Goal: Task Accomplishment & Management: Use online tool/utility

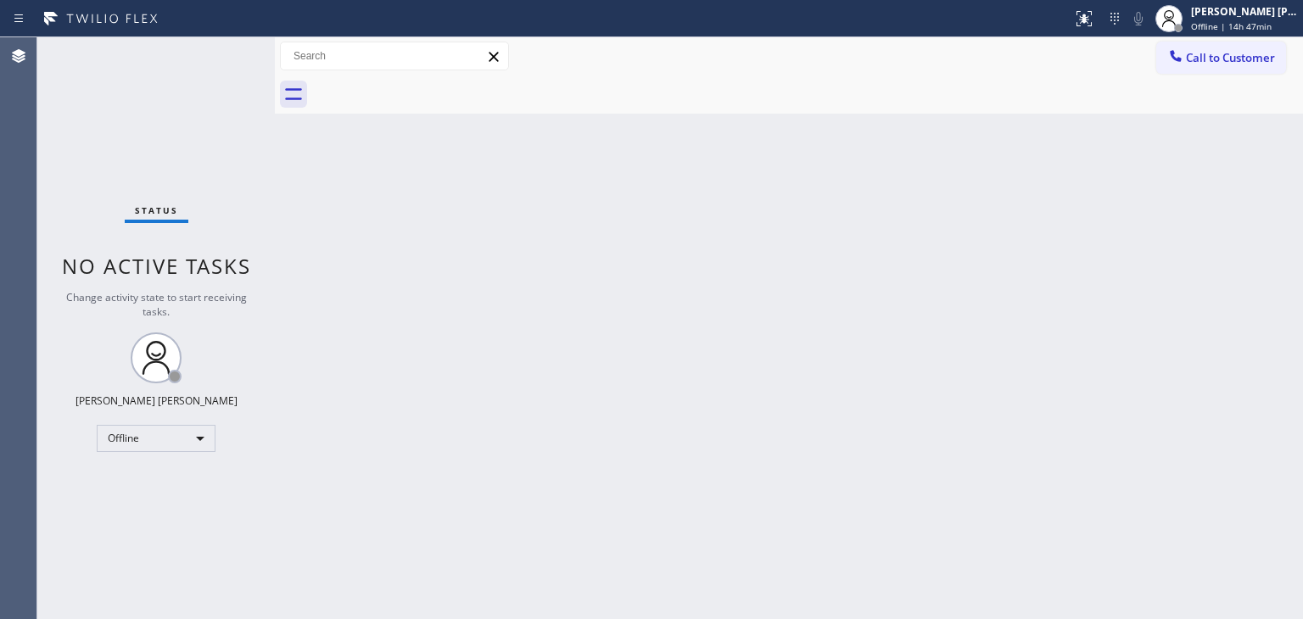
click at [210, 45] on div "Status No active tasks Change activity state to start receiving tasks. [PERSON_…" at bounding box center [156, 328] width 238 height 582
click at [1263, 10] on div "[PERSON_NAME] [PERSON_NAME]" at bounding box center [1244, 11] width 107 height 14
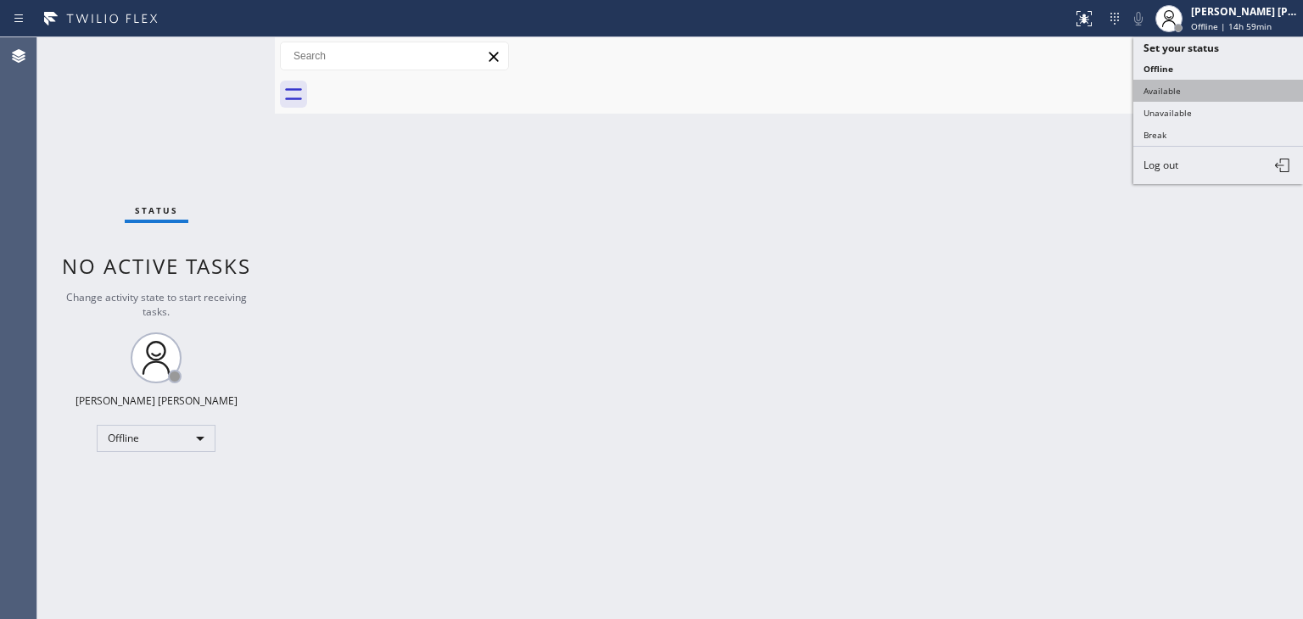
click at [1198, 83] on button "Available" at bounding box center [1218, 91] width 170 height 22
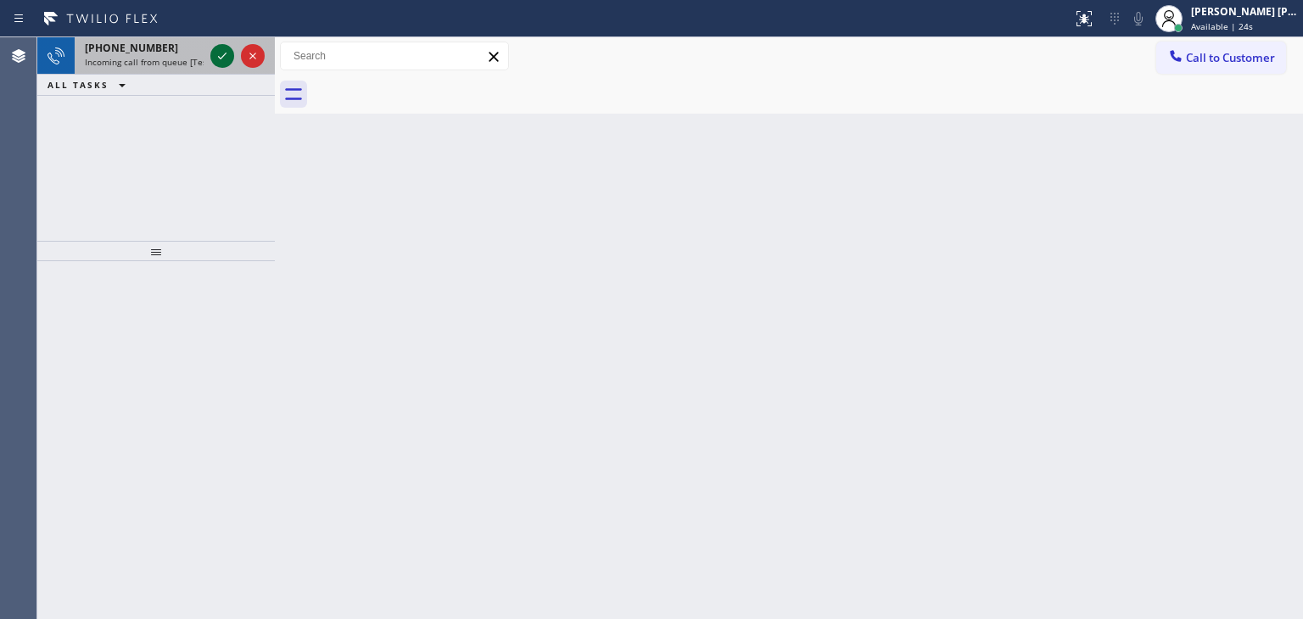
click at [227, 48] on icon at bounding box center [222, 56] width 20 height 20
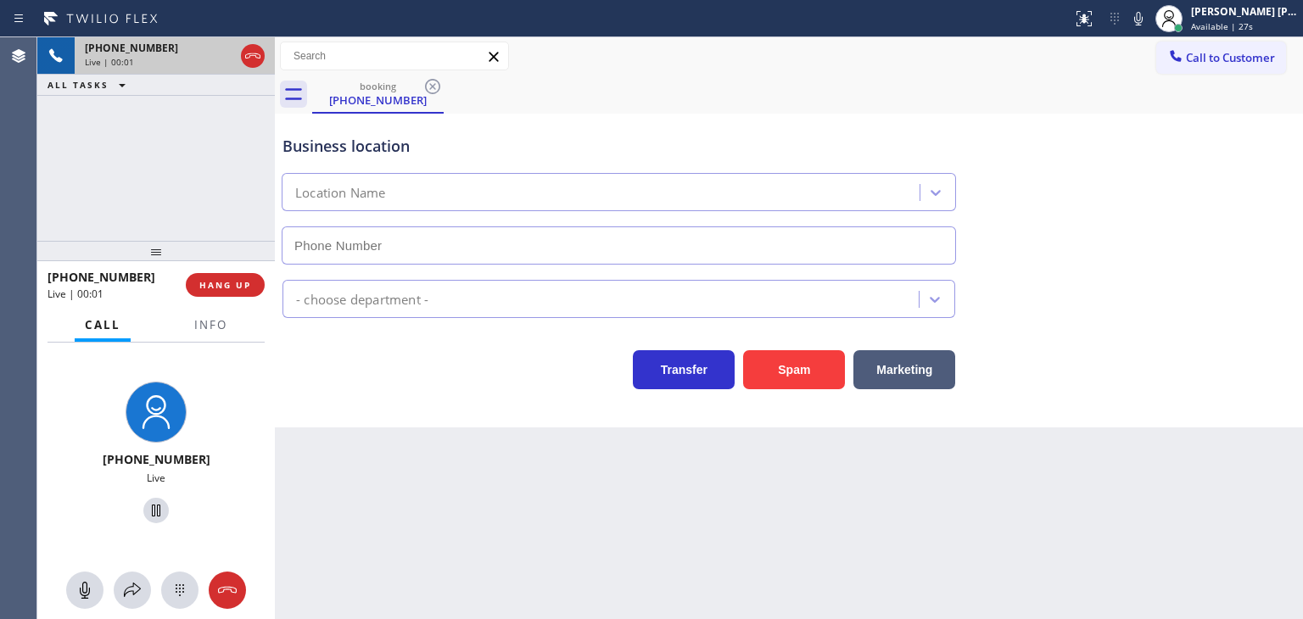
type input "[PHONE_NUMBER]"
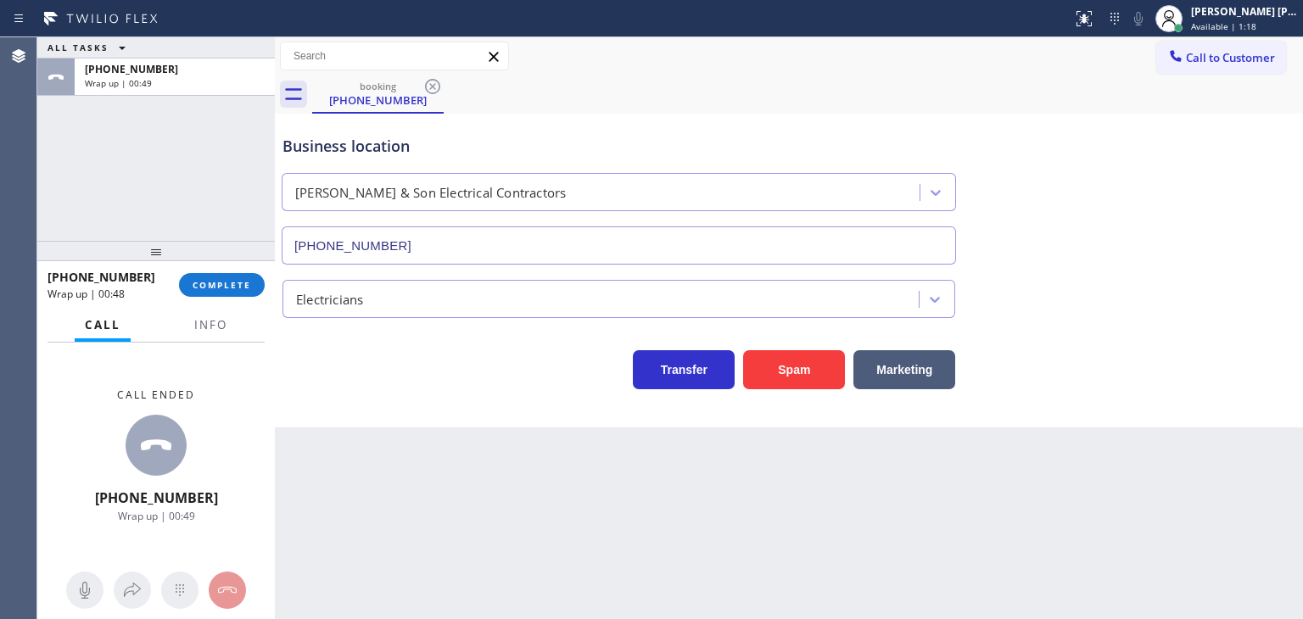
click at [213, 302] on div "[PHONE_NUMBER] Wrap up | 00:48 COMPLETE" at bounding box center [156, 285] width 217 height 44
click at [251, 289] on button "COMPLETE" at bounding box center [222, 285] width 86 height 24
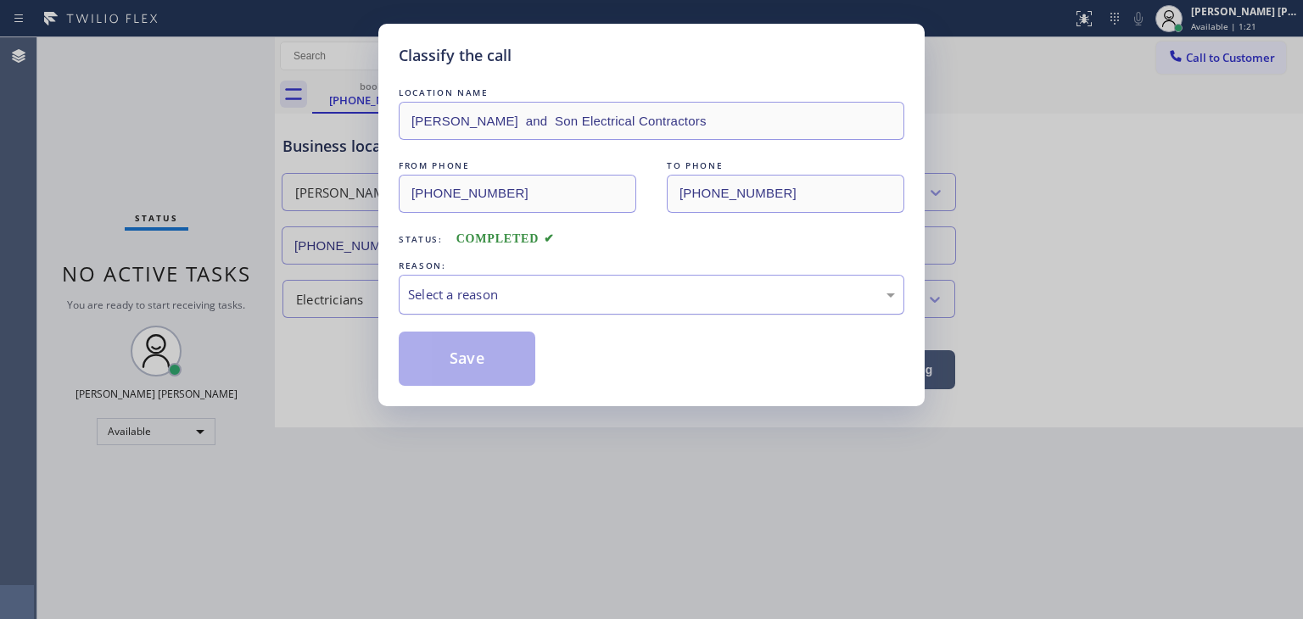
click at [500, 294] on div "Select a reason" at bounding box center [651, 295] width 487 height 20
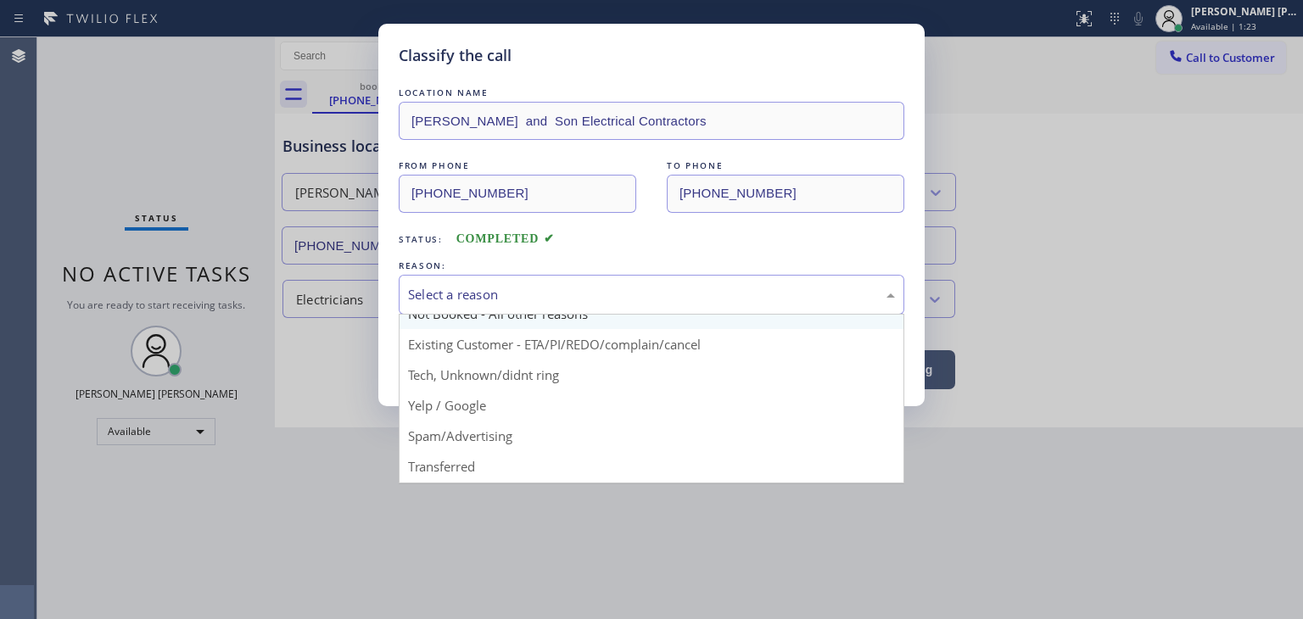
scroll to position [85, 0]
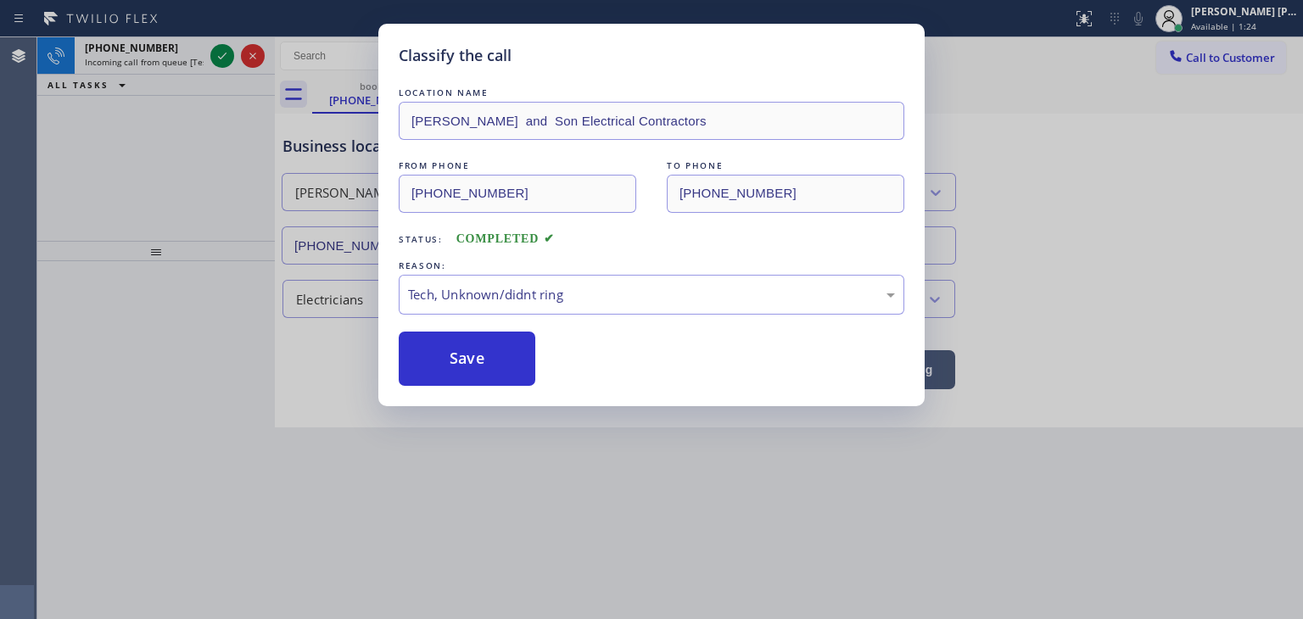
drag, startPoint x: 484, startPoint y: 360, endPoint x: 302, endPoint y: 251, distance: 211.5
click at [483, 361] on button "Save" at bounding box center [467, 359] width 137 height 54
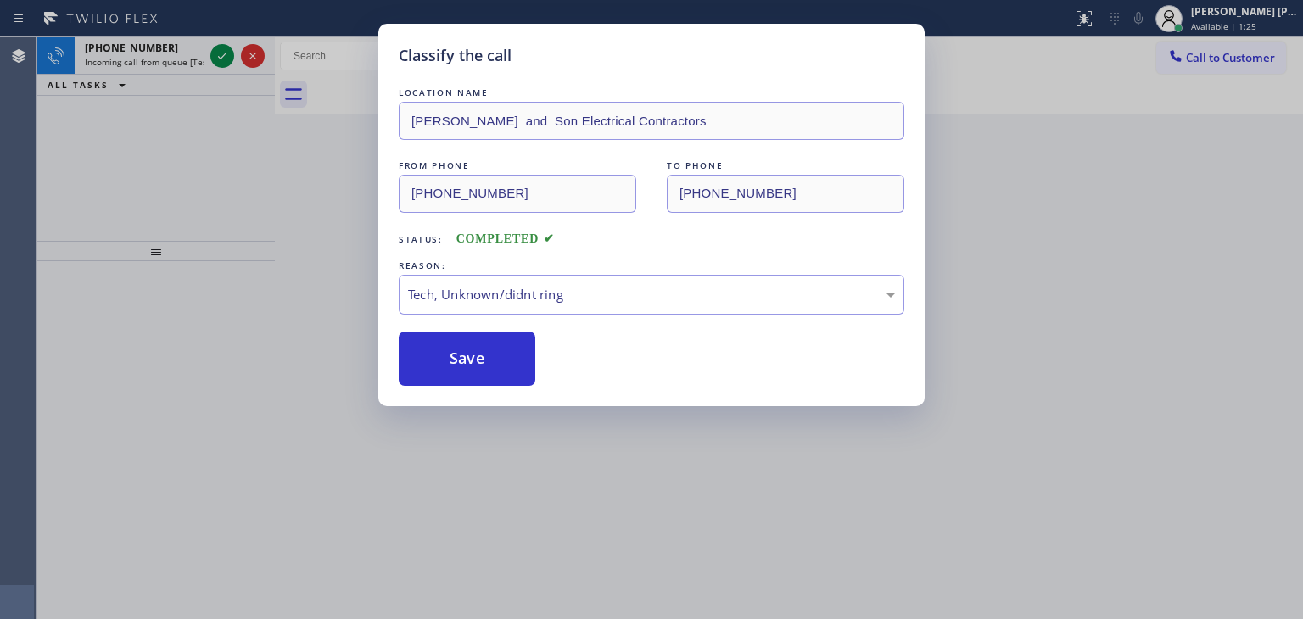
click at [220, 52] on div "Classify the call LOCATION NAME [PERSON_NAME] and Son Electrical Contractors FR…" at bounding box center [670, 328] width 1266 height 582
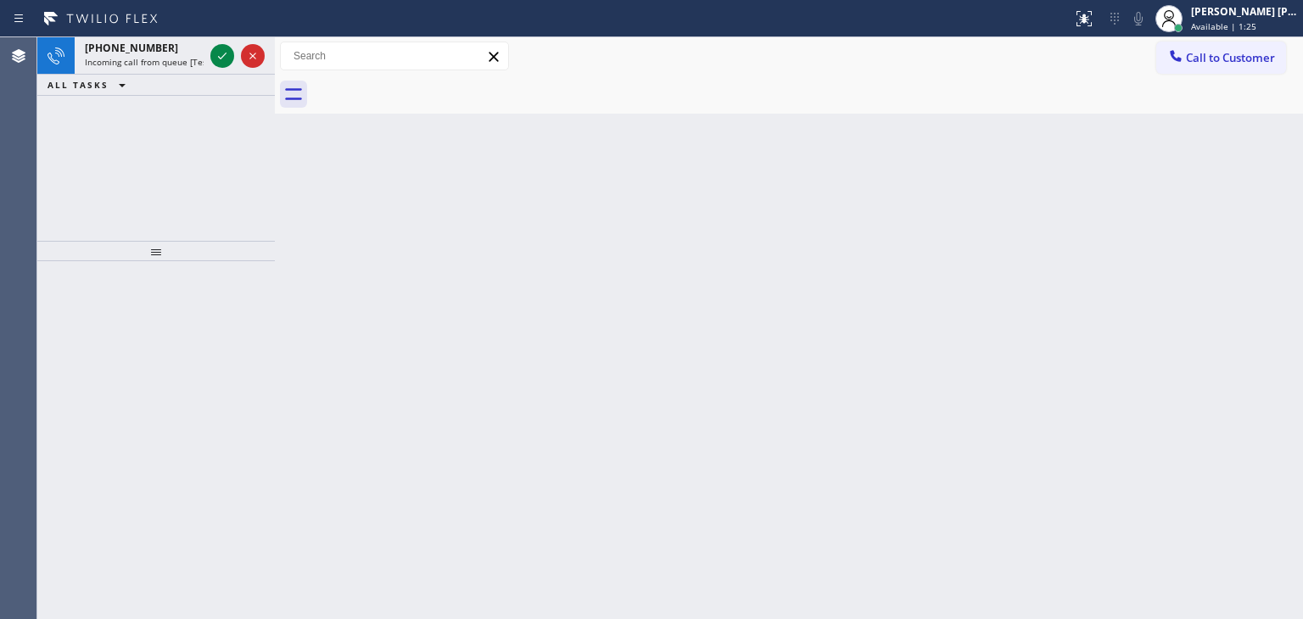
click at [220, 52] on icon at bounding box center [222, 56] width 20 height 20
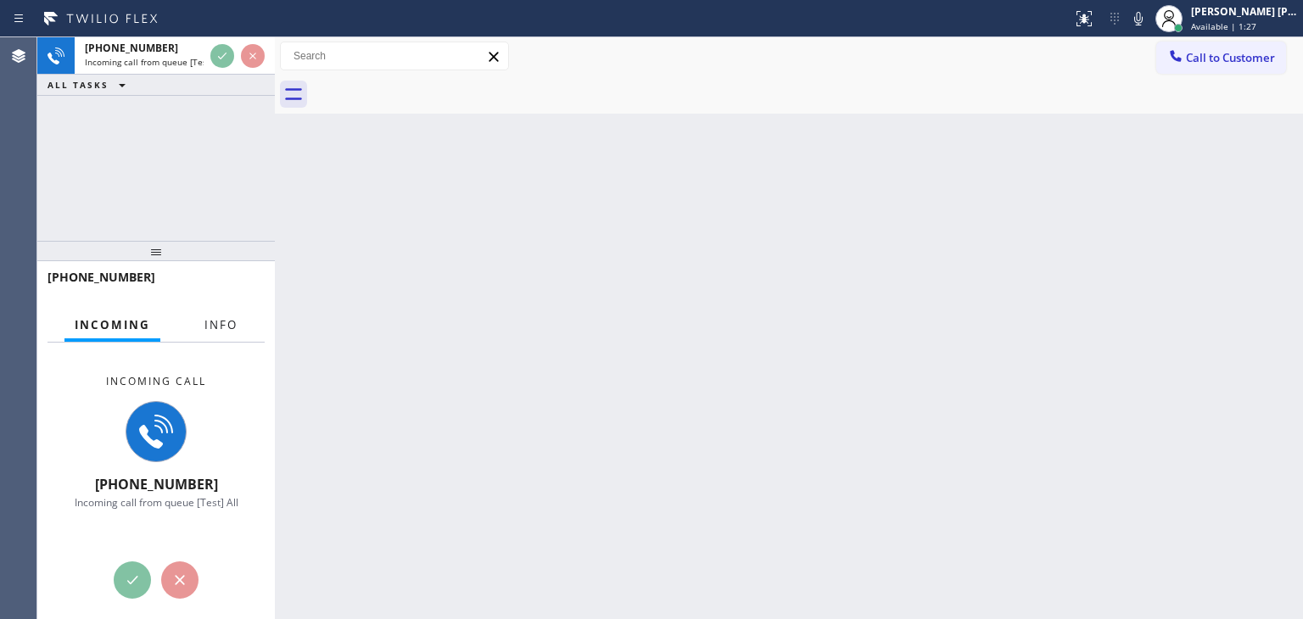
click at [218, 331] on span "Info" at bounding box center [220, 324] width 33 height 15
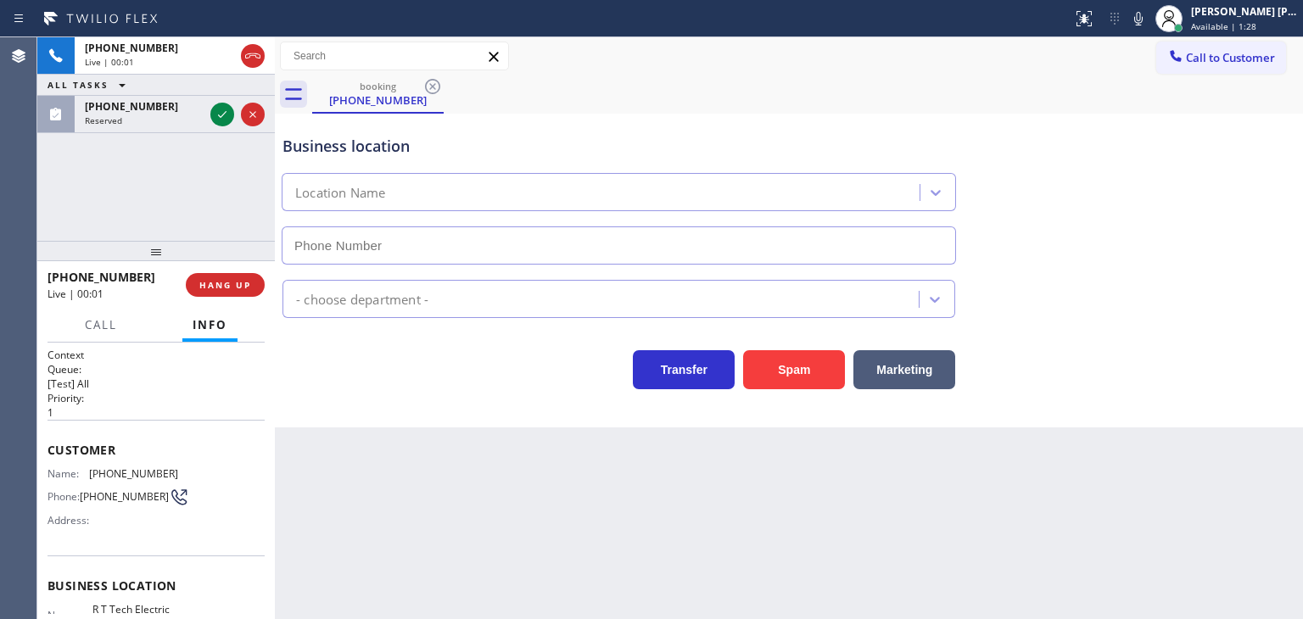
scroll to position [85, 0]
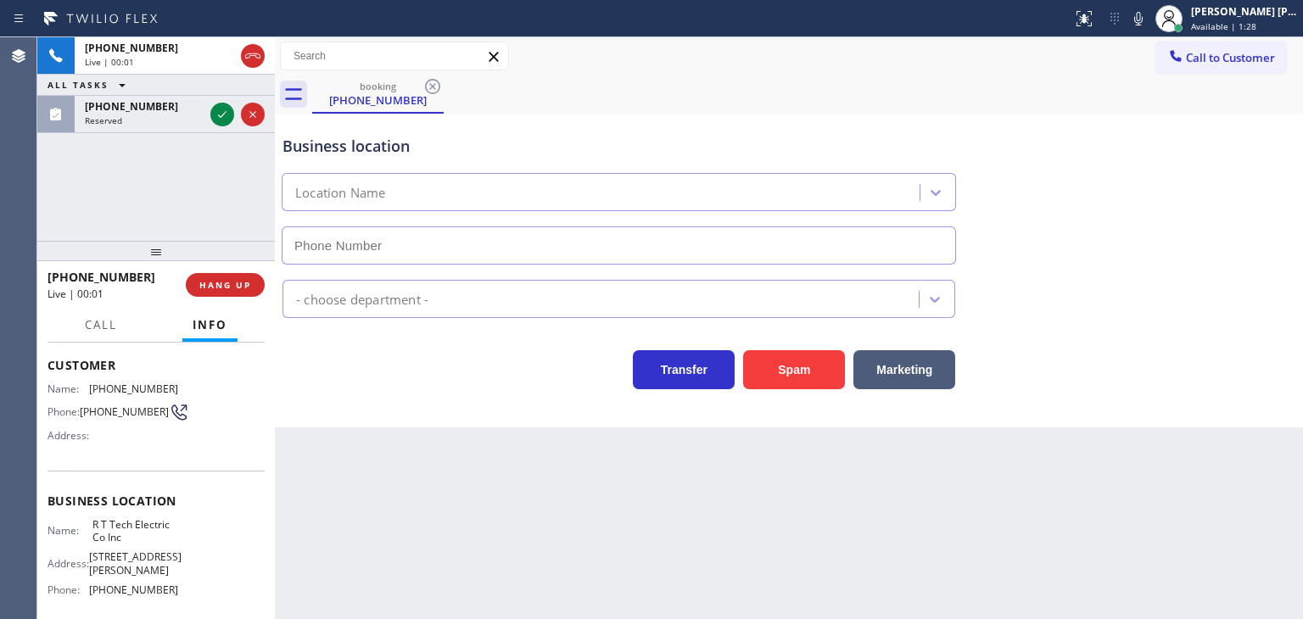
type input "[PHONE_NUMBER]"
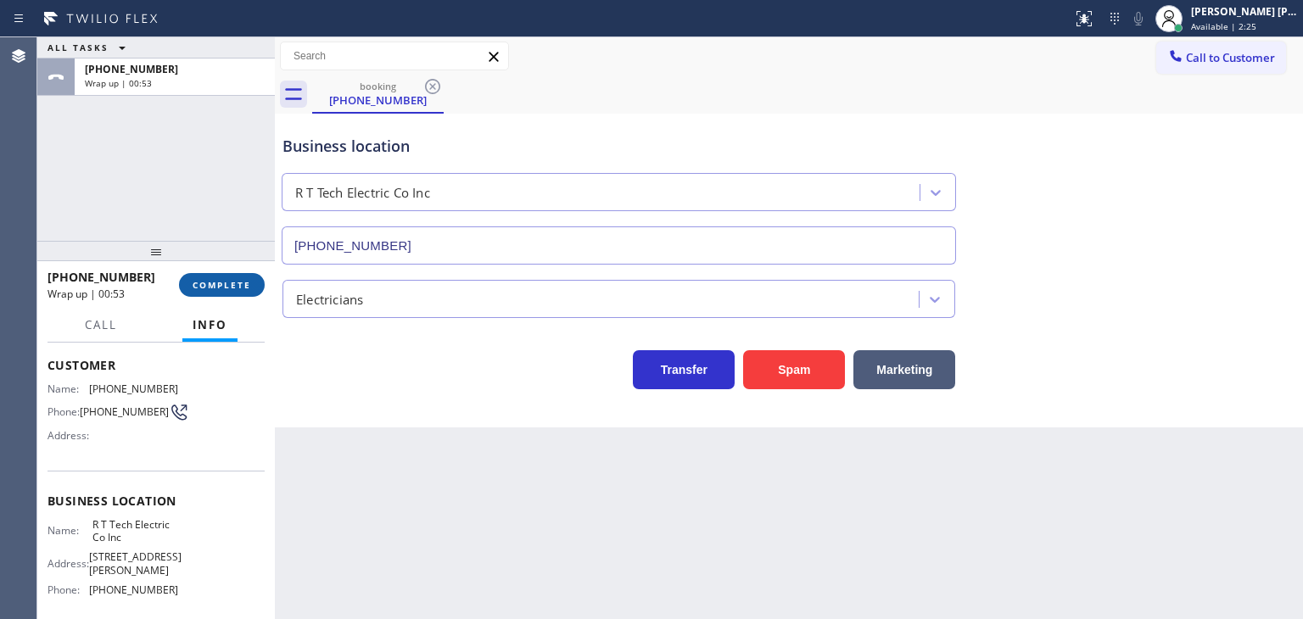
click at [217, 293] on button "COMPLETE" at bounding box center [222, 285] width 86 height 24
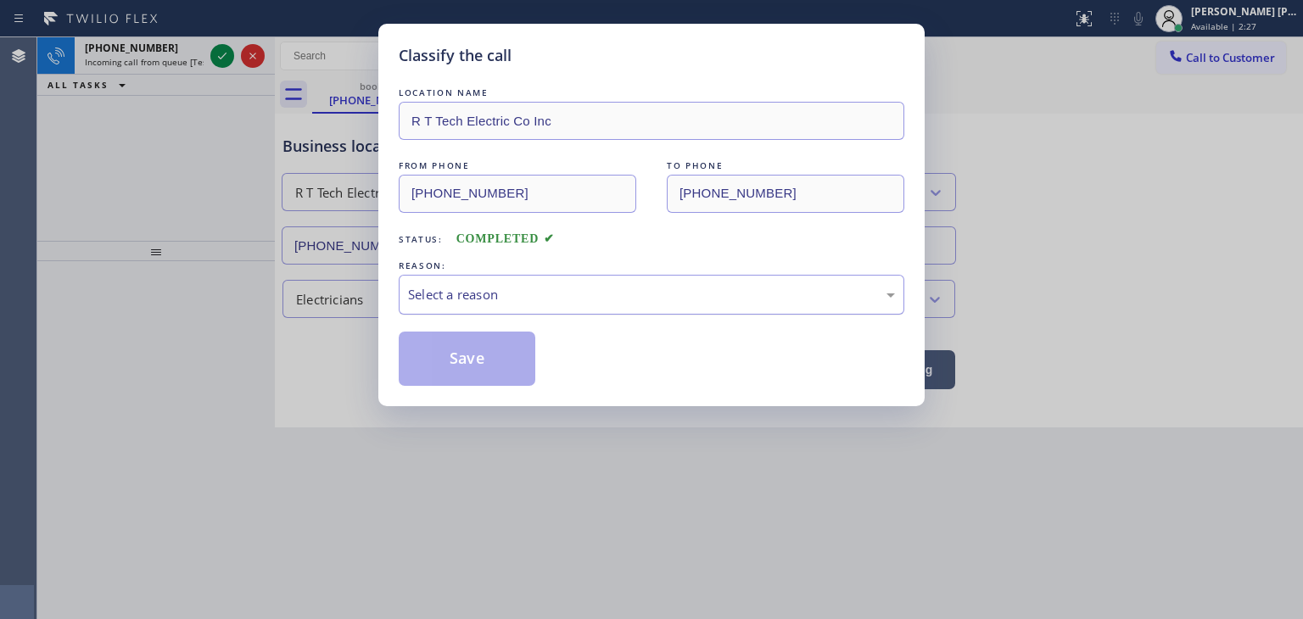
click at [495, 306] on div "Select a reason" at bounding box center [652, 295] width 506 height 40
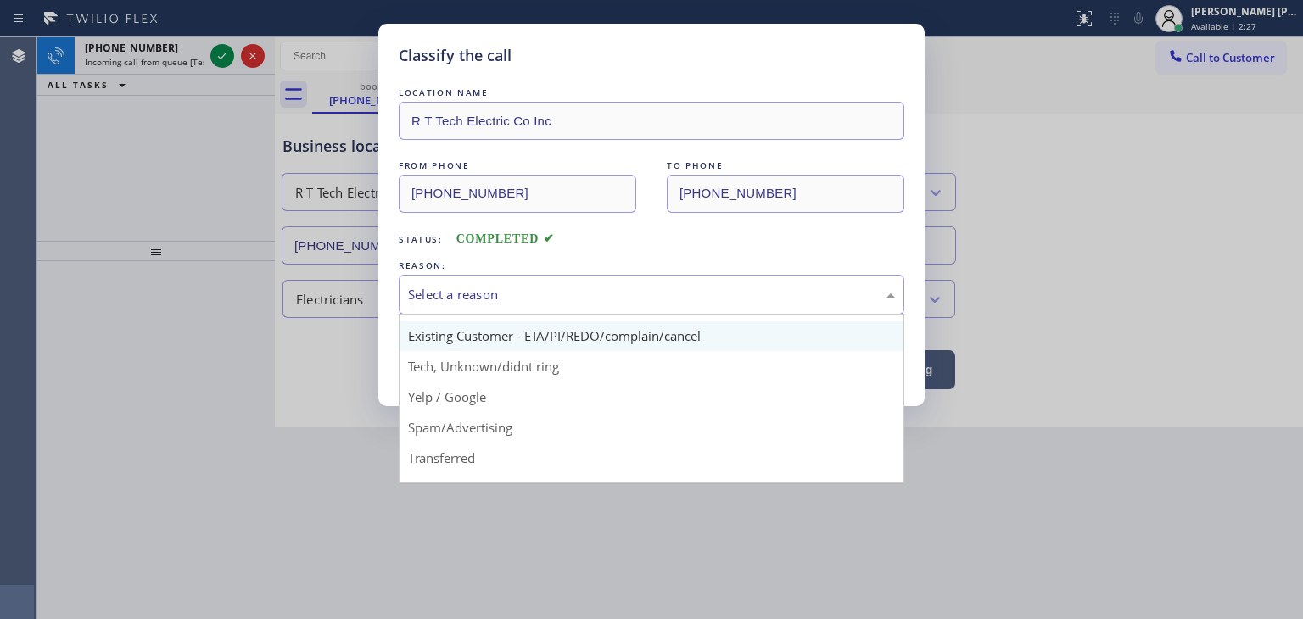
scroll to position [85, 0]
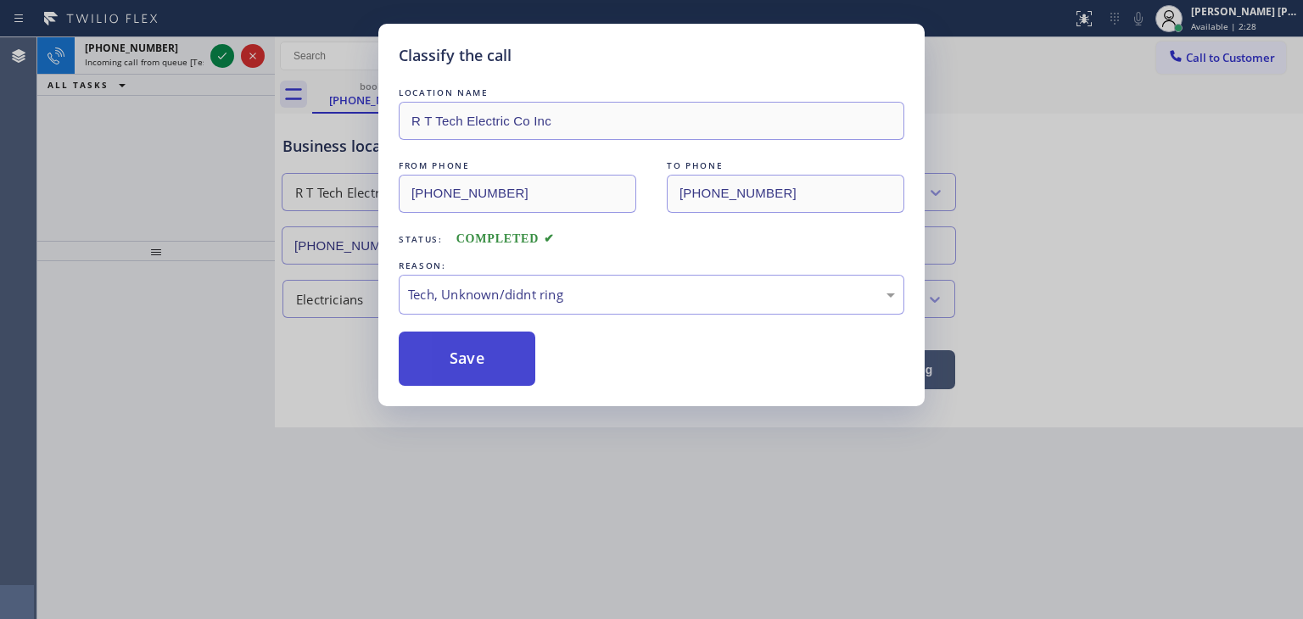
click at [464, 376] on button "Save" at bounding box center [467, 359] width 137 height 54
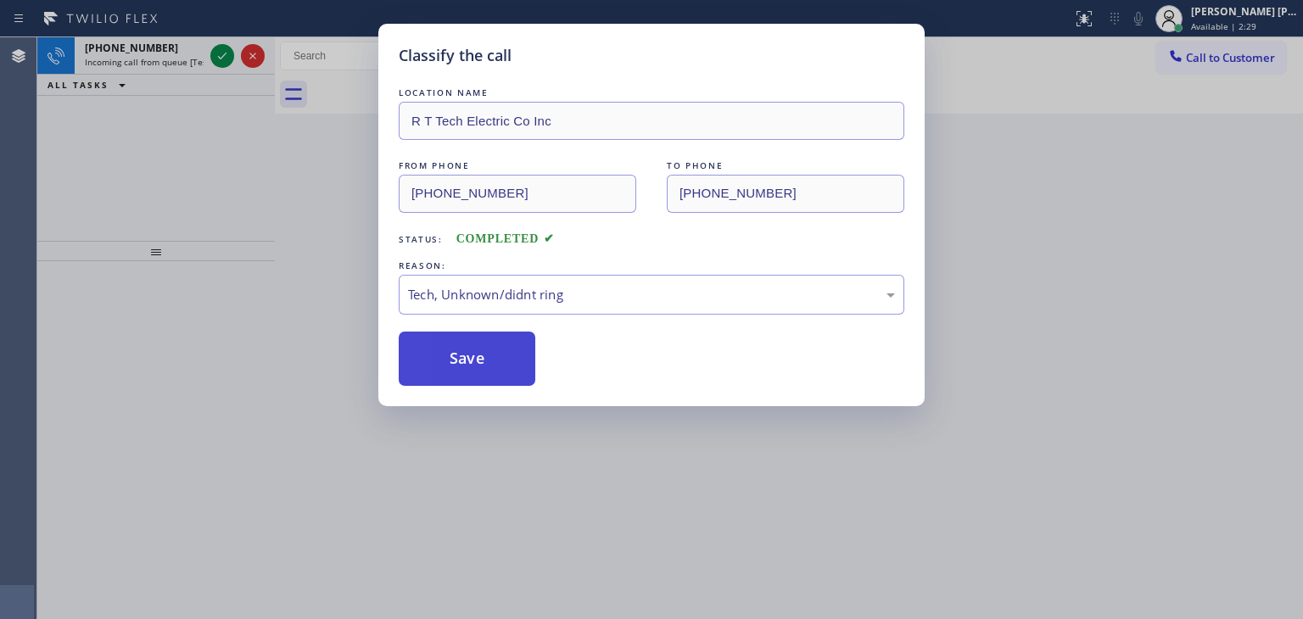
click at [461, 359] on button "Save" at bounding box center [467, 359] width 137 height 54
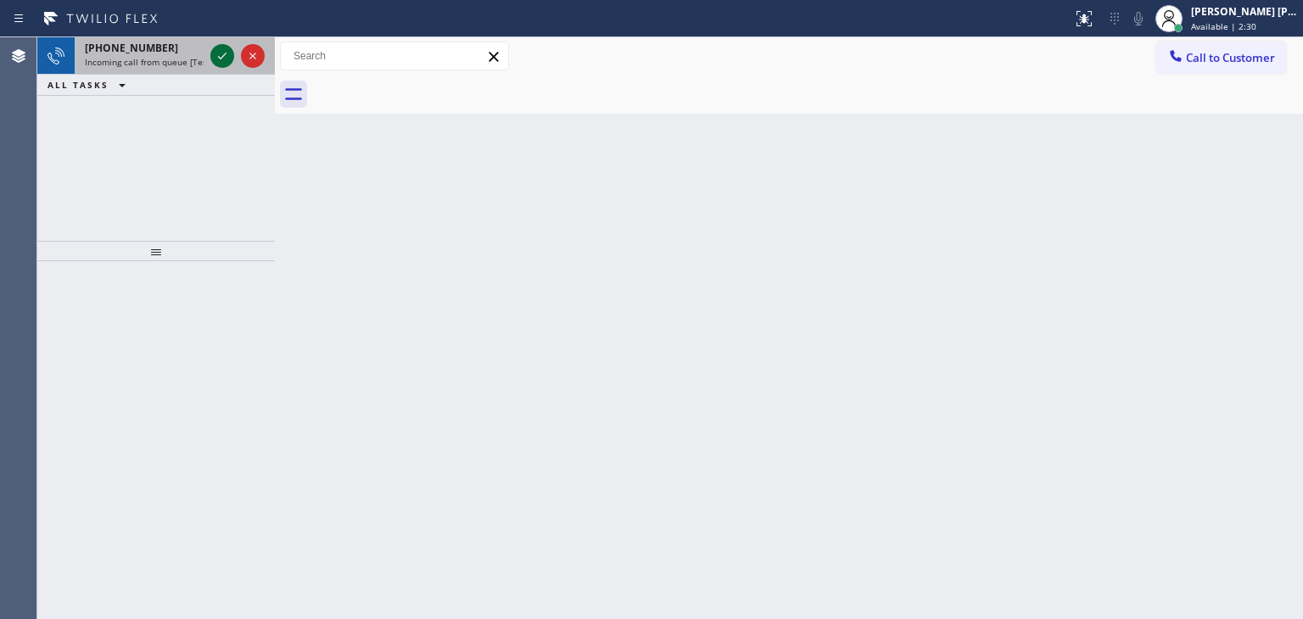
click at [227, 50] on icon at bounding box center [222, 56] width 20 height 20
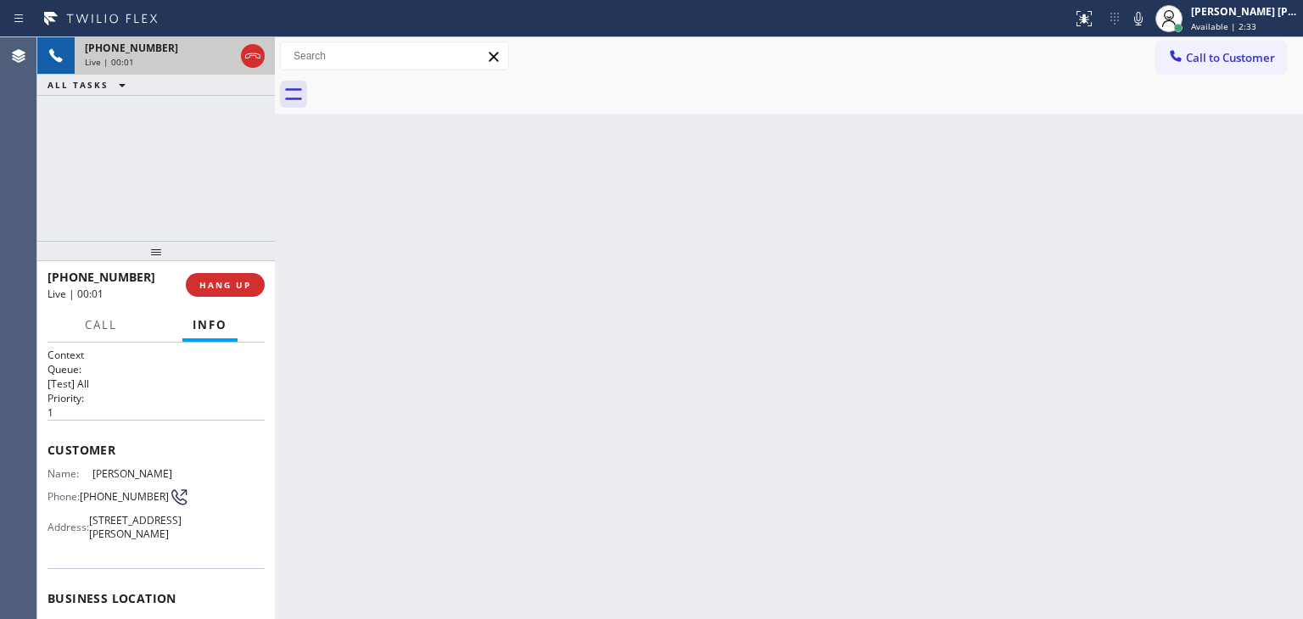
scroll to position [85, 0]
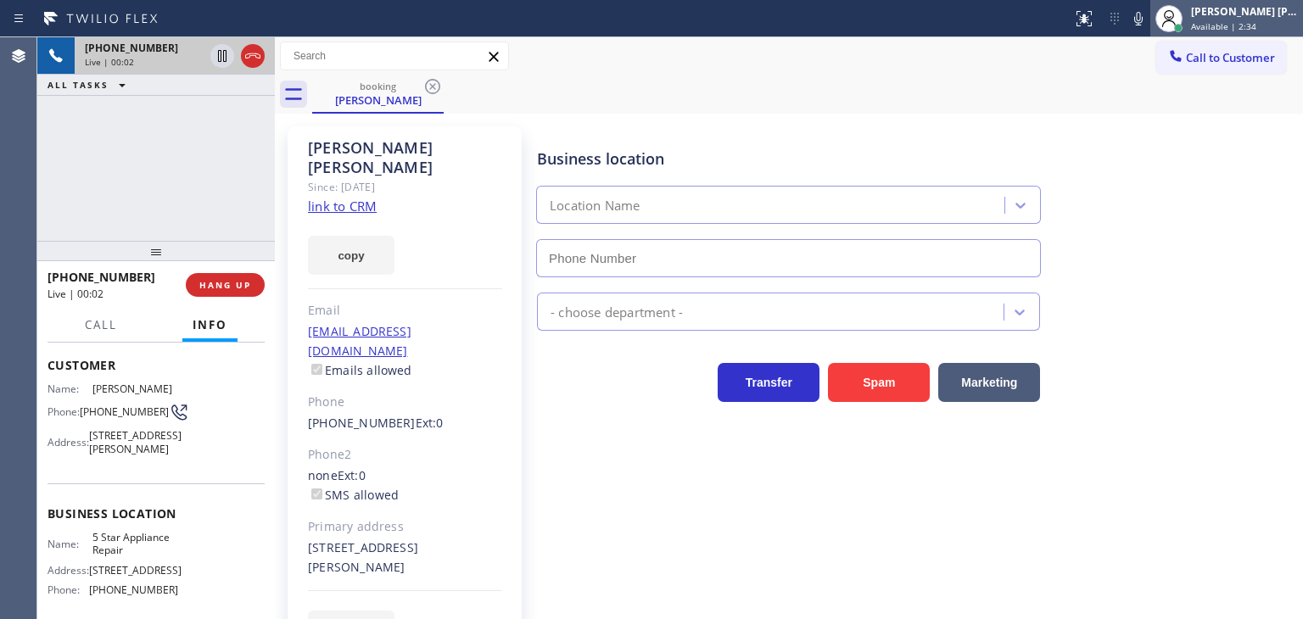
type input "[PHONE_NUMBER]"
click at [1221, 21] on span "Available | 2:35" at bounding box center [1223, 26] width 65 height 12
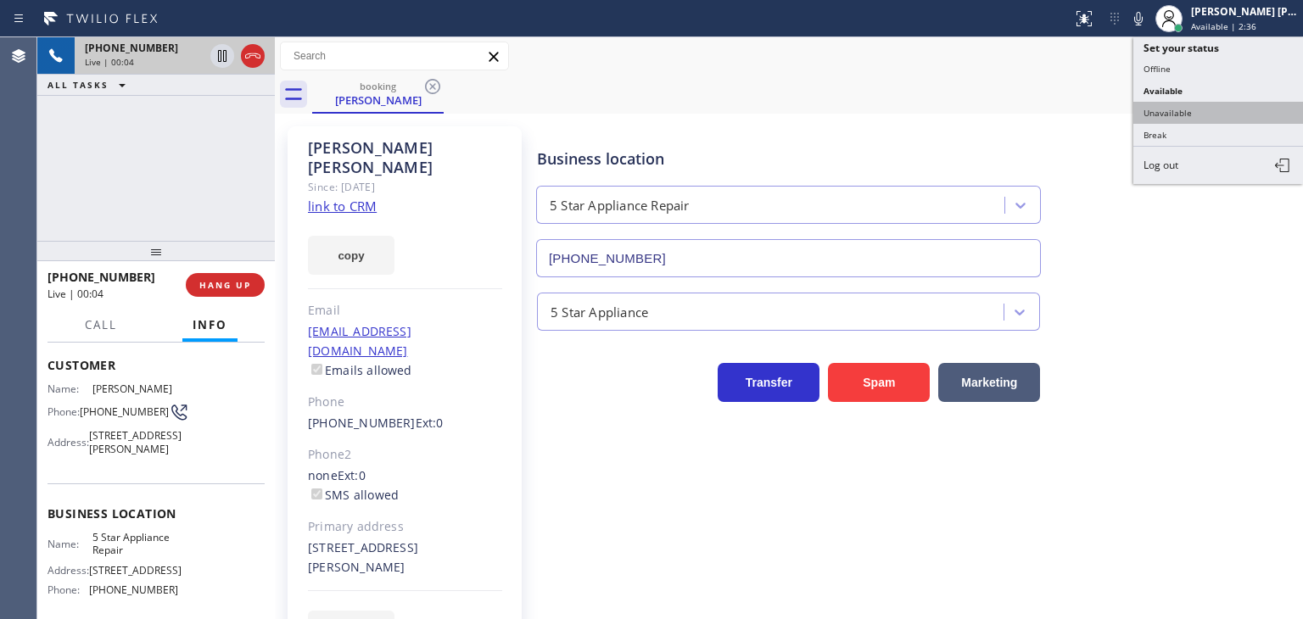
click at [1189, 110] on button "Unavailable" at bounding box center [1218, 113] width 170 height 22
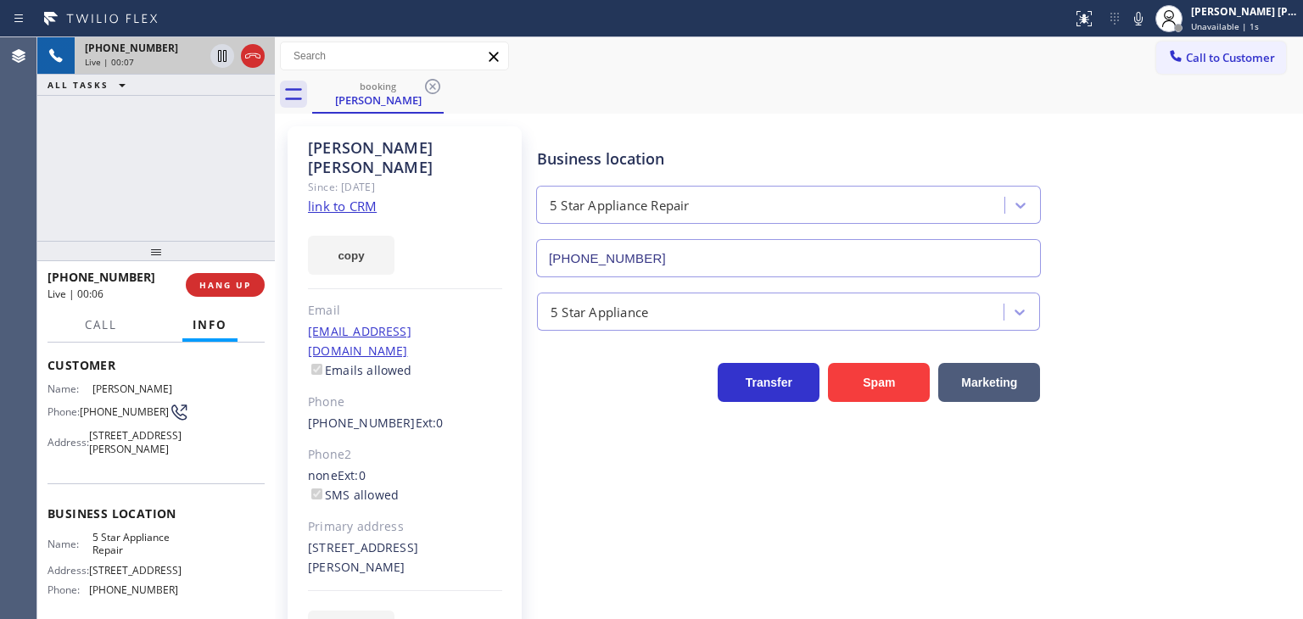
click at [358, 198] on link "link to CRM" at bounding box center [342, 206] width 69 height 17
click at [1143, 21] on icon at bounding box center [1138, 19] width 8 height 14
click at [1149, 19] on icon at bounding box center [1138, 18] width 20 height 20
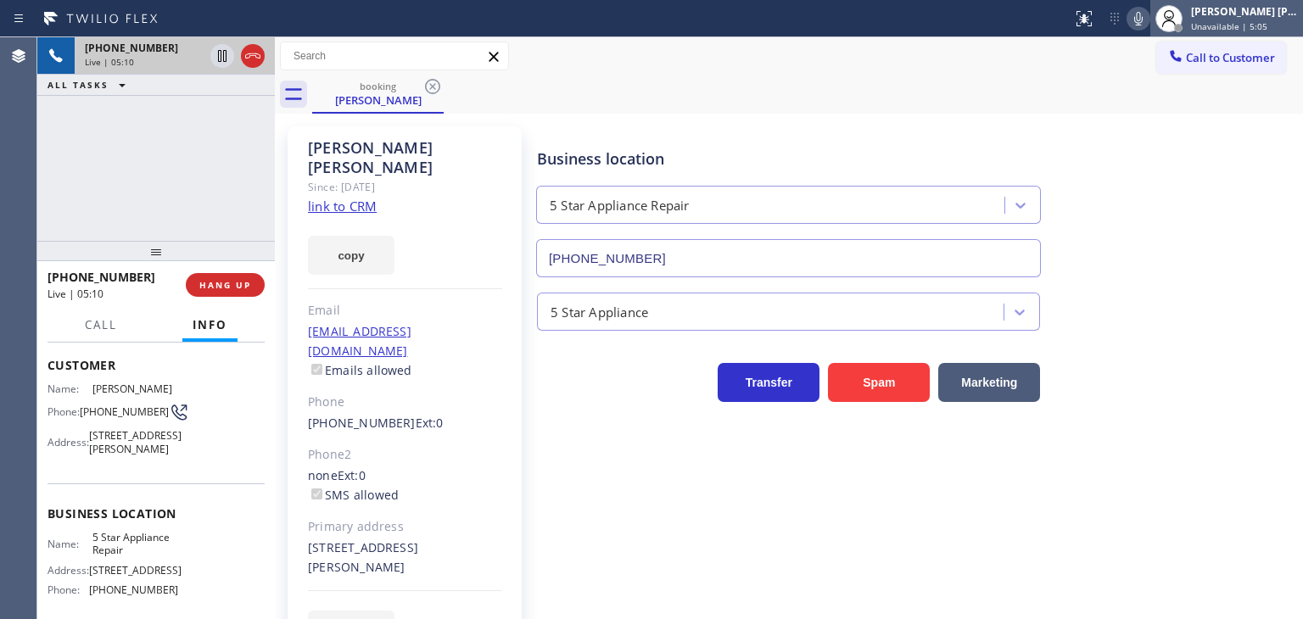
click at [1236, 25] on span "Unavailable | 5:05" at bounding box center [1229, 26] width 76 height 12
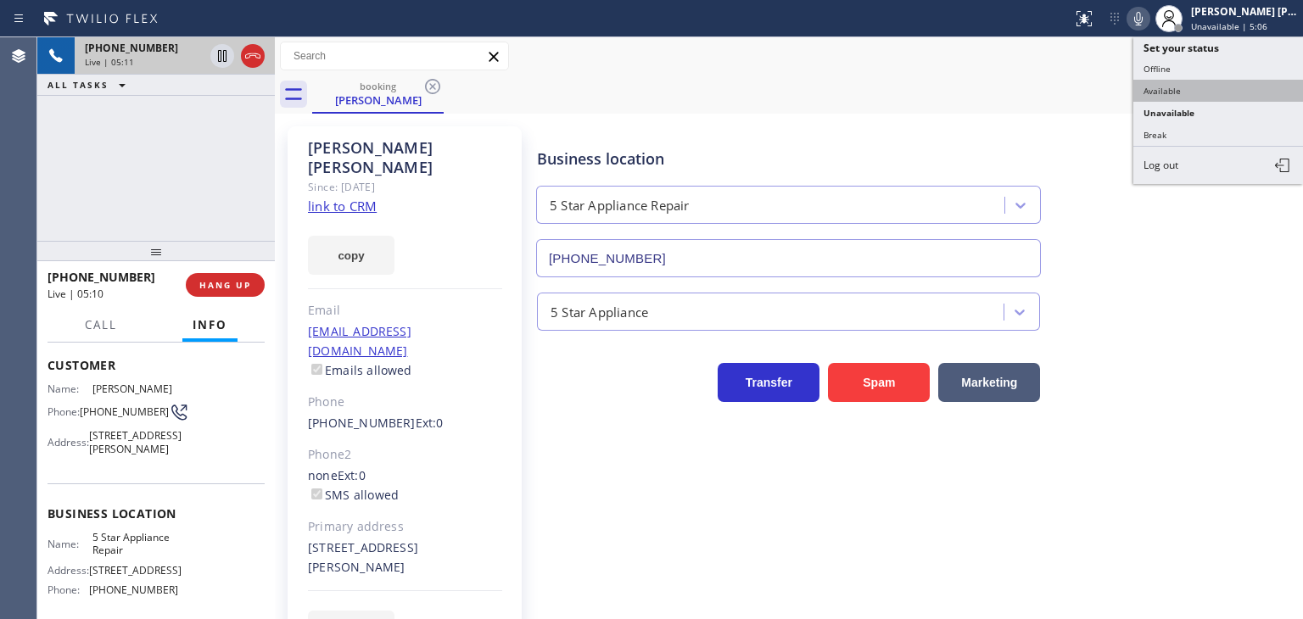
click at [1228, 86] on button "Available" at bounding box center [1218, 91] width 170 height 22
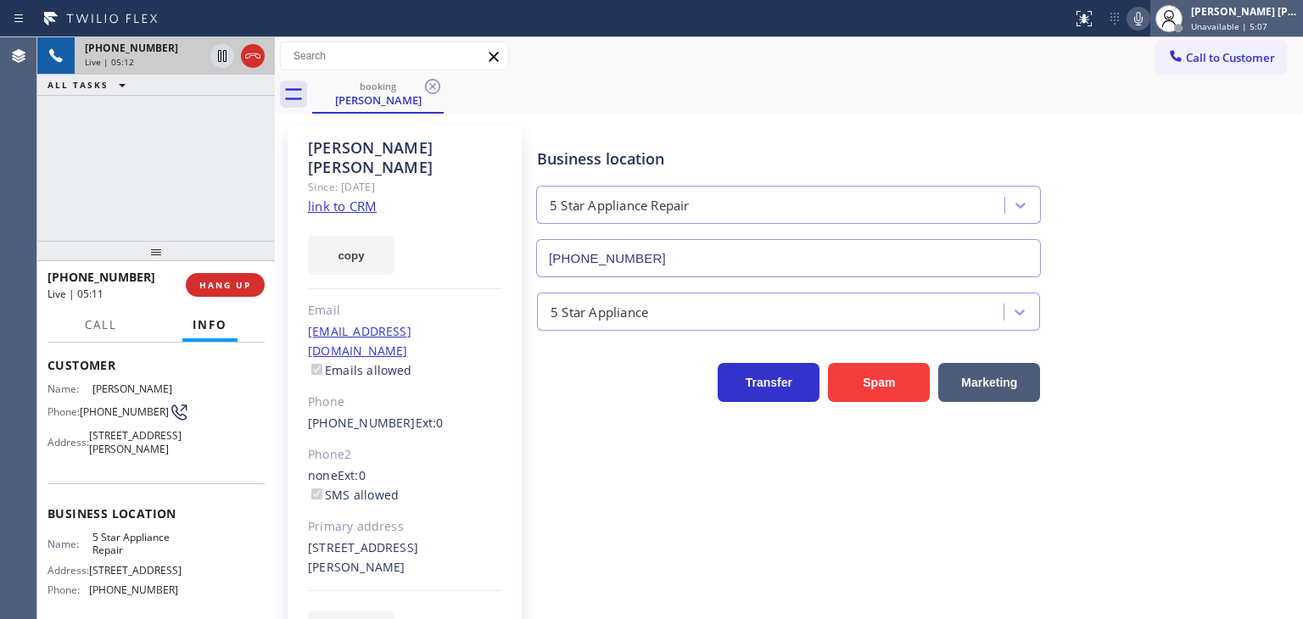
click at [1242, 15] on div "[PERSON_NAME] [PERSON_NAME]" at bounding box center [1244, 11] width 107 height 14
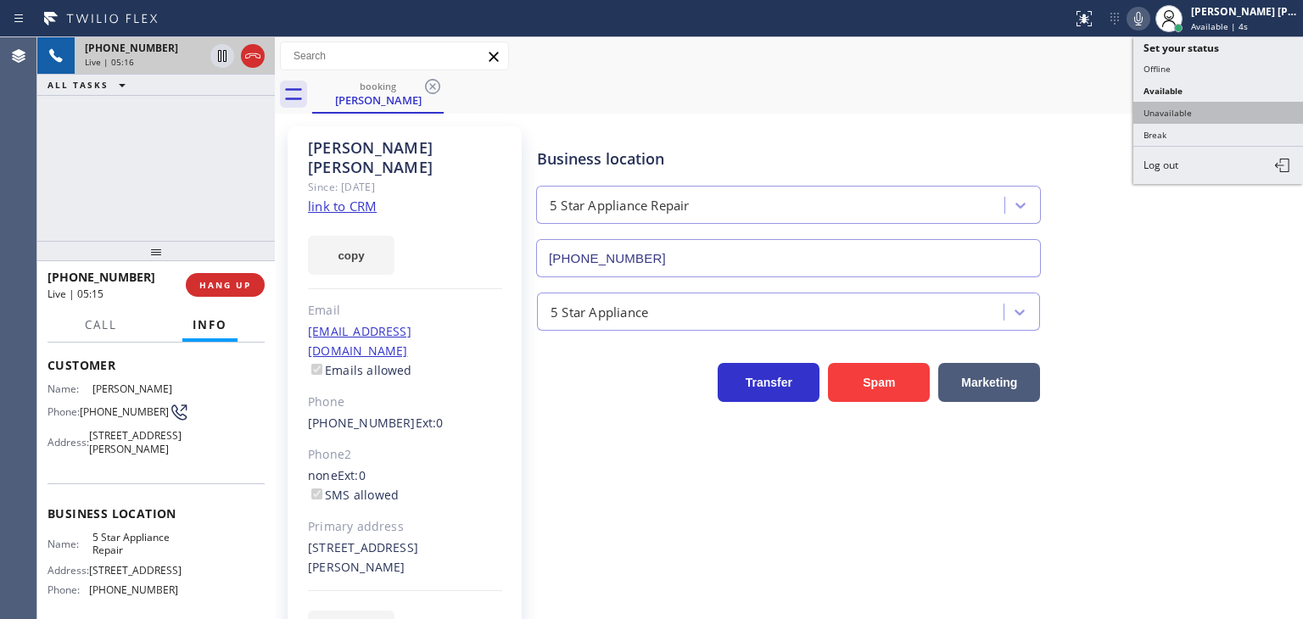
click at [1215, 115] on button "Unavailable" at bounding box center [1218, 113] width 170 height 22
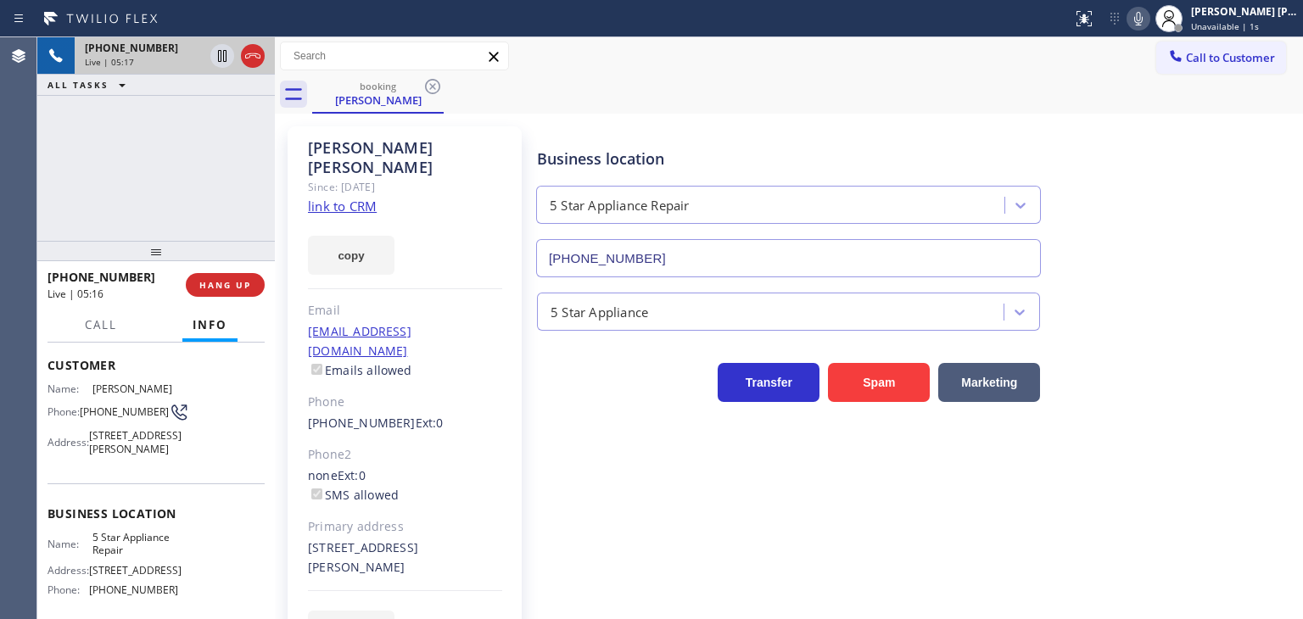
click at [1149, 13] on icon at bounding box center [1138, 18] width 20 height 20
click at [226, 52] on icon at bounding box center [222, 56] width 20 height 20
click at [1149, 17] on icon at bounding box center [1138, 18] width 20 height 20
click at [221, 54] on icon at bounding box center [222, 56] width 12 height 12
click at [1149, 19] on icon at bounding box center [1138, 18] width 20 height 20
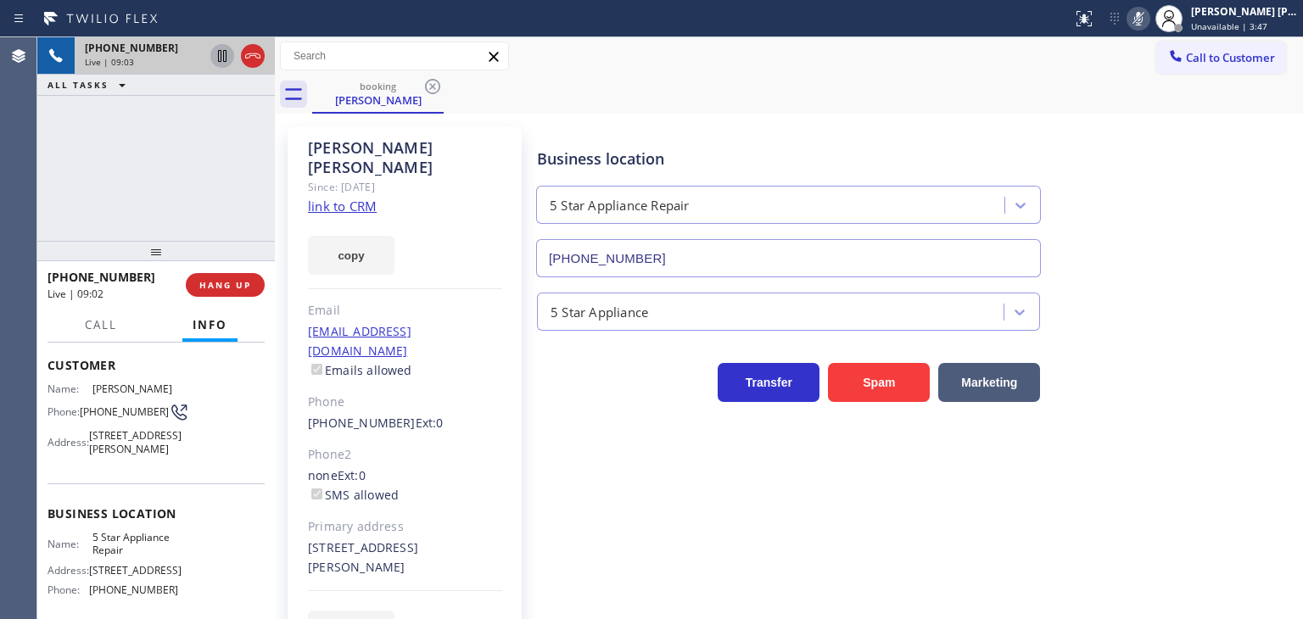
click at [1149, 17] on icon at bounding box center [1138, 18] width 20 height 20
click at [1143, 19] on icon at bounding box center [1138, 19] width 8 height 14
click at [1144, 19] on rect at bounding box center [1138, 17] width 12 height 12
click at [1149, 21] on icon at bounding box center [1138, 18] width 20 height 20
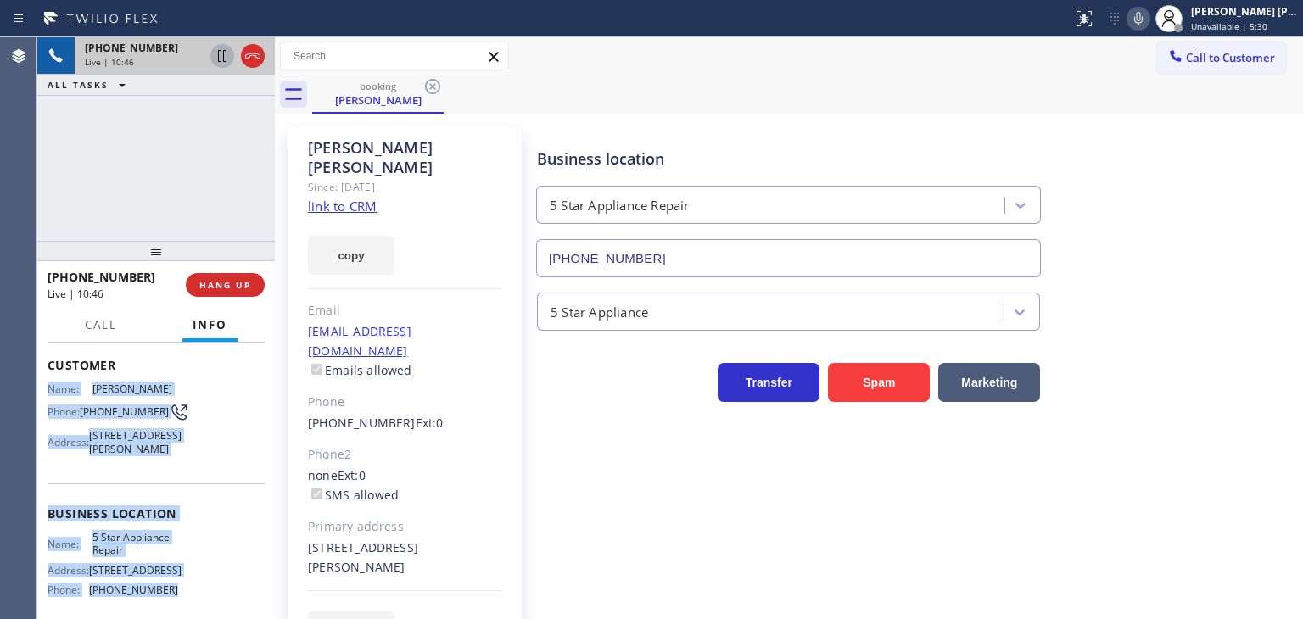
drag, startPoint x: 176, startPoint y: 529, endPoint x: 50, endPoint y: 386, distance: 190.6
click at [50, 386] on div "Context Queue: [Test] All Priority: 1 Customer Name: [PERSON_NAME] Phone: [PHON…" at bounding box center [156, 508] width 217 height 491
copy div "Name: [PERSON_NAME] Phone: [PHONE_NUMBER] Address: [STREET_ADDRESS][PERSON_NAME…"
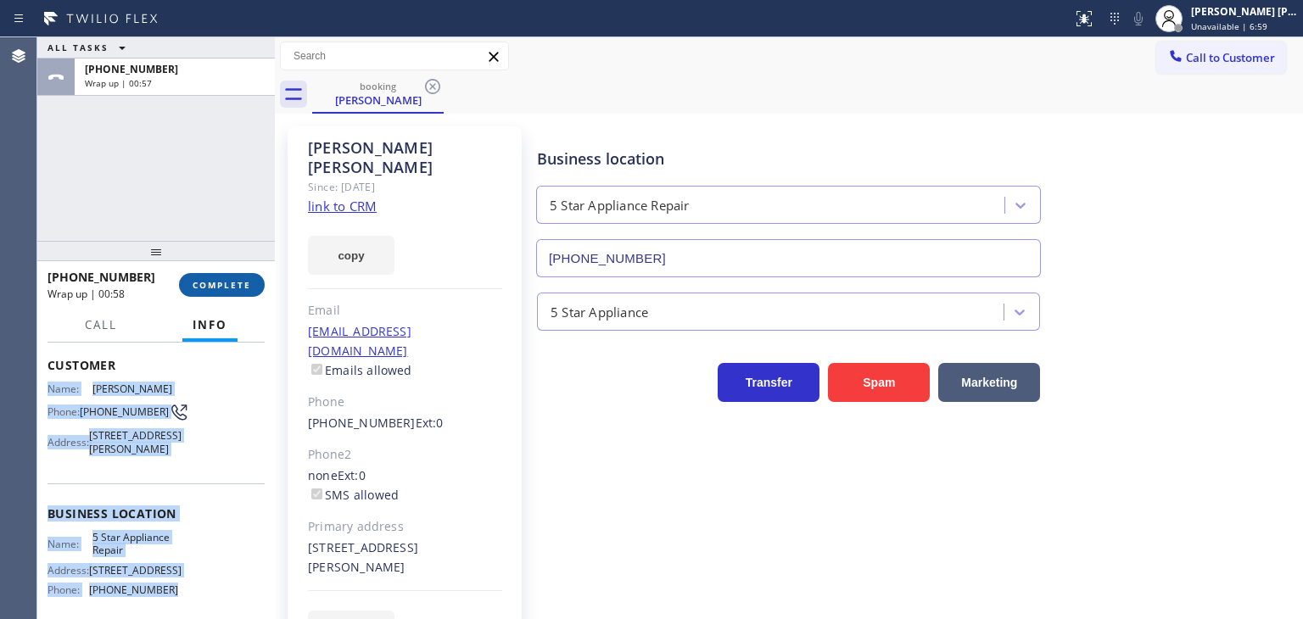
click at [238, 291] on button "COMPLETE" at bounding box center [222, 285] width 86 height 24
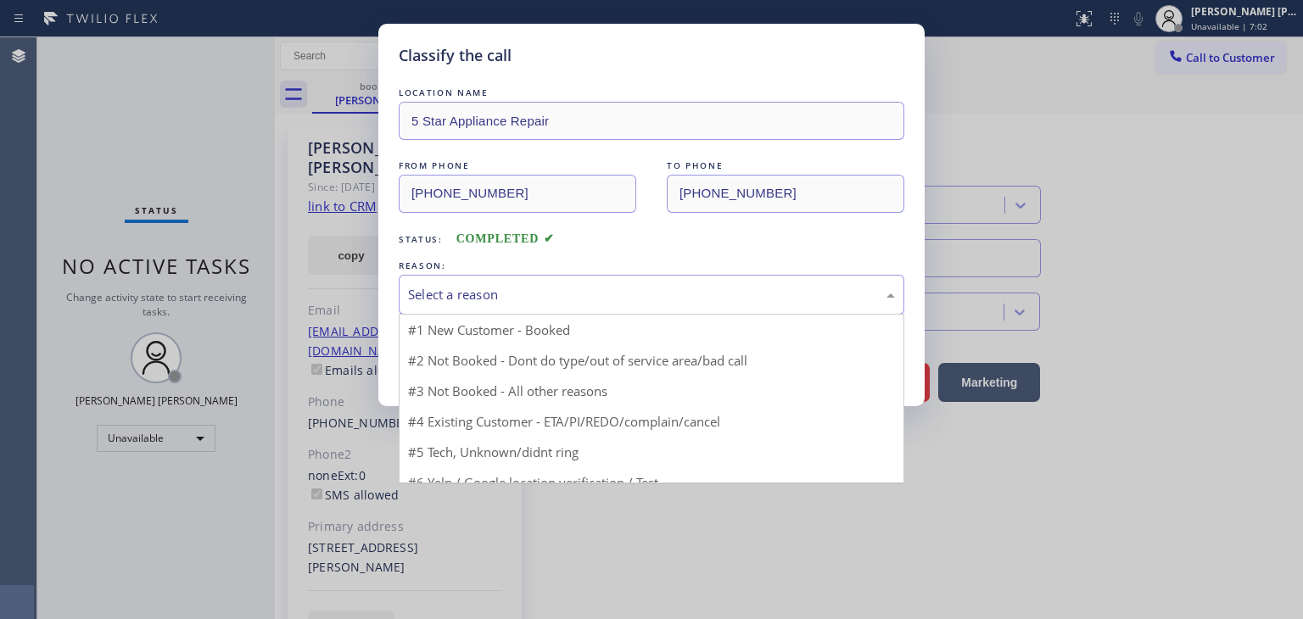
click at [494, 299] on div "Select a reason" at bounding box center [651, 295] width 487 height 20
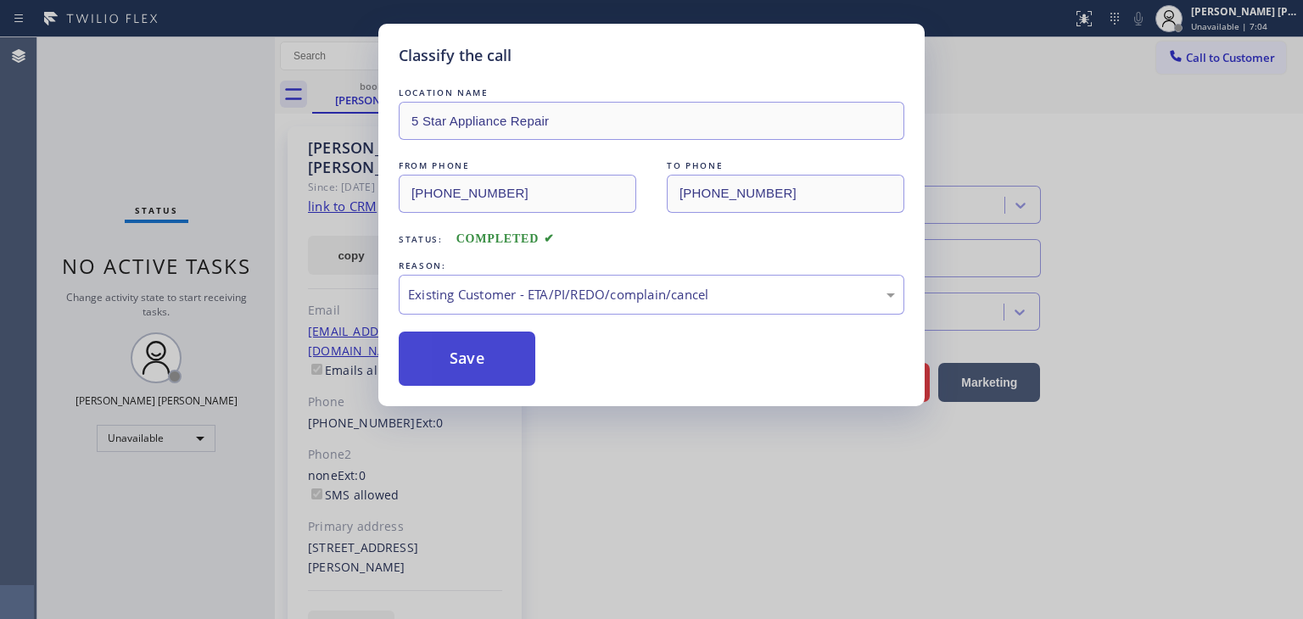
click at [485, 367] on button "Save" at bounding box center [467, 359] width 137 height 54
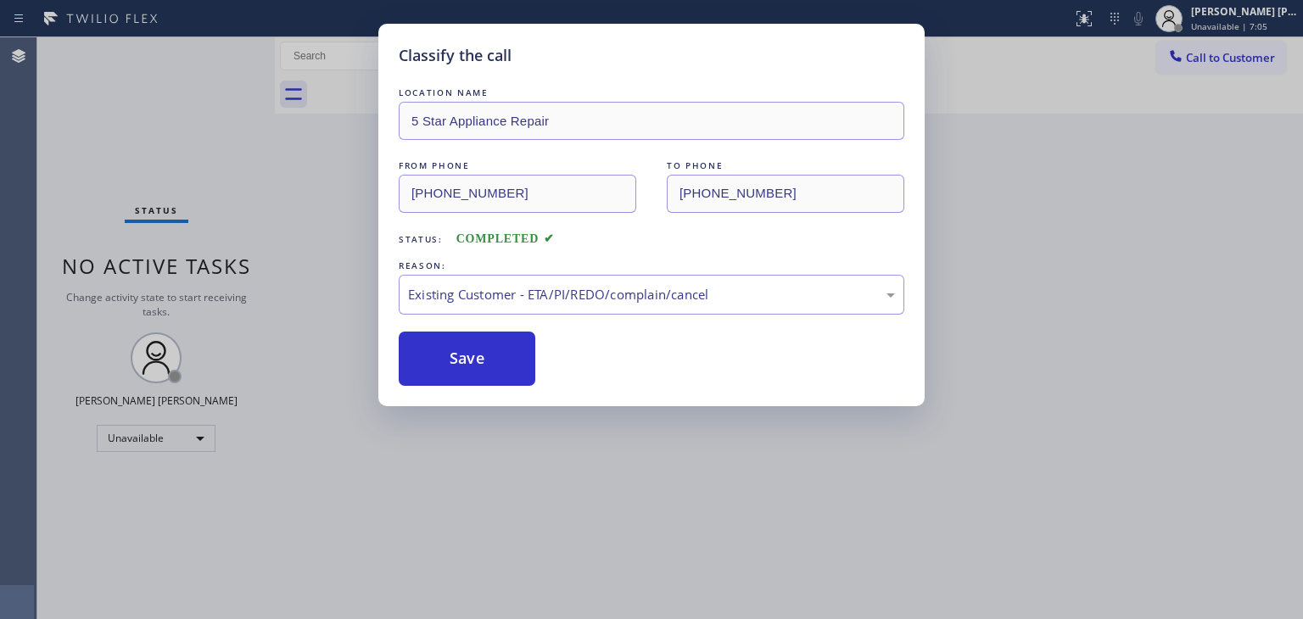
click at [1259, 19] on div "[PERSON_NAME] [PERSON_NAME] Unavailable | 7:05" at bounding box center [1245, 18] width 115 height 30
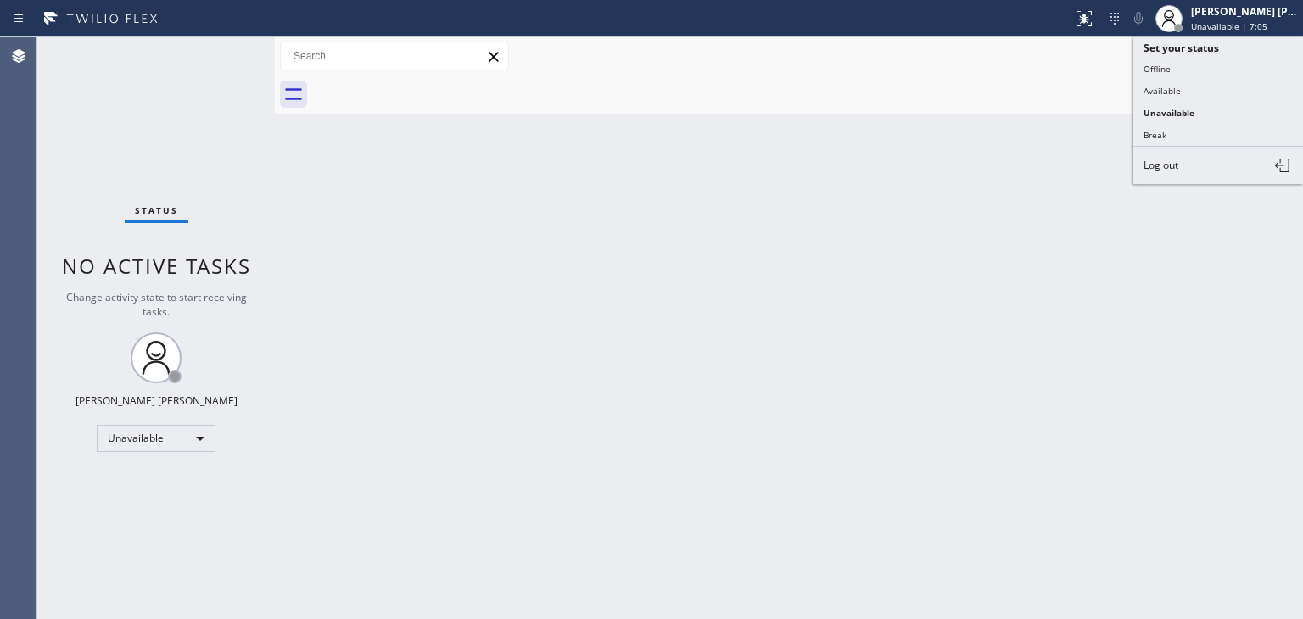
click at [1259, 19] on div "[PERSON_NAME] [PERSON_NAME] Unavailable | 7:05" at bounding box center [1245, 18] width 115 height 30
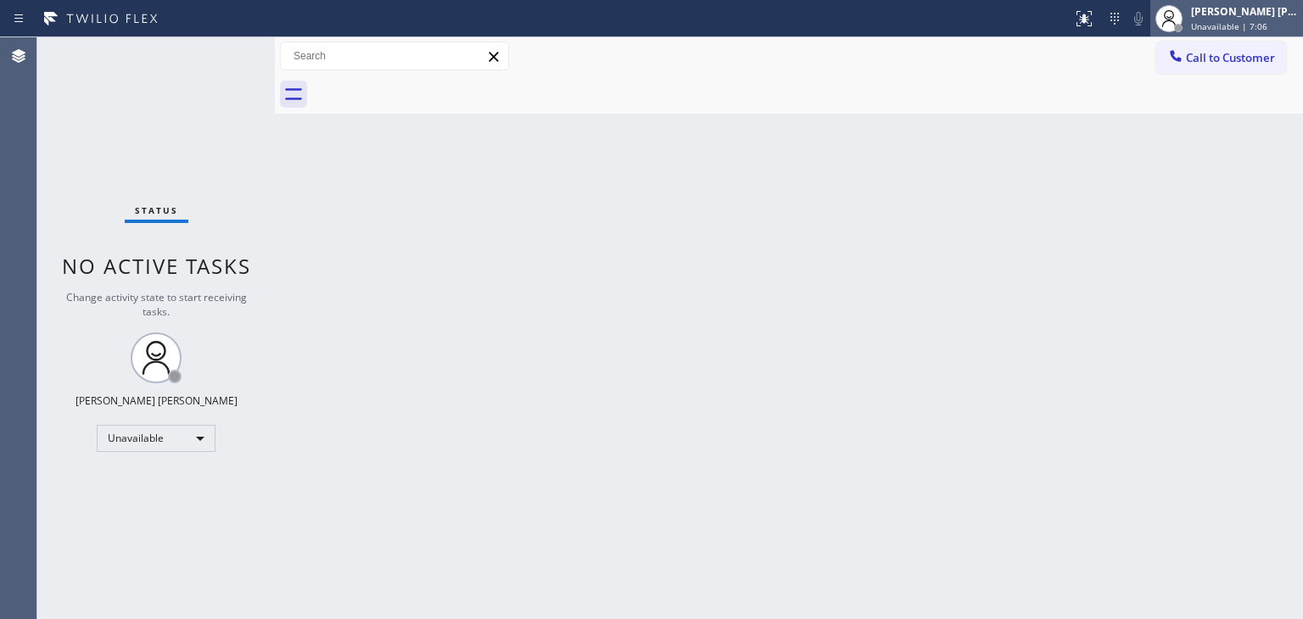
click at [1233, 23] on span "Unavailable | 7:06" at bounding box center [1229, 26] width 76 height 12
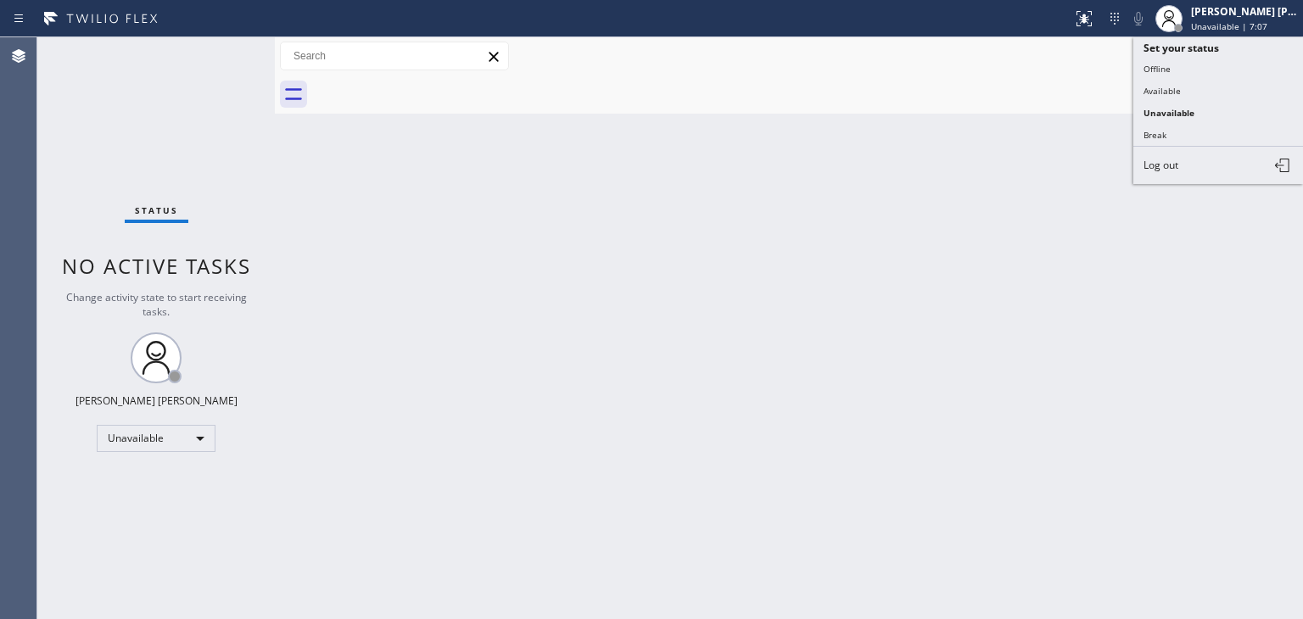
drag, startPoint x: 1193, startPoint y: 81, endPoint x: 1184, endPoint y: 84, distance: 8.9
click at [1193, 83] on button "Available" at bounding box center [1218, 91] width 170 height 22
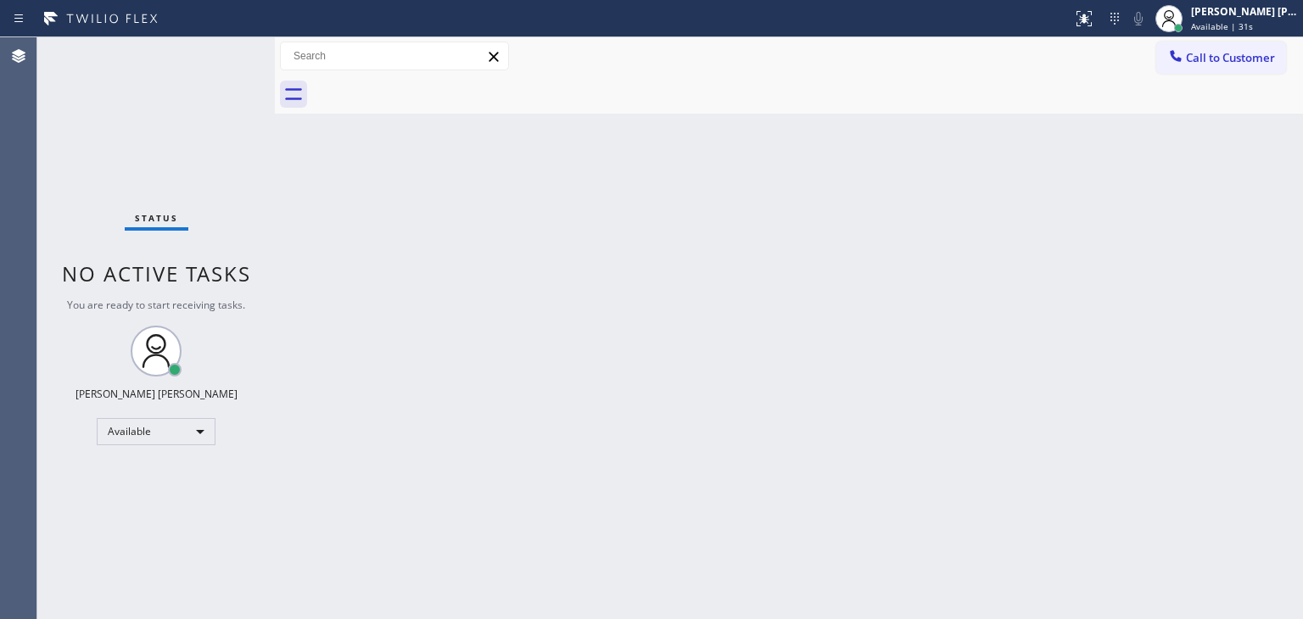
click at [217, 55] on div "Status No active tasks You are ready to start receiving tasks. [PERSON_NAME] [P…" at bounding box center [156, 328] width 238 height 582
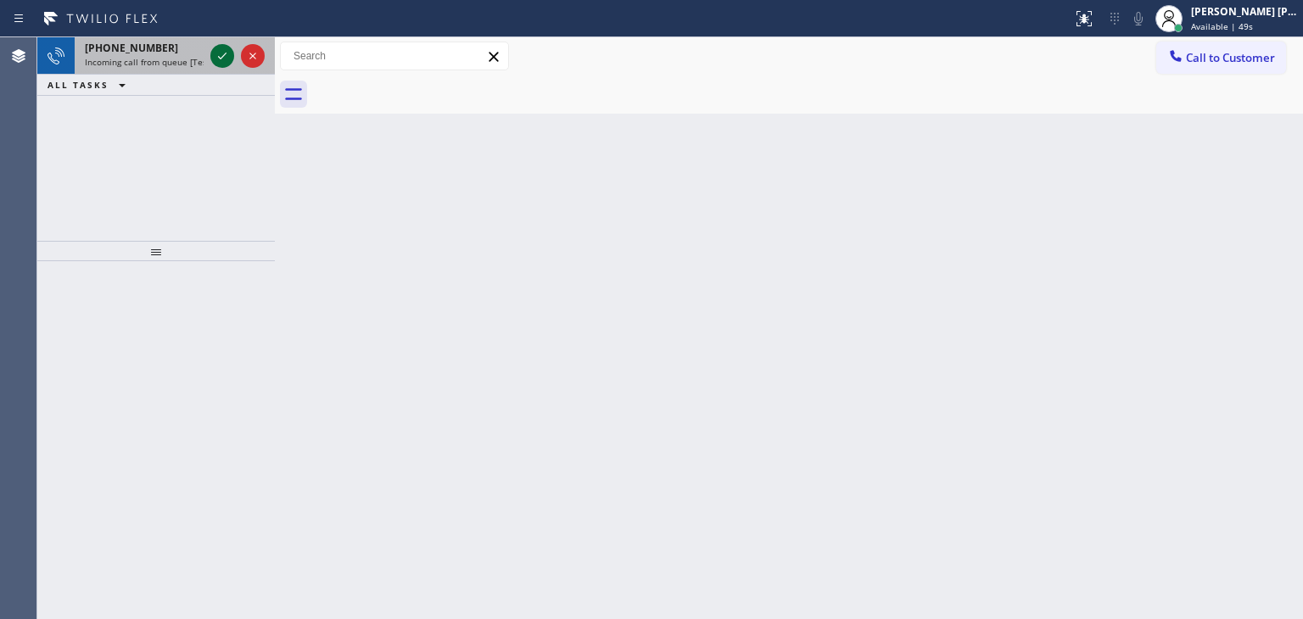
click at [217, 55] on icon at bounding box center [222, 56] width 20 height 20
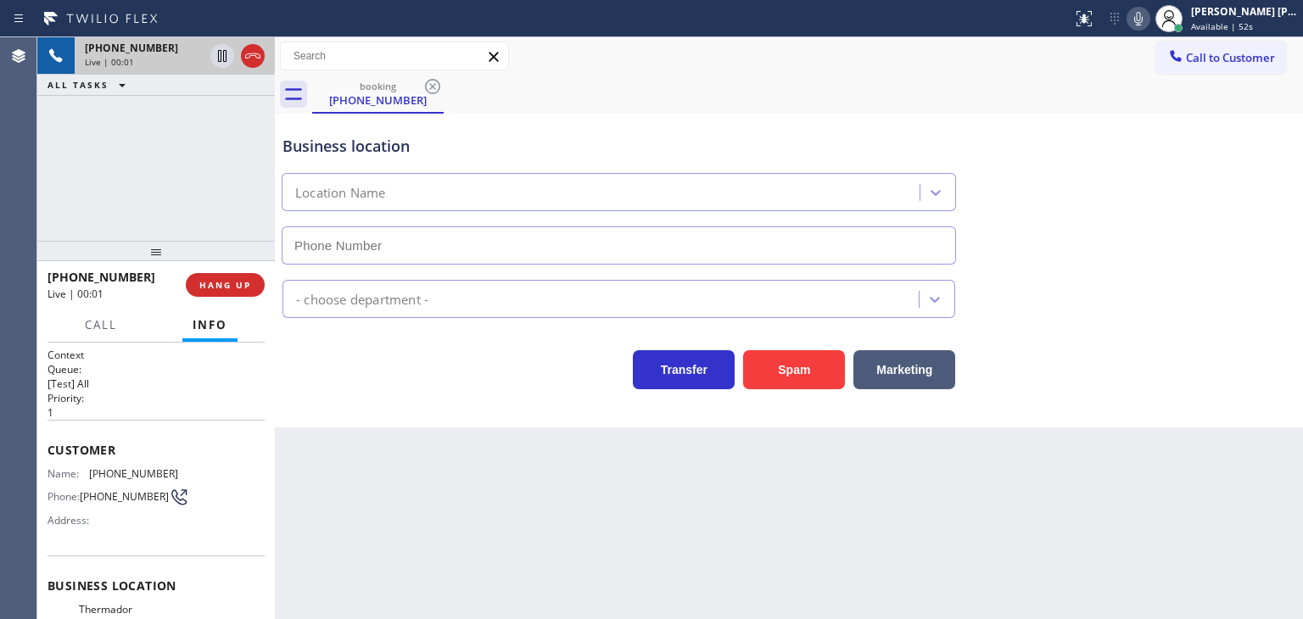
scroll to position [85, 0]
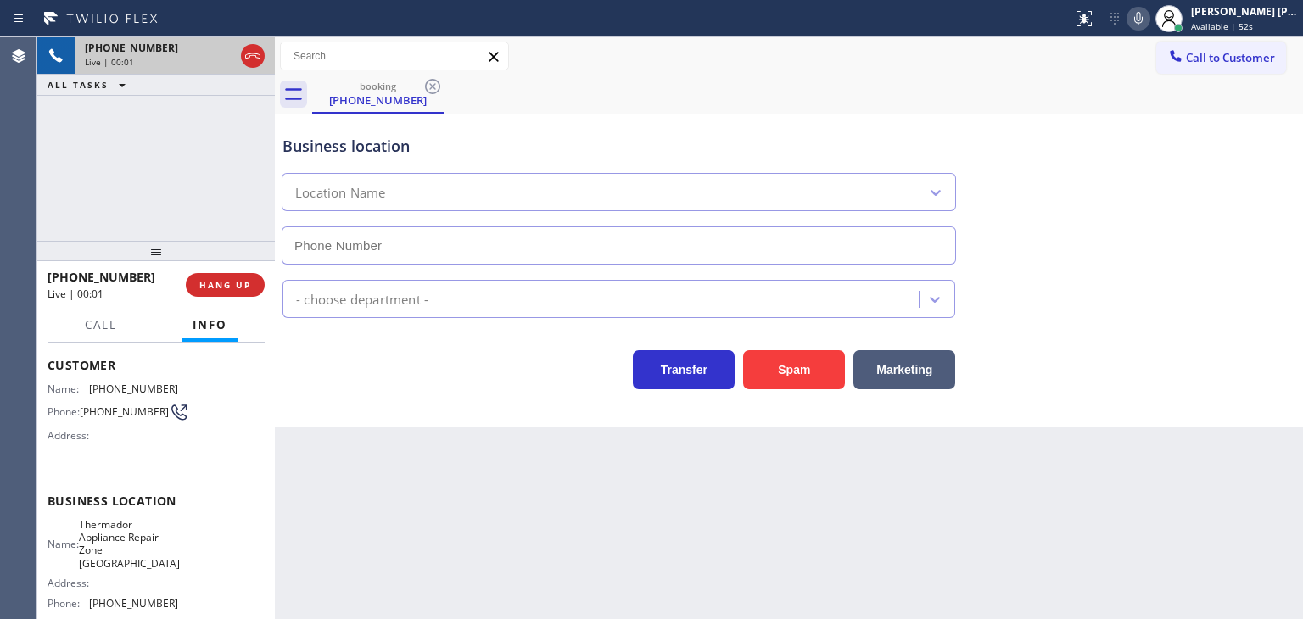
type input "[PHONE_NUMBER]"
click at [1149, 18] on icon at bounding box center [1138, 18] width 20 height 20
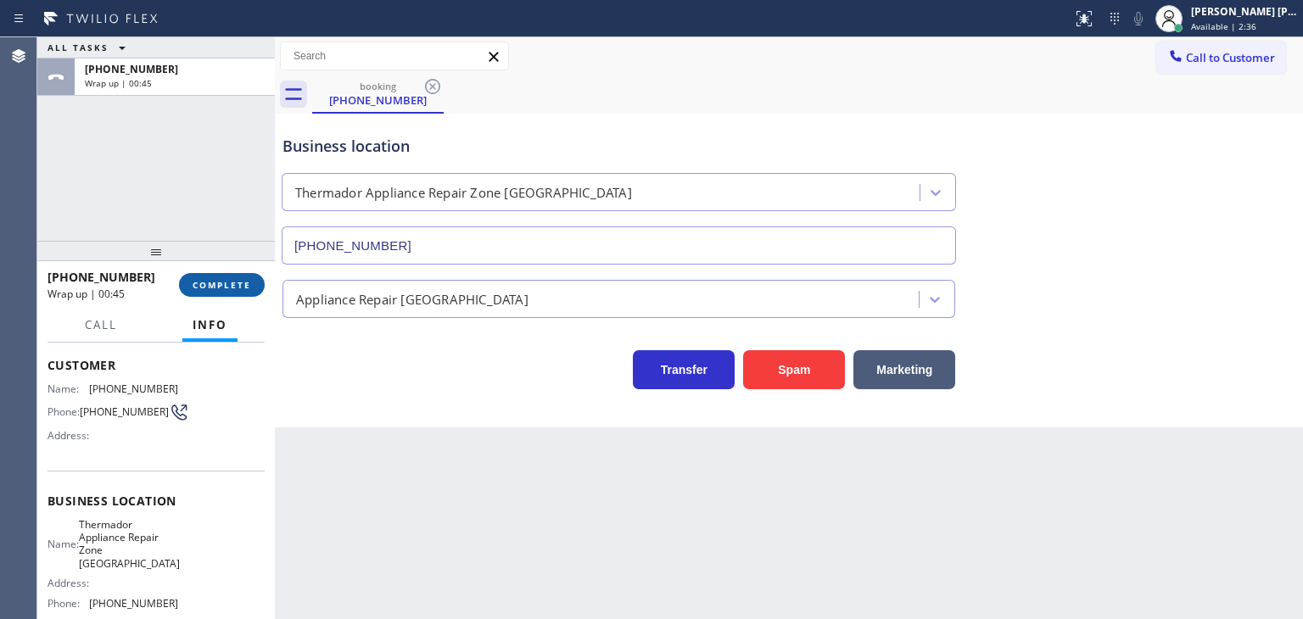
click at [224, 279] on span "COMPLETE" at bounding box center [222, 285] width 59 height 12
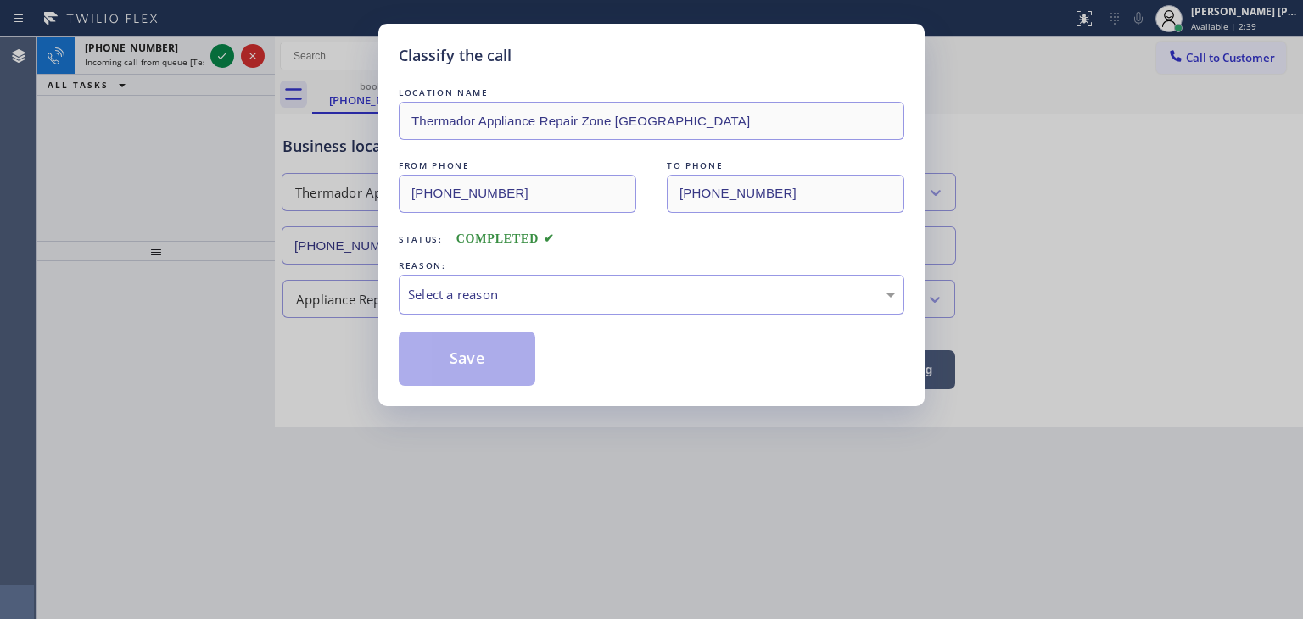
click at [509, 282] on div "Select a reason" at bounding box center [652, 295] width 506 height 40
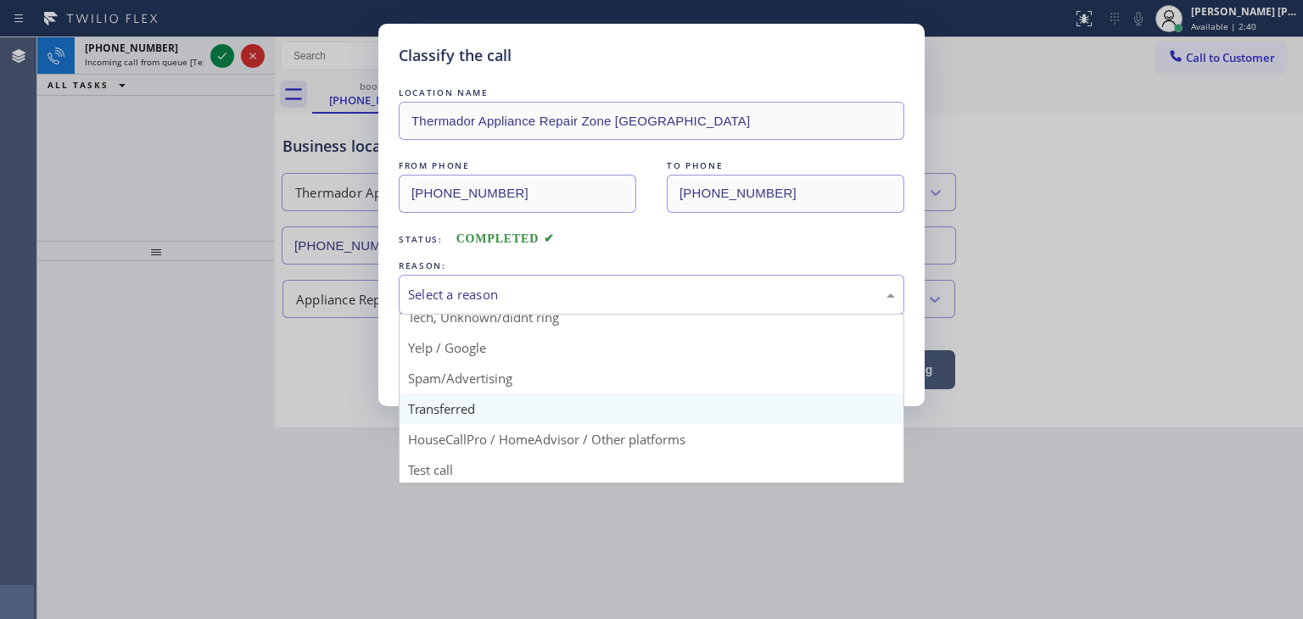
scroll to position [106, 0]
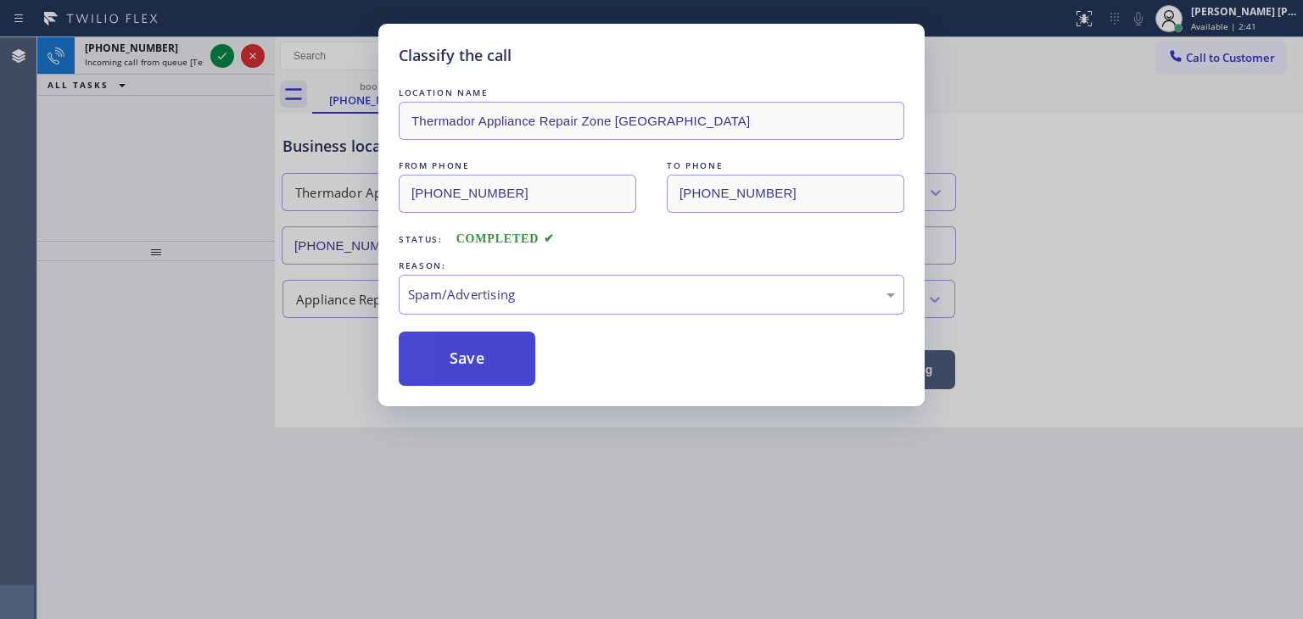
click at [467, 353] on button "Save" at bounding box center [467, 359] width 137 height 54
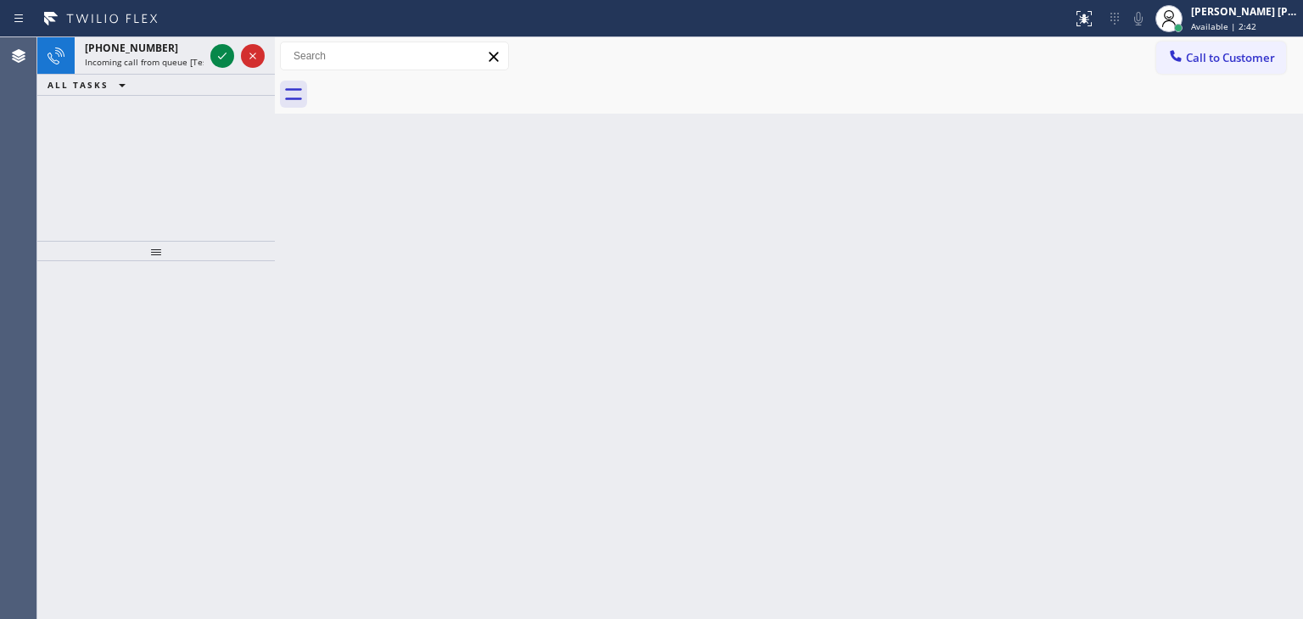
click at [220, 59] on icon at bounding box center [222, 56] width 8 height 7
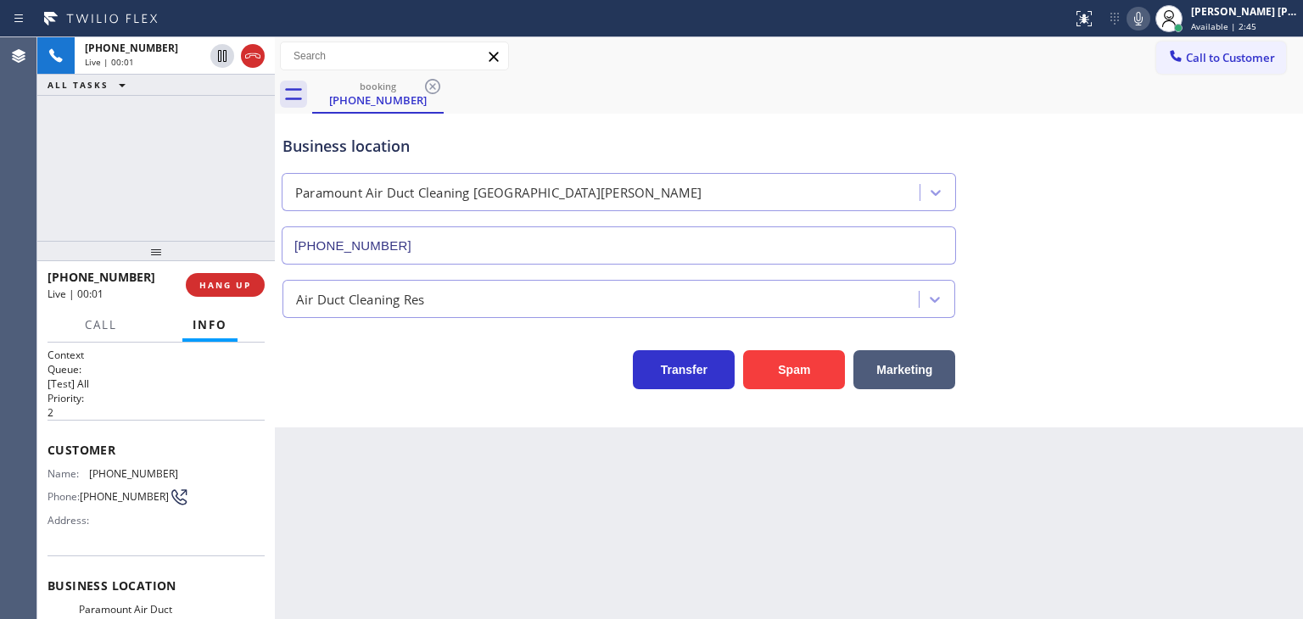
type input "[PHONE_NUMBER]"
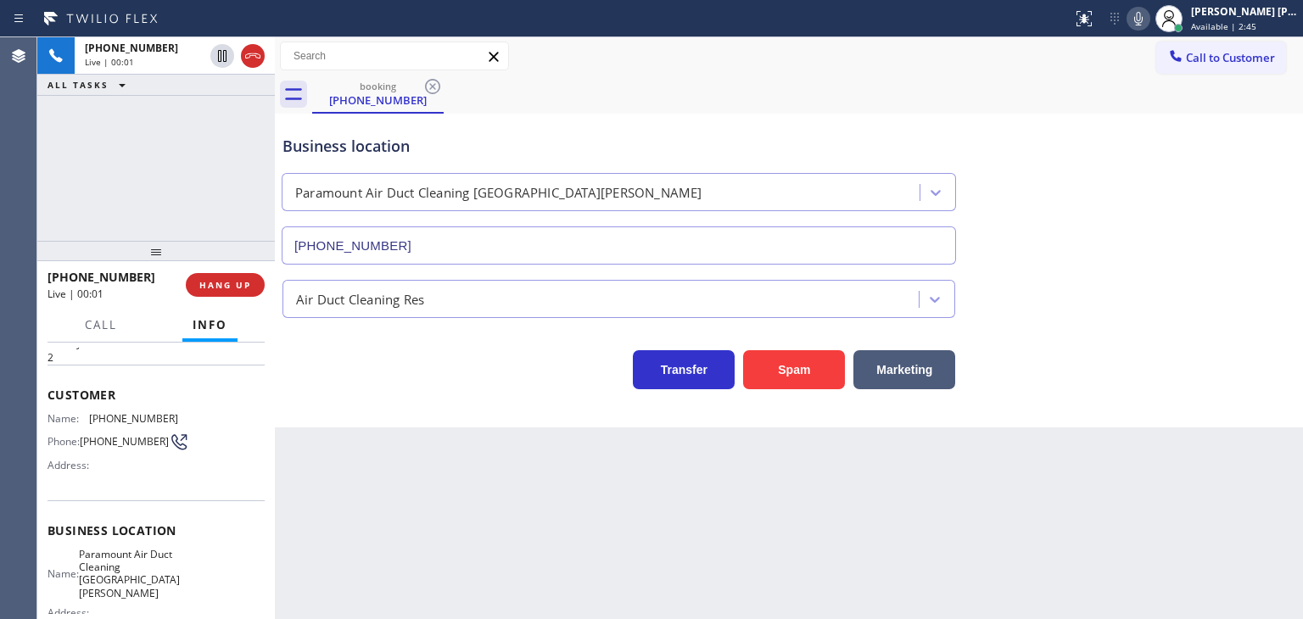
scroll to position [85, 0]
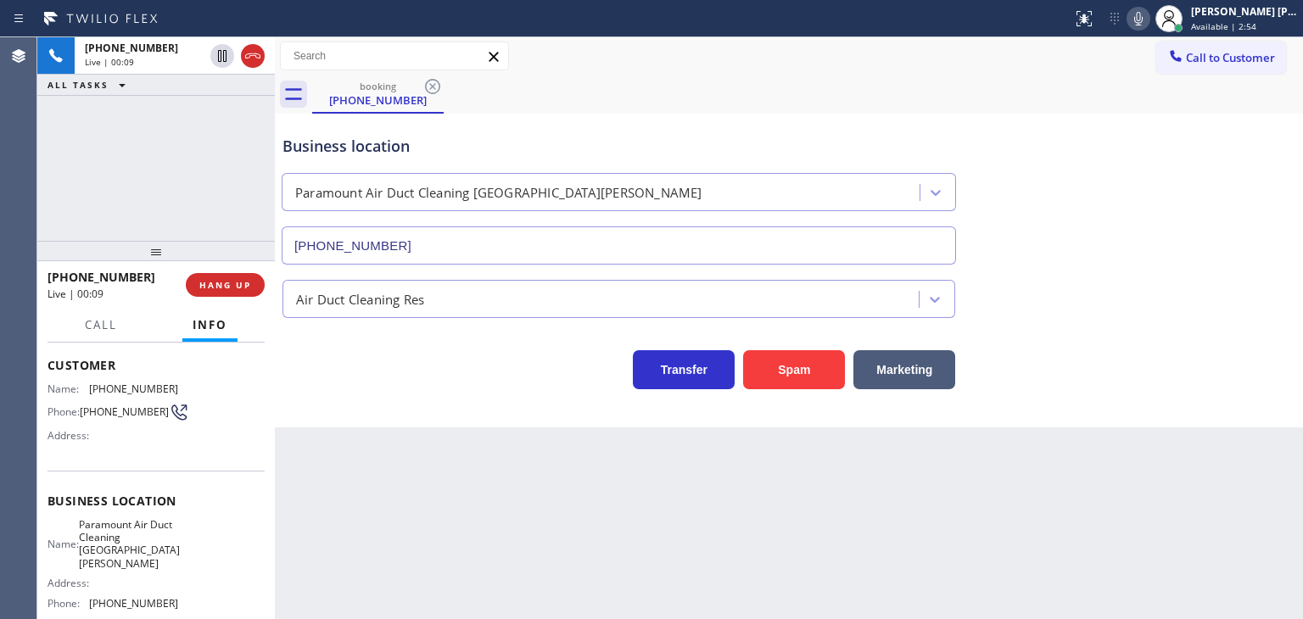
click at [1149, 26] on icon at bounding box center [1138, 18] width 20 height 20
click at [1149, 20] on icon at bounding box center [1138, 18] width 20 height 20
click at [1149, 18] on icon at bounding box center [1138, 18] width 20 height 20
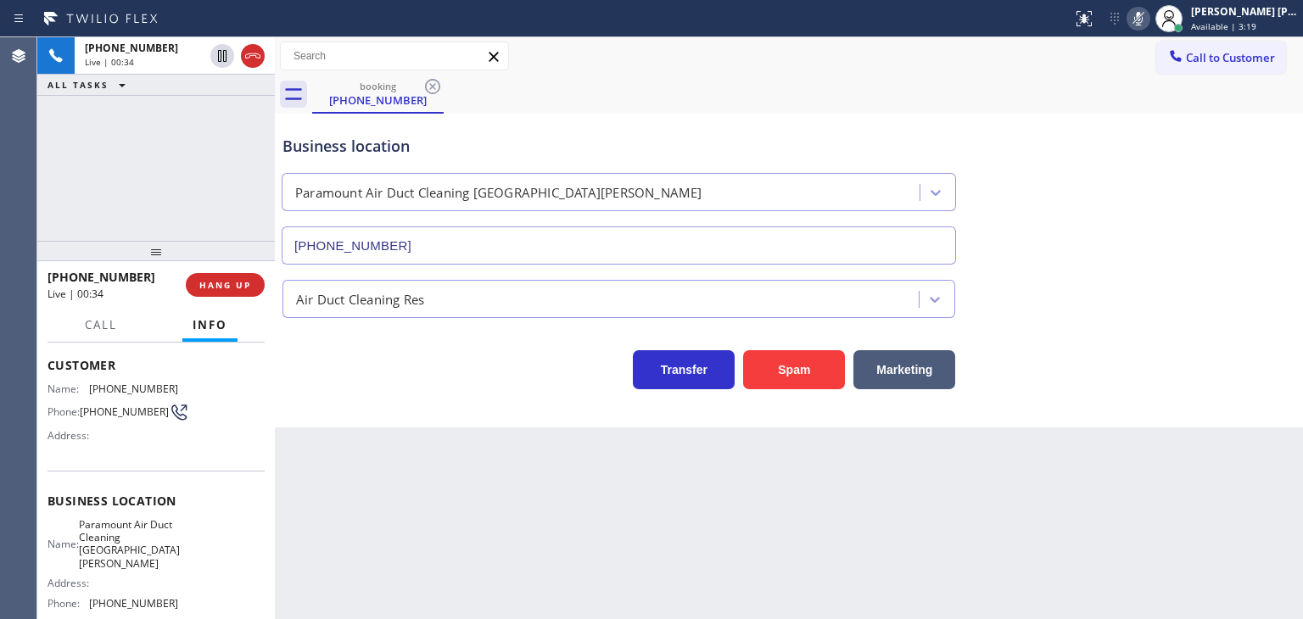
click at [1144, 18] on rect at bounding box center [1138, 17] width 12 height 12
click at [220, 290] on span "HANG UP" at bounding box center [225, 285] width 52 height 12
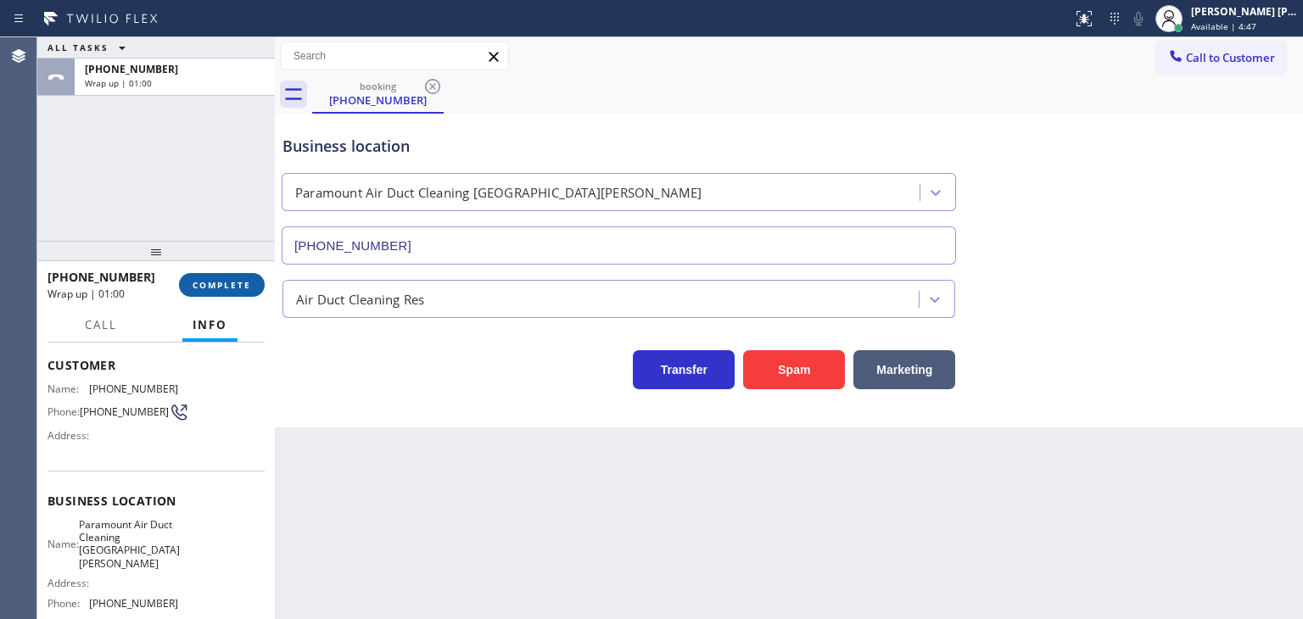
click at [232, 276] on button "COMPLETE" at bounding box center [222, 285] width 86 height 24
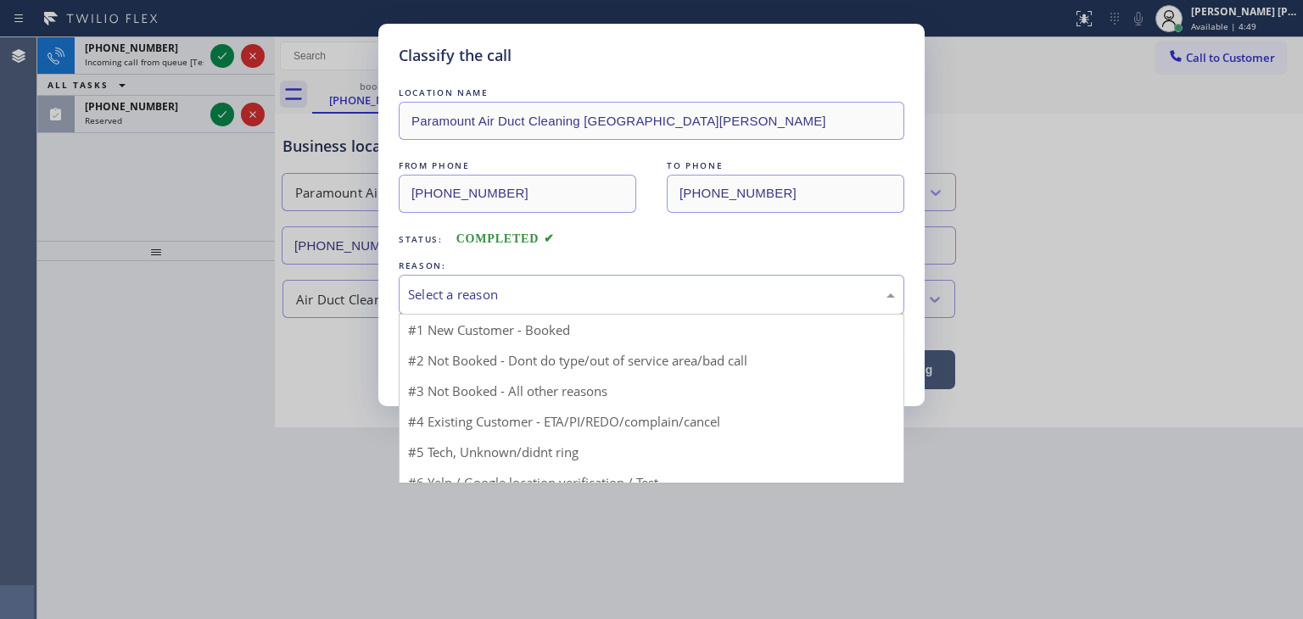
click at [546, 281] on div "Select a reason" at bounding box center [652, 295] width 506 height 40
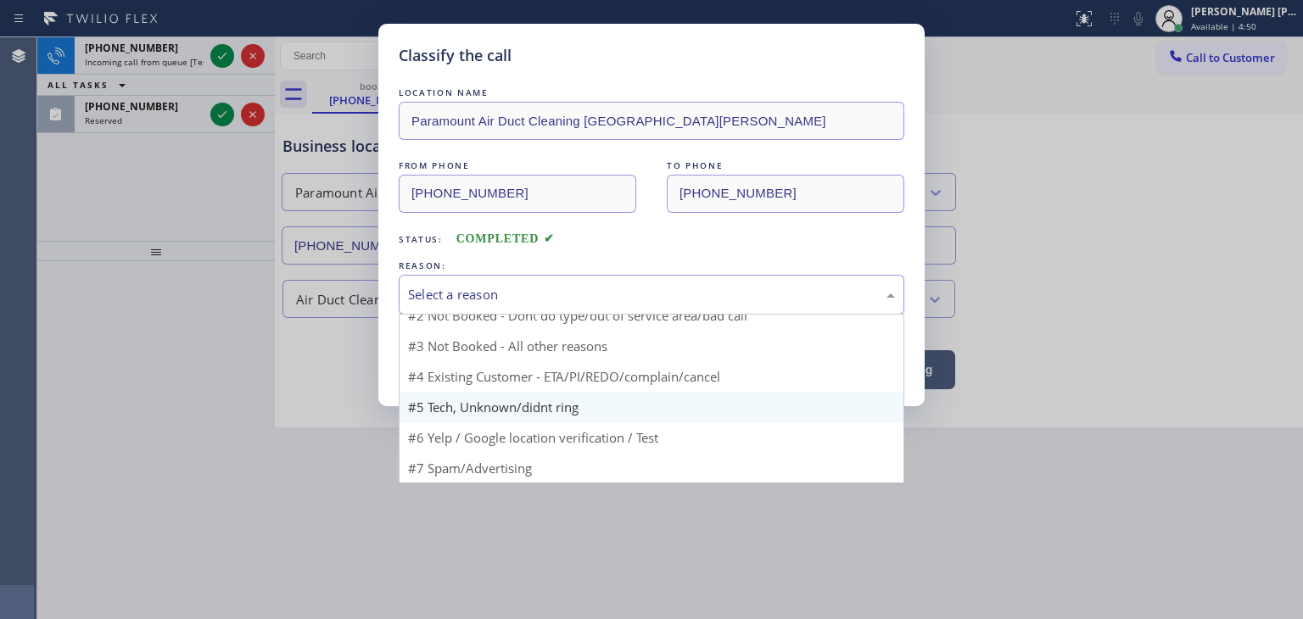
scroll to position [14, 0]
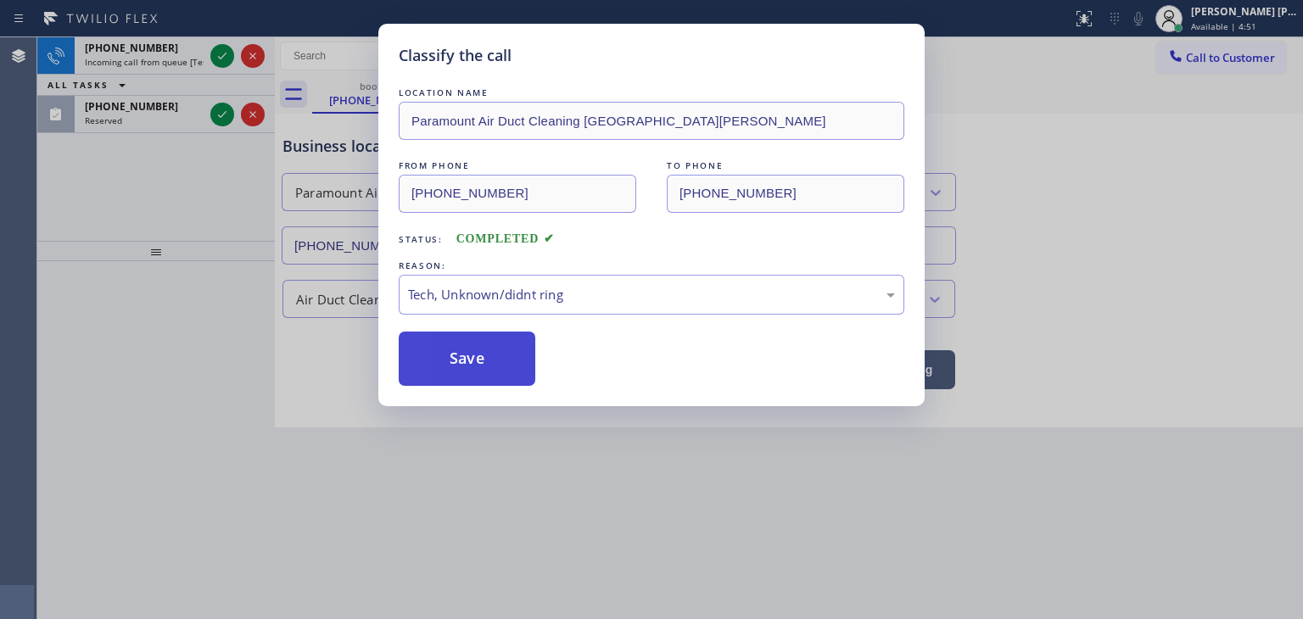
click at [480, 359] on button "Save" at bounding box center [467, 359] width 137 height 54
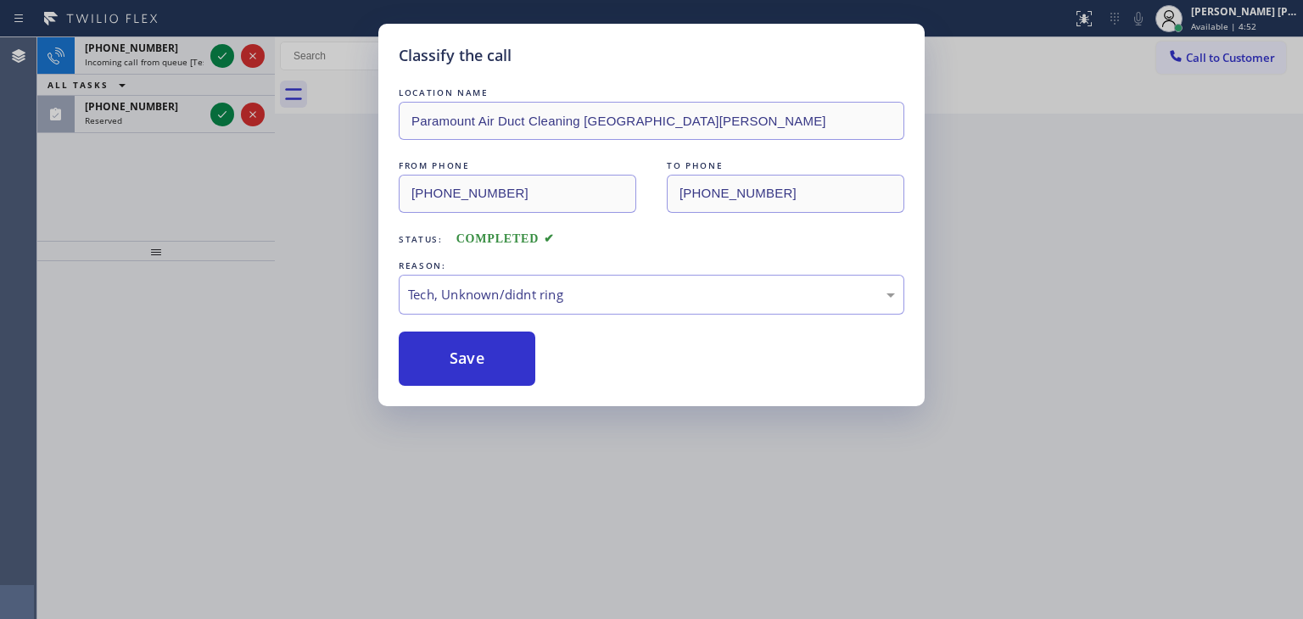
click at [221, 115] on div "Classify the call LOCATION NAME [PERSON_NAME] and Son Electrical Contractors FR…" at bounding box center [670, 328] width 1266 height 582
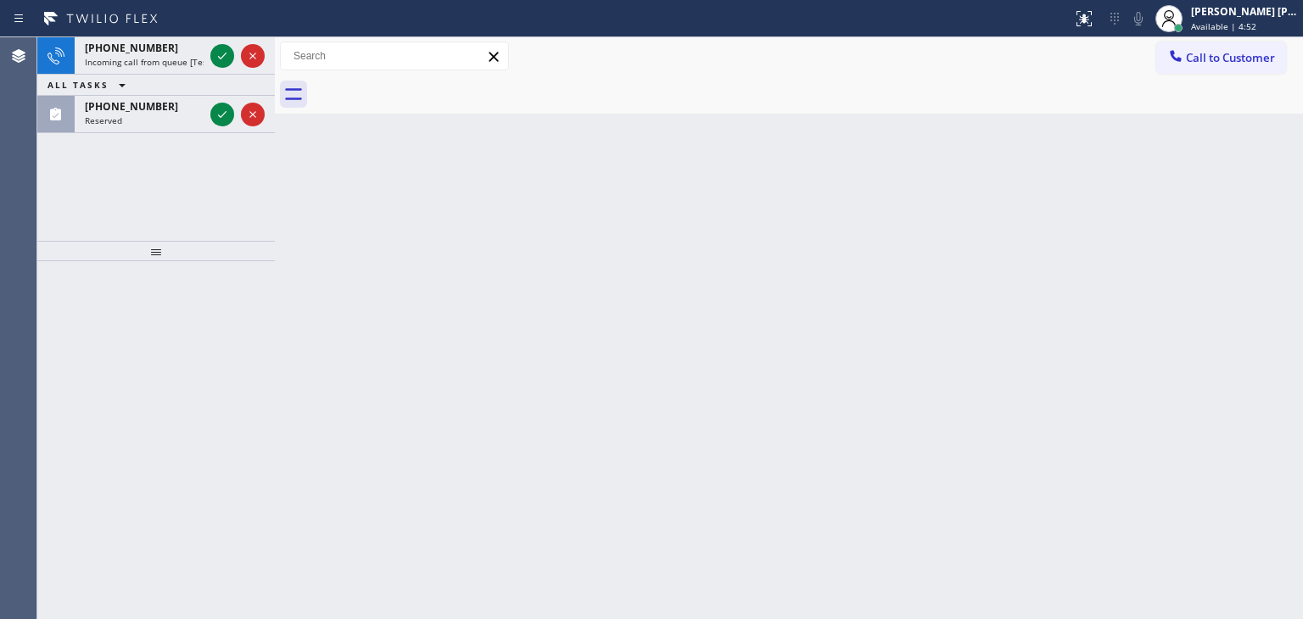
click at [221, 115] on icon at bounding box center [222, 114] width 20 height 20
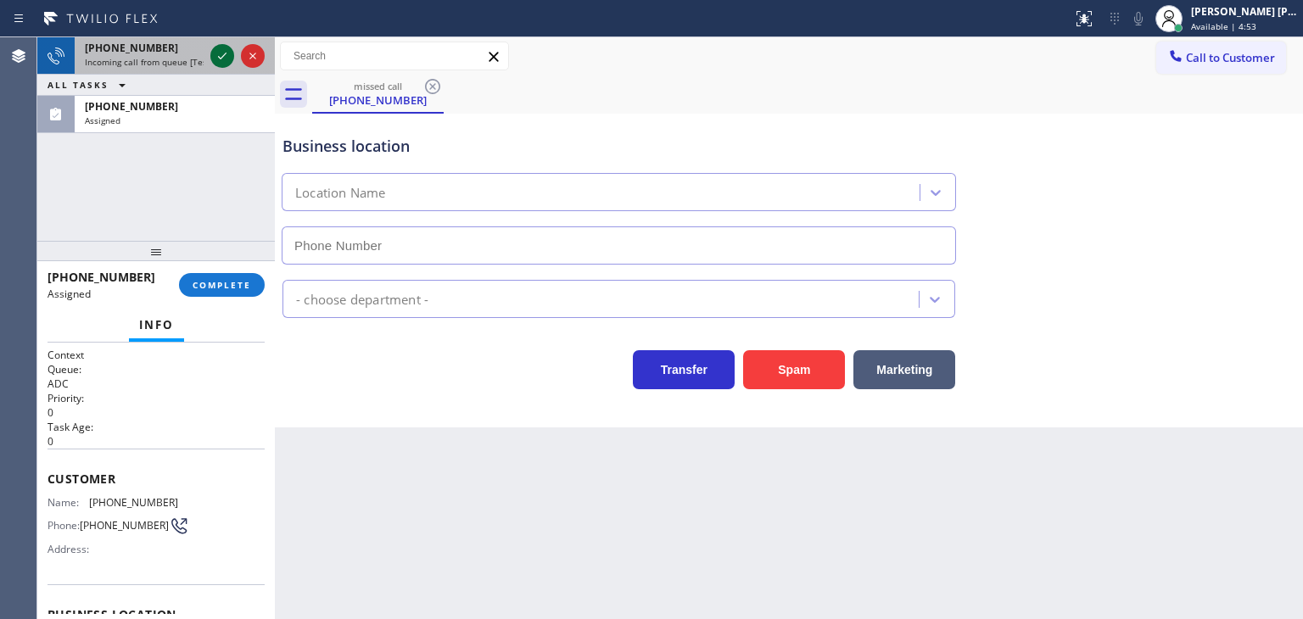
click at [226, 66] on button at bounding box center [222, 56] width 24 height 24
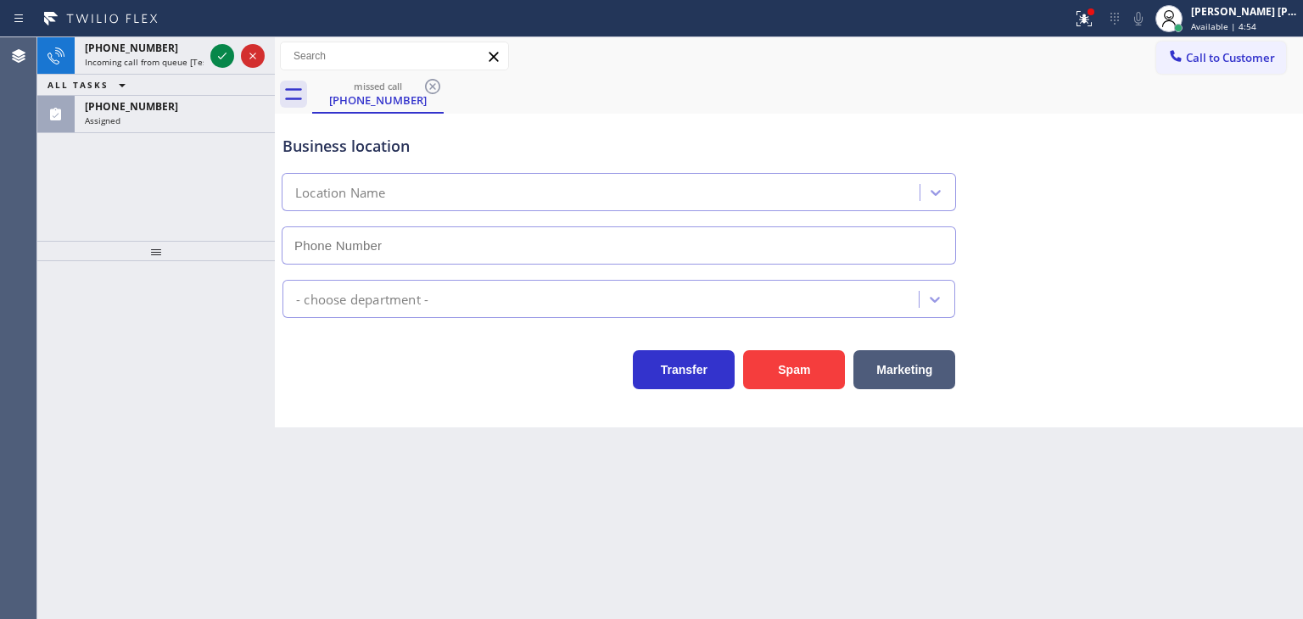
type input "[PHONE_NUMBER]"
click at [223, 53] on icon at bounding box center [222, 56] width 20 height 20
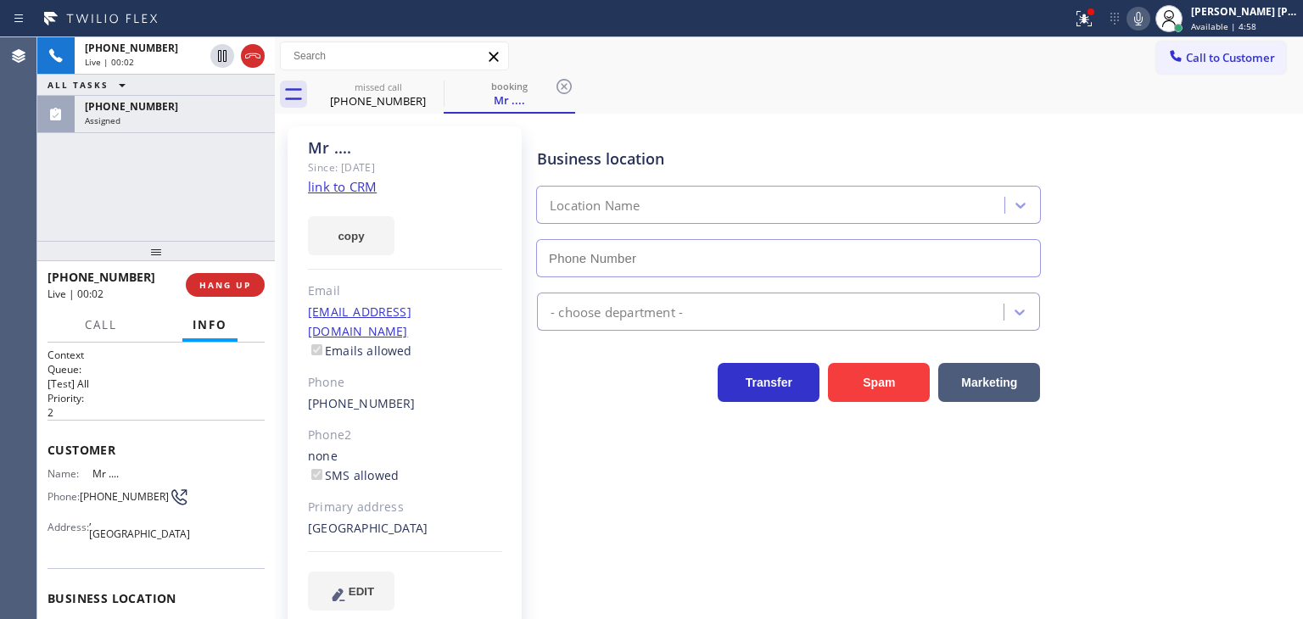
type input "[PHONE_NUMBER]"
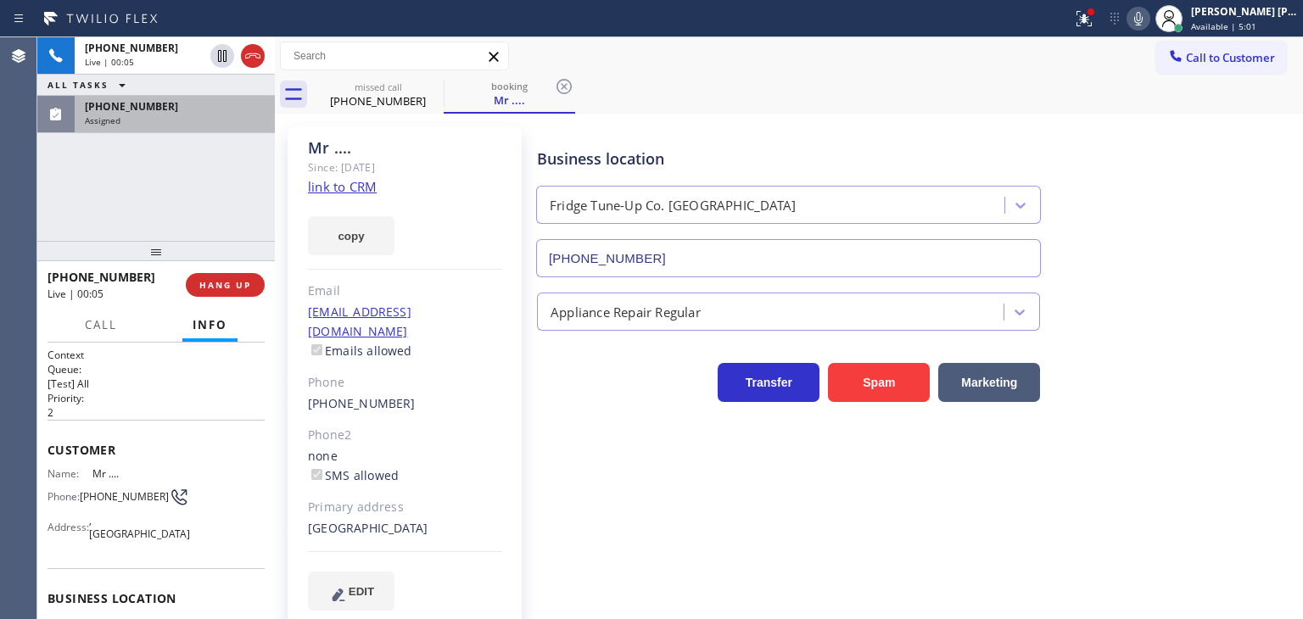
click at [148, 116] on div "Assigned" at bounding box center [175, 121] width 180 height 12
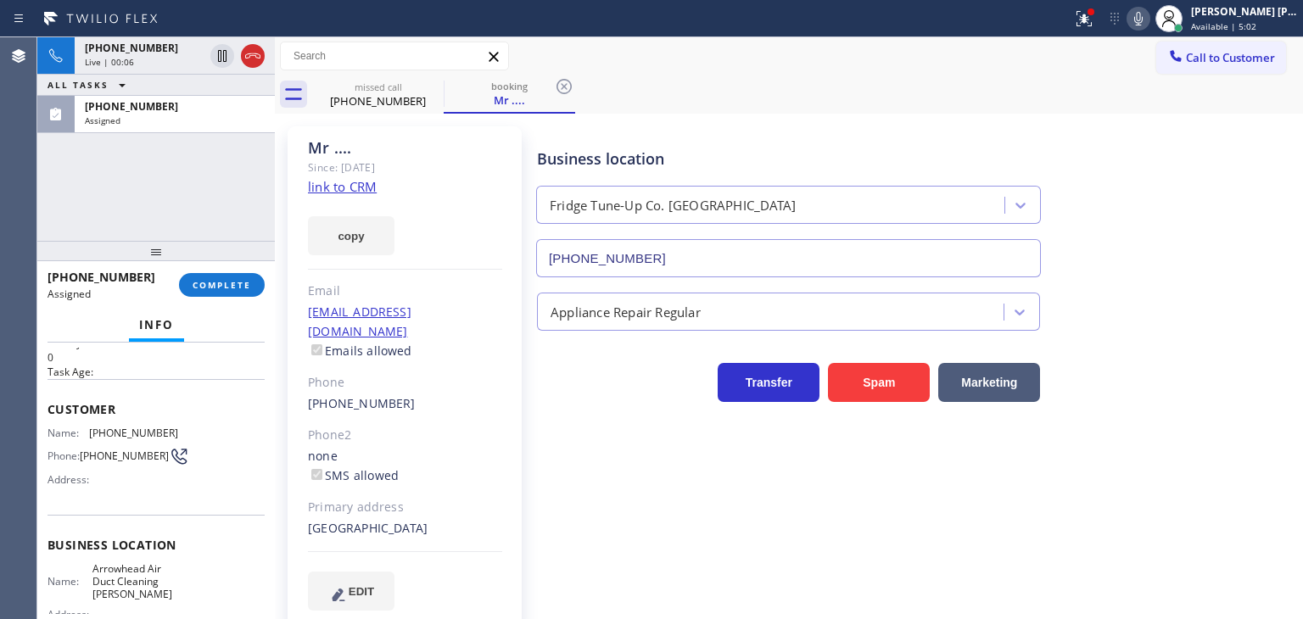
scroll to position [85, 0]
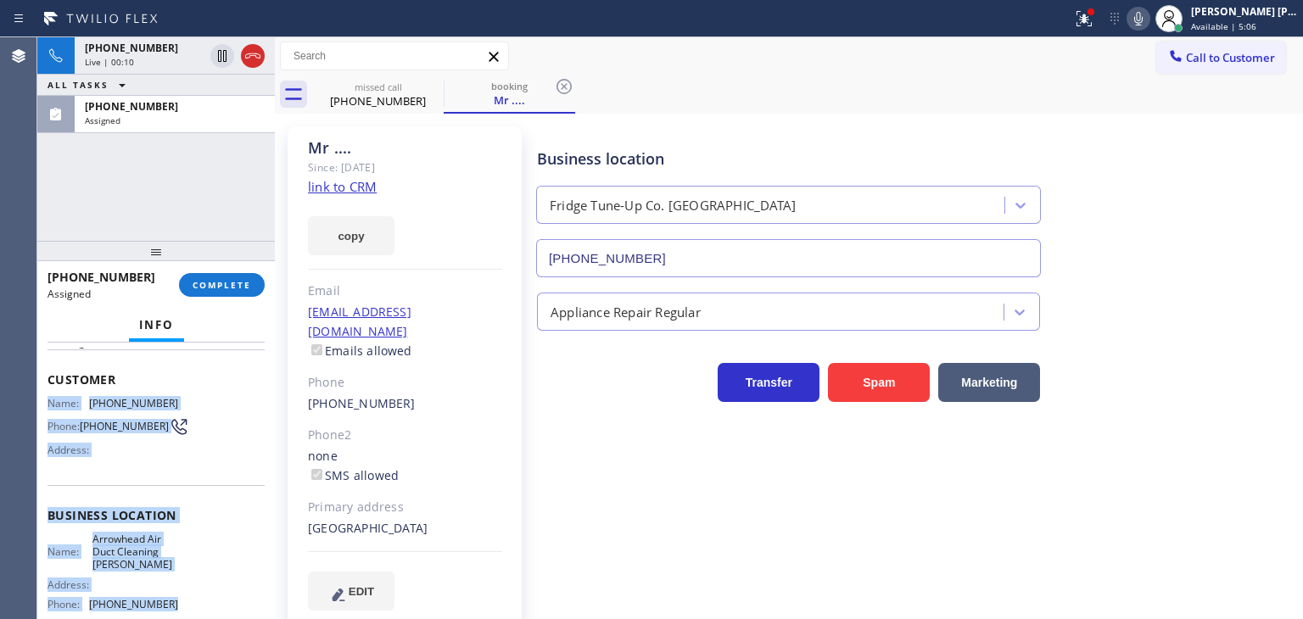
drag, startPoint x: 176, startPoint y: 607, endPoint x: 48, endPoint y: 401, distance: 242.7
click at [48, 401] on div "Context Queue: ADC Priority: 0 Task Age: Customer Name: [PHONE_NUMBER] Phone: […" at bounding box center [156, 516] width 217 height 506
copy div "Name: [PHONE_NUMBER] Phone: [PHONE_NUMBER] Address: Business location Name: Arr…"
click at [198, 111] on div "[PHONE_NUMBER]" at bounding box center [175, 106] width 180 height 14
click at [226, 279] on span "COMPLETE" at bounding box center [222, 285] width 59 height 12
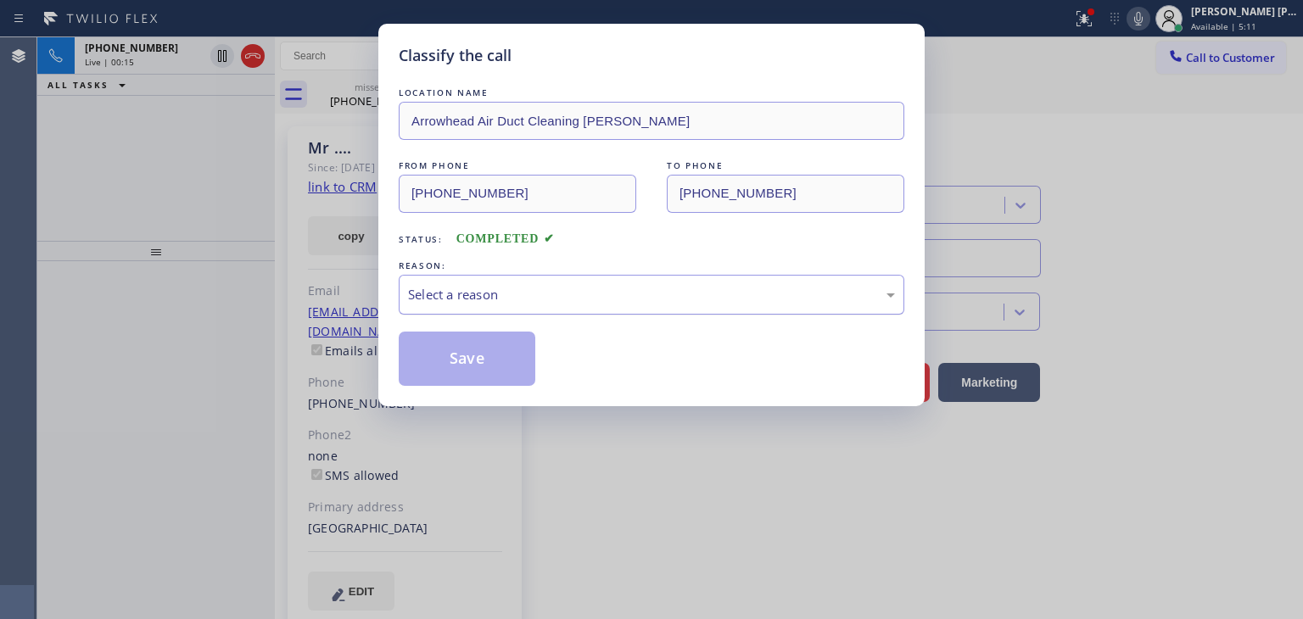
click at [478, 288] on div "Select a reason" at bounding box center [651, 295] width 487 height 20
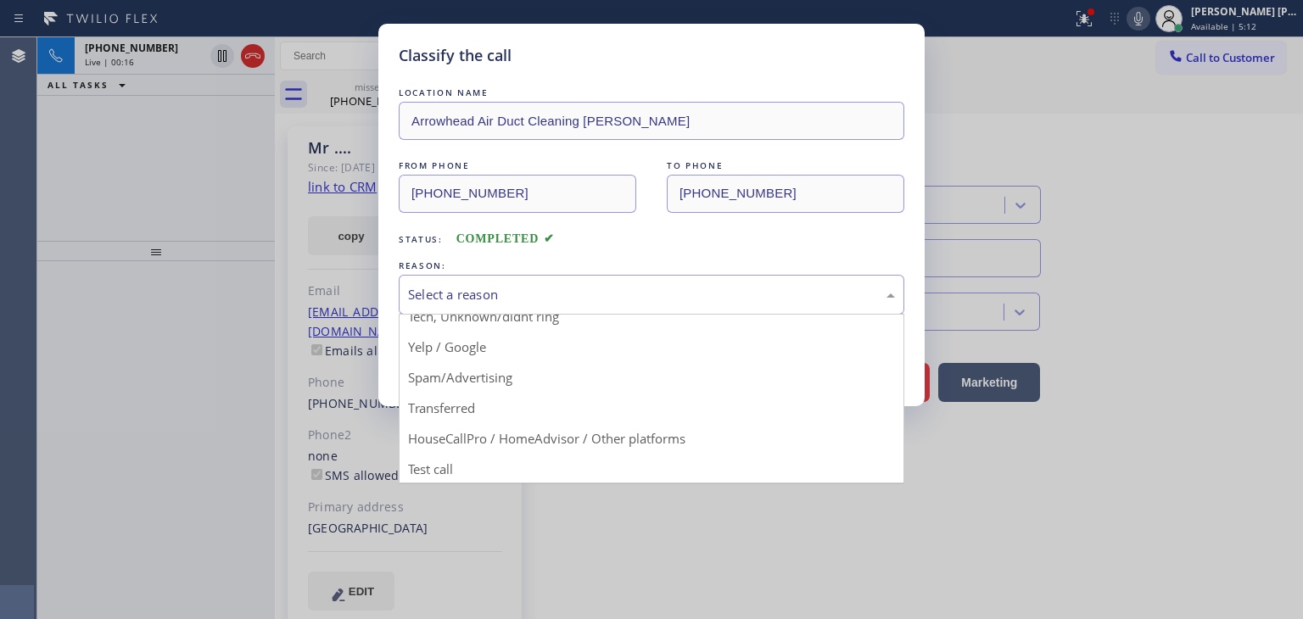
scroll to position [106, 0]
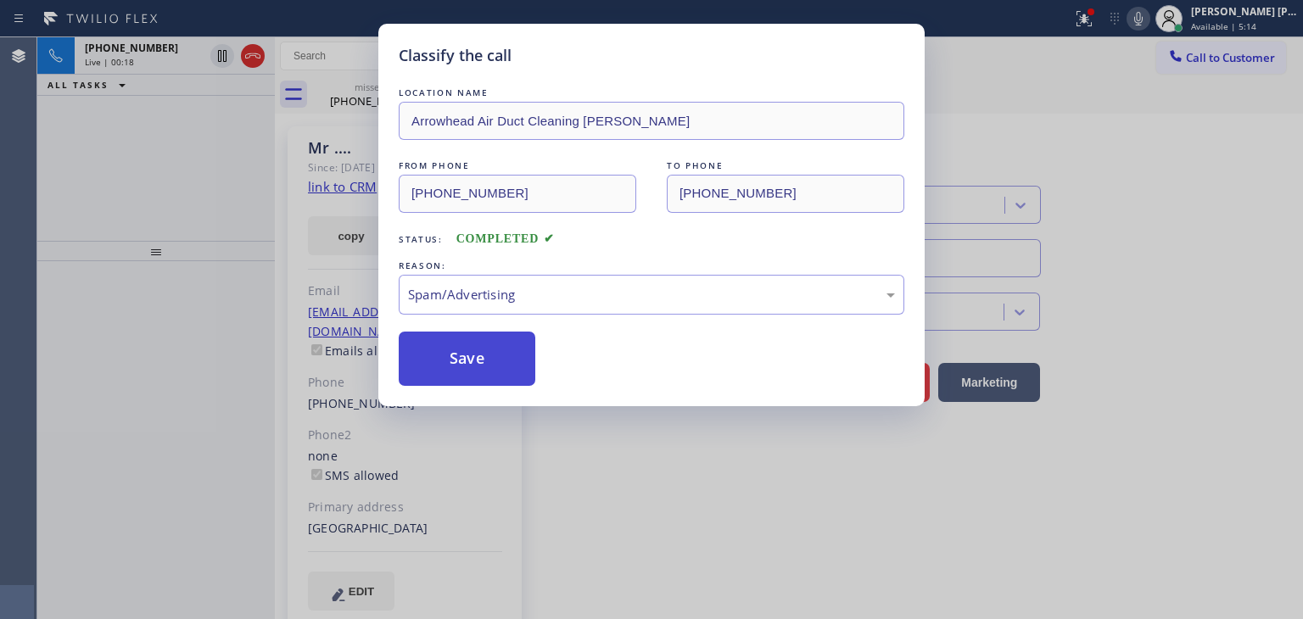
click at [461, 359] on button "Save" at bounding box center [467, 359] width 137 height 54
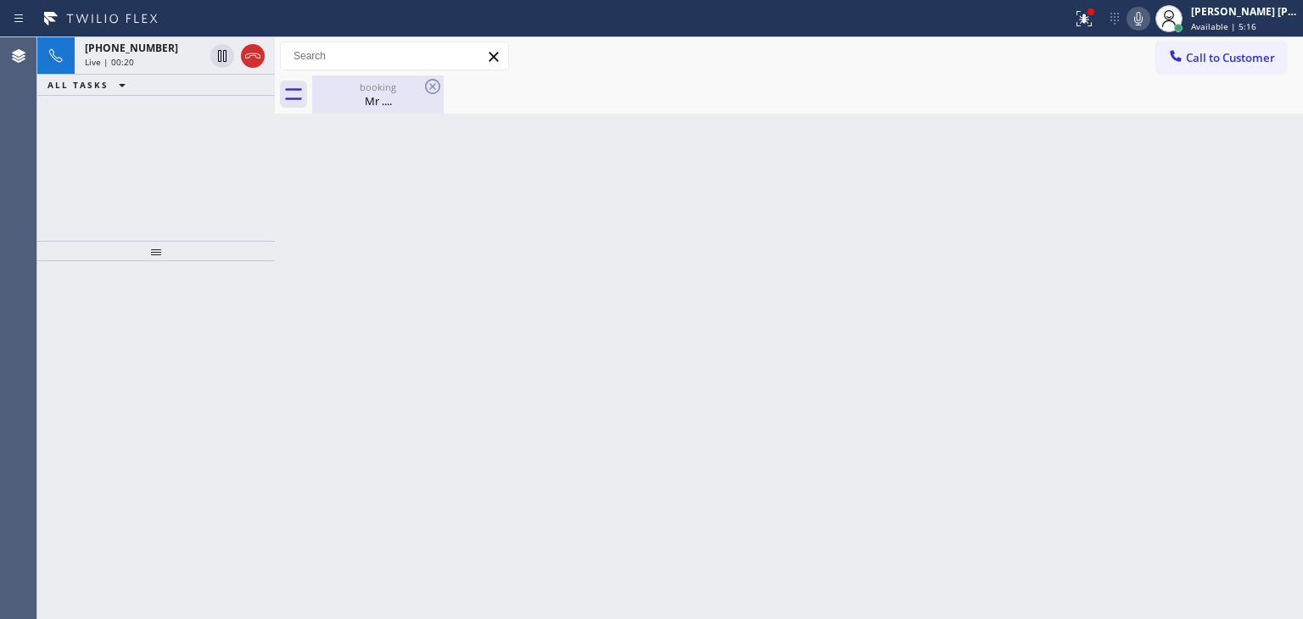
click at [389, 102] on div "Mr ...." at bounding box center [378, 100] width 128 height 15
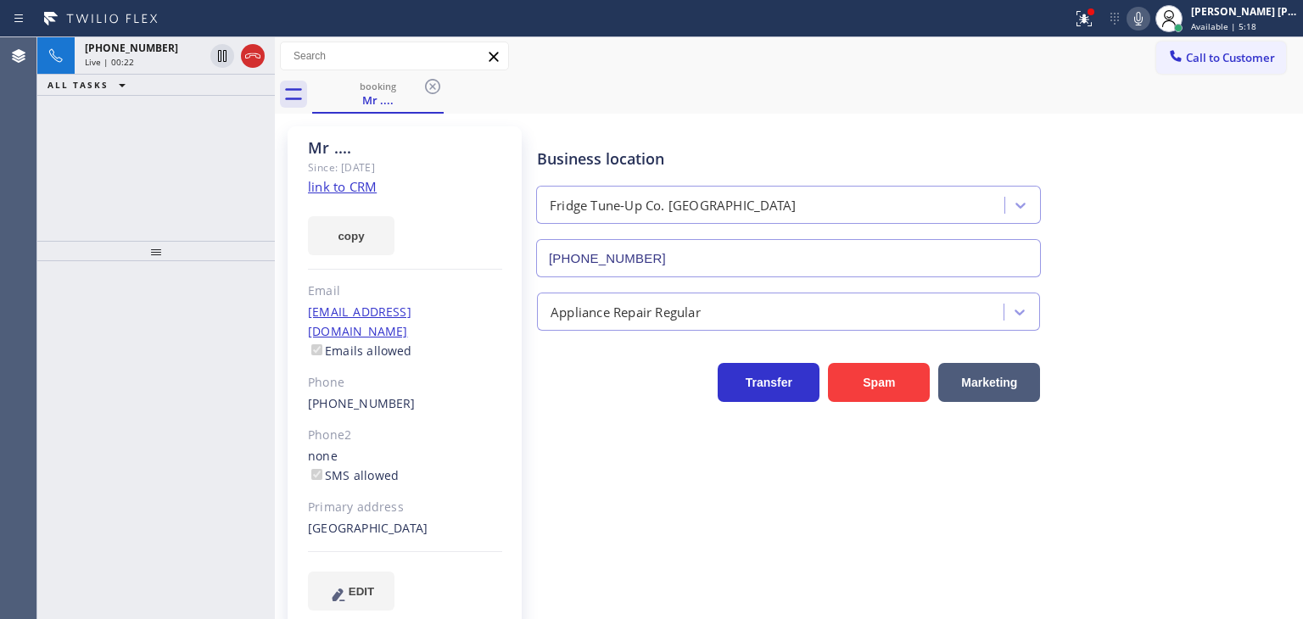
click at [366, 186] on link "link to CRM" at bounding box center [342, 186] width 69 height 17
click at [1261, 14] on div "[PERSON_NAME] [PERSON_NAME]" at bounding box center [1244, 11] width 107 height 14
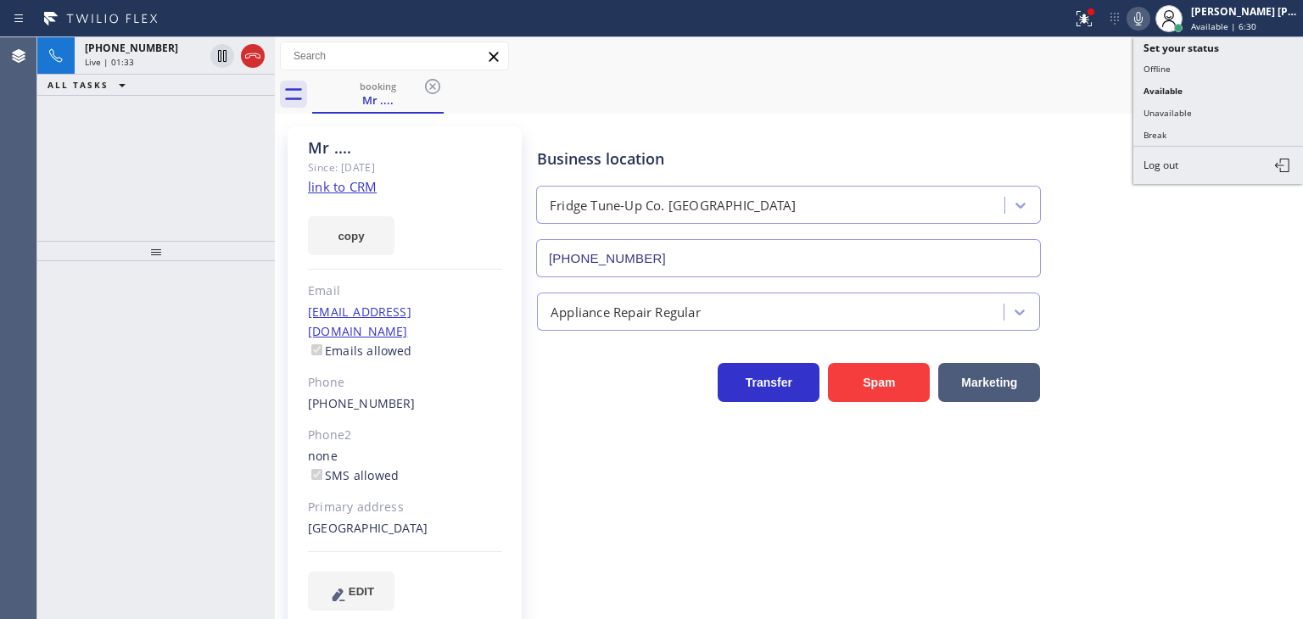
drag, startPoint x: 1181, startPoint y: 108, endPoint x: 1164, endPoint y: 96, distance: 20.7
click at [1179, 109] on button "Unavailable" at bounding box center [1218, 113] width 170 height 22
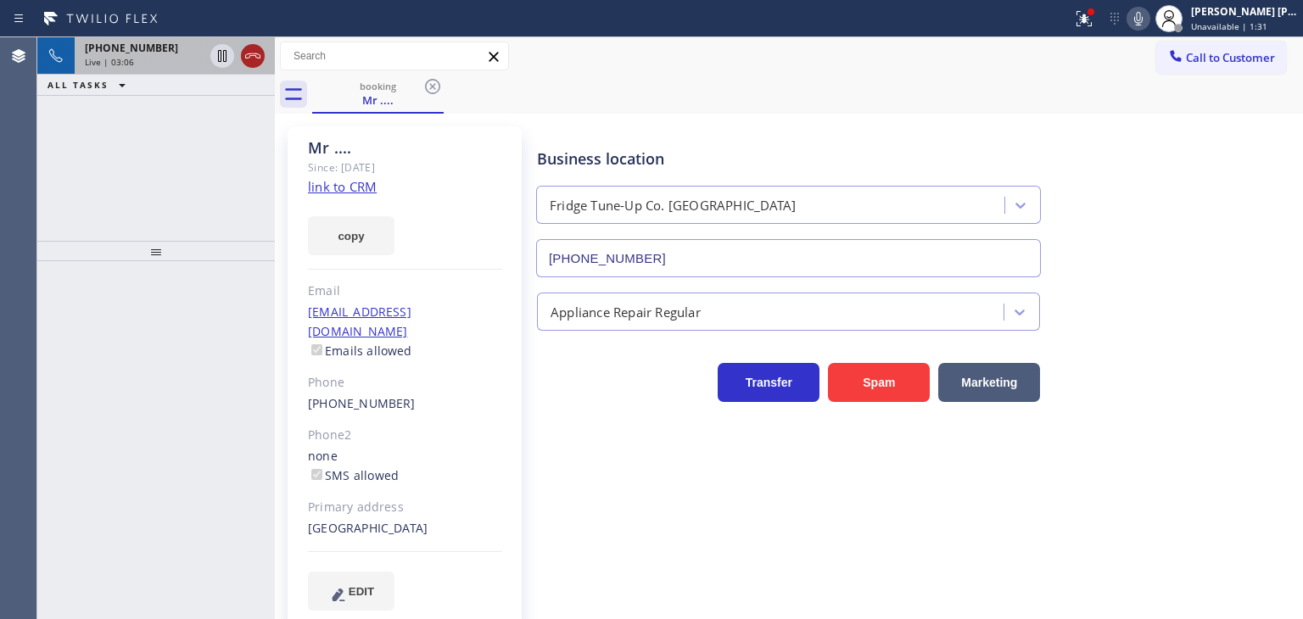
click at [251, 62] on icon at bounding box center [253, 56] width 20 height 20
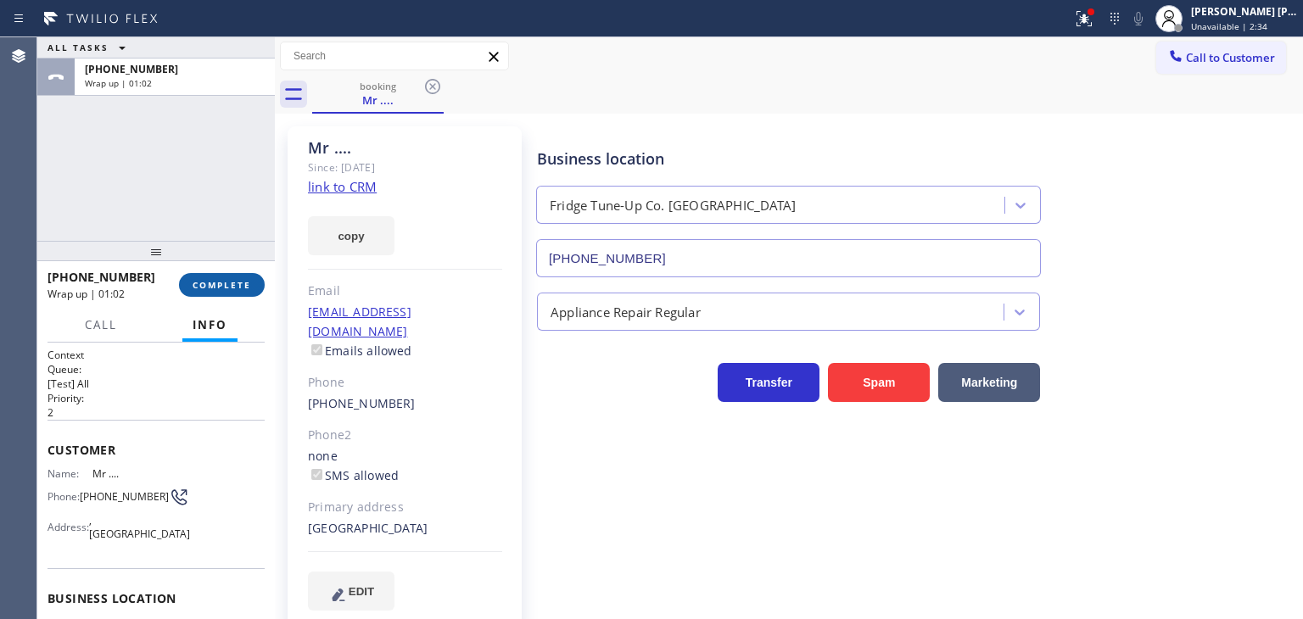
click at [247, 279] on span "COMPLETE" at bounding box center [222, 285] width 59 height 12
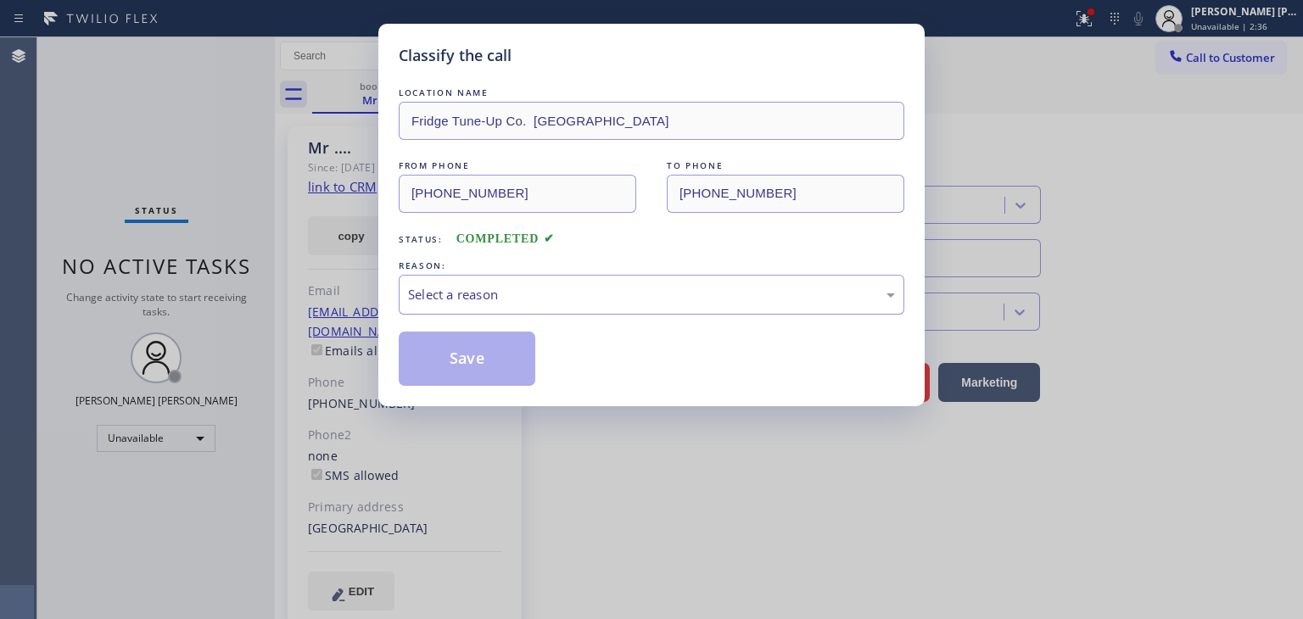
click at [515, 296] on div "Select a reason" at bounding box center [651, 295] width 487 height 20
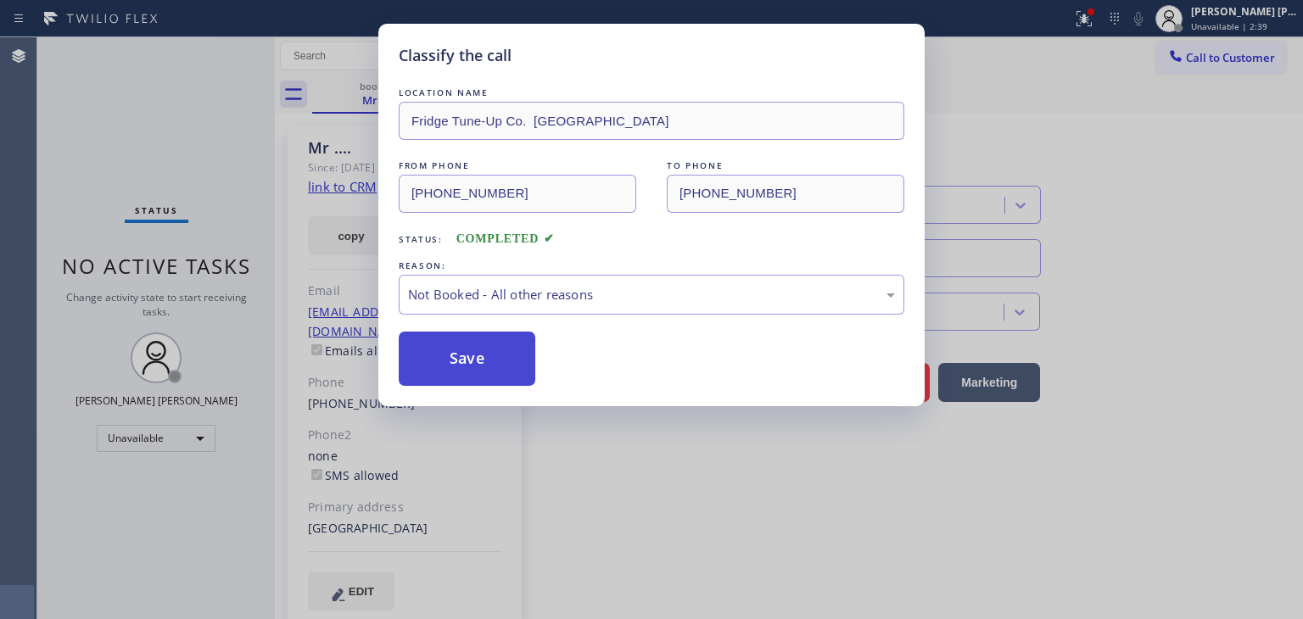
click at [496, 360] on button "Save" at bounding box center [467, 359] width 137 height 54
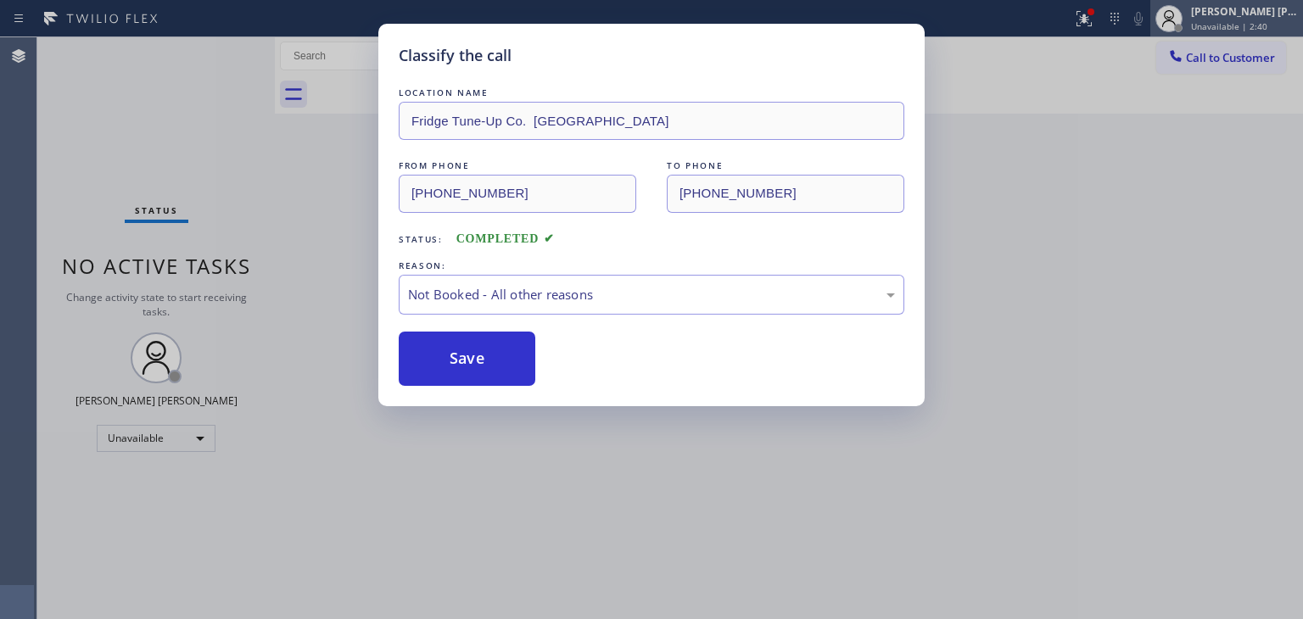
click at [1261, 20] on div "Status report Issue detected This issue could affect your workflow. Please cont…" at bounding box center [651, 309] width 1303 height 619
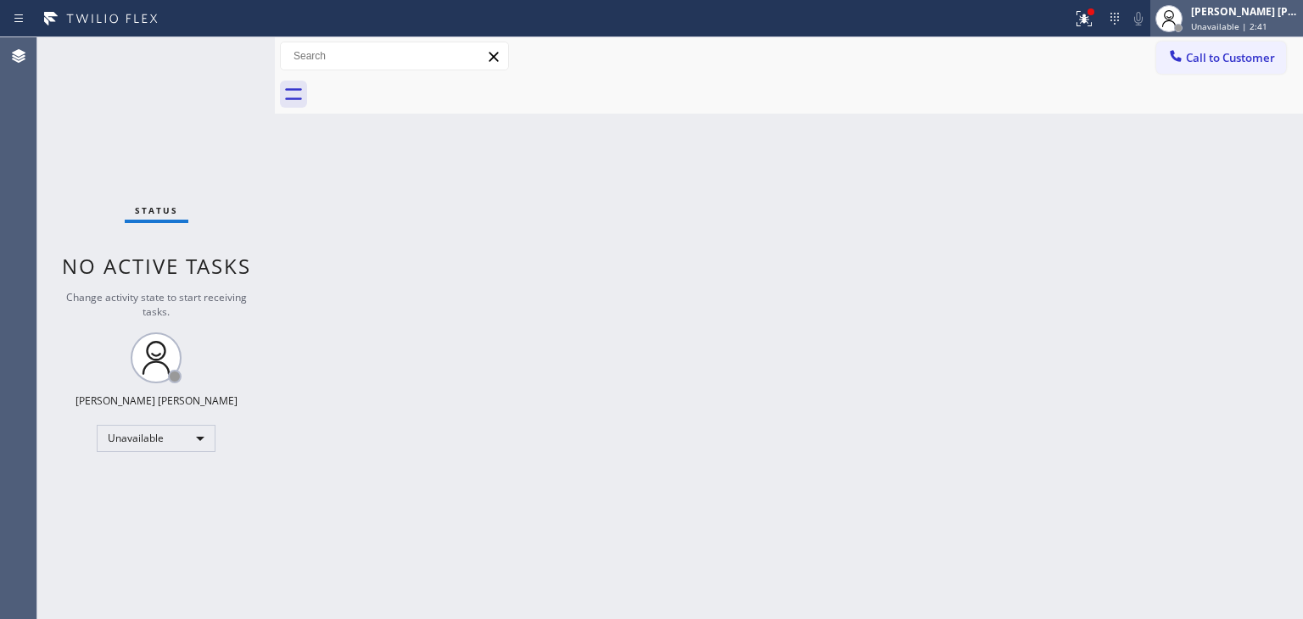
click at [1238, 22] on div "[PERSON_NAME] [PERSON_NAME] Unavailable | 2:41" at bounding box center [1245, 18] width 115 height 30
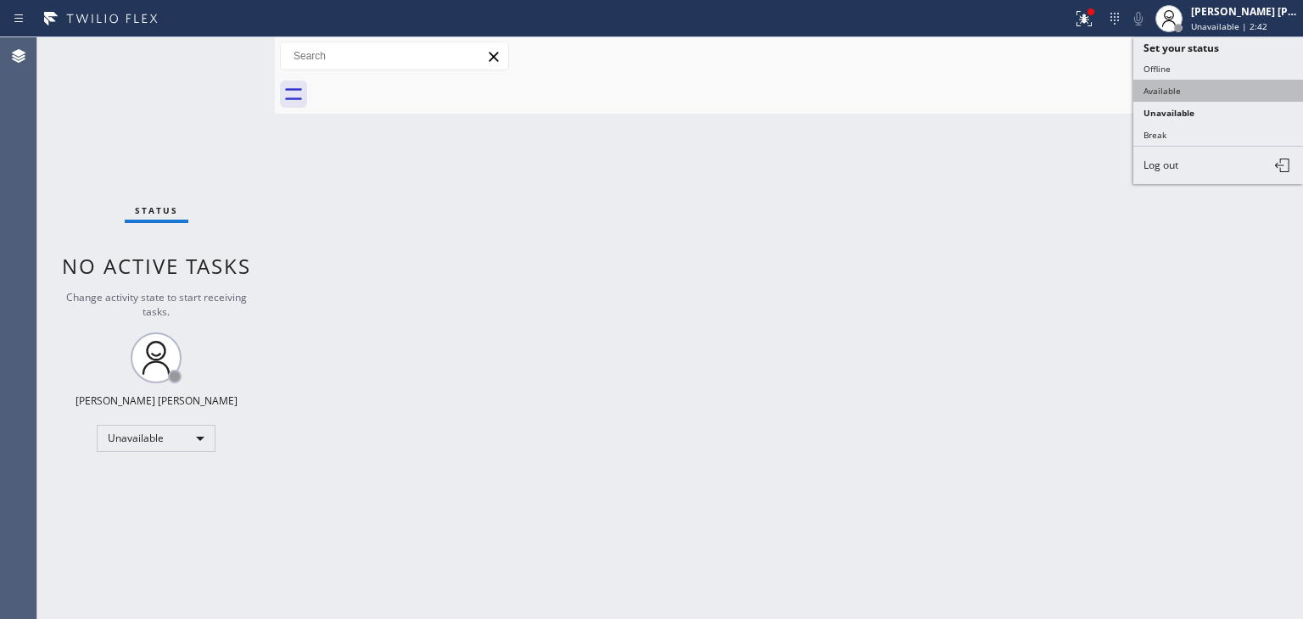
click at [1188, 92] on button "Available" at bounding box center [1218, 91] width 170 height 22
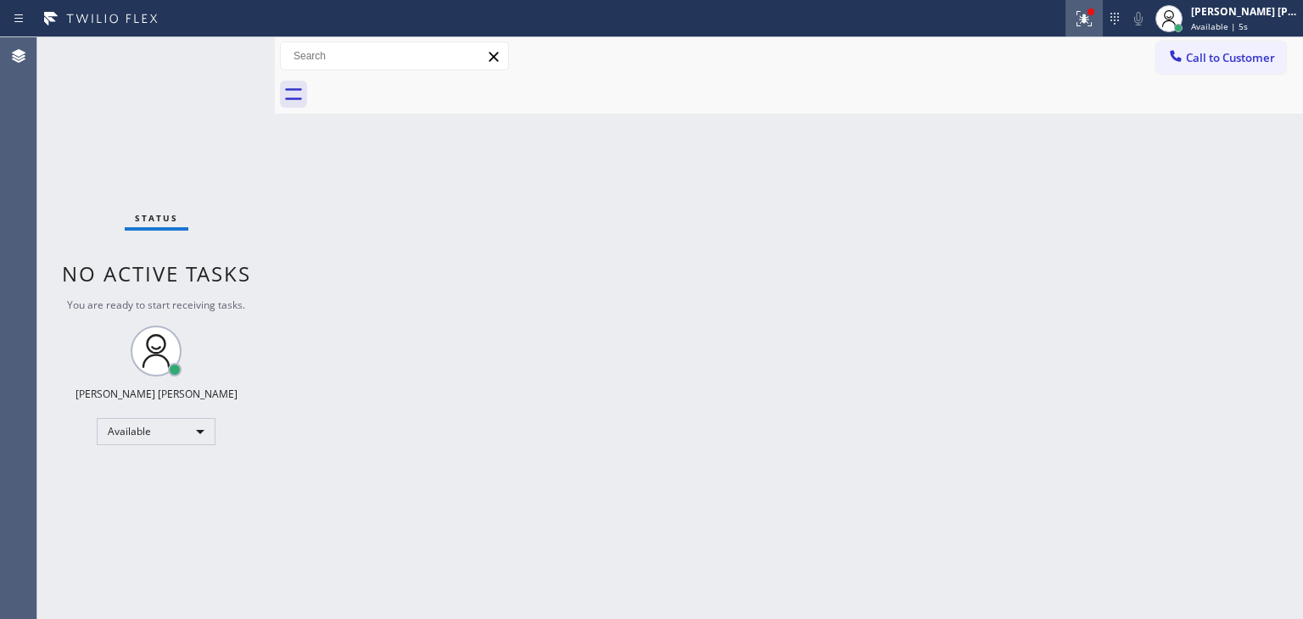
click at [1094, 24] on icon at bounding box center [1084, 18] width 20 height 20
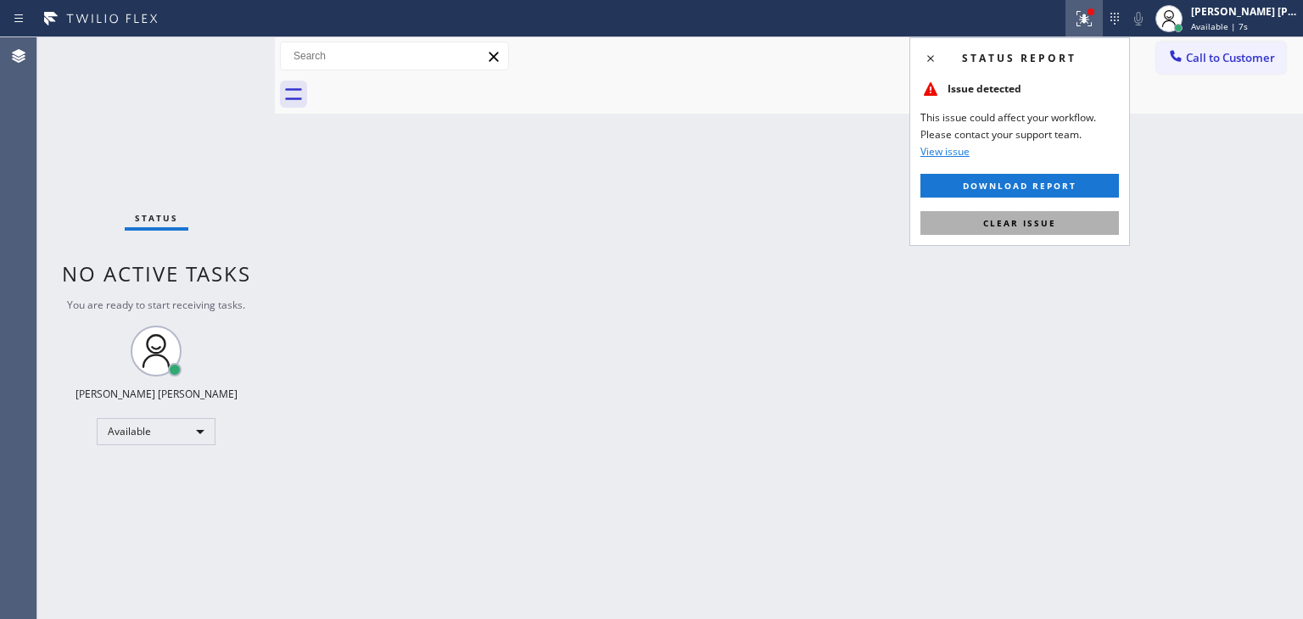
click at [1023, 227] on span "Clear issue" at bounding box center [1019, 223] width 73 height 12
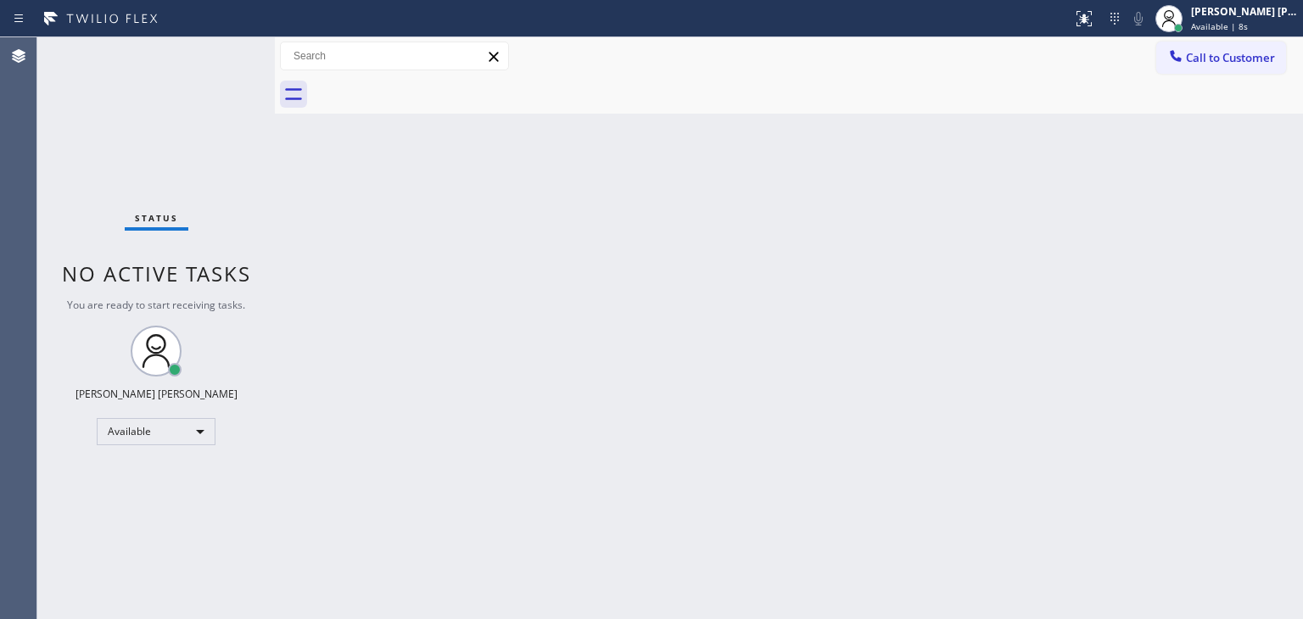
click at [217, 49] on div "Status No active tasks You are ready to start receiving tasks. [PERSON_NAME] [P…" at bounding box center [156, 328] width 238 height 582
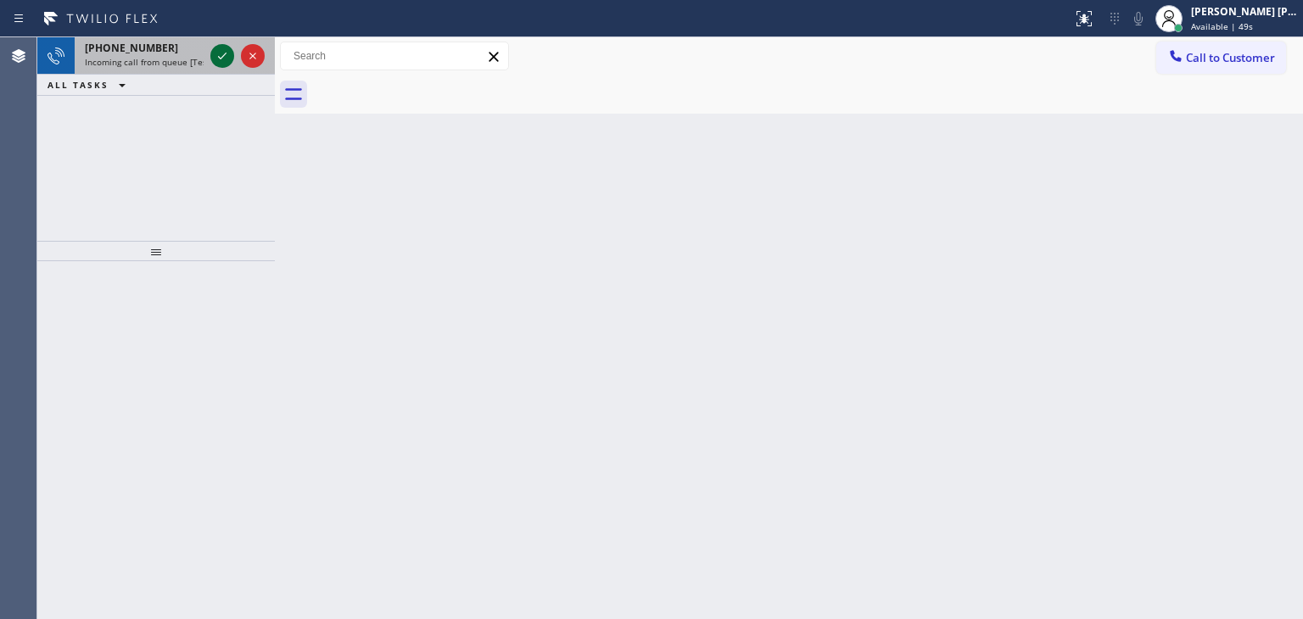
click at [220, 58] on icon at bounding box center [222, 56] width 8 height 7
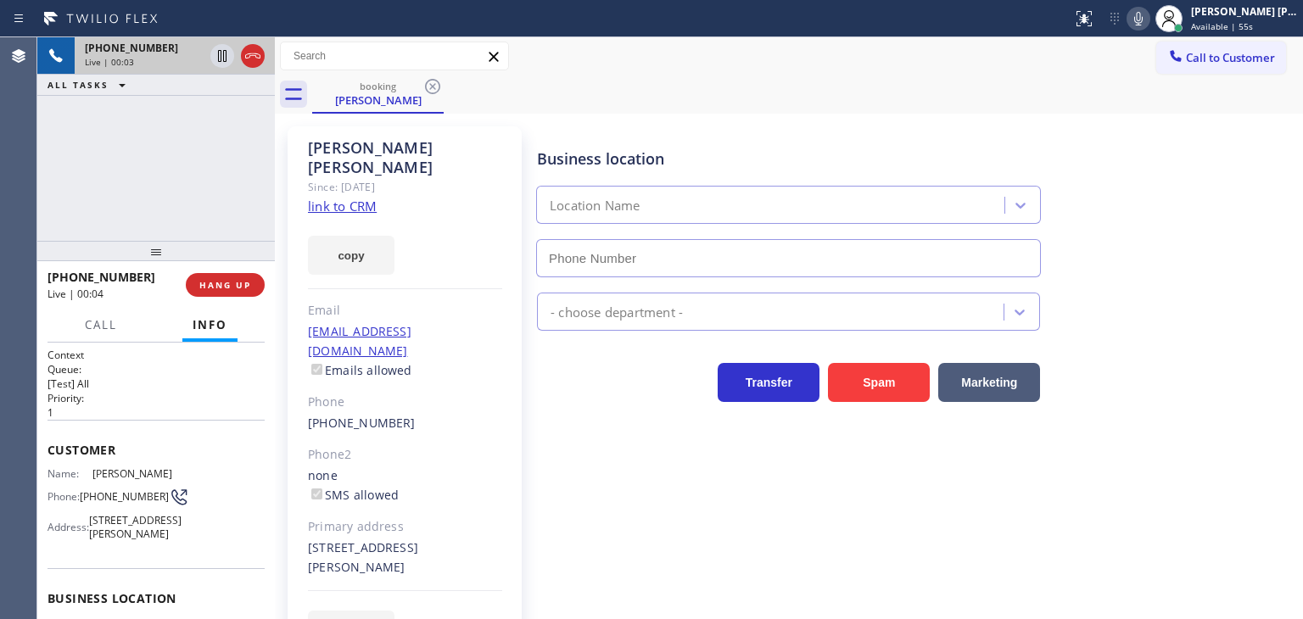
type input "[PHONE_NUMBER]"
click at [349, 198] on link "link to CRM" at bounding box center [342, 206] width 69 height 17
click at [1143, 17] on icon at bounding box center [1138, 19] width 8 height 14
click at [1149, 17] on icon at bounding box center [1138, 18] width 20 height 20
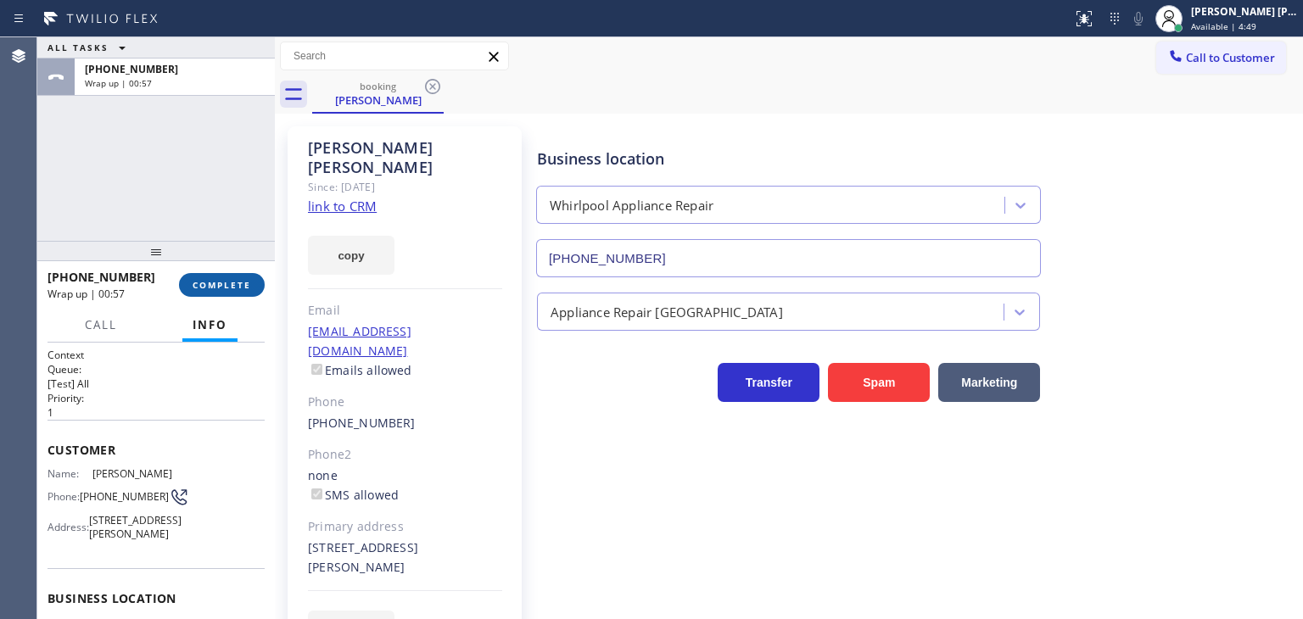
click at [229, 276] on button "COMPLETE" at bounding box center [222, 285] width 86 height 24
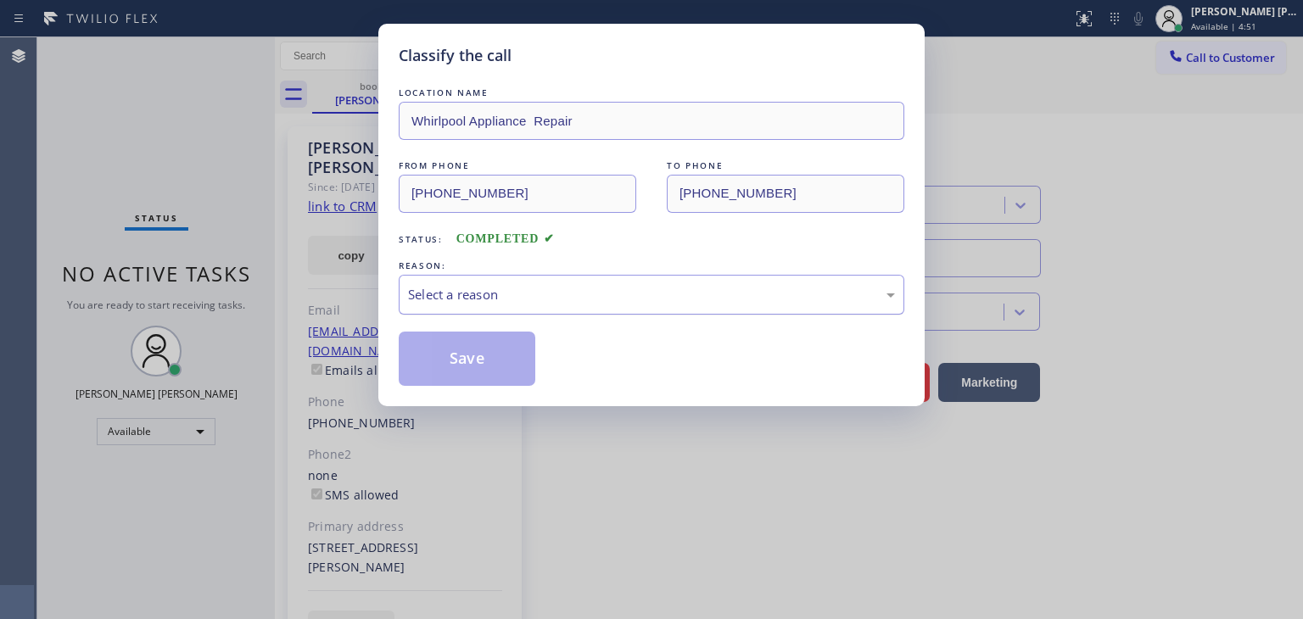
click at [466, 295] on div "Select a reason" at bounding box center [651, 295] width 487 height 20
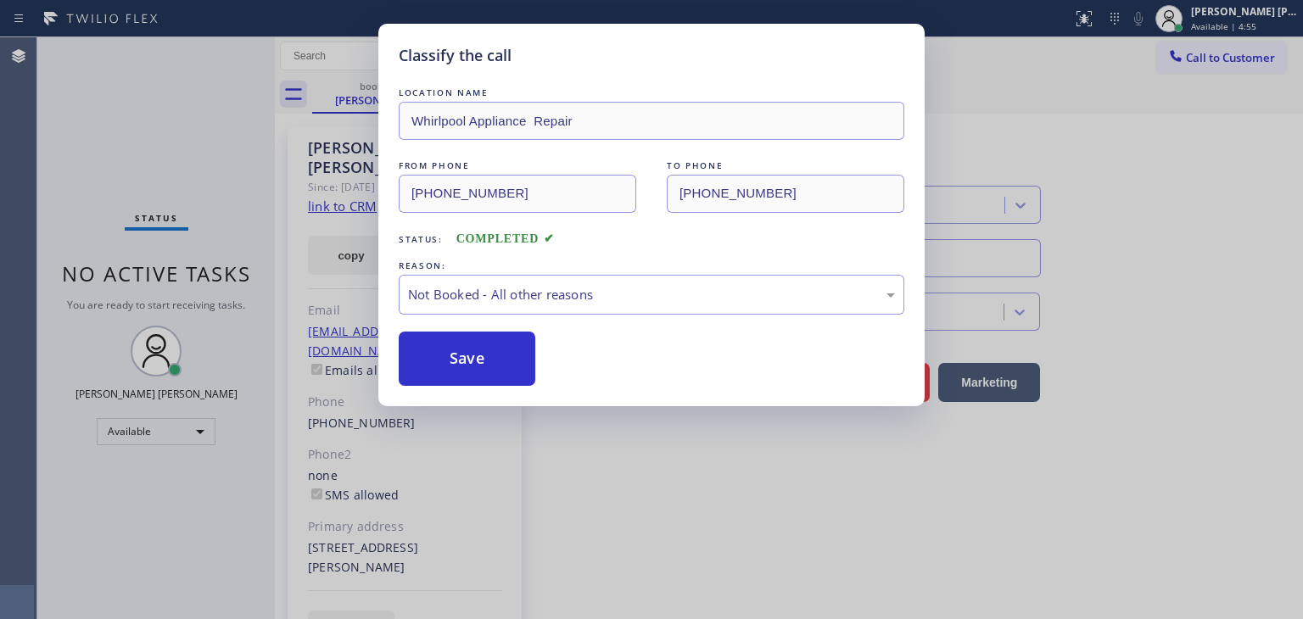
click at [475, 357] on button "Save" at bounding box center [467, 359] width 137 height 54
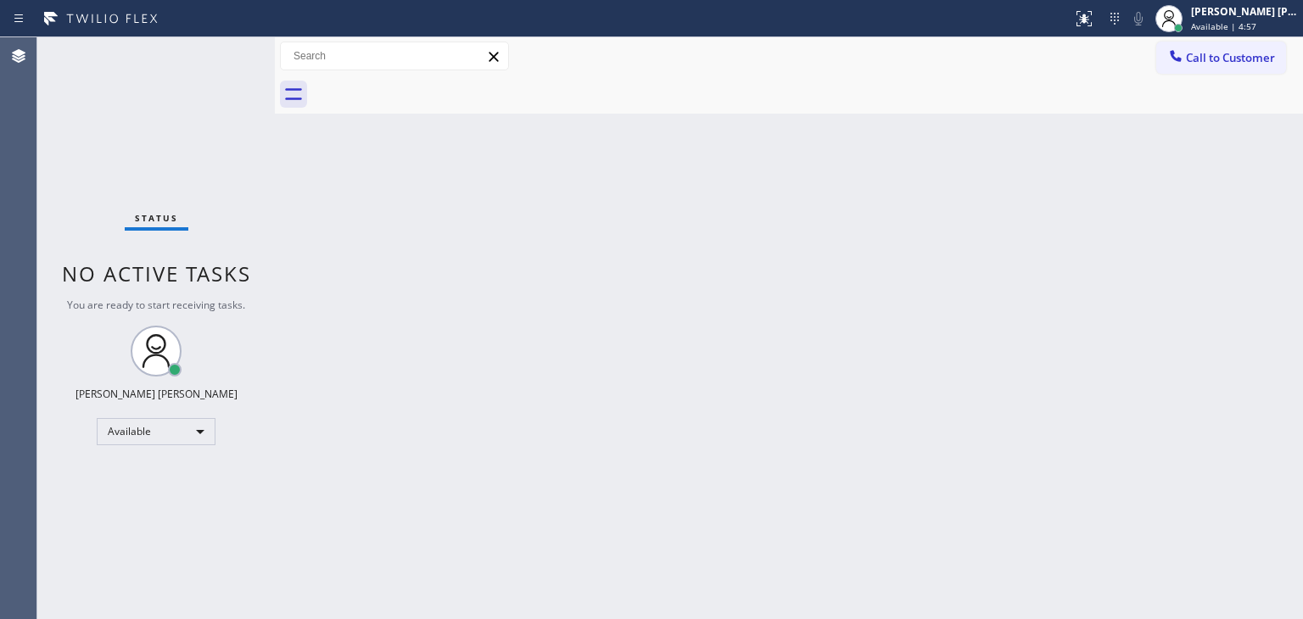
click at [221, 52] on div "Status No active tasks You are ready to start receiving tasks. [PERSON_NAME] [P…" at bounding box center [156, 328] width 238 height 582
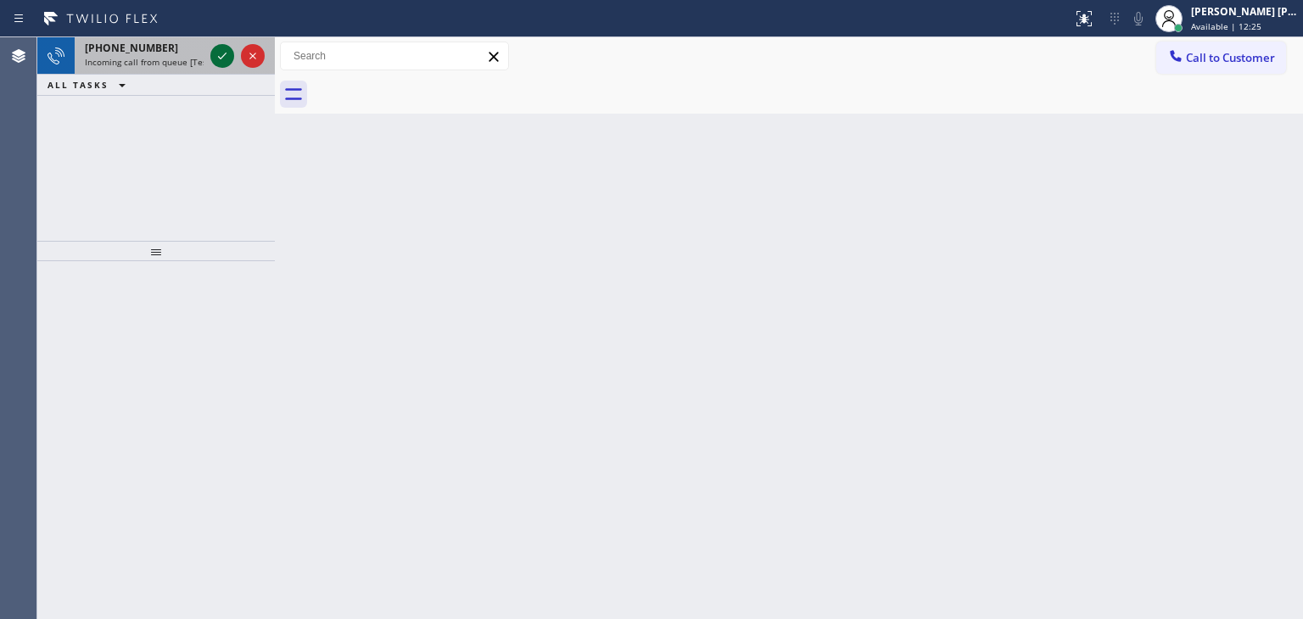
click at [225, 53] on icon at bounding box center [222, 56] width 8 height 7
click at [228, 63] on icon at bounding box center [222, 56] width 20 height 20
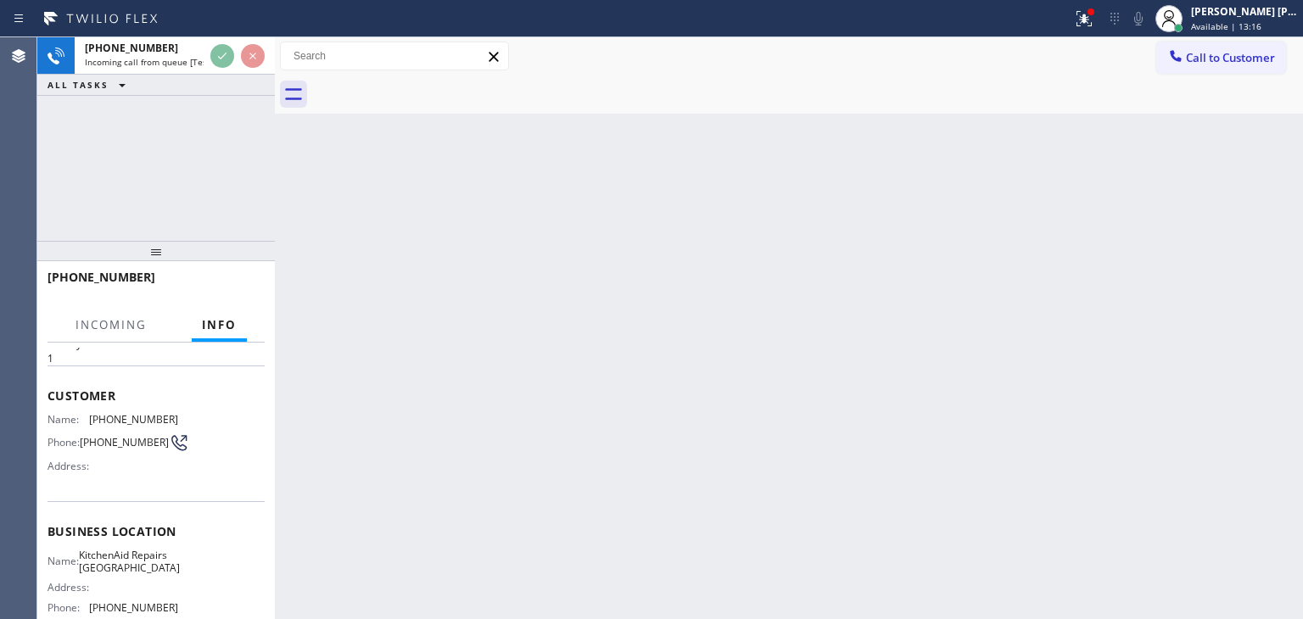
scroll to position [85, 0]
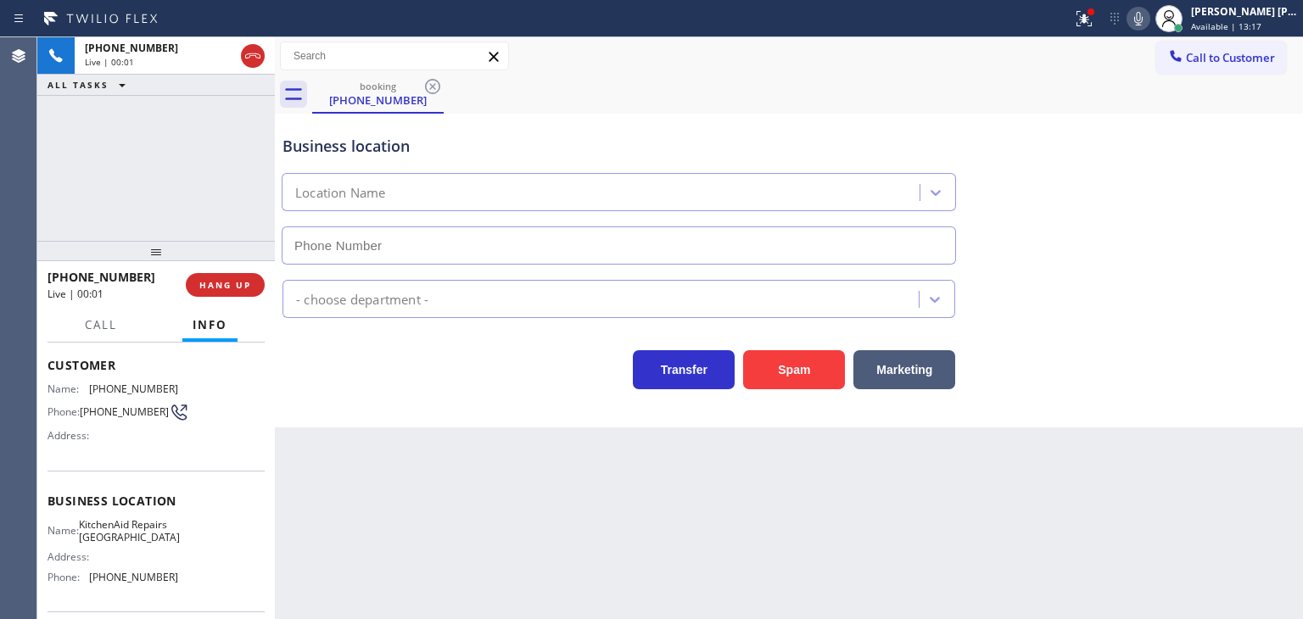
type input "[PHONE_NUMBER]"
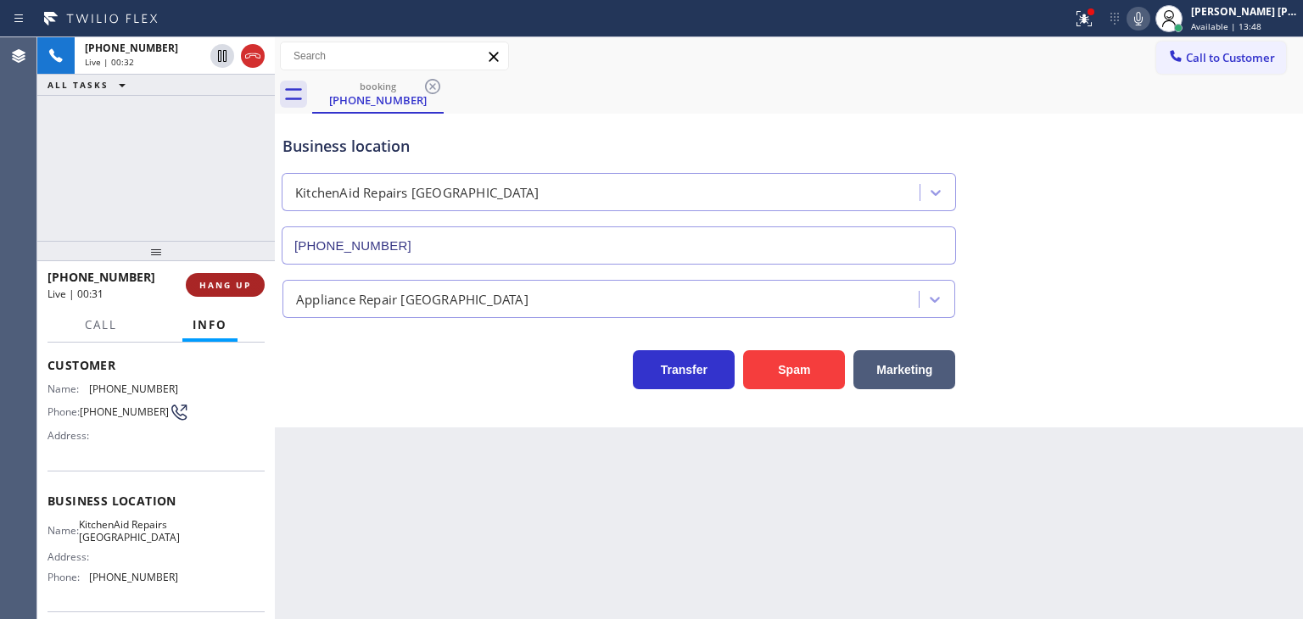
click at [259, 283] on button "HANG UP" at bounding box center [225, 285] width 79 height 24
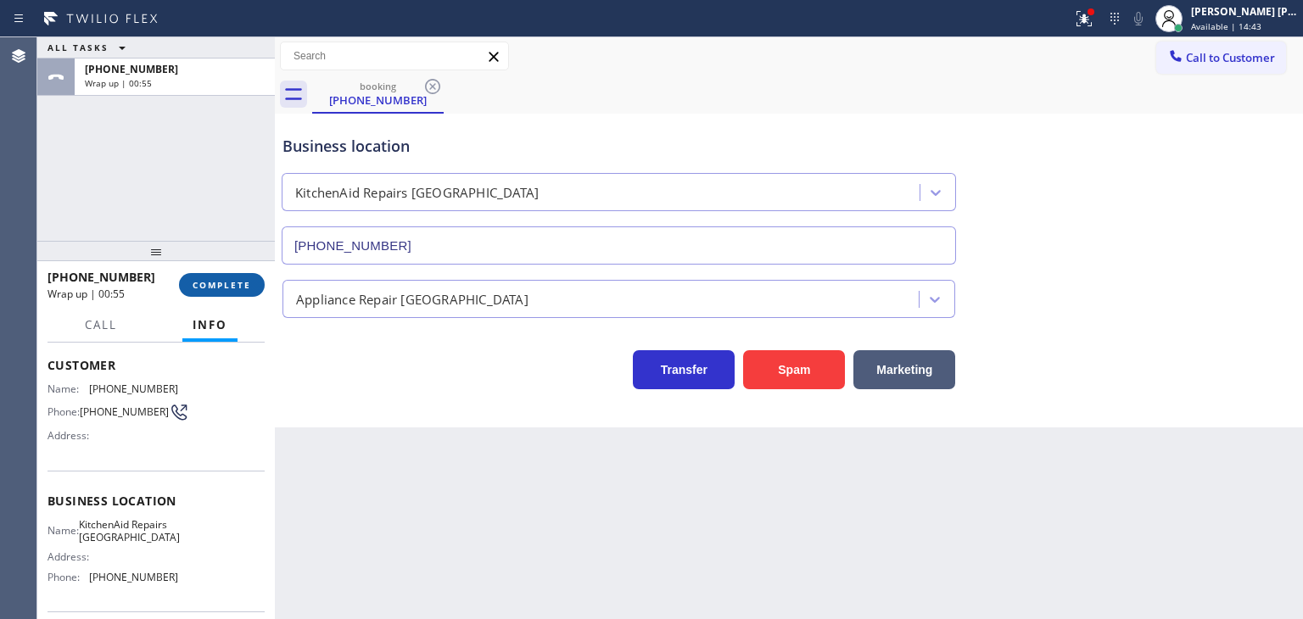
click at [220, 294] on button "COMPLETE" at bounding box center [222, 285] width 86 height 24
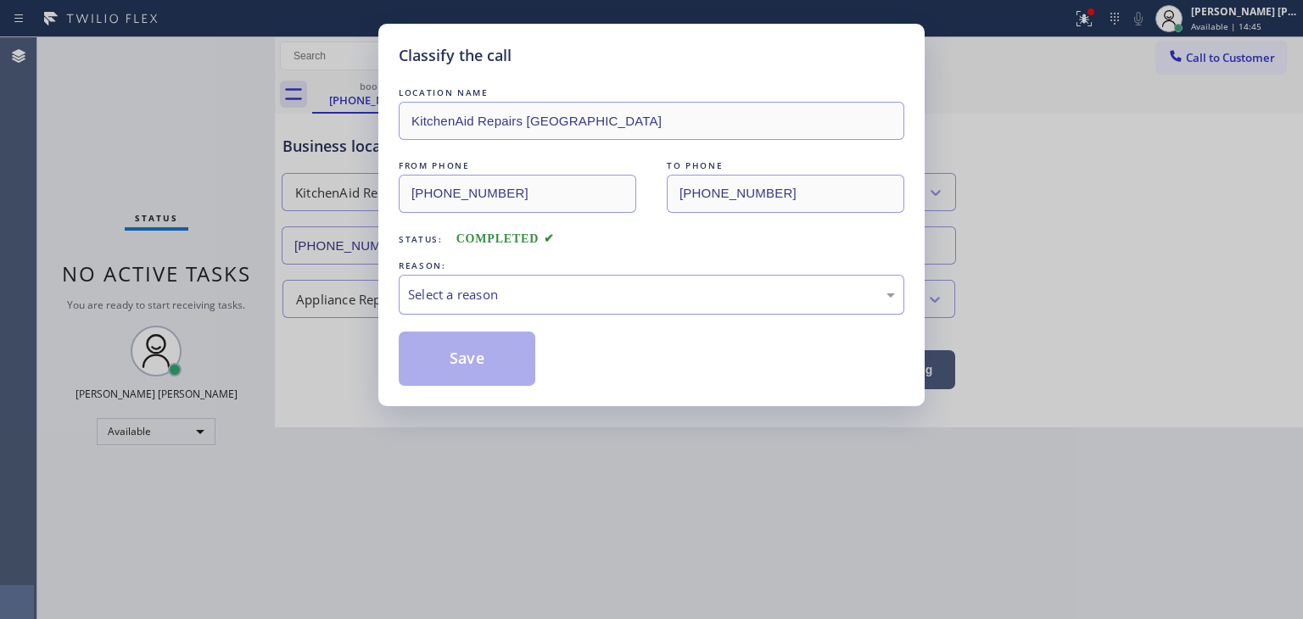
click at [461, 305] on div "Select a reason" at bounding box center [652, 295] width 506 height 40
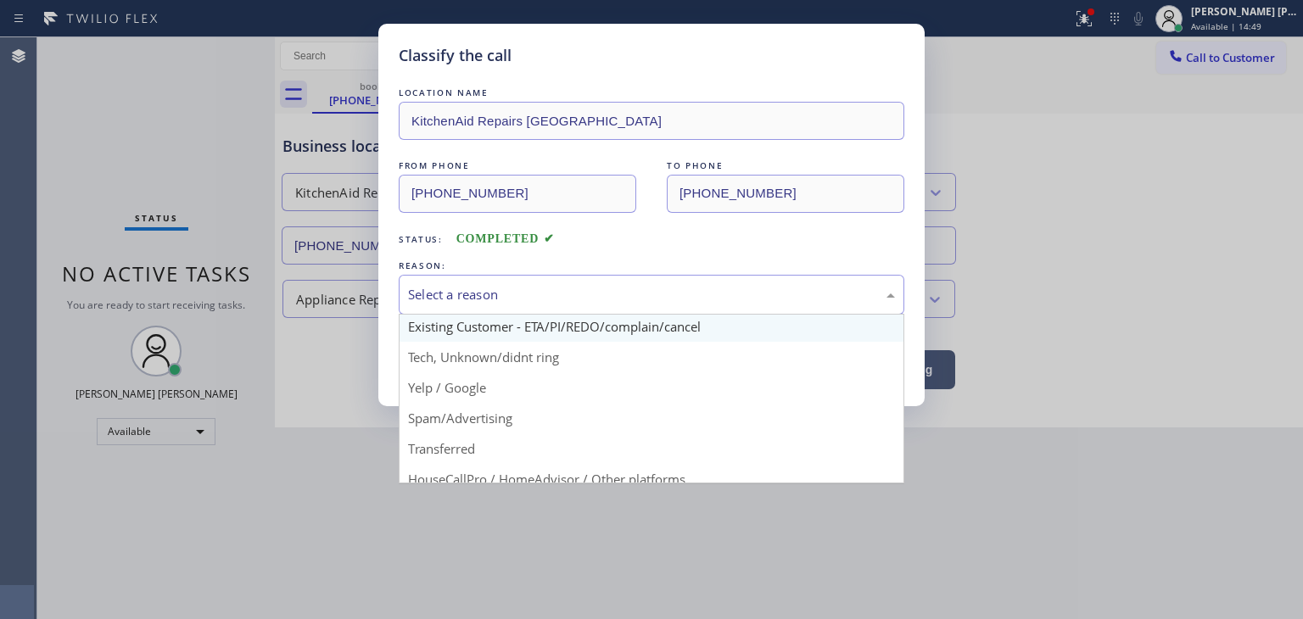
scroll to position [106, 0]
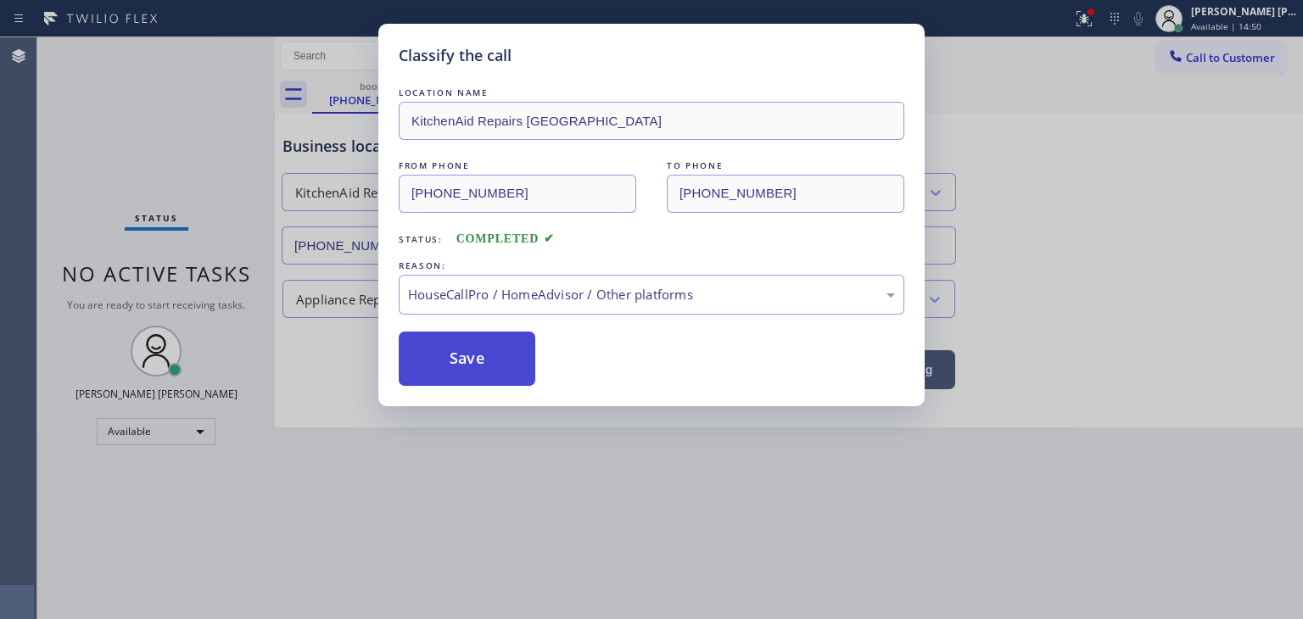
click at [467, 355] on button "Save" at bounding box center [467, 359] width 137 height 54
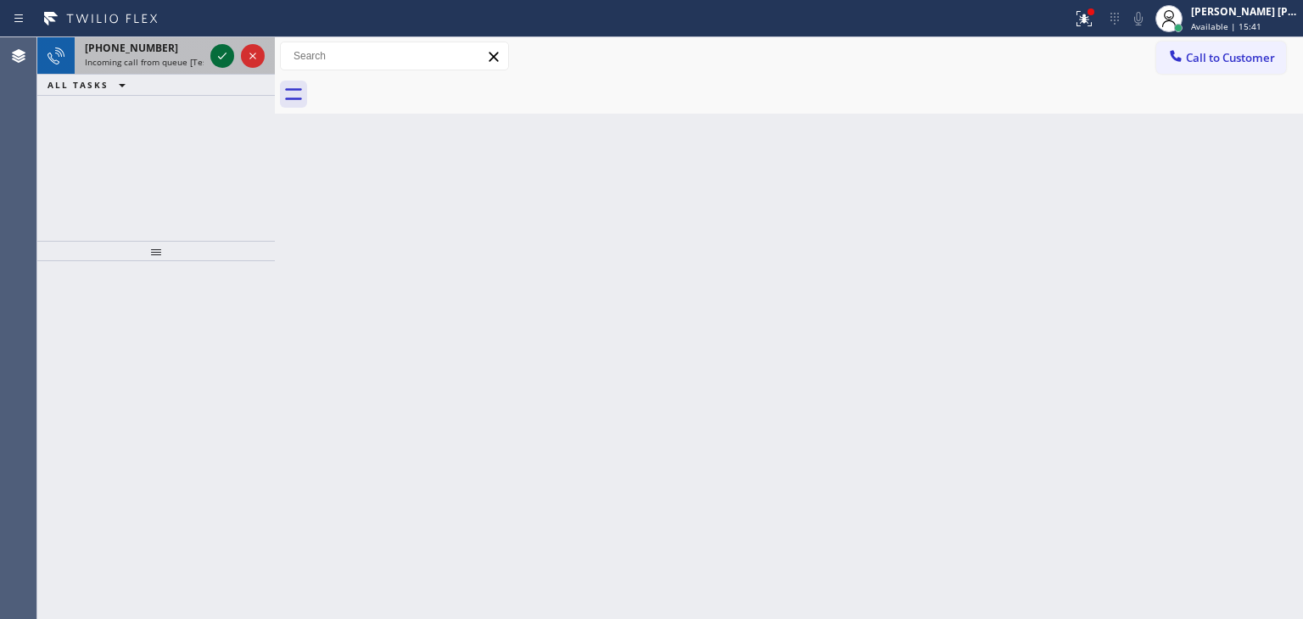
click at [220, 59] on icon at bounding box center [222, 56] width 20 height 20
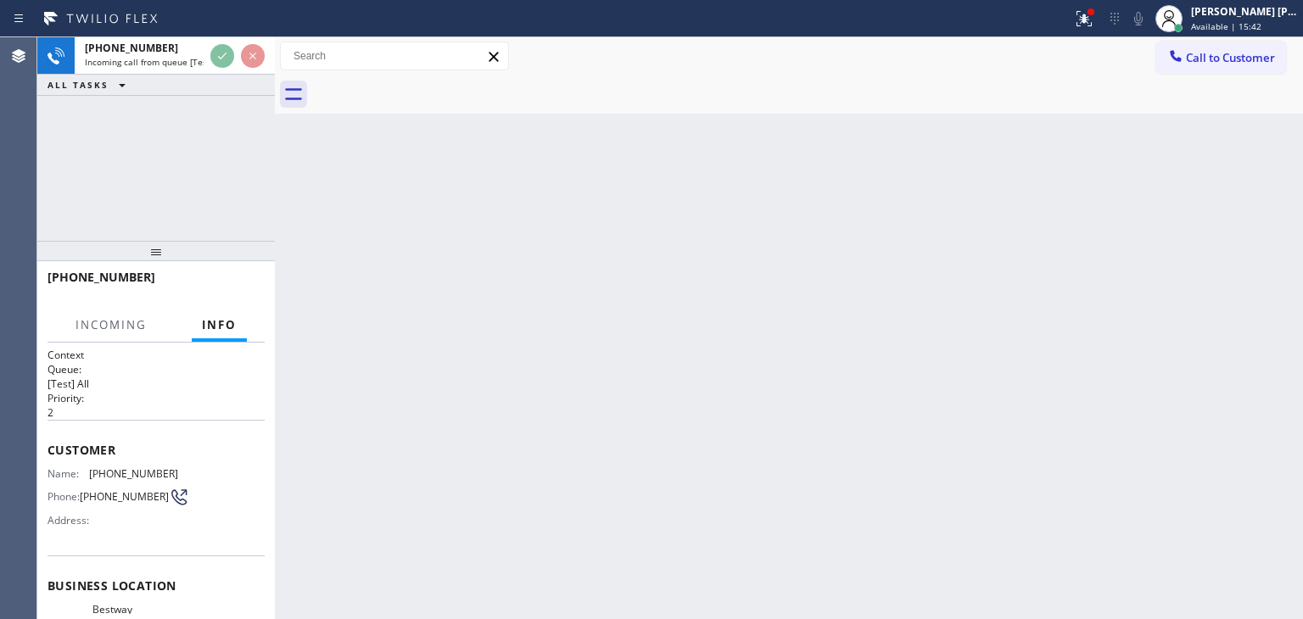
scroll to position [170, 0]
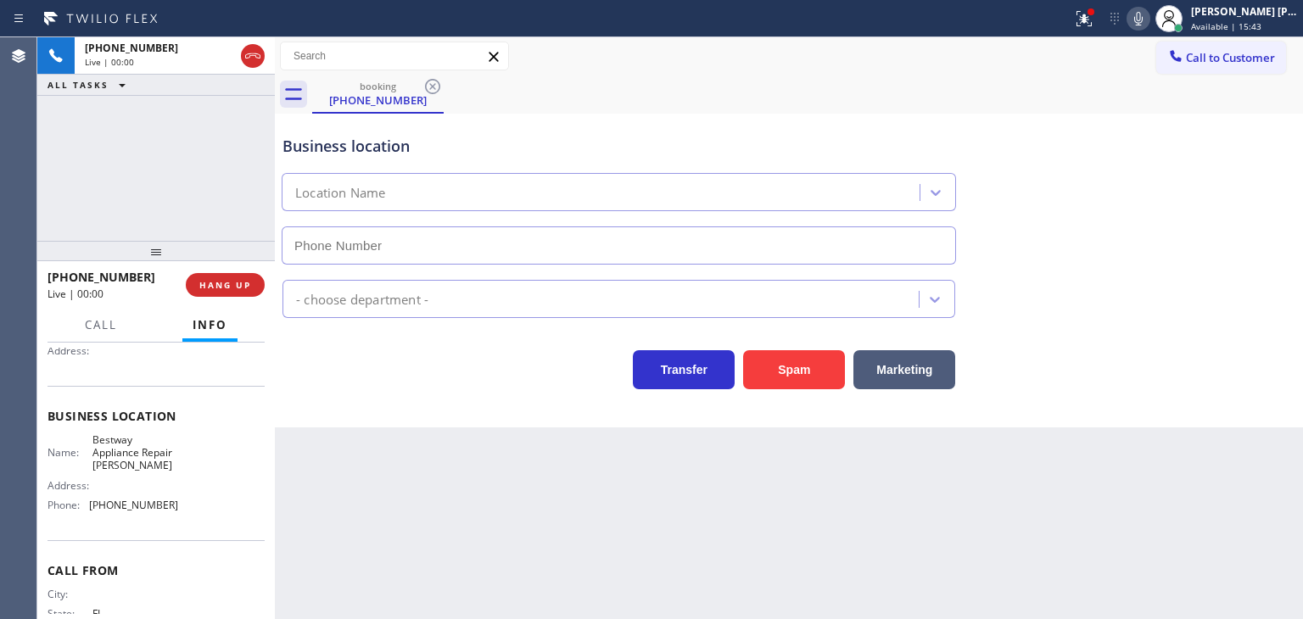
type input "[PHONE_NUMBER]"
click at [1149, 9] on icon at bounding box center [1138, 18] width 20 height 20
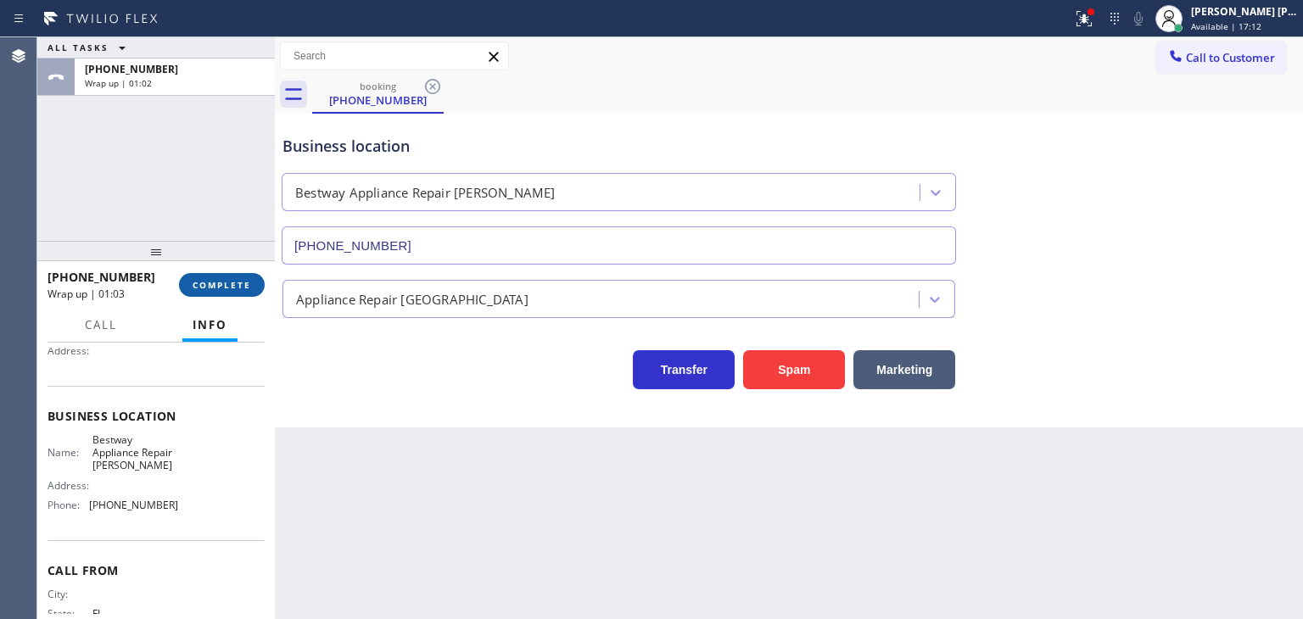
click at [217, 290] on span "COMPLETE" at bounding box center [222, 285] width 59 height 12
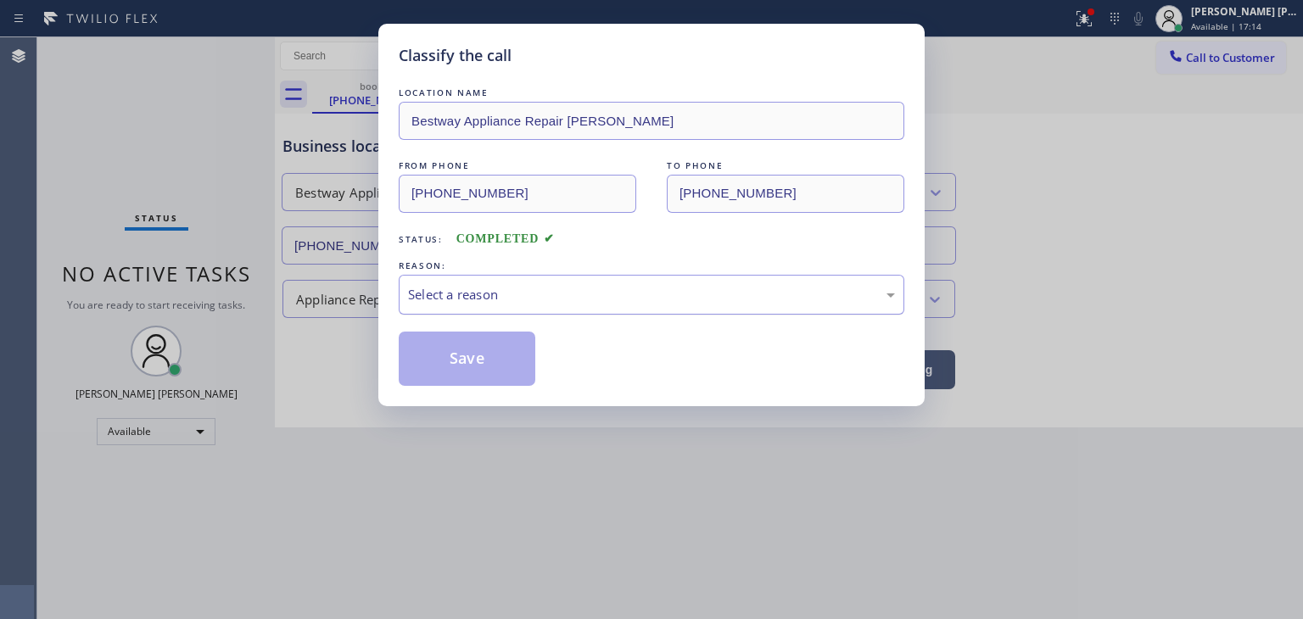
click at [527, 301] on div "Select a reason" at bounding box center [651, 295] width 487 height 20
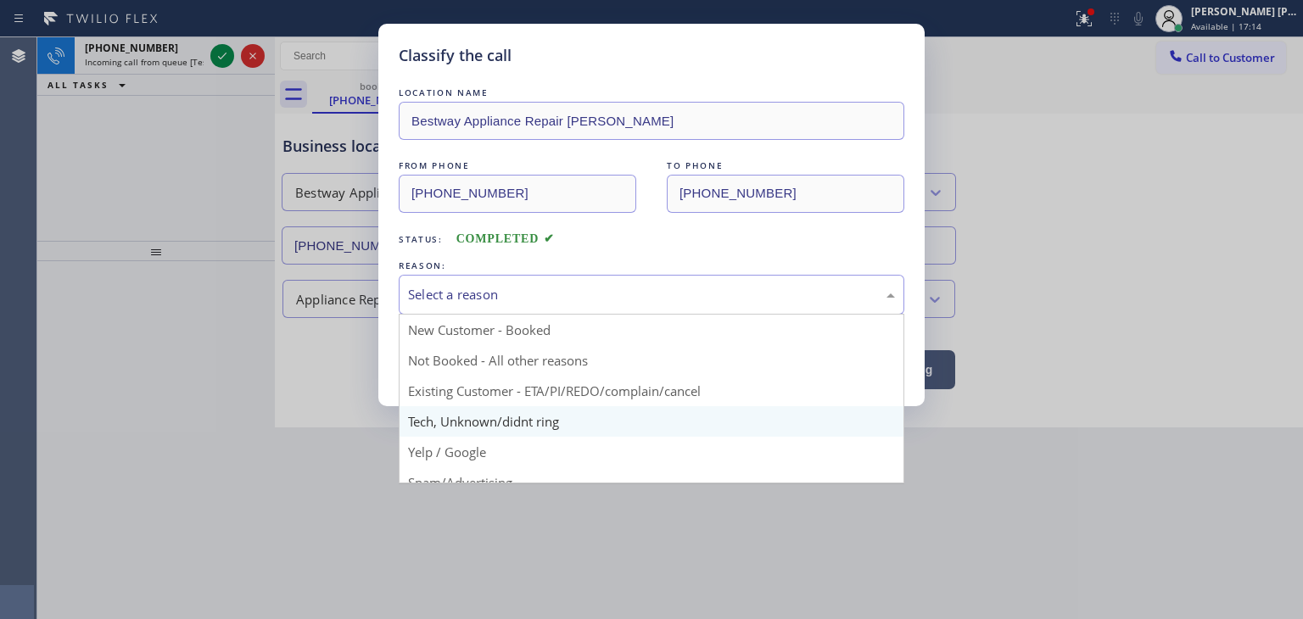
scroll to position [85, 0]
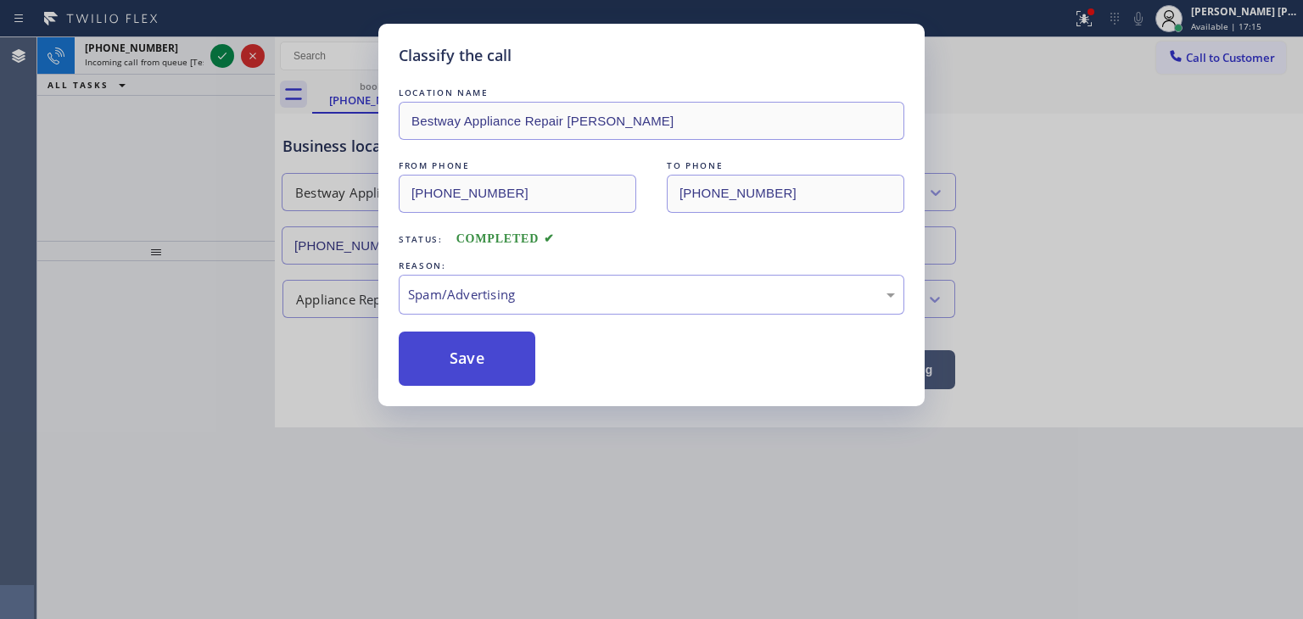
click at [469, 363] on button "Save" at bounding box center [467, 359] width 137 height 54
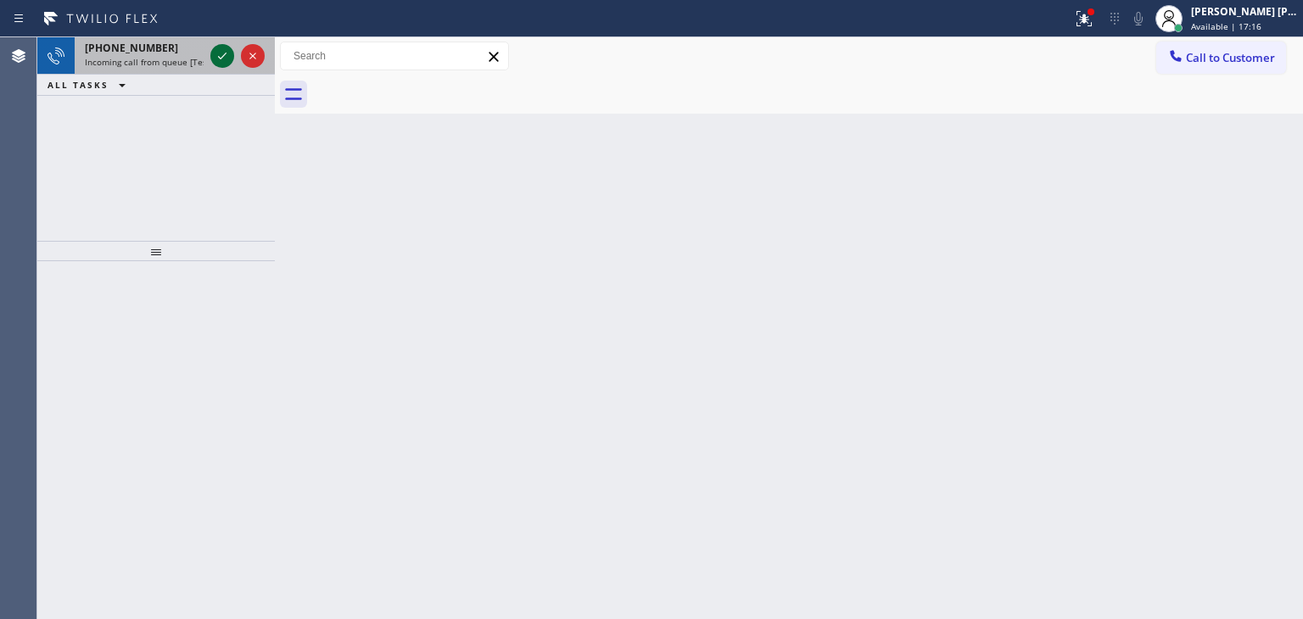
click at [215, 53] on icon at bounding box center [222, 56] width 20 height 20
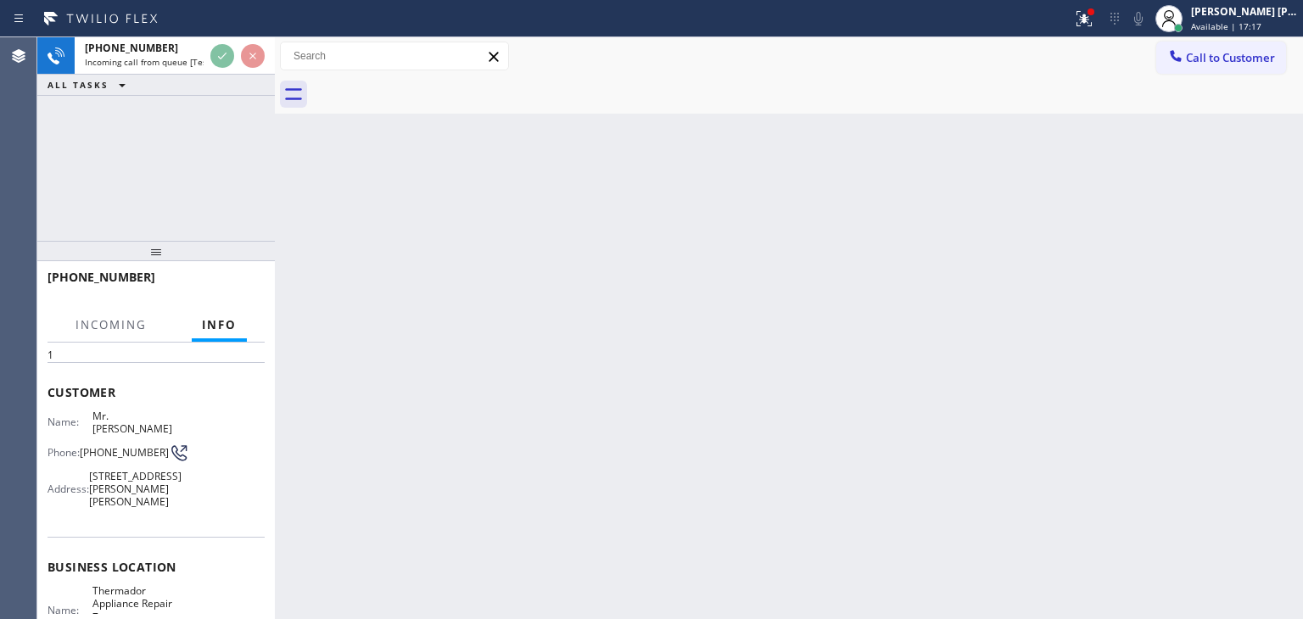
scroll to position [85, 0]
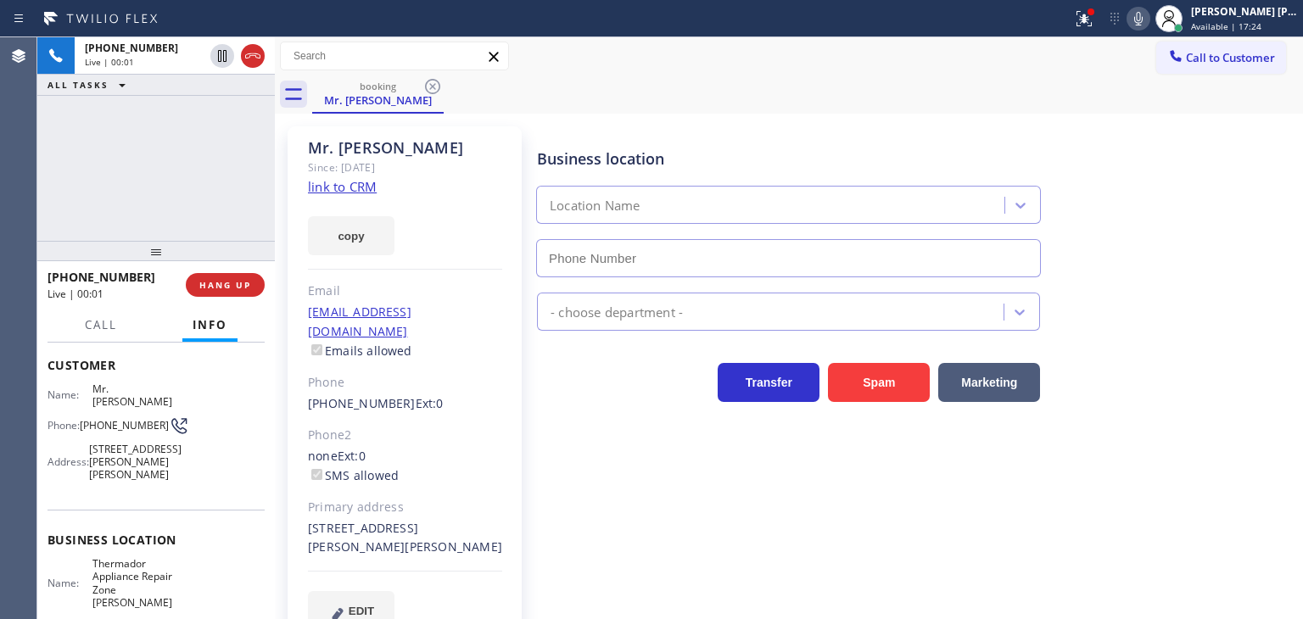
type input "[PHONE_NUMBER]"
click at [347, 186] on link "link to CRM" at bounding box center [342, 186] width 69 height 17
click at [1149, 18] on icon at bounding box center [1138, 18] width 20 height 20
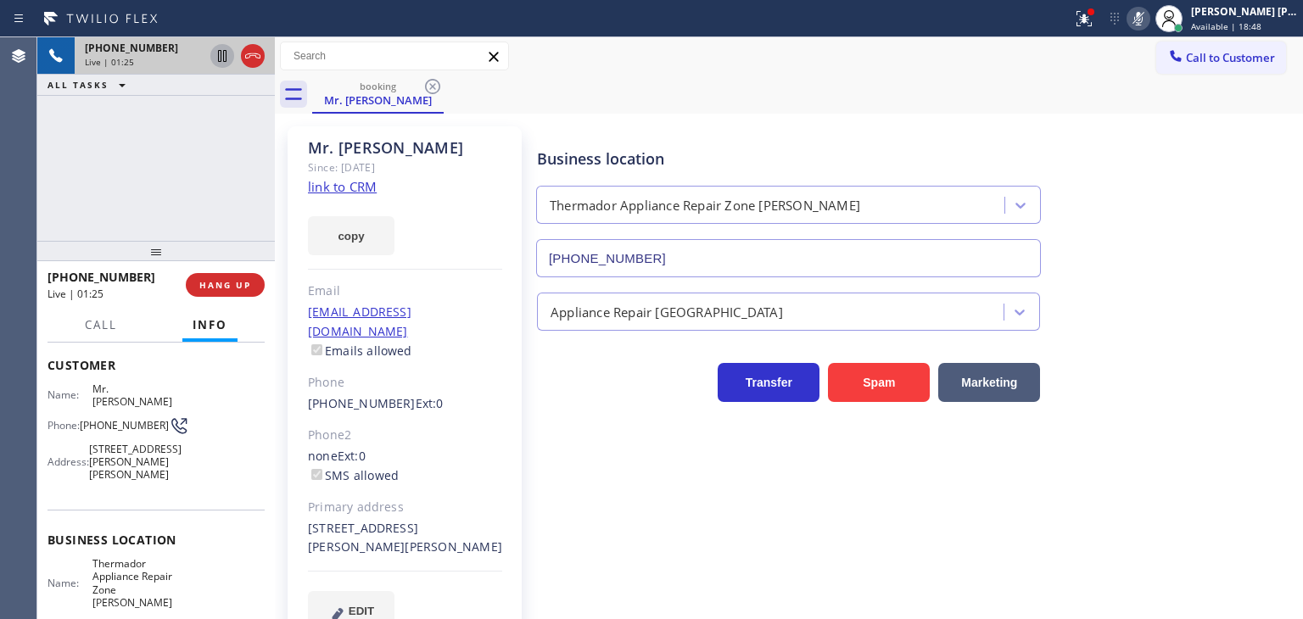
click at [222, 53] on icon at bounding box center [222, 56] width 20 height 20
click at [1143, 20] on icon at bounding box center [1138, 19] width 8 height 14
click at [217, 64] on icon at bounding box center [222, 56] width 20 height 20
click at [226, 109] on icon at bounding box center [222, 114] width 20 height 20
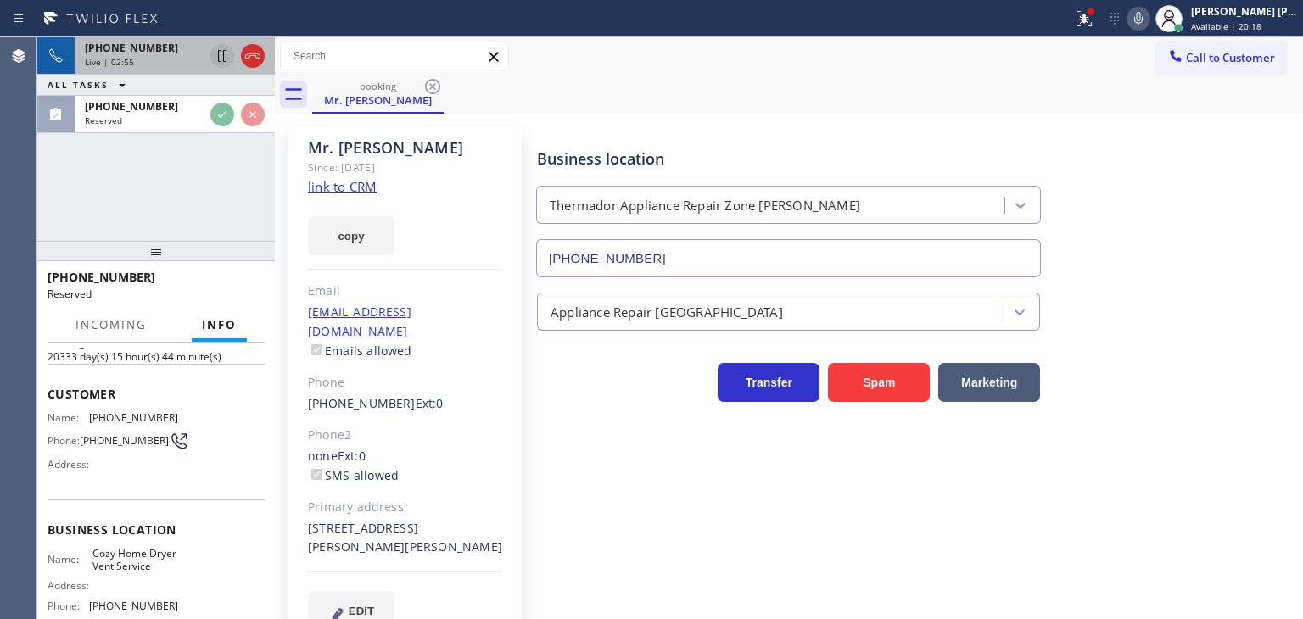
scroll to position [98, 0]
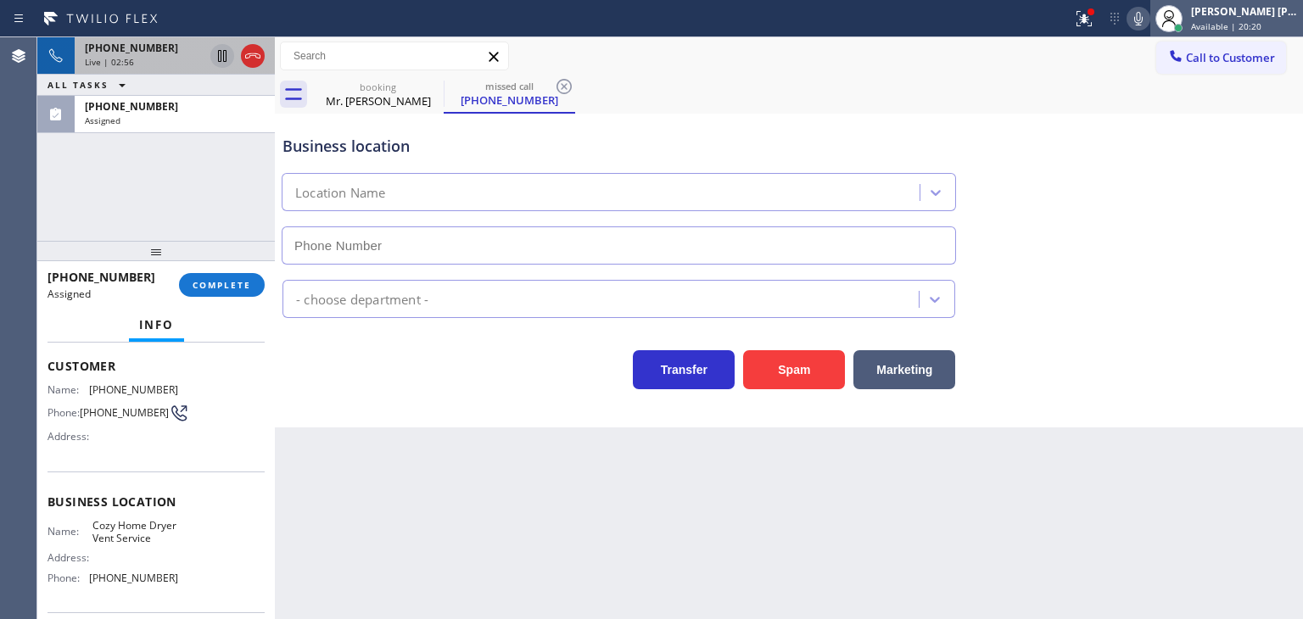
type input "[PHONE_NUMBER]"
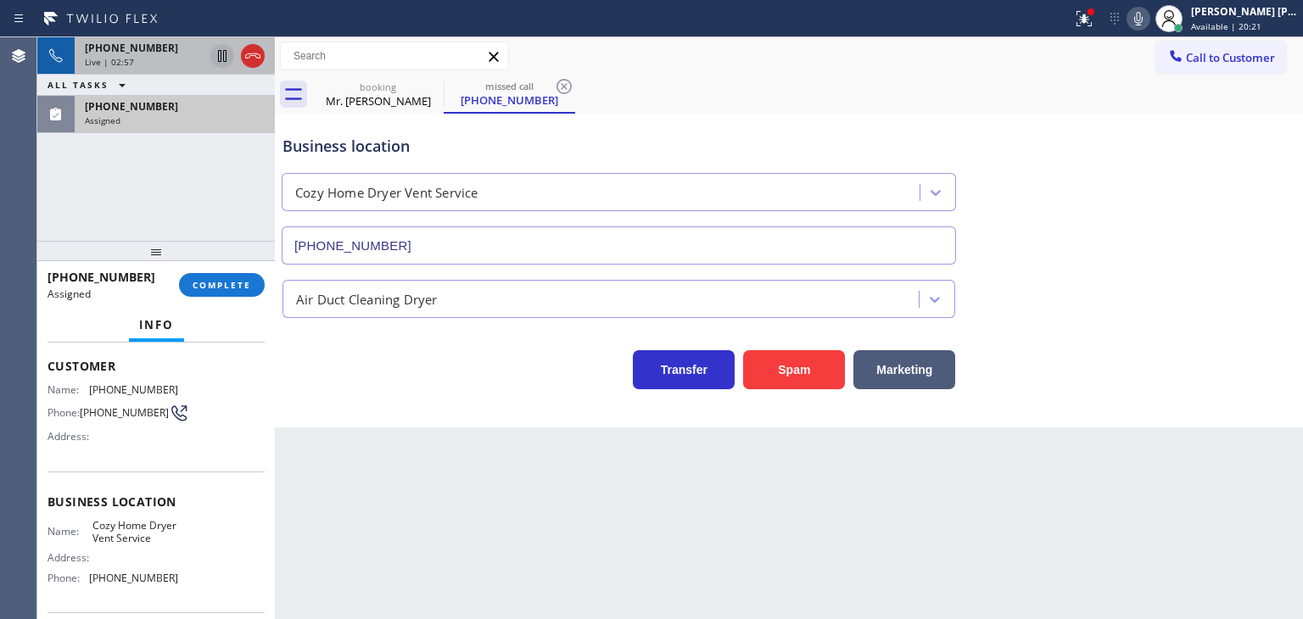
click at [186, 115] on div "Assigned" at bounding box center [175, 121] width 180 height 12
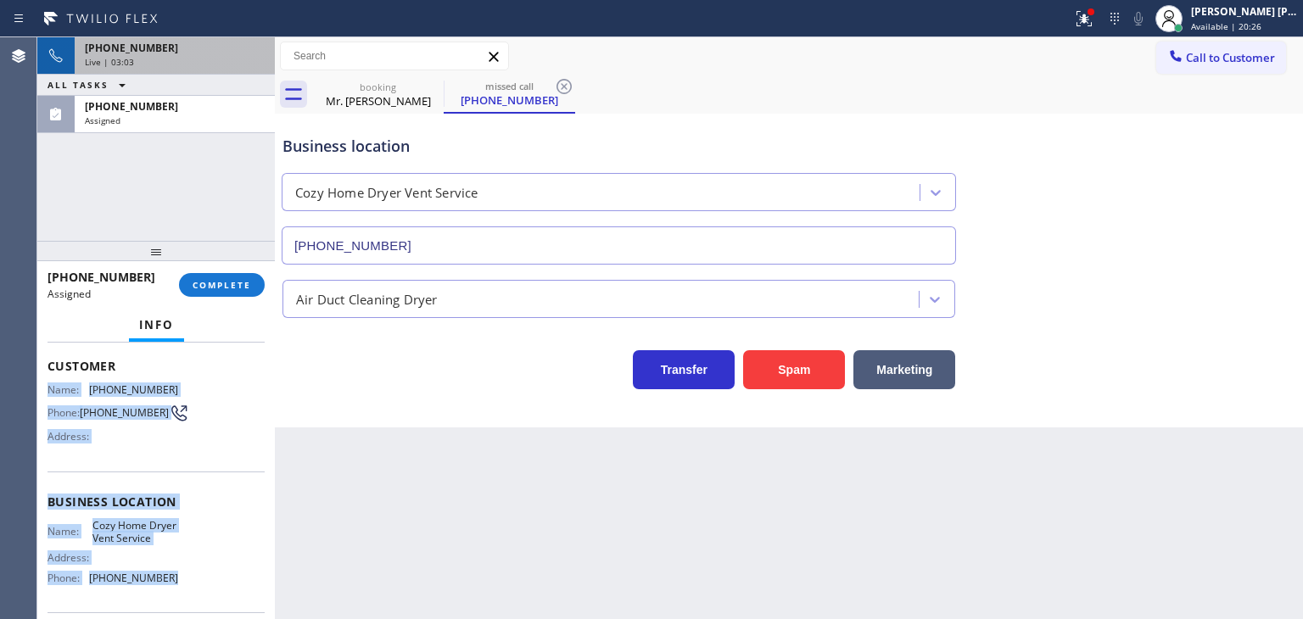
drag, startPoint x: 187, startPoint y: 500, endPoint x: 44, endPoint y: 385, distance: 183.5
click at [44, 385] on div "Context Queue: ADC Priority: 0 Task Age: Customer Name: [PHONE_NUMBER] Phone: […" at bounding box center [156, 481] width 238 height 277
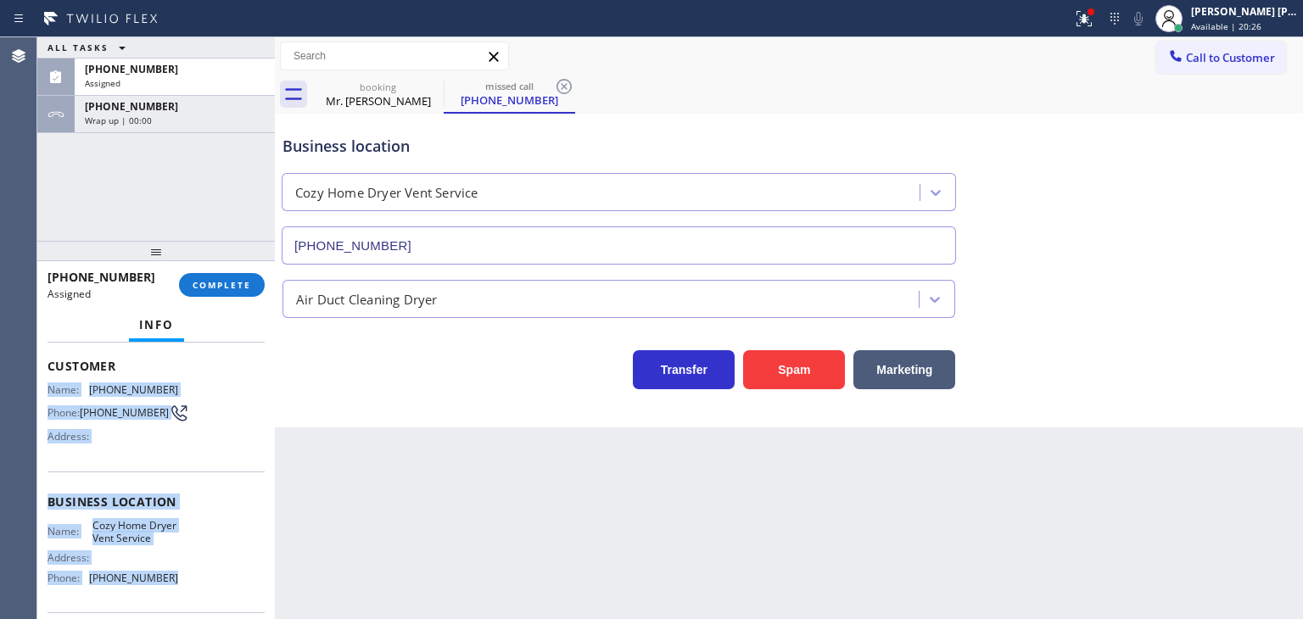
copy div "Name: [PHONE_NUMBER] Phone: [PHONE_NUMBER] Address: Business location Name: Coz…"
click at [250, 279] on span "COMPLETE" at bounding box center [222, 285] width 59 height 12
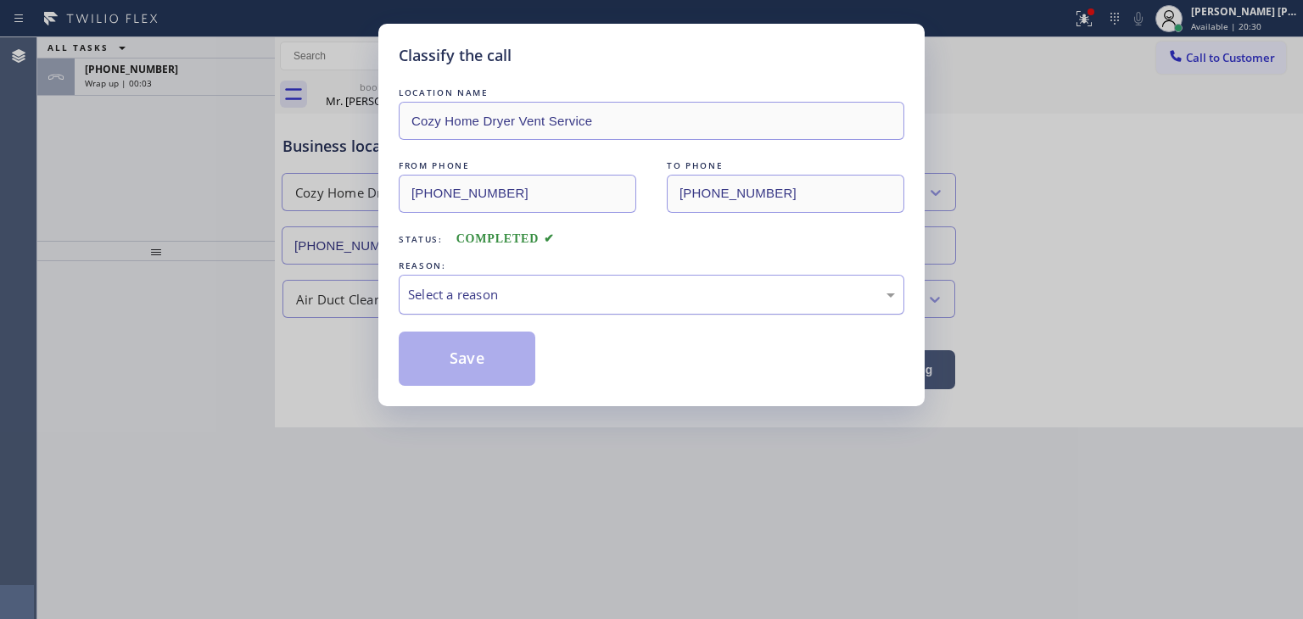
click at [540, 291] on div "Select a reason" at bounding box center [651, 295] width 487 height 20
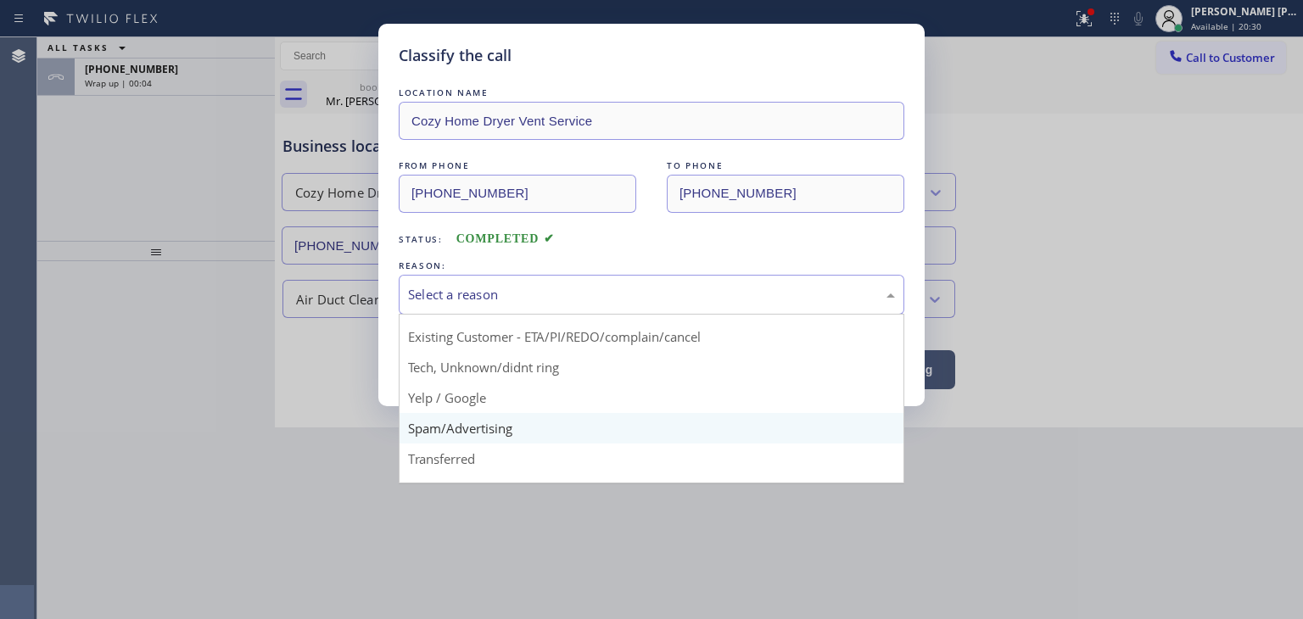
scroll to position [85, 0]
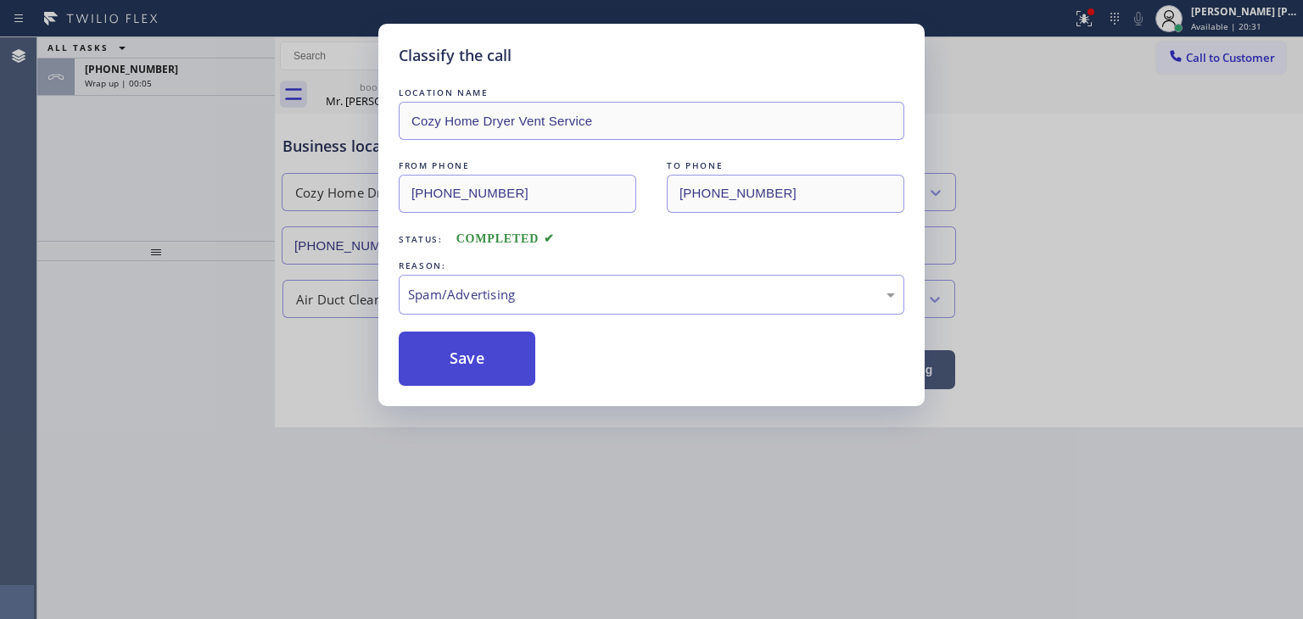
click at [468, 364] on button "Save" at bounding box center [467, 359] width 137 height 54
type input "[PHONE_NUMBER]"
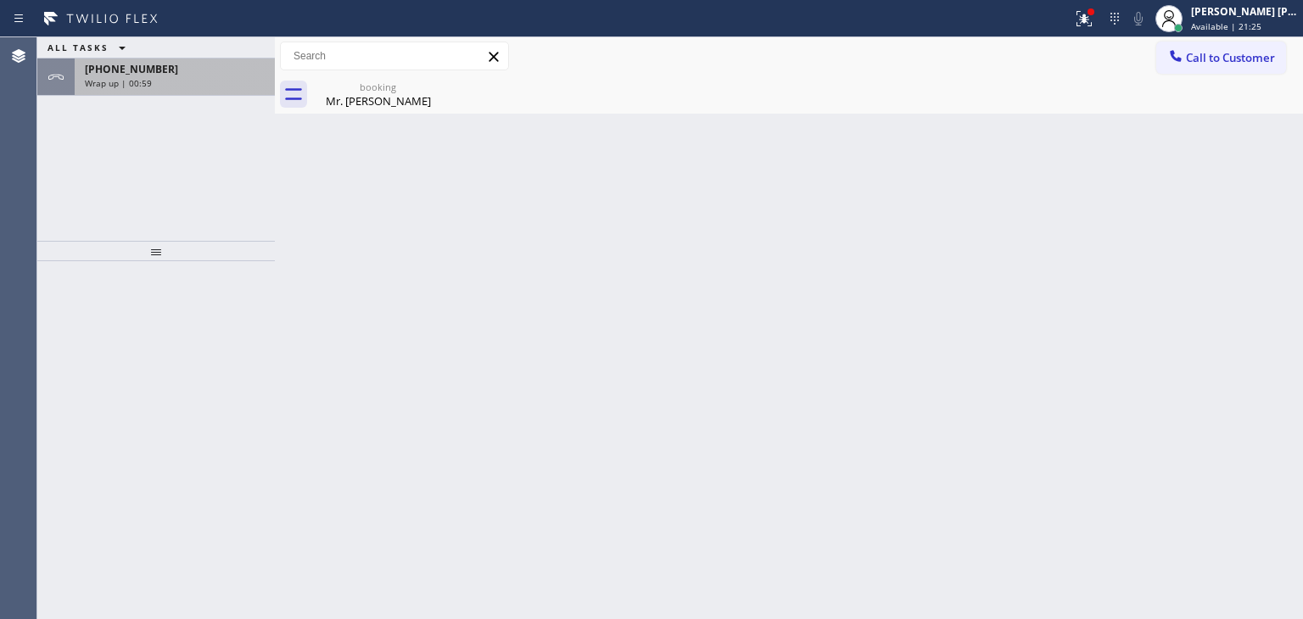
click at [123, 75] on span "[PHONE_NUMBER]" at bounding box center [131, 69] width 93 height 14
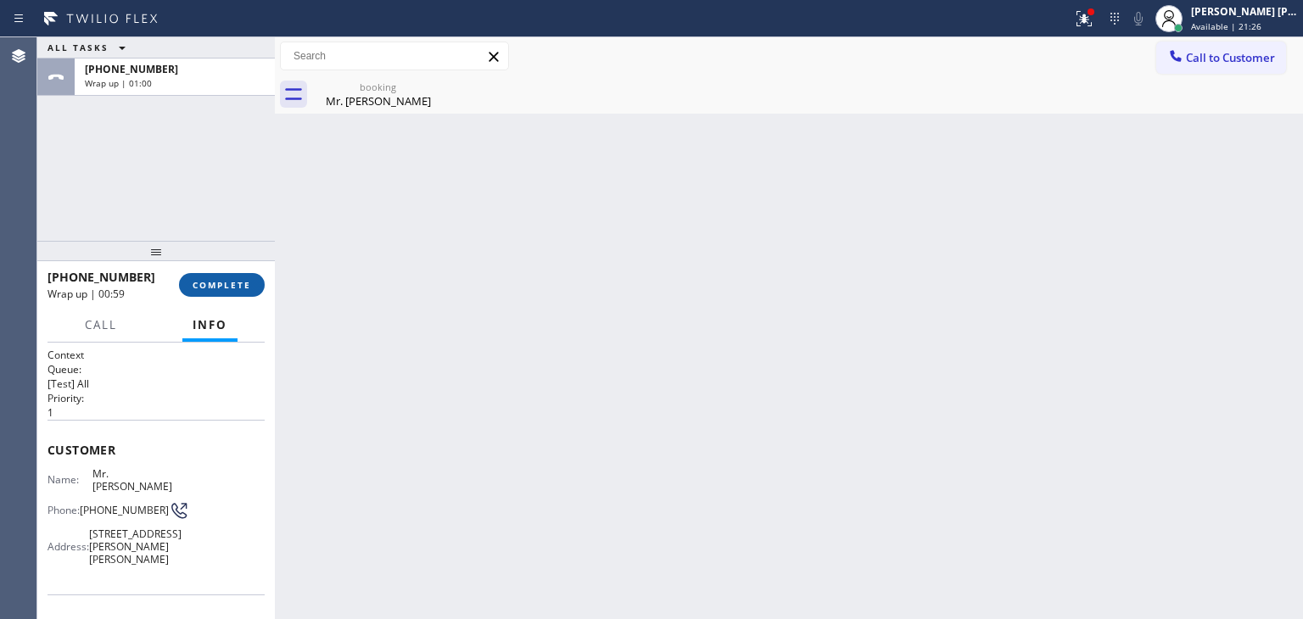
click at [210, 287] on span "COMPLETE" at bounding box center [222, 285] width 59 height 12
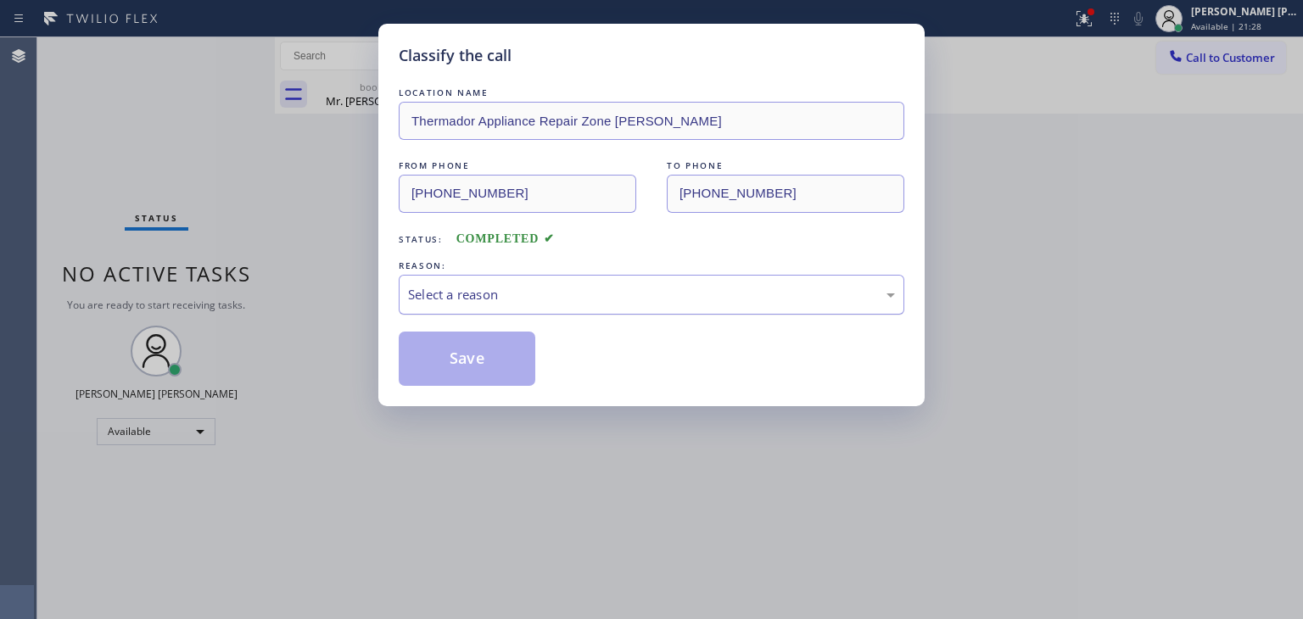
click at [472, 308] on div "Select a reason" at bounding box center [652, 295] width 506 height 40
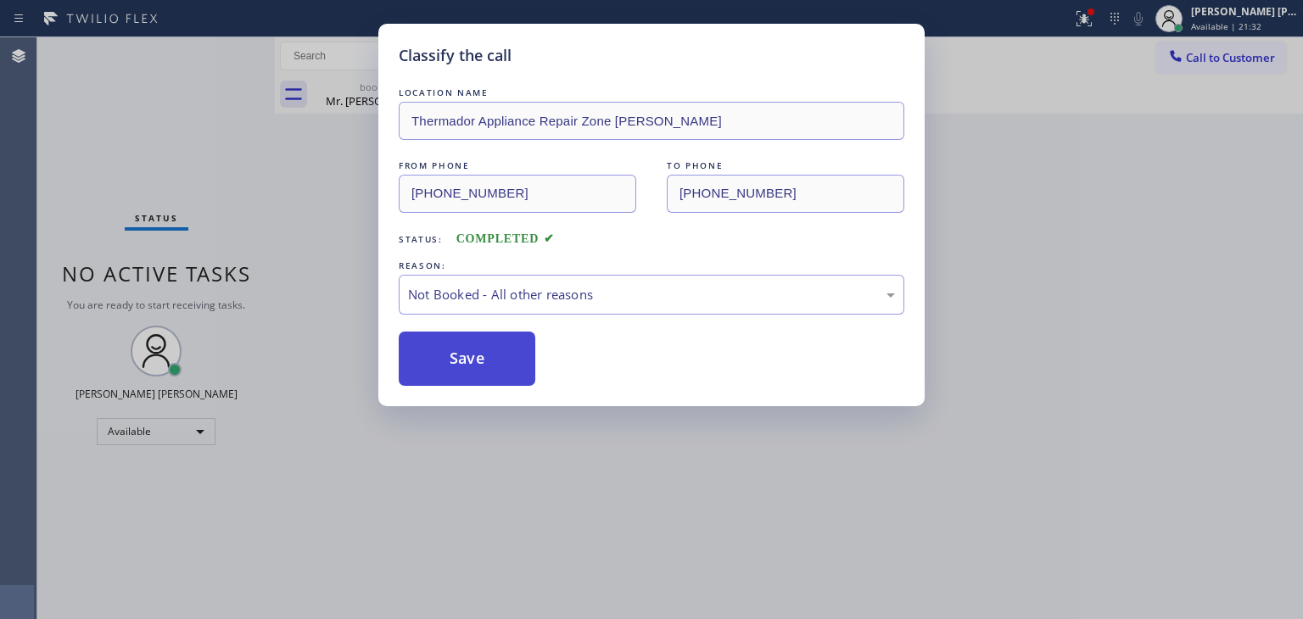
click at [495, 368] on button "Save" at bounding box center [467, 359] width 137 height 54
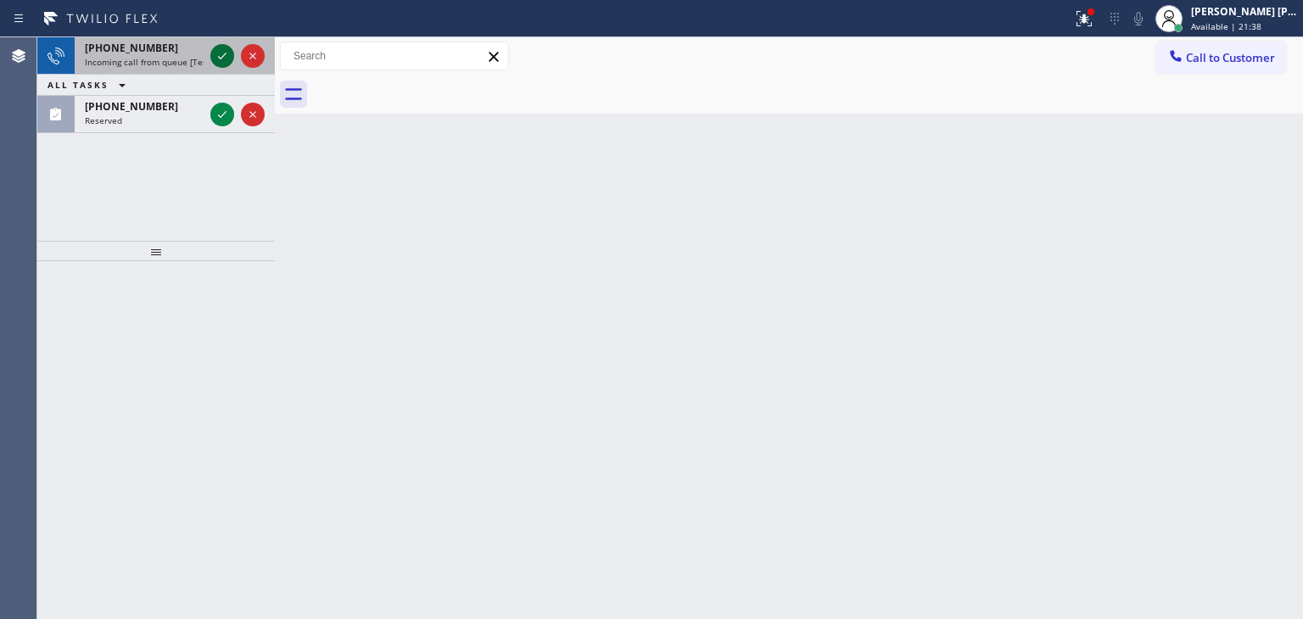
click at [223, 61] on icon at bounding box center [222, 56] width 20 height 20
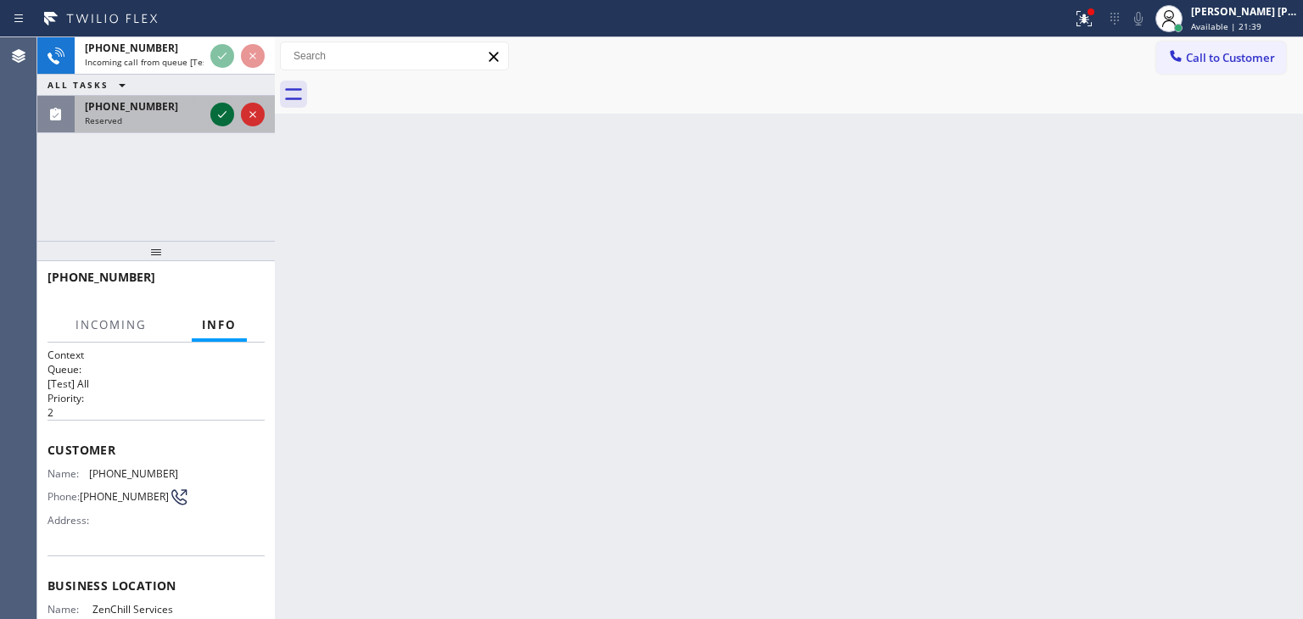
click at [222, 116] on icon at bounding box center [222, 114] width 20 height 20
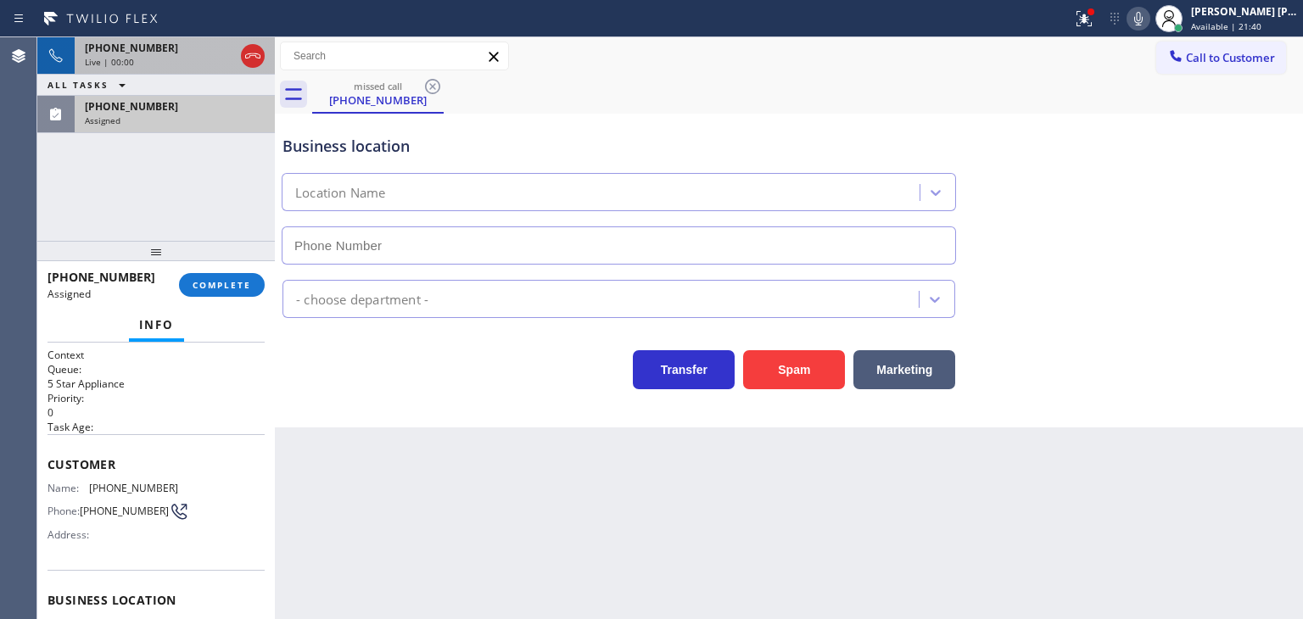
type input "[PHONE_NUMBER]"
click at [214, 62] on icon at bounding box center [222, 56] width 20 height 20
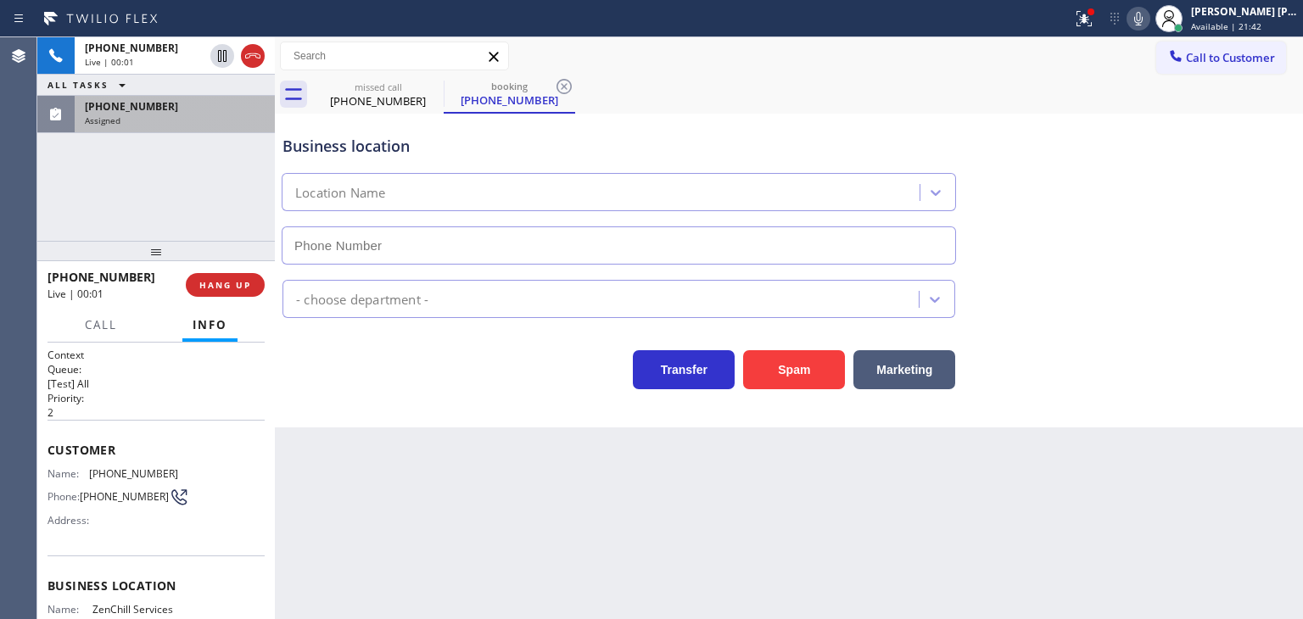
type input "[PHONE_NUMBER]"
click at [219, 109] on div "[PHONE_NUMBER]" at bounding box center [175, 106] width 180 height 14
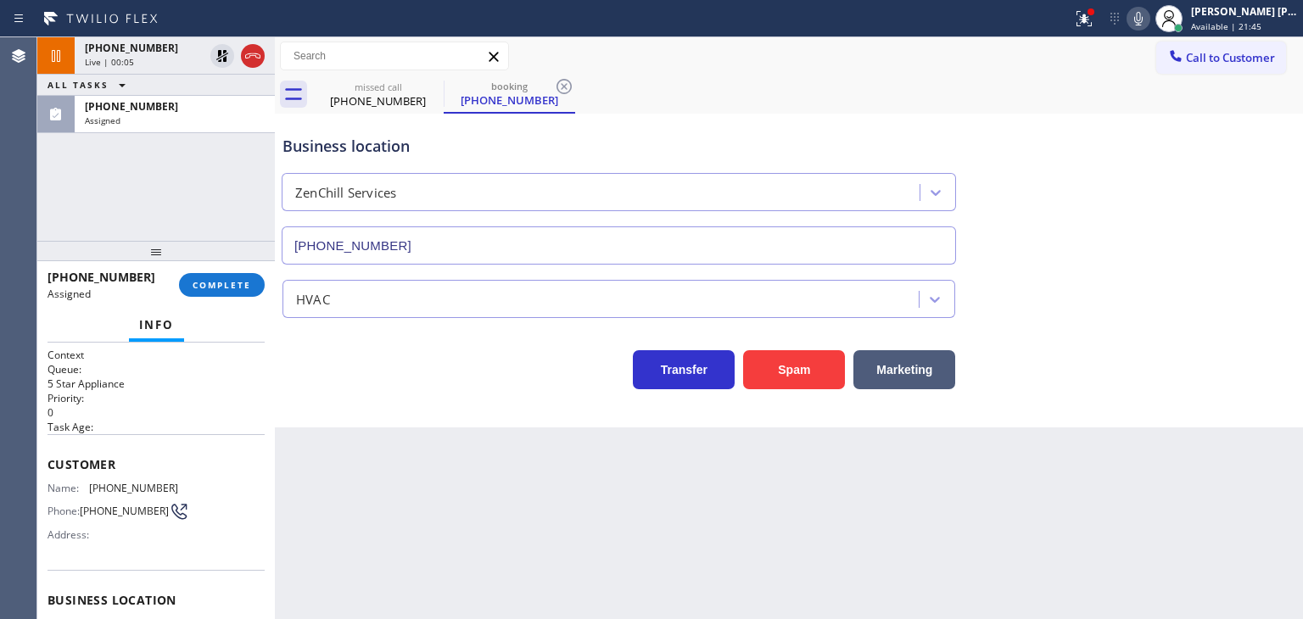
scroll to position [85, 0]
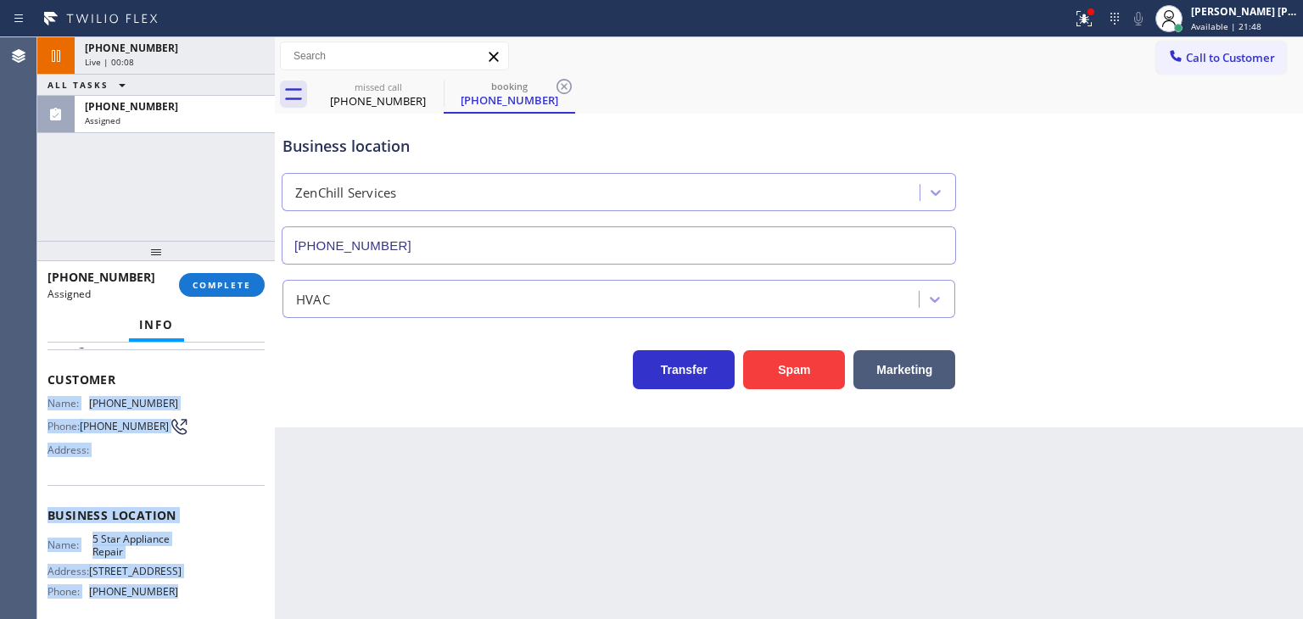
drag, startPoint x: 176, startPoint y: 590, endPoint x: 43, endPoint y: 395, distance: 235.7
click at [43, 395] on div "Context Queue: 5 Star Appliance Priority: 0 Task Age: Customer Name: [PHONE_NUM…" at bounding box center [156, 481] width 238 height 277
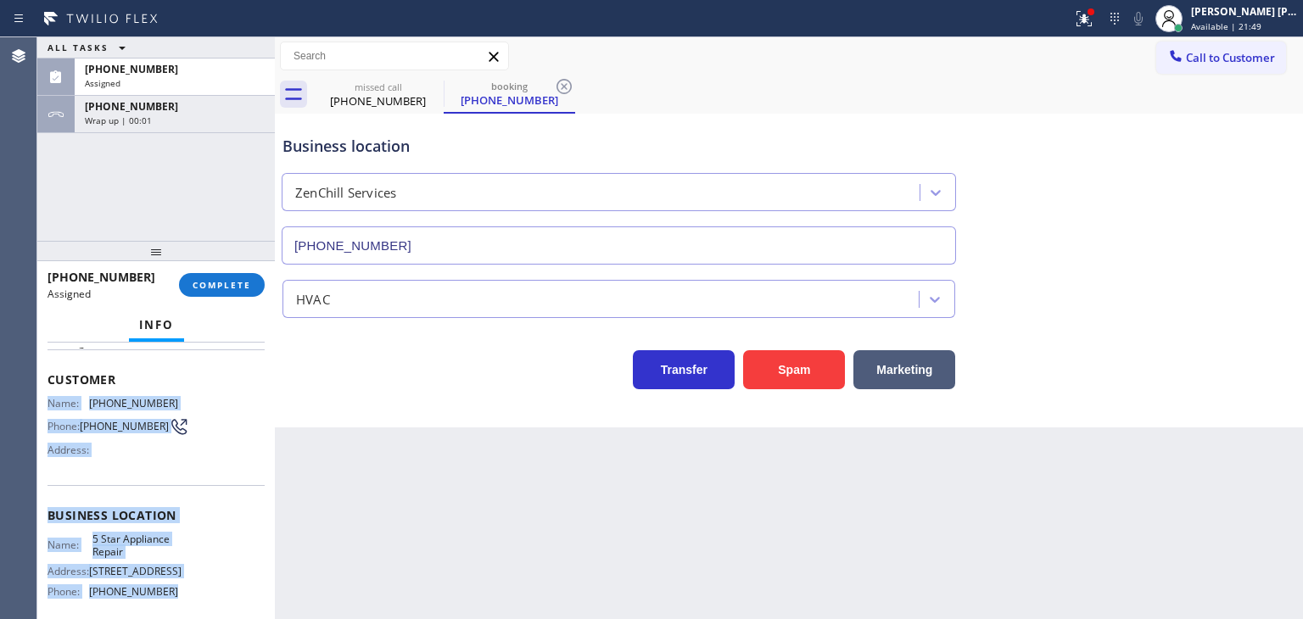
copy div "Name: [PHONE_NUMBER] Phone: [PHONE_NUMBER] Address: Business location Name: 5 S…"
click at [232, 287] on span "COMPLETE" at bounding box center [222, 285] width 59 height 12
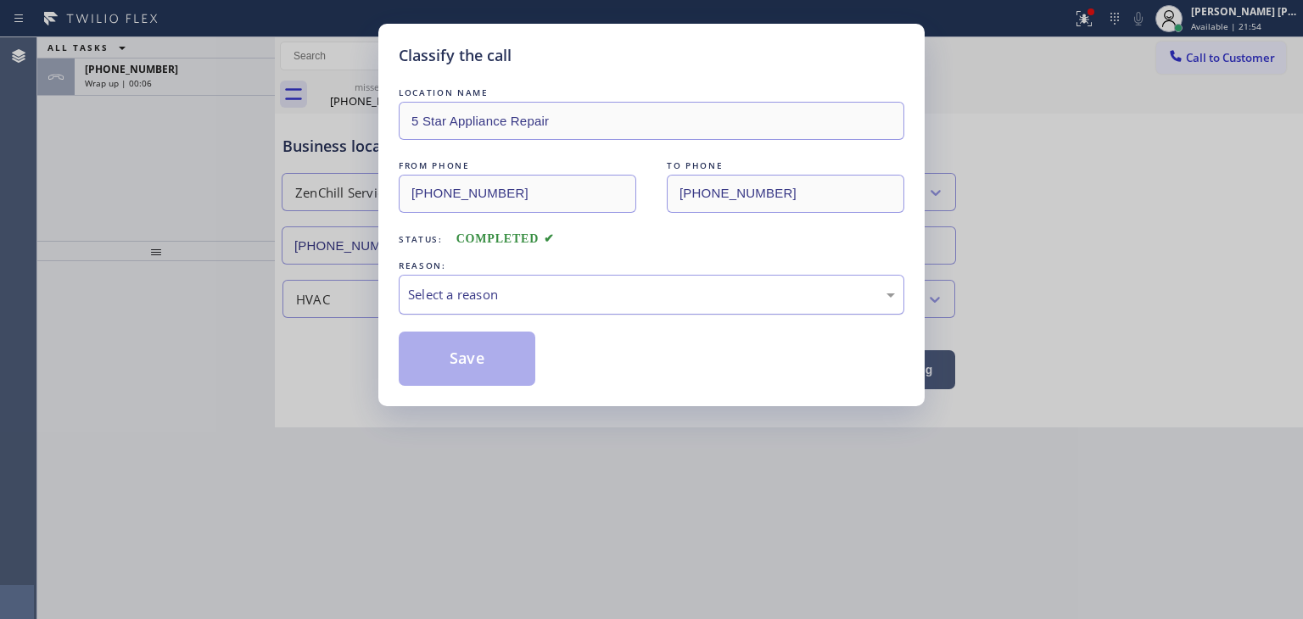
click at [443, 297] on div "Select a reason" at bounding box center [651, 295] width 487 height 20
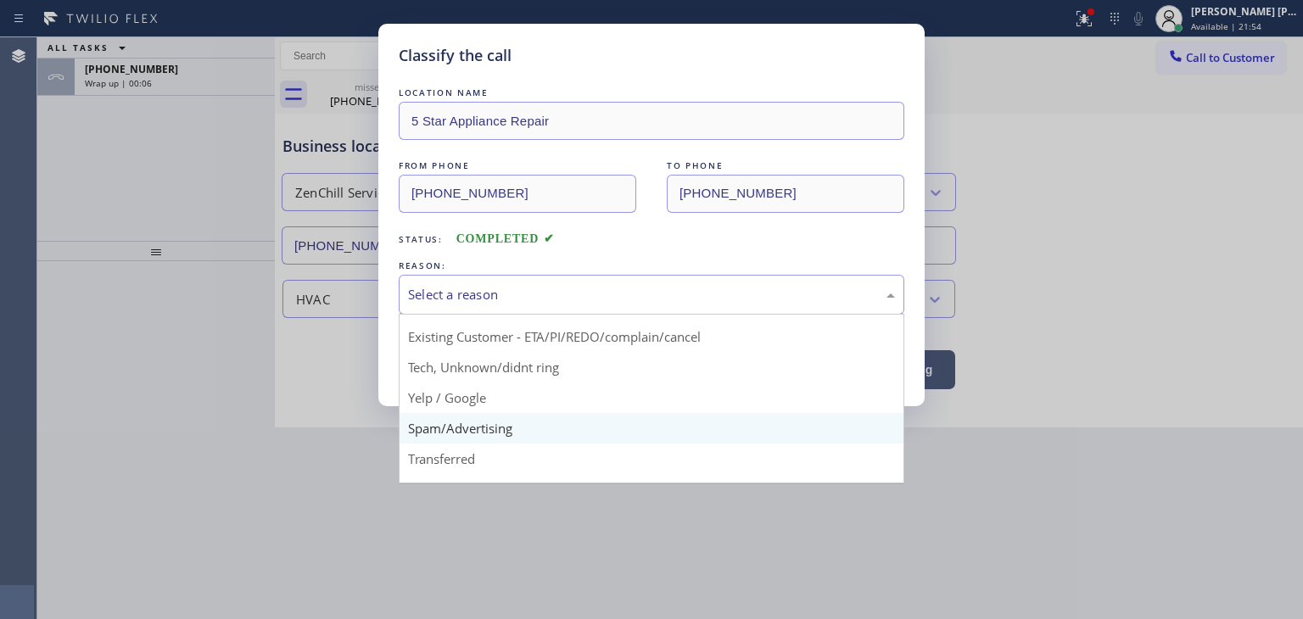
scroll to position [85, 0]
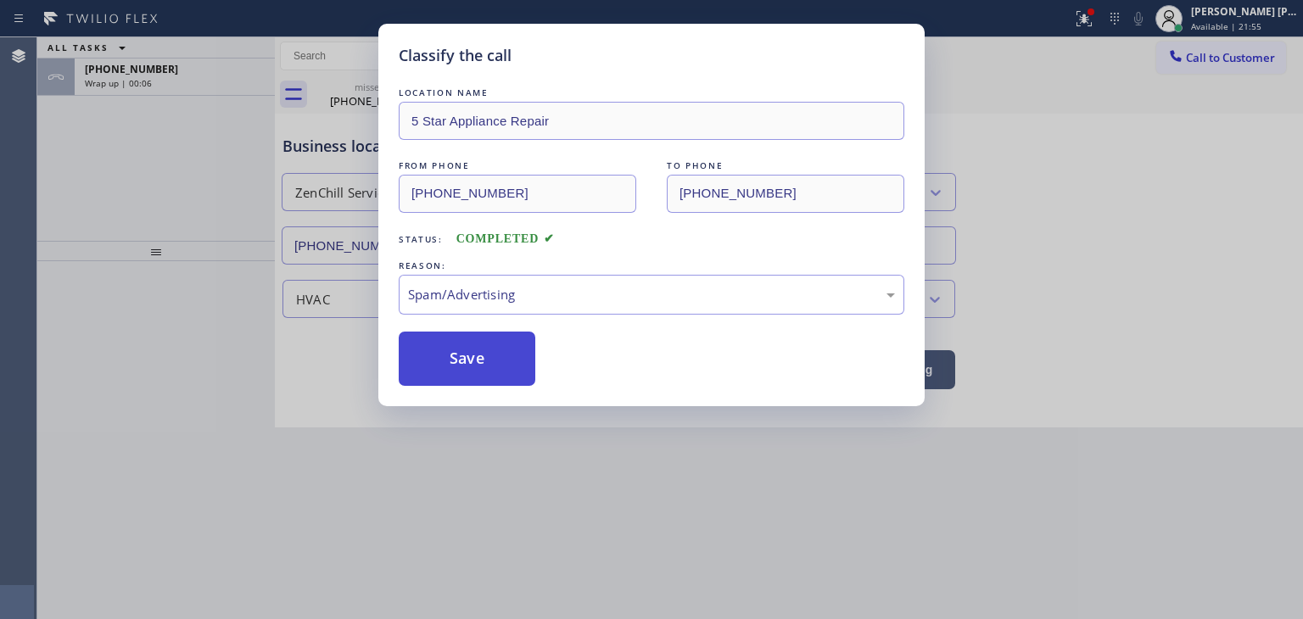
click at [476, 362] on button "Save" at bounding box center [467, 359] width 137 height 54
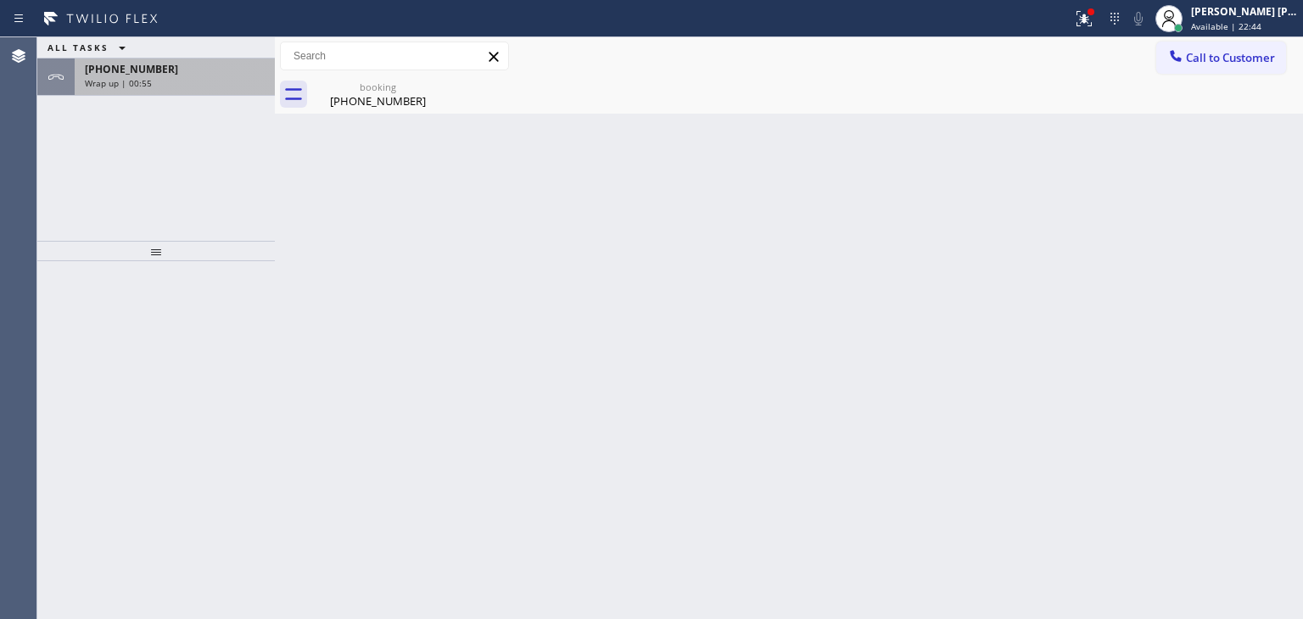
click at [238, 73] on div "[PHONE_NUMBER]" at bounding box center [175, 69] width 180 height 14
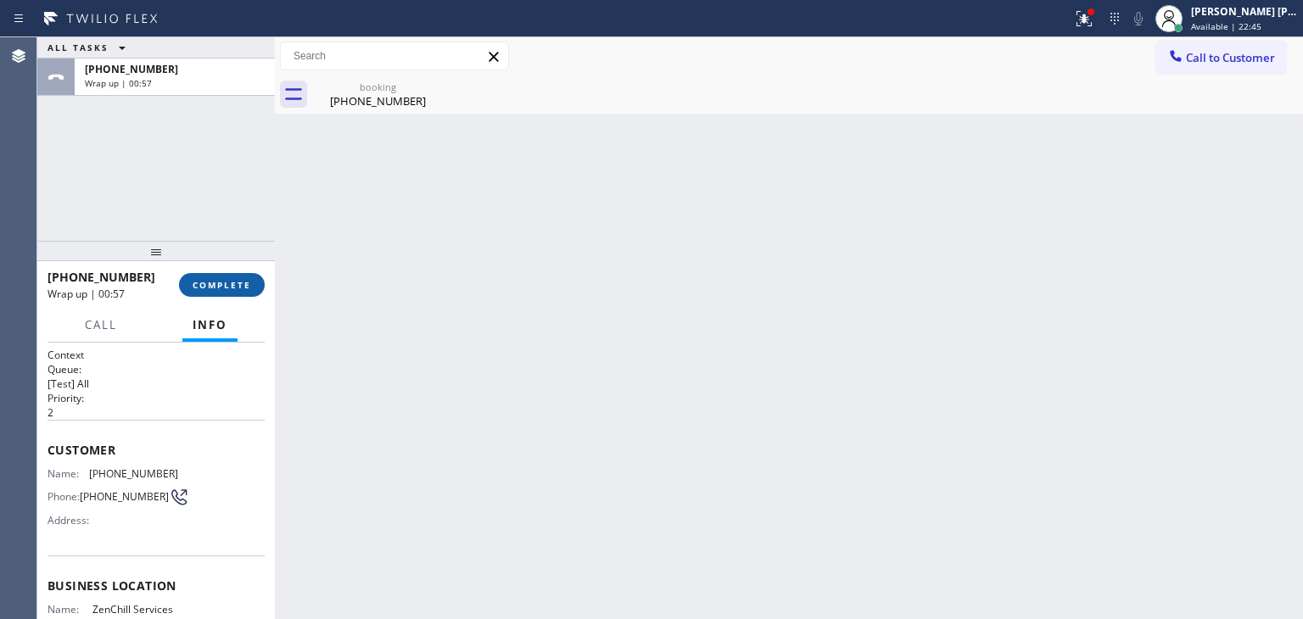
click at [235, 281] on span "COMPLETE" at bounding box center [222, 285] width 59 height 12
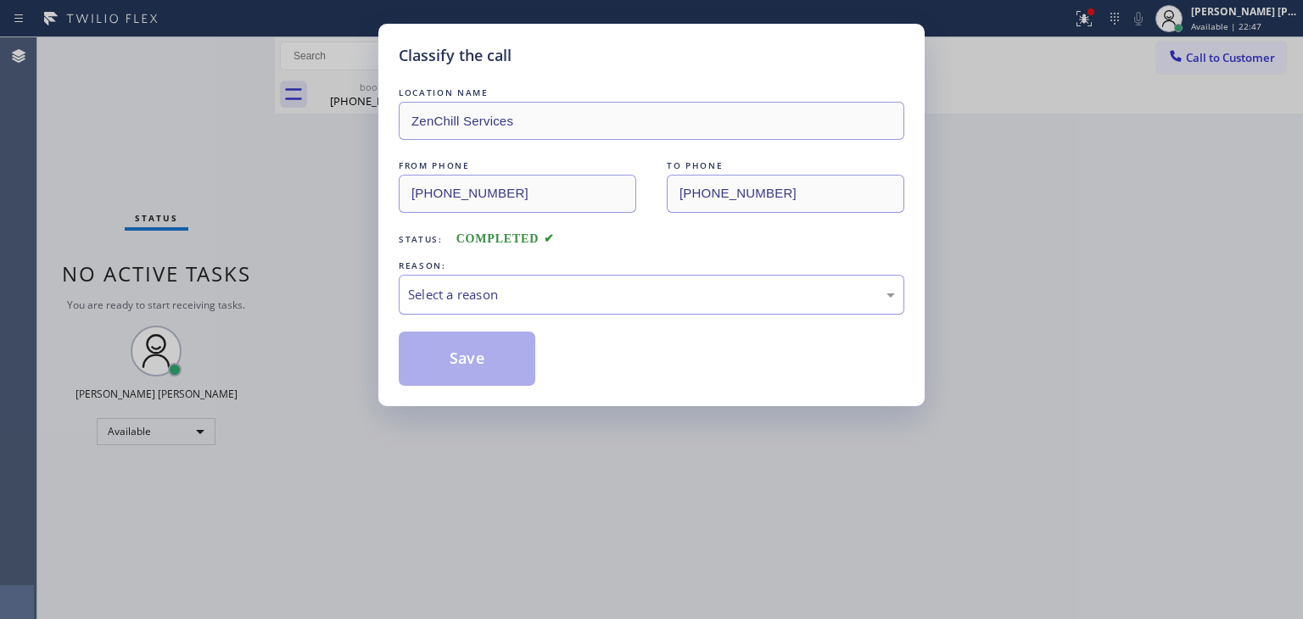
click at [459, 275] on div "Select a reason" at bounding box center [652, 295] width 506 height 40
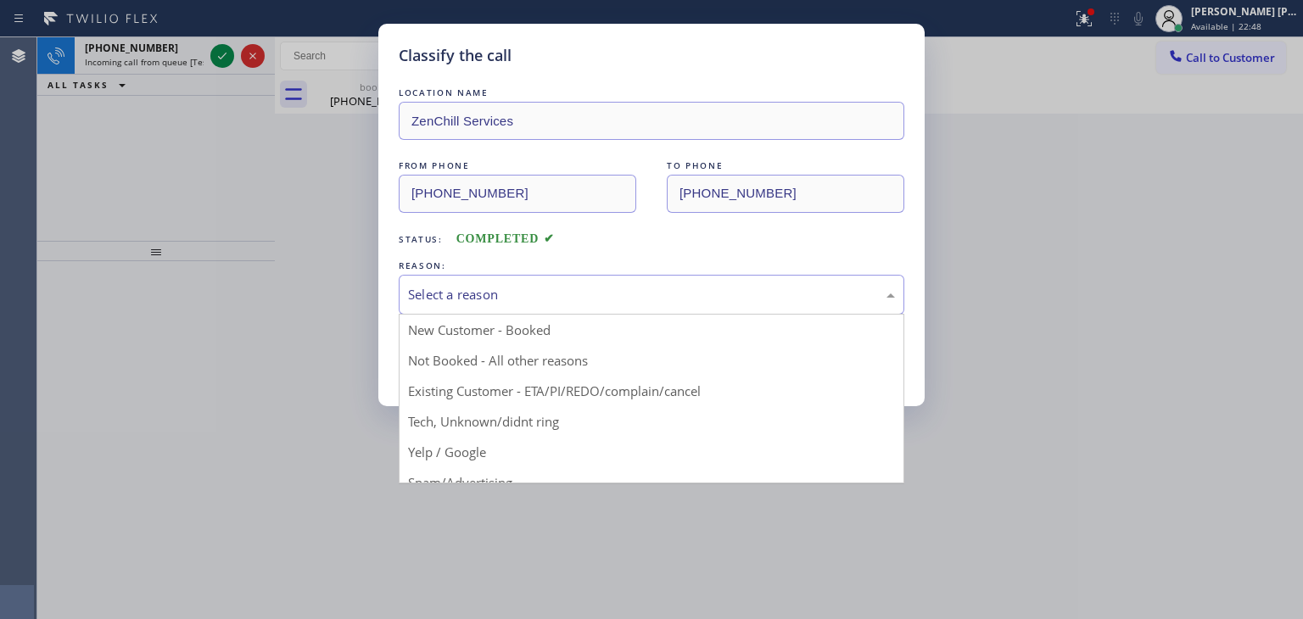
drag, startPoint x: 478, startPoint y: 414, endPoint x: 478, endPoint y: 397, distance: 17.0
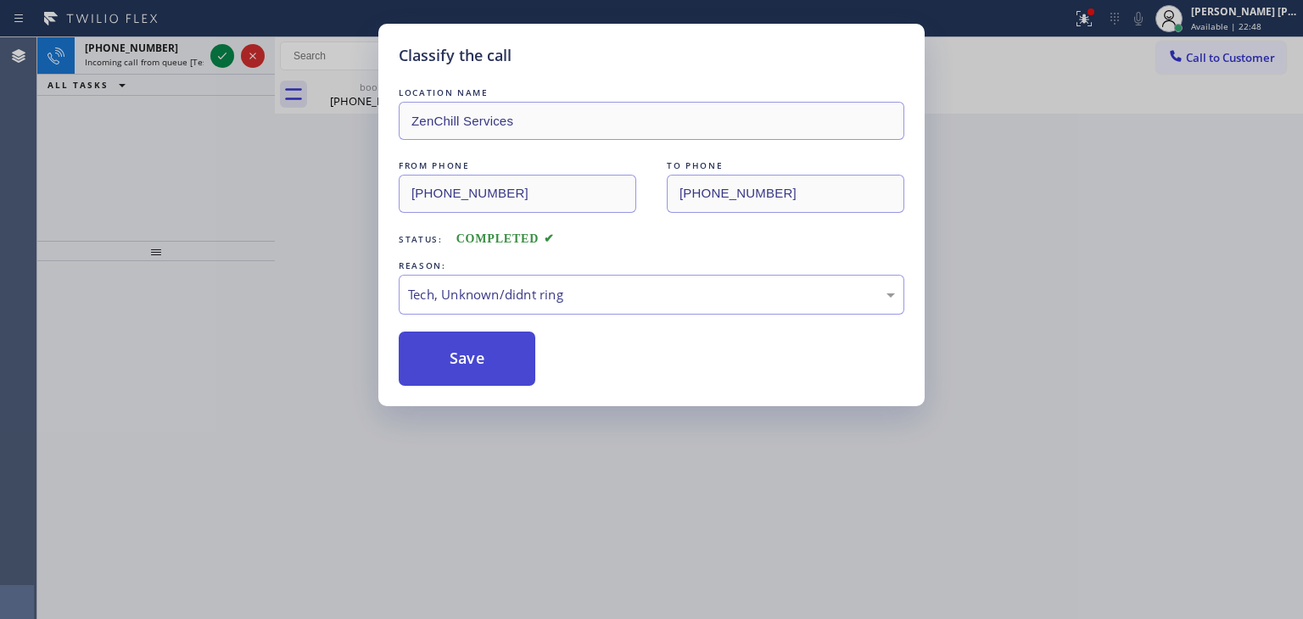
click at [470, 365] on button "Save" at bounding box center [467, 359] width 137 height 54
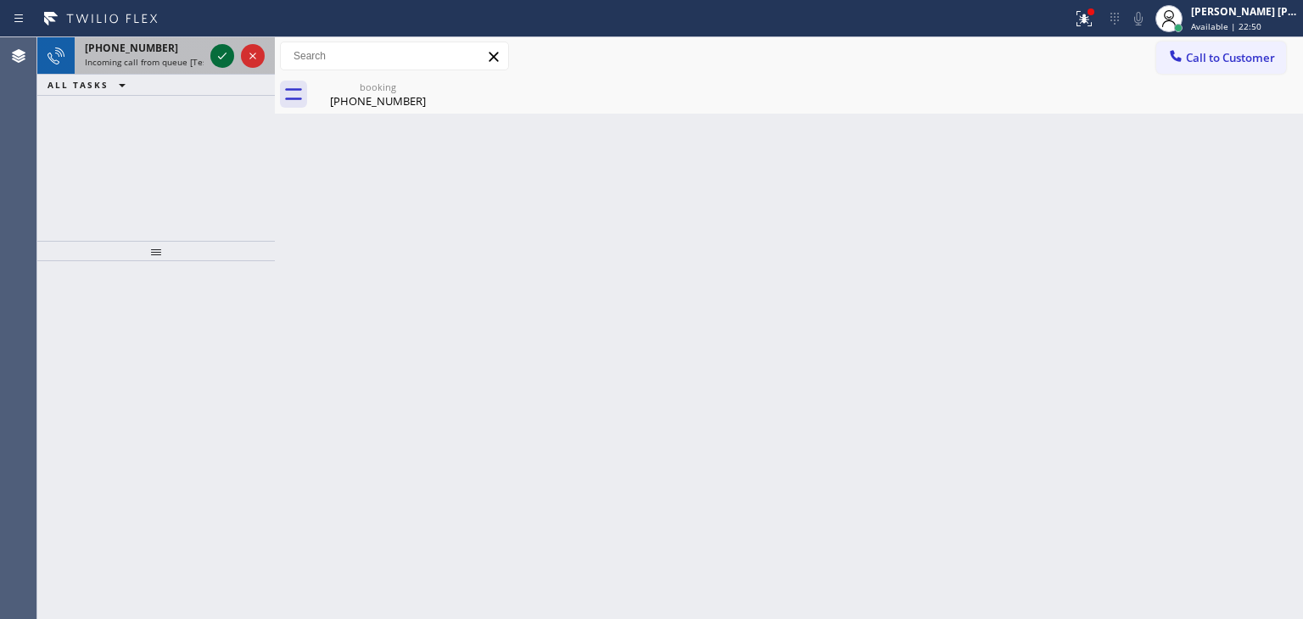
click at [214, 59] on icon at bounding box center [222, 56] width 20 height 20
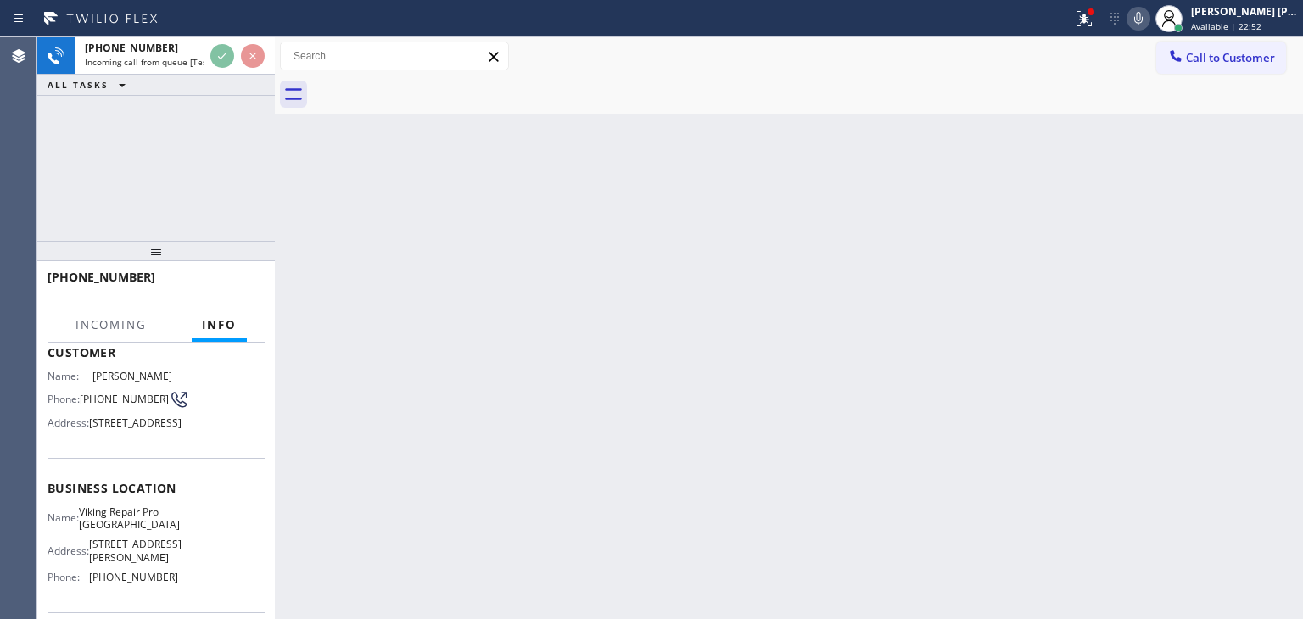
scroll to position [170, 0]
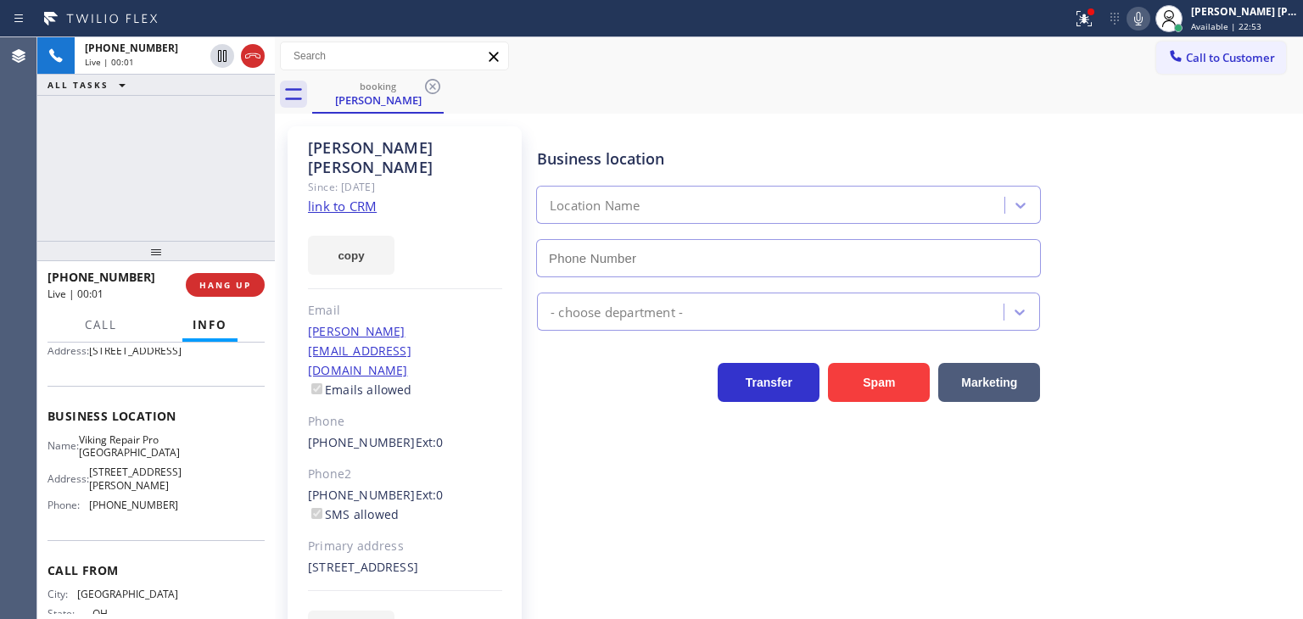
type input "[PHONE_NUMBER]"
click at [346, 198] on link "link to CRM" at bounding box center [342, 206] width 69 height 17
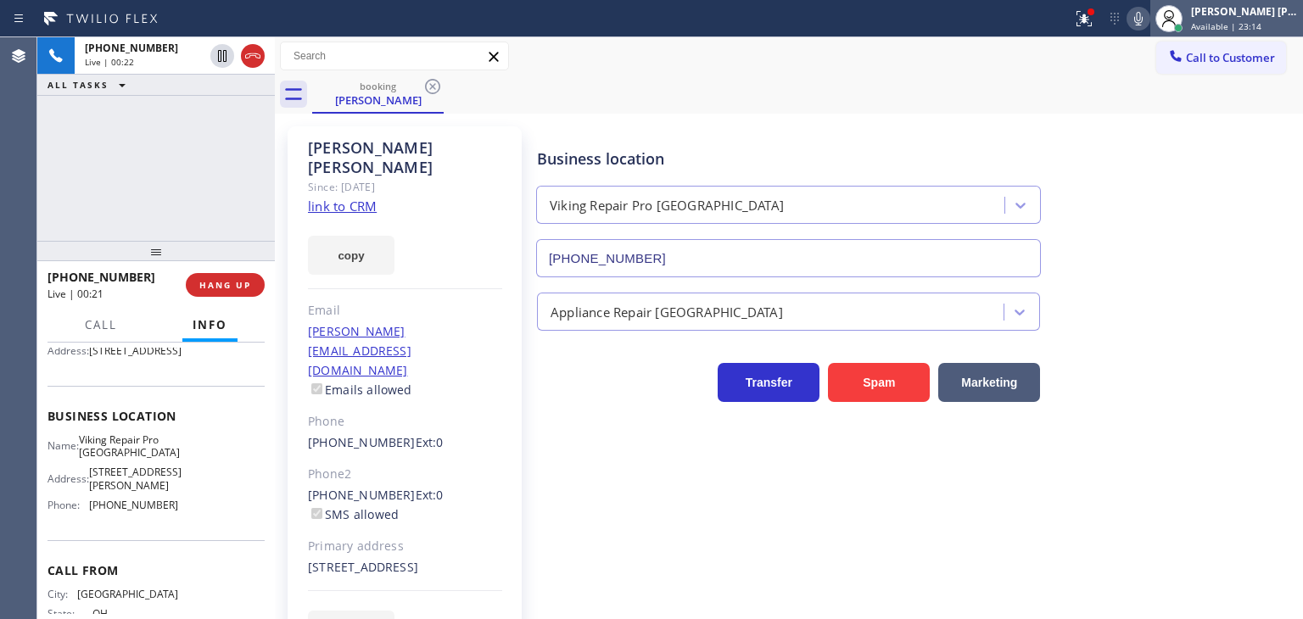
click at [1248, 14] on div "[PERSON_NAME] [PERSON_NAME]" at bounding box center [1244, 11] width 107 height 14
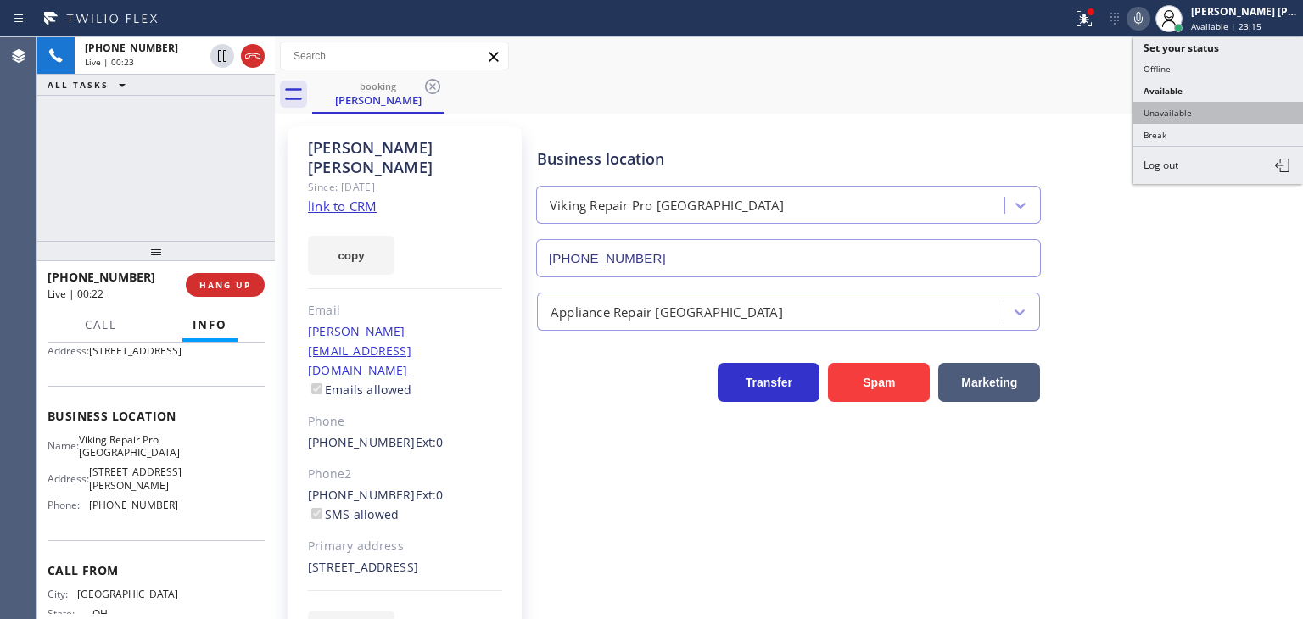
click at [1186, 109] on button "Unavailable" at bounding box center [1218, 113] width 170 height 22
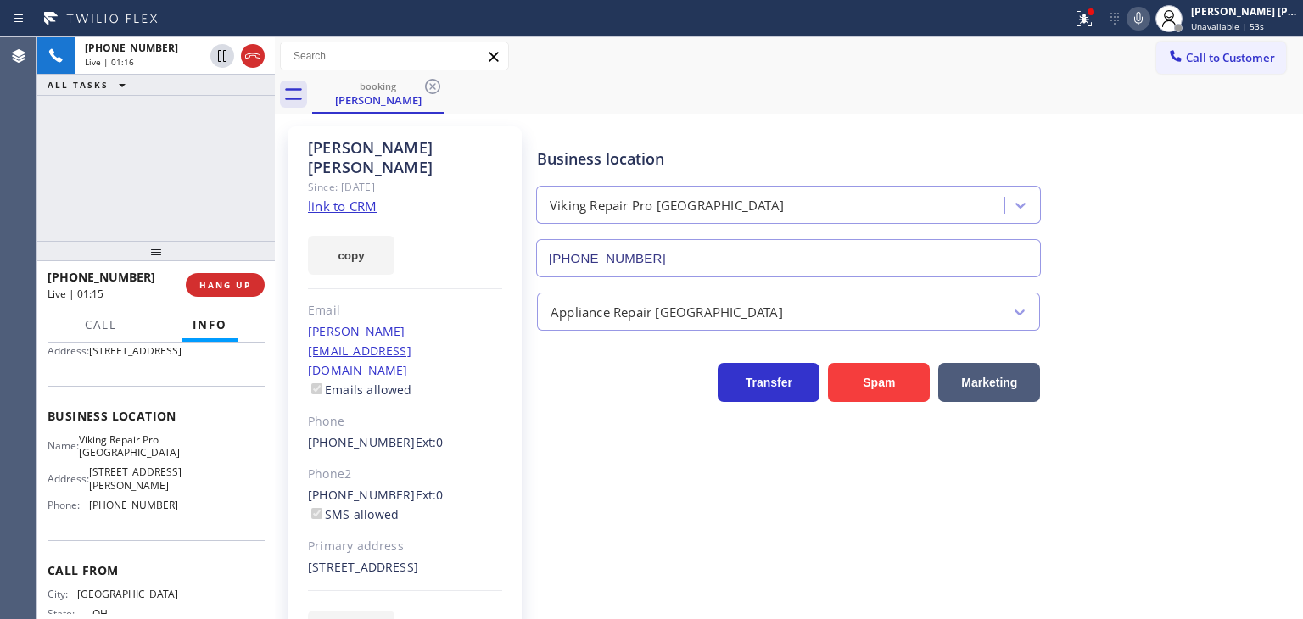
click at [432, 143] on div "[PERSON_NAME]" at bounding box center [405, 157] width 194 height 39
click at [1143, 20] on icon at bounding box center [1138, 19] width 8 height 14
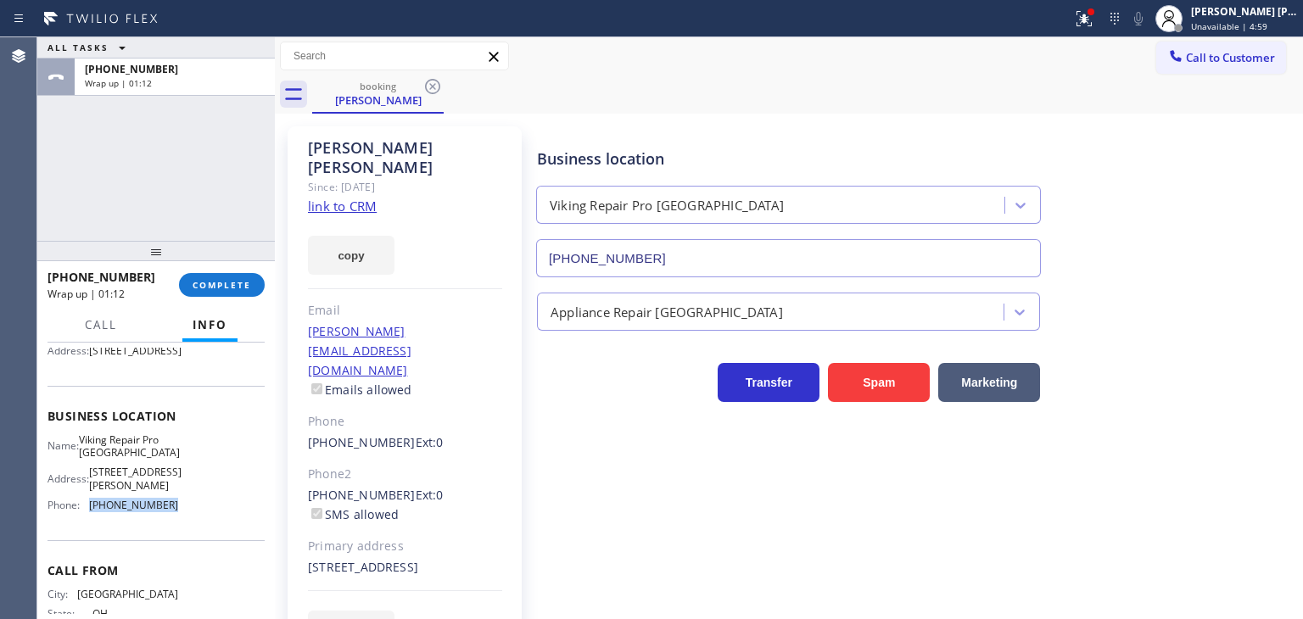
drag, startPoint x: 182, startPoint y: 575, endPoint x: 90, endPoint y: 571, distance: 92.6
click at [90, 519] on div "Name: Viking Repair Pro [GEOGRAPHIC_DATA] Address: [STREET_ADDRESS][PERSON_NAME…" at bounding box center [156, 476] width 217 height 86
copy span "[PHONE_NUMBER]"
click at [1267, 20] on span "Unavailable | 6:14" at bounding box center [1229, 26] width 76 height 12
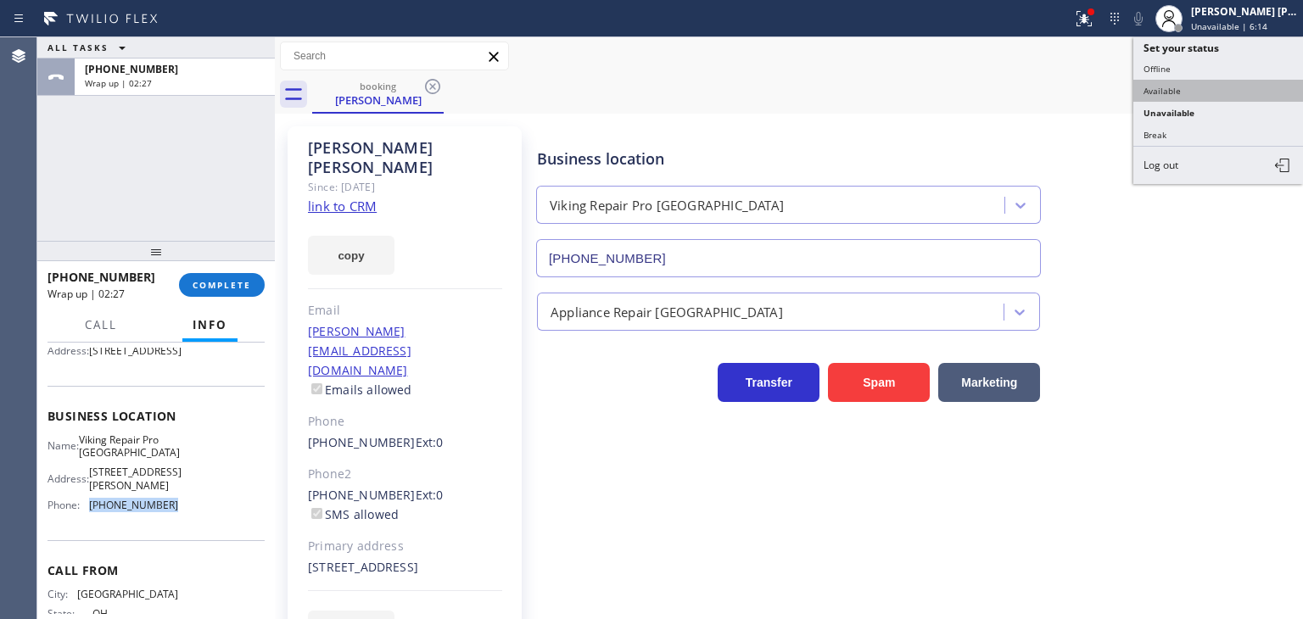
click at [1178, 82] on button "Available" at bounding box center [1218, 91] width 170 height 22
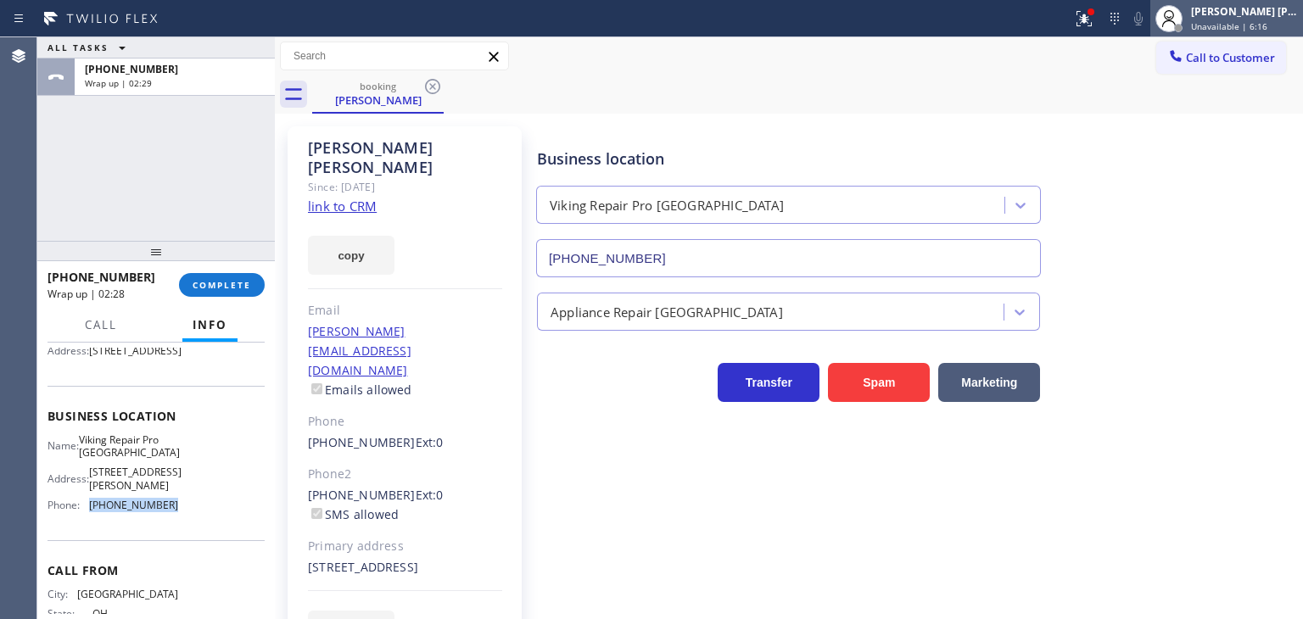
click at [1252, 24] on span "Unavailable | 6:16" at bounding box center [1229, 26] width 76 height 12
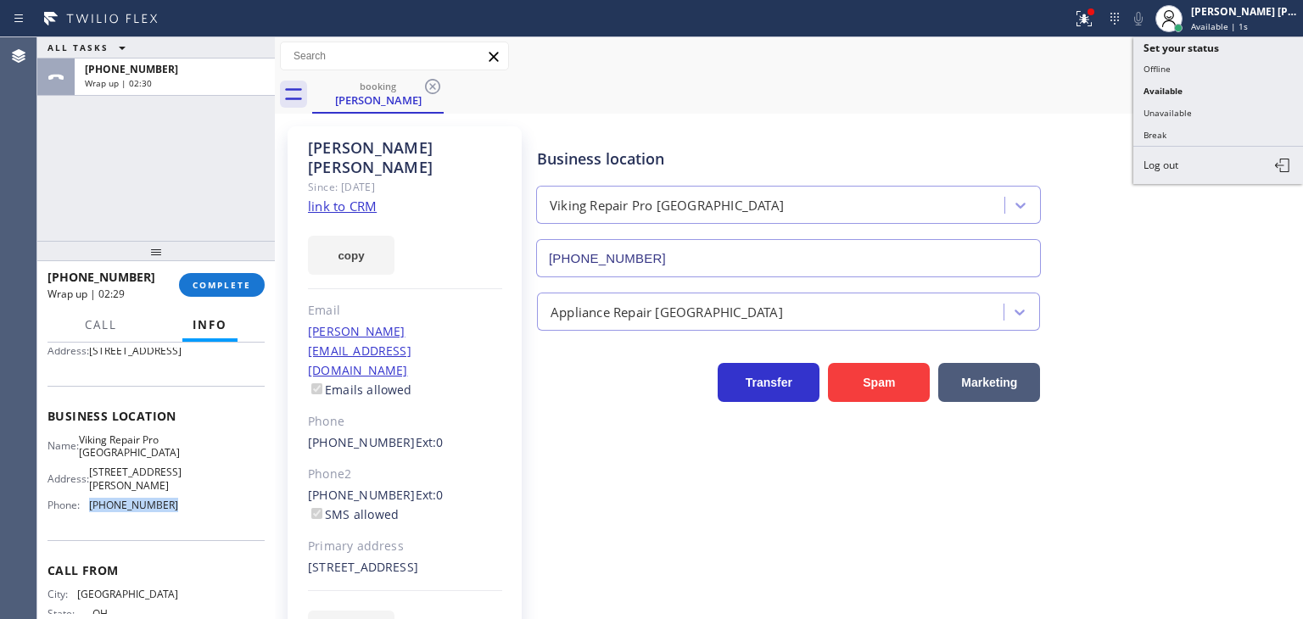
drag, startPoint x: 1205, startPoint y: 106, endPoint x: 791, endPoint y: 127, distance: 414.5
click at [1205, 107] on button "Unavailable" at bounding box center [1218, 113] width 170 height 22
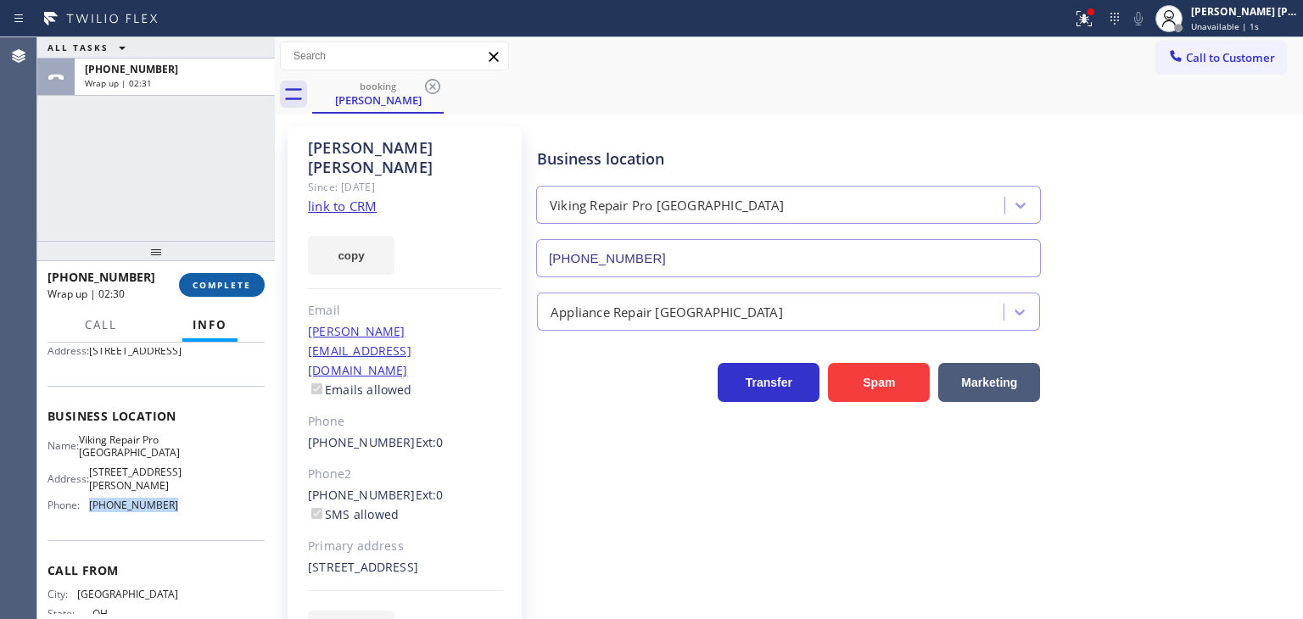
click at [246, 279] on span "COMPLETE" at bounding box center [222, 285] width 59 height 12
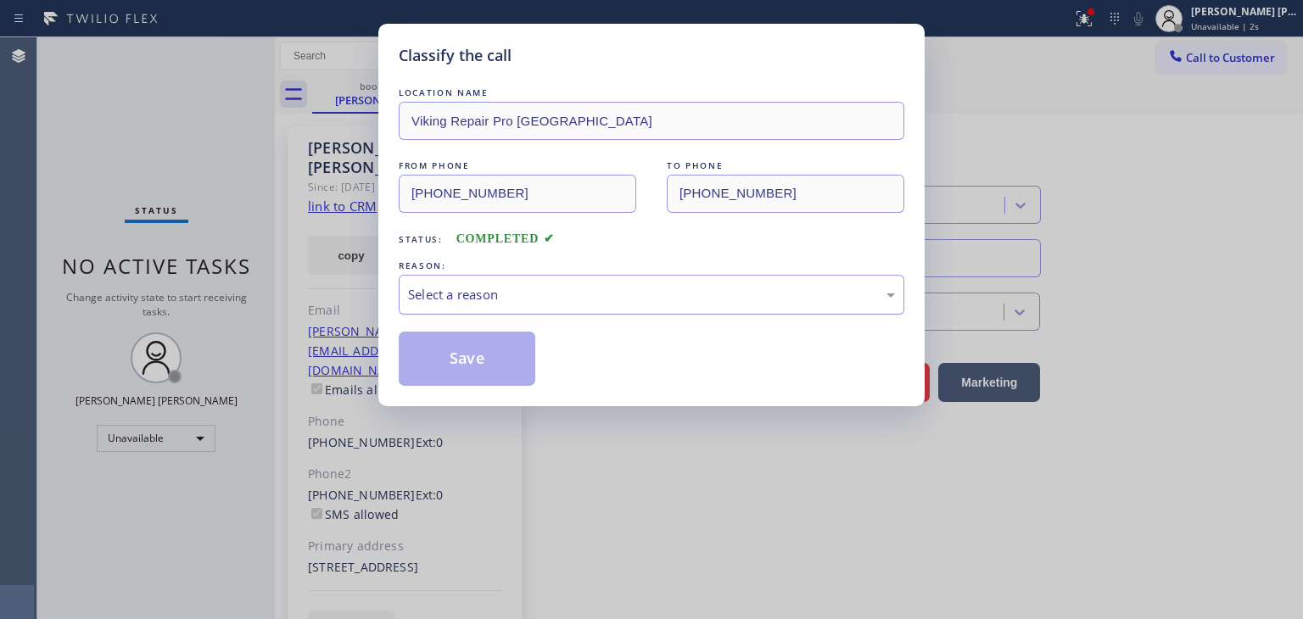
click at [475, 295] on div "Select a reason" at bounding box center [651, 295] width 487 height 20
click at [482, 355] on button "Save" at bounding box center [467, 359] width 137 height 54
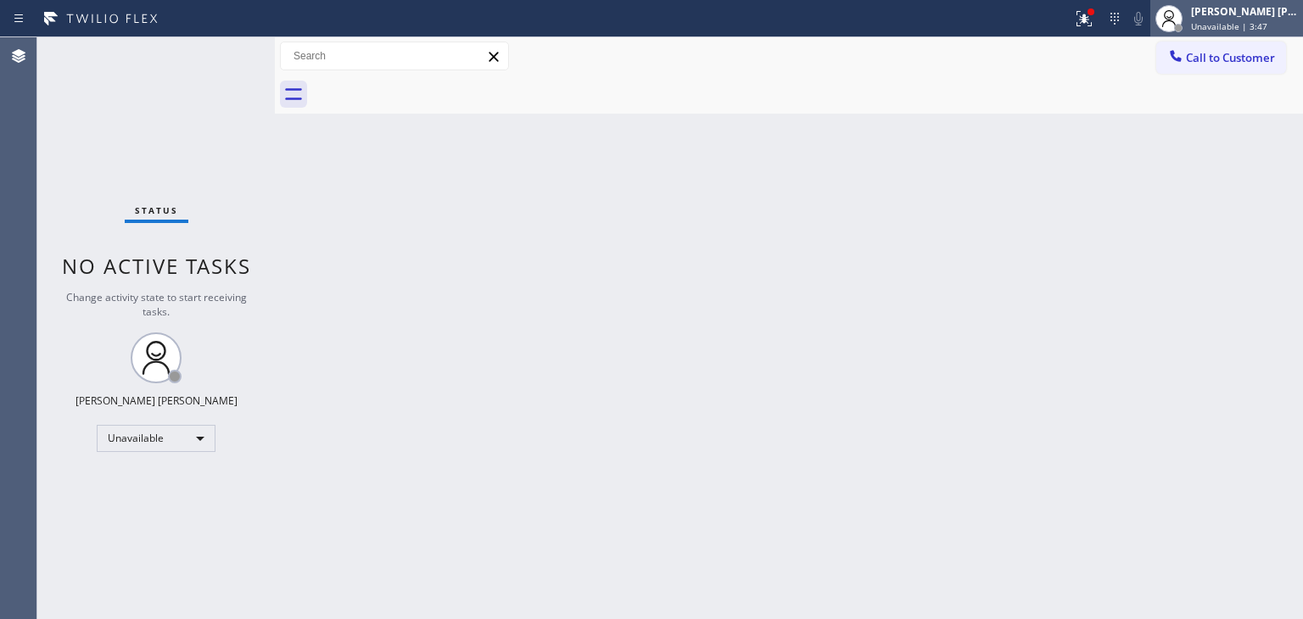
click at [1242, 25] on span "Unavailable | 3:47" at bounding box center [1229, 26] width 76 height 12
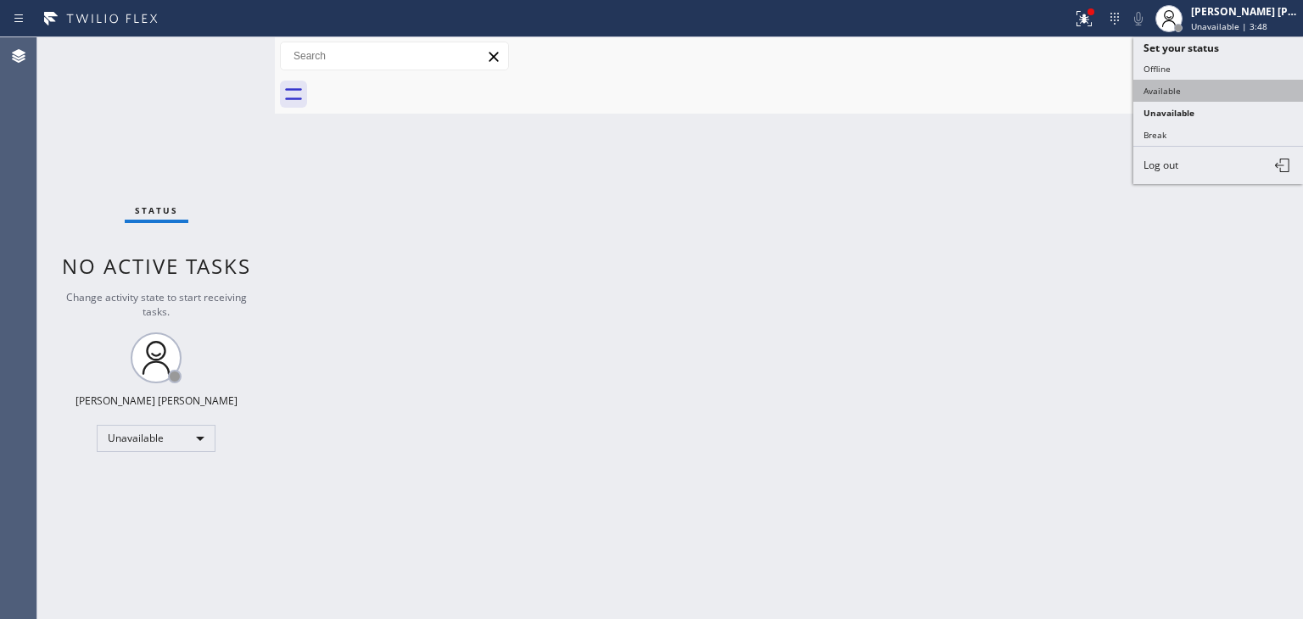
click at [1192, 87] on button "Available" at bounding box center [1218, 91] width 170 height 22
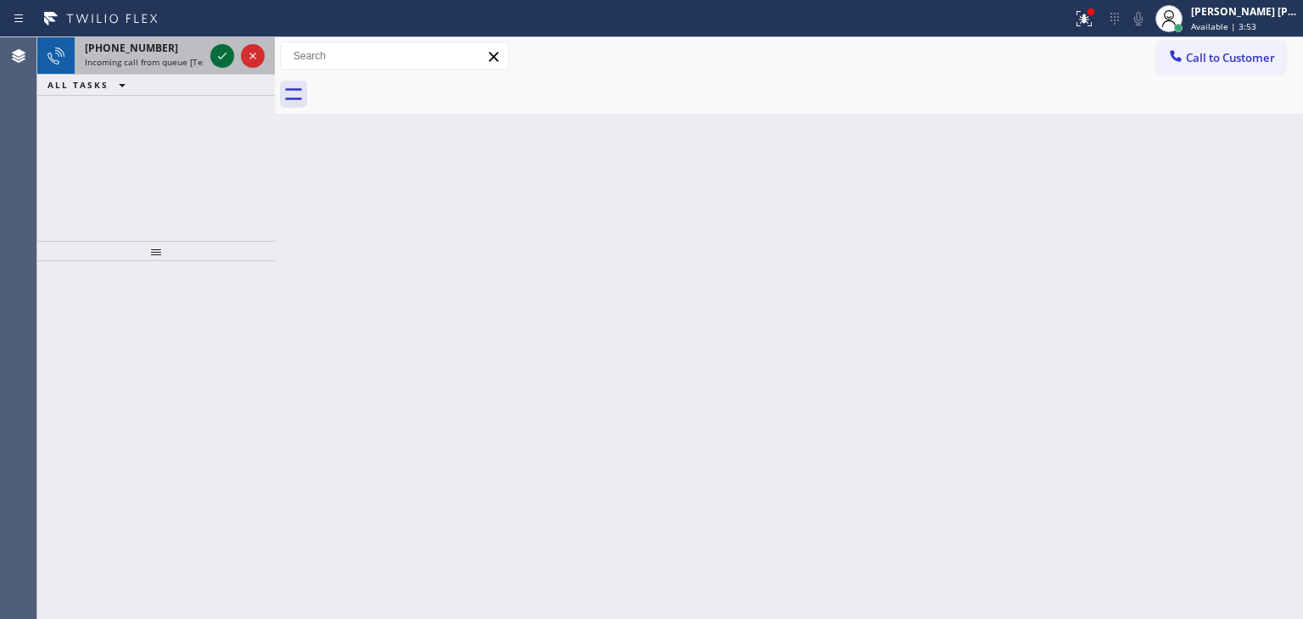
click at [224, 55] on icon at bounding box center [222, 56] width 8 height 7
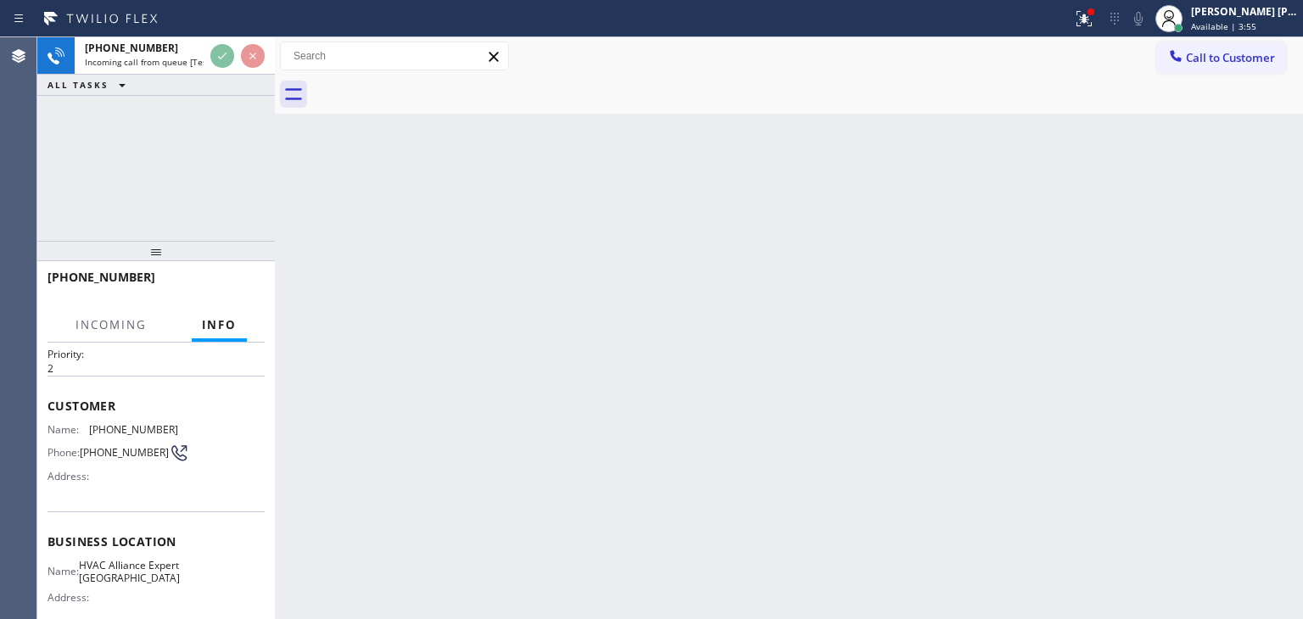
scroll to position [85, 0]
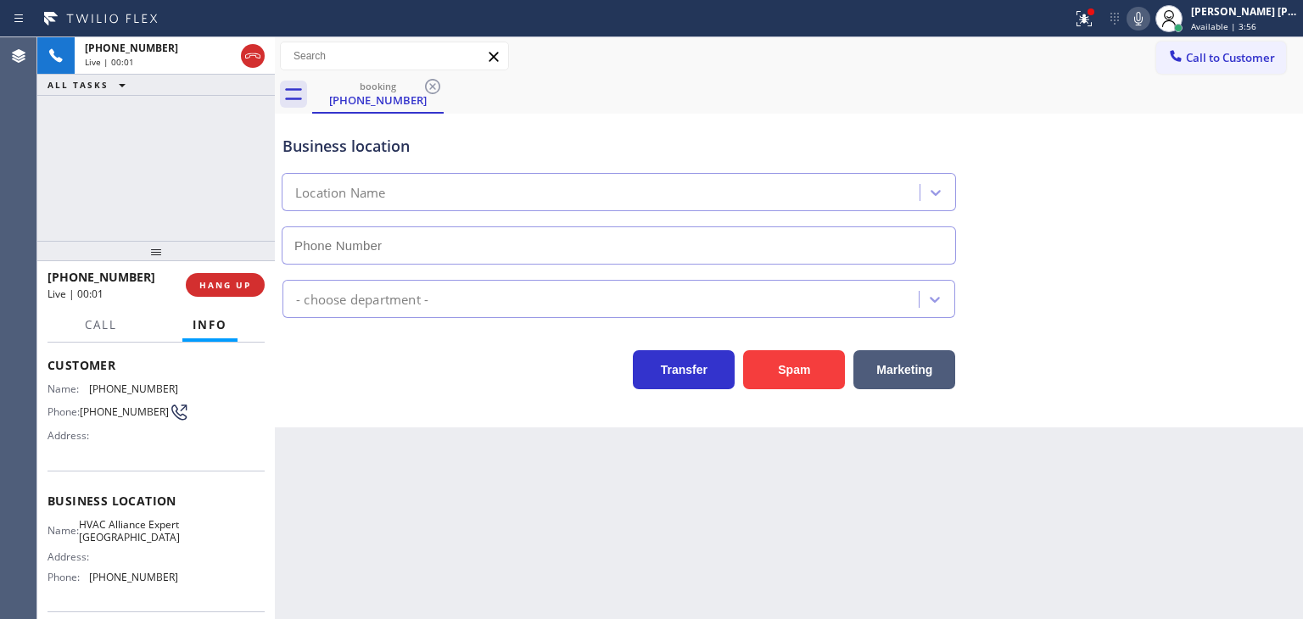
type input "[PHONE_NUMBER]"
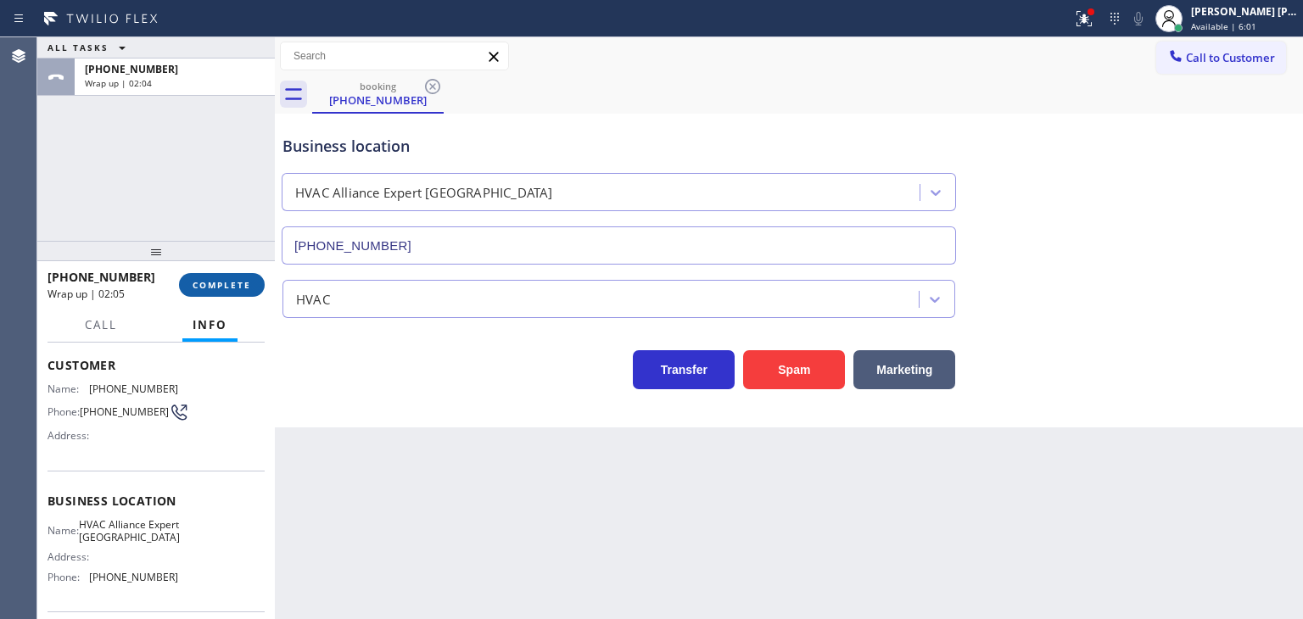
click at [198, 289] on span "COMPLETE" at bounding box center [222, 285] width 59 height 12
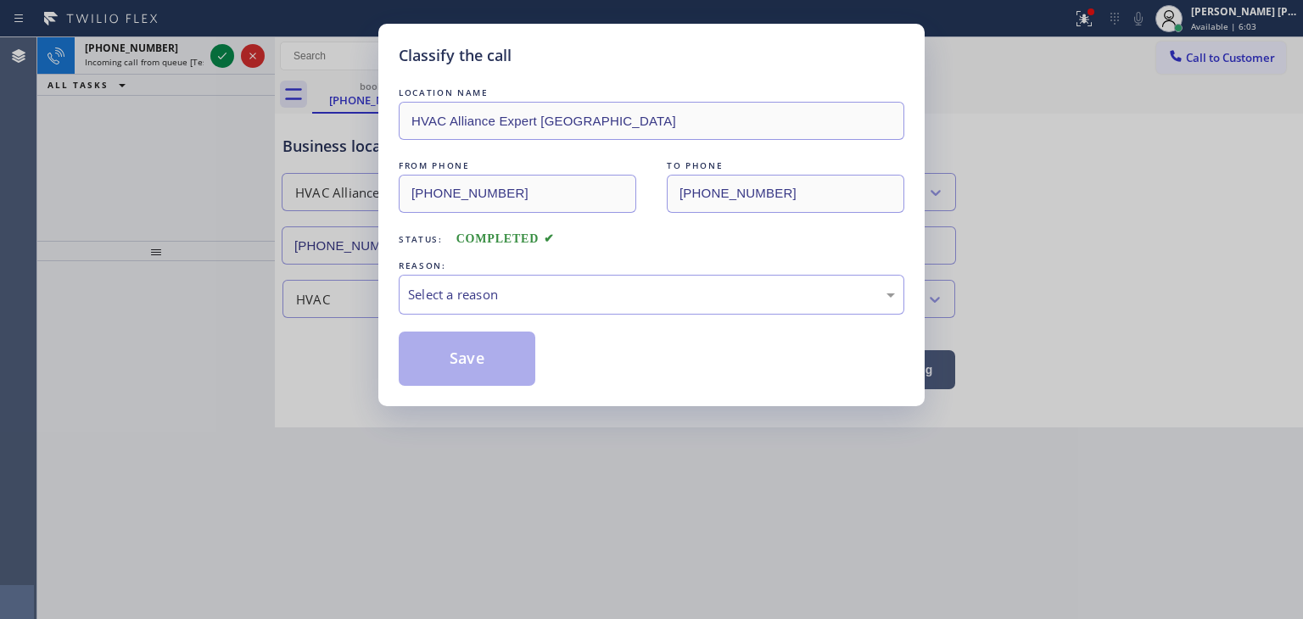
click at [477, 289] on div "Select a reason" at bounding box center [651, 295] width 487 height 20
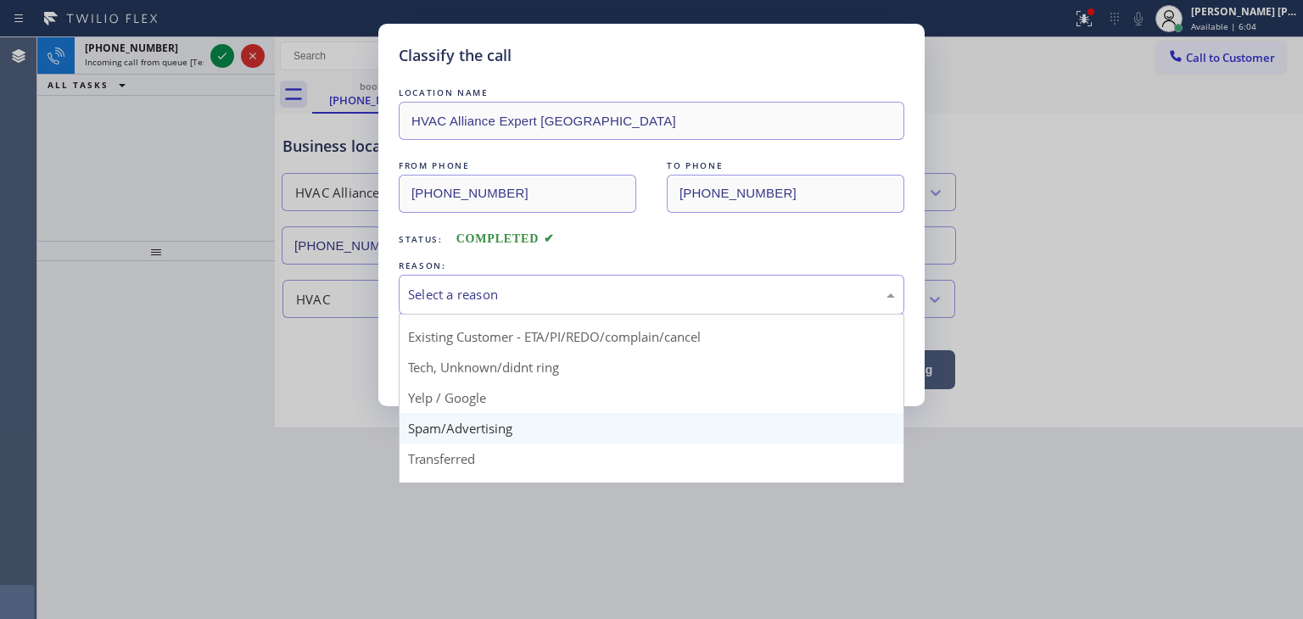
scroll to position [85, 0]
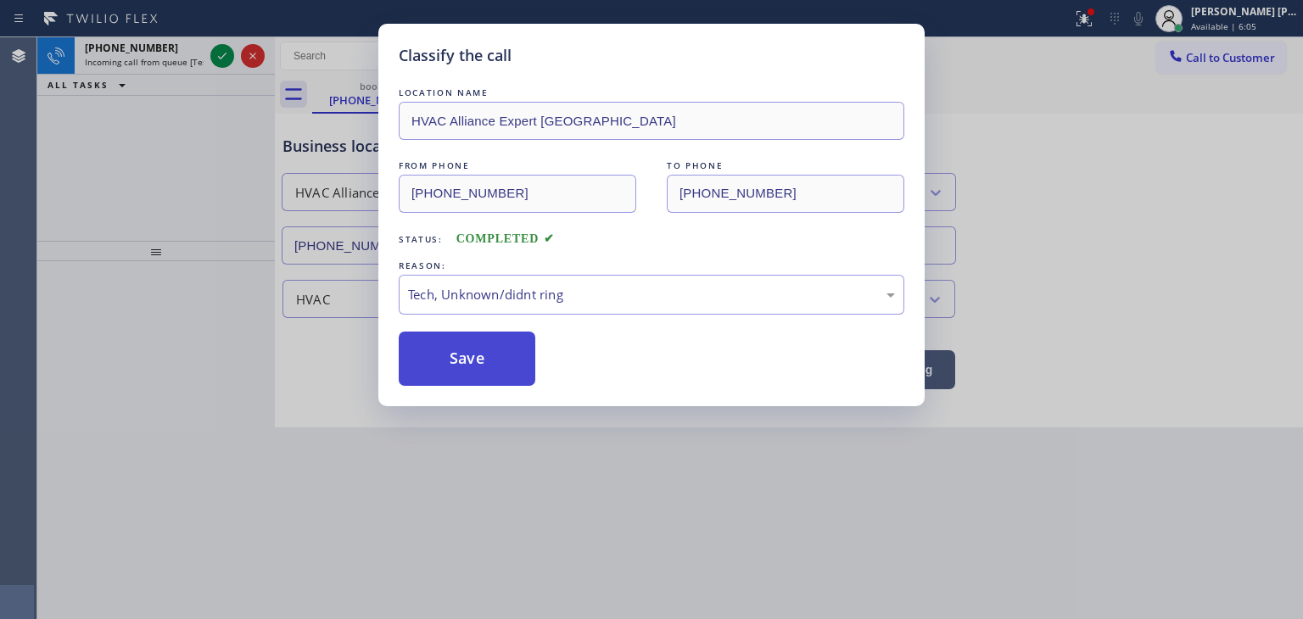
drag, startPoint x: 500, startPoint y: 356, endPoint x: 479, endPoint y: 344, distance: 24.3
click at [499, 357] on button "Save" at bounding box center [467, 359] width 137 height 54
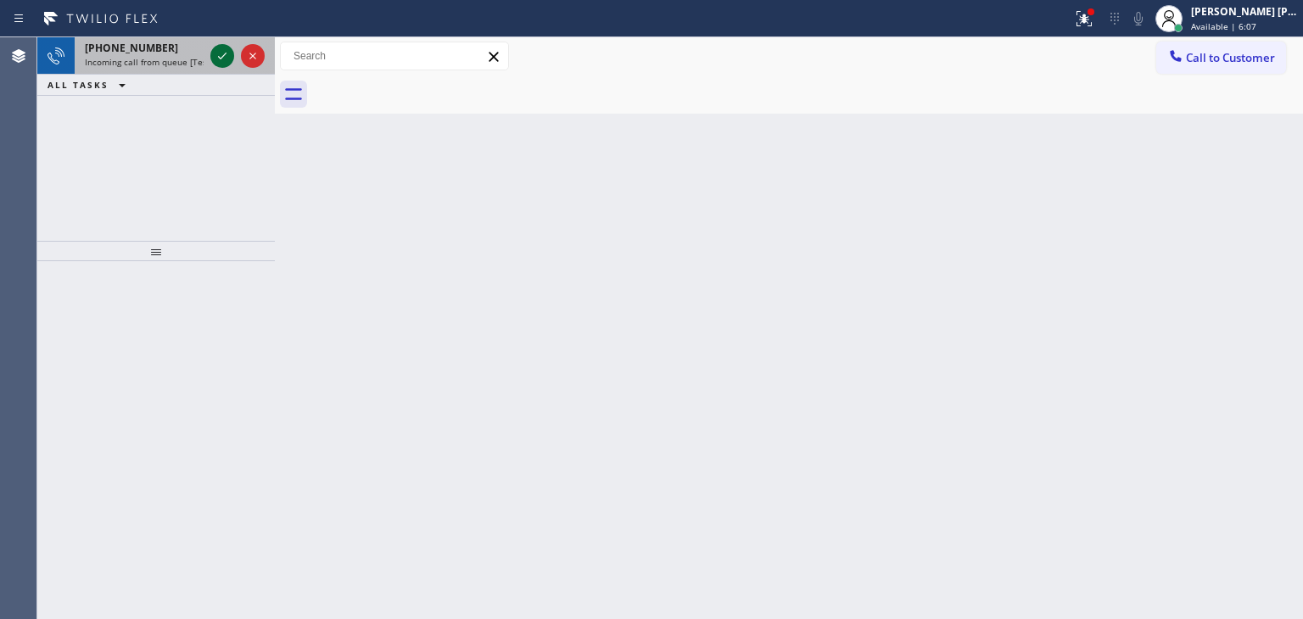
click at [221, 51] on icon at bounding box center [222, 56] width 20 height 20
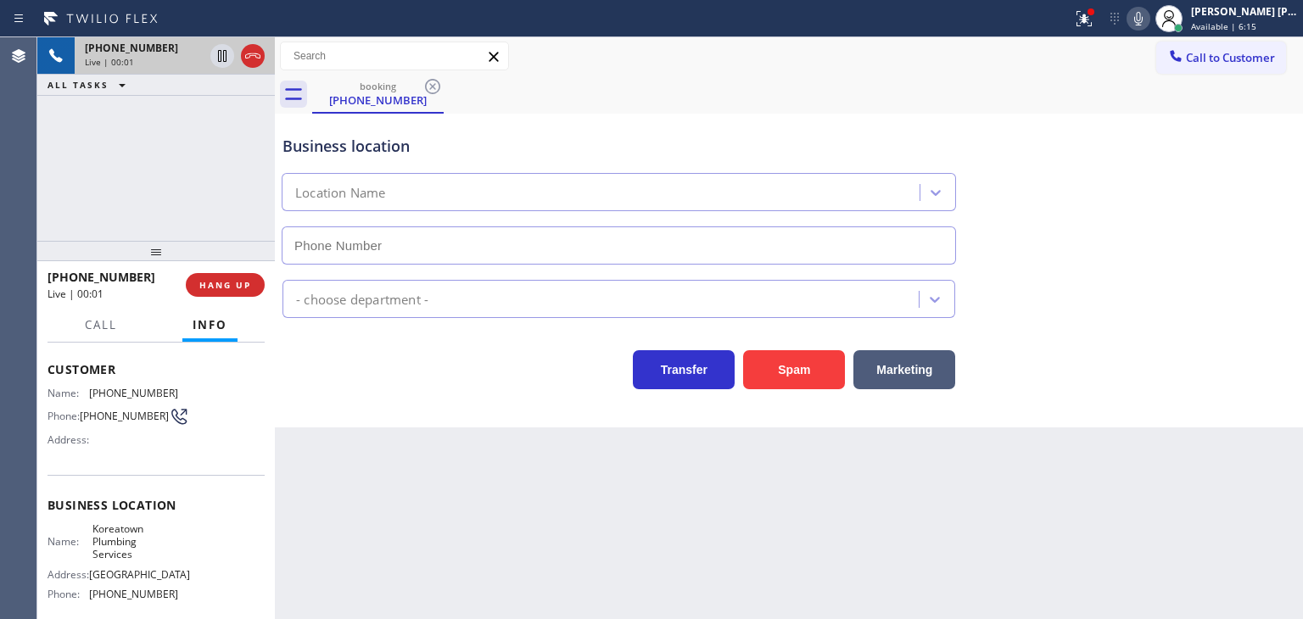
scroll to position [85, 0]
type input "[PHONE_NUMBER]"
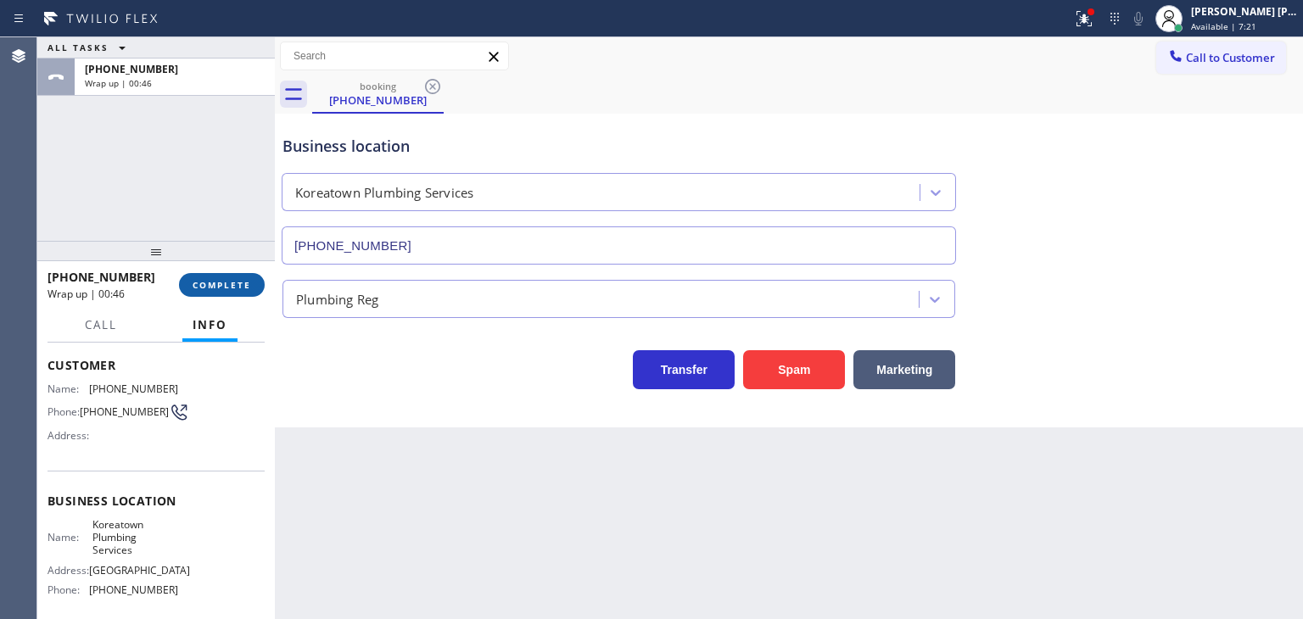
click at [234, 284] on span "COMPLETE" at bounding box center [222, 285] width 59 height 12
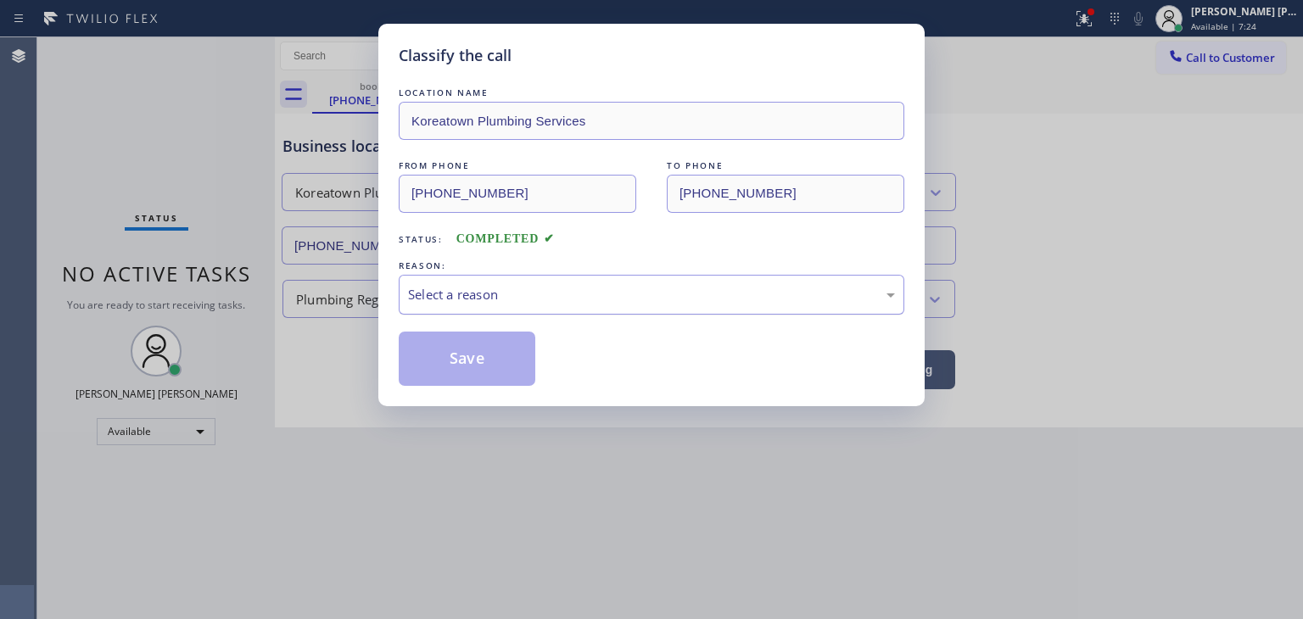
click at [489, 289] on div "Select a reason" at bounding box center [651, 295] width 487 height 20
click at [484, 370] on button "Save" at bounding box center [467, 359] width 137 height 54
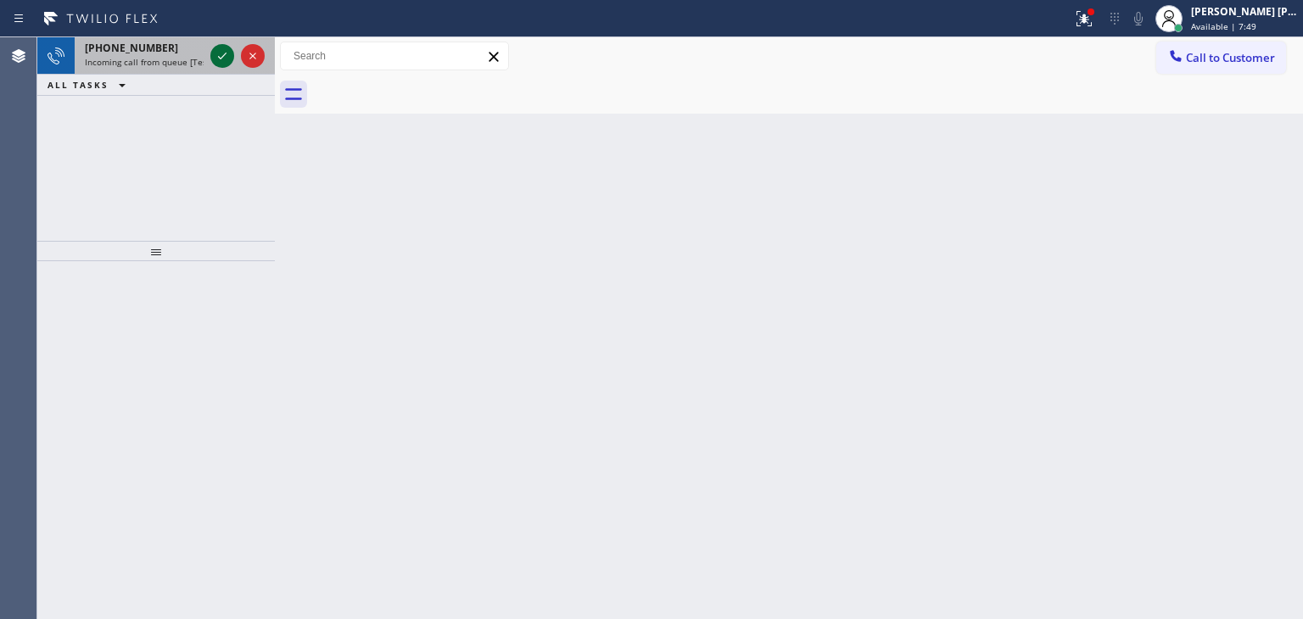
click at [223, 59] on icon at bounding box center [222, 56] width 20 height 20
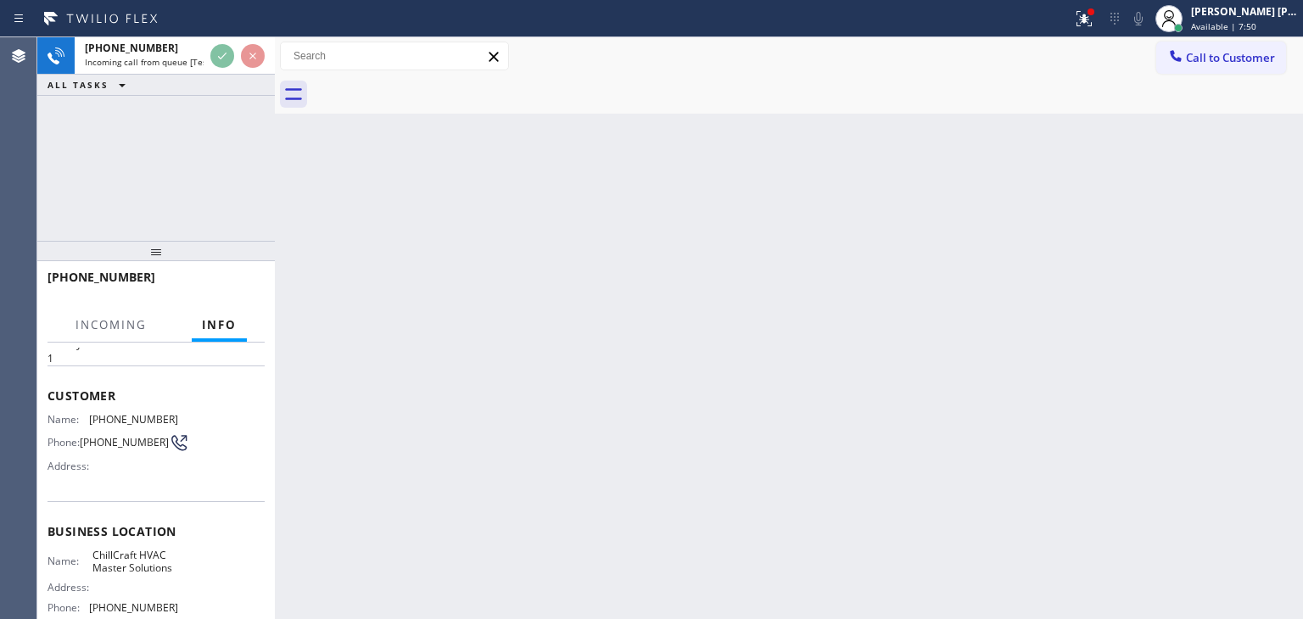
scroll to position [85, 0]
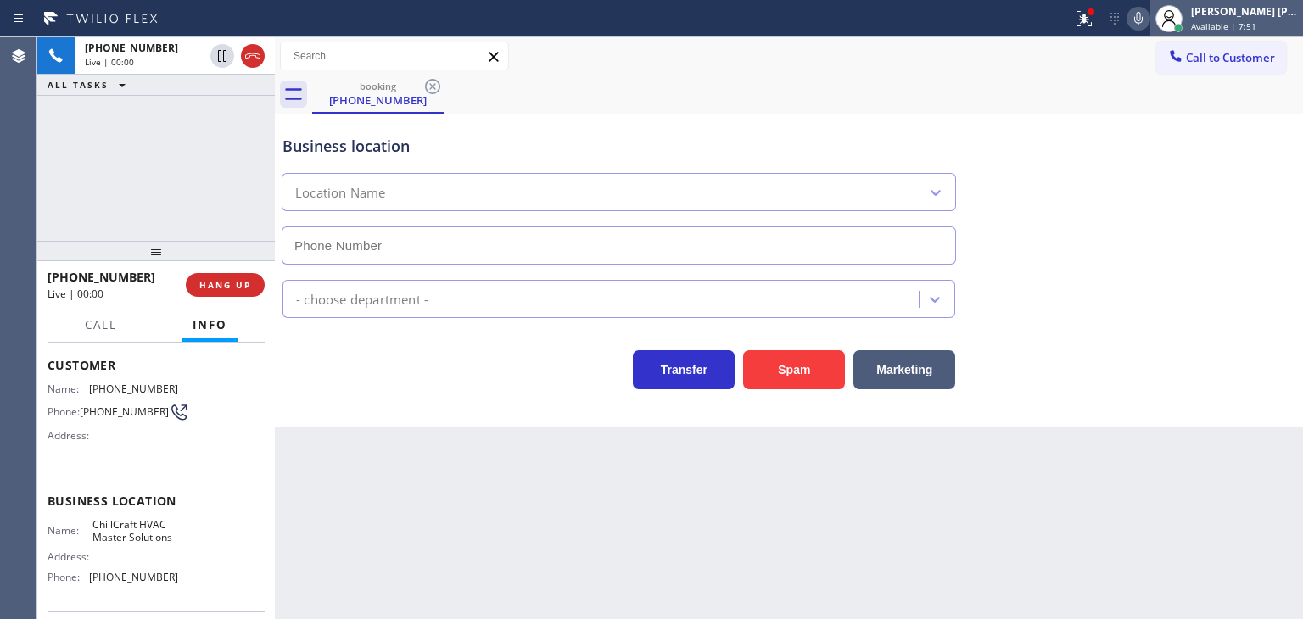
type input "[PHONE_NUMBER]"
click at [1149, 13] on icon at bounding box center [1138, 18] width 20 height 20
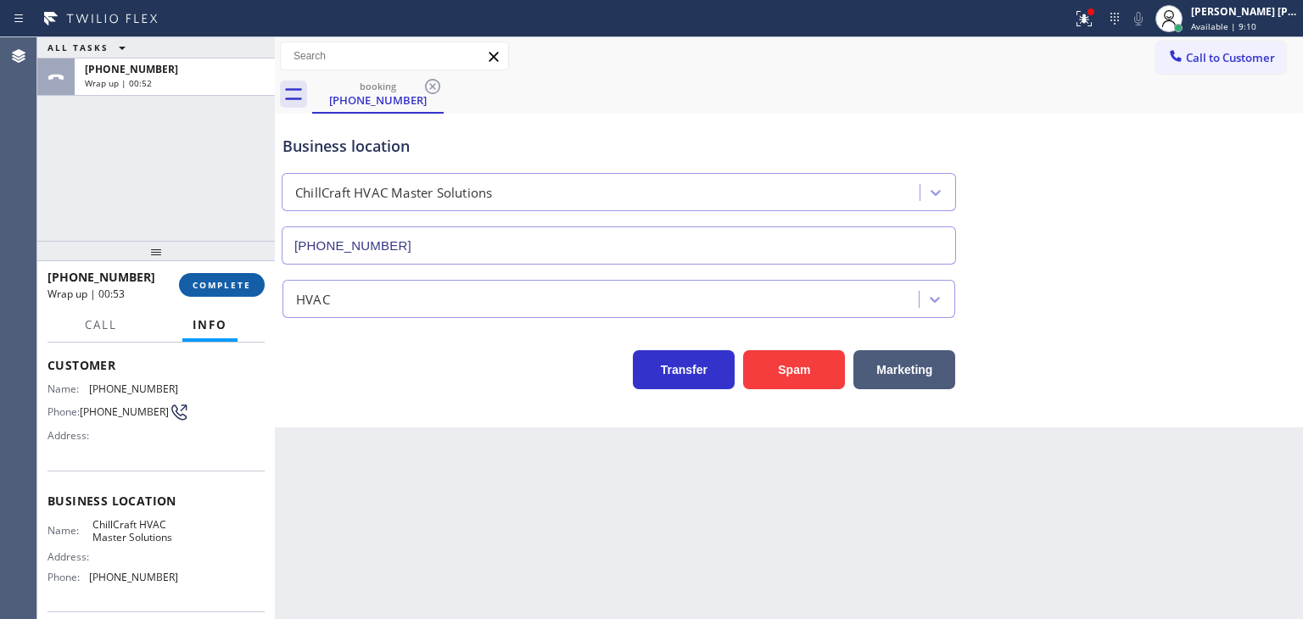
click at [225, 289] on span "COMPLETE" at bounding box center [222, 285] width 59 height 12
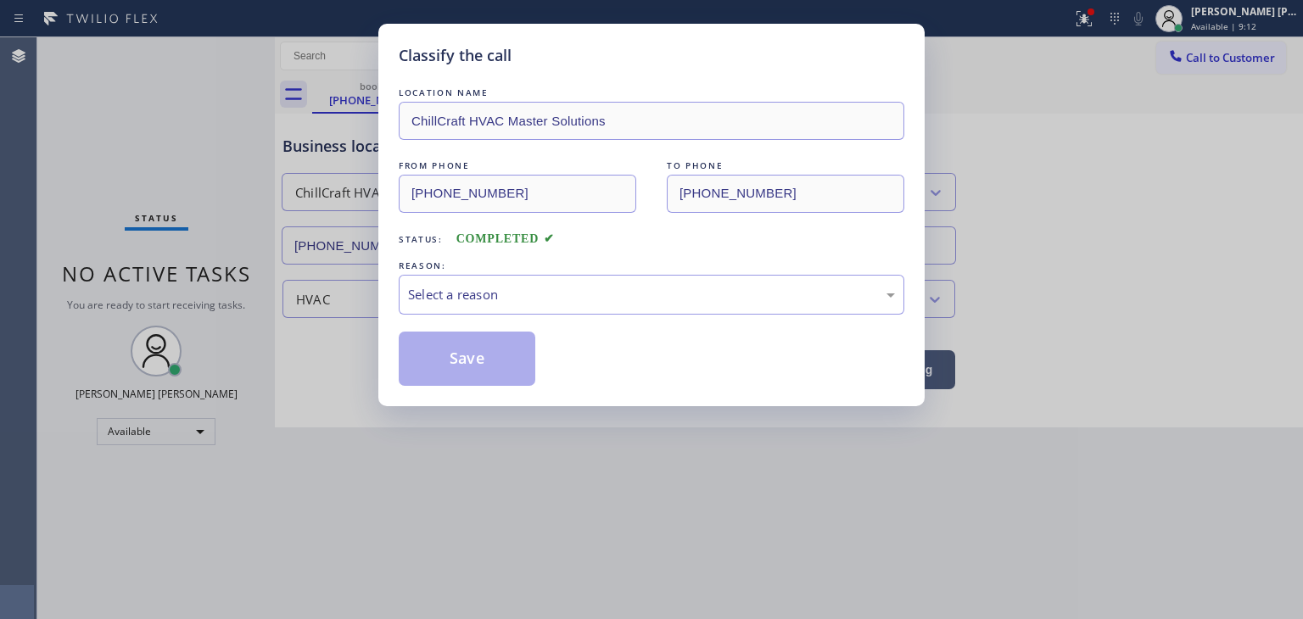
click at [543, 294] on div "Select a reason" at bounding box center [651, 295] width 487 height 20
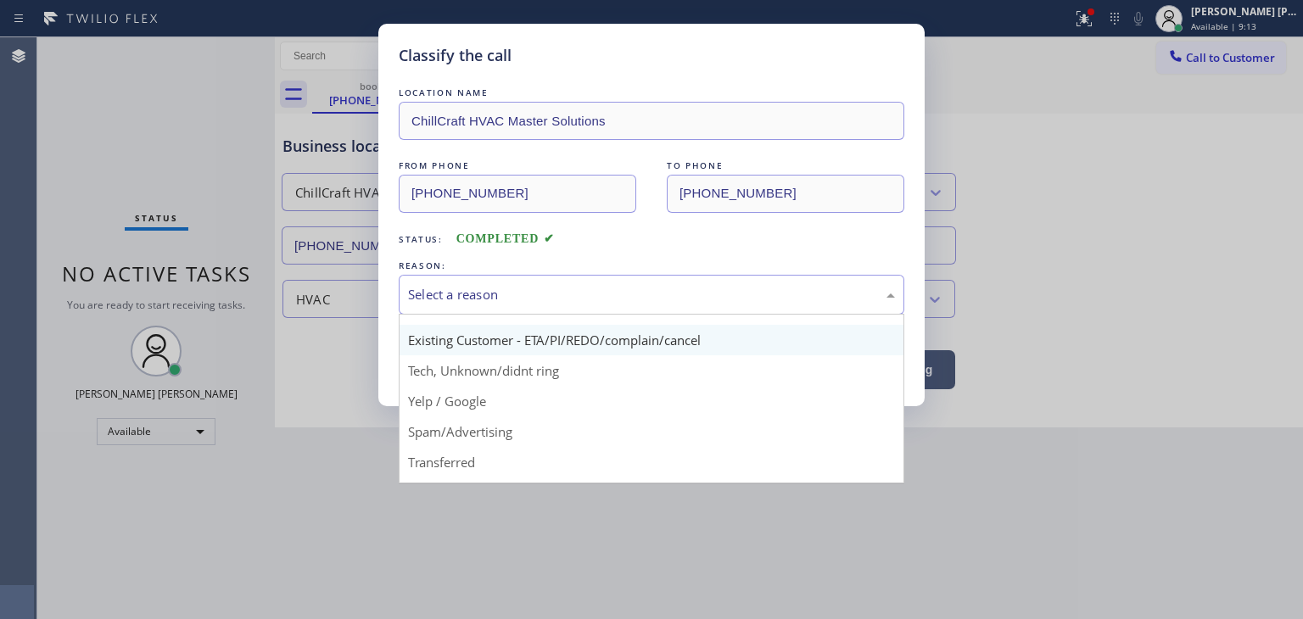
scroll to position [106, 0]
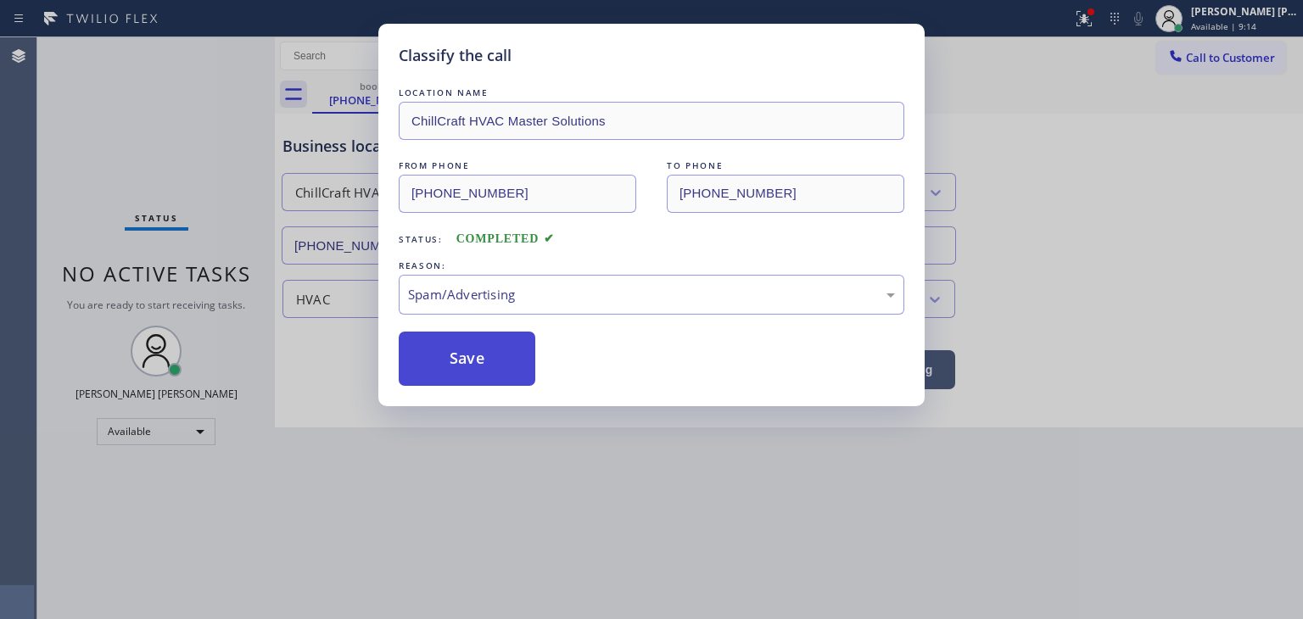
click at [475, 350] on button "Save" at bounding box center [467, 359] width 137 height 54
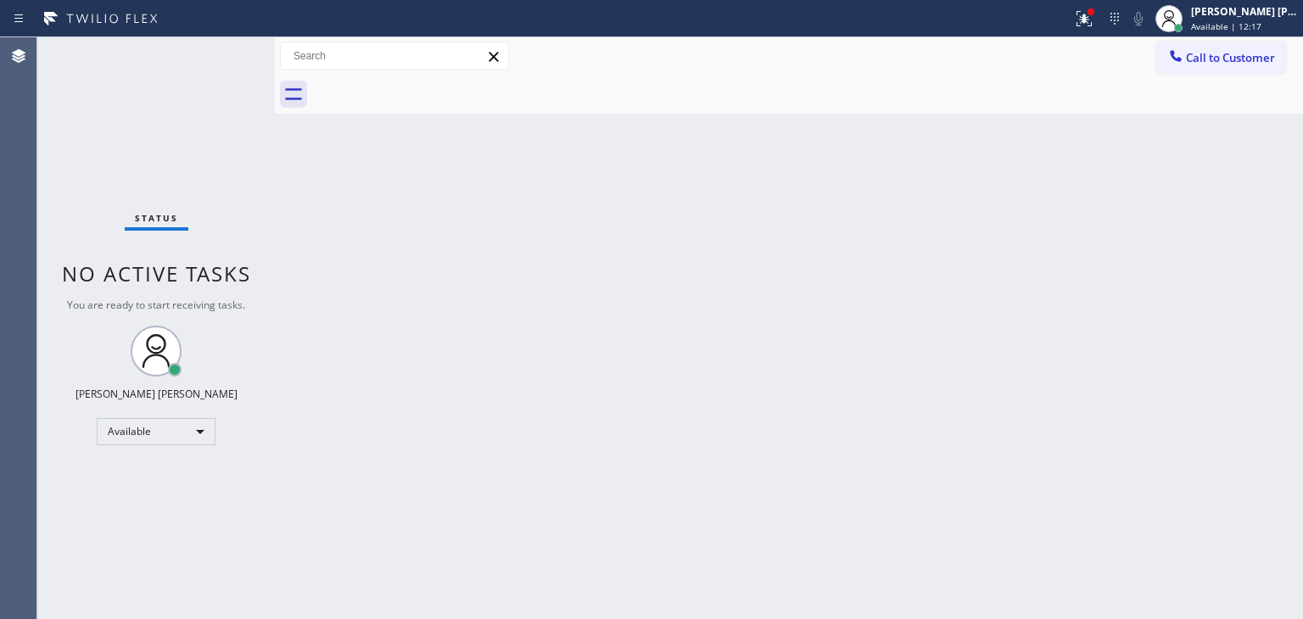
click at [217, 53] on div "Status No active tasks You are ready to start receiving tasks. [PERSON_NAME] [P…" at bounding box center [156, 328] width 238 height 582
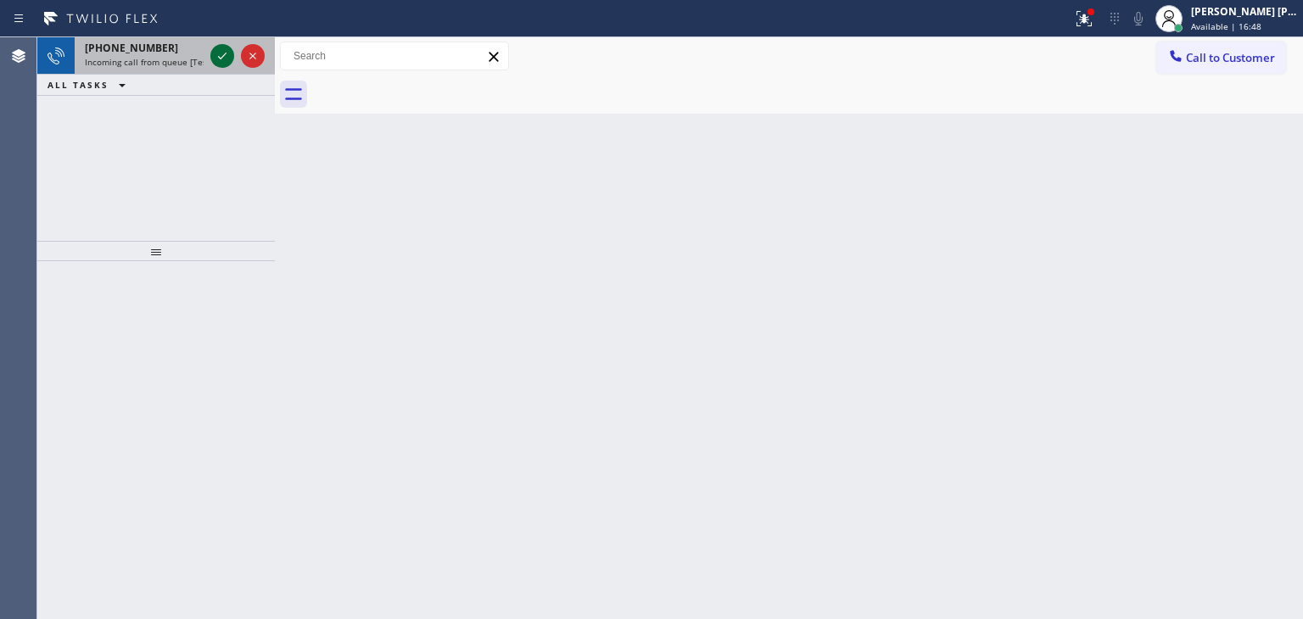
click at [219, 54] on icon at bounding box center [222, 56] width 20 height 20
click at [224, 55] on icon at bounding box center [222, 56] width 20 height 20
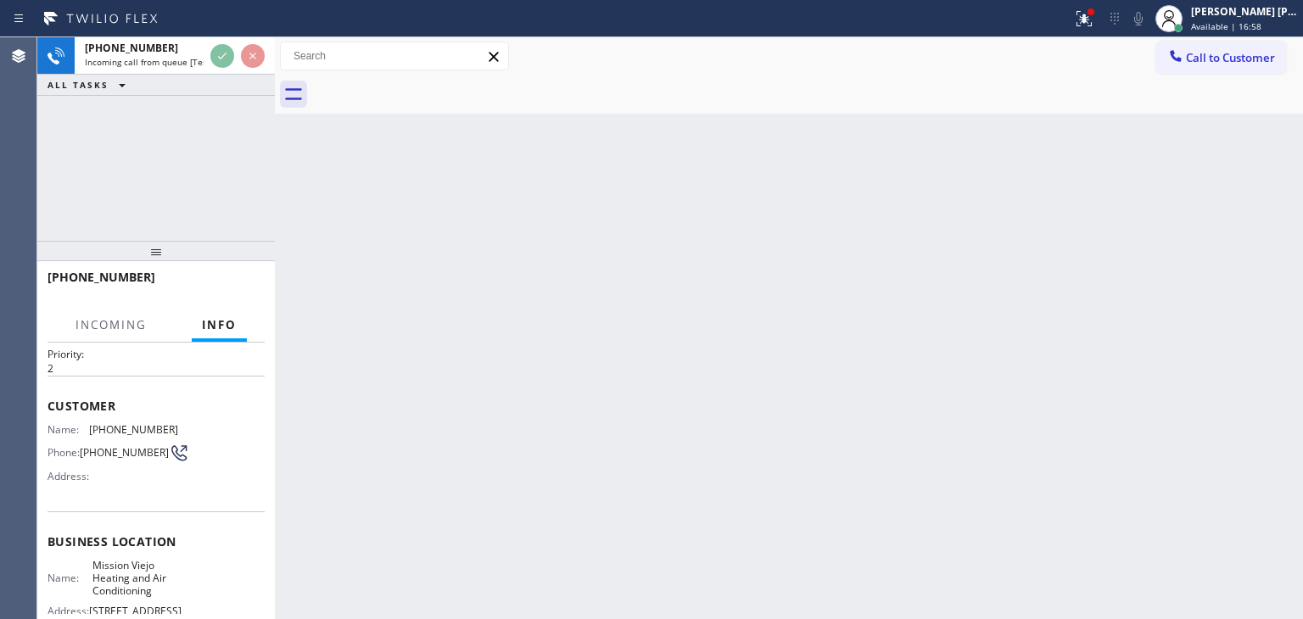
scroll to position [85, 0]
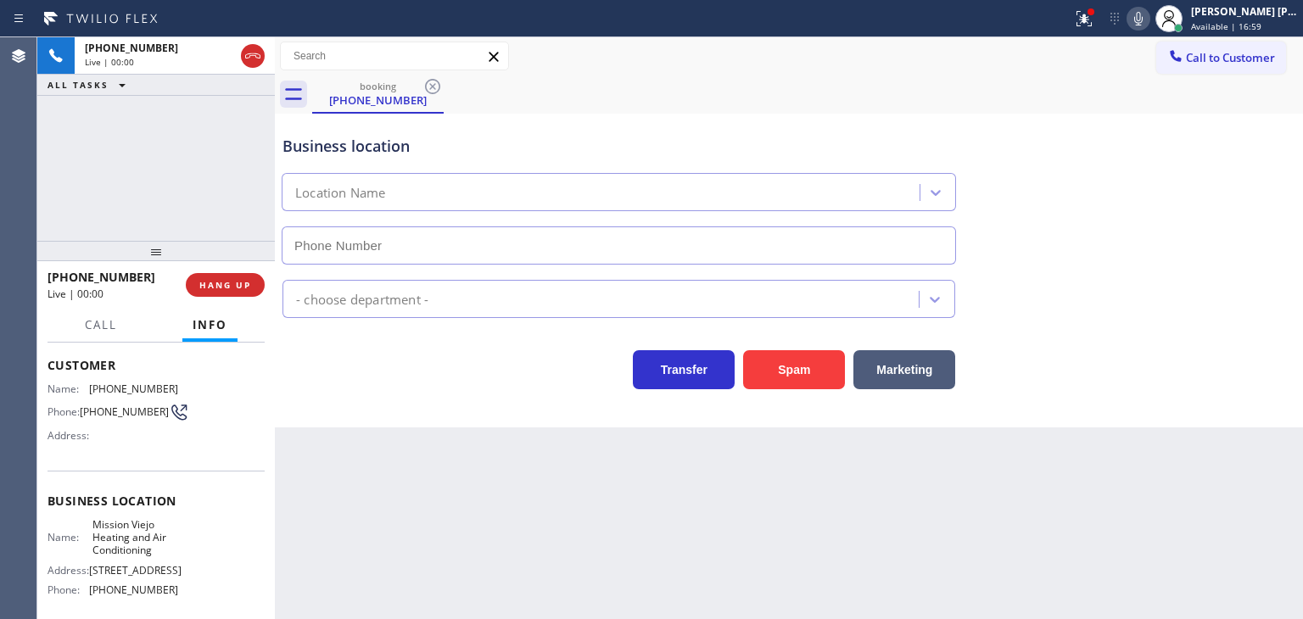
type input "[PHONE_NUMBER]"
click at [1096, 16] on div at bounding box center [1091, 12] width 10 height 10
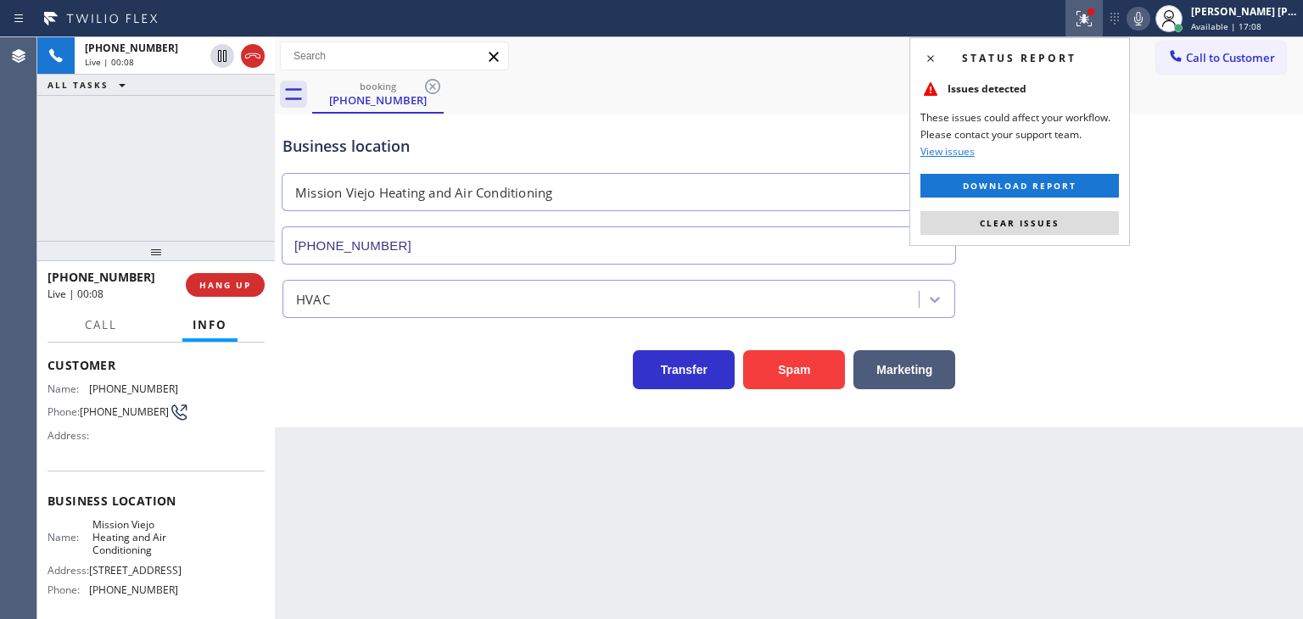
click at [1046, 230] on button "Clear issues" at bounding box center [1019, 223] width 198 height 24
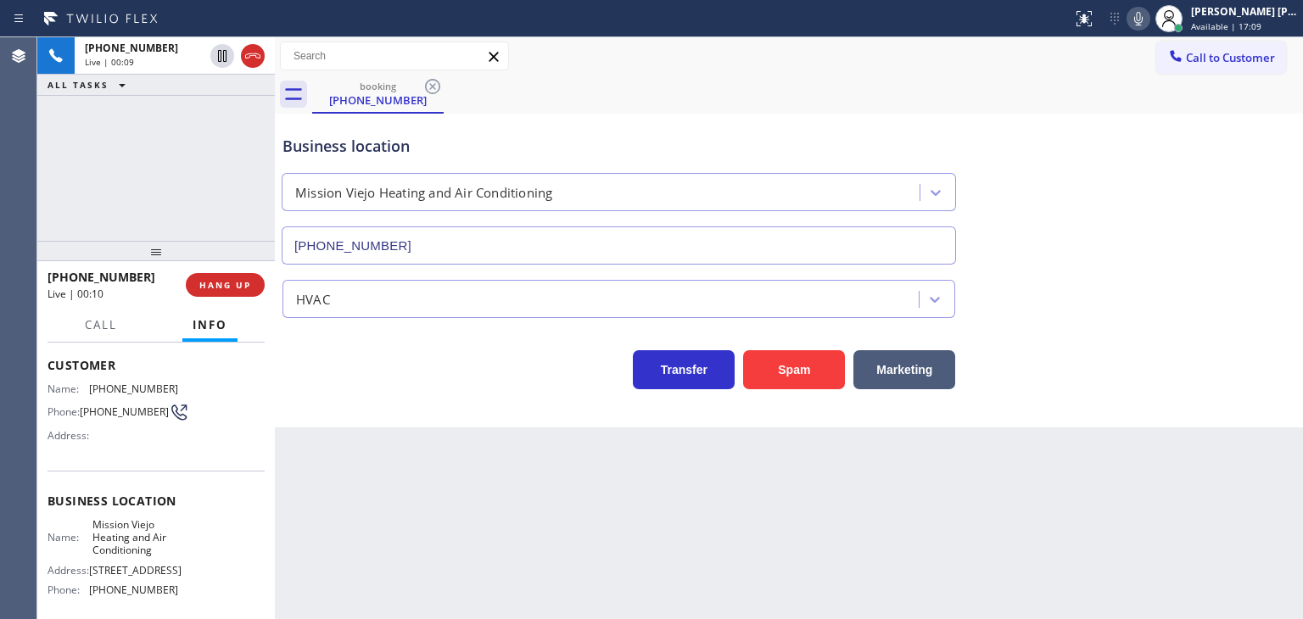
click at [1149, 23] on icon at bounding box center [1138, 18] width 20 height 20
click at [1261, 27] on span "Available | 17:10" at bounding box center [1226, 26] width 70 height 12
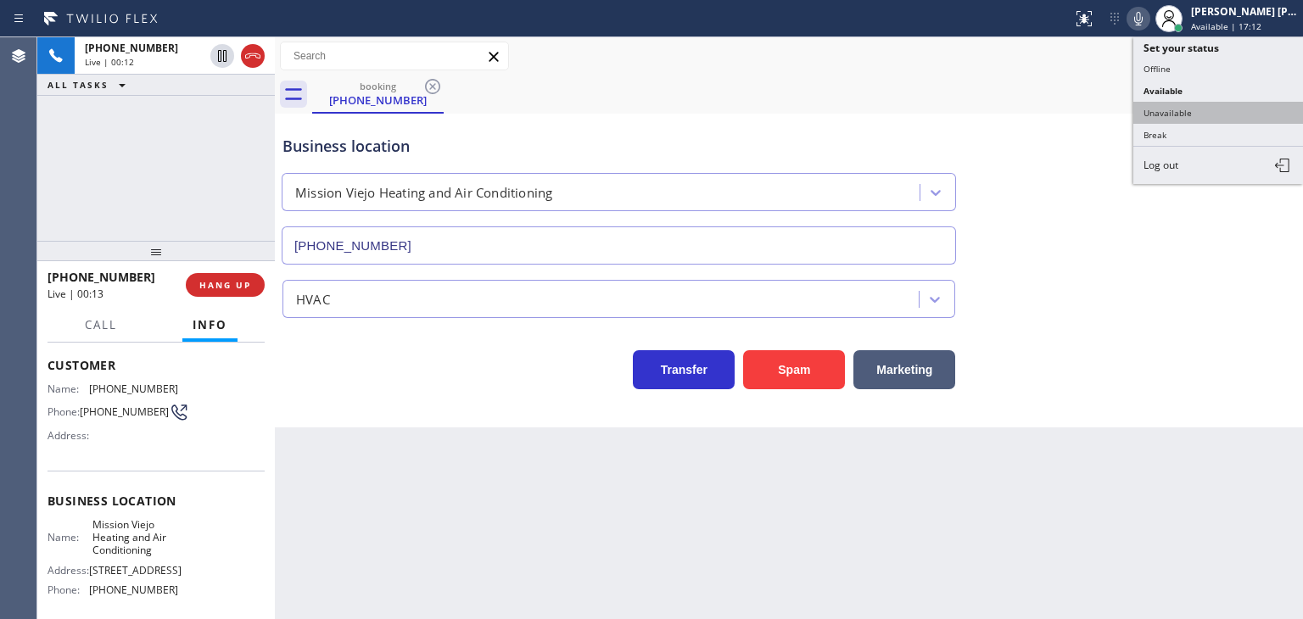
click at [1235, 116] on button "Unavailable" at bounding box center [1218, 113] width 170 height 22
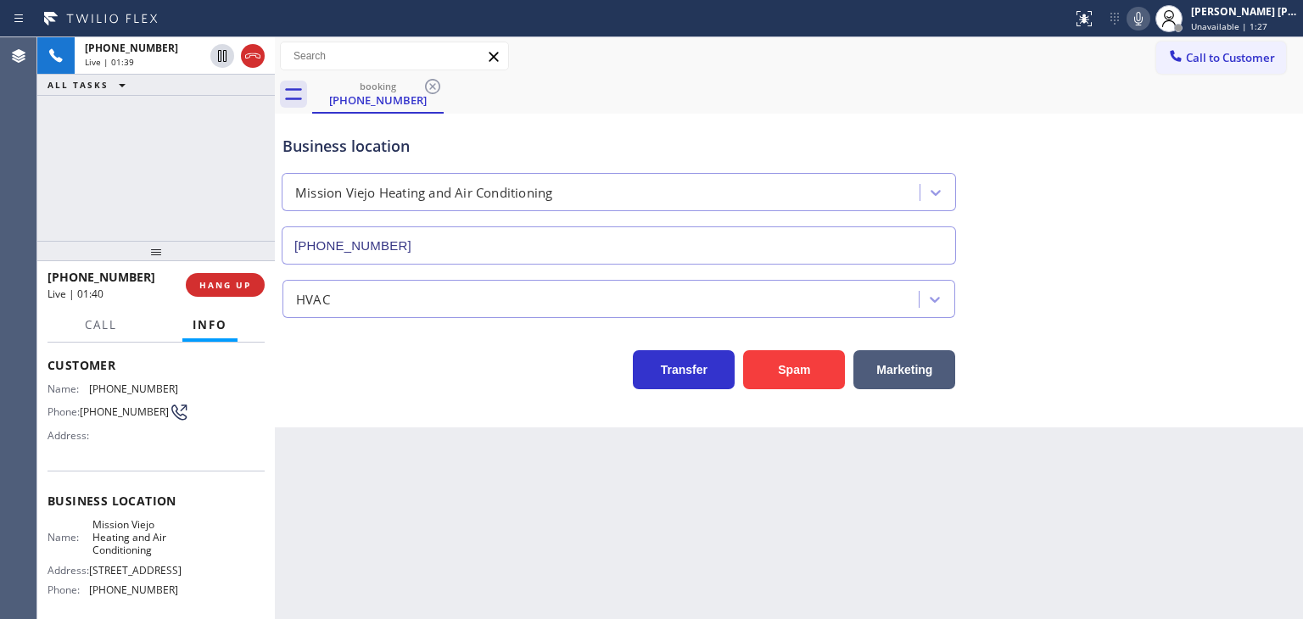
drag, startPoint x: 1238, startPoint y: 185, endPoint x: 1231, endPoint y: 103, distance: 82.6
click at [1238, 185] on div "Business location [GEOGRAPHIC_DATA] Heating and Air Conditioning [PHONE_NUMBER]" at bounding box center [789, 188] width 1020 height 154
click at [1248, 23] on span "Unavailable | 1:28" at bounding box center [1229, 26] width 76 height 12
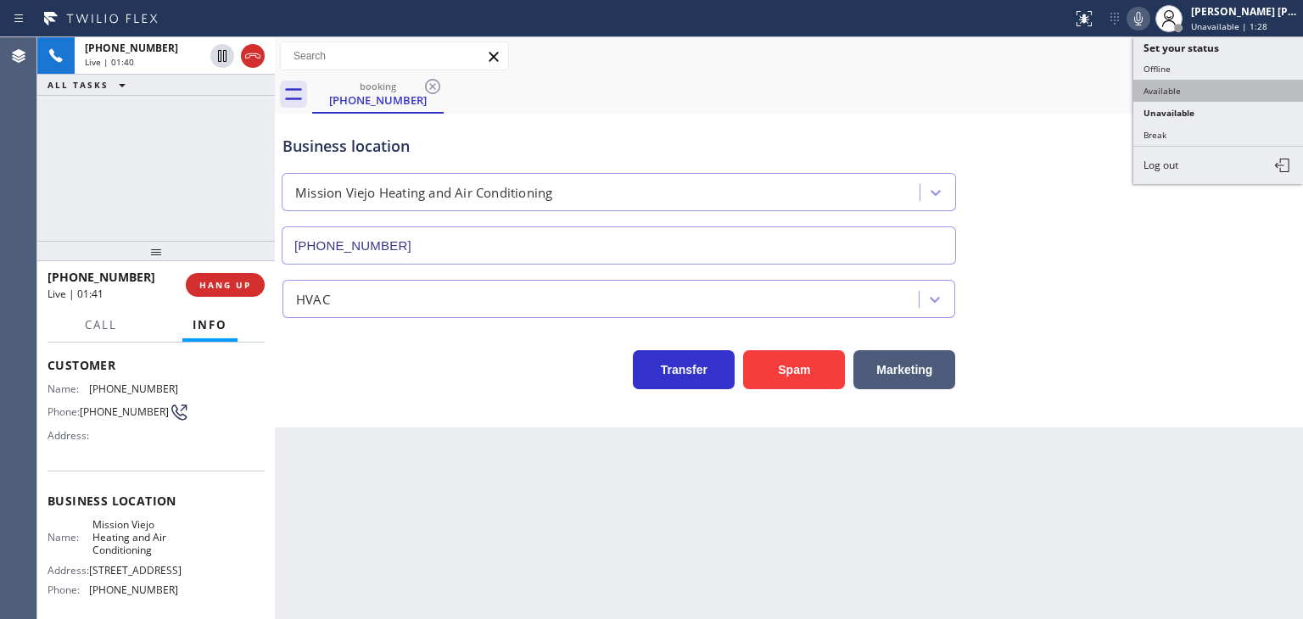
click at [1215, 87] on button "Available" at bounding box center [1218, 91] width 170 height 22
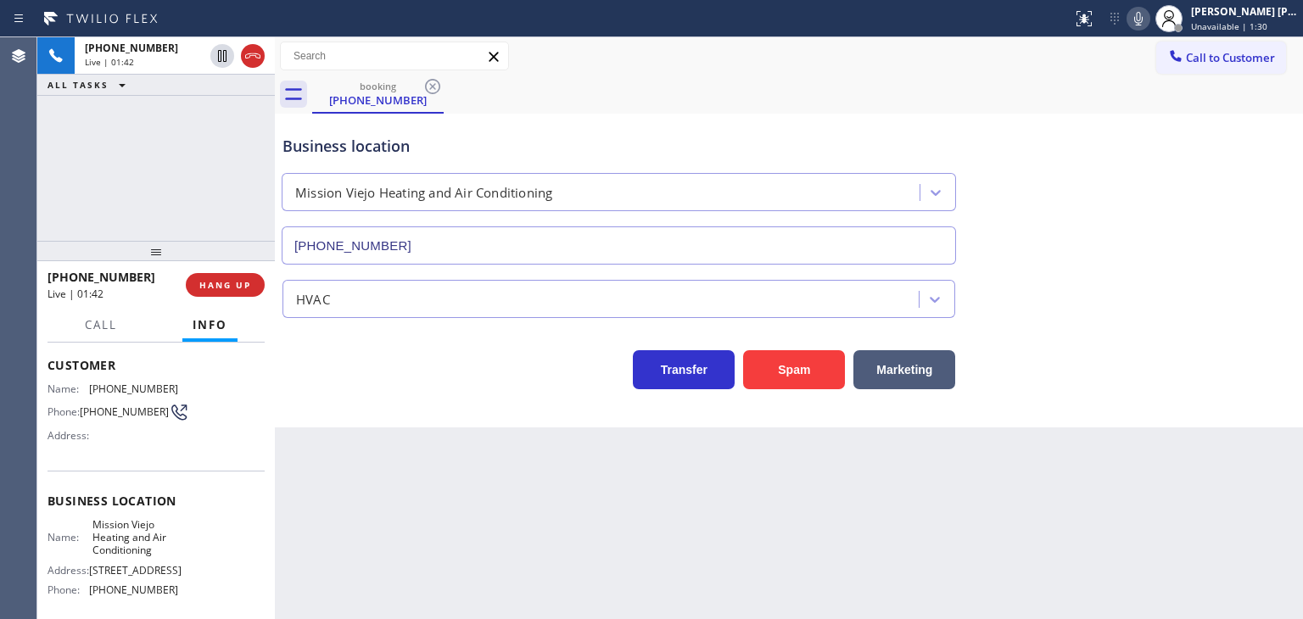
click at [1143, 15] on icon at bounding box center [1138, 19] width 8 height 14
click at [1265, 19] on div "[PERSON_NAME] [PERSON_NAME] Available | 0s" at bounding box center [1245, 18] width 115 height 30
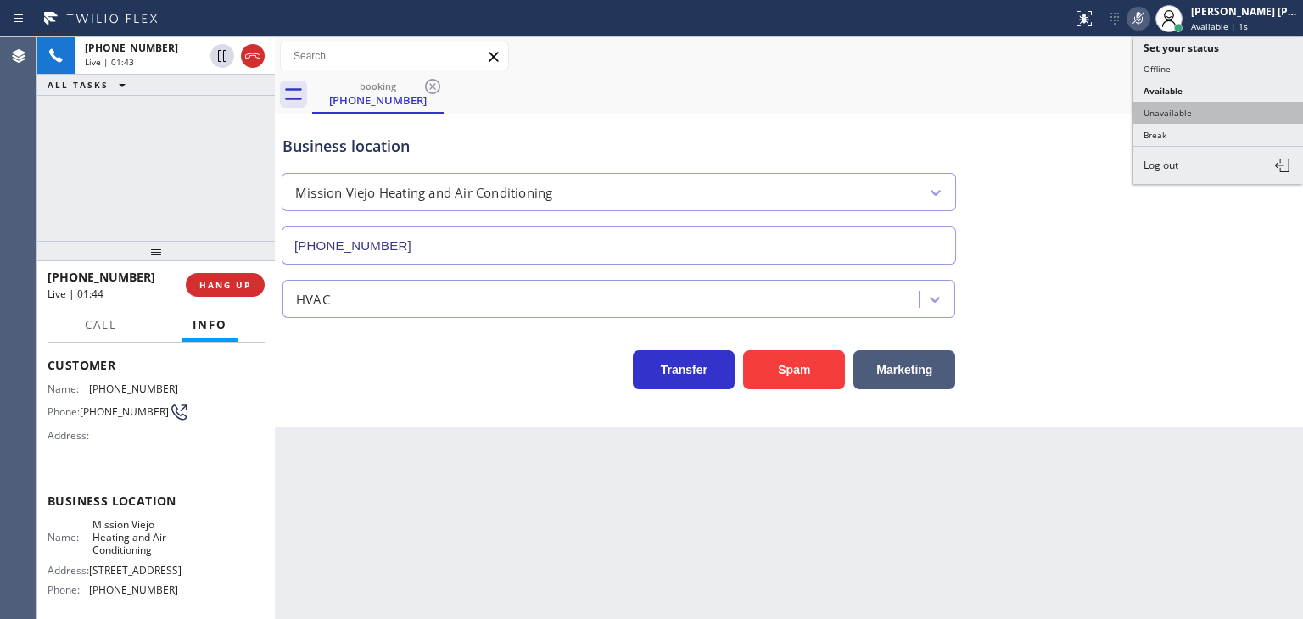
click at [1208, 118] on button "Unavailable" at bounding box center [1218, 113] width 170 height 22
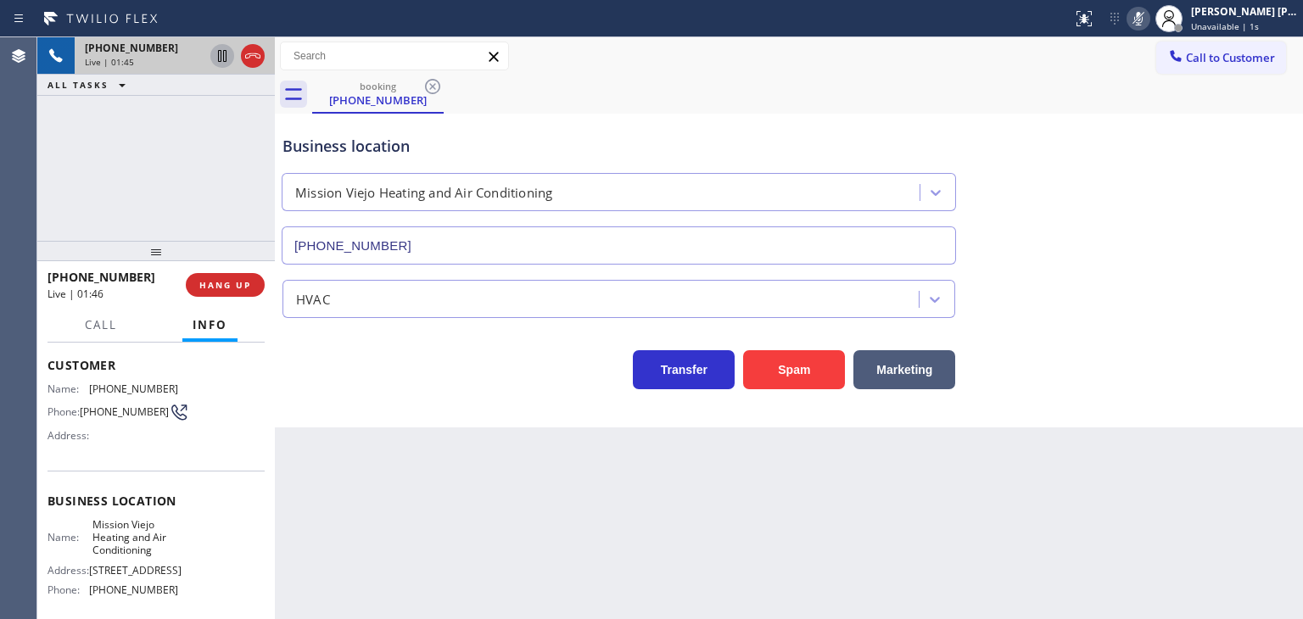
click at [226, 55] on icon at bounding box center [222, 56] width 8 height 12
click at [1242, 14] on div "[PERSON_NAME] [PERSON_NAME]" at bounding box center [1244, 11] width 107 height 14
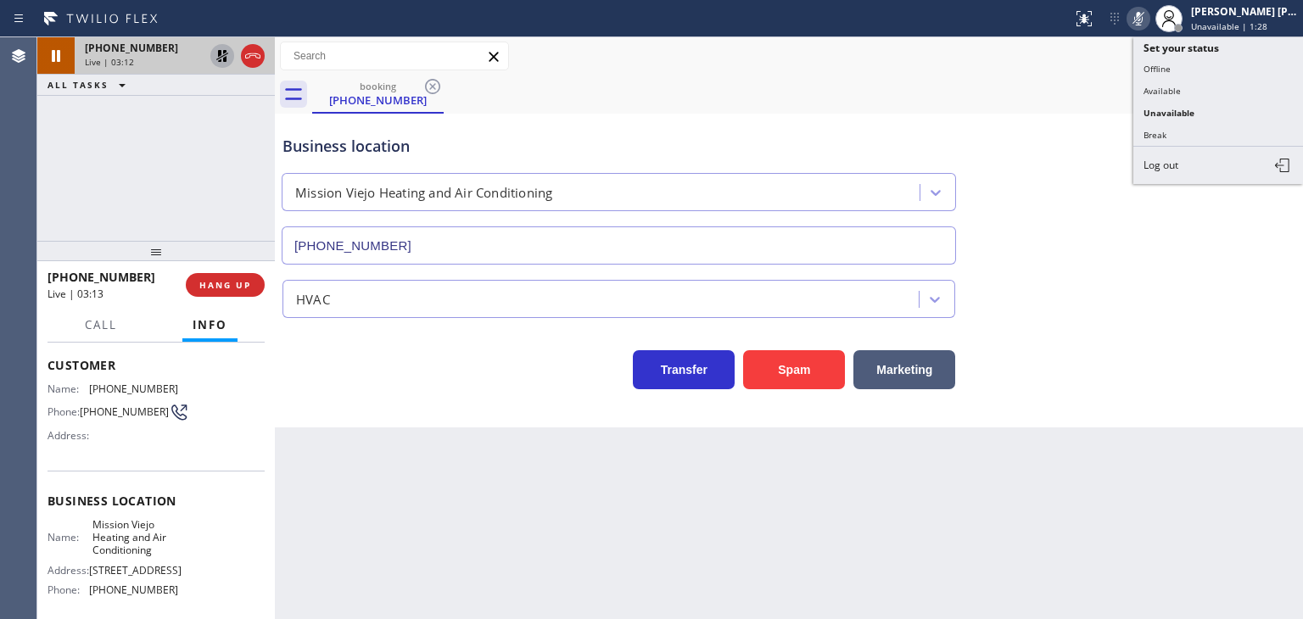
click at [1149, 24] on icon at bounding box center [1138, 18] width 20 height 20
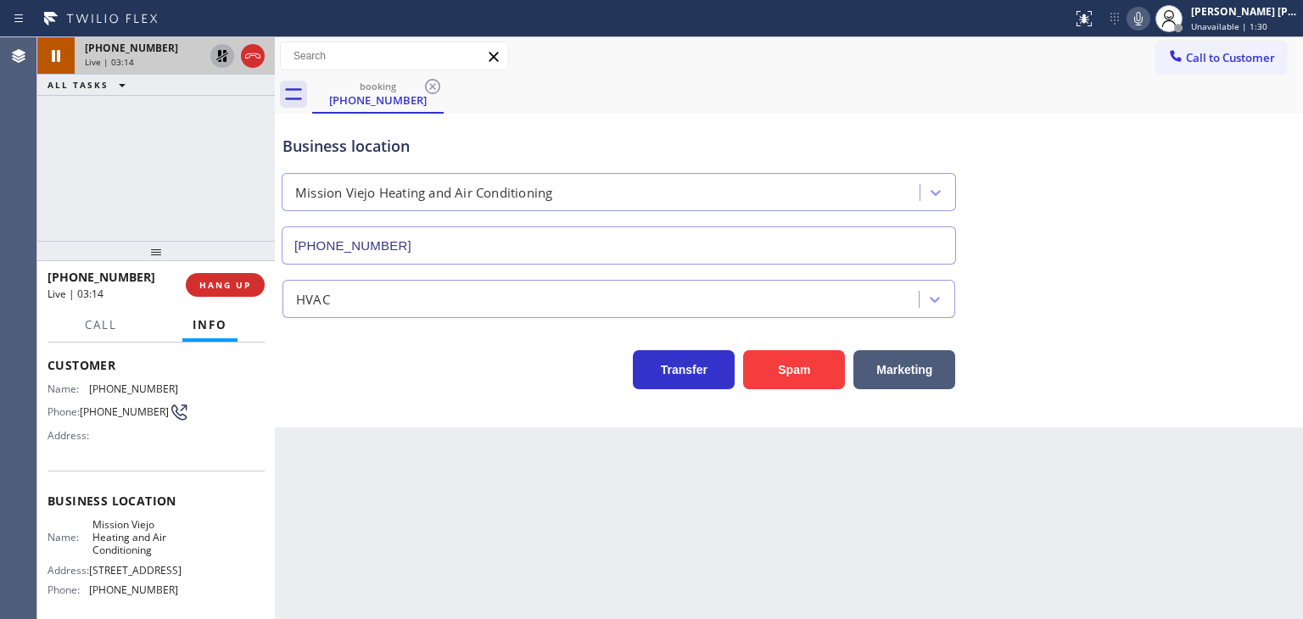
click at [217, 58] on icon at bounding box center [222, 56] width 20 height 20
click at [1229, 348] on div "Transfer Spam Marketing" at bounding box center [789, 362] width 1020 height 54
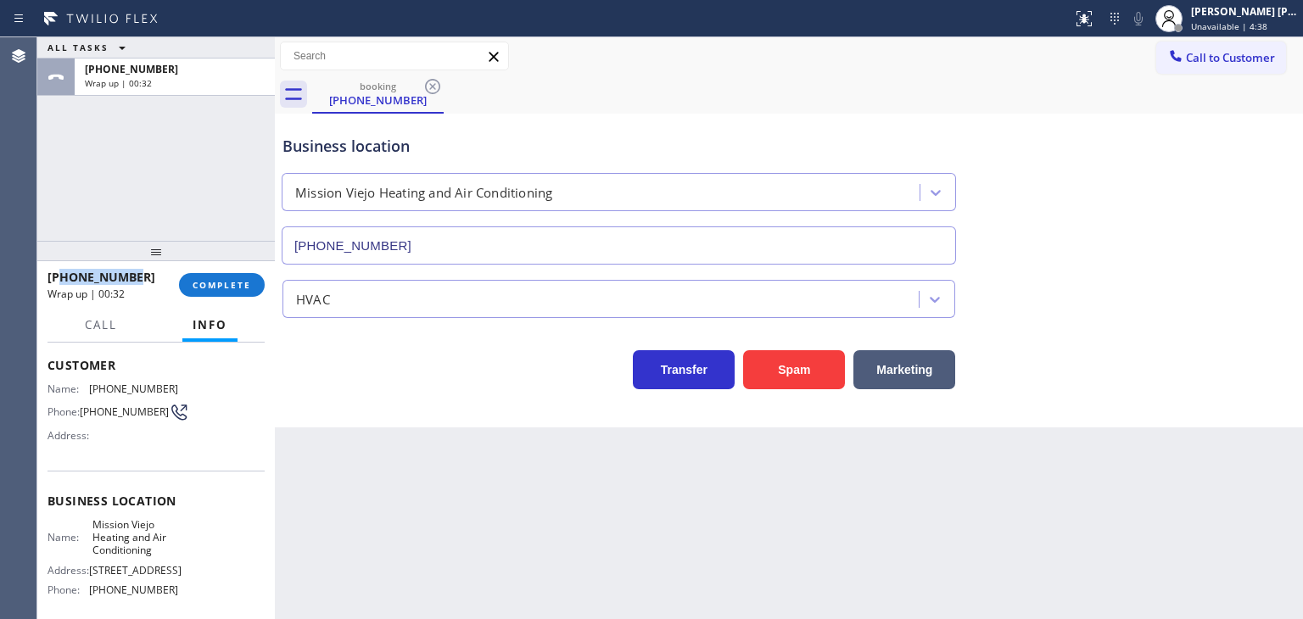
drag, startPoint x: 156, startPoint y: 276, endPoint x: 64, endPoint y: 276, distance: 91.6
click at [64, 276] on div "[PHONE_NUMBER]" at bounding box center [108, 277] width 120 height 16
copy span "9493390989"
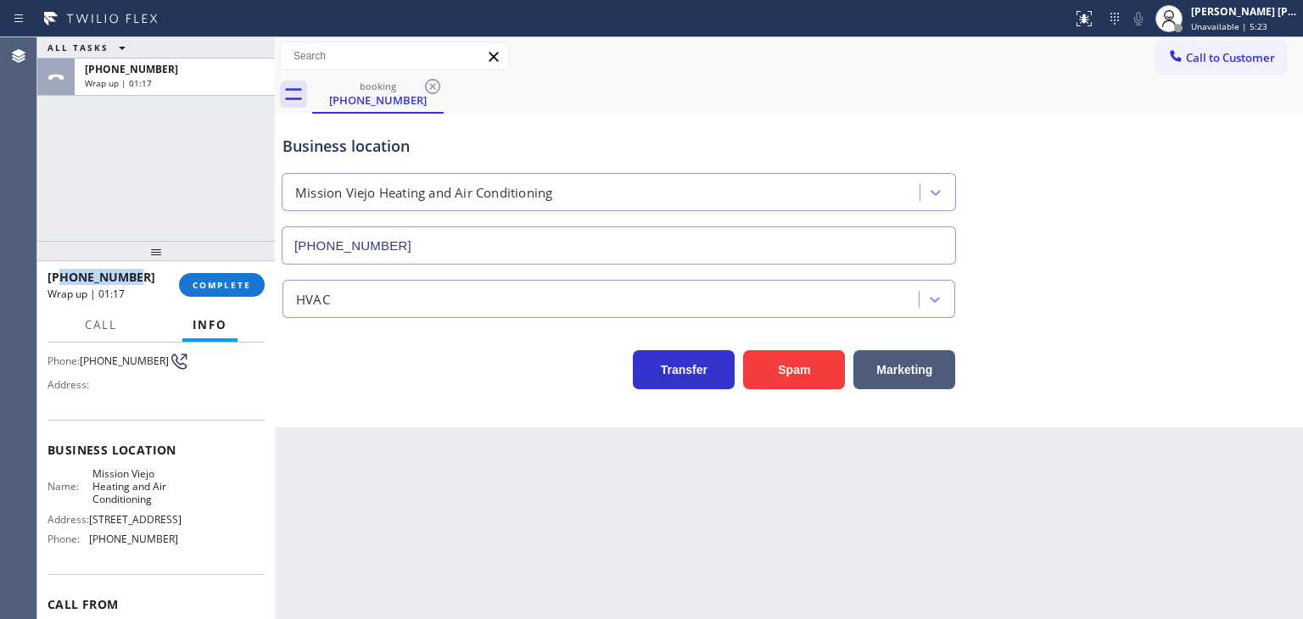
scroll to position [238, 0]
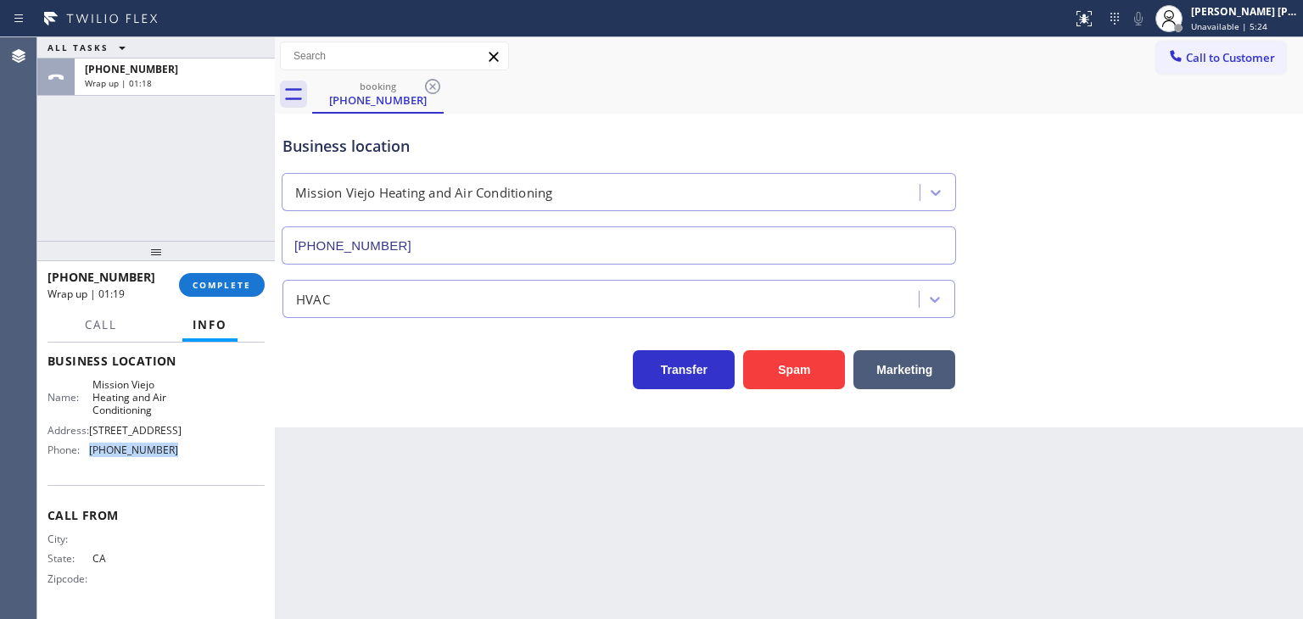
drag, startPoint x: 193, startPoint y: 454, endPoint x: 84, endPoint y: 446, distance: 109.7
click at [84, 446] on div "Name: Mission Viejo Heating and Air Conditioning Address: [STREET_ADDRESS] Phon…" at bounding box center [156, 421] width 217 height 86
copy div "[PHONE_NUMBER]"
click at [1251, 18] on div "[PERSON_NAME] [PERSON_NAME]" at bounding box center [1244, 11] width 107 height 14
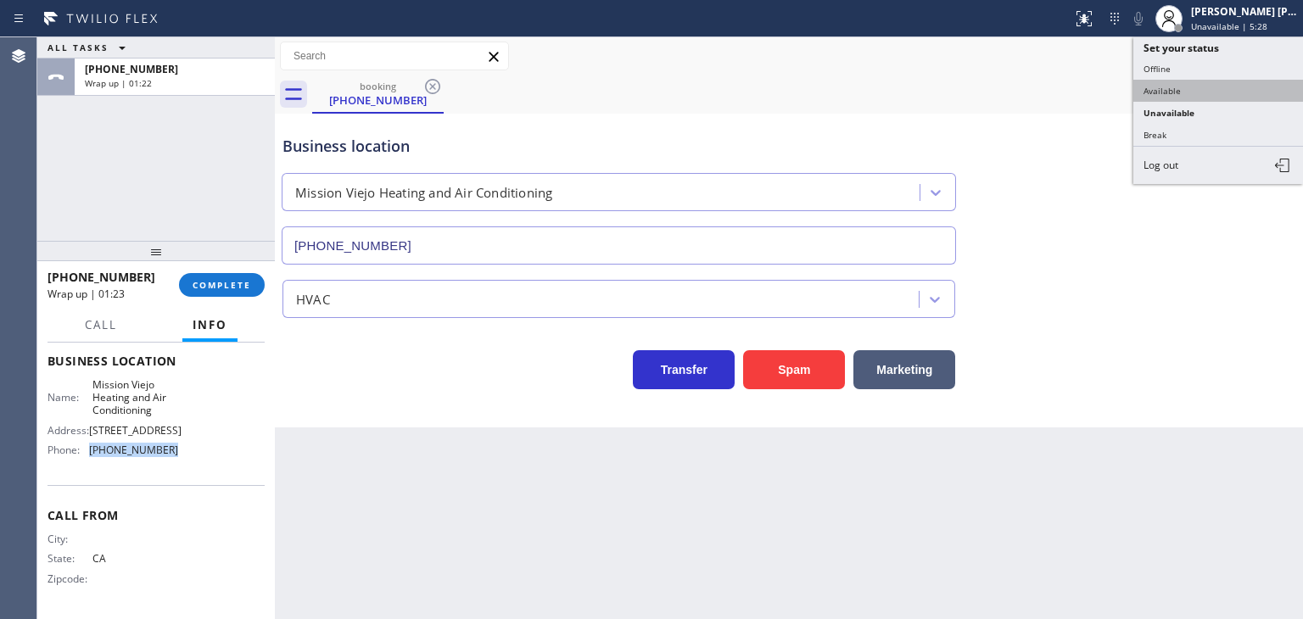
click at [1190, 86] on button "Available" at bounding box center [1218, 91] width 170 height 22
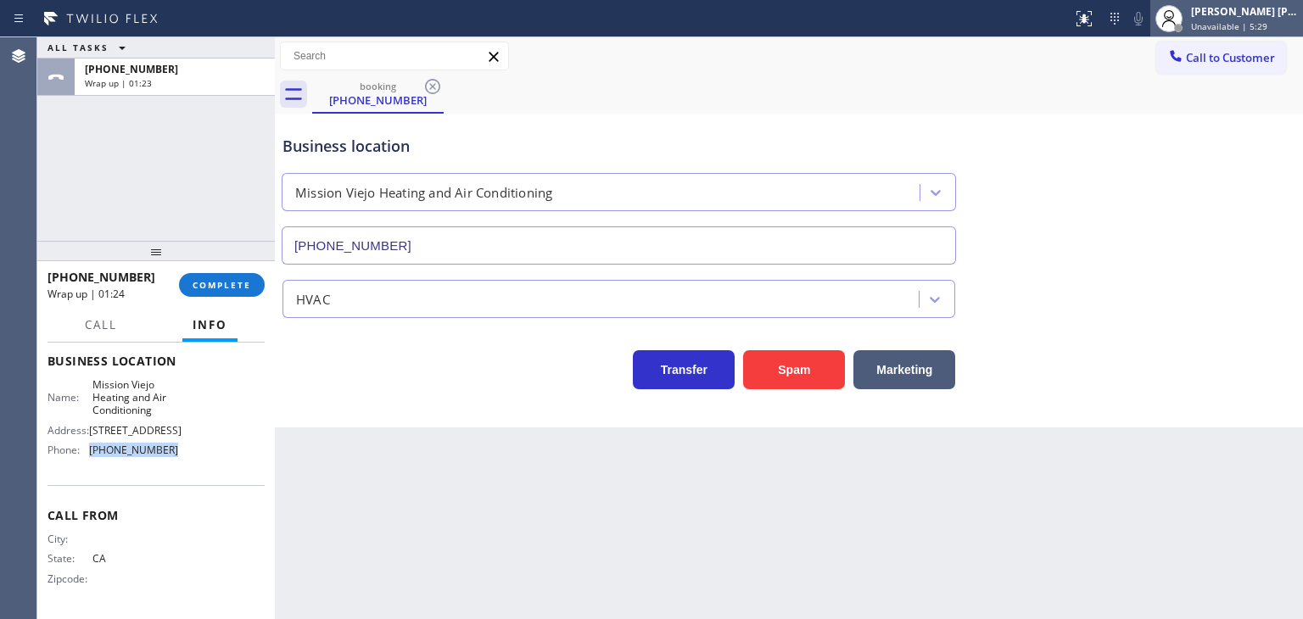
click at [1242, 14] on div "[PERSON_NAME] [PERSON_NAME]" at bounding box center [1244, 11] width 107 height 14
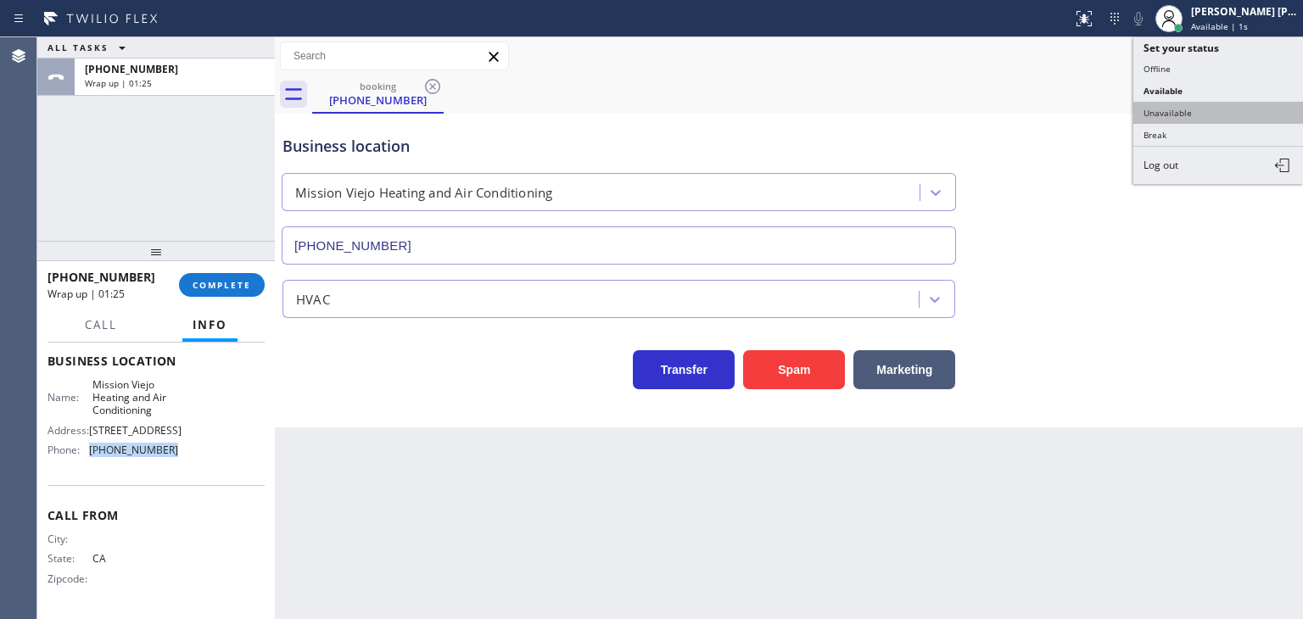
click at [1238, 109] on button "Unavailable" at bounding box center [1218, 113] width 170 height 22
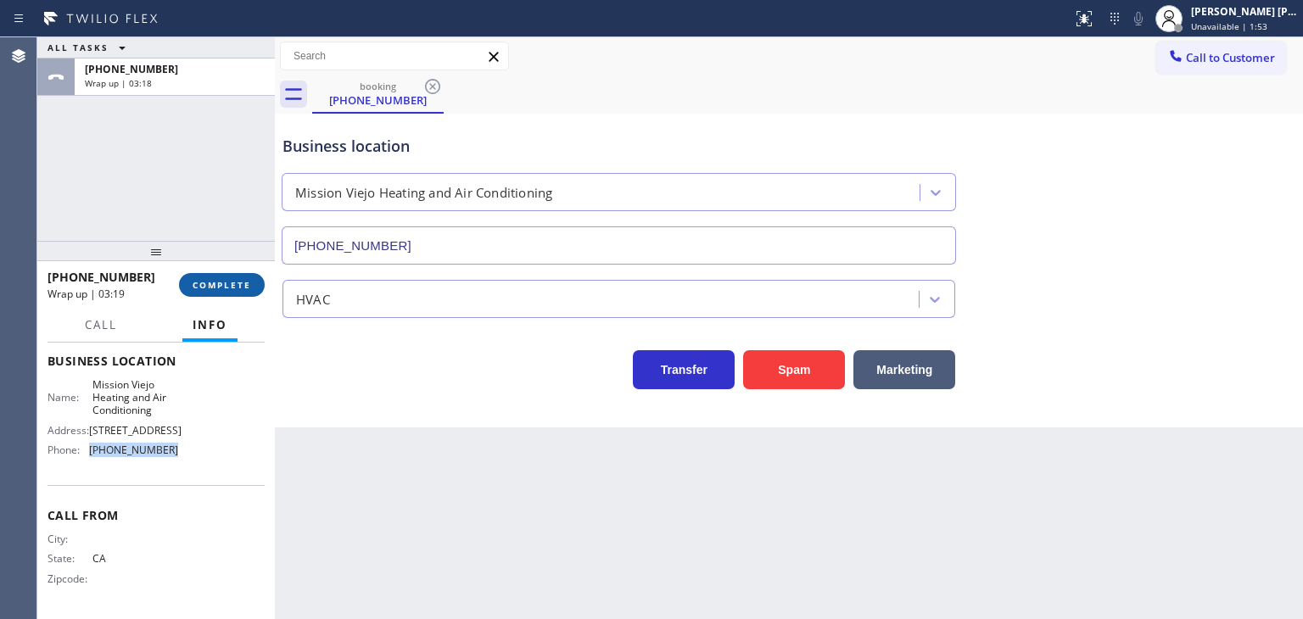
click at [234, 273] on button "COMPLETE" at bounding box center [222, 285] width 86 height 24
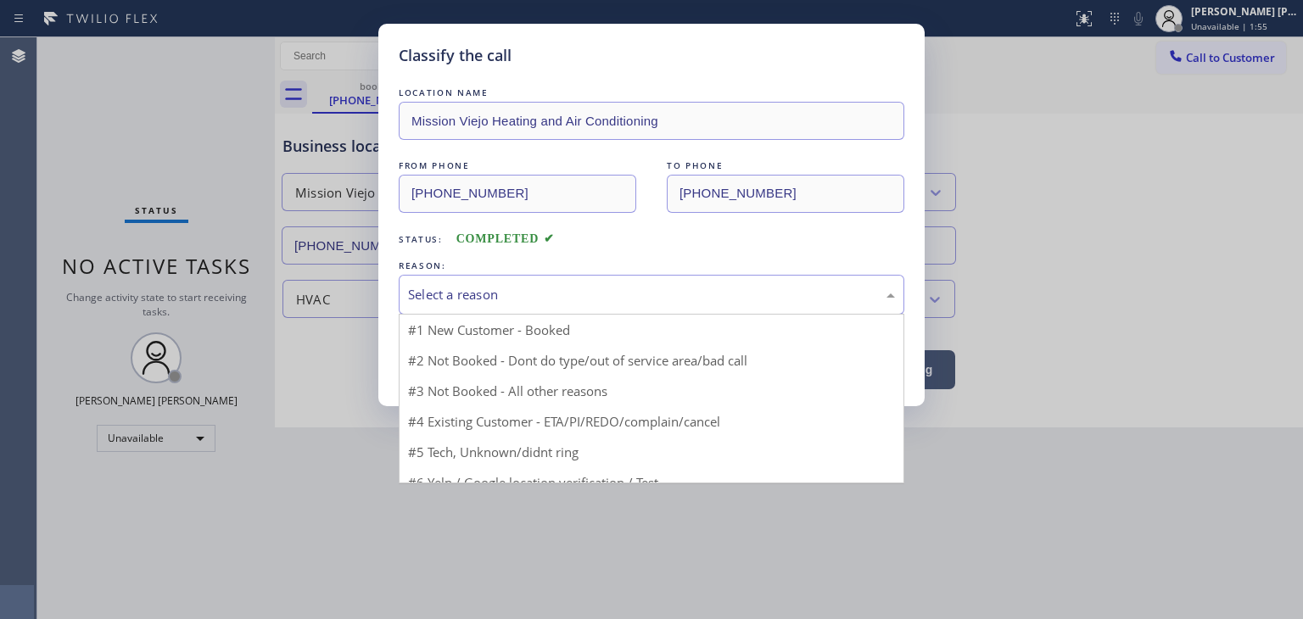
click at [441, 296] on div "Select a reason" at bounding box center [651, 295] width 487 height 20
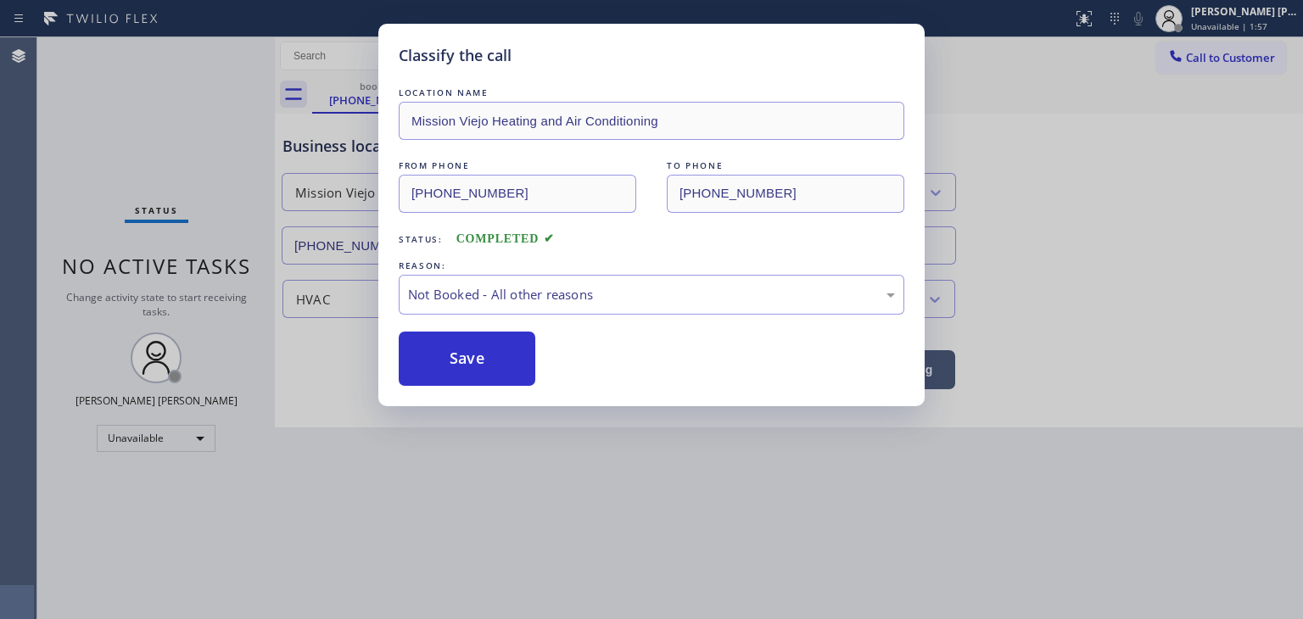
click at [446, 355] on button "Save" at bounding box center [467, 359] width 137 height 54
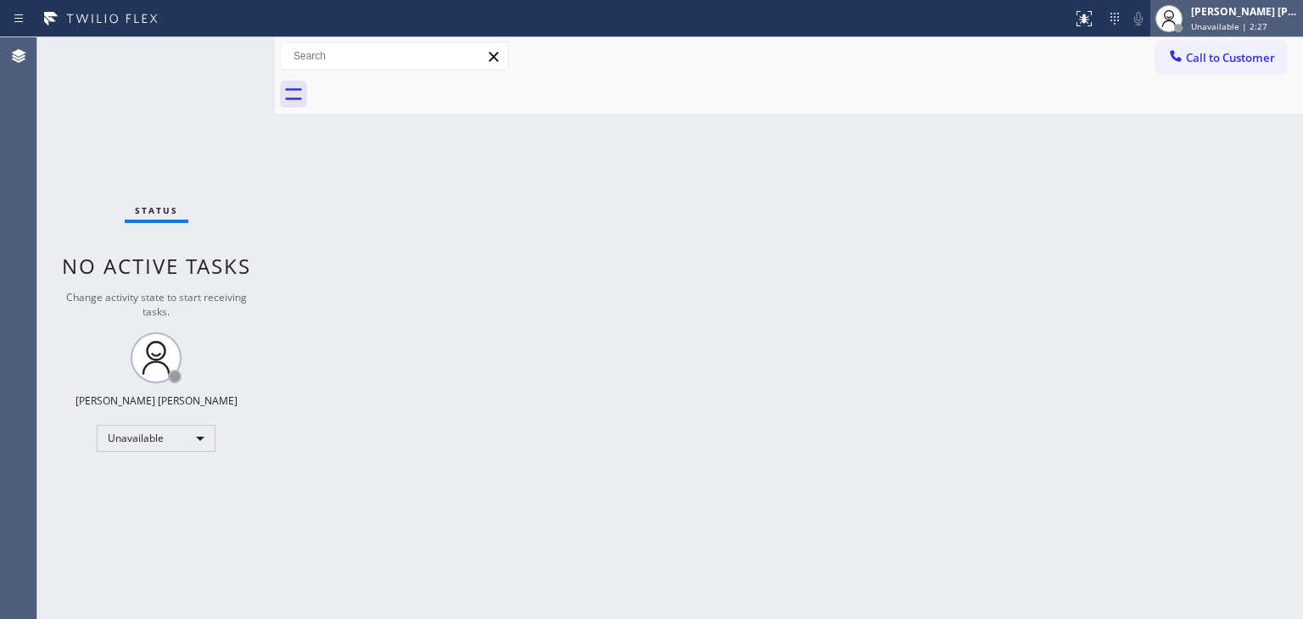
click at [1236, 27] on span "Unavailable | 2:27" at bounding box center [1229, 26] width 76 height 12
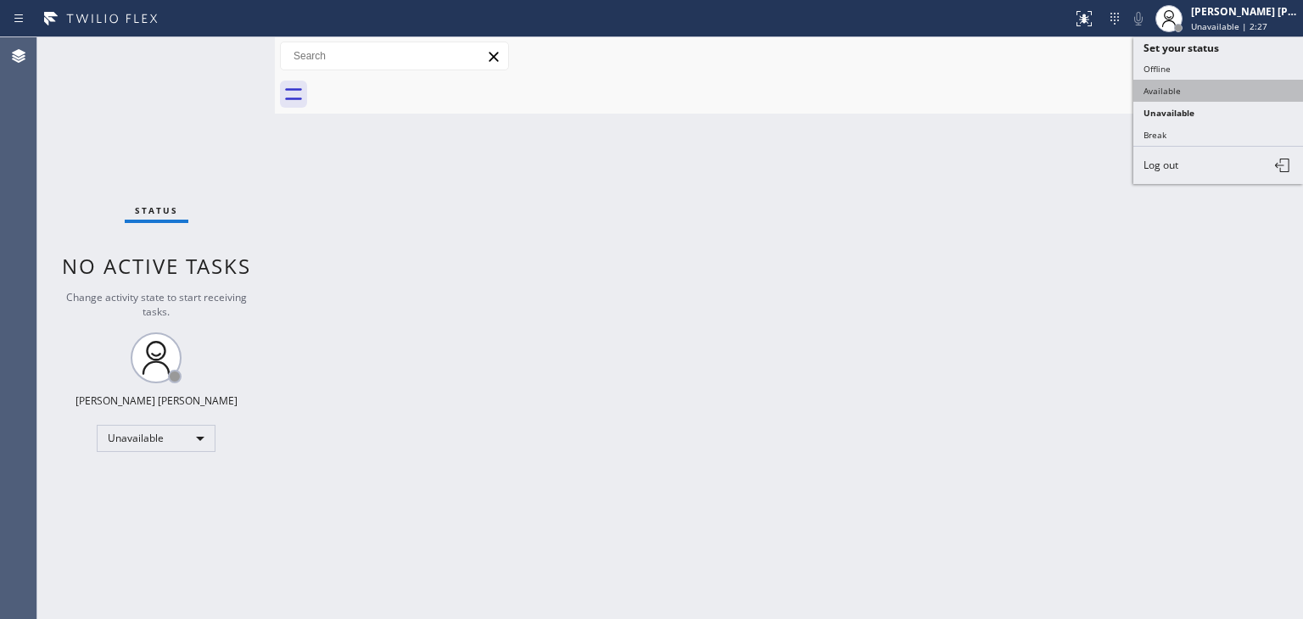
click at [1200, 87] on button "Available" at bounding box center [1218, 91] width 170 height 22
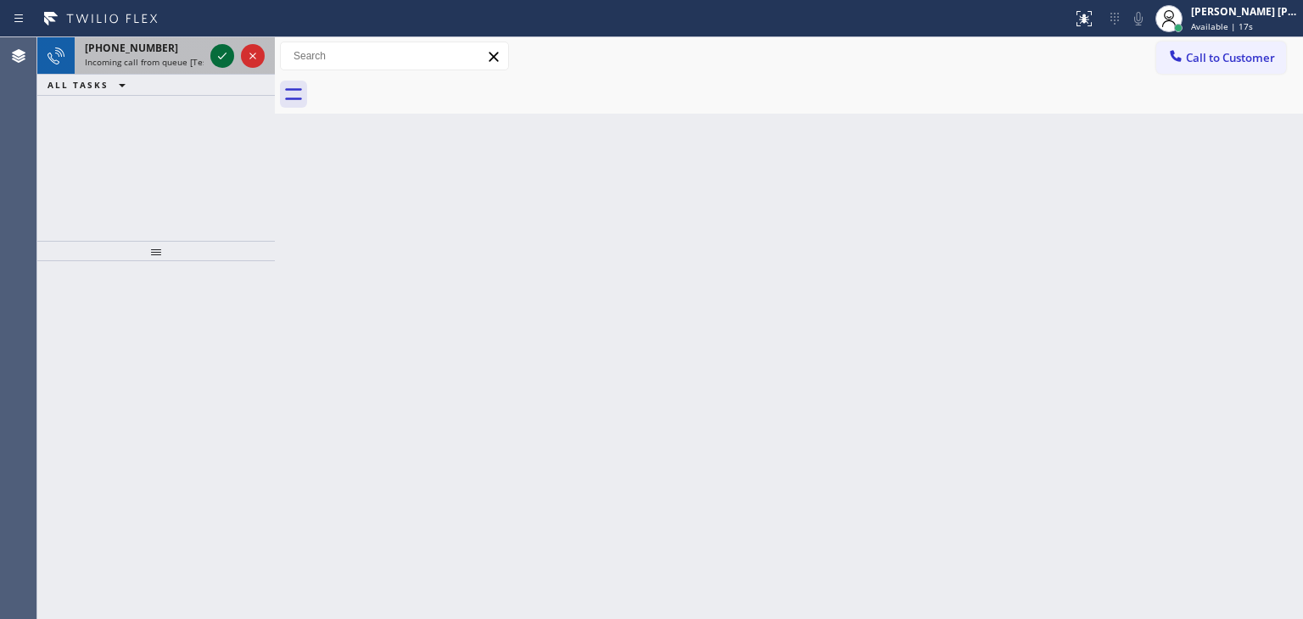
click at [223, 56] on icon at bounding box center [222, 56] width 8 height 7
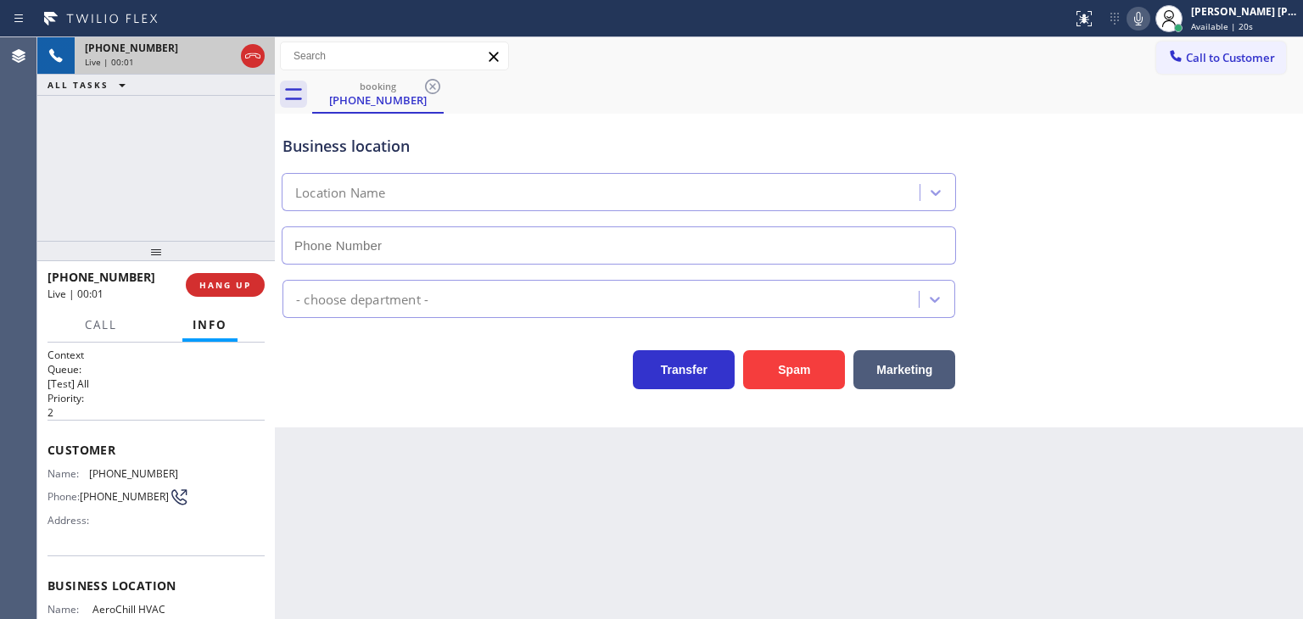
type input "[PHONE_NUMBER]"
click at [1143, 18] on icon at bounding box center [1138, 19] width 8 height 14
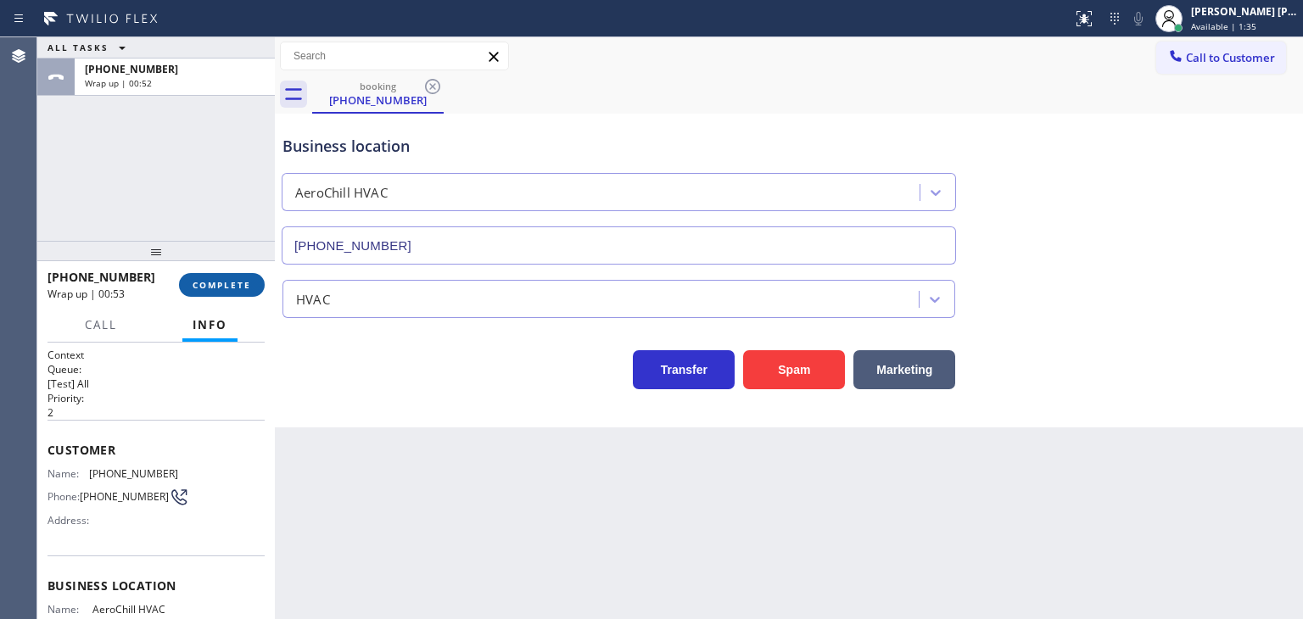
click at [245, 282] on span "COMPLETE" at bounding box center [222, 285] width 59 height 12
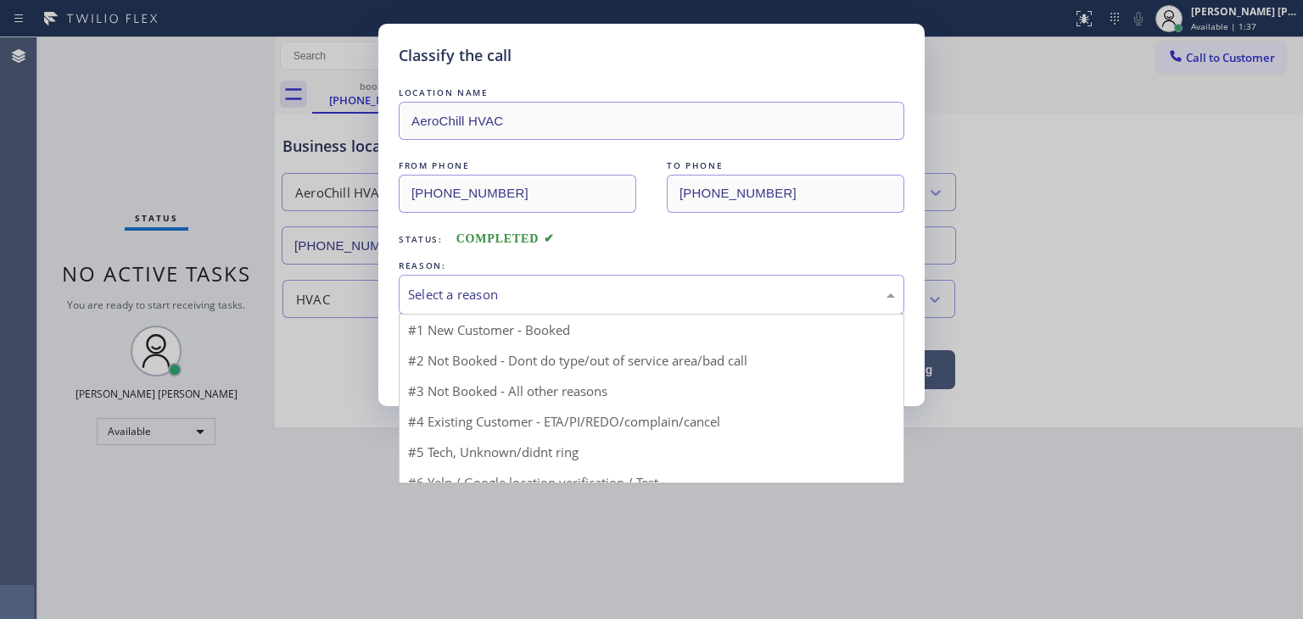
click at [488, 287] on div "Select a reason" at bounding box center [651, 295] width 487 height 20
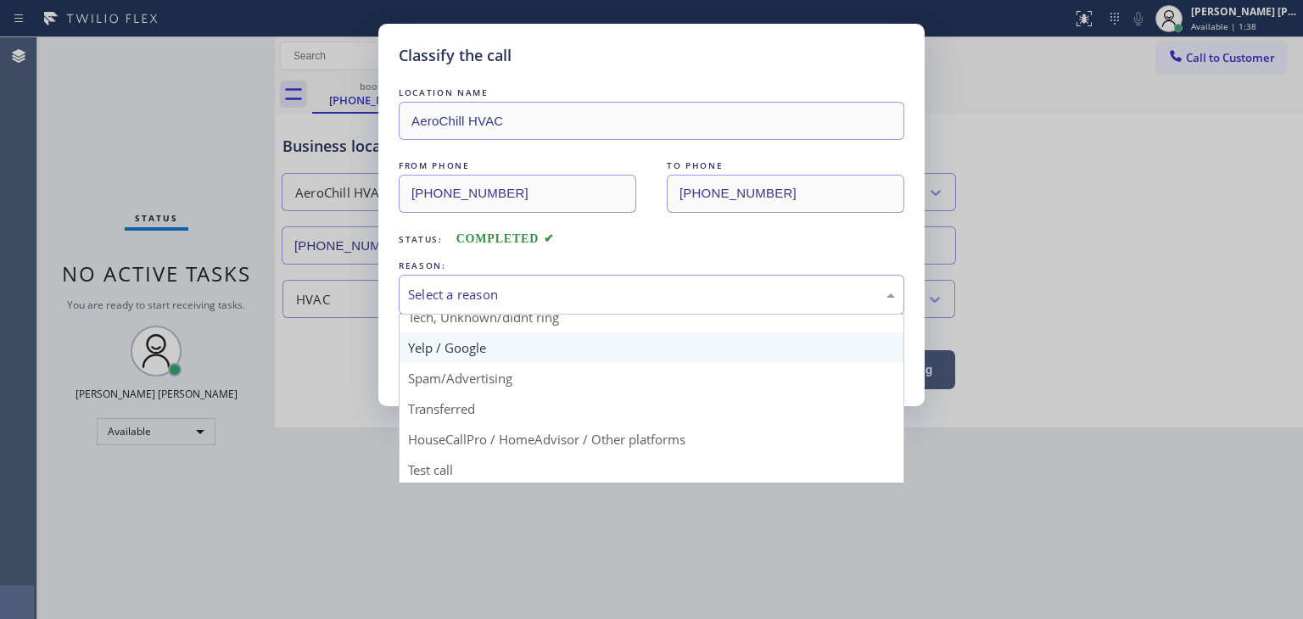
scroll to position [106, 0]
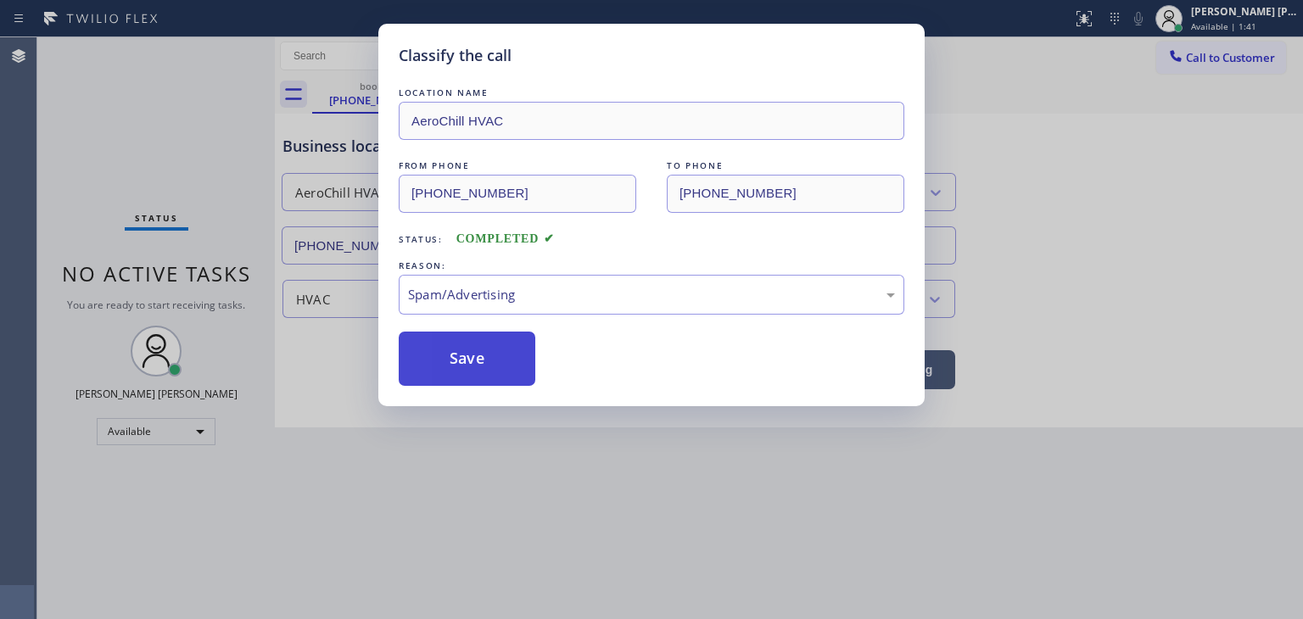
click at [492, 374] on button "Save" at bounding box center [467, 359] width 137 height 54
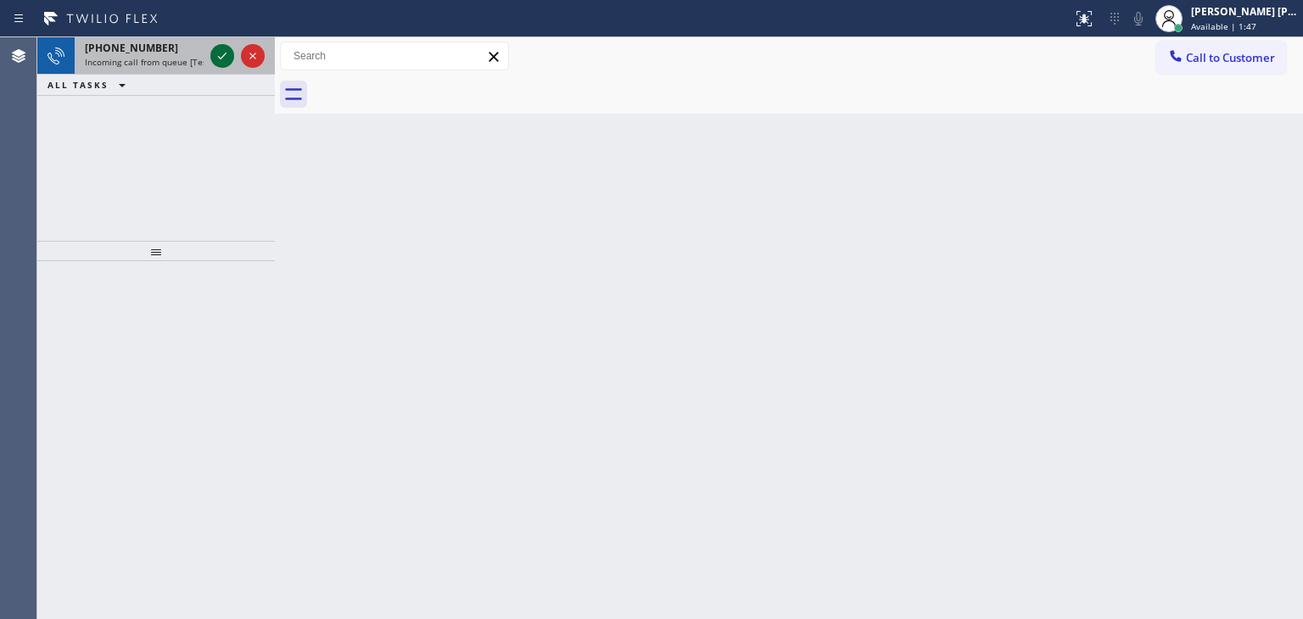
click at [221, 59] on icon at bounding box center [222, 56] width 20 height 20
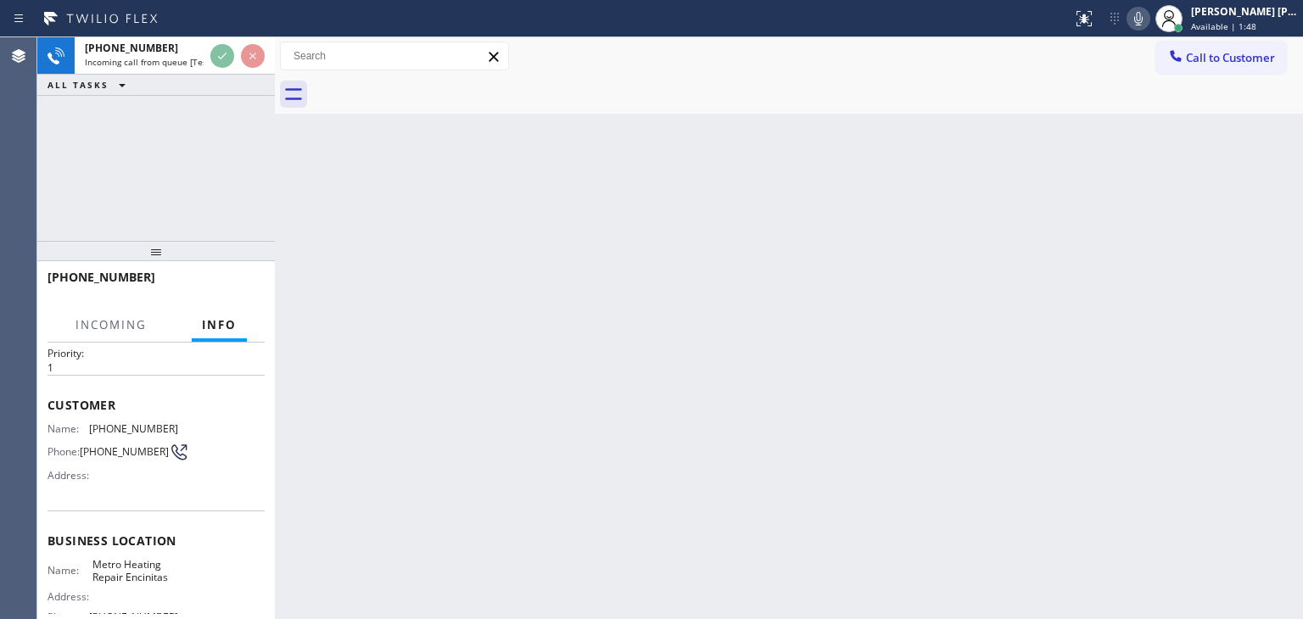
scroll to position [85, 0]
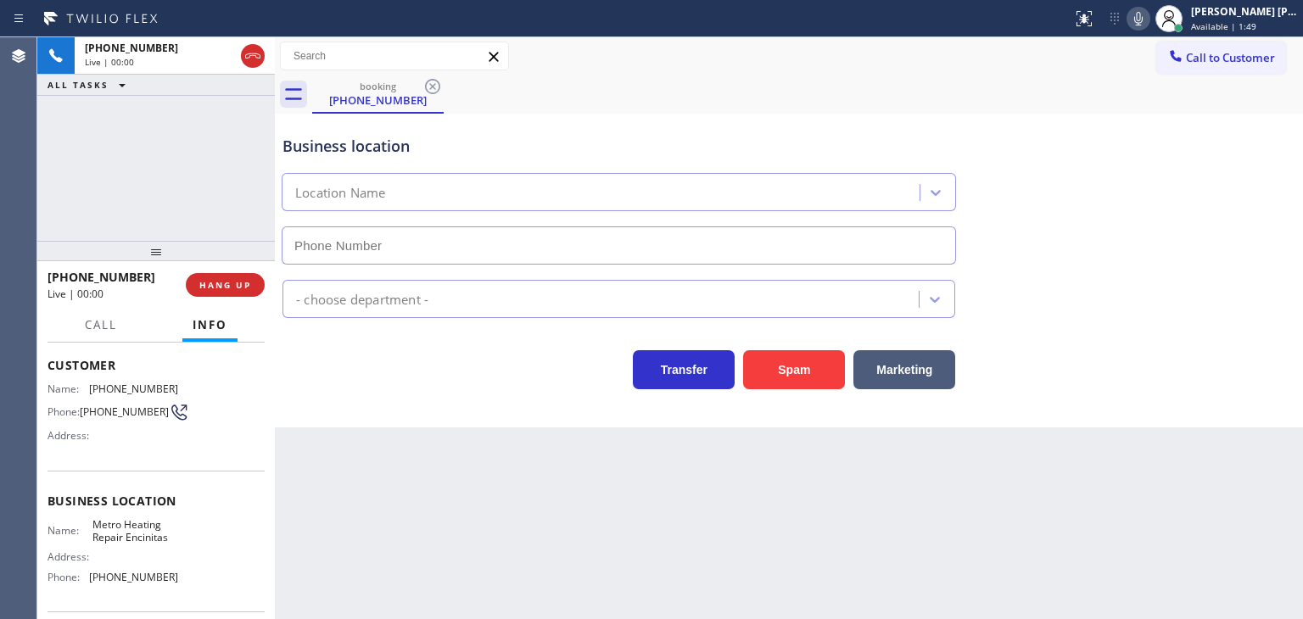
type input "[PHONE_NUMBER]"
click at [1149, 18] on icon at bounding box center [1138, 18] width 20 height 20
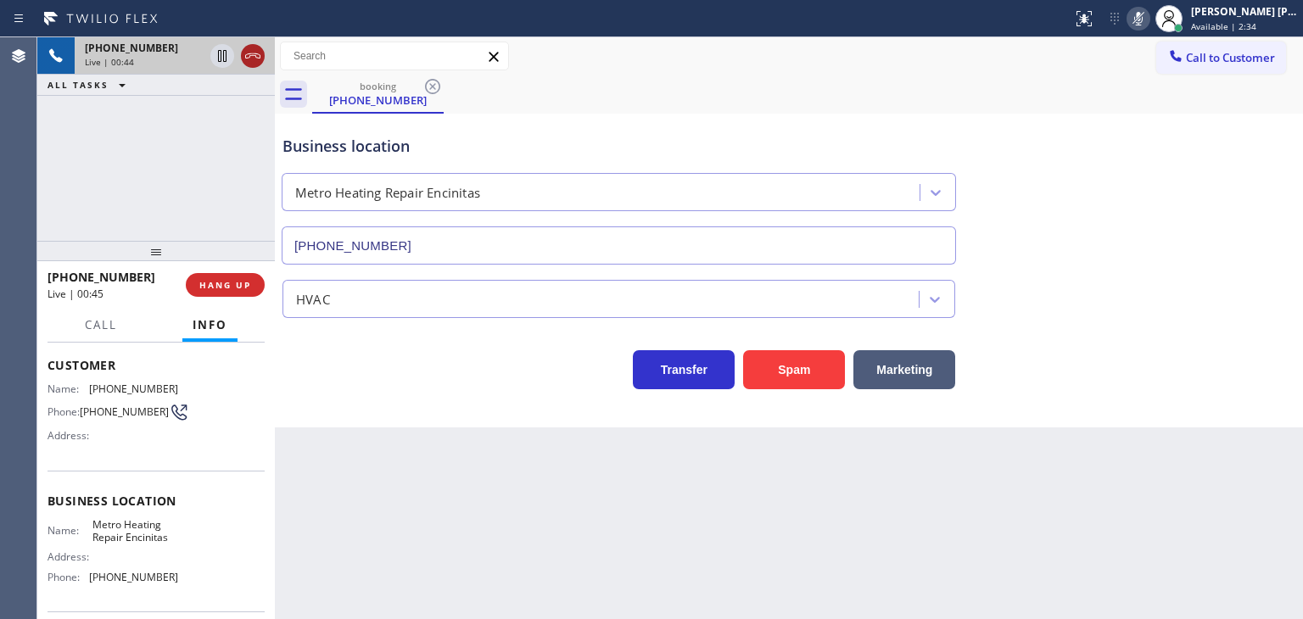
click at [246, 52] on icon at bounding box center [253, 56] width 20 height 20
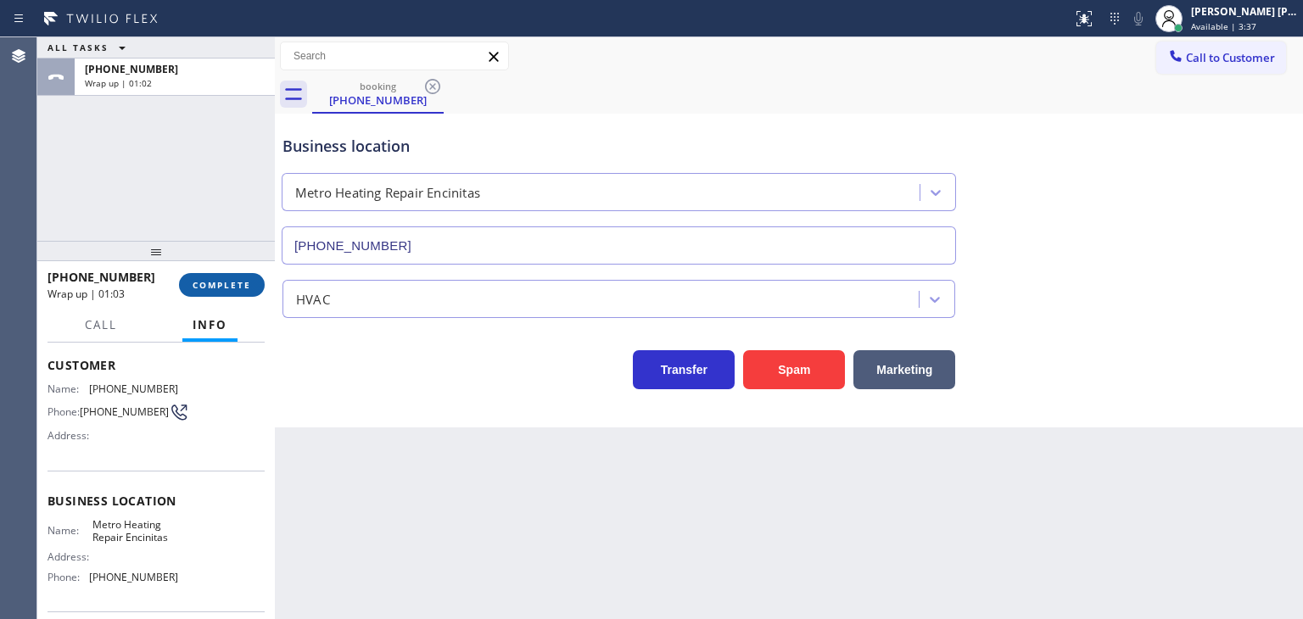
click at [219, 286] on span "COMPLETE" at bounding box center [222, 285] width 59 height 12
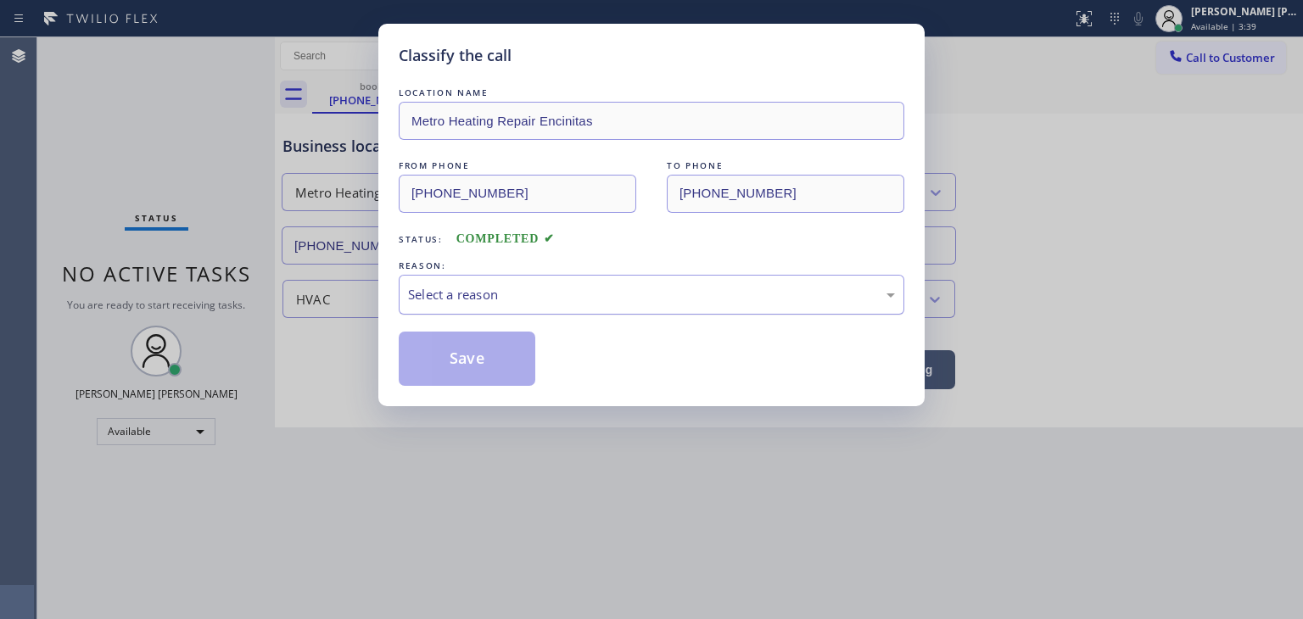
click at [494, 300] on div "Select a reason" at bounding box center [651, 295] width 487 height 20
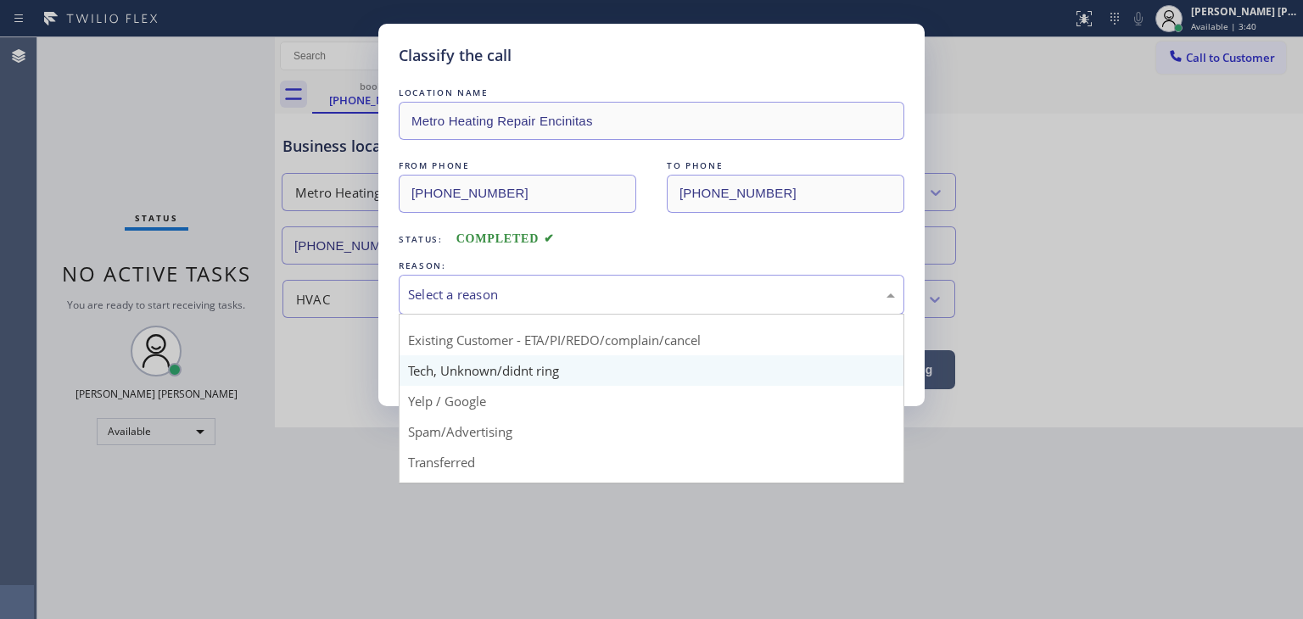
scroll to position [106, 0]
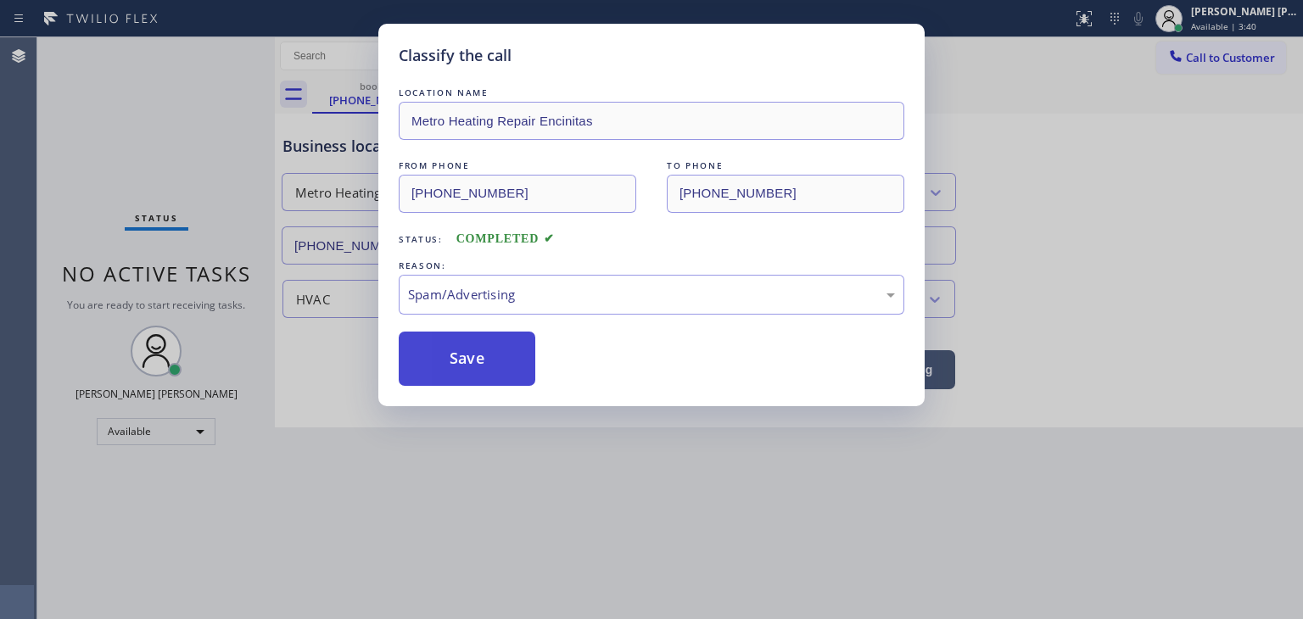
click at [484, 355] on button "Save" at bounding box center [467, 359] width 137 height 54
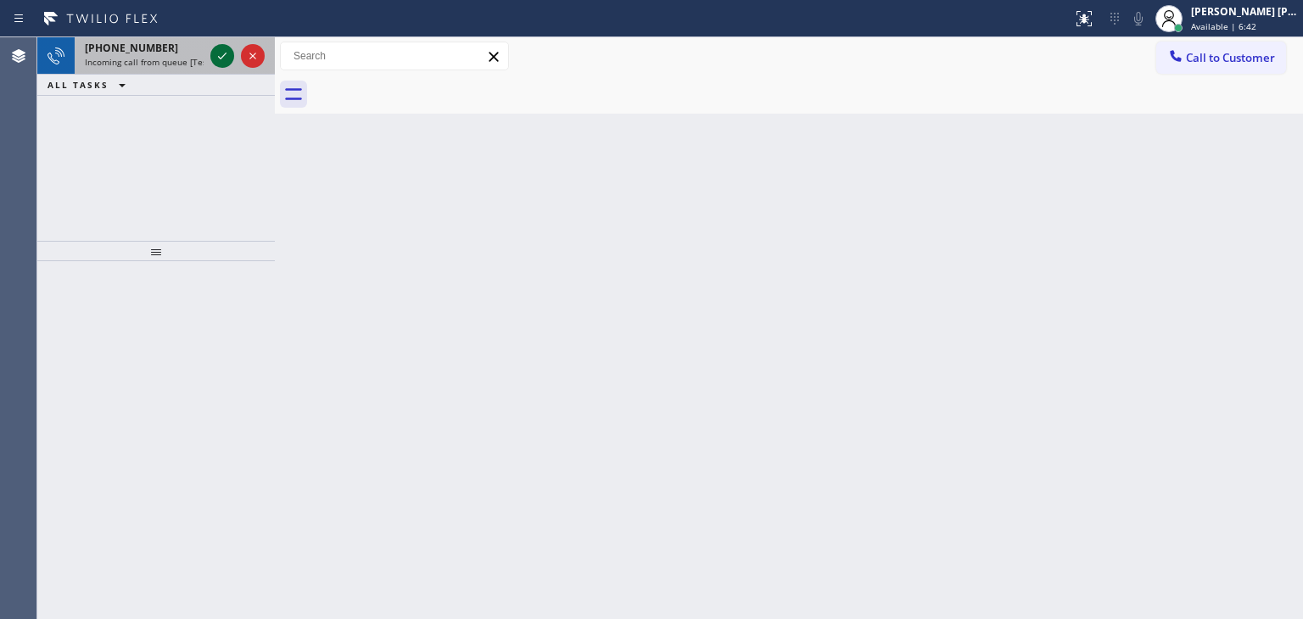
click at [219, 55] on icon at bounding box center [222, 56] width 20 height 20
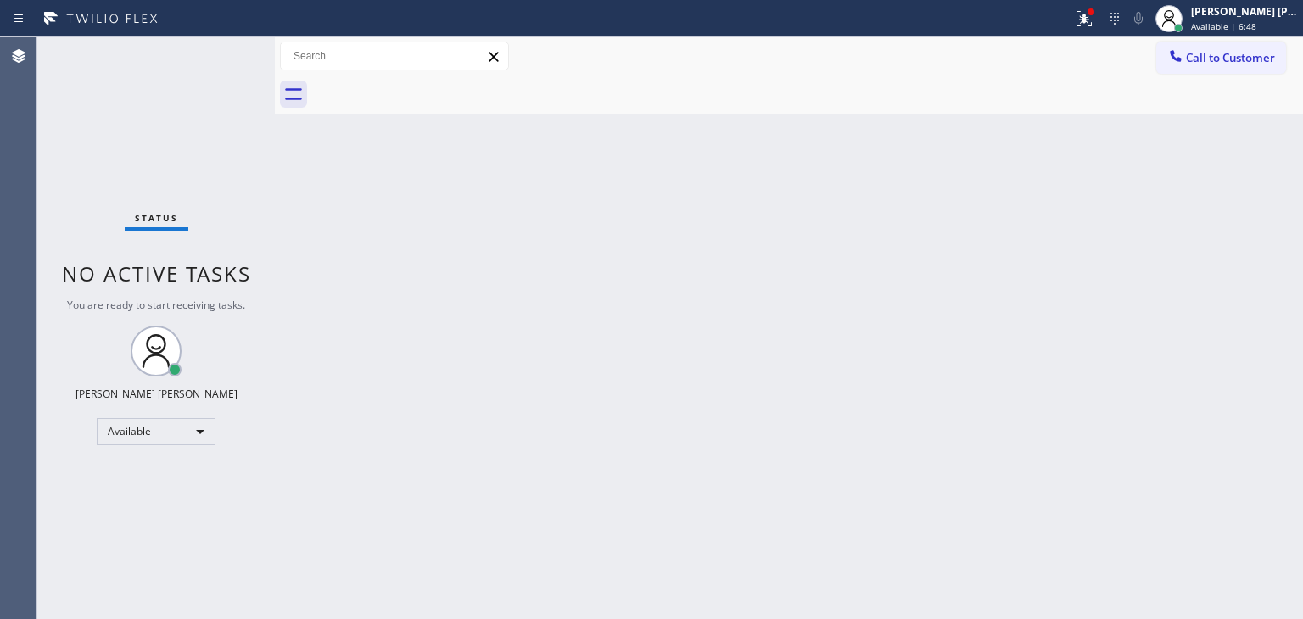
click at [223, 52] on div "Status No active tasks You are ready to start receiving tasks. [PERSON_NAME] [P…" at bounding box center [156, 328] width 238 height 582
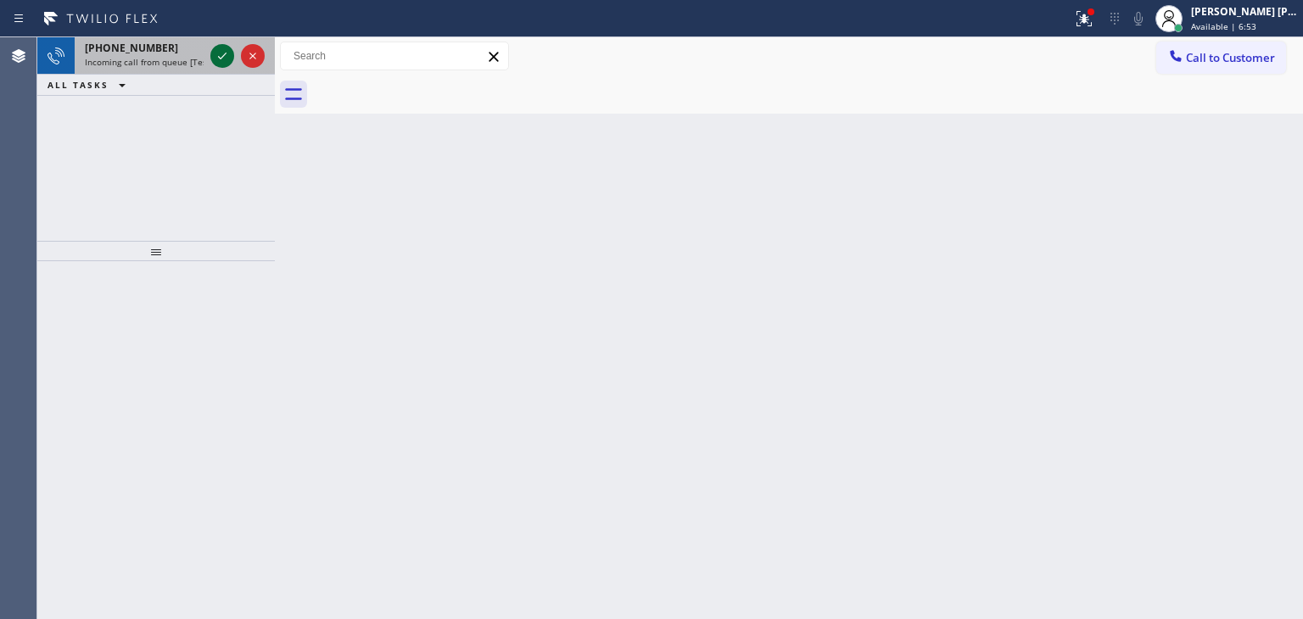
click at [215, 54] on icon at bounding box center [222, 56] width 20 height 20
click at [221, 56] on icon at bounding box center [222, 56] width 20 height 20
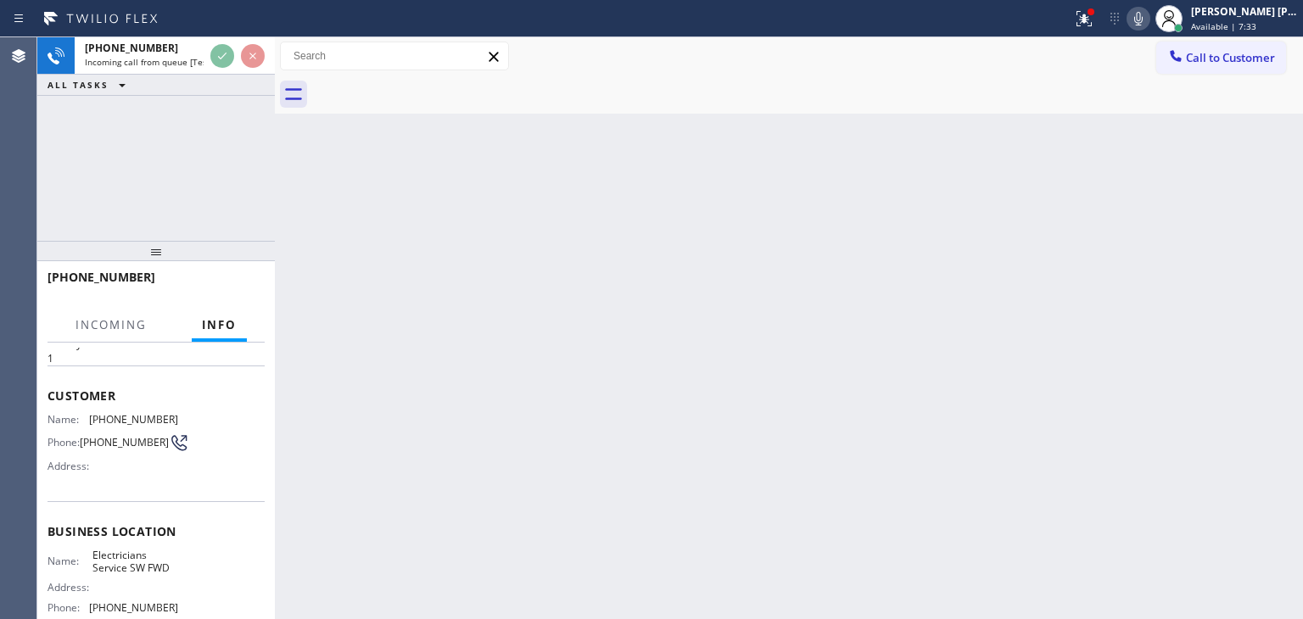
scroll to position [170, 0]
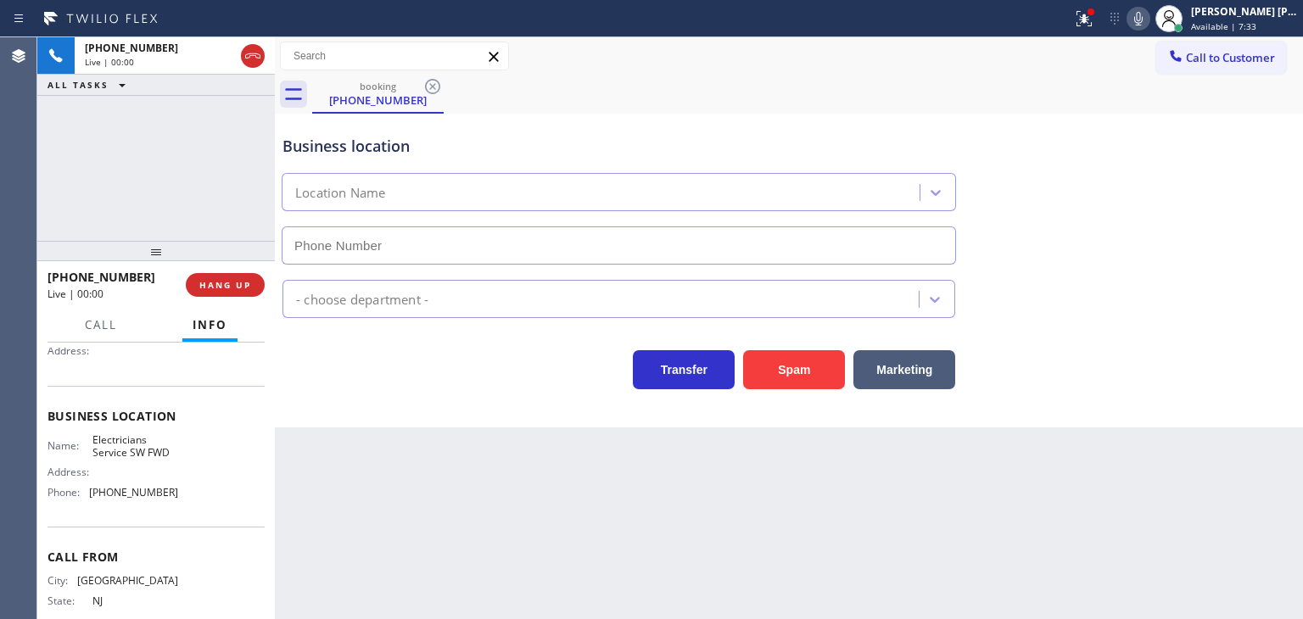
type input "[PHONE_NUMBER]"
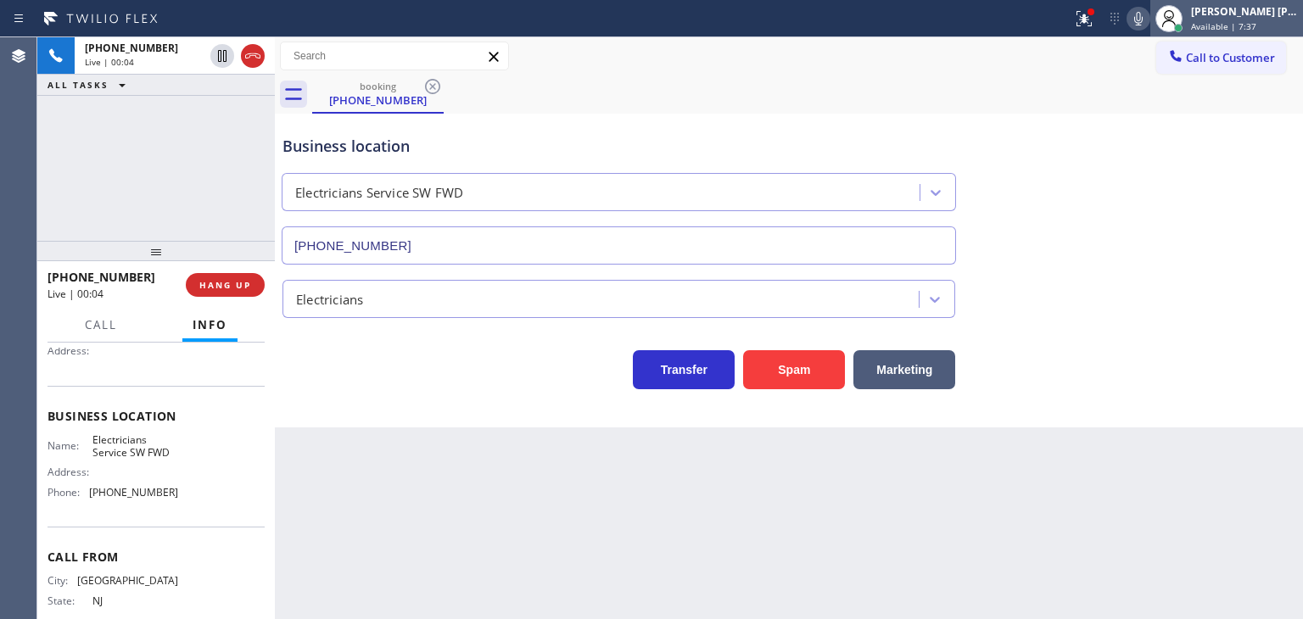
click at [1229, 25] on span "Available | 7:37" at bounding box center [1223, 26] width 65 height 12
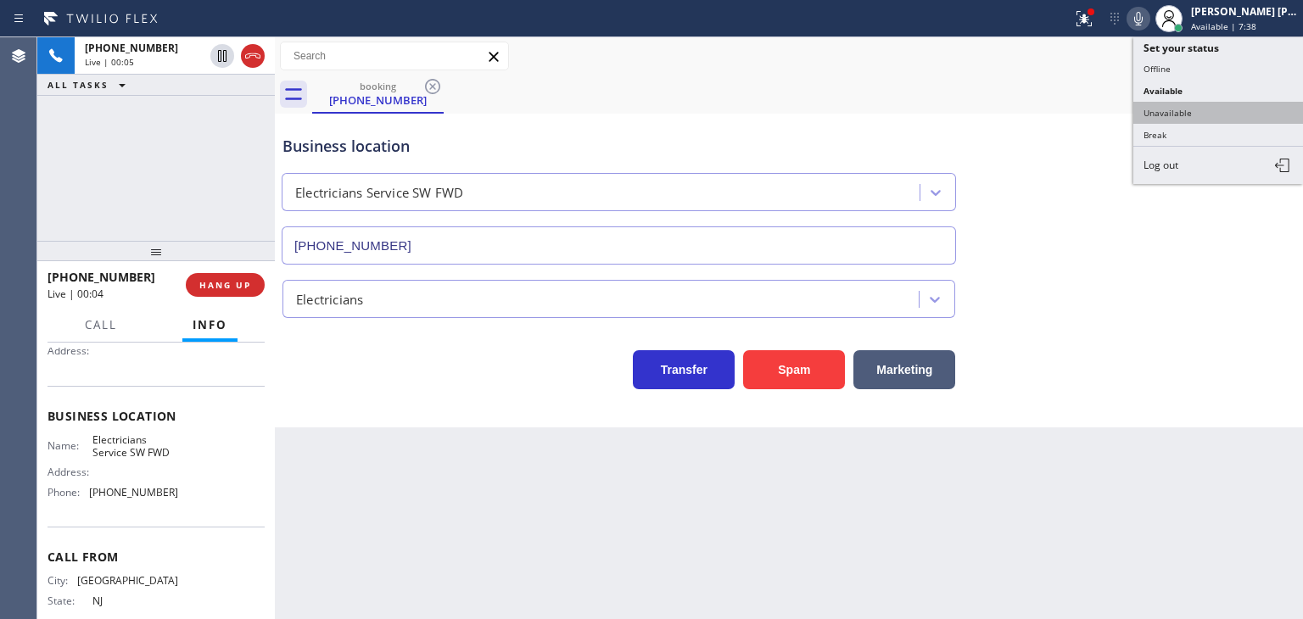
click at [1211, 106] on button "Unavailable" at bounding box center [1218, 113] width 170 height 22
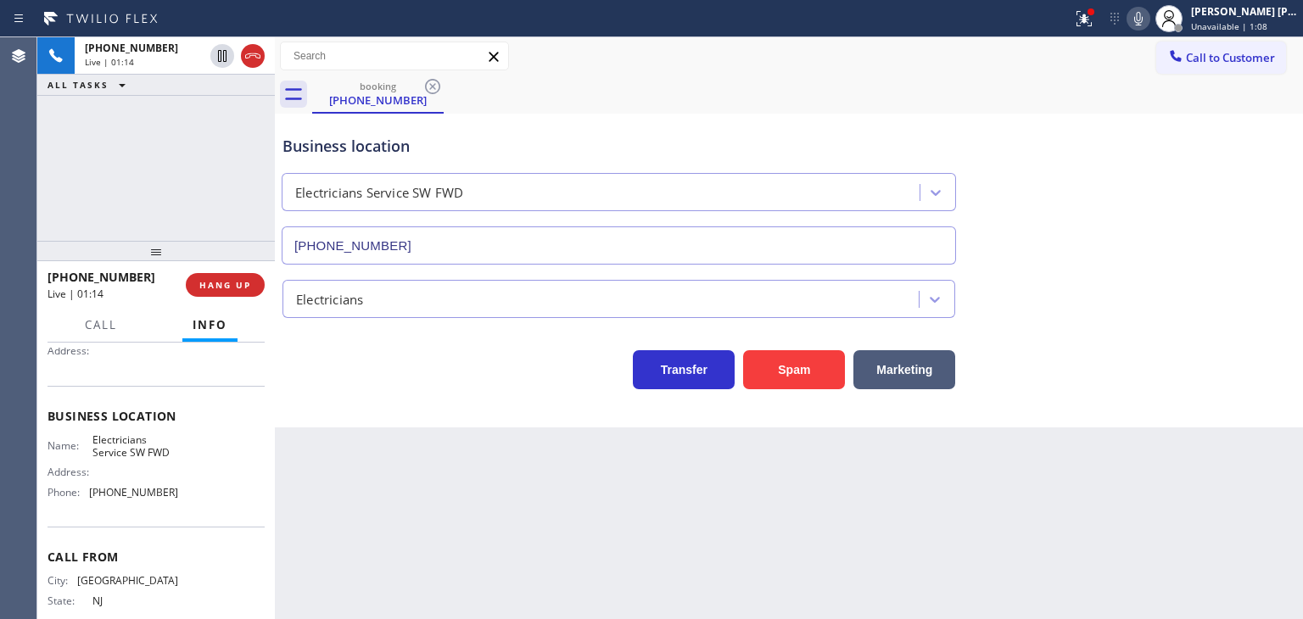
click at [1149, 14] on icon at bounding box center [1138, 18] width 20 height 20
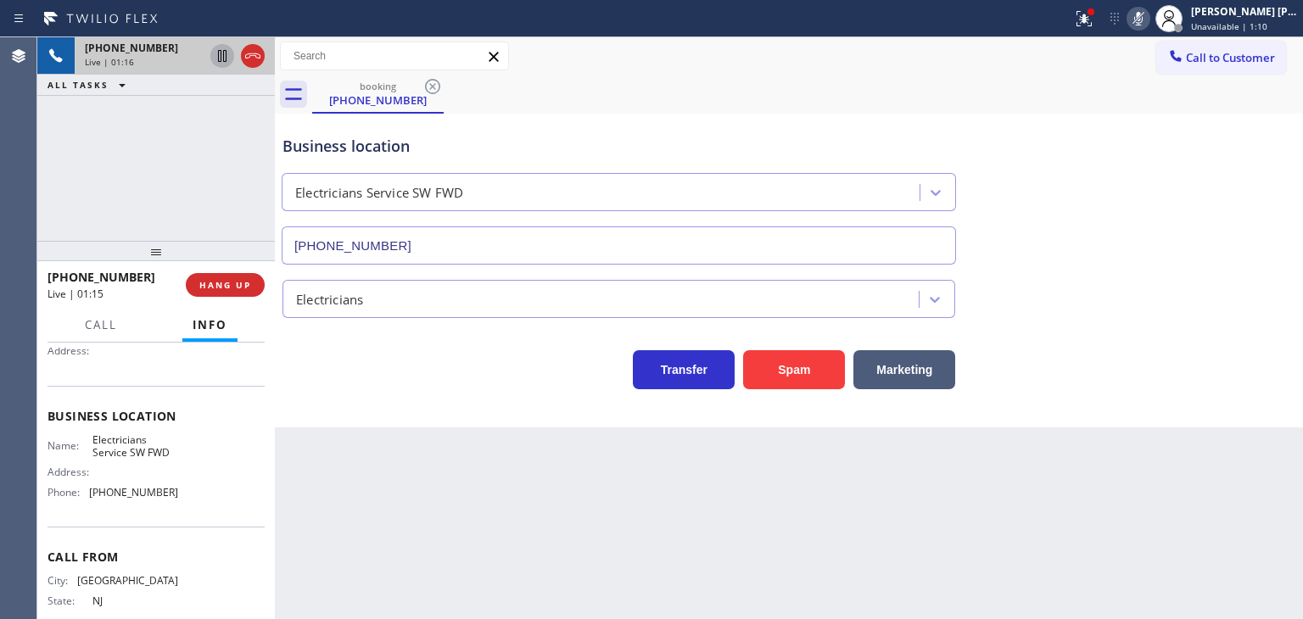
click at [227, 58] on icon at bounding box center [222, 56] width 20 height 20
click at [1226, 129] on div "Business location Electricians Service SW FWD [PHONE_NUMBER]" at bounding box center [789, 188] width 1020 height 154
click at [1149, 14] on icon at bounding box center [1138, 18] width 20 height 20
click at [221, 58] on icon at bounding box center [222, 56] width 12 height 12
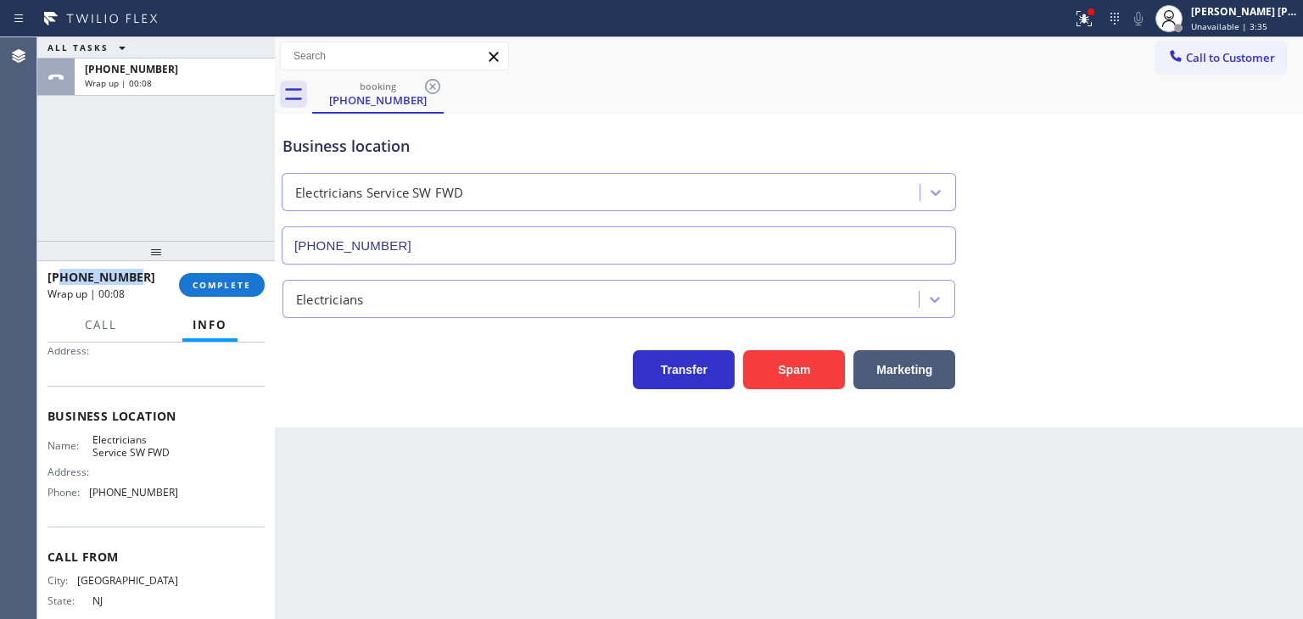
drag, startPoint x: 136, startPoint y: 277, endPoint x: 61, endPoint y: 267, distance: 75.3
click at [61, 267] on div "[PHONE_NUMBER] Wrap up | 00:08" at bounding box center [113, 285] width 131 height 44
copy span "6095313535"
drag, startPoint x: 167, startPoint y: 500, endPoint x: 85, endPoint y: 484, distance: 83.8
click at [85, 484] on div "Name: Electricians Service SW FWD Address: Phone: [PHONE_NUMBER]" at bounding box center [113, 469] width 131 height 73
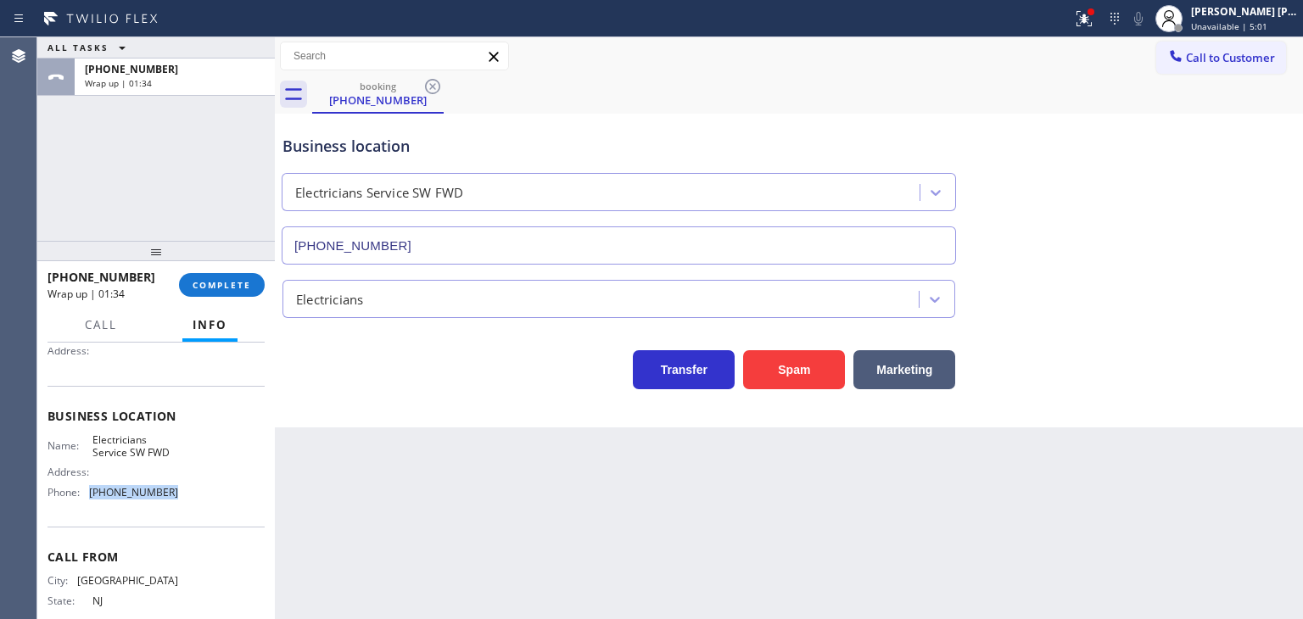
copy div "[PHONE_NUMBER]"
click at [1260, 30] on span "Unavailable | 5:04" at bounding box center [1229, 26] width 76 height 12
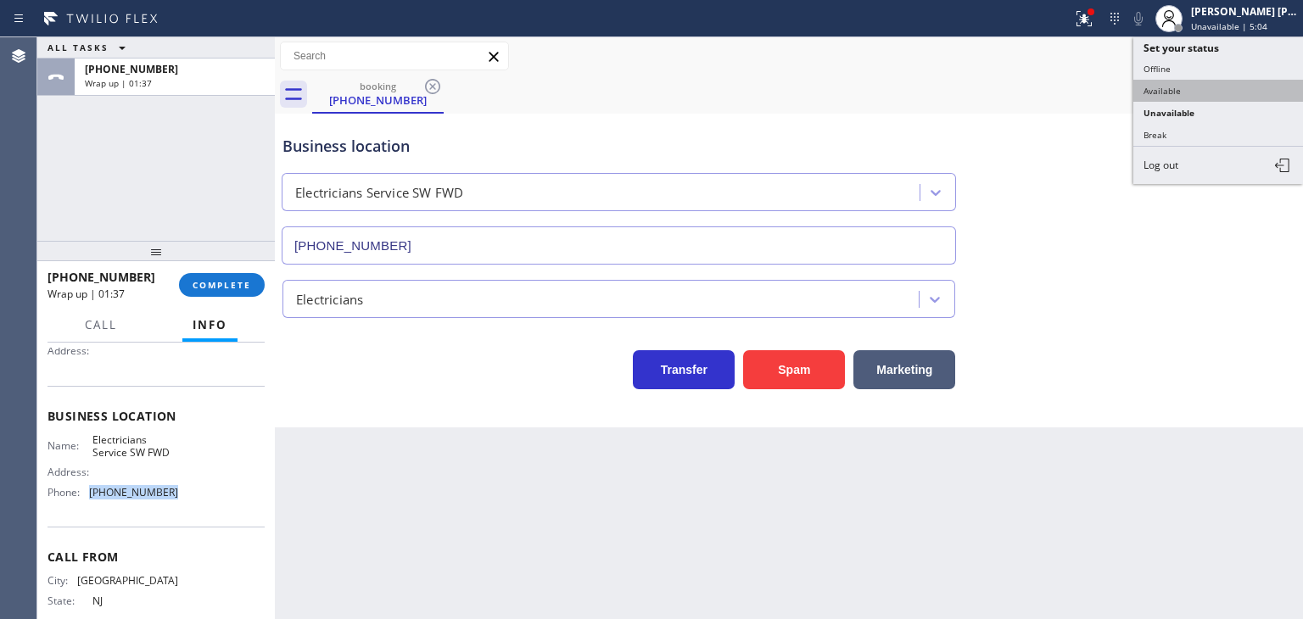
click at [1231, 84] on button "Available" at bounding box center [1218, 91] width 170 height 22
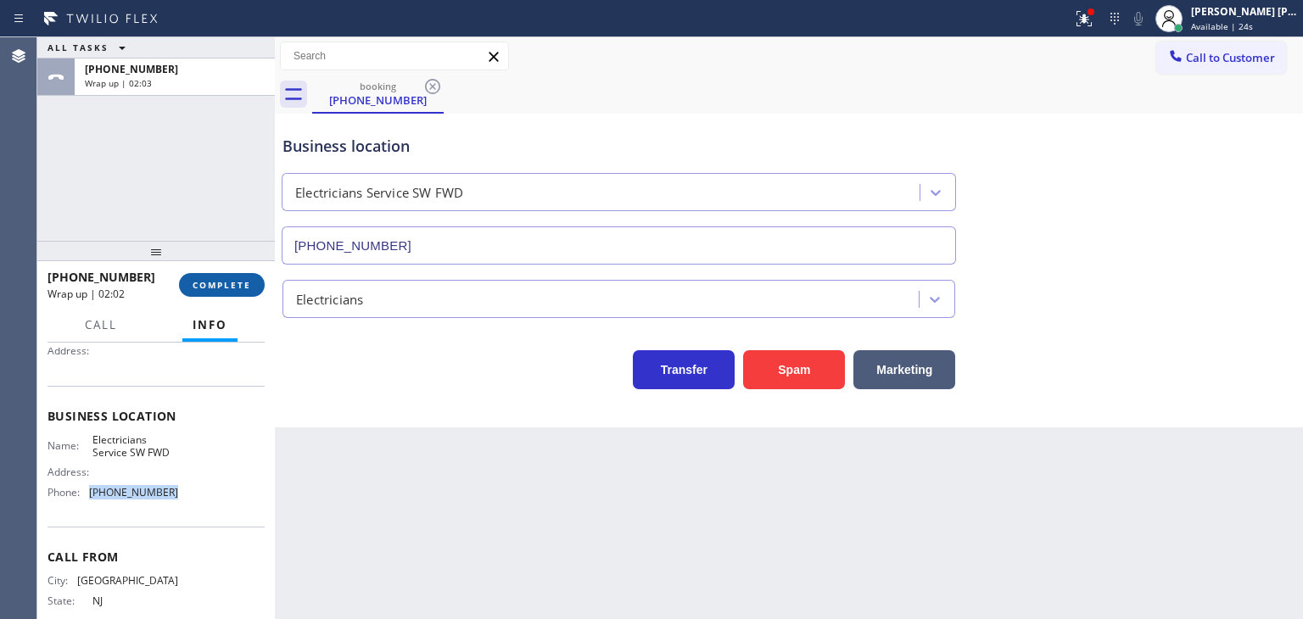
click at [217, 288] on span "COMPLETE" at bounding box center [222, 285] width 59 height 12
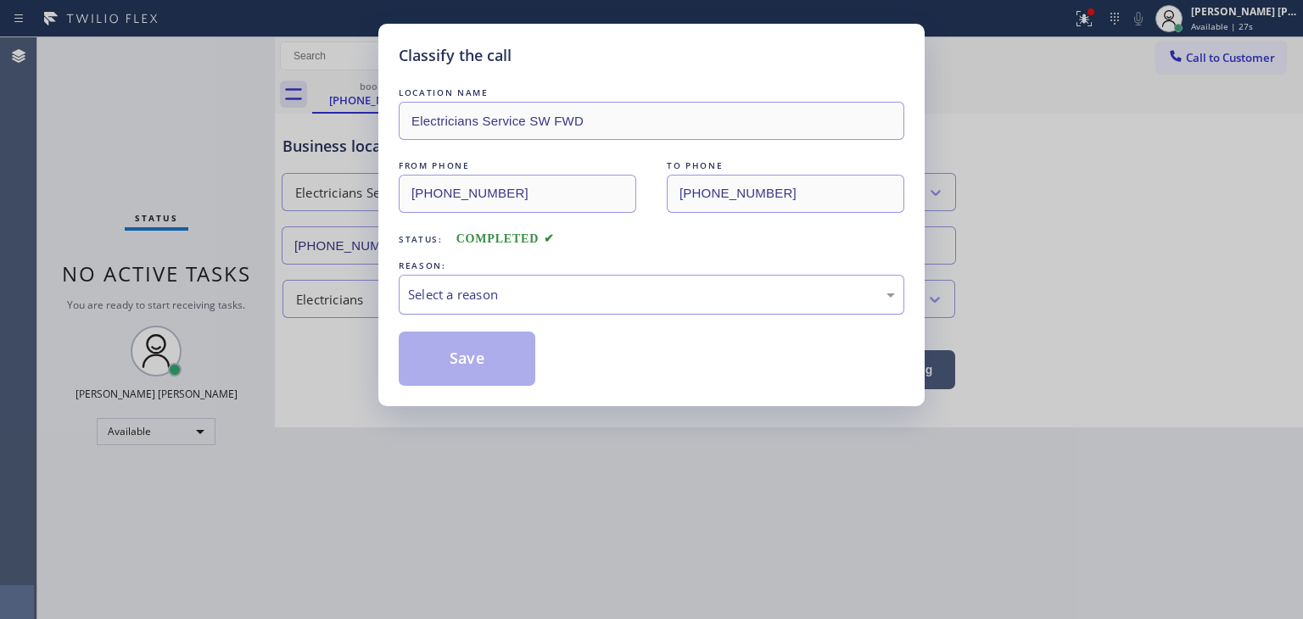
click at [489, 294] on div "Select a reason" at bounding box center [651, 295] width 487 height 20
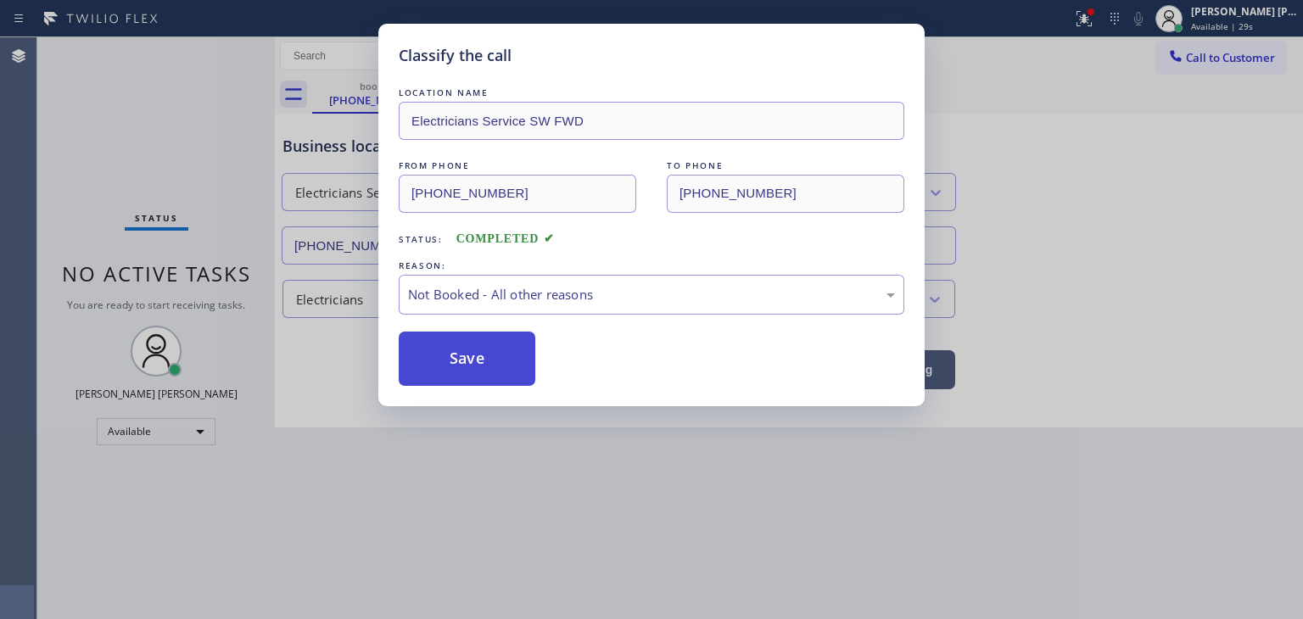
click at [496, 356] on button "Save" at bounding box center [467, 359] width 137 height 54
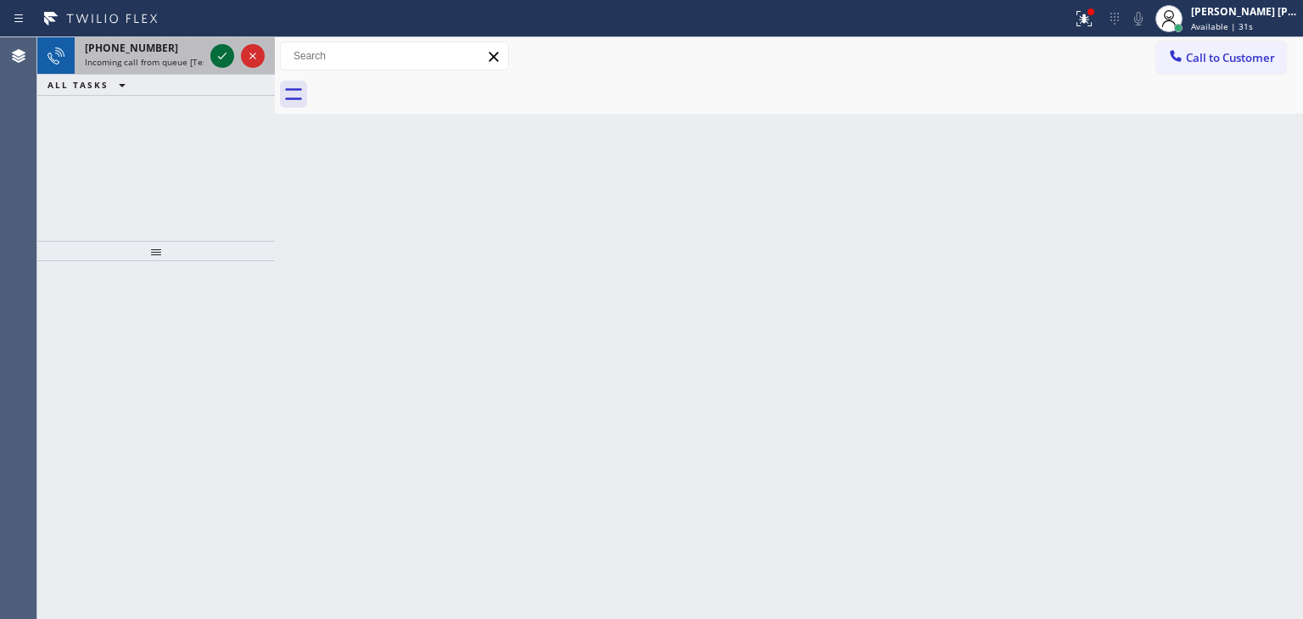
click at [226, 58] on icon at bounding box center [222, 56] width 20 height 20
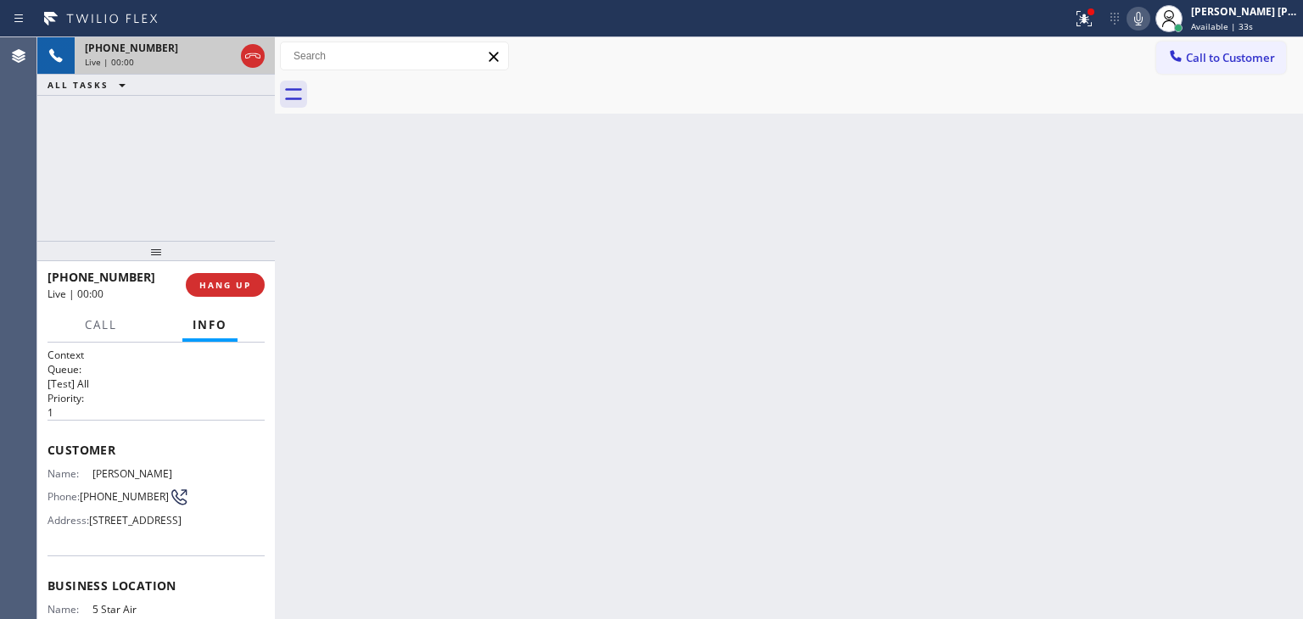
scroll to position [85, 0]
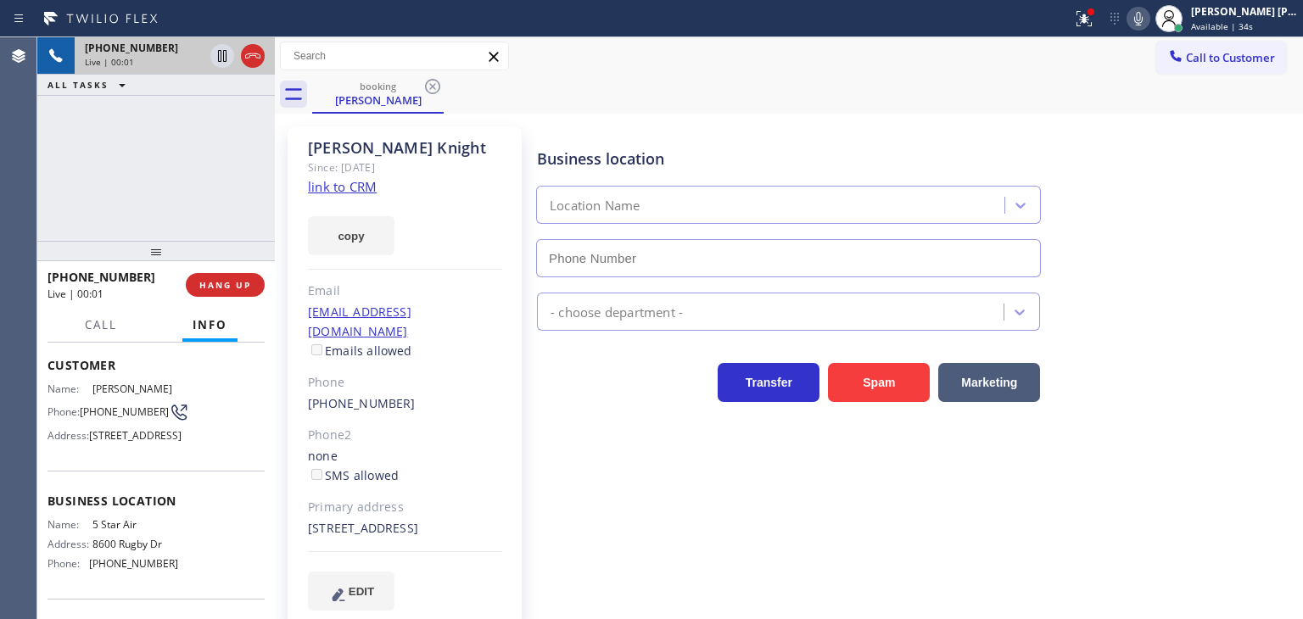
type input "[PHONE_NUMBER]"
click at [369, 190] on link "link to CRM" at bounding box center [342, 186] width 69 height 17
click at [1272, 16] on div "[PERSON_NAME] [PERSON_NAME]" at bounding box center [1244, 11] width 107 height 14
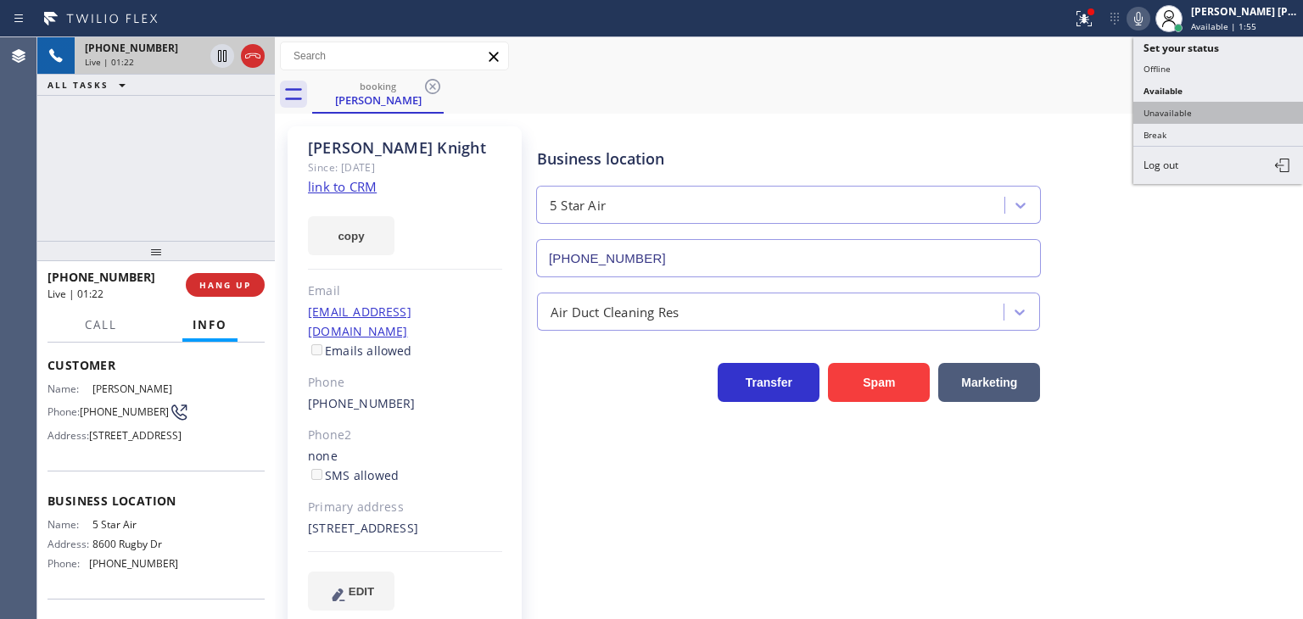
click at [1207, 109] on button "Unavailable" at bounding box center [1218, 113] width 170 height 22
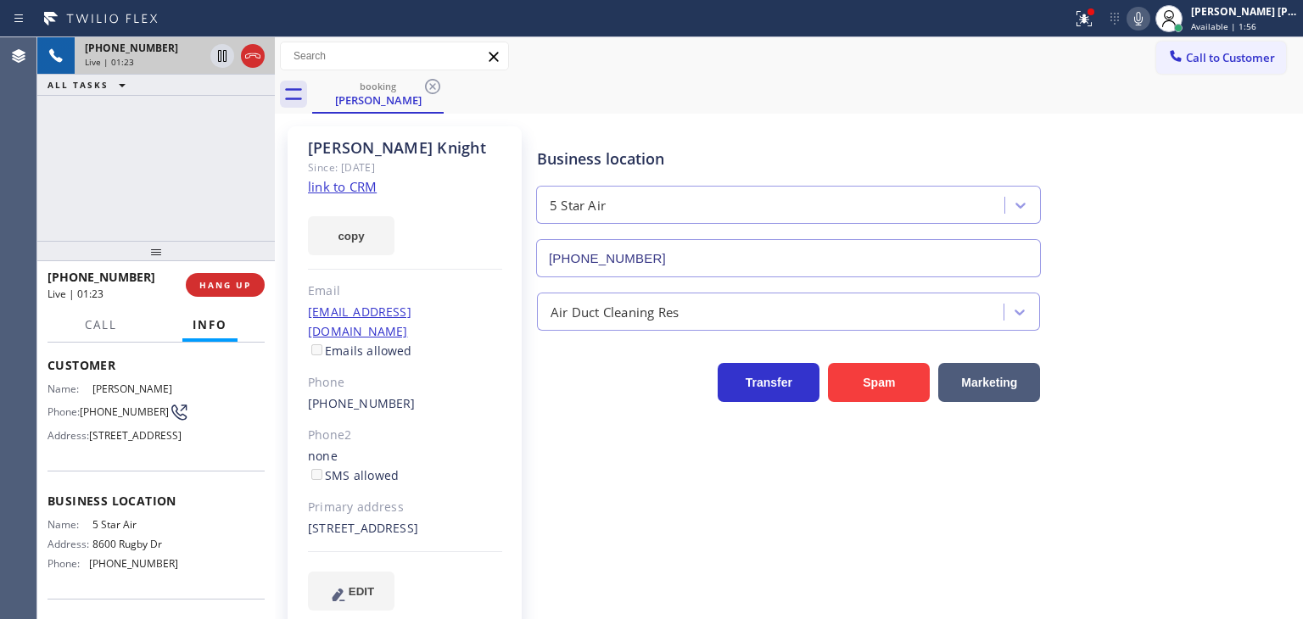
click at [1149, 17] on icon at bounding box center [1138, 18] width 20 height 20
click at [221, 50] on icon at bounding box center [222, 56] width 8 height 12
drag, startPoint x: 233, startPoint y: 155, endPoint x: 227, endPoint y: 142, distance: 14.8
click at [233, 155] on div "[PHONE_NUMBER] Live | 01:46 ALL TASKS ALL TASKS ACTIVE TASKS TASKS IN WRAP UP" at bounding box center [156, 139] width 238 height 204
click at [1143, 16] on icon at bounding box center [1138, 19] width 8 height 14
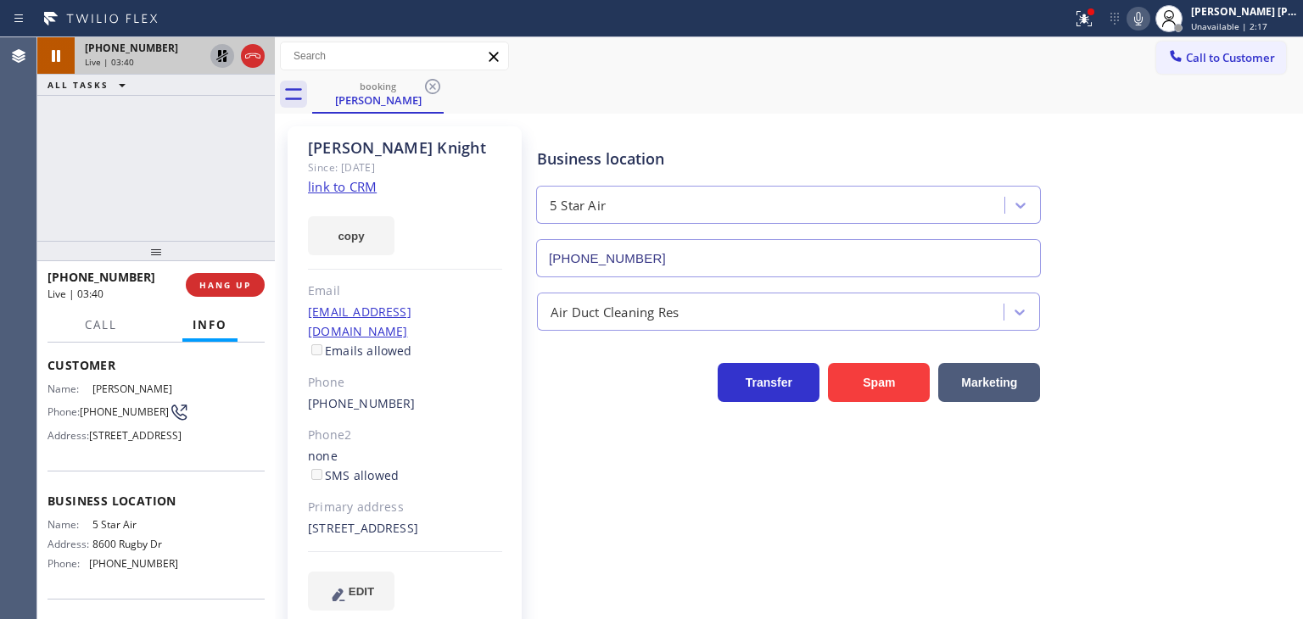
click at [226, 52] on icon at bounding box center [222, 56] width 20 height 20
click at [1259, 19] on div "[PERSON_NAME] [PERSON_NAME] Unavailable | 2:47" at bounding box center [1245, 18] width 115 height 30
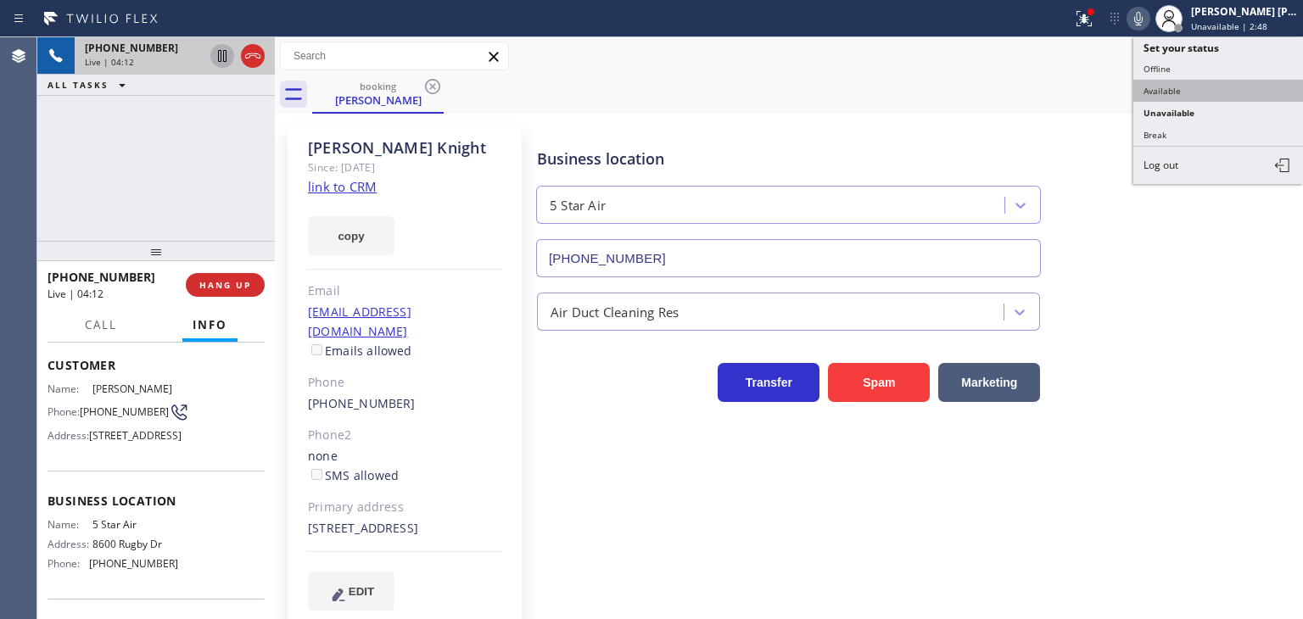
click at [1177, 80] on button "Available" at bounding box center [1218, 91] width 170 height 22
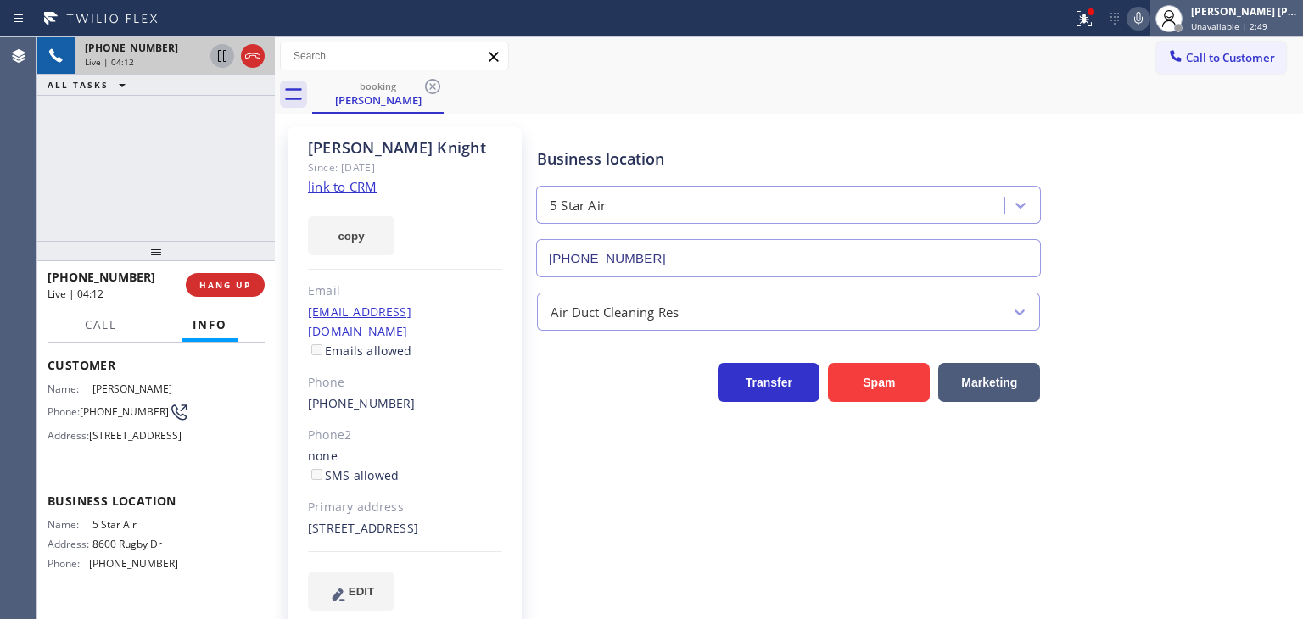
click at [1234, 24] on span "Unavailable | 2:49" at bounding box center [1229, 26] width 76 height 12
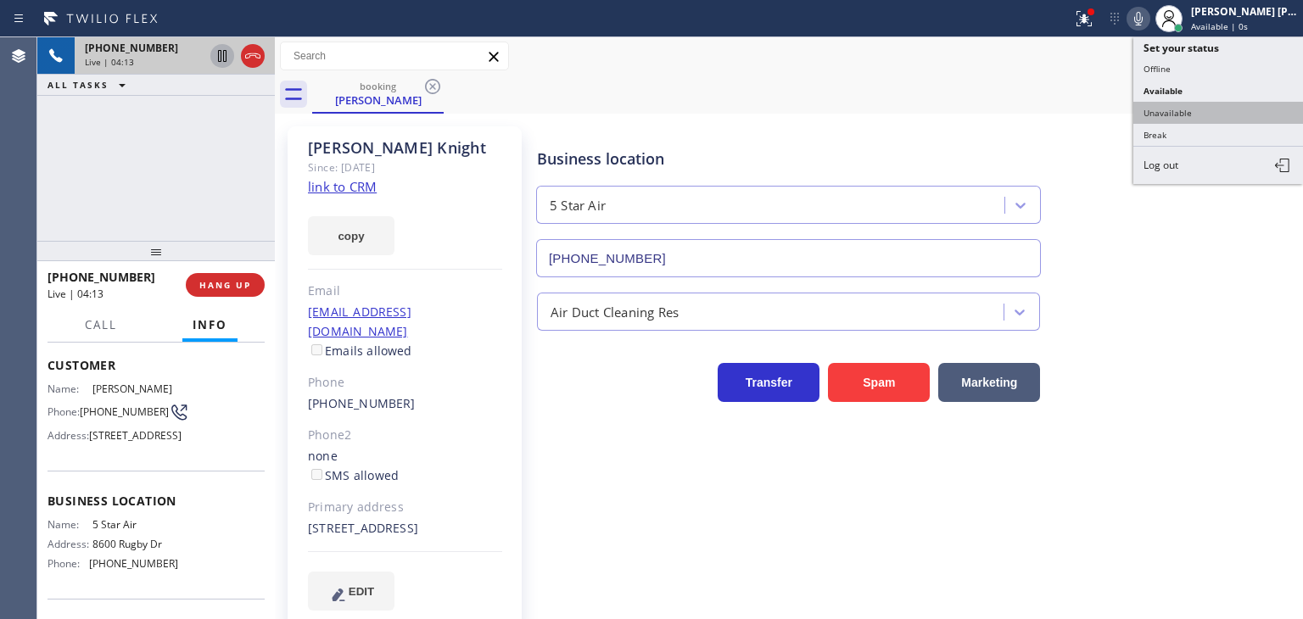
click at [1228, 103] on button "Unavailable" at bounding box center [1218, 113] width 170 height 22
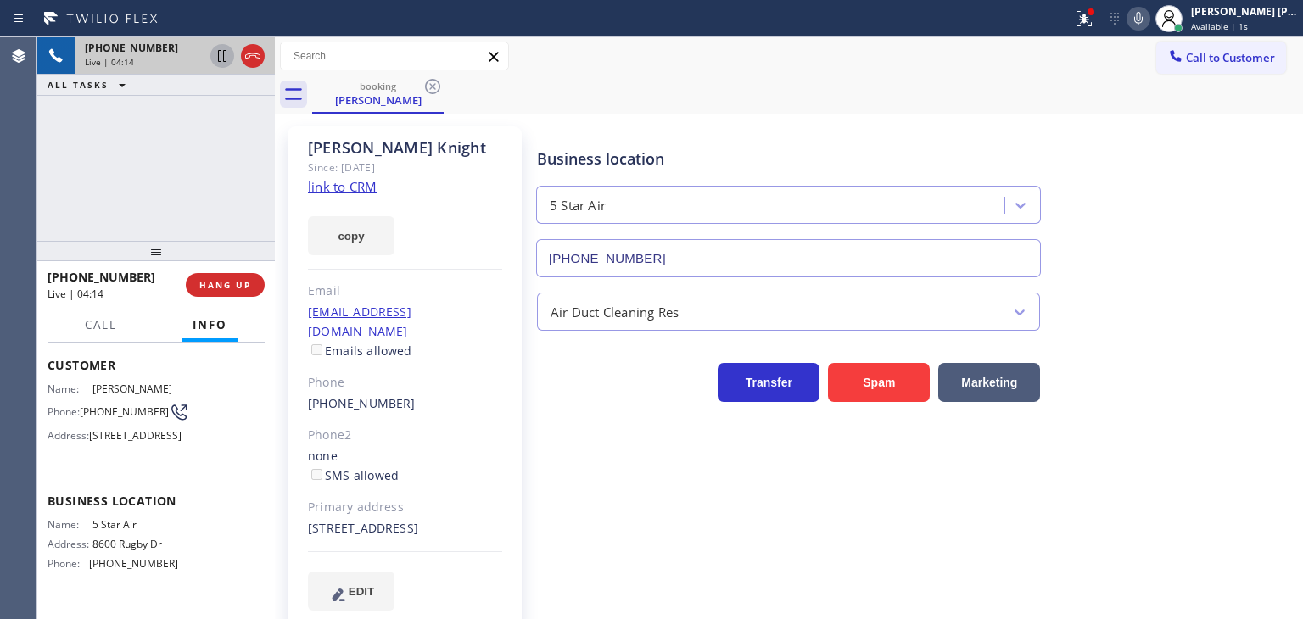
click at [1143, 14] on icon at bounding box center [1138, 19] width 8 height 14
click at [220, 57] on icon at bounding box center [222, 56] width 20 height 20
click at [1149, 18] on icon at bounding box center [1138, 18] width 20 height 20
click at [226, 60] on icon at bounding box center [222, 56] width 20 height 20
click at [176, 195] on div "[PHONE_NUMBER] Live | 07:45 ALL TASKS ALL TASKS ACTIVE TASKS TASKS IN WRAP UP" at bounding box center [156, 139] width 238 height 204
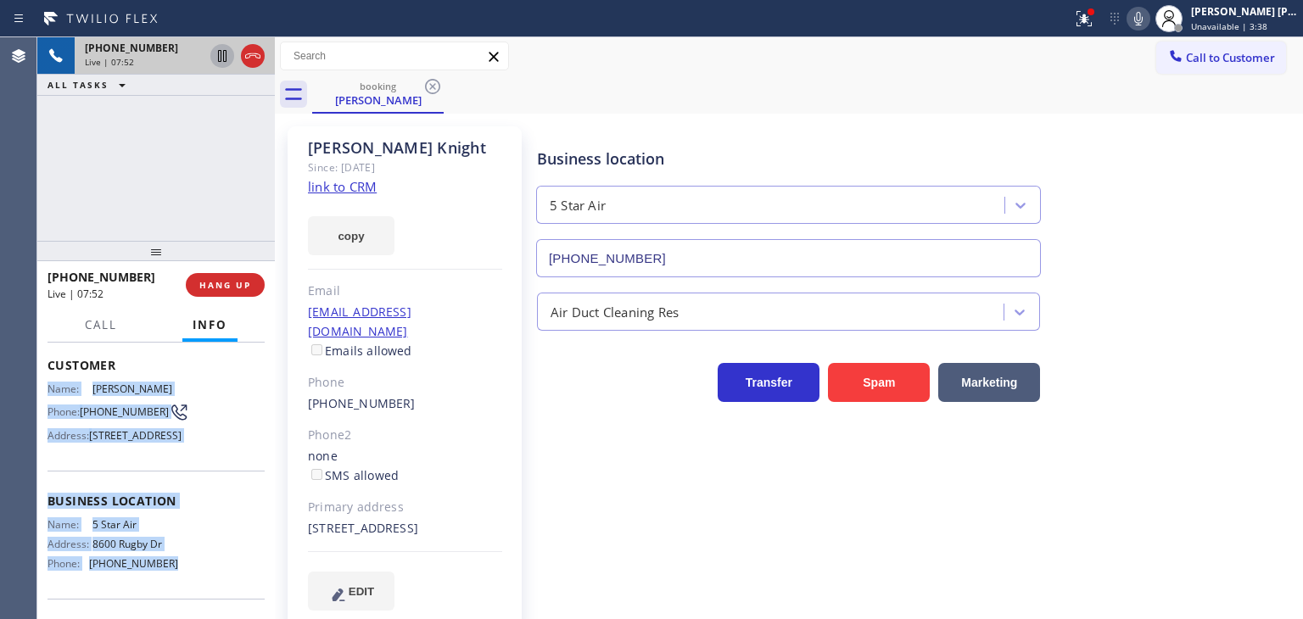
drag, startPoint x: 169, startPoint y: 515, endPoint x: 48, endPoint y: 384, distance: 178.3
click at [48, 384] on div "Context Queue: [Test] All Priority: 1 Customer Name: [PERSON_NAME] Phone: [PHON…" at bounding box center [156, 495] width 217 height 465
copy div "Name: [PERSON_NAME] Phone: [PHONE_NUMBER] Address: [STREET_ADDRESS] Business lo…"
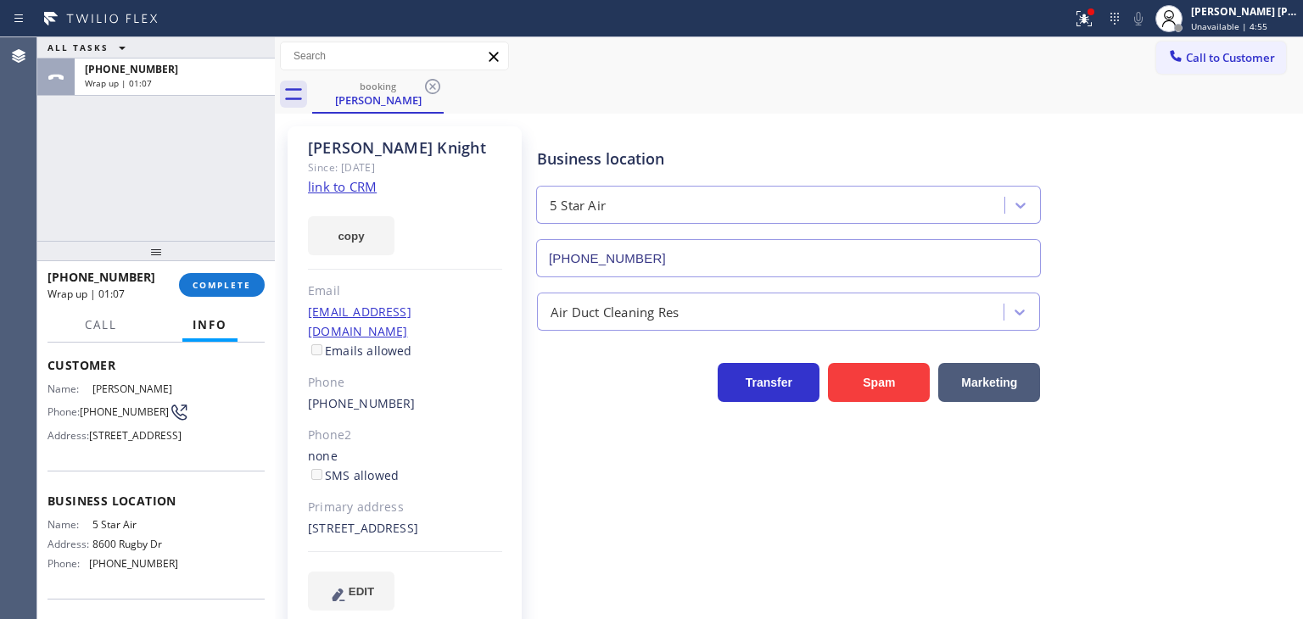
click at [210, 266] on div "[PHONE_NUMBER] Wrap up | 01:07 COMPLETE" at bounding box center [156, 285] width 217 height 44
click at [217, 282] on span "COMPLETE" at bounding box center [222, 285] width 59 height 12
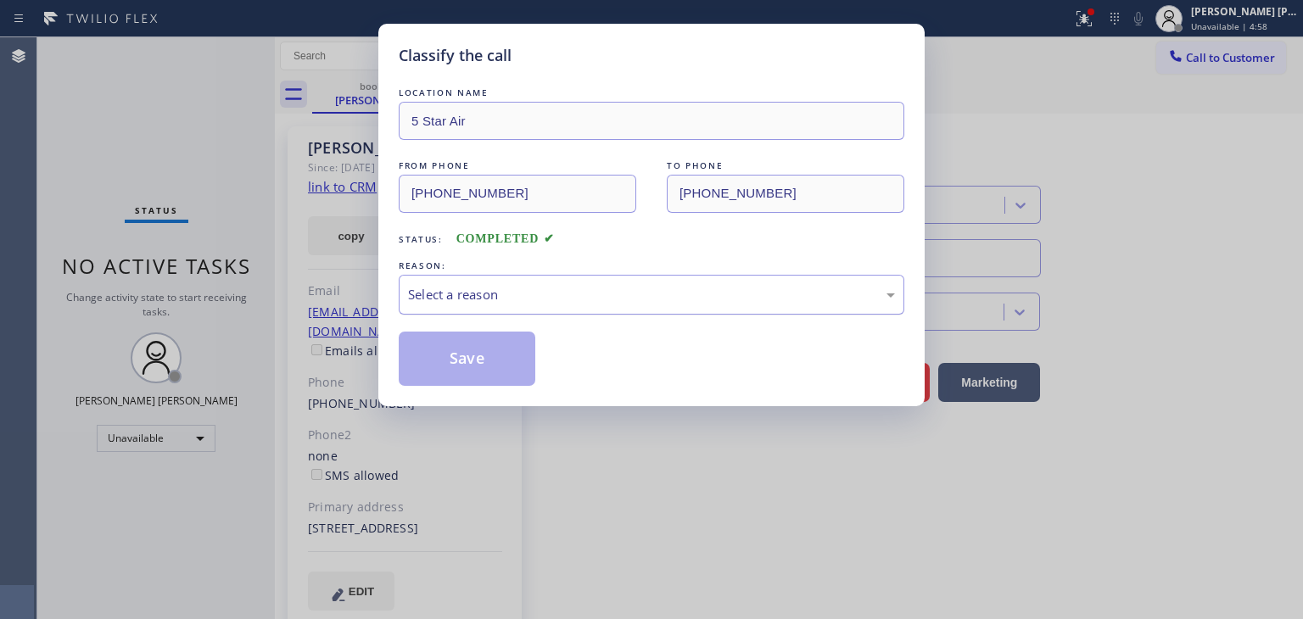
click at [538, 287] on div "Select a reason" at bounding box center [651, 295] width 487 height 20
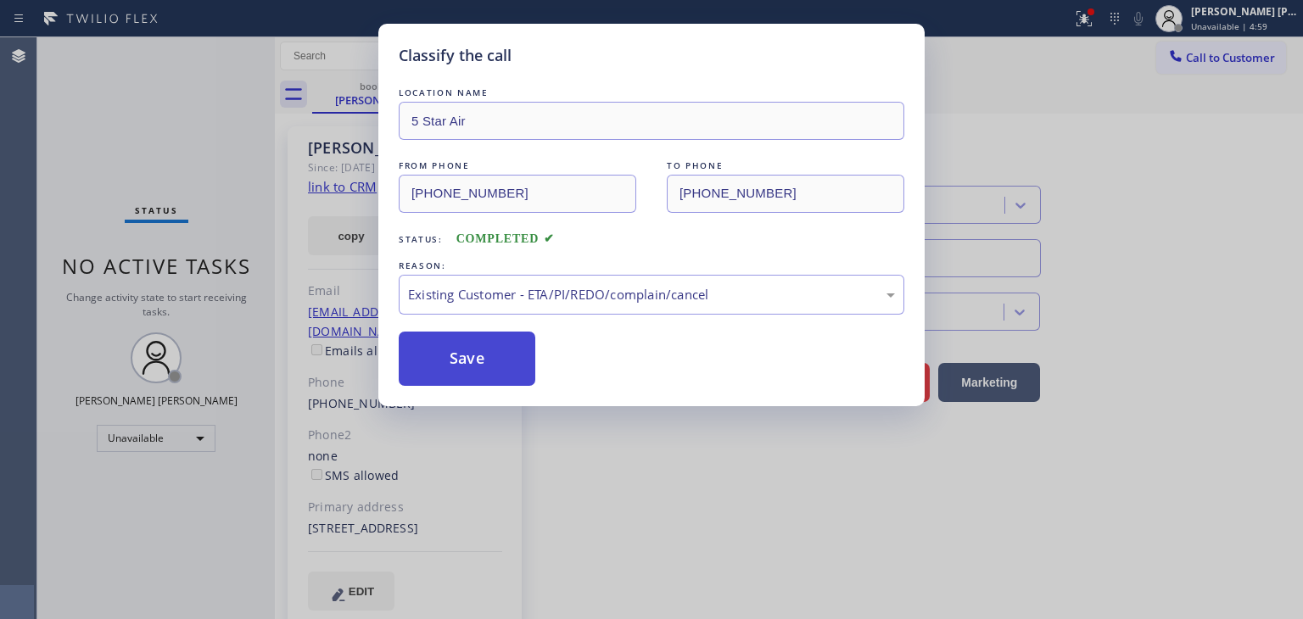
click at [490, 347] on button "Save" at bounding box center [467, 359] width 137 height 54
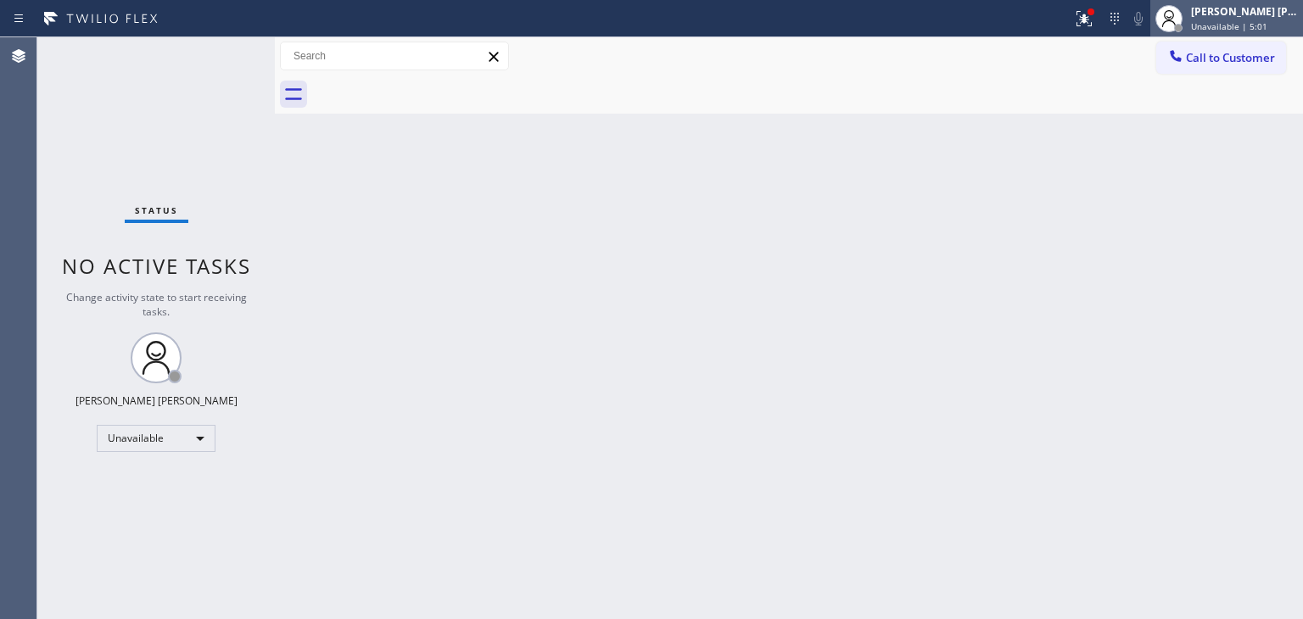
click at [1241, 31] on span "Unavailable | 5:01" at bounding box center [1229, 26] width 76 height 12
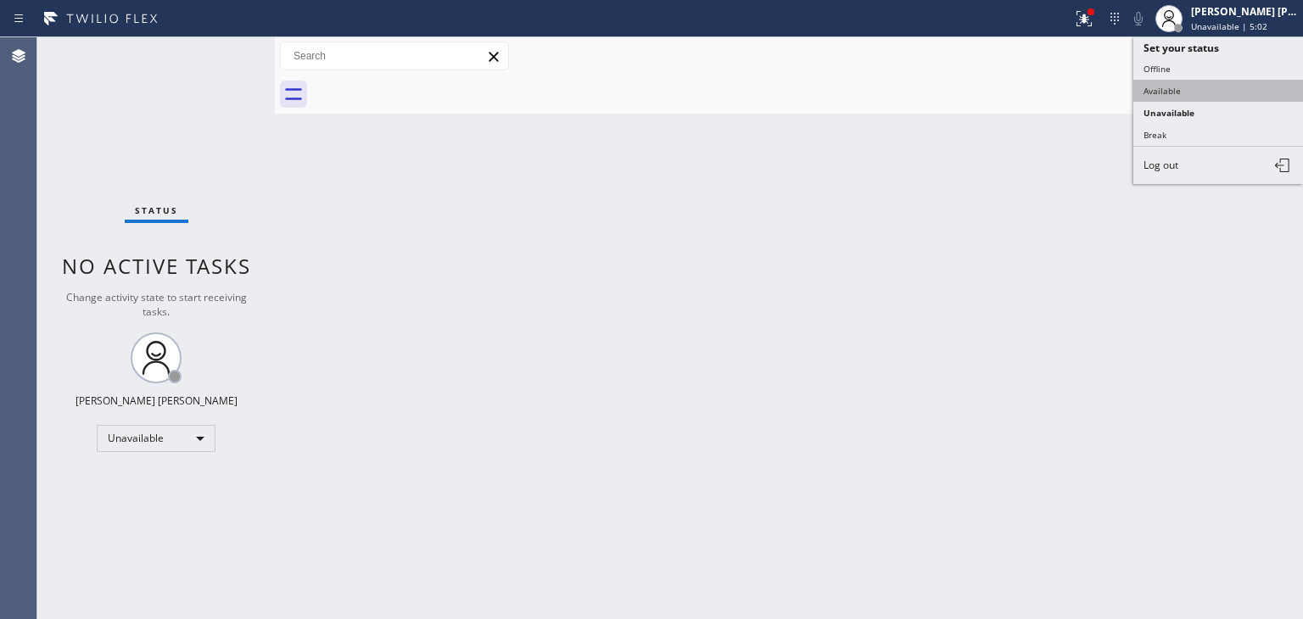
drag, startPoint x: 1198, startPoint y: 85, endPoint x: 646, endPoint y: 59, distance: 552.8
click at [1196, 86] on button "Available" at bounding box center [1218, 91] width 170 height 22
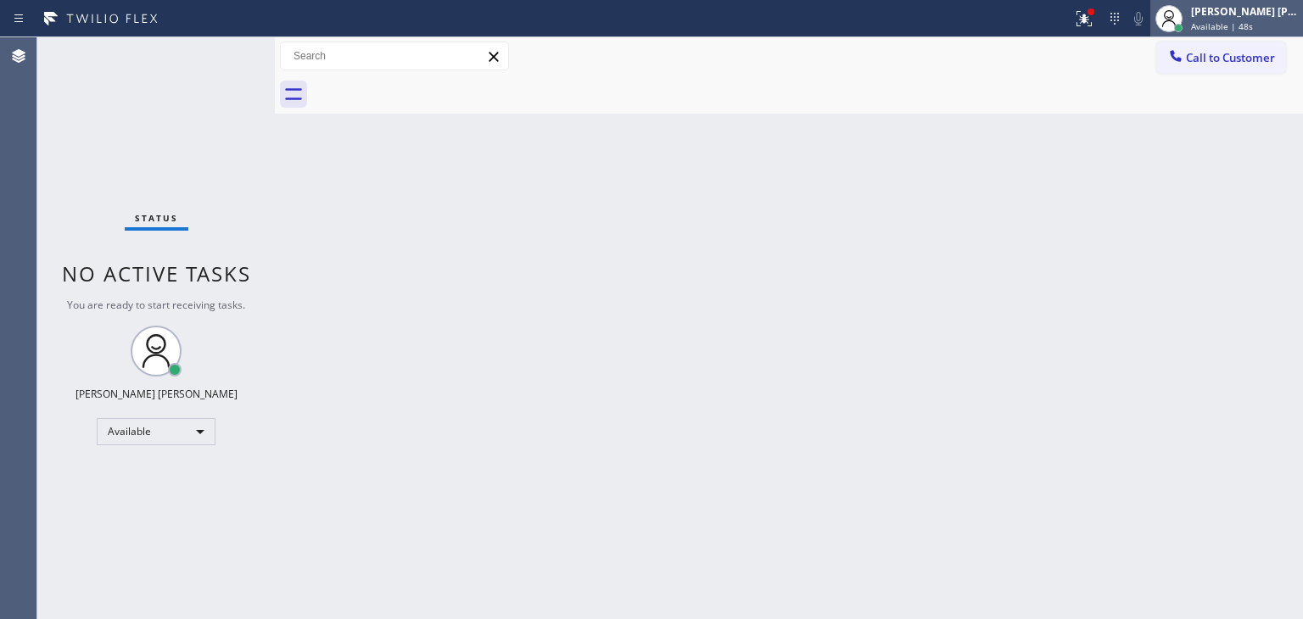
click at [1218, 21] on span "Available | 48s" at bounding box center [1222, 26] width 62 height 12
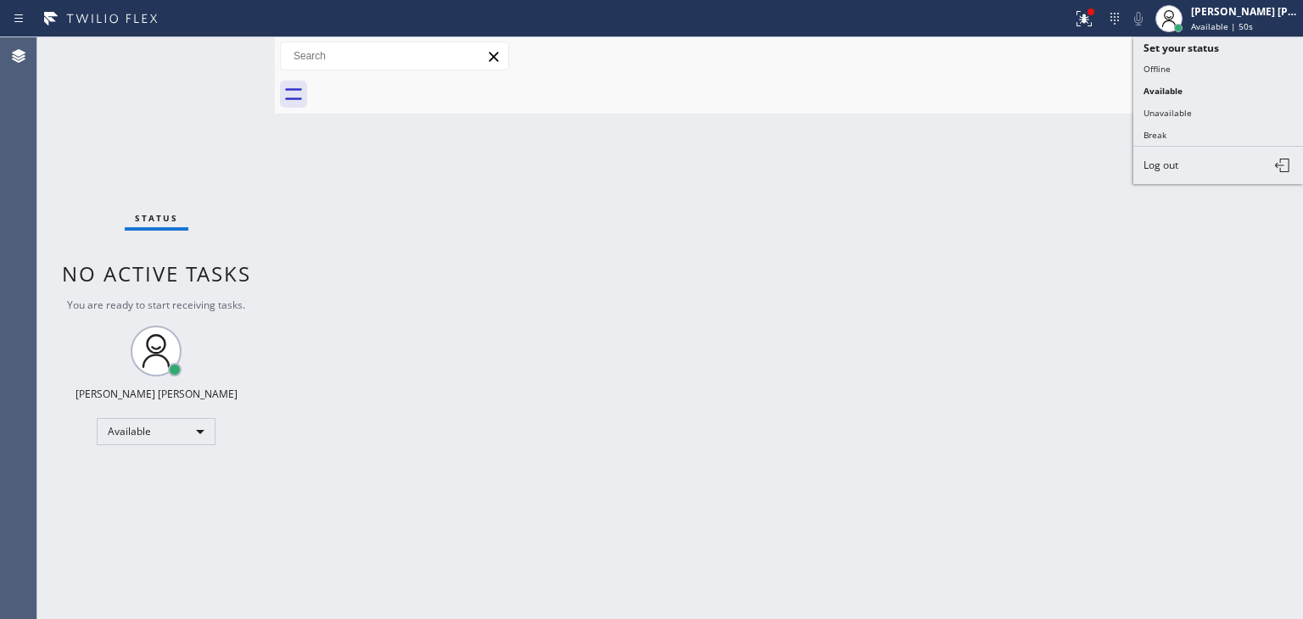
click at [1198, 130] on button "Break" at bounding box center [1218, 135] width 170 height 22
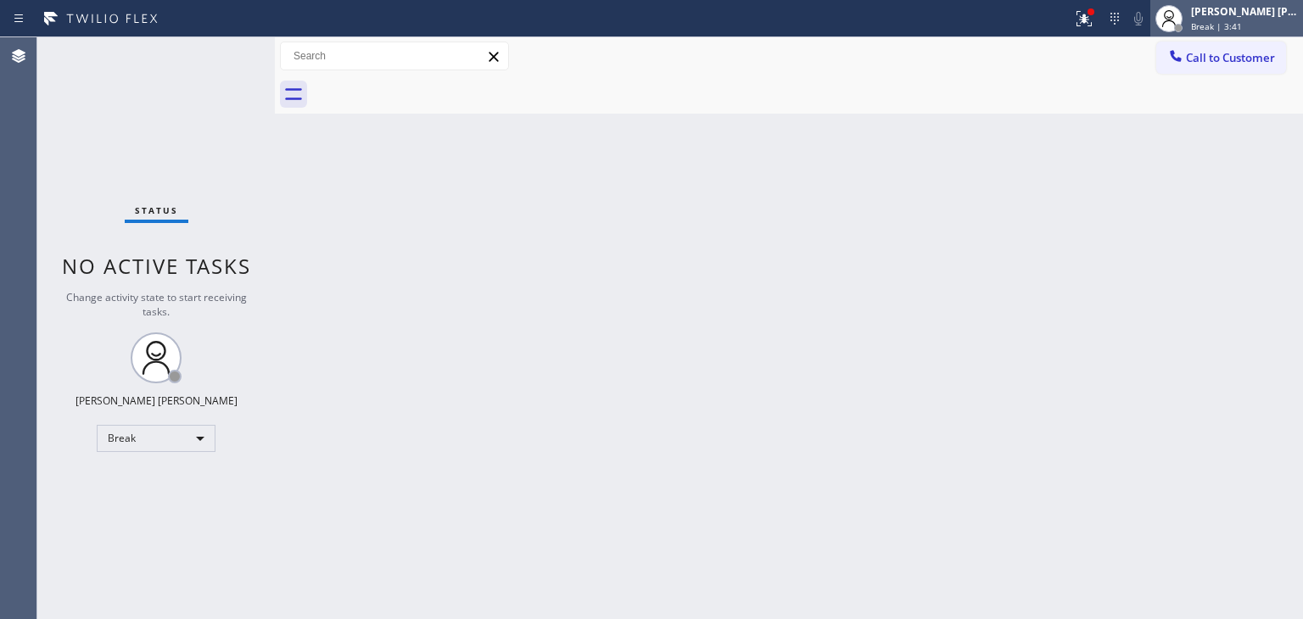
click at [1240, 18] on div "[PERSON_NAME] [PERSON_NAME] Break | 3:41" at bounding box center [1245, 18] width 115 height 30
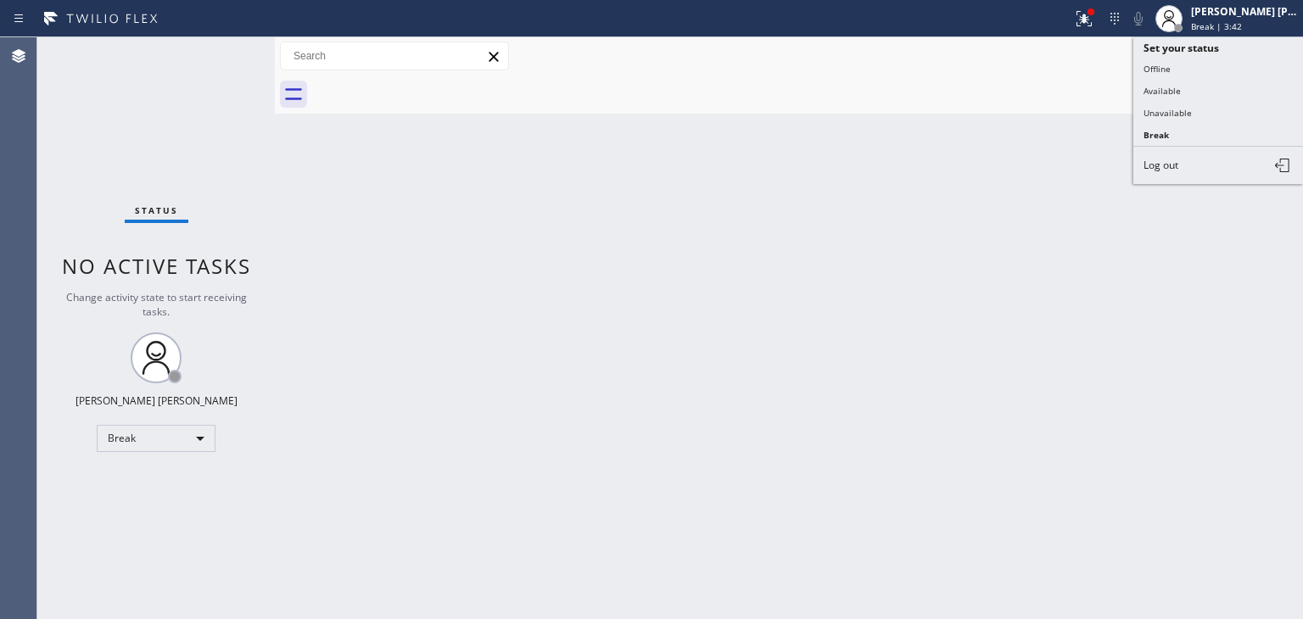
click at [1202, 86] on button "Available" at bounding box center [1218, 91] width 170 height 22
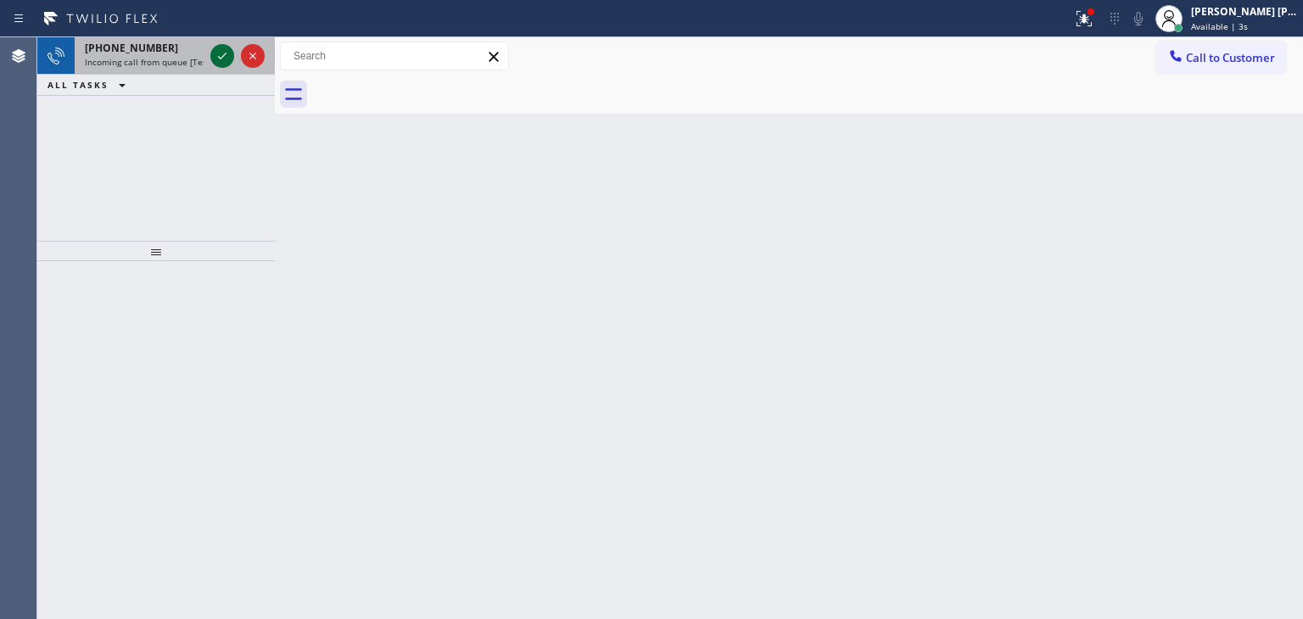
click at [222, 55] on icon at bounding box center [222, 56] width 20 height 20
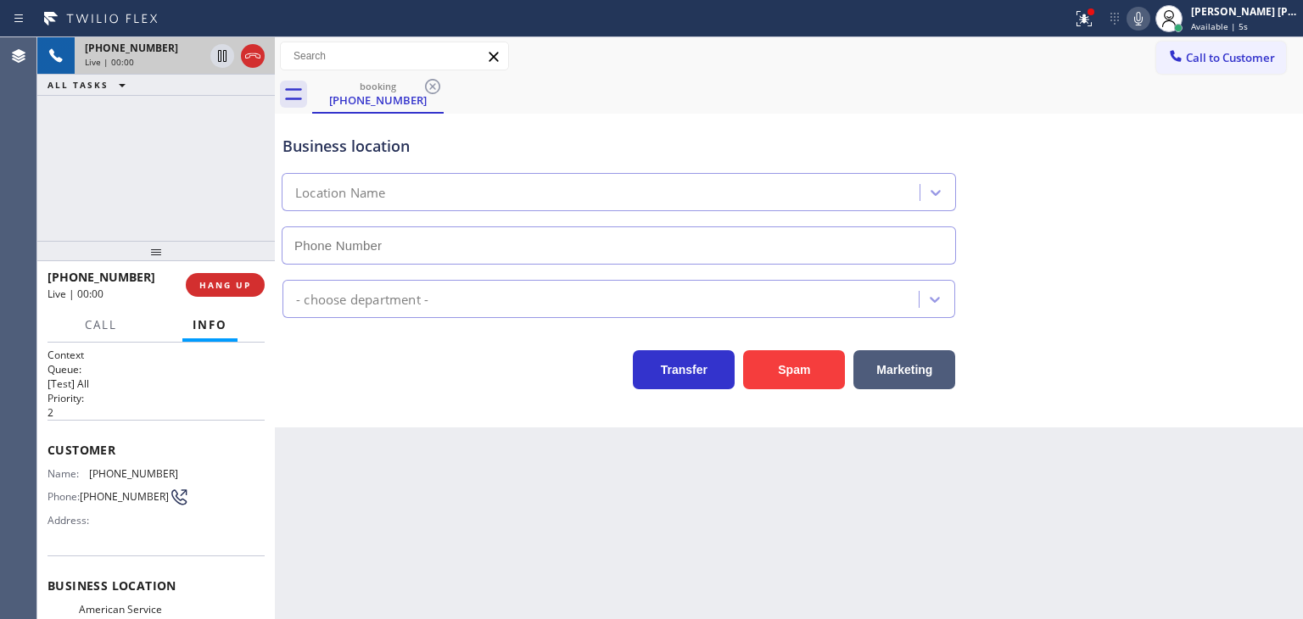
type input "[PHONE_NUMBER]"
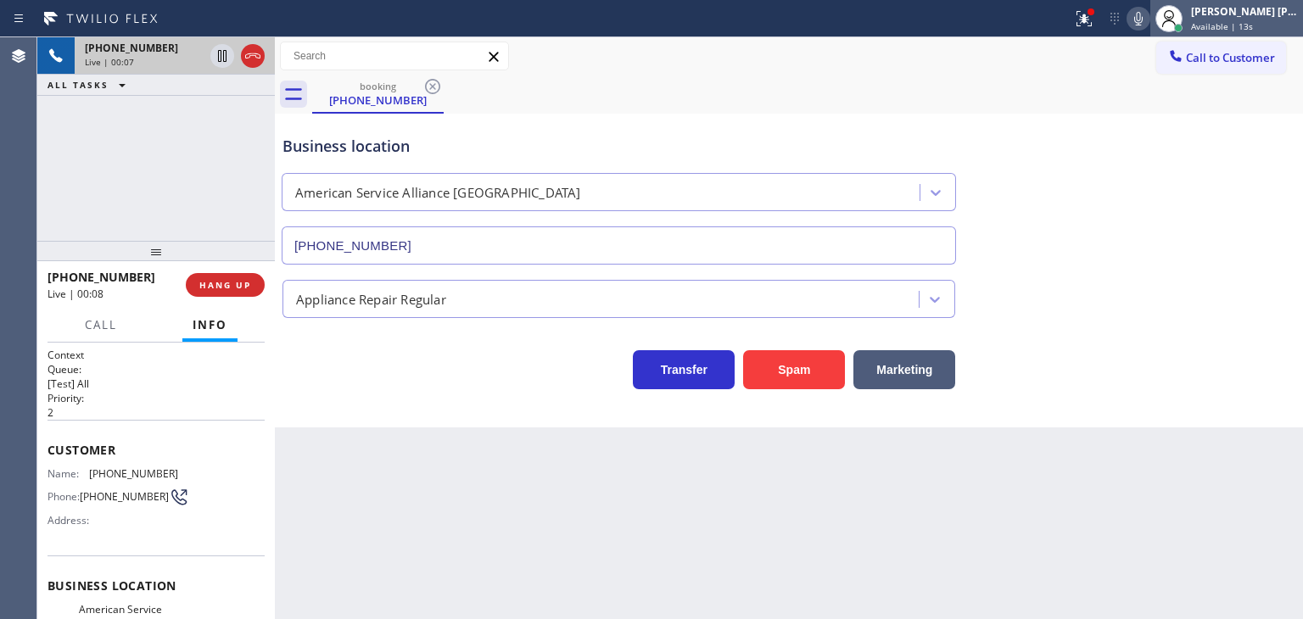
click at [1253, 16] on div "[PERSON_NAME] [PERSON_NAME]" at bounding box center [1244, 11] width 107 height 14
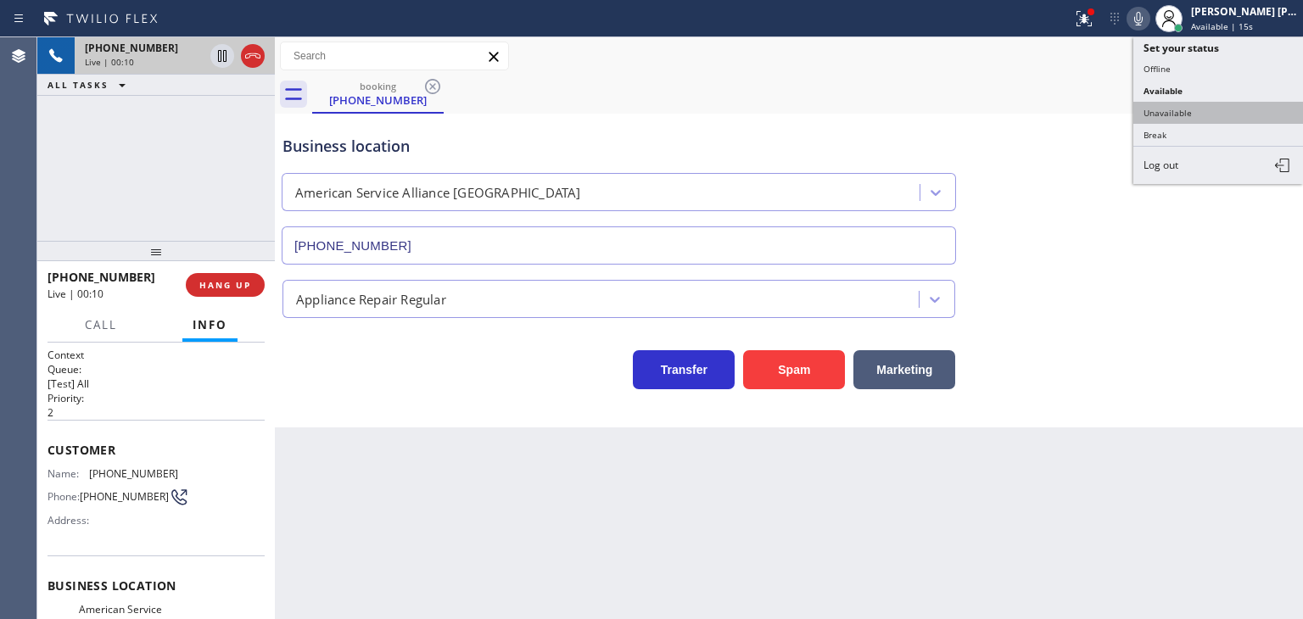
click at [1177, 114] on button "Unavailable" at bounding box center [1218, 113] width 170 height 22
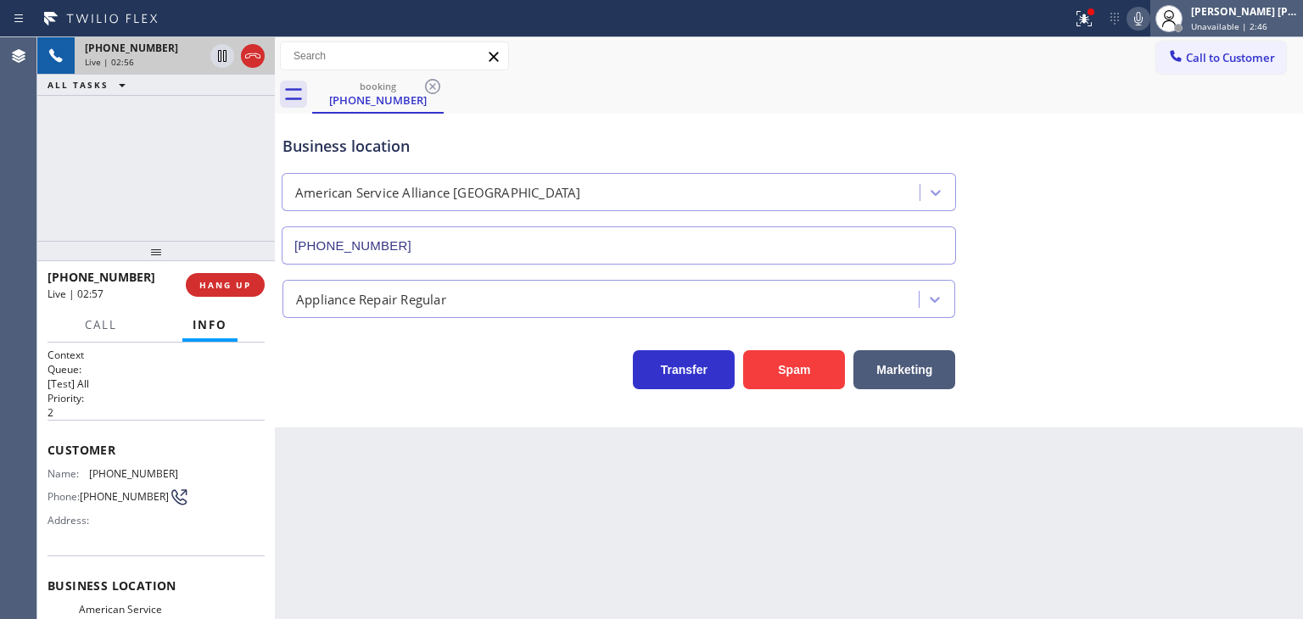
click at [1254, 10] on div "[PERSON_NAME] [PERSON_NAME]" at bounding box center [1244, 11] width 107 height 14
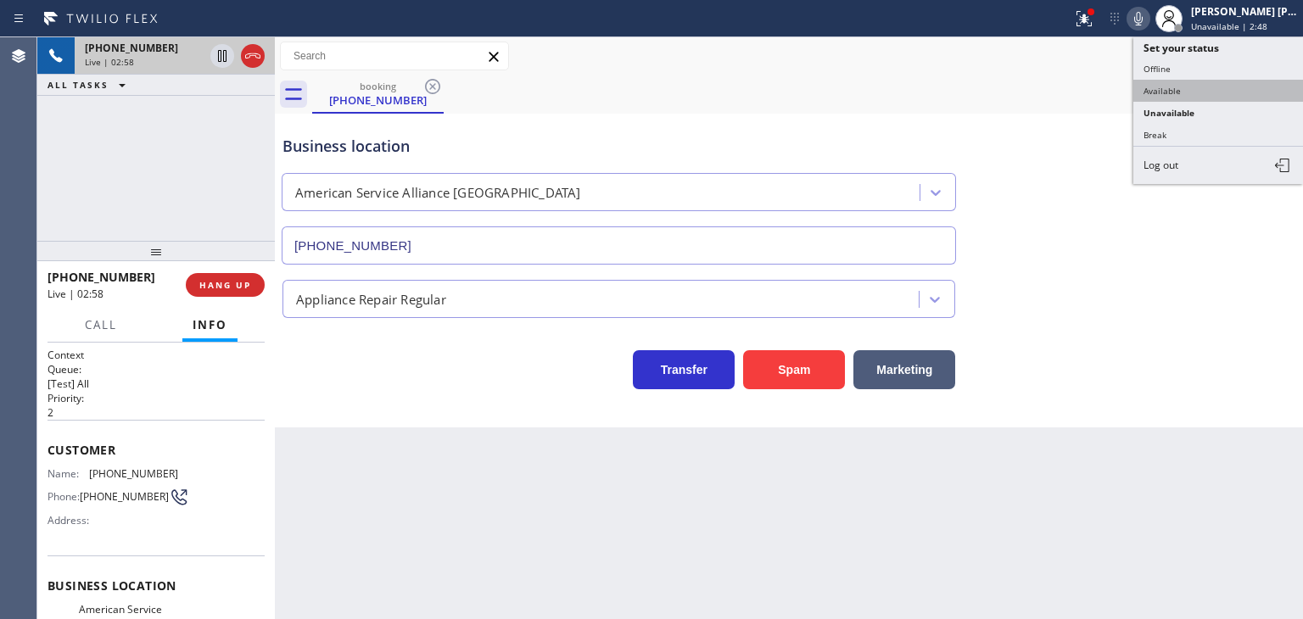
click at [1194, 82] on button "Available" at bounding box center [1218, 91] width 170 height 22
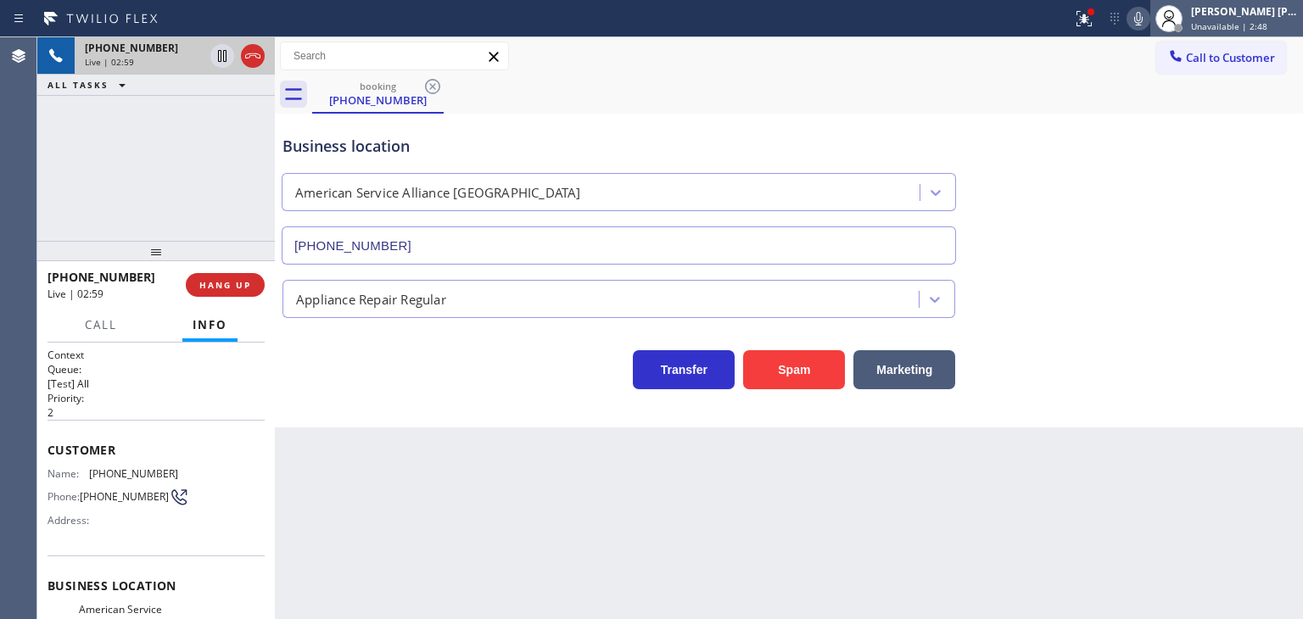
click at [1250, 21] on span "Unavailable | 2:48" at bounding box center [1229, 26] width 76 height 12
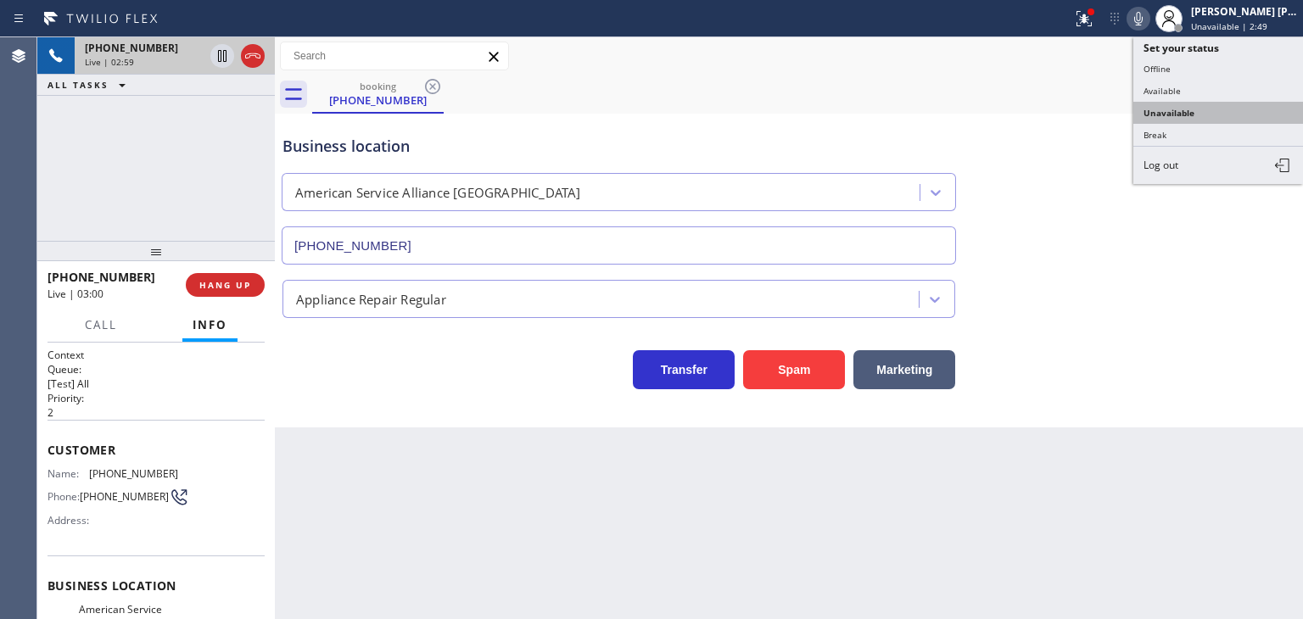
click at [1199, 109] on button "Unavailable" at bounding box center [1218, 113] width 170 height 22
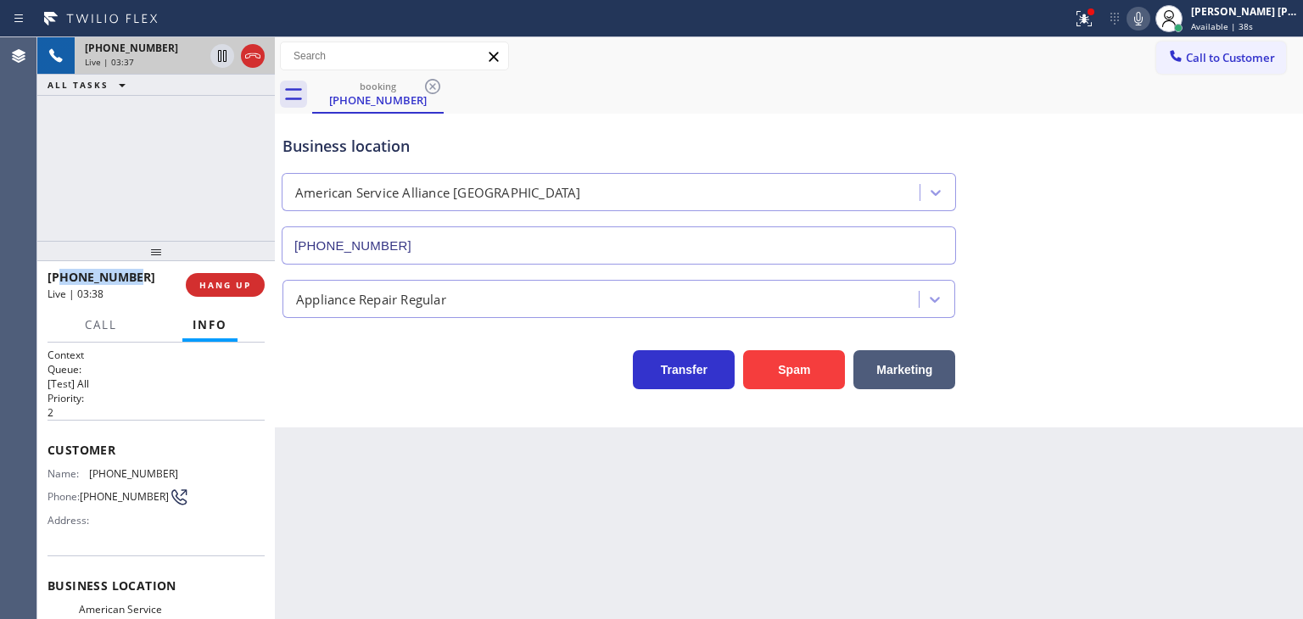
drag, startPoint x: 144, startPoint y: 283, endPoint x: 64, endPoint y: 278, distance: 80.7
click at [64, 278] on div "[PHONE_NUMBER]" at bounding box center [111, 277] width 126 height 16
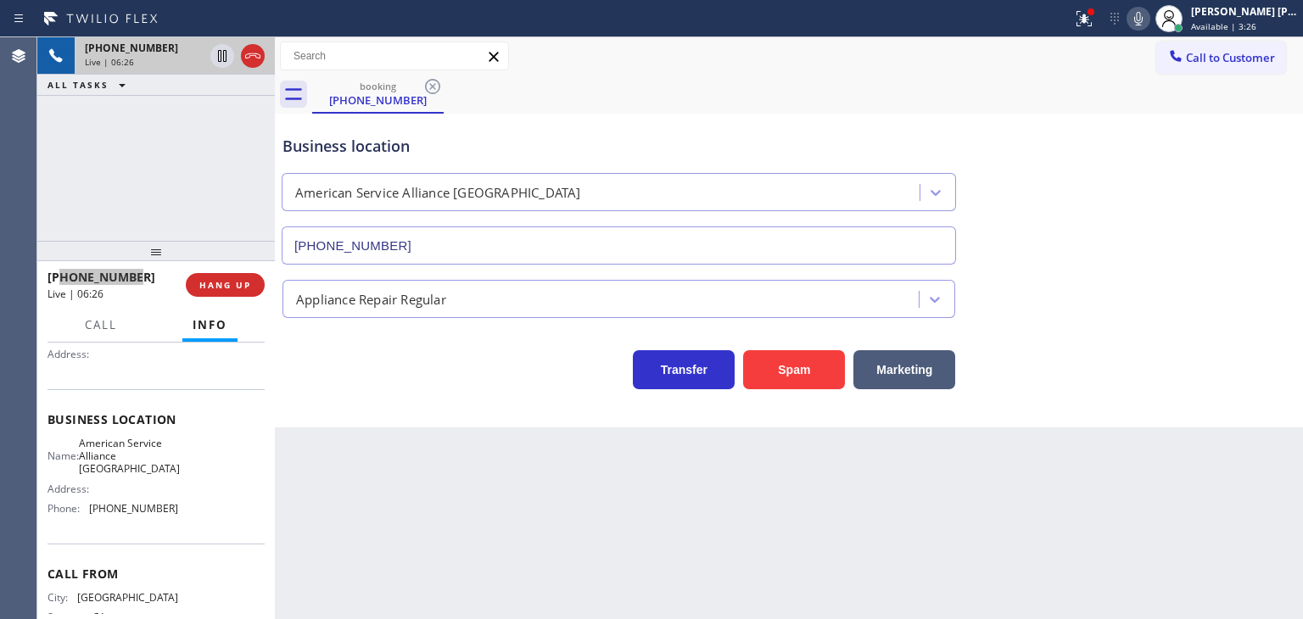
scroll to position [170, 0]
drag, startPoint x: 168, startPoint y: 512, endPoint x: 83, endPoint y: 517, distance: 85.0
click at [83, 517] on div "Name: American Service Alliance Oakland Address: Phone: [PHONE_NUMBER]" at bounding box center [113, 476] width 131 height 86
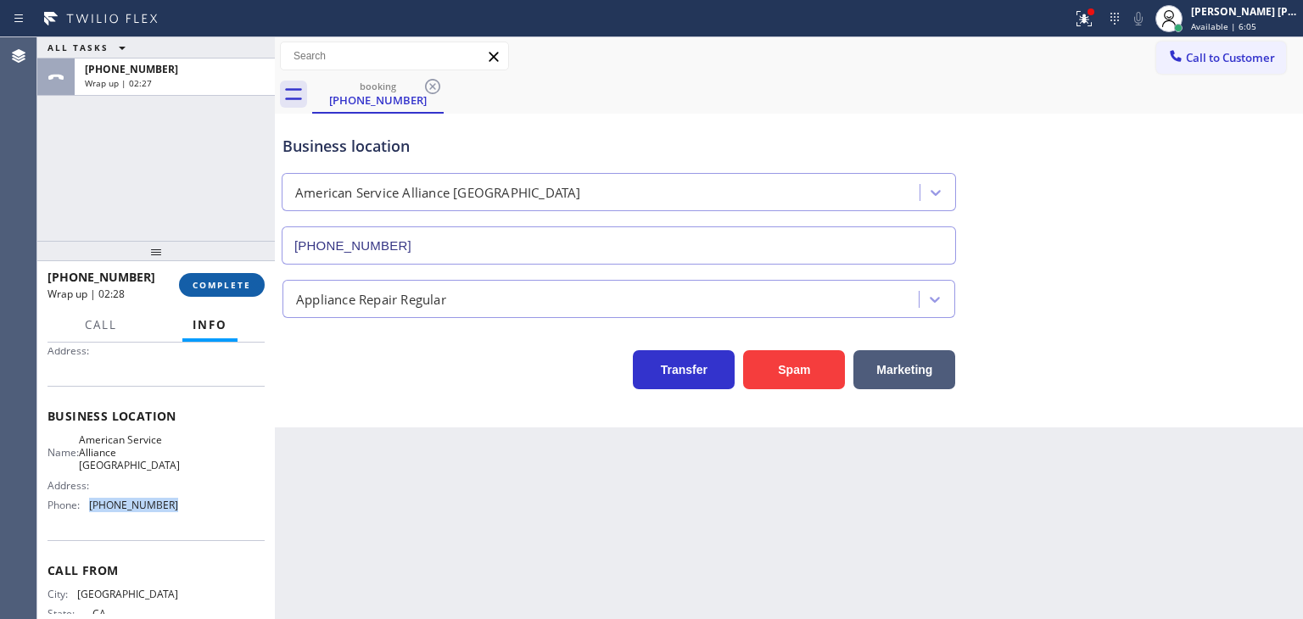
click at [206, 293] on button "COMPLETE" at bounding box center [222, 285] width 86 height 24
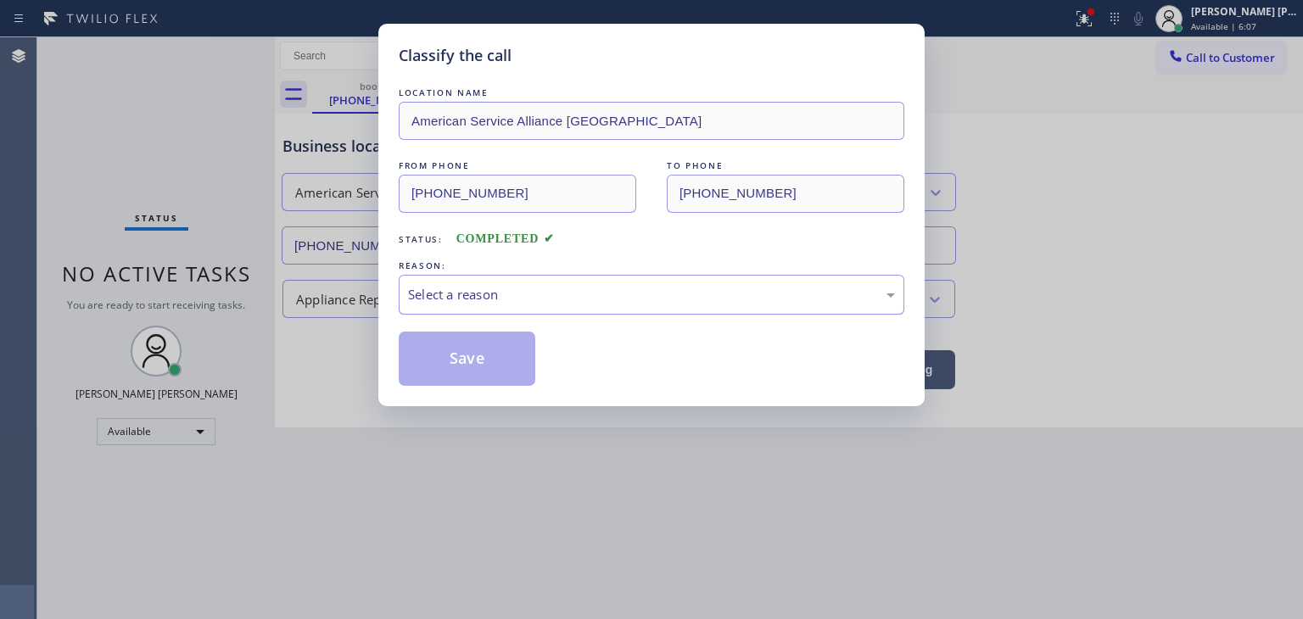
click at [456, 293] on div "Select a reason" at bounding box center [651, 295] width 487 height 20
click at [472, 355] on button "Save" at bounding box center [467, 359] width 137 height 54
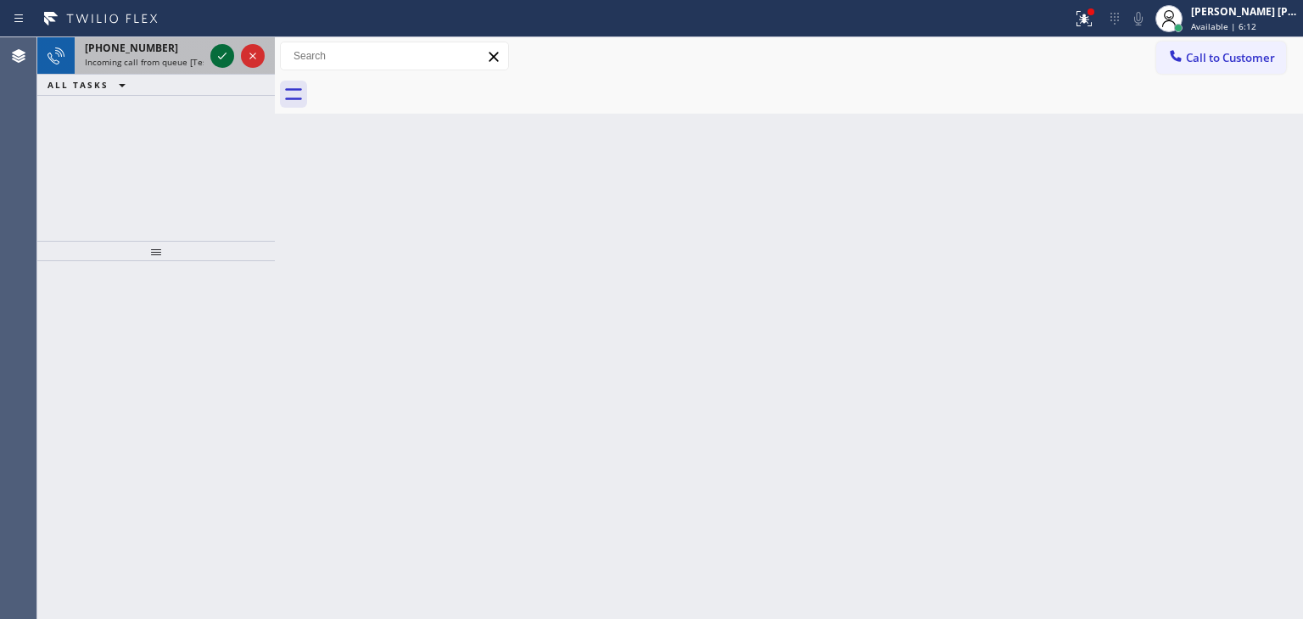
click at [218, 62] on icon at bounding box center [222, 56] width 20 height 20
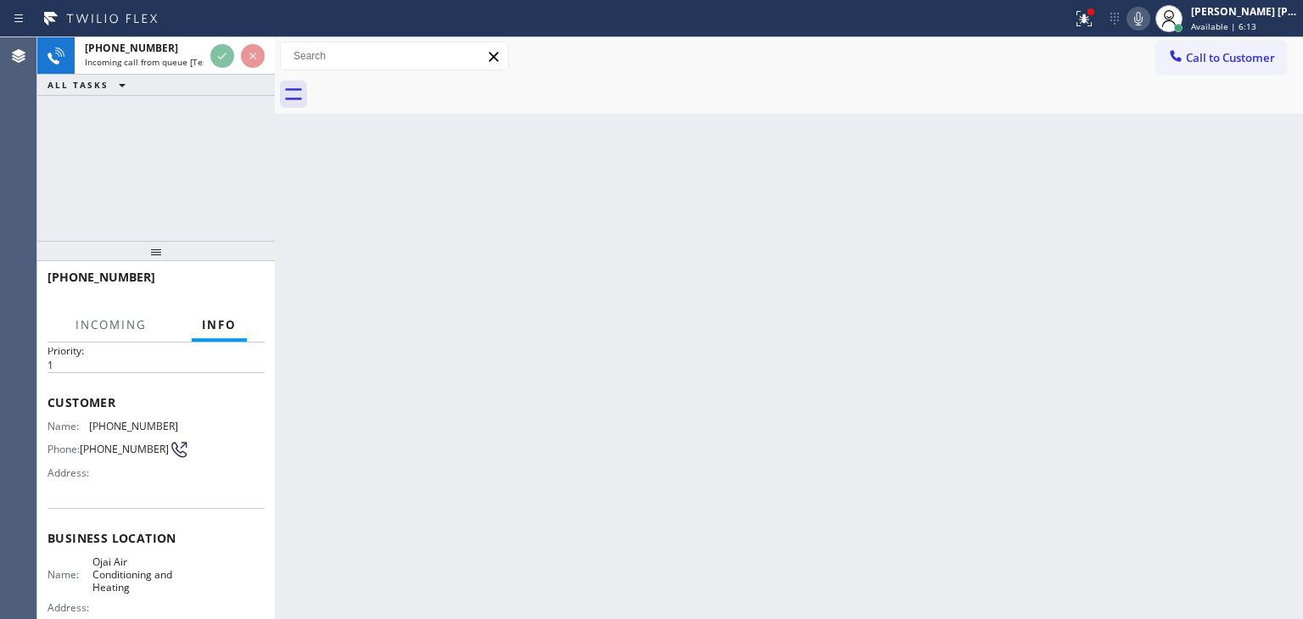
scroll to position [85, 0]
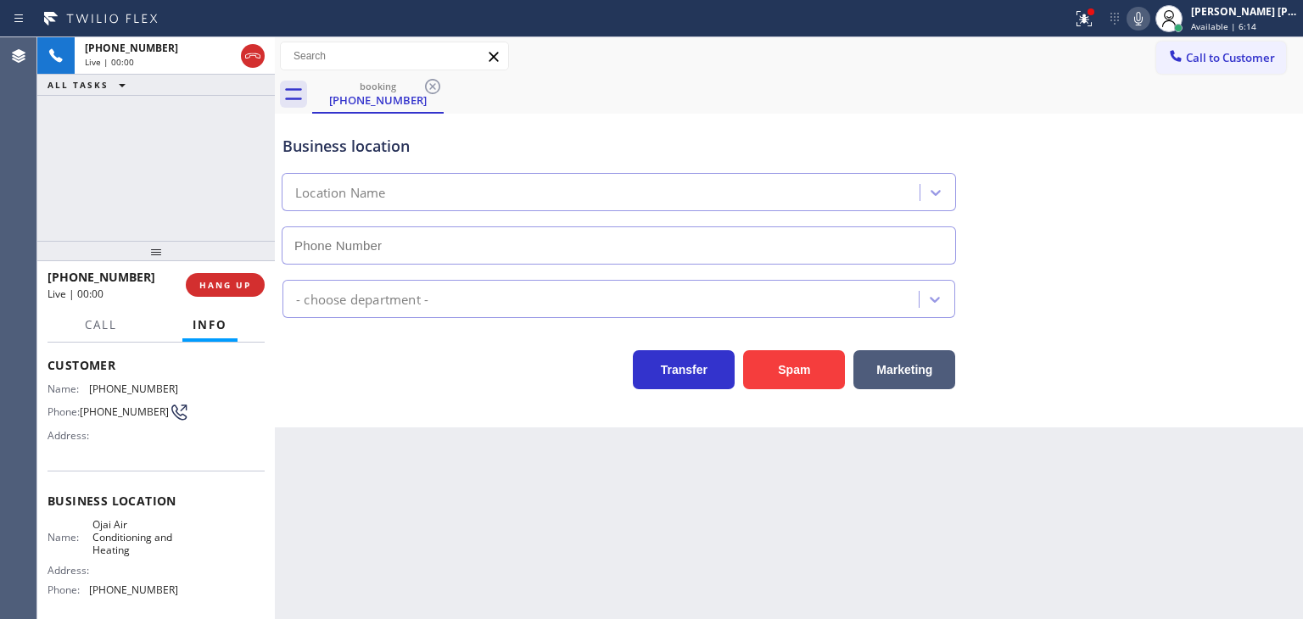
type input "[PHONE_NUMBER]"
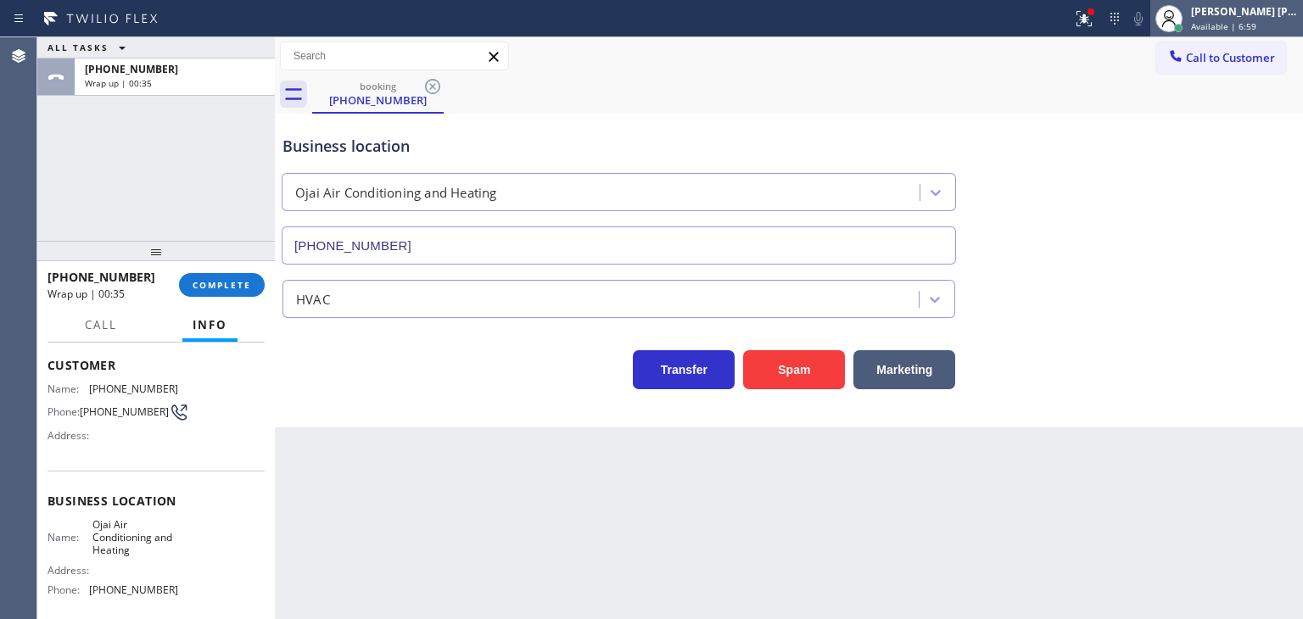
click at [1281, 28] on div "Available | 6:59" at bounding box center [1244, 26] width 107 height 12
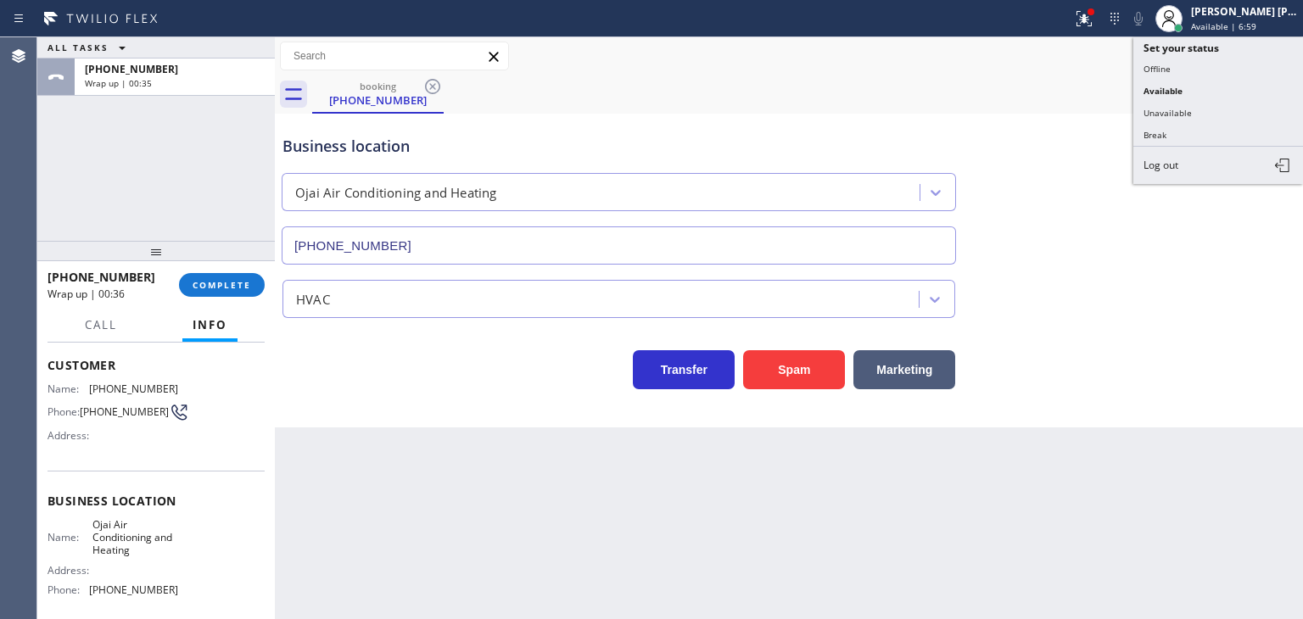
click at [1218, 106] on button "Unavailable" at bounding box center [1218, 113] width 170 height 22
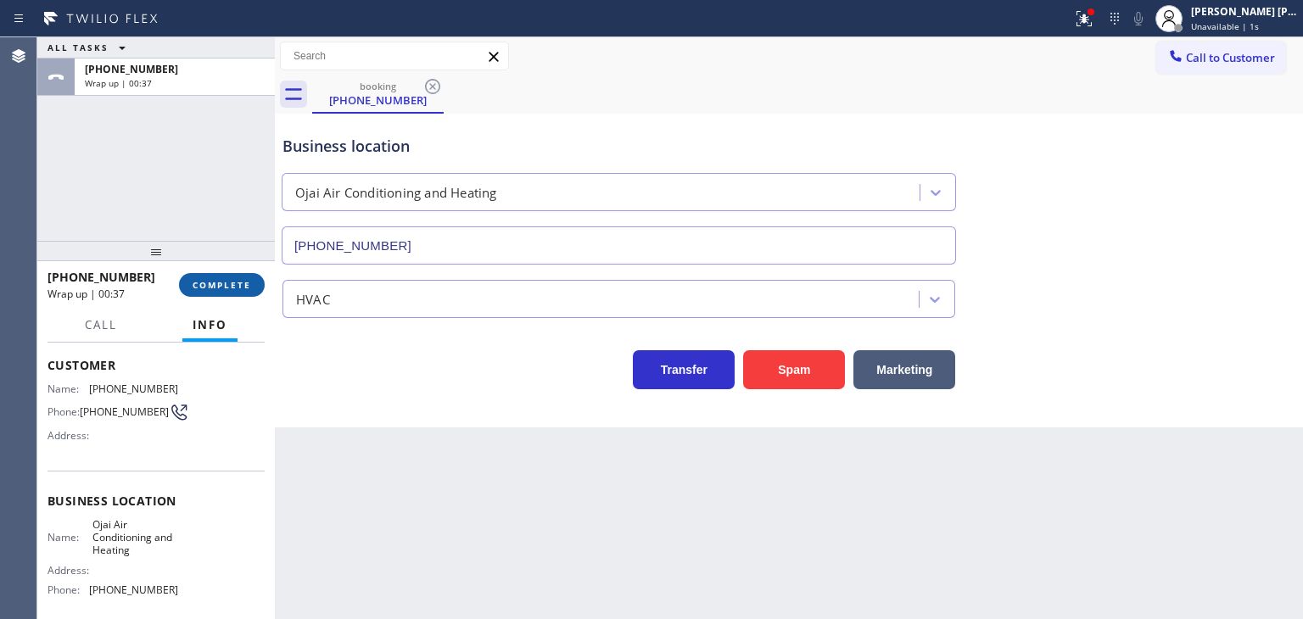
click at [205, 289] on span "COMPLETE" at bounding box center [222, 285] width 59 height 12
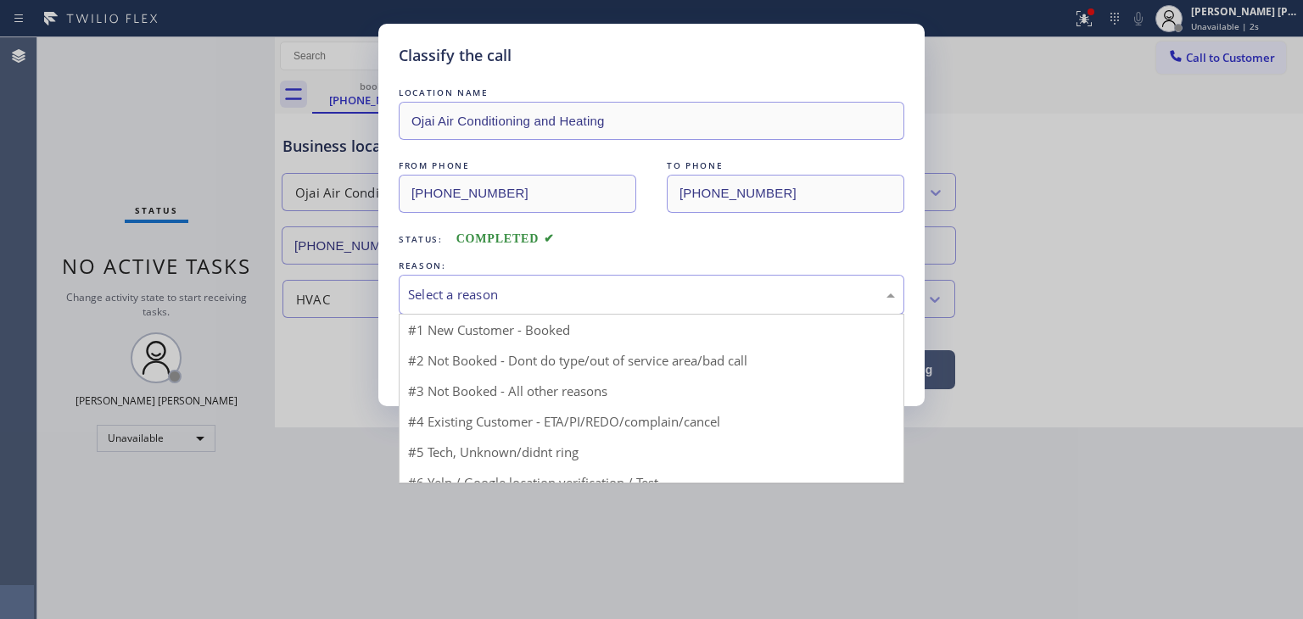
click at [573, 282] on div "Select a reason" at bounding box center [652, 295] width 506 height 40
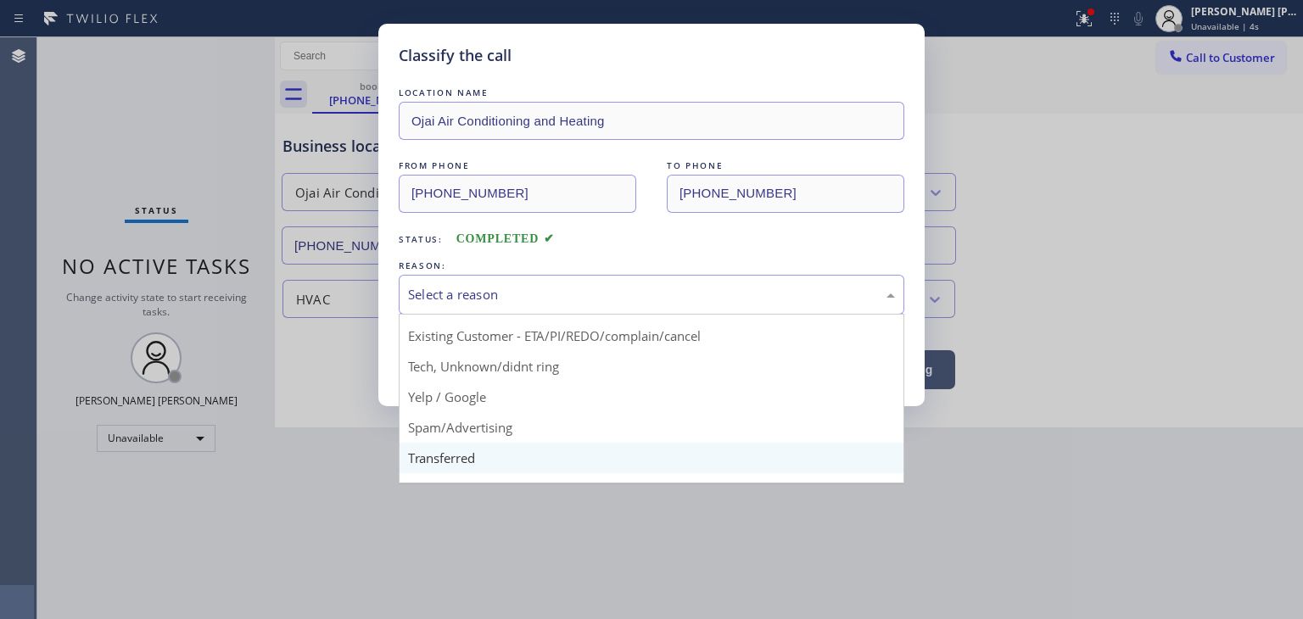
scroll to position [85, 0]
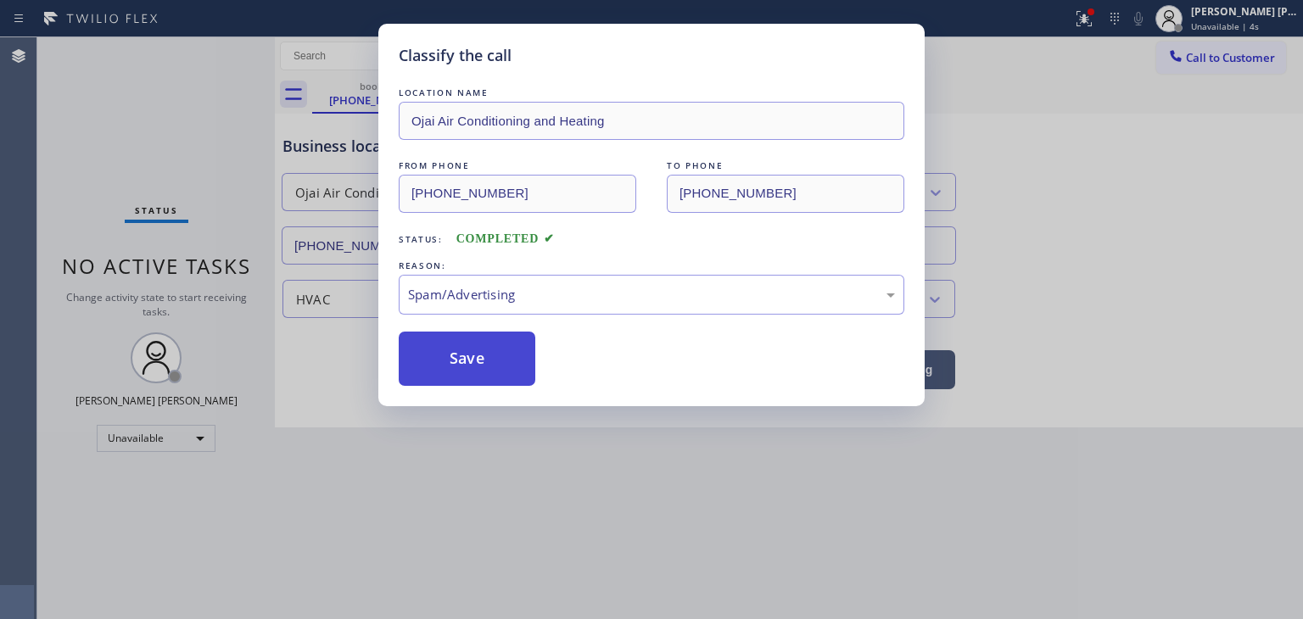
click at [446, 361] on button "Save" at bounding box center [467, 359] width 137 height 54
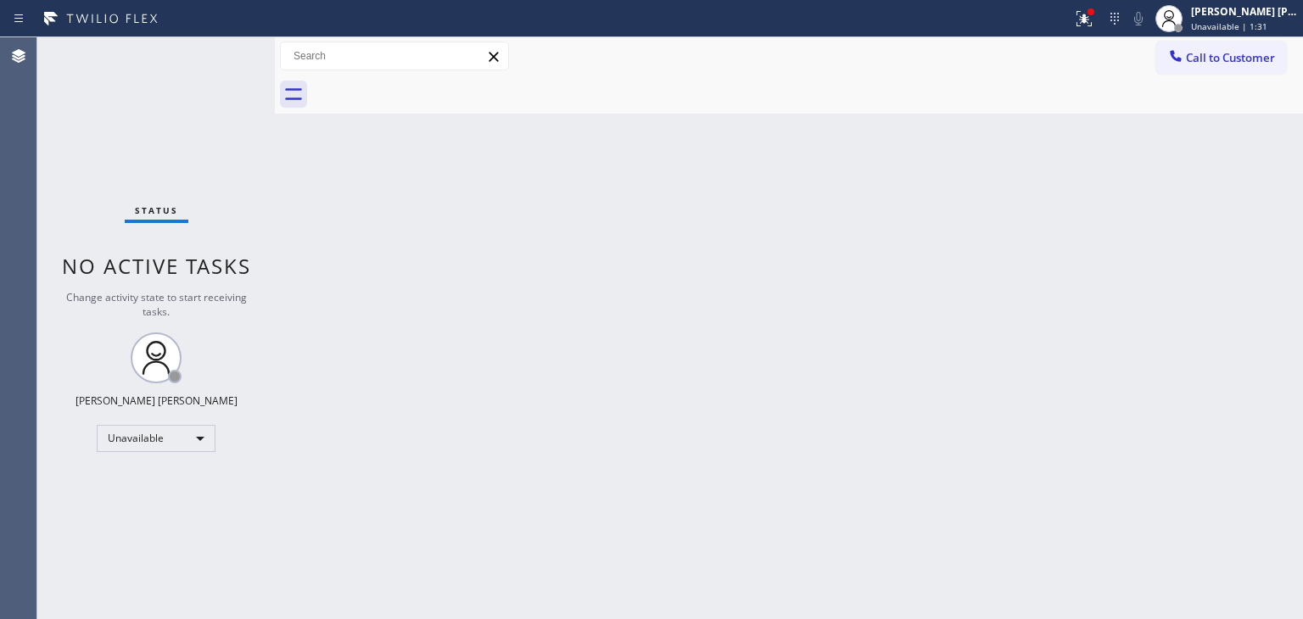
click at [1261, 56] on span "Call to Customer" at bounding box center [1230, 57] width 89 height 15
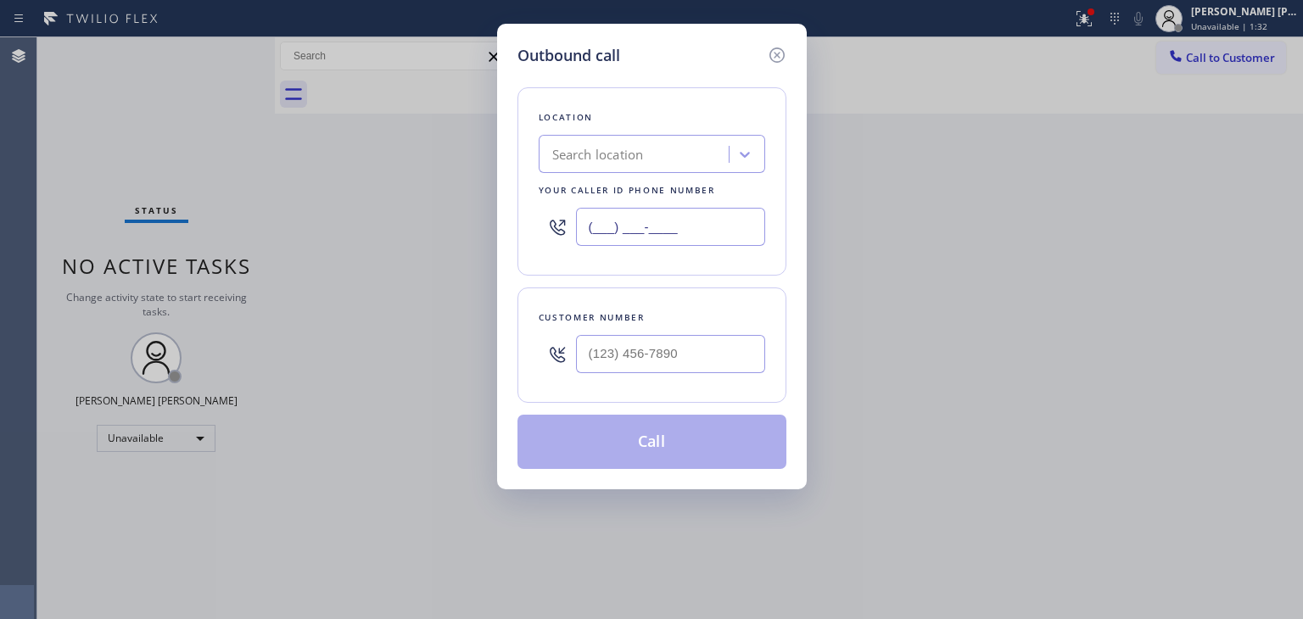
click at [673, 236] on input "(___) ___-____" at bounding box center [670, 227] width 189 height 38
paste input "855) 731-4952"
type input "[PHONE_NUMBER]"
type input "(___) ___-____"
paste input "949) 643-8453"
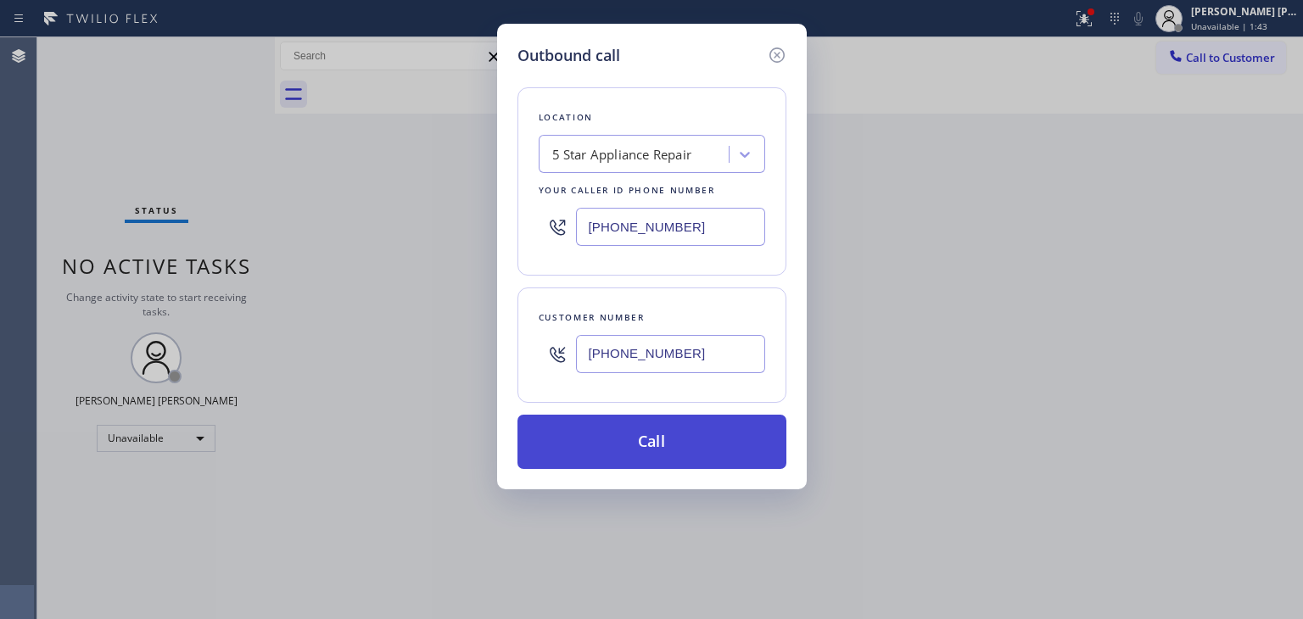
type input "[PHONE_NUMBER]"
click at [692, 449] on button "Call" at bounding box center [651, 442] width 269 height 54
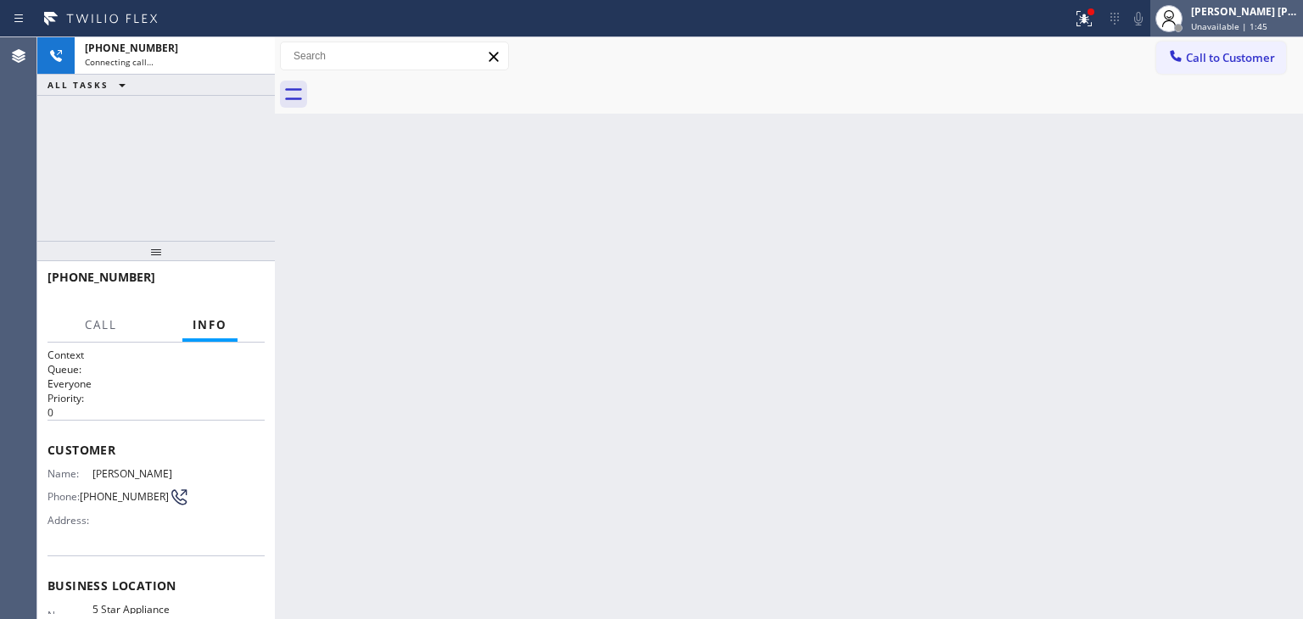
click at [1227, 20] on span "Unavailable | 1:45" at bounding box center [1229, 26] width 76 height 12
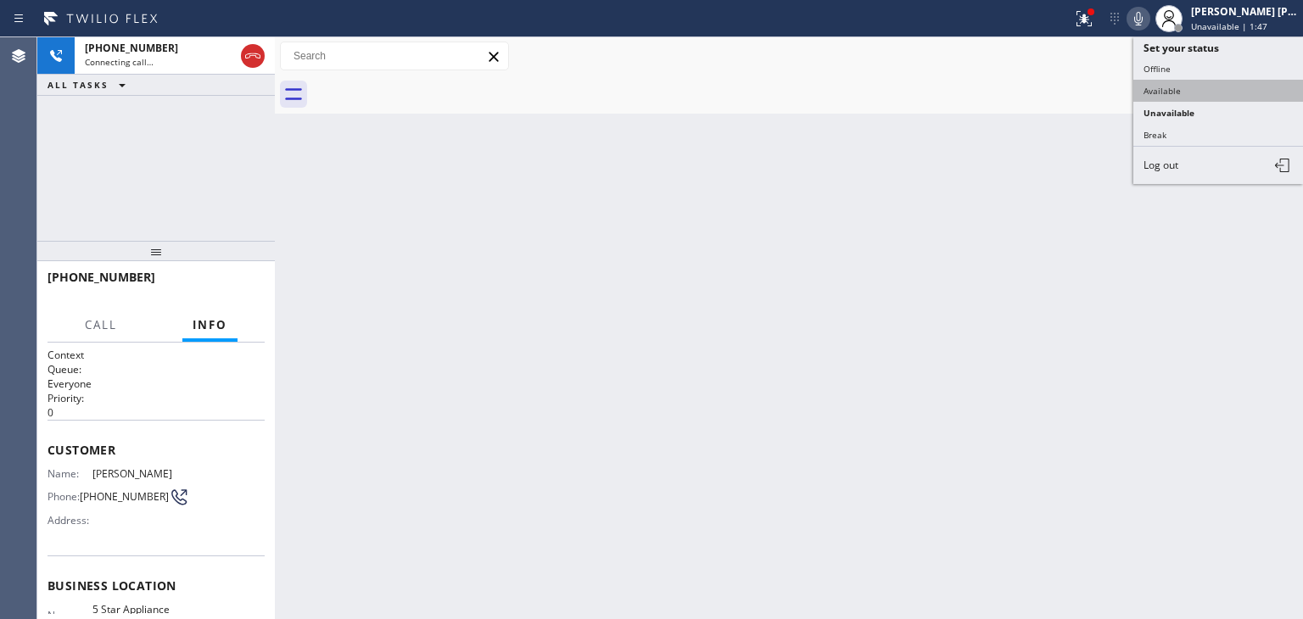
click at [1210, 85] on button "Available" at bounding box center [1218, 91] width 170 height 22
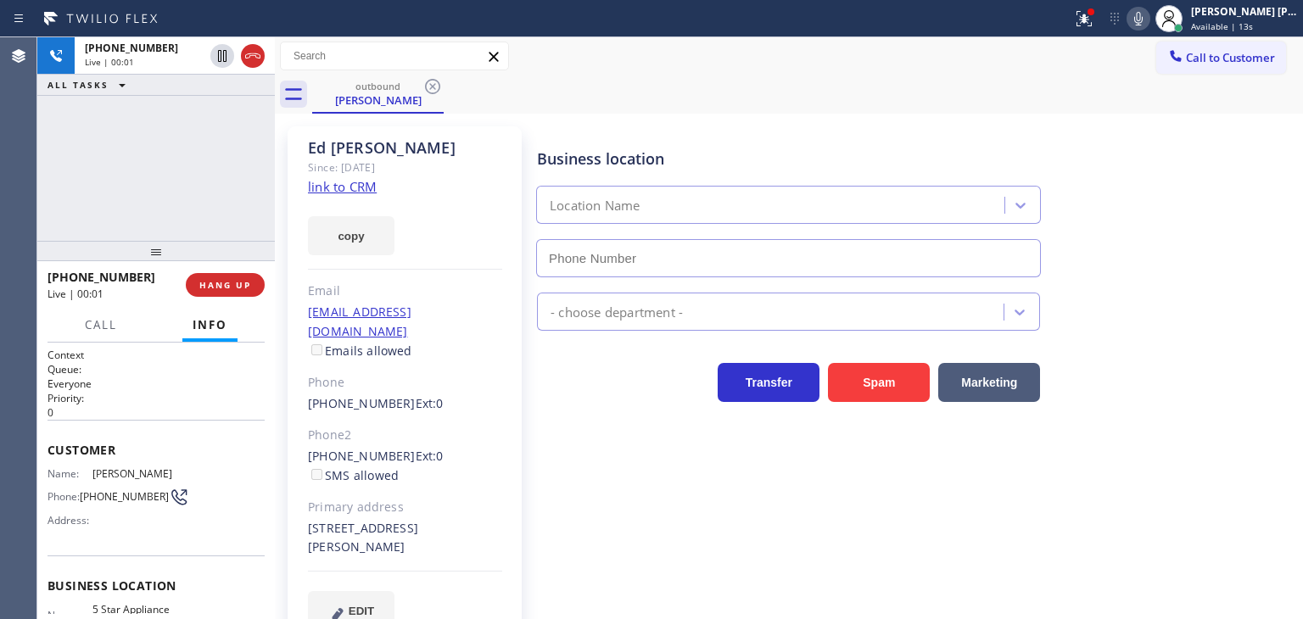
type input "[PHONE_NUMBER]"
click at [233, 291] on button "HANG UP" at bounding box center [225, 285] width 79 height 24
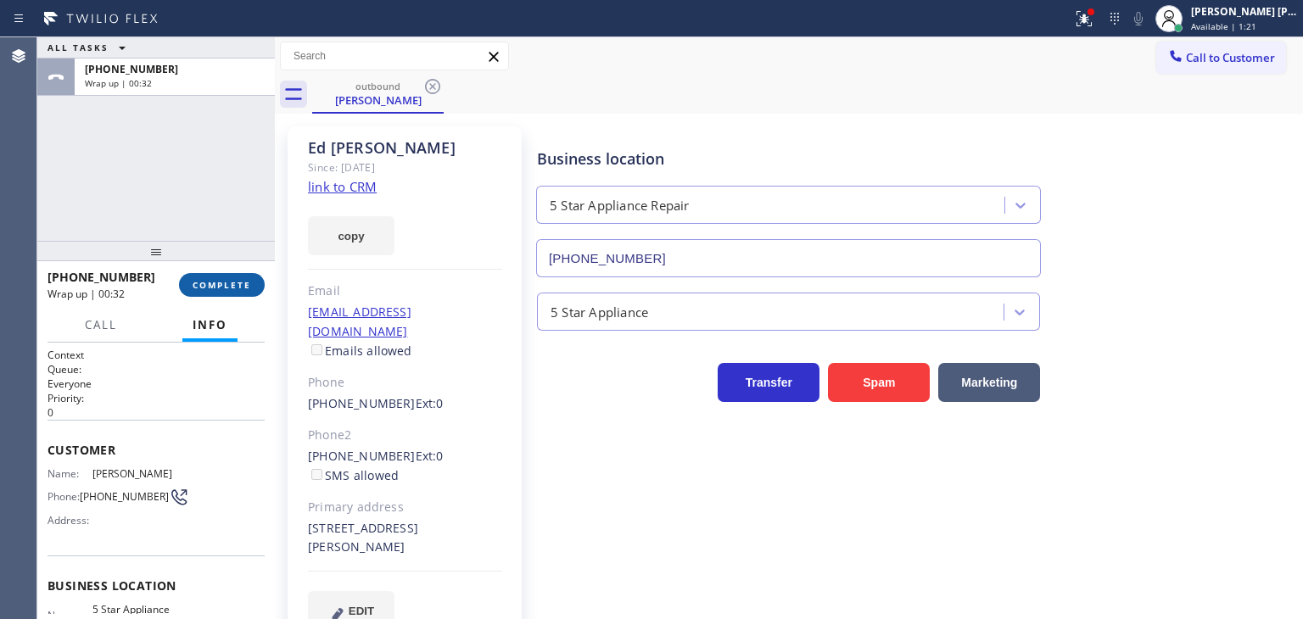
click at [249, 284] on span "COMPLETE" at bounding box center [222, 285] width 59 height 12
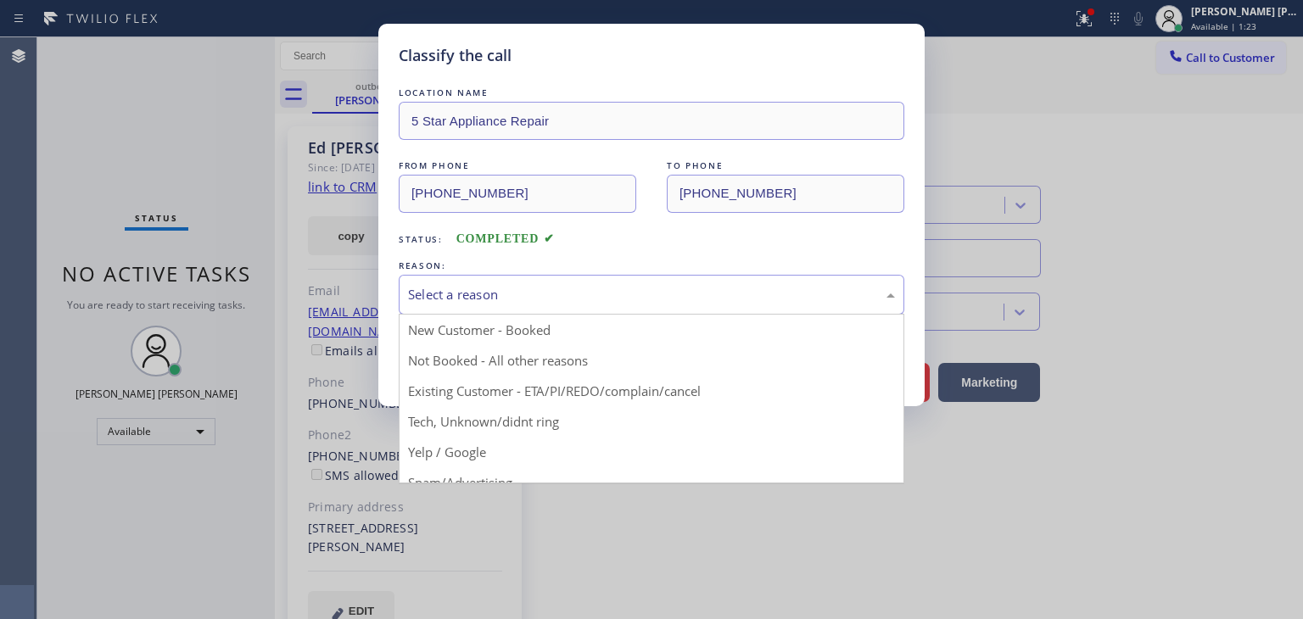
click at [491, 288] on div "Select a reason" at bounding box center [651, 295] width 487 height 20
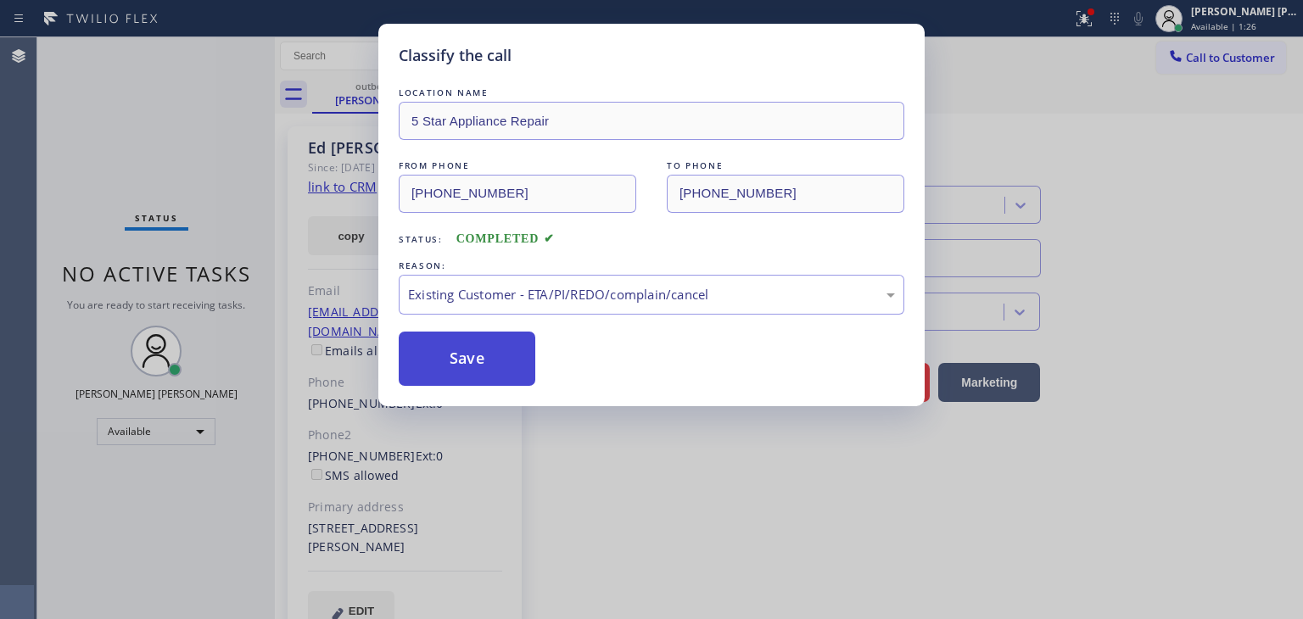
click at [460, 355] on button "Save" at bounding box center [467, 359] width 137 height 54
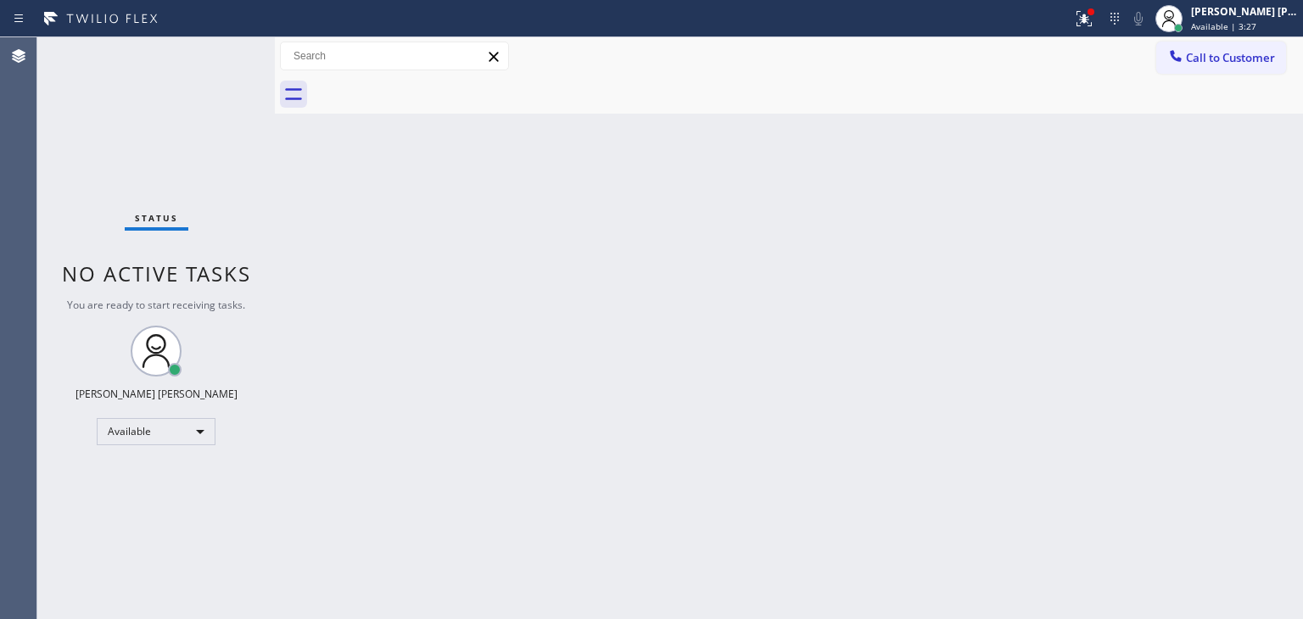
click at [215, 52] on div "Status No active tasks You are ready to start receiving tasks. [PERSON_NAME] [P…" at bounding box center [156, 328] width 238 height 582
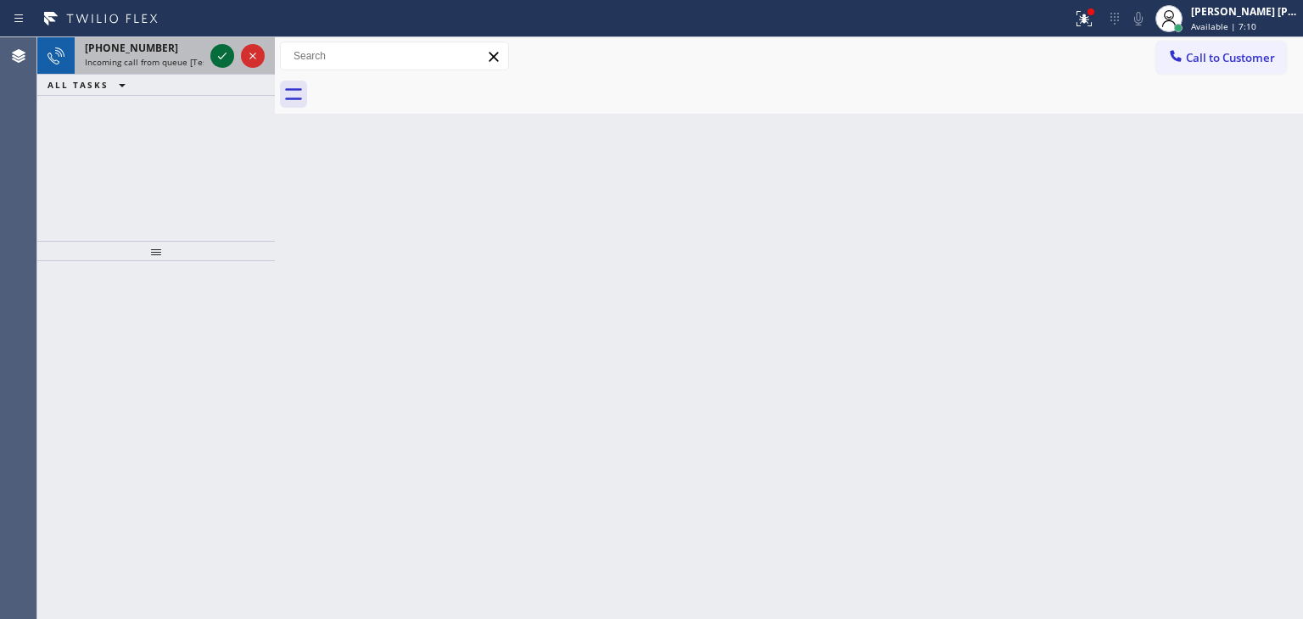
click at [221, 59] on icon at bounding box center [222, 56] width 20 height 20
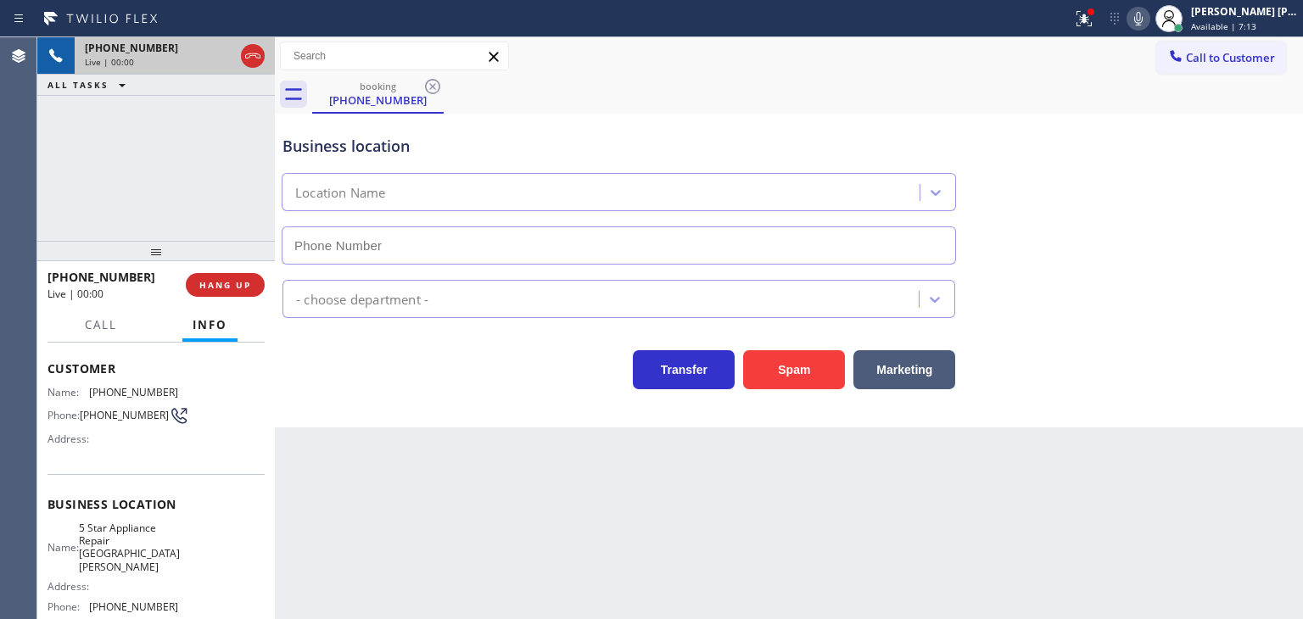
scroll to position [170, 0]
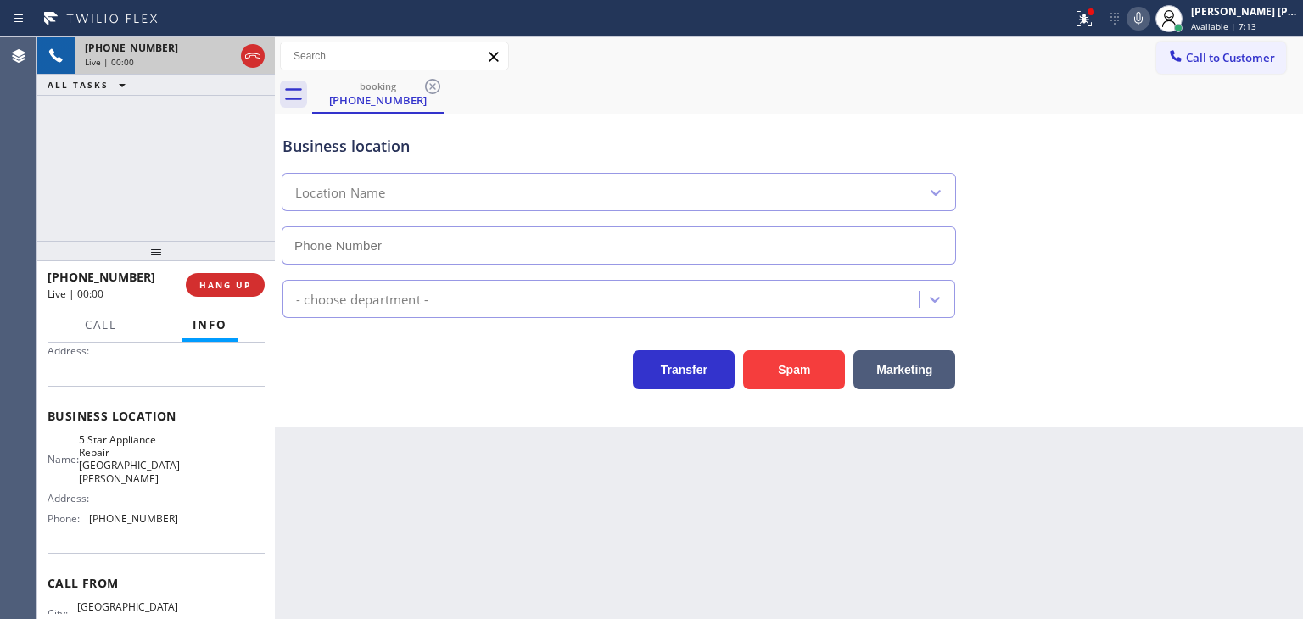
type input "[PHONE_NUMBER]"
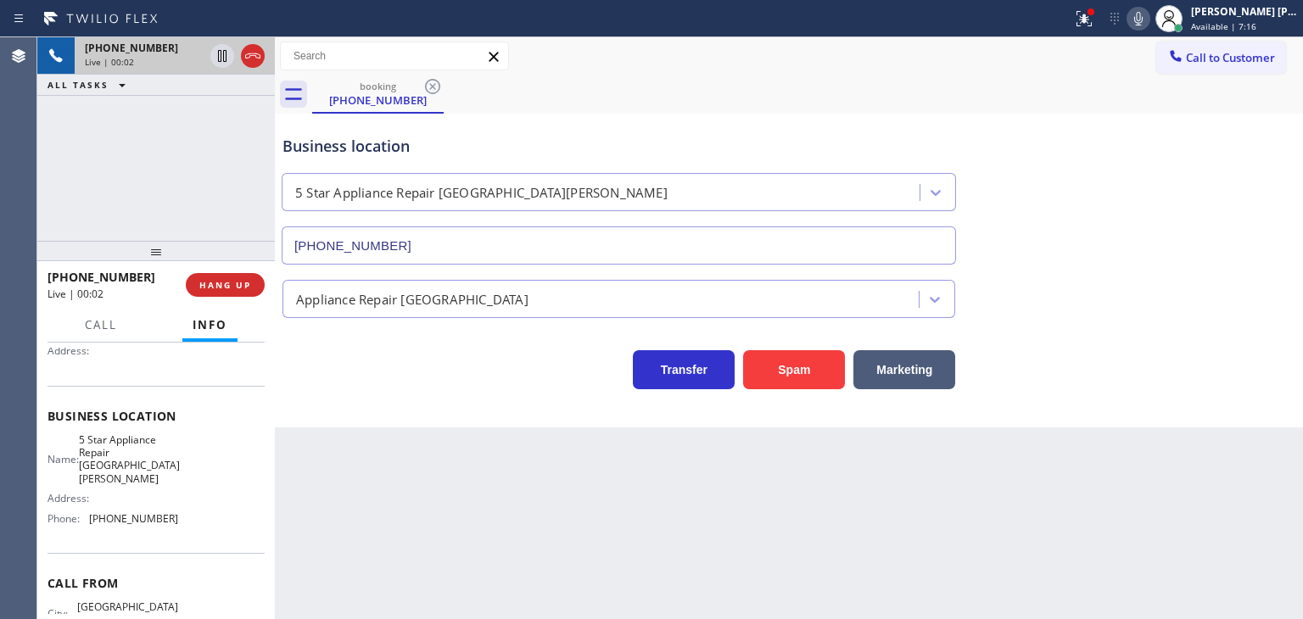
click at [1149, 18] on icon at bounding box center [1138, 18] width 20 height 20
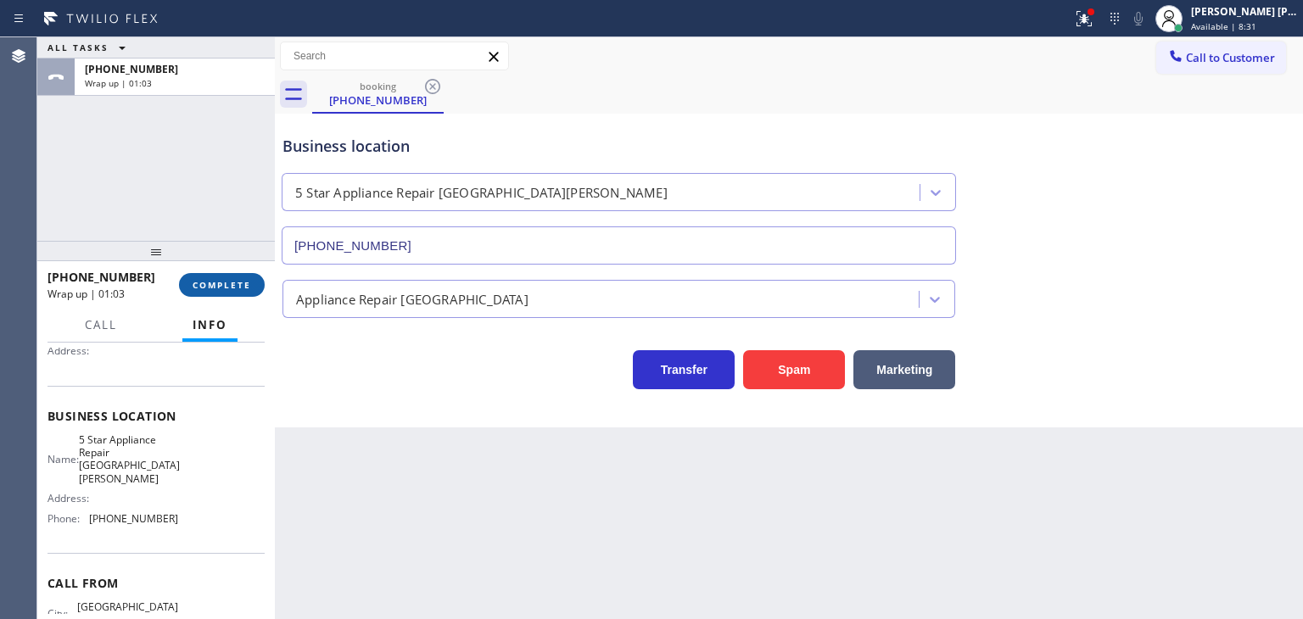
click at [232, 281] on span "COMPLETE" at bounding box center [222, 285] width 59 height 12
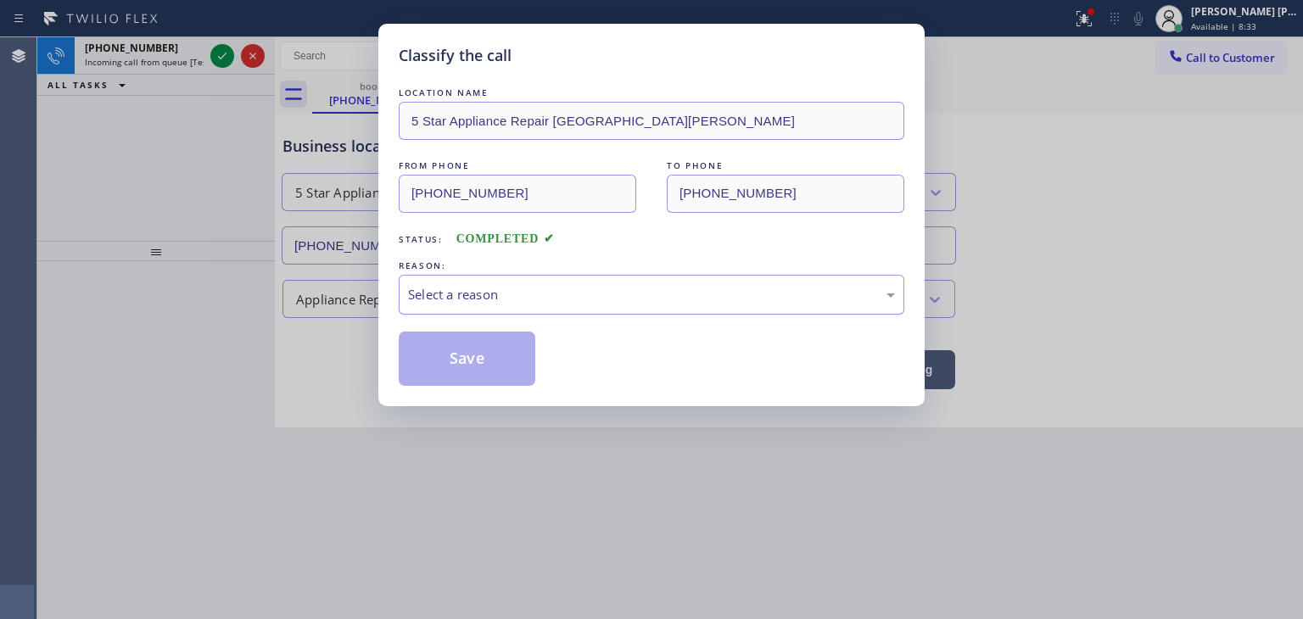
click at [472, 302] on div "Select a reason" at bounding box center [651, 295] width 487 height 20
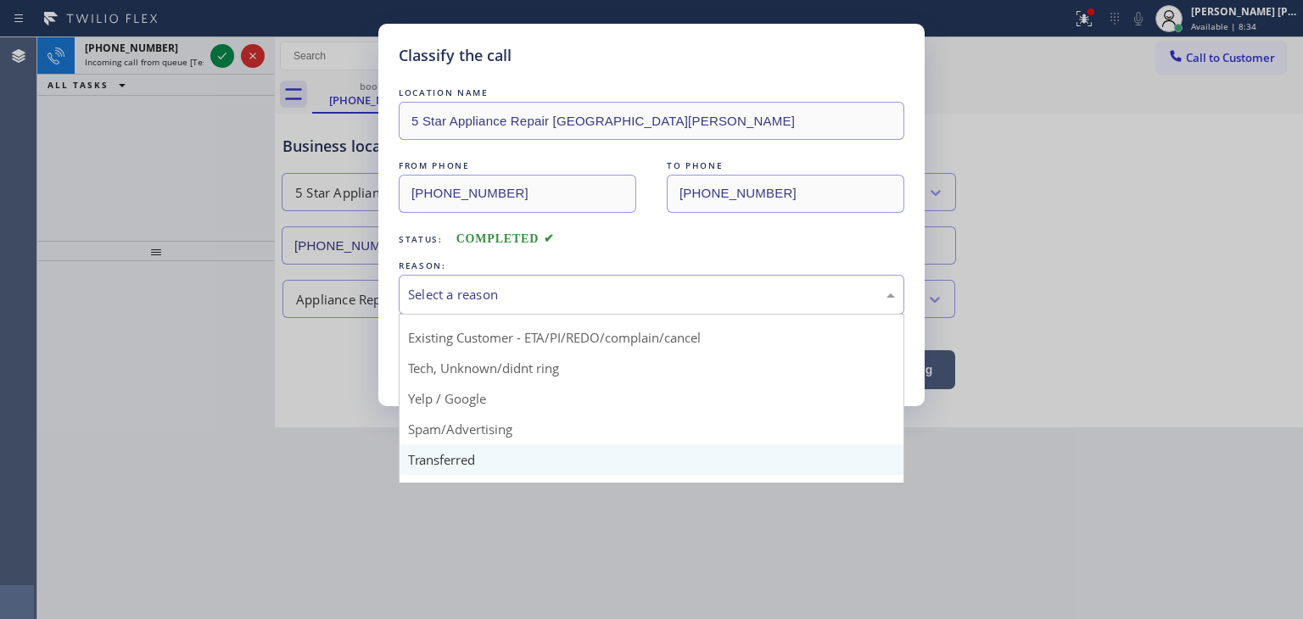
scroll to position [106, 0]
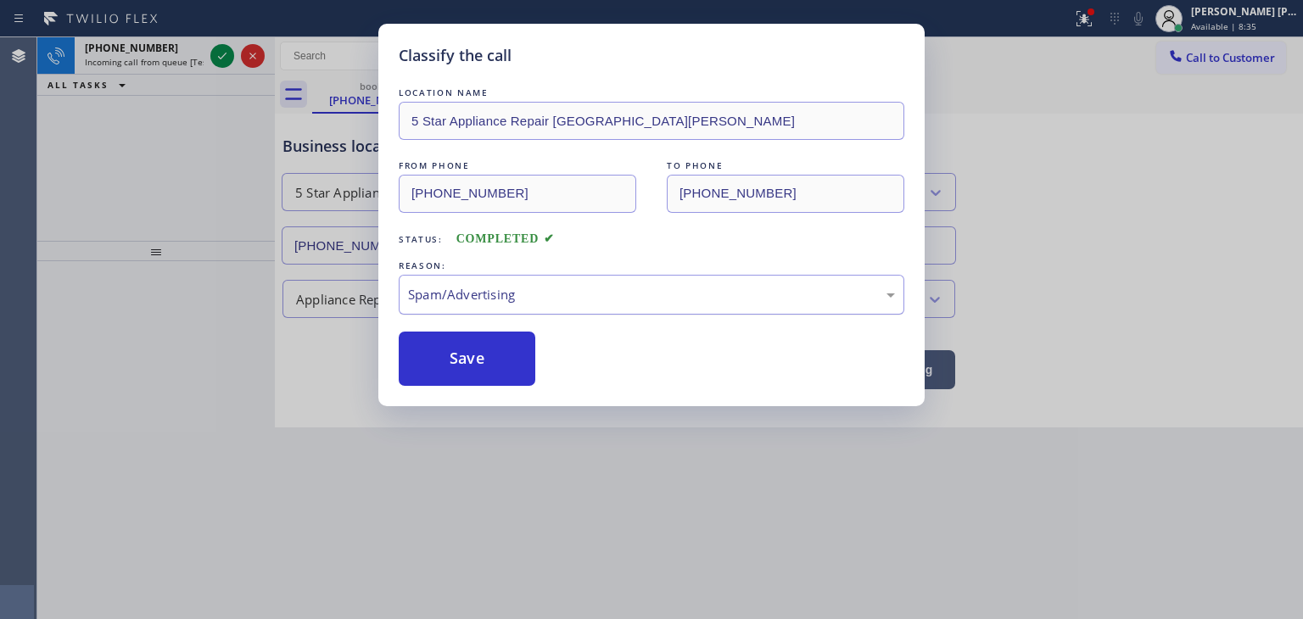
click at [466, 361] on button "Save" at bounding box center [467, 359] width 137 height 54
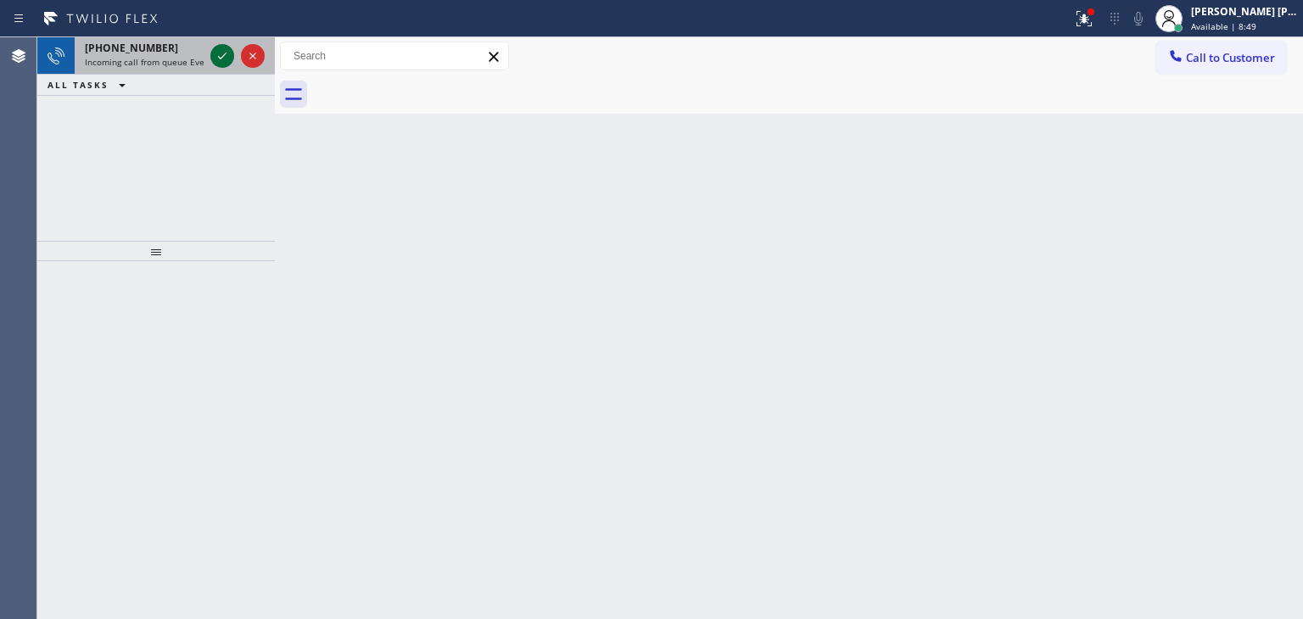
click at [229, 55] on icon at bounding box center [222, 56] width 20 height 20
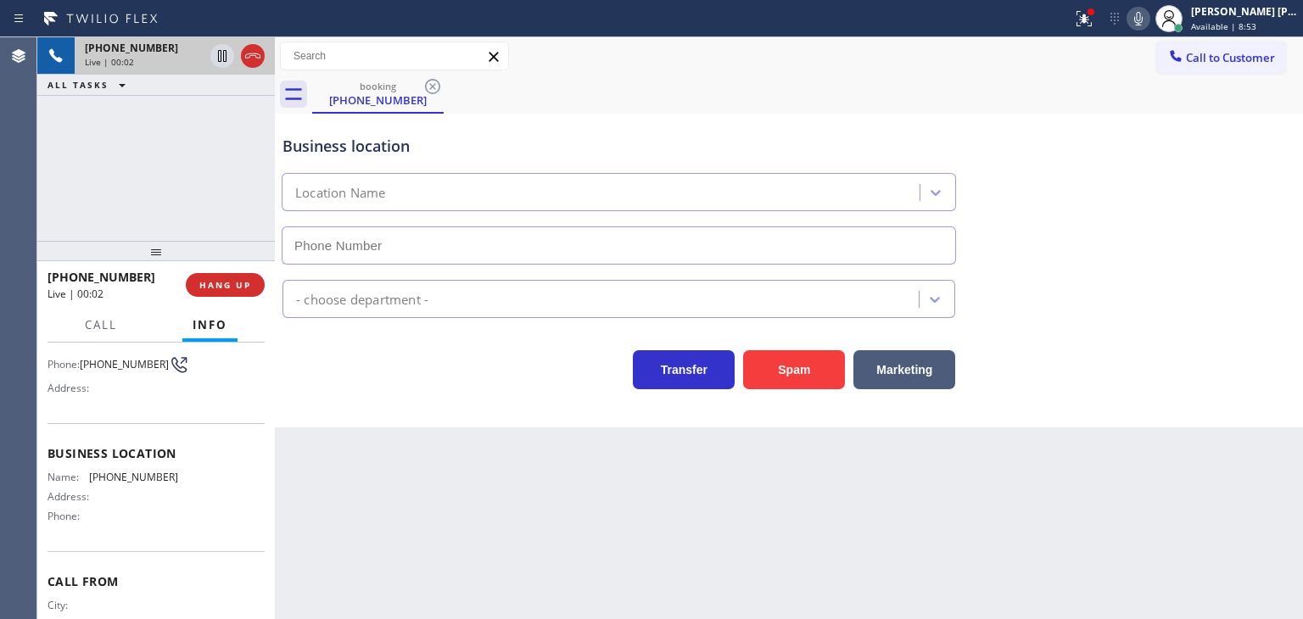
scroll to position [170, 0]
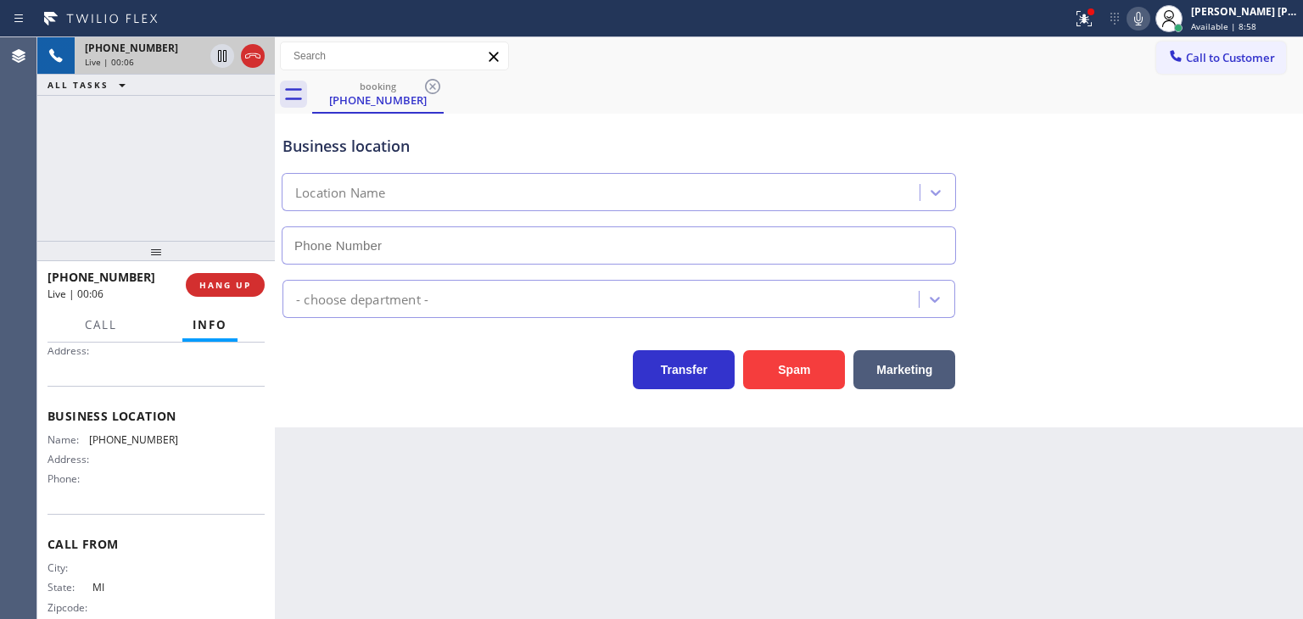
click at [1149, 21] on icon at bounding box center [1138, 18] width 20 height 20
click at [249, 59] on icon at bounding box center [253, 56] width 20 height 20
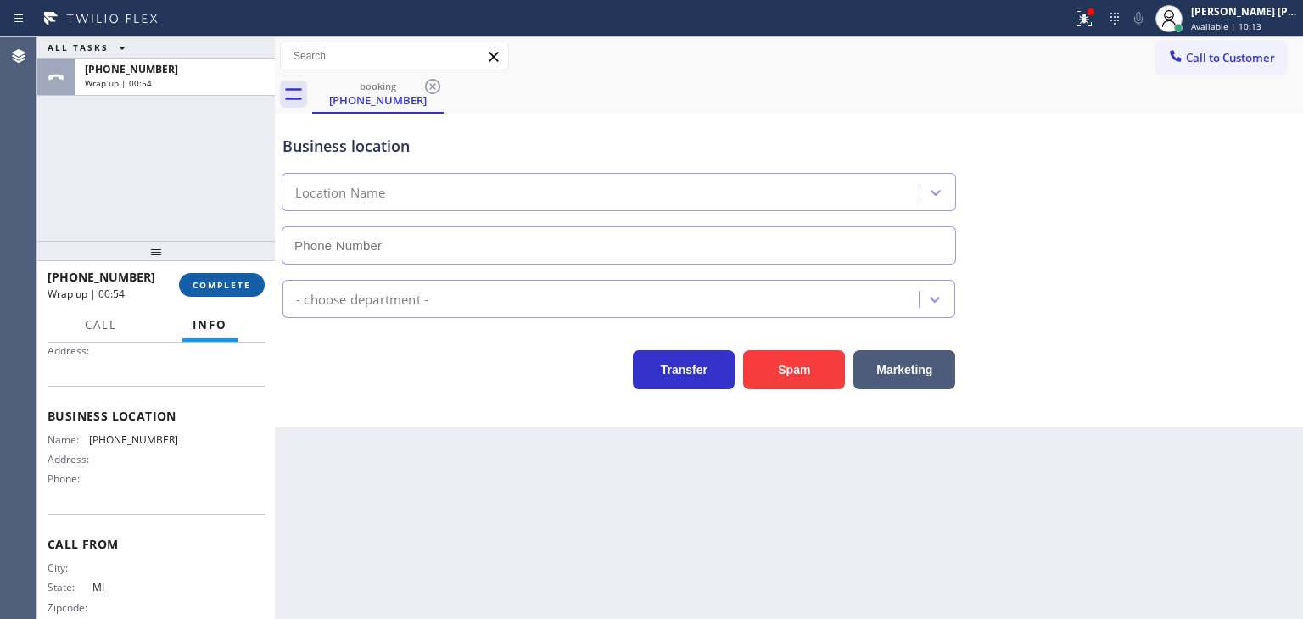
click at [254, 280] on button "COMPLETE" at bounding box center [222, 285] width 86 height 24
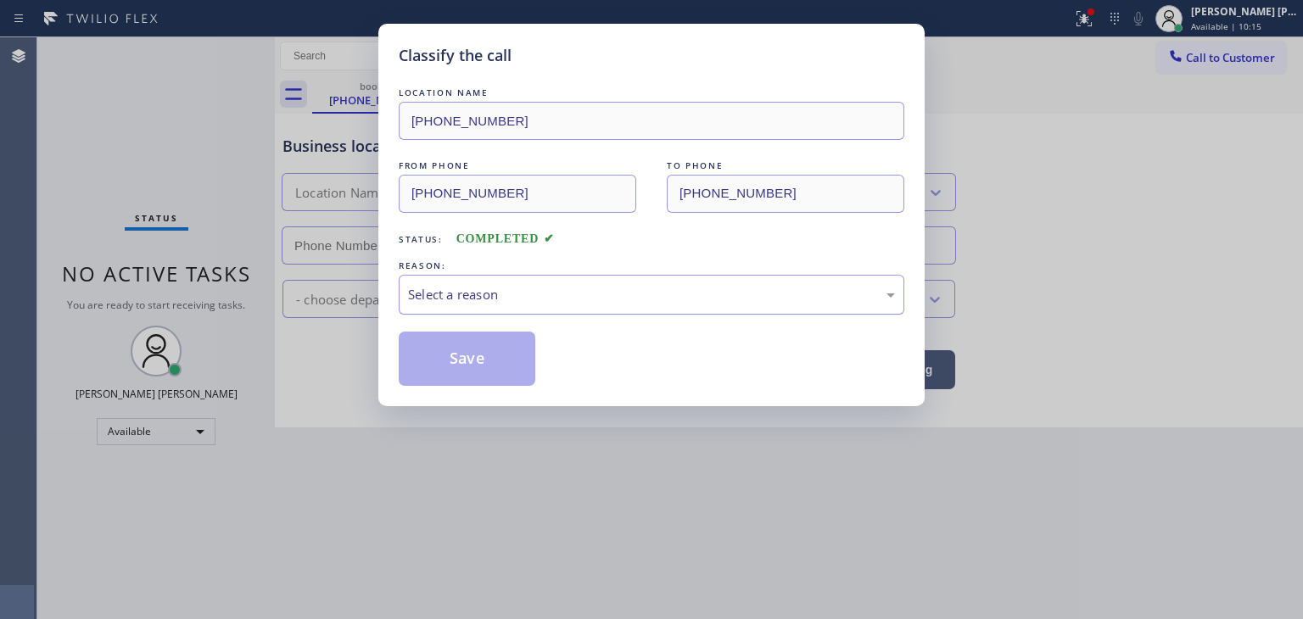
click at [495, 281] on div "Select a reason" at bounding box center [652, 295] width 506 height 40
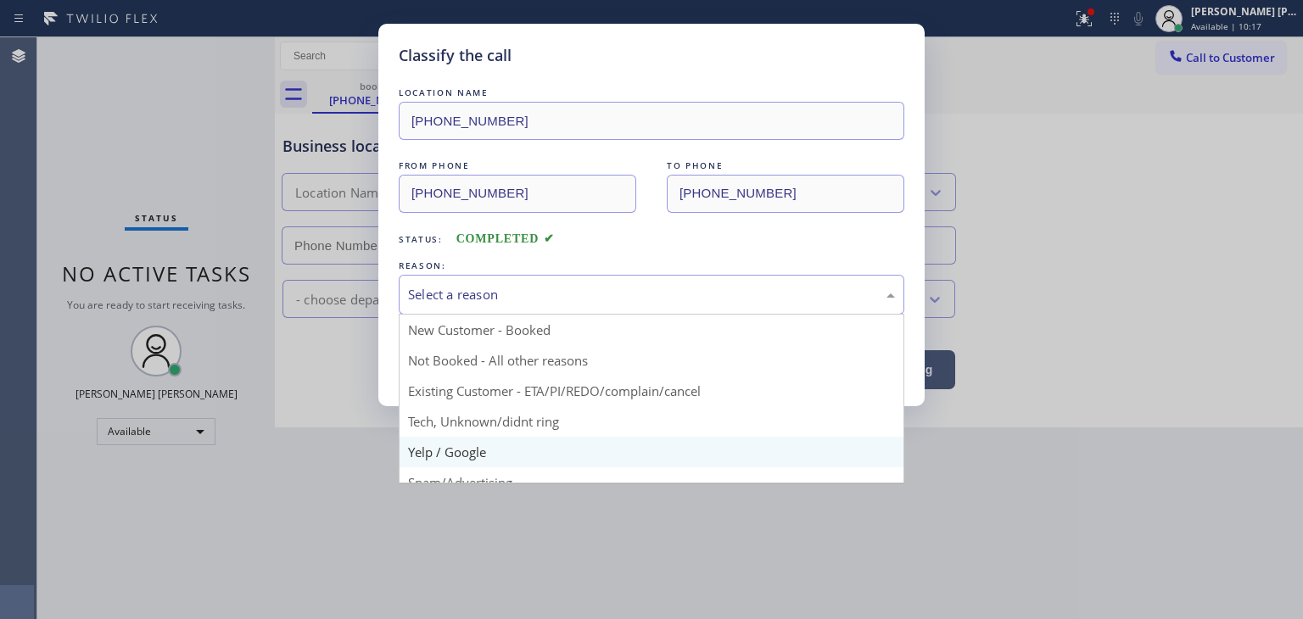
scroll to position [85, 0]
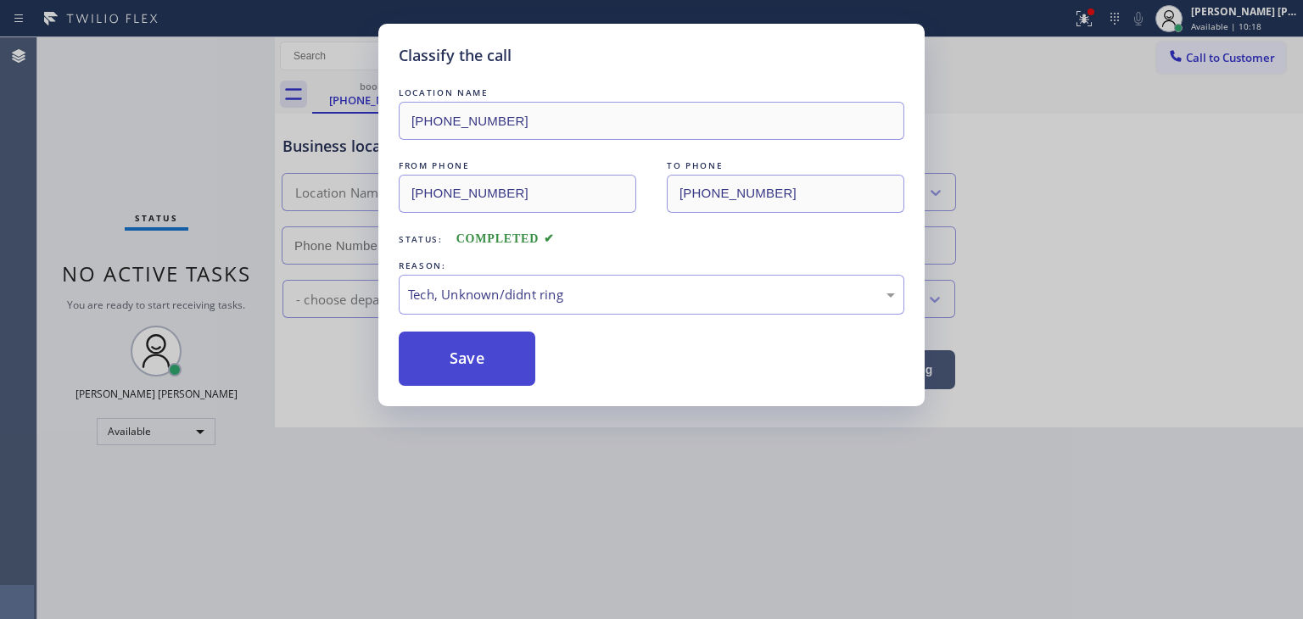
click at [478, 366] on button "Save" at bounding box center [467, 359] width 137 height 54
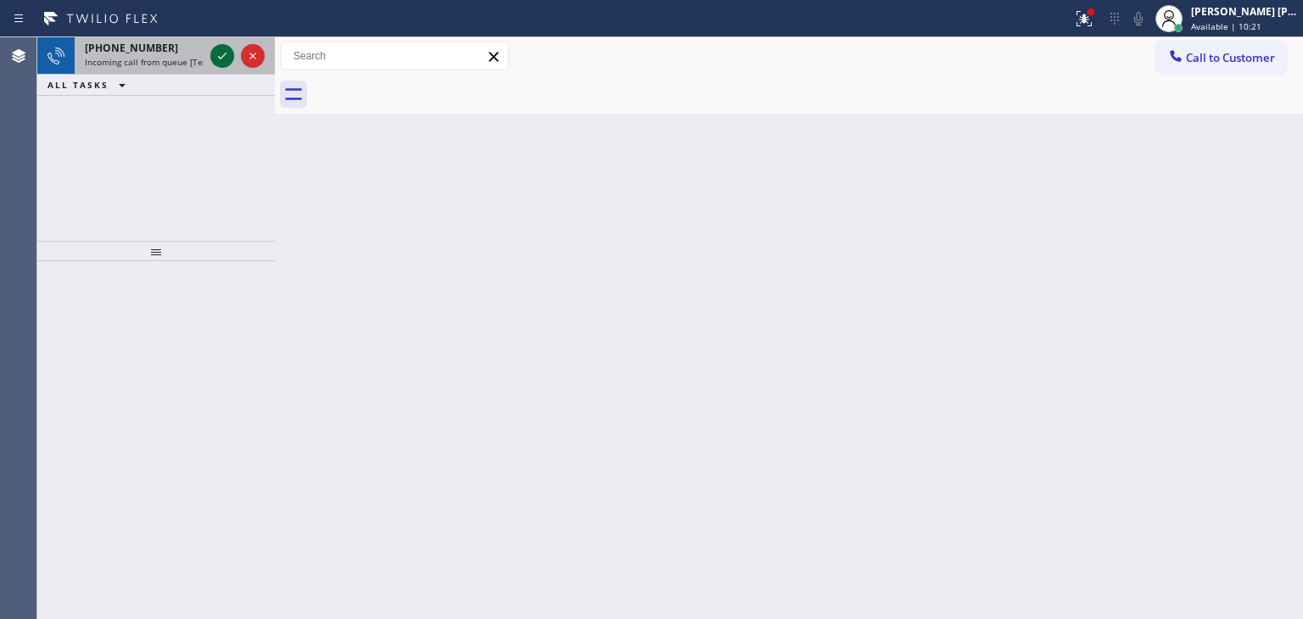
click at [215, 55] on icon at bounding box center [222, 56] width 20 height 20
click at [221, 58] on icon at bounding box center [222, 56] width 20 height 20
click at [223, 53] on icon at bounding box center [222, 56] width 20 height 20
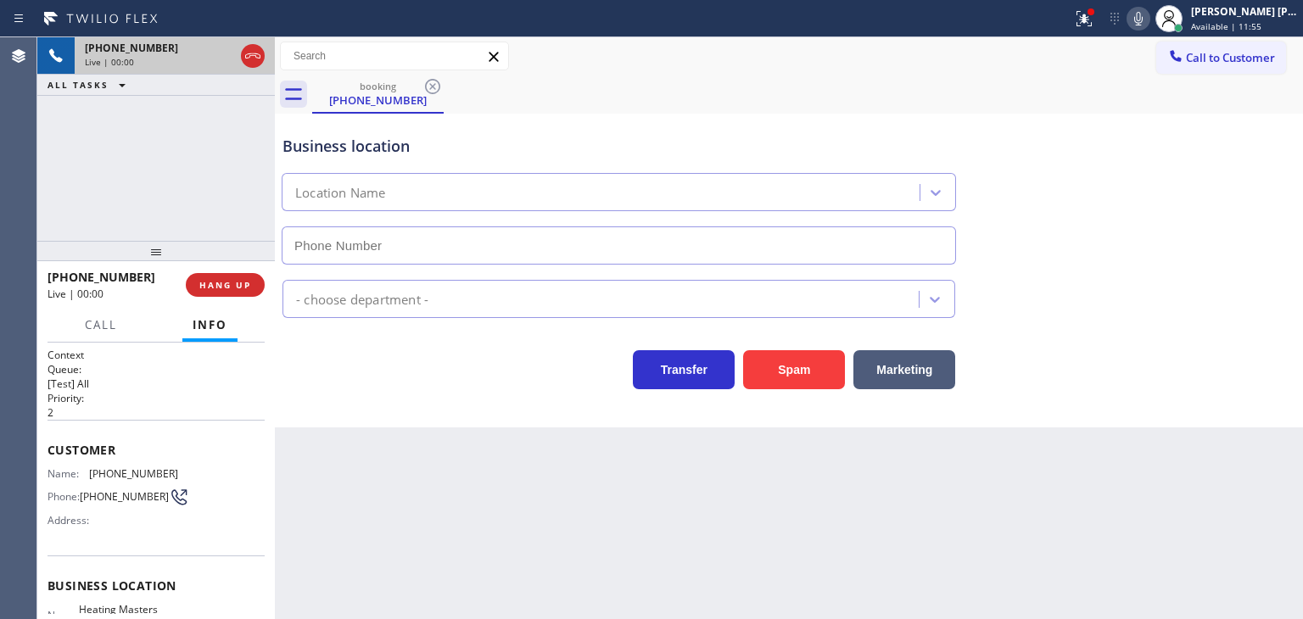
type input "[PHONE_NUMBER]"
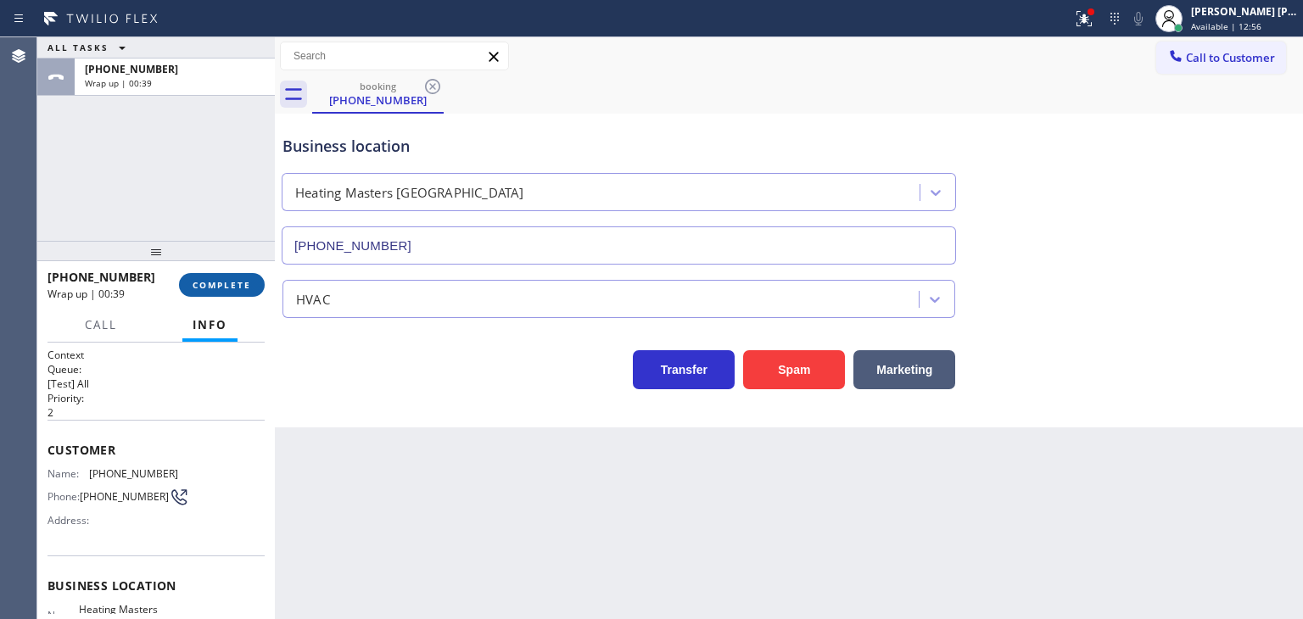
click at [234, 286] on span "COMPLETE" at bounding box center [222, 285] width 59 height 12
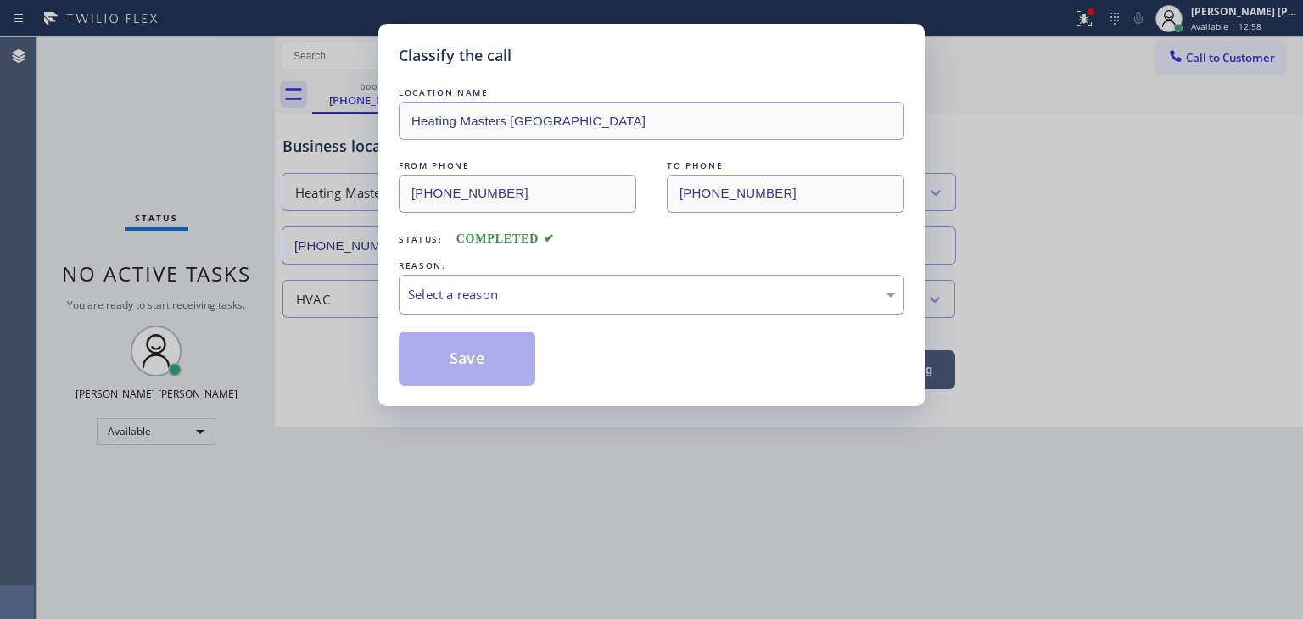
click at [458, 292] on div "Select a reason" at bounding box center [651, 295] width 487 height 20
click at [470, 349] on button "Save" at bounding box center [467, 359] width 137 height 54
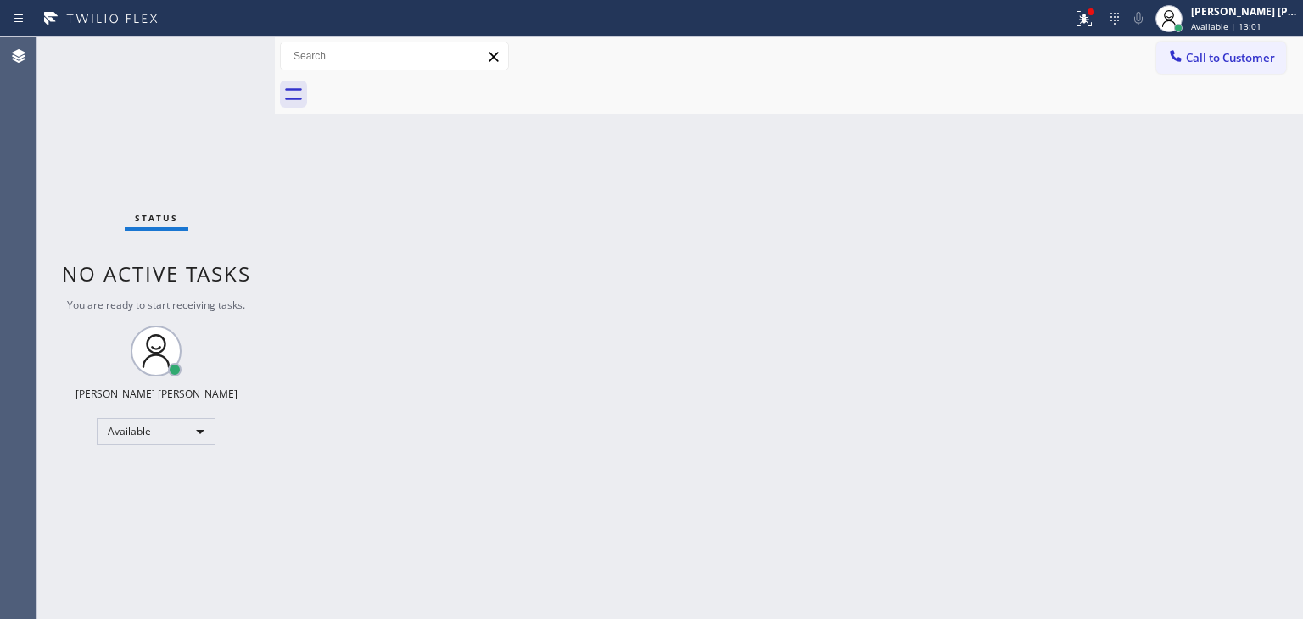
click at [215, 53] on div "Status No active tasks You are ready to start receiving tasks. [PERSON_NAME] [P…" at bounding box center [156, 328] width 238 height 582
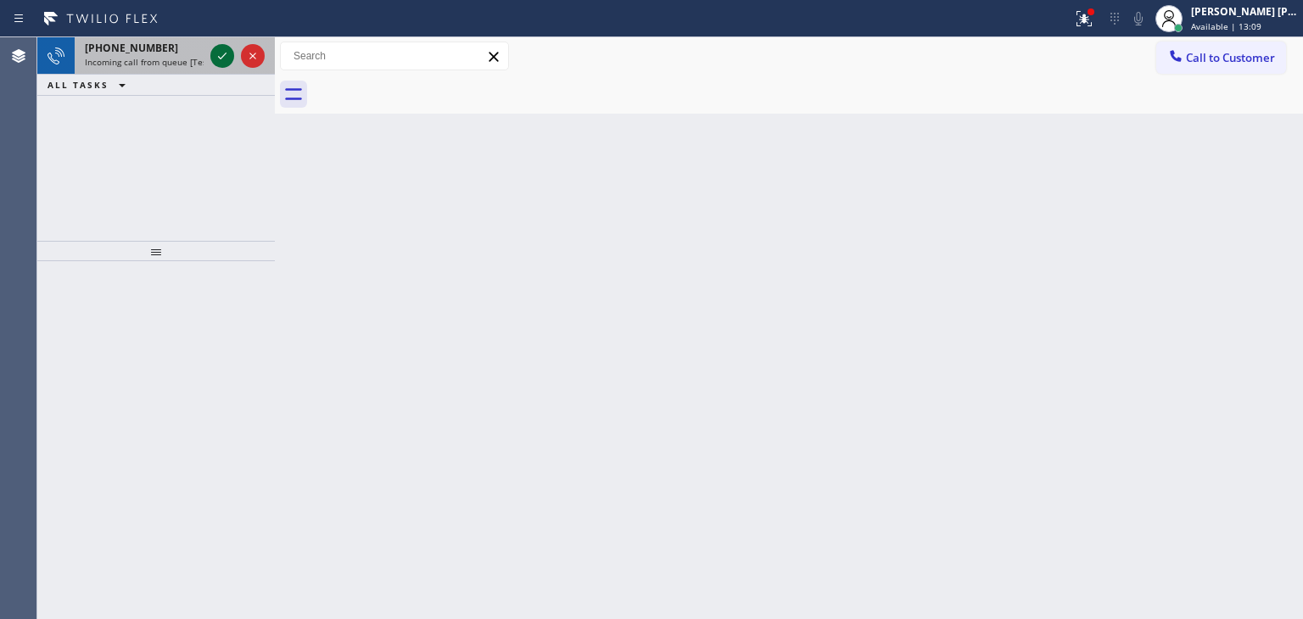
click at [224, 60] on icon at bounding box center [222, 56] width 20 height 20
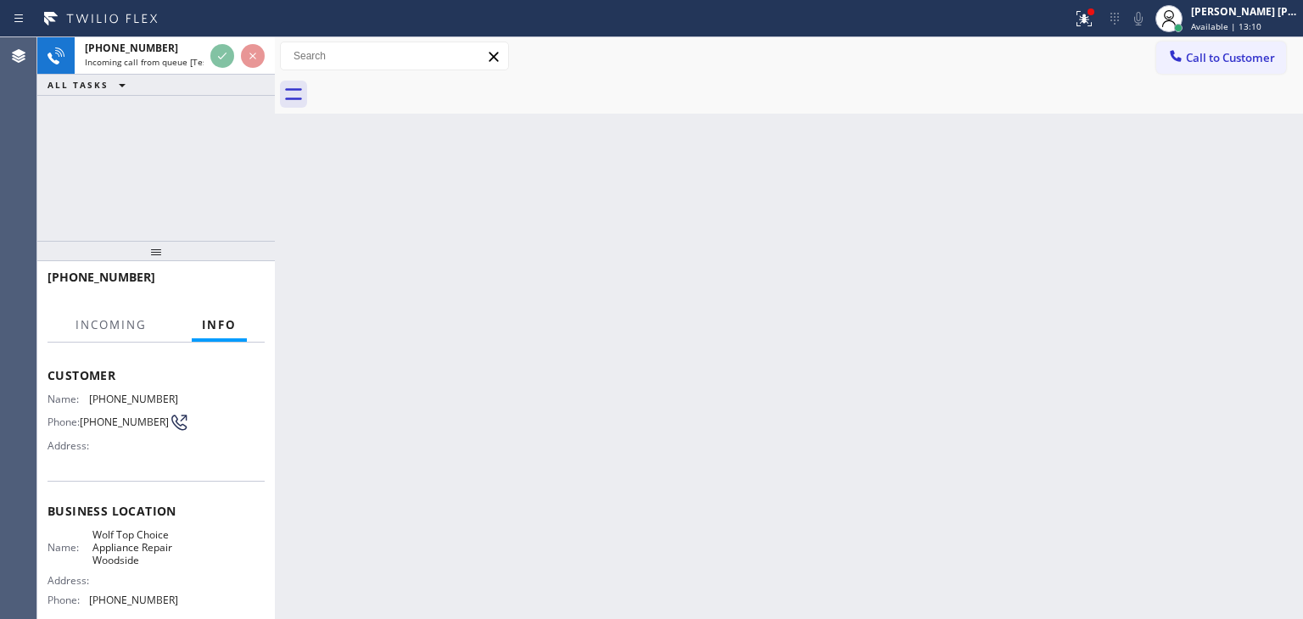
scroll to position [85, 0]
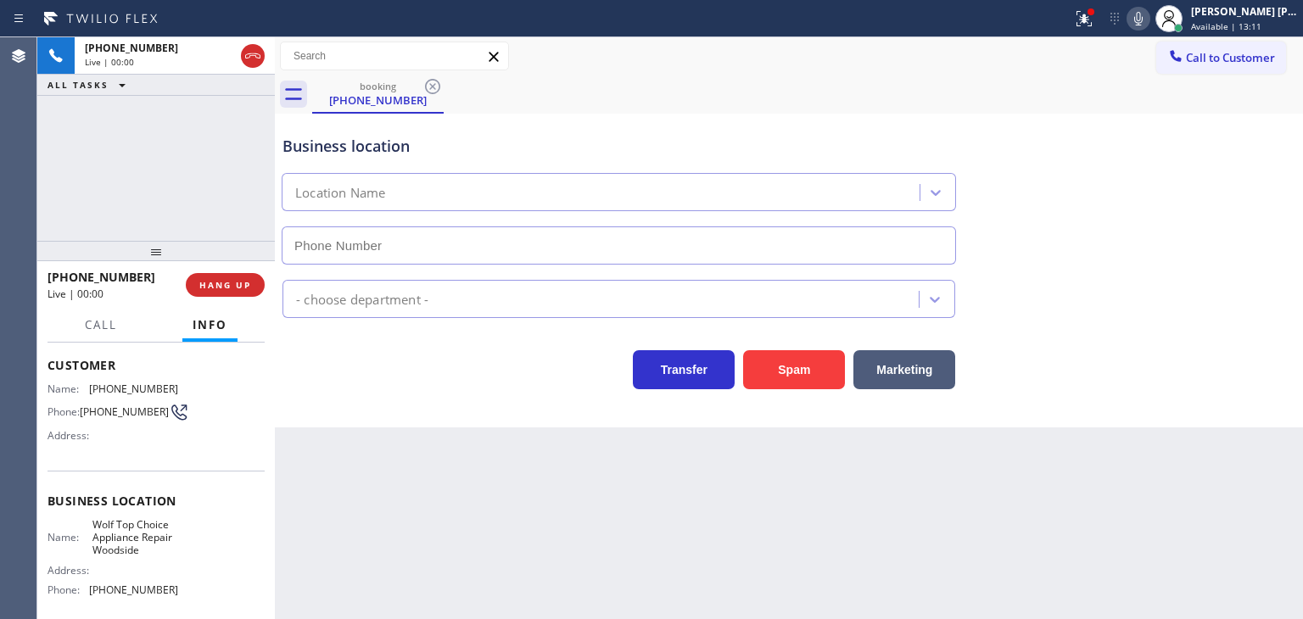
type input "[PHONE_NUMBER]"
click at [1149, 24] on icon at bounding box center [1138, 18] width 20 height 20
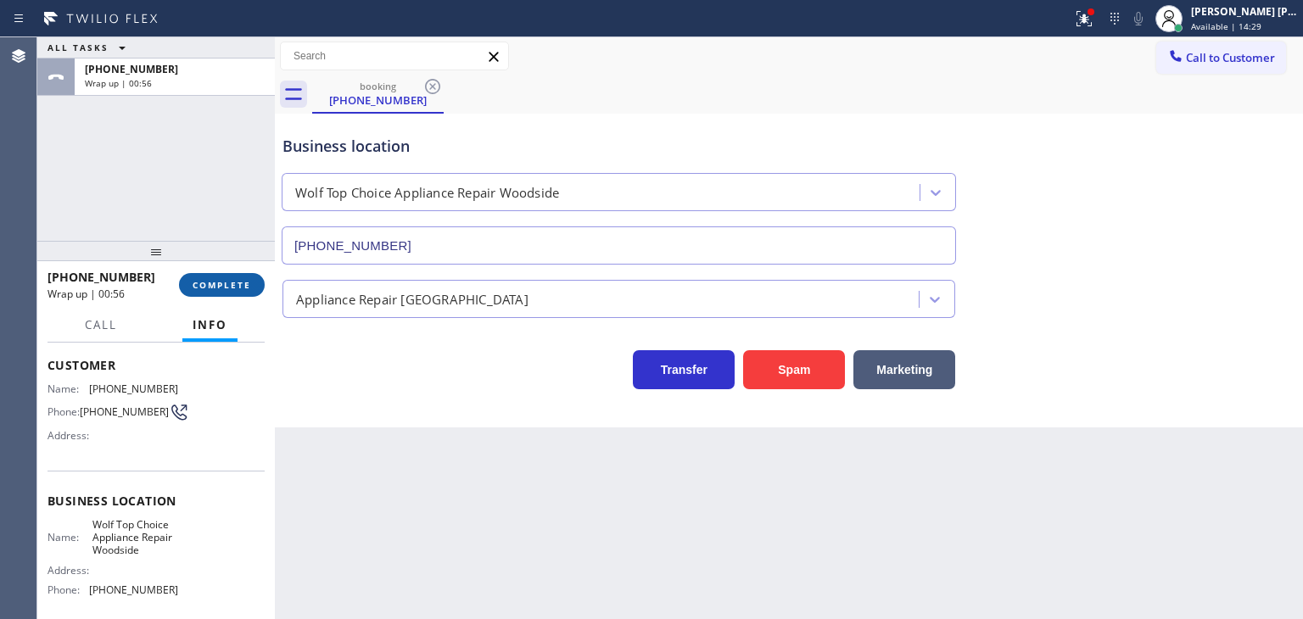
click at [245, 289] on span "COMPLETE" at bounding box center [222, 285] width 59 height 12
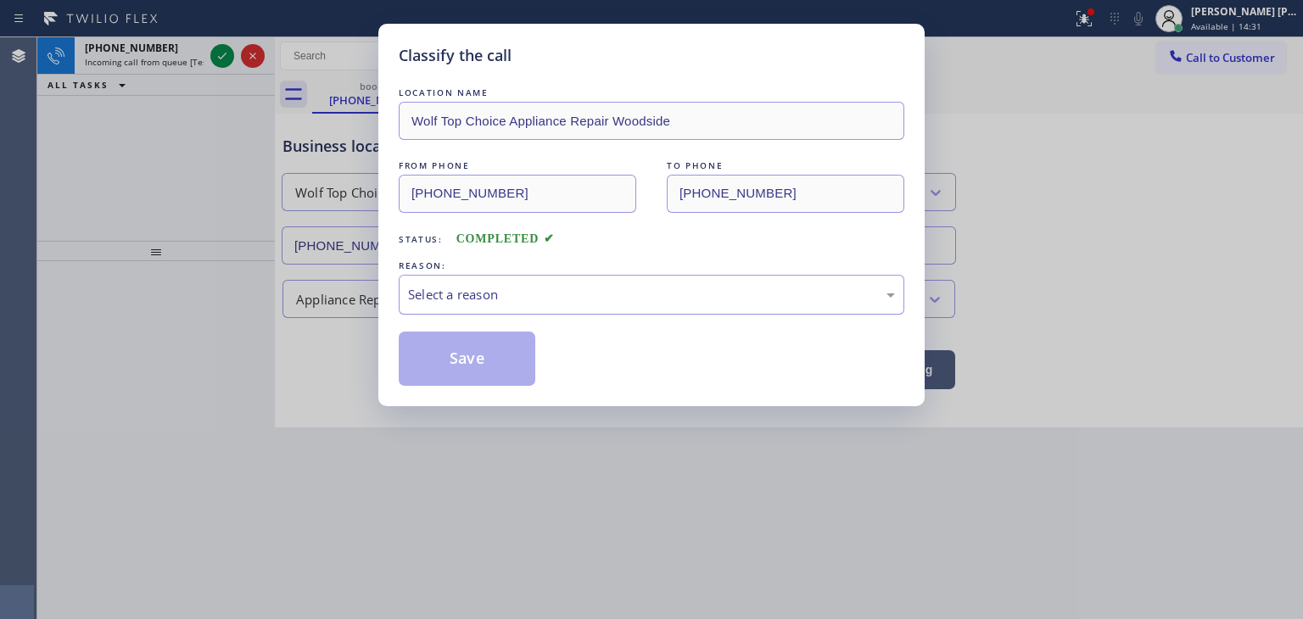
click at [451, 298] on div "Select a reason" at bounding box center [651, 295] width 487 height 20
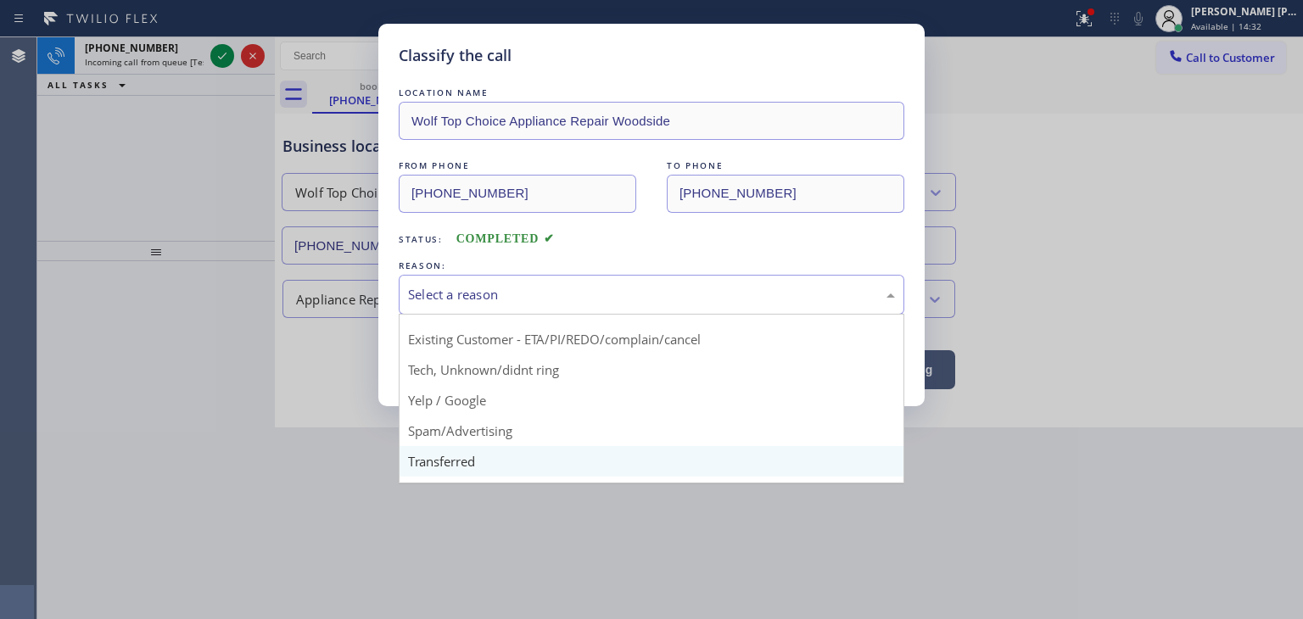
scroll to position [106, 0]
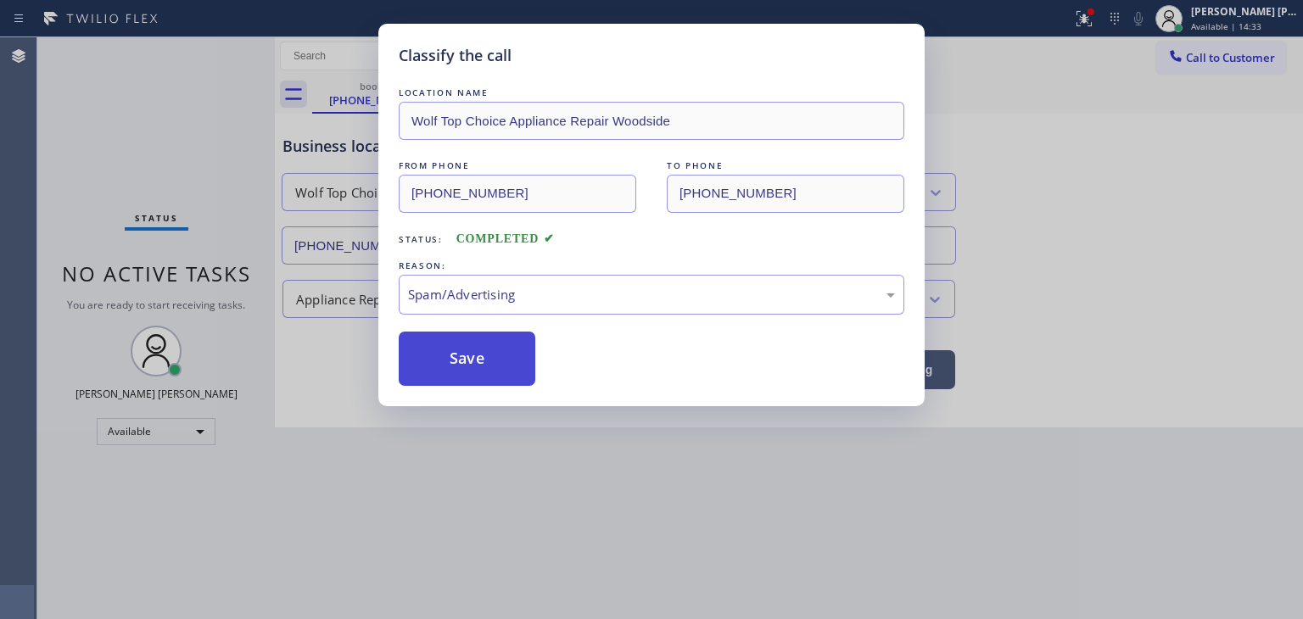
click at [488, 363] on button "Save" at bounding box center [467, 359] width 137 height 54
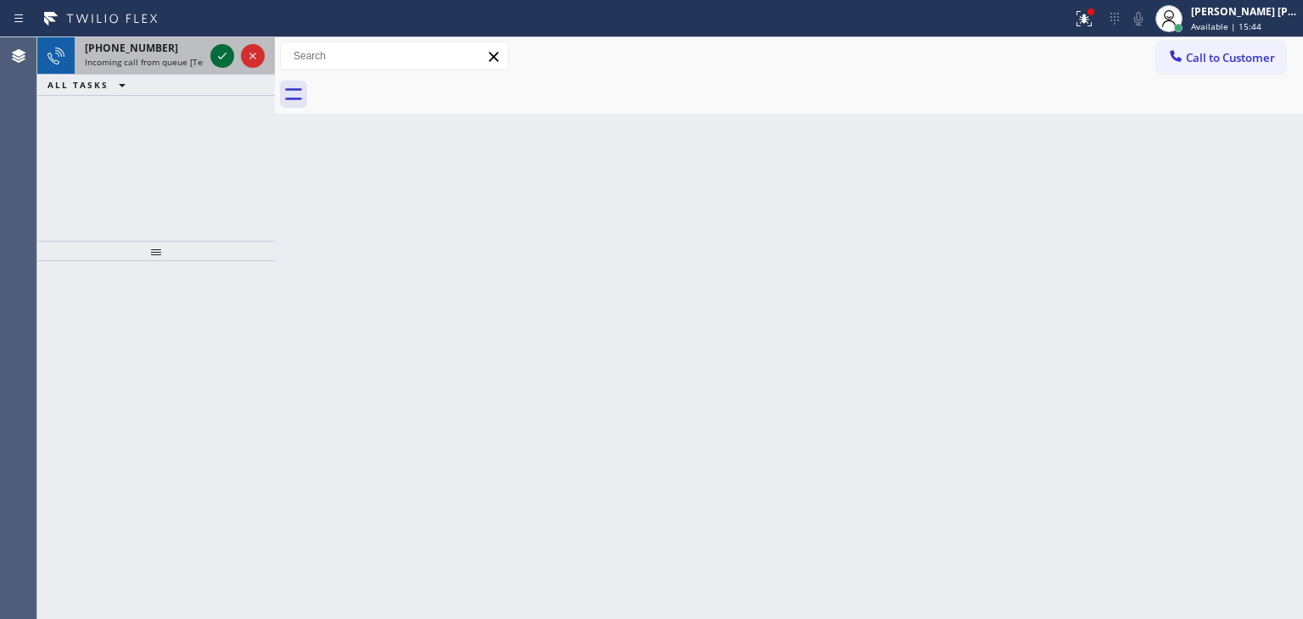
click at [217, 59] on icon at bounding box center [222, 56] width 20 height 20
click at [220, 50] on icon at bounding box center [222, 56] width 20 height 20
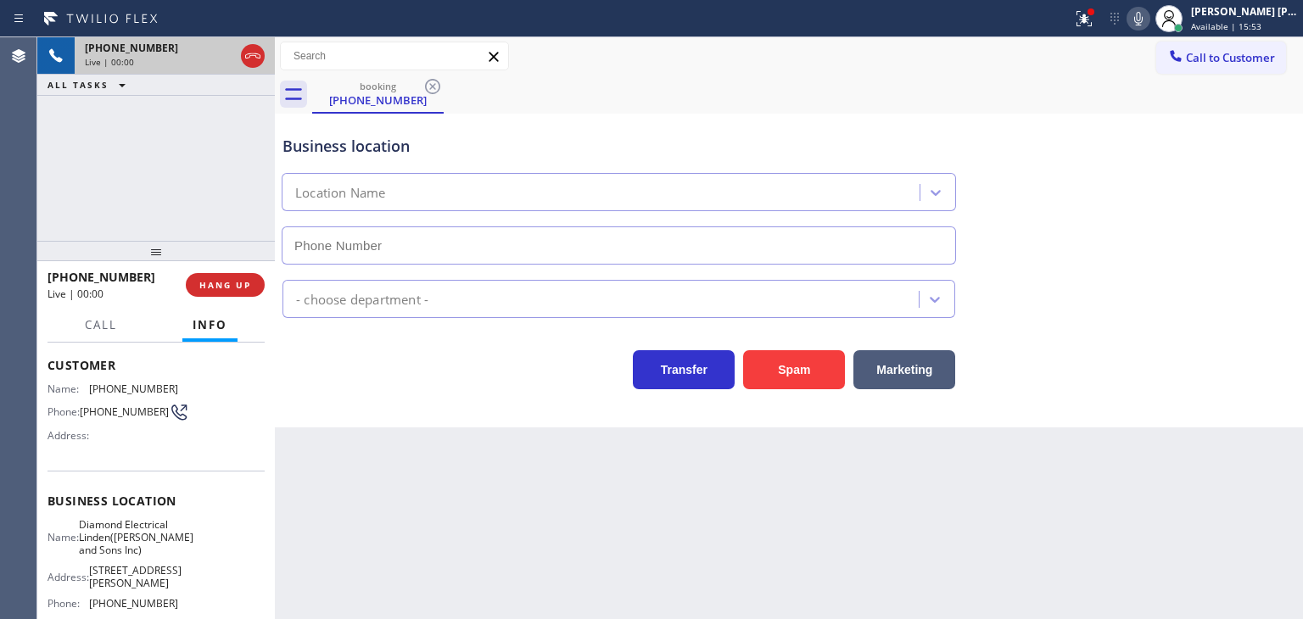
scroll to position [170, 0]
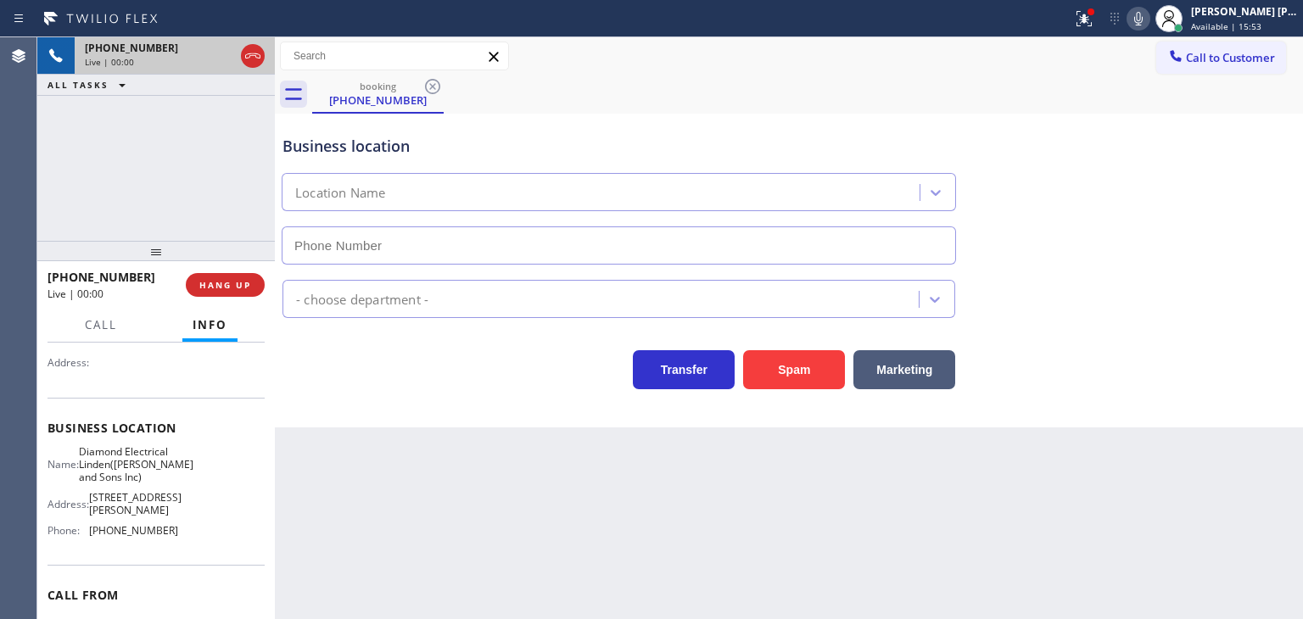
type input "[PHONE_NUMBER]"
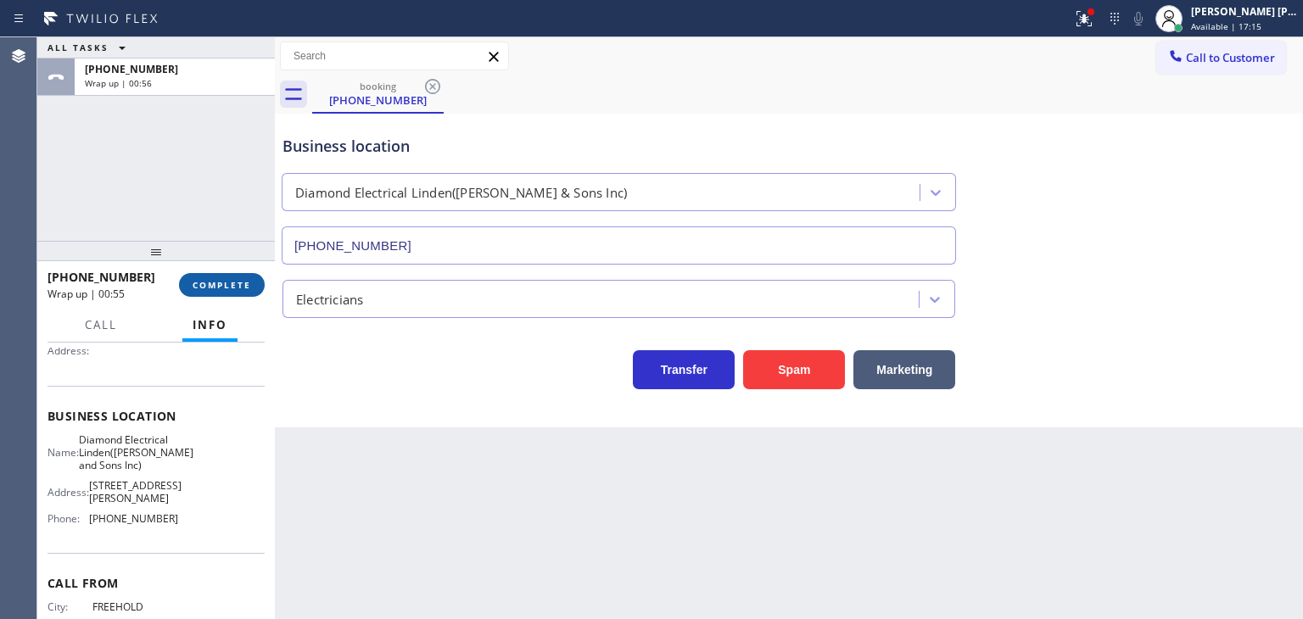
click at [223, 273] on button "COMPLETE" at bounding box center [222, 285] width 86 height 24
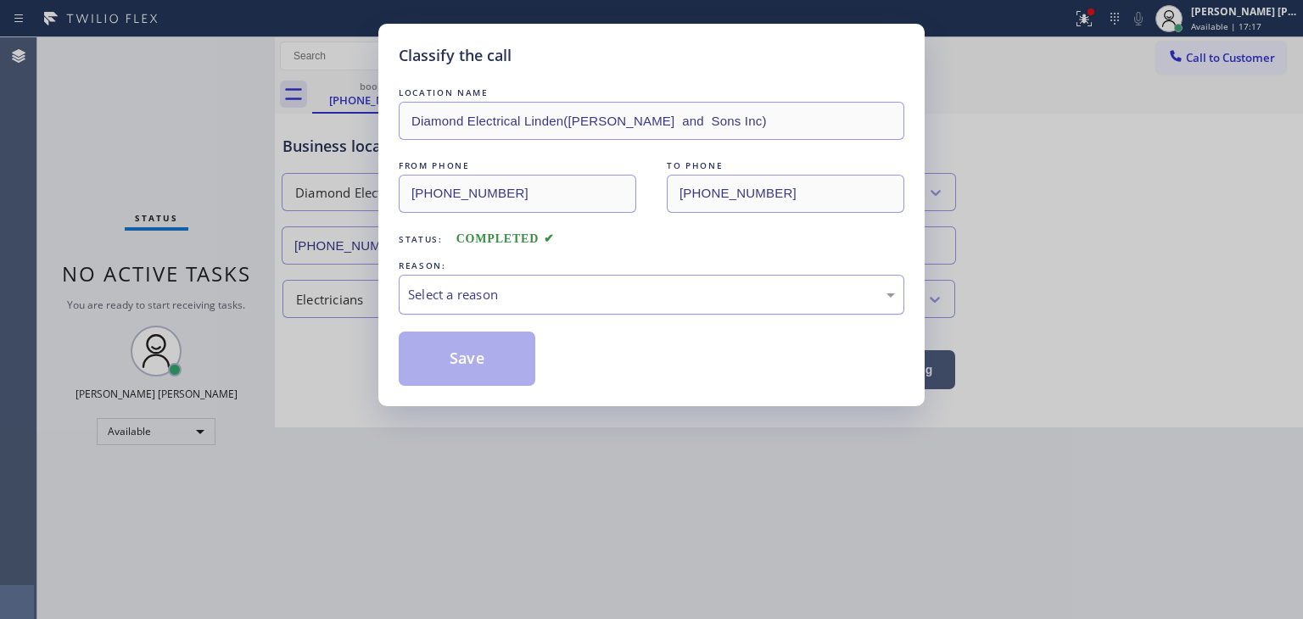
click at [533, 296] on div "Select a reason" at bounding box center [651, 295] width 487 height 20
click at [465, 363] on button "Save" at bounding box center [467, 359] width 137 height 54
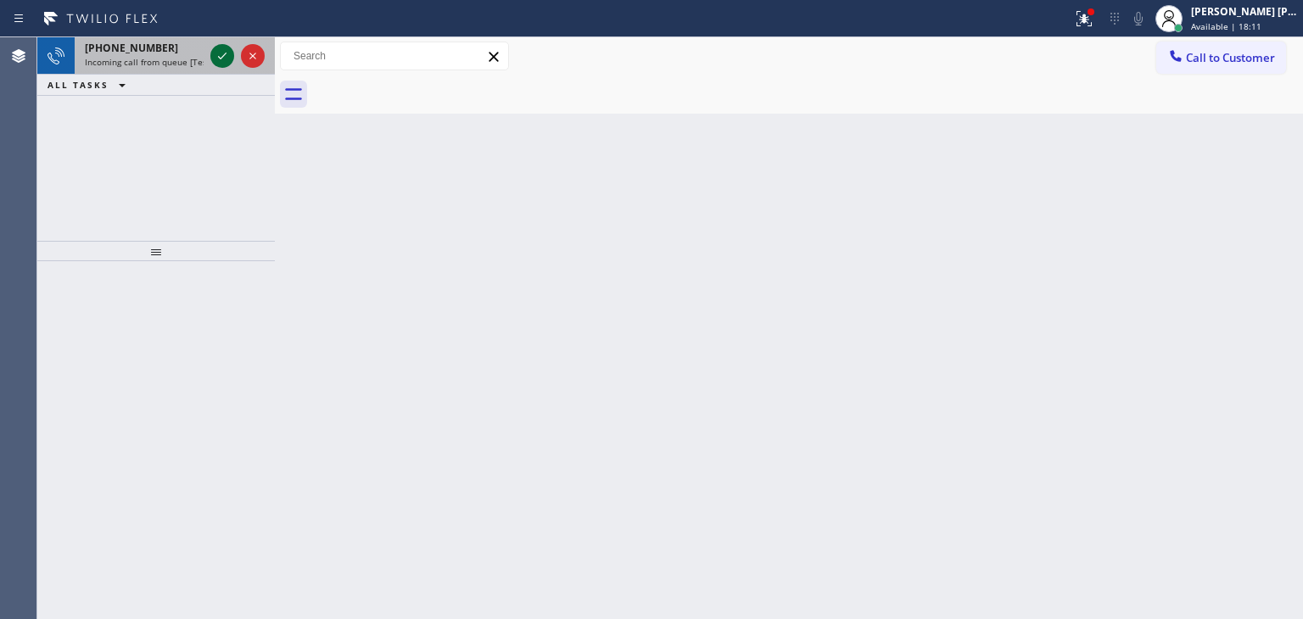
click at [222, 56] on icon at bounding box center [222, 56] width 8 height 7
click at [214, 62] on icon at bounding box center [222, 56] width 20 height 20
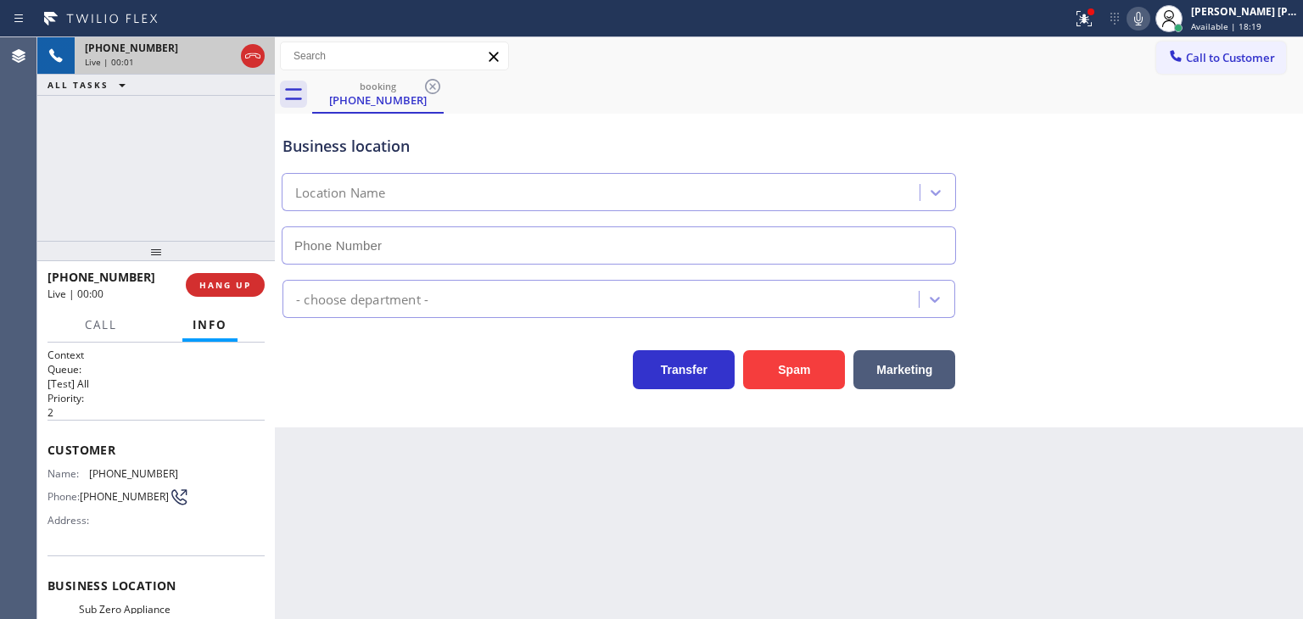
scroll to position [85, 0]
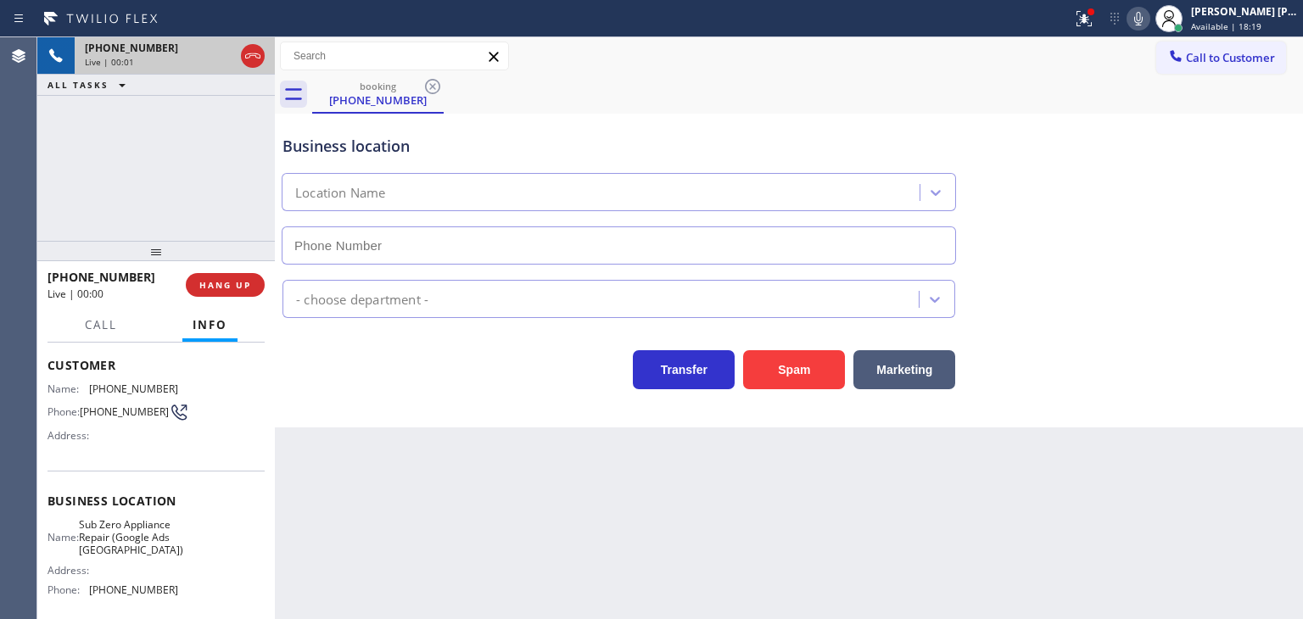
type input "[PHONE_NUMBER]"
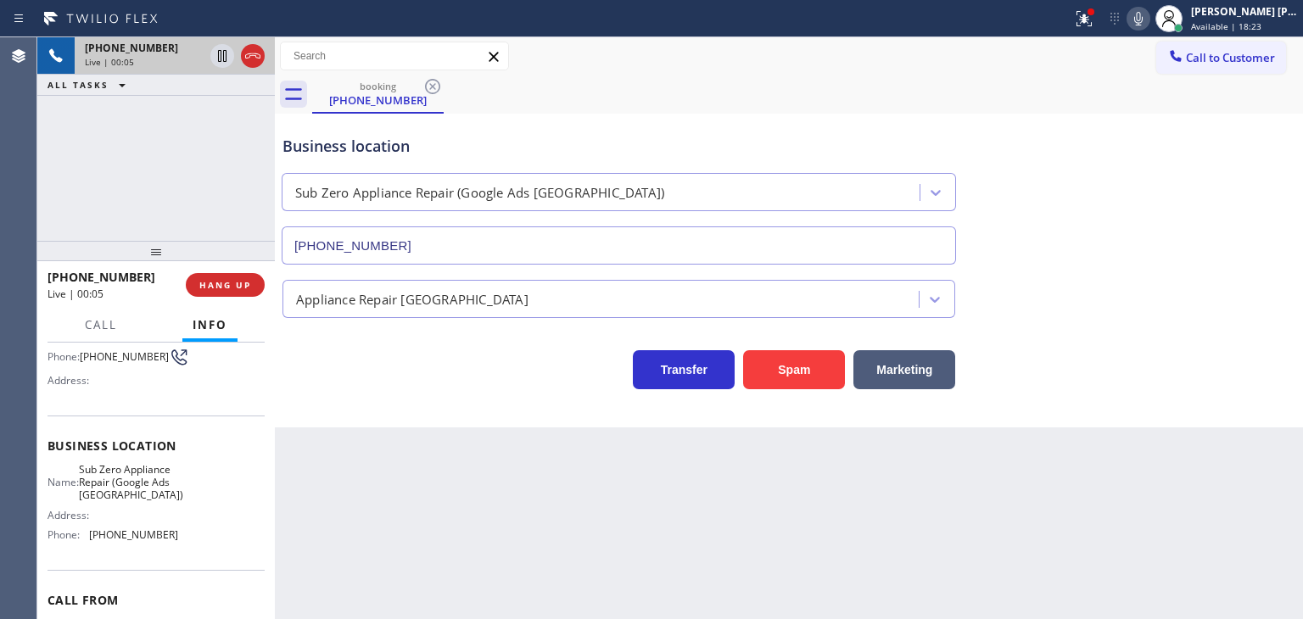
scroll to position [170, 0]
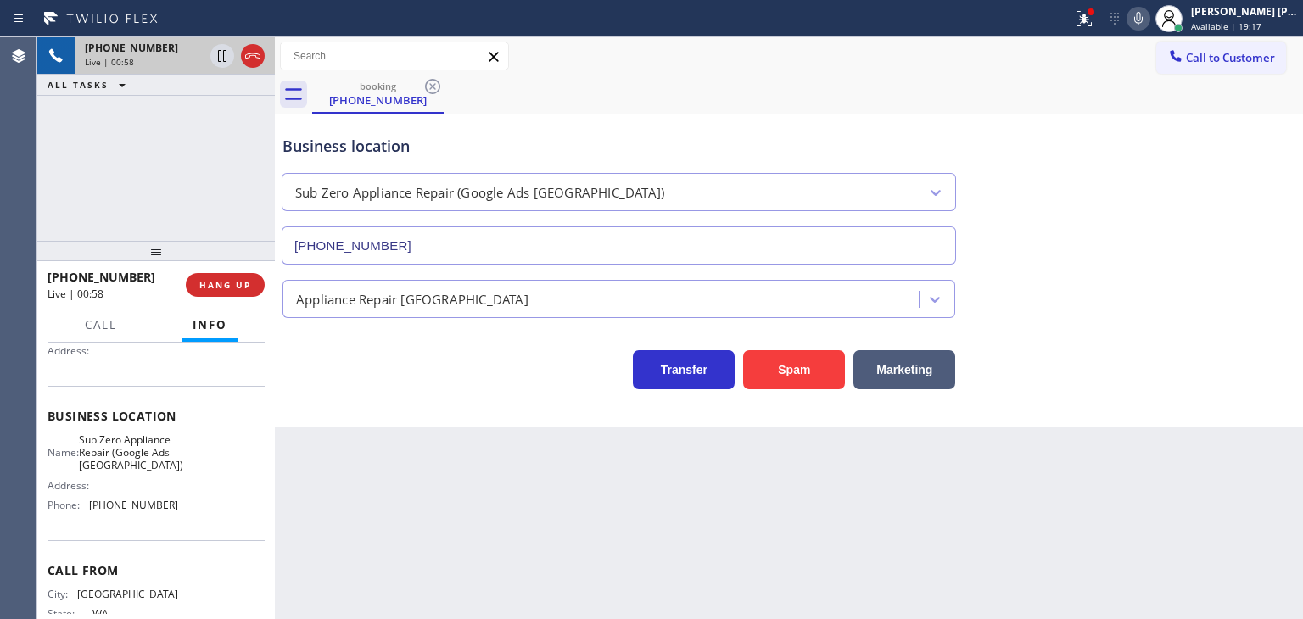
drag, startPoint x: 1274, startPoint y: 18, endPoint x: 1259, endPoint y: 47, distance: 32.6
click at [1274, 18] on div "[PERSON_NAME] [PERSON_NAME]" at bounding box center [1244, 11] width 107 height 14
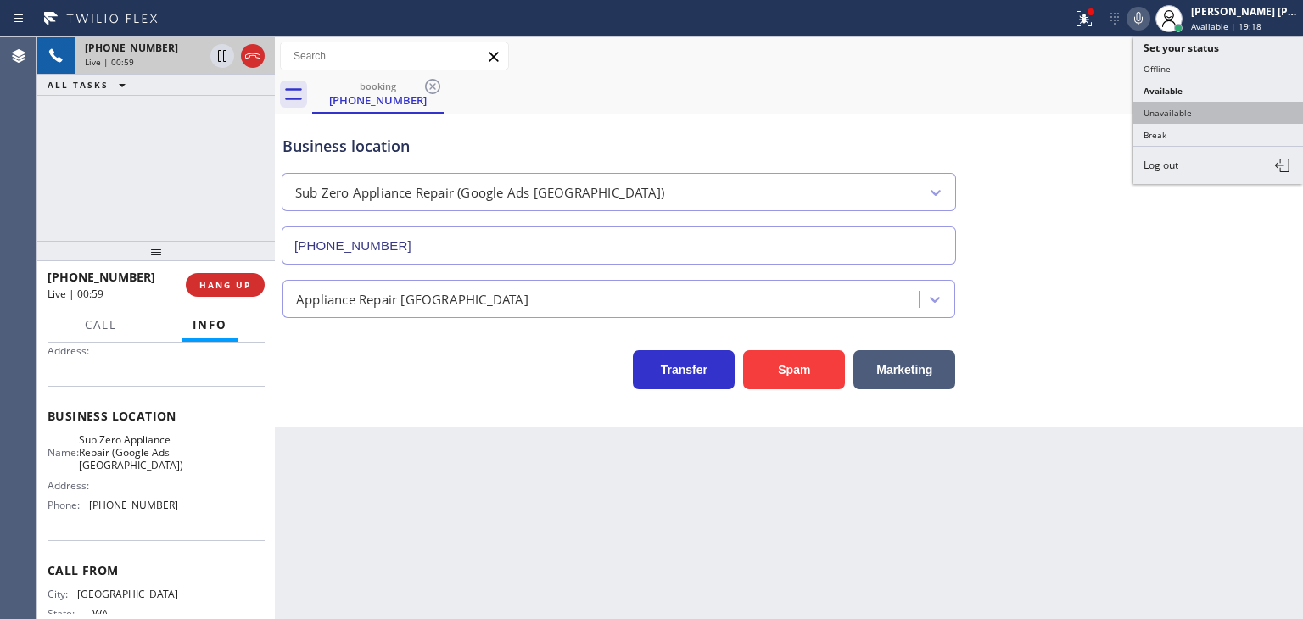
click at [1227, 103] on button "Unavailable" at bounding box center [1218, 113] width 170 height 22
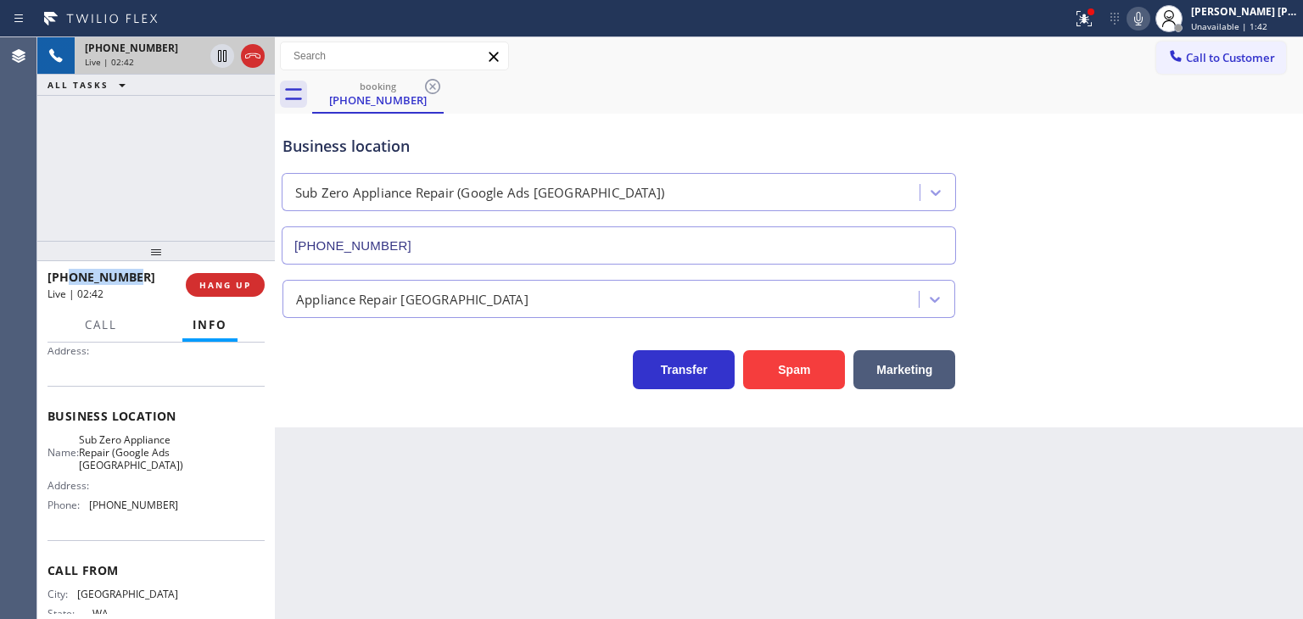
drag, startPoint x: 142, startPoint y: 270, endPoint x: 65, endPoint y: 279, distance: 76.9
click at [65, 279] on div "[PHONE_NUMBER]" at bounding box center [111, 277] width 126 height 16
click at [66, 280] on span "[PHONE_NUMBER]" at bounding box center [102, 277] width 108 height 16
click at [163, 277] on div "[PHONE_NUMBER]" at bounding box center [111, 277] width 126 height 16
drag, startPoint x: 159, startPoint y: 282, endPoint x: 61, endPoint y: 279, distance: 97.6
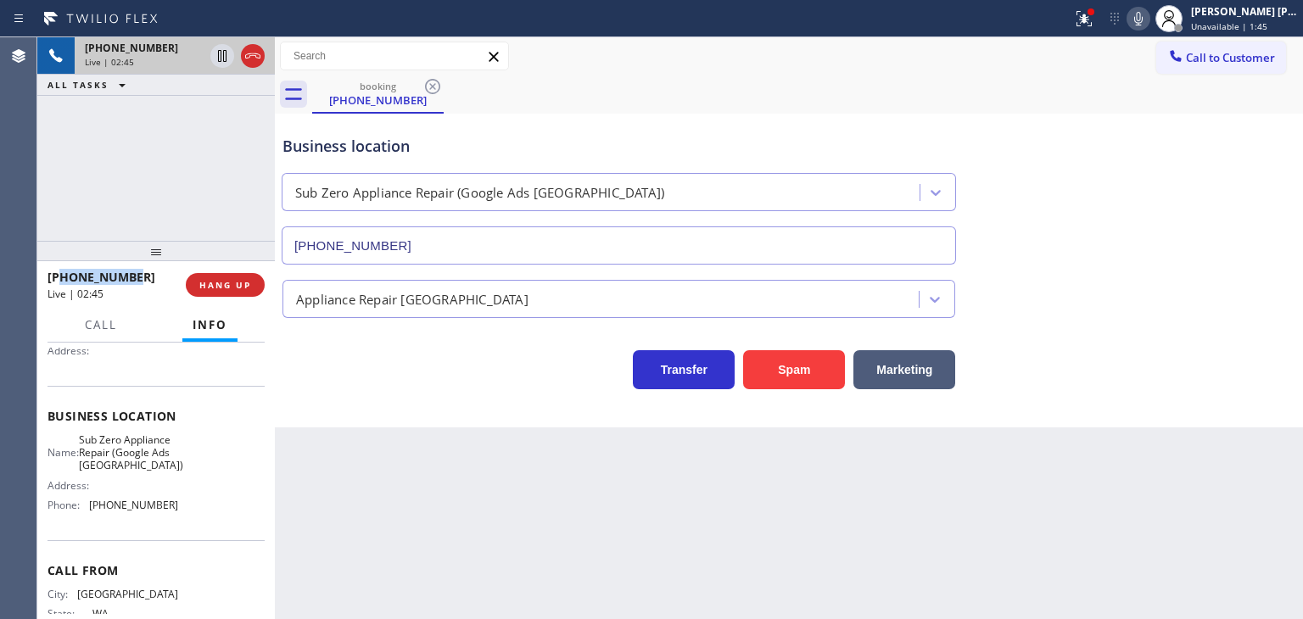
click at [61, 279] on div "[PHONE_NUMBER]" at bounding box center [111, 277] width 126 height 16
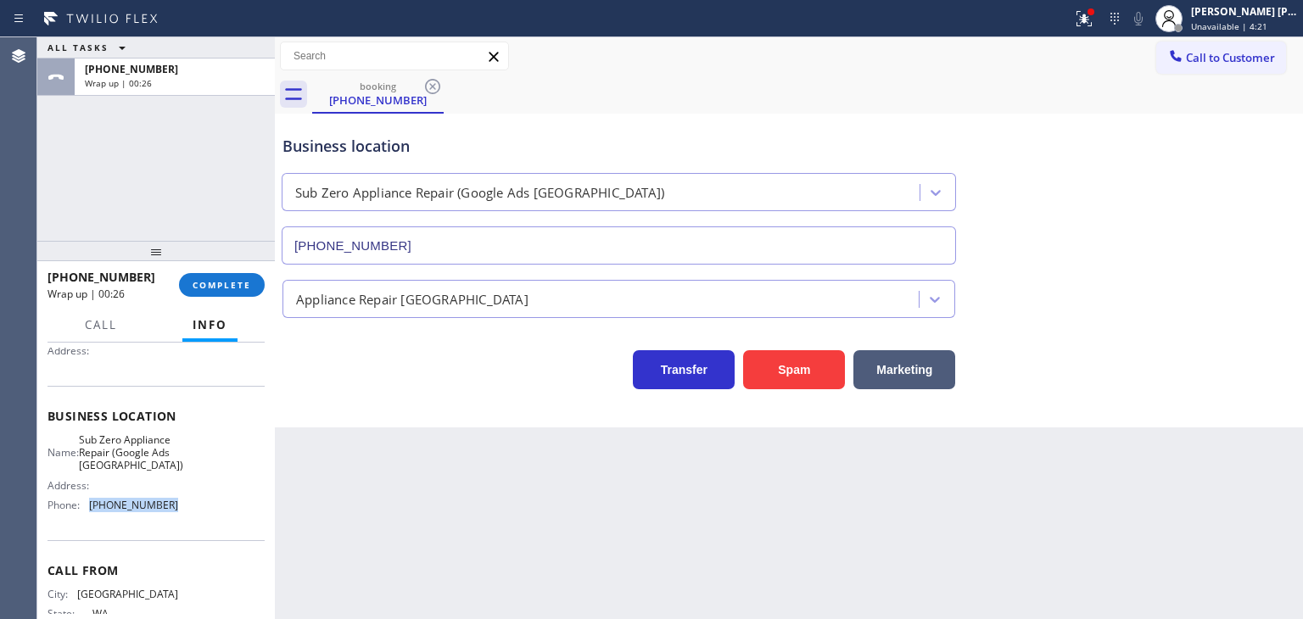
drag, startPoint x: 177, startPoint y: 516, endPoint x: 87, endPoint y: 520, distance: 90.0
click at [87, 519] on div "Name: Sub Zero Appliance Repair (Google Ads [GEOGRAPHIC_DATA]) Address: Phone: …" at bounding box center [156, 476] width 217 height 86
click at [1238, 23] on span "Unavailable | 5:27" at bounding box center [1229, 26] width 76 height 12
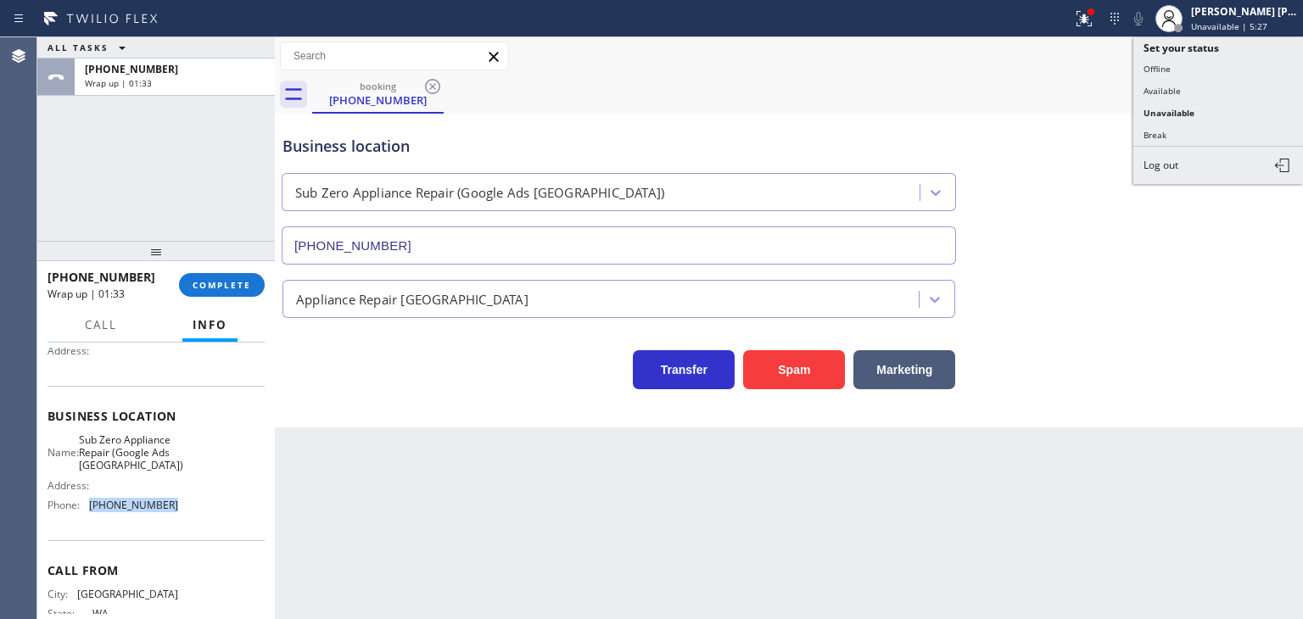
click at [1208, 91] on button "Available" at bounding box center [1218, 91] width 170 height 22
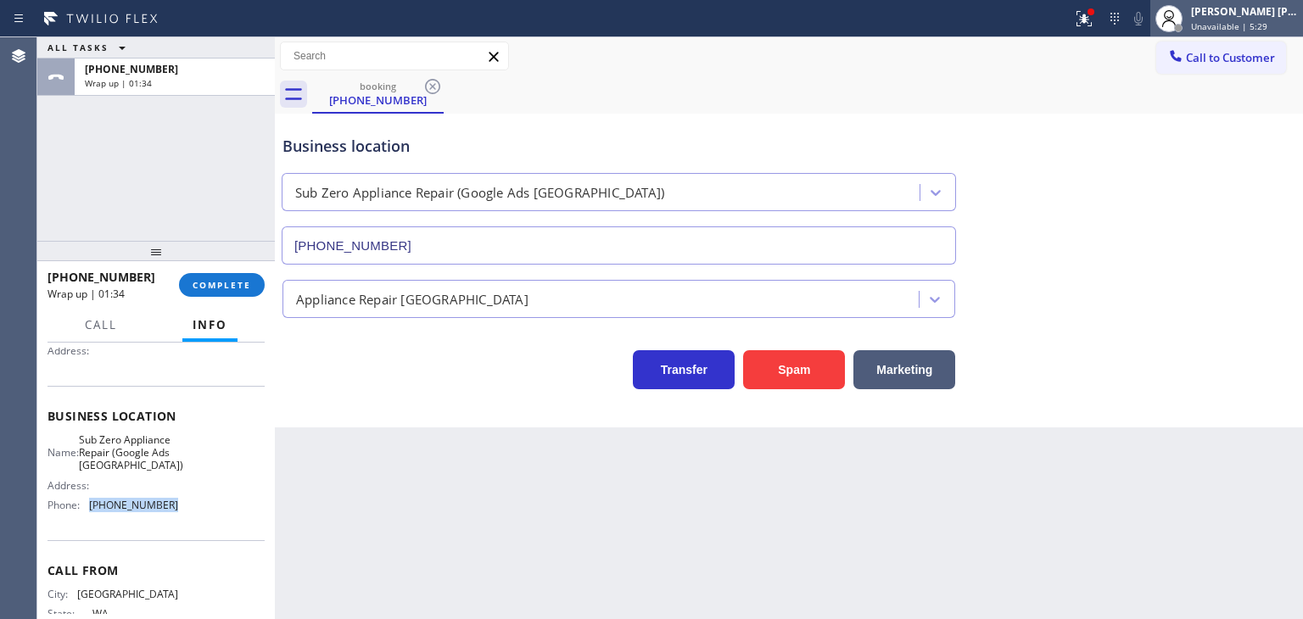
click at [1244, 25] on span "Unavailable | 5:29" at bounding box center [1229, 26] width 76 height 12
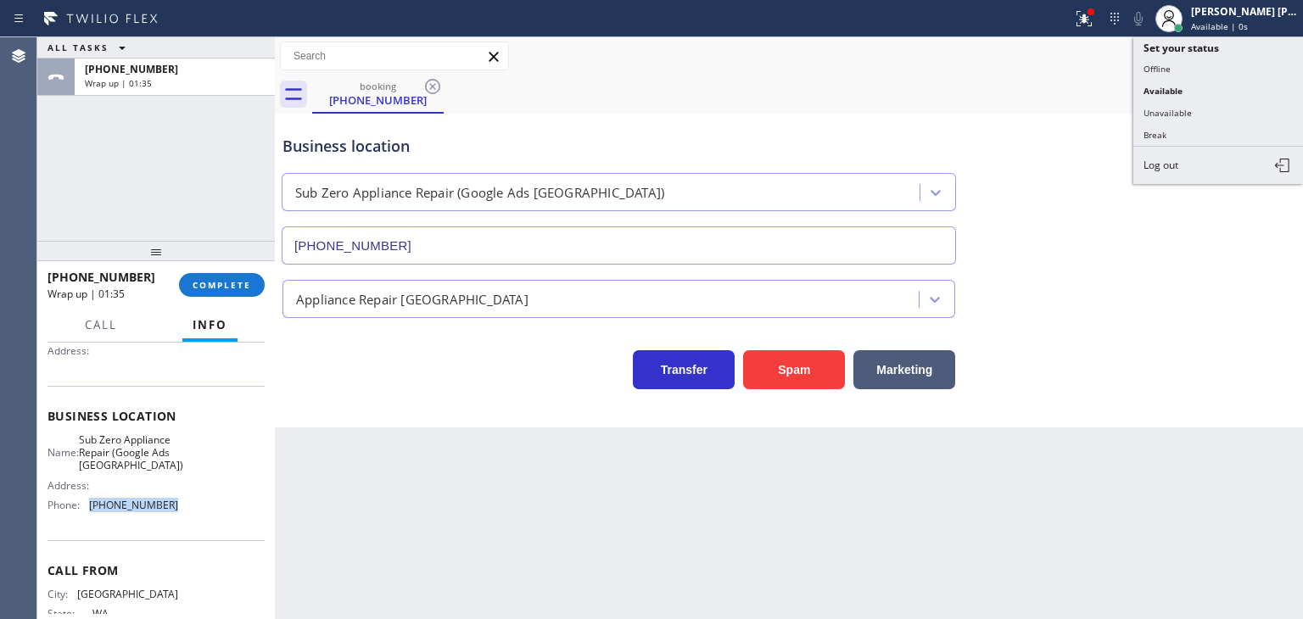
click at [1245, 110] on button "Unavailable" at bounding box center [1218, 113] width 170 height 22
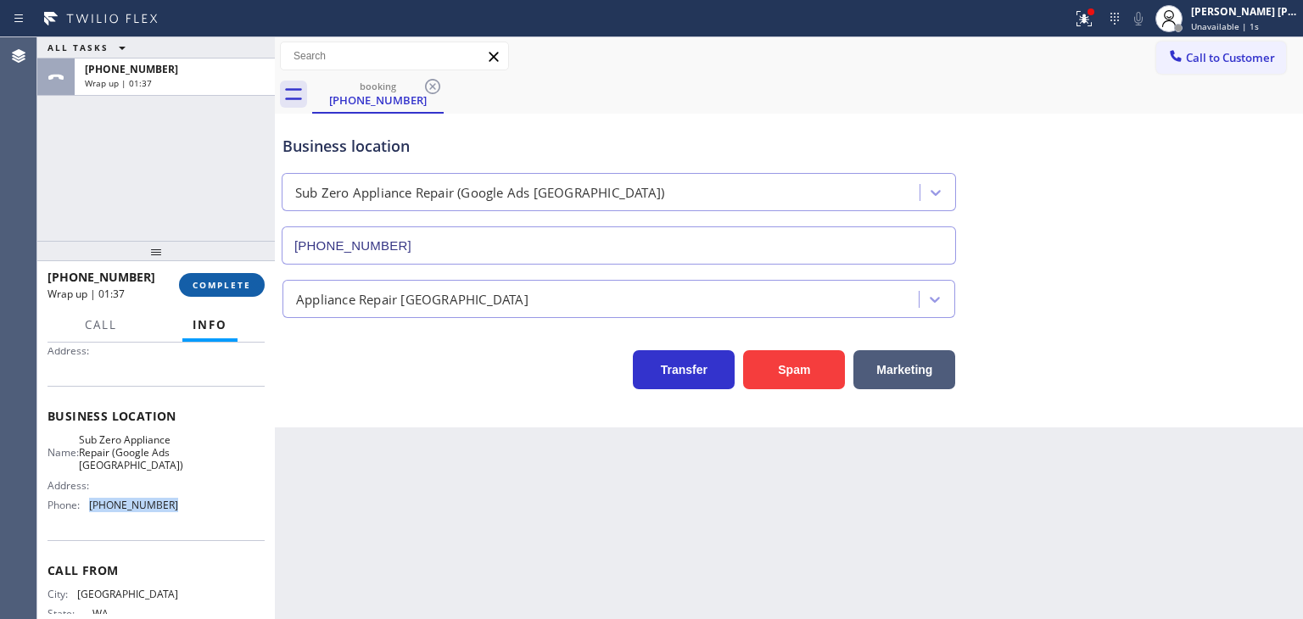
click at [219, 291] on button "COMPLETE" at bounding box center [222, 285] width 86 height 24
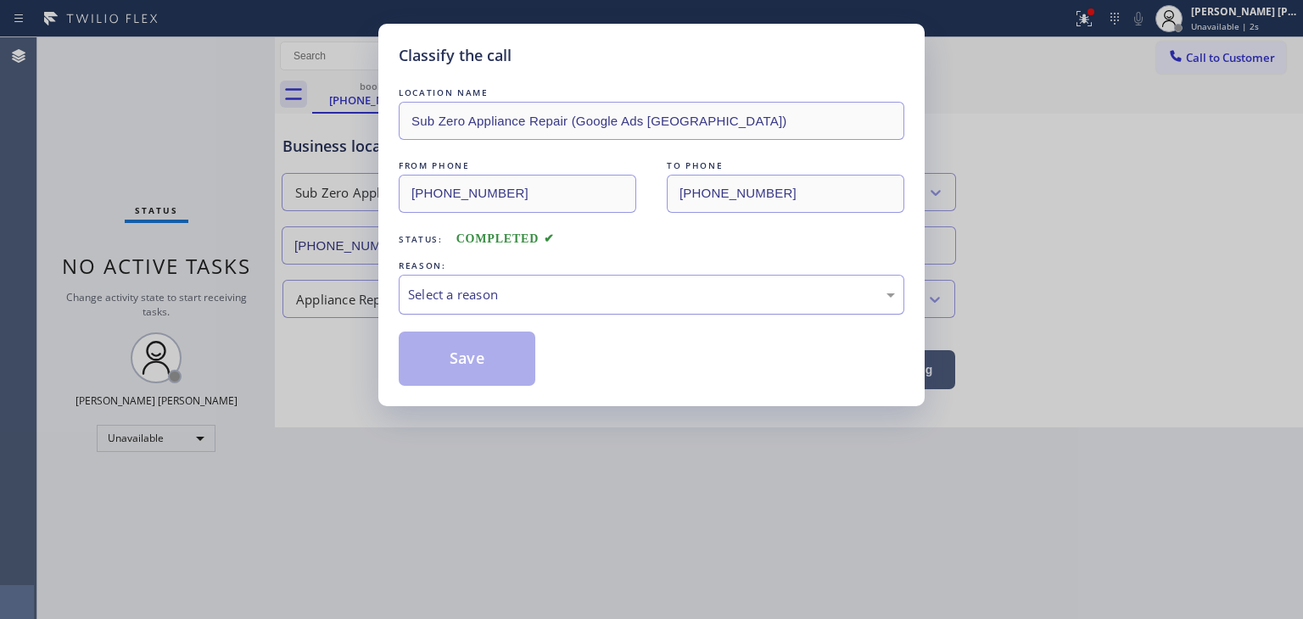
click at [458, 293] on div "Select a reason" at bounding box center [651, 295] width 487 height 20
click at [464, 355] on button "Save" at bounding box center [467, 359] width 137 height 54
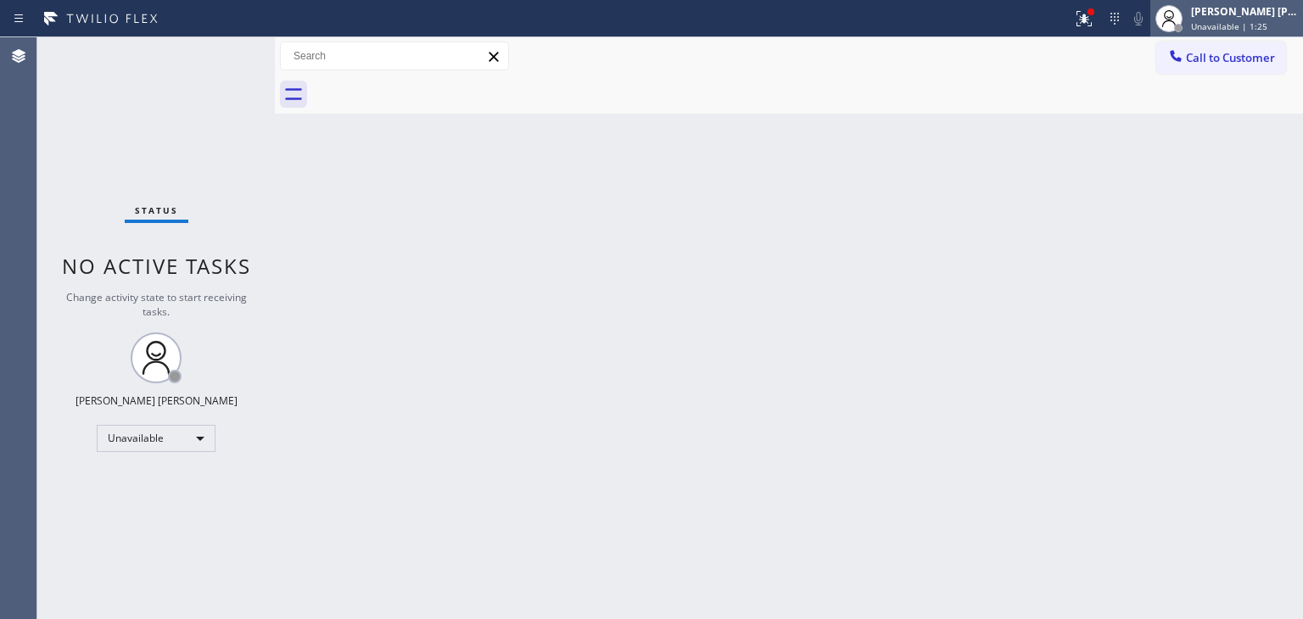
click at [1267, 25] on span "Unavailable | 1:25" at bounding box center [1229, 26] width 76 height 12
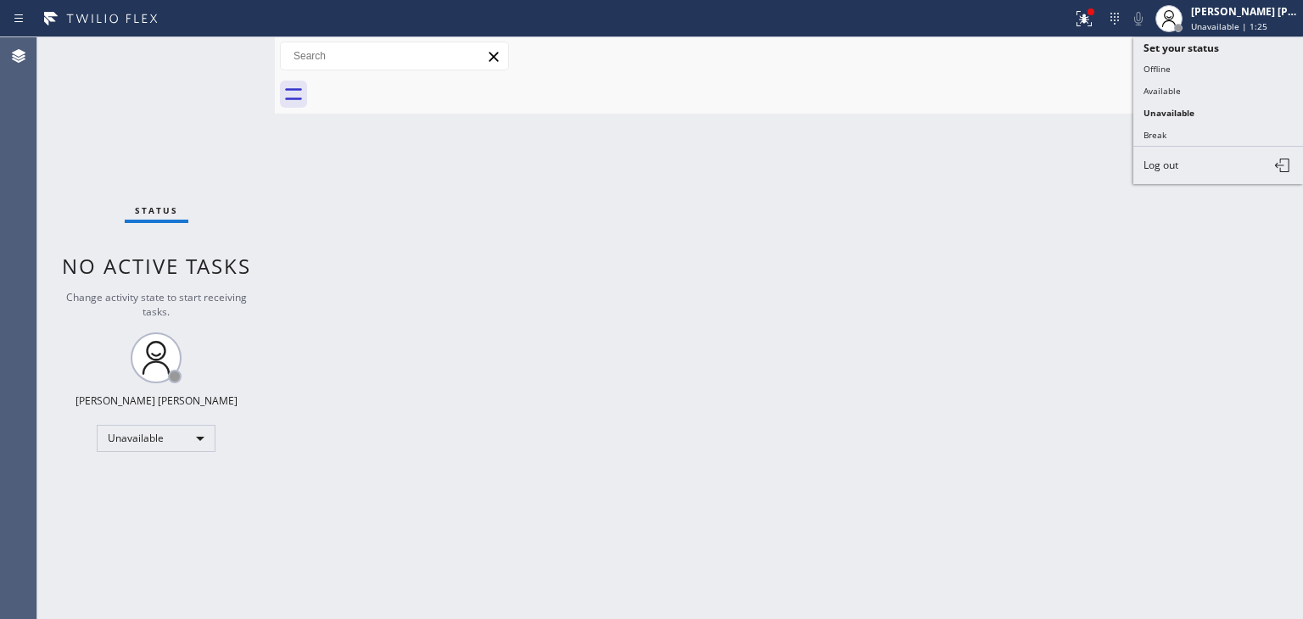
click at [1180, 87] on button "Available" at bounding box center [1218, 91] width 170 height 22
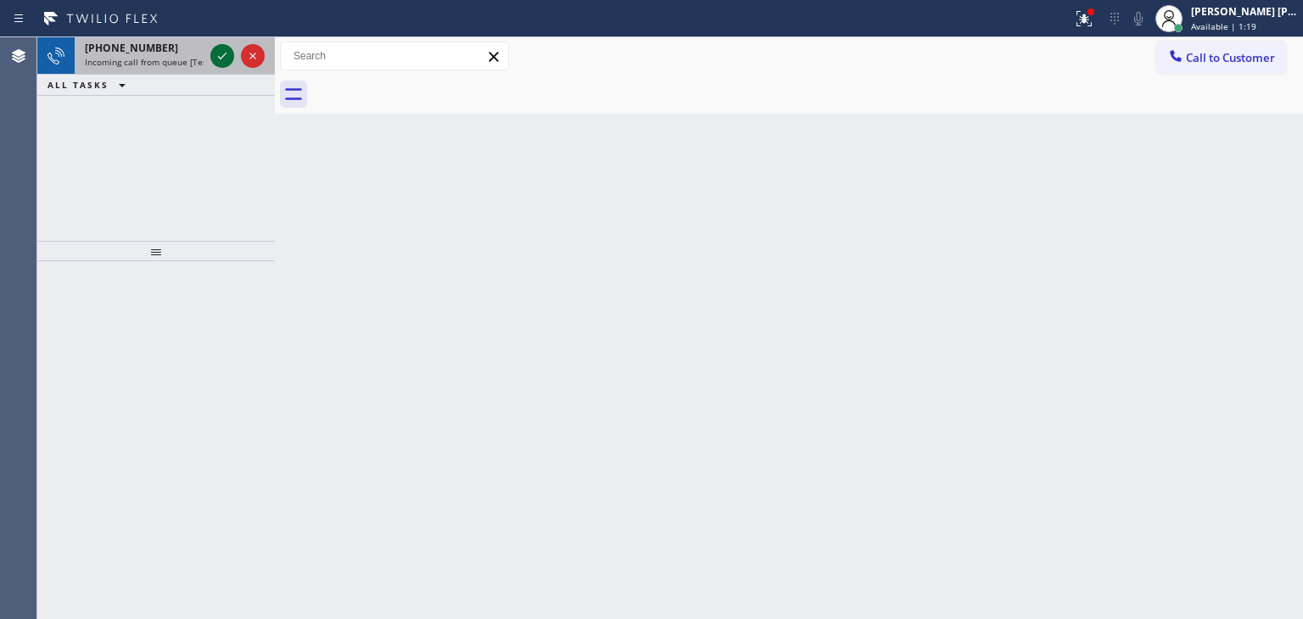
click at [222, 43] on div at bounding box center [237, 55] width 61 height 37
click at [221, 55] on icon at bounding box center [222, 56] width 20 height 20
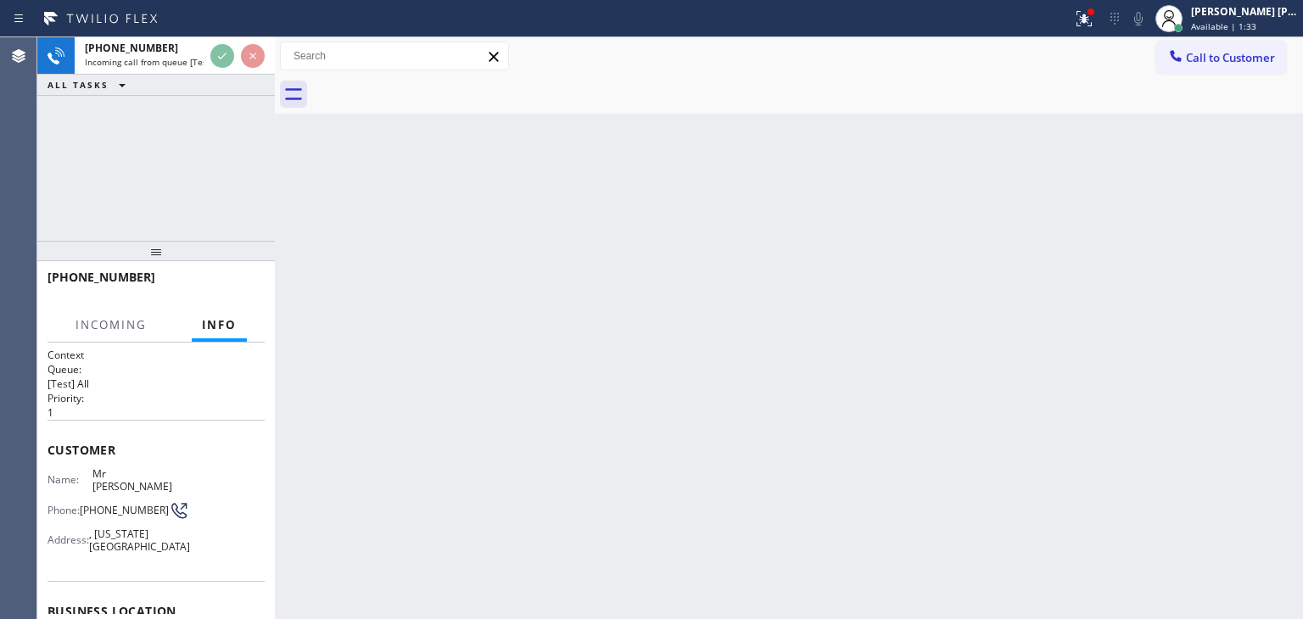
scroll to position [85, 0]
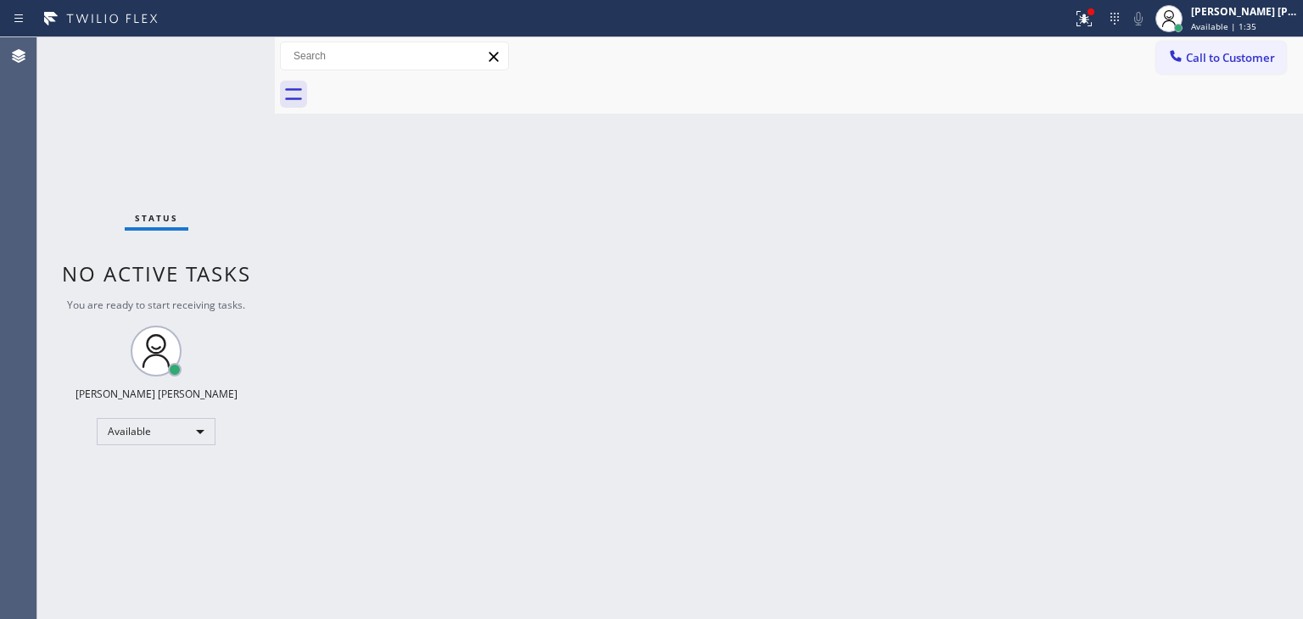
click at [227, 65] on div "Status No active tasks You are ready to start receiving tasks. [PERSON_NAME] [P…" at bounding box center [156, 328] width 238 height 582
click at [1094, 27] on icon at bounding box center [1084, 18] width 20 height 20
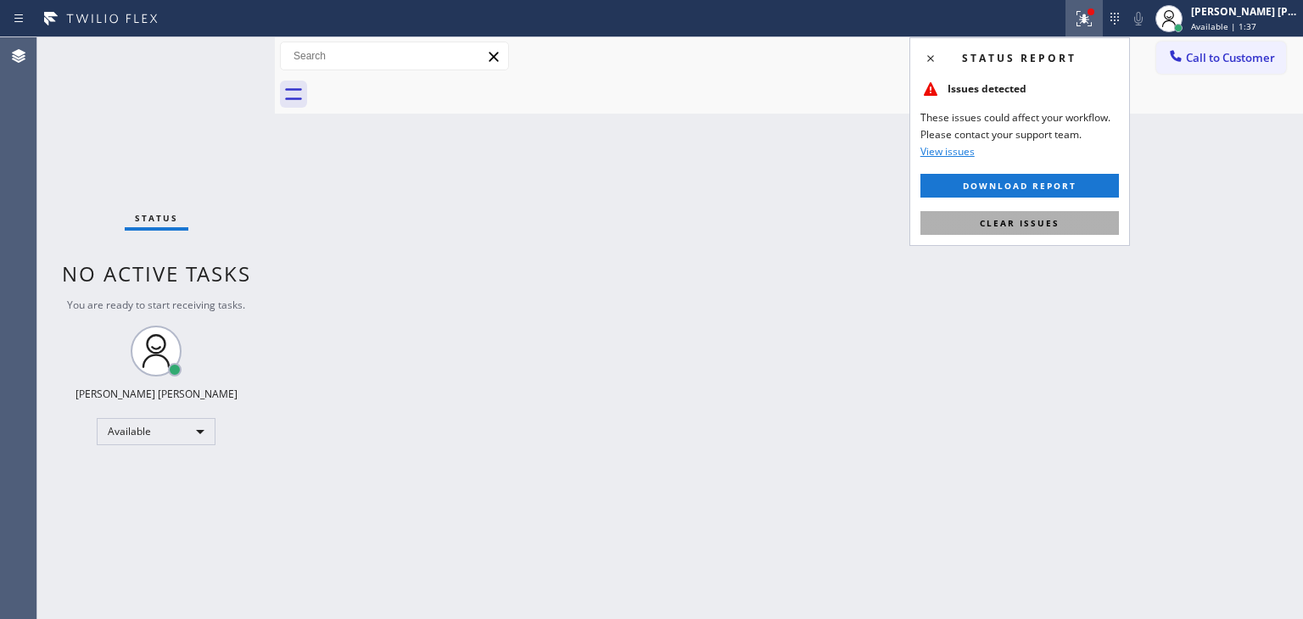
click at [1052, 223] on span "Clear issues" at bounding box center [1020, 223] width 80 height 12
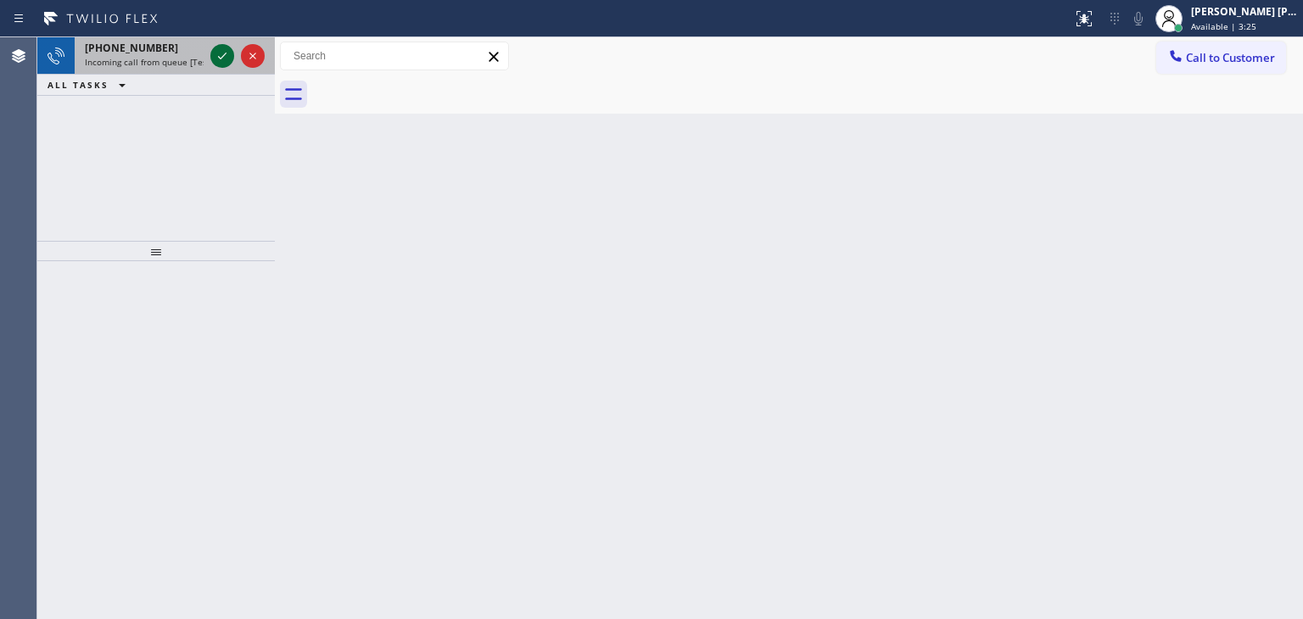
click at [222, 59] on icon at bounding box center [222, 56] width 20 height 20
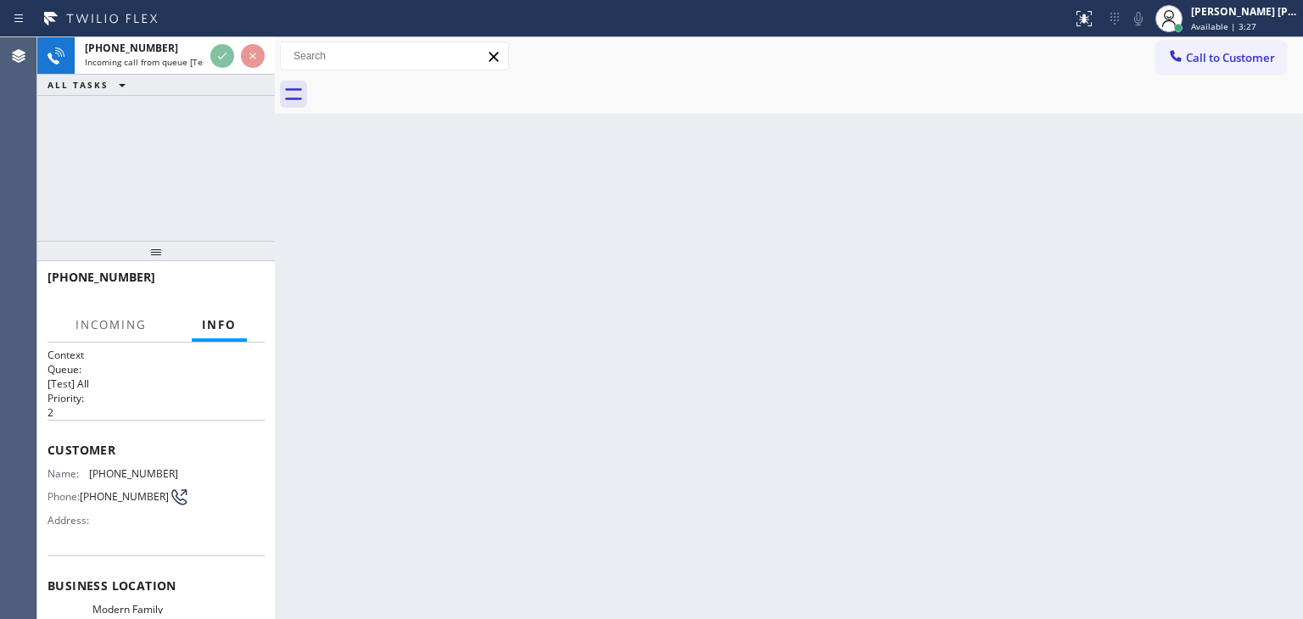
scroll to position [85, 0]
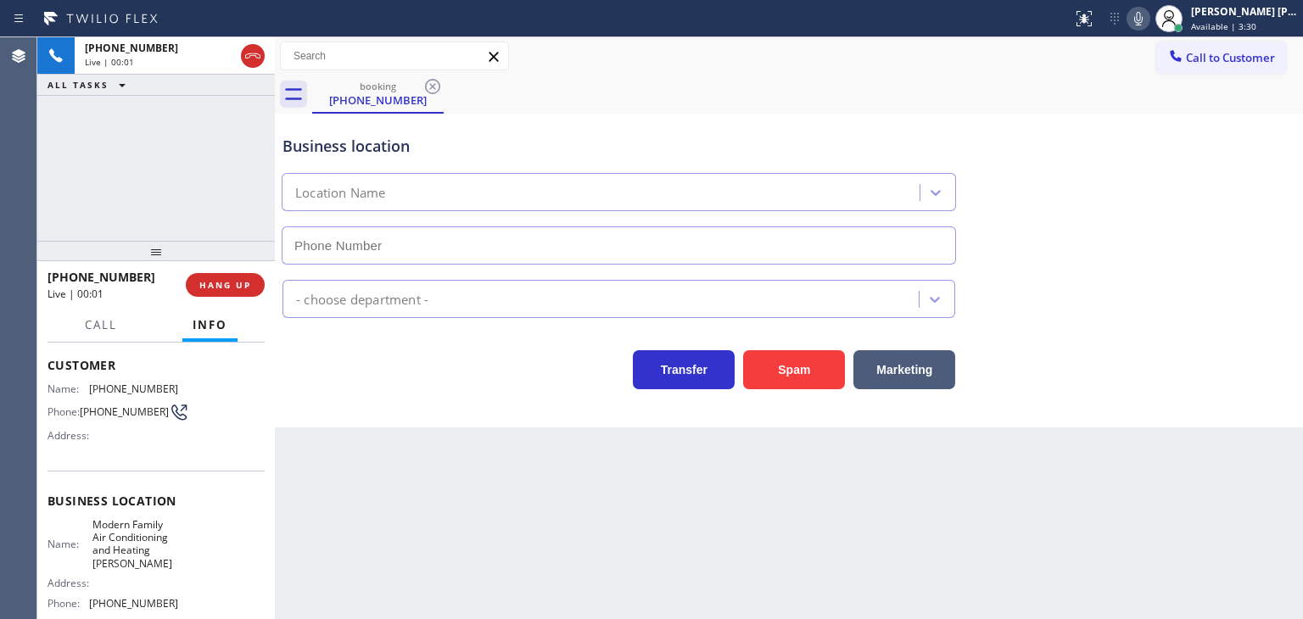
type input "[PHONE_NUMBER]"
click at [1149, 20] on icon at bounding box center [1138, 18] width 20 height 20
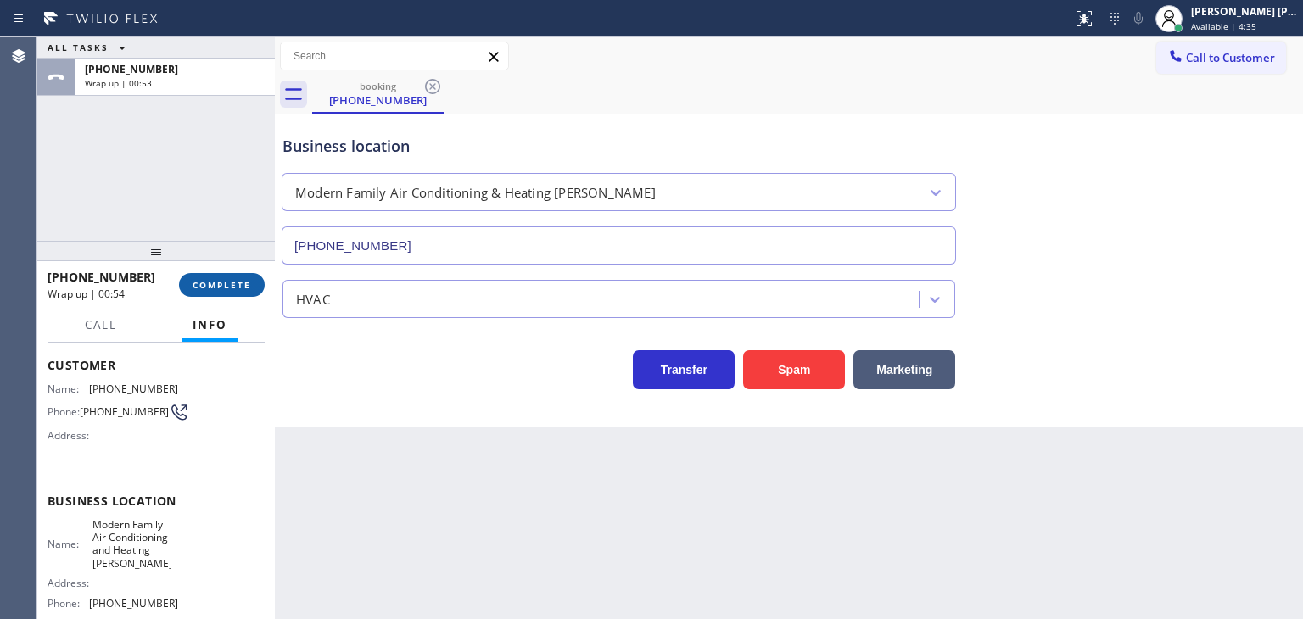
click at [251, 288] on button "COMPLETE" at bounding box center [222, 285] width 86 height 24
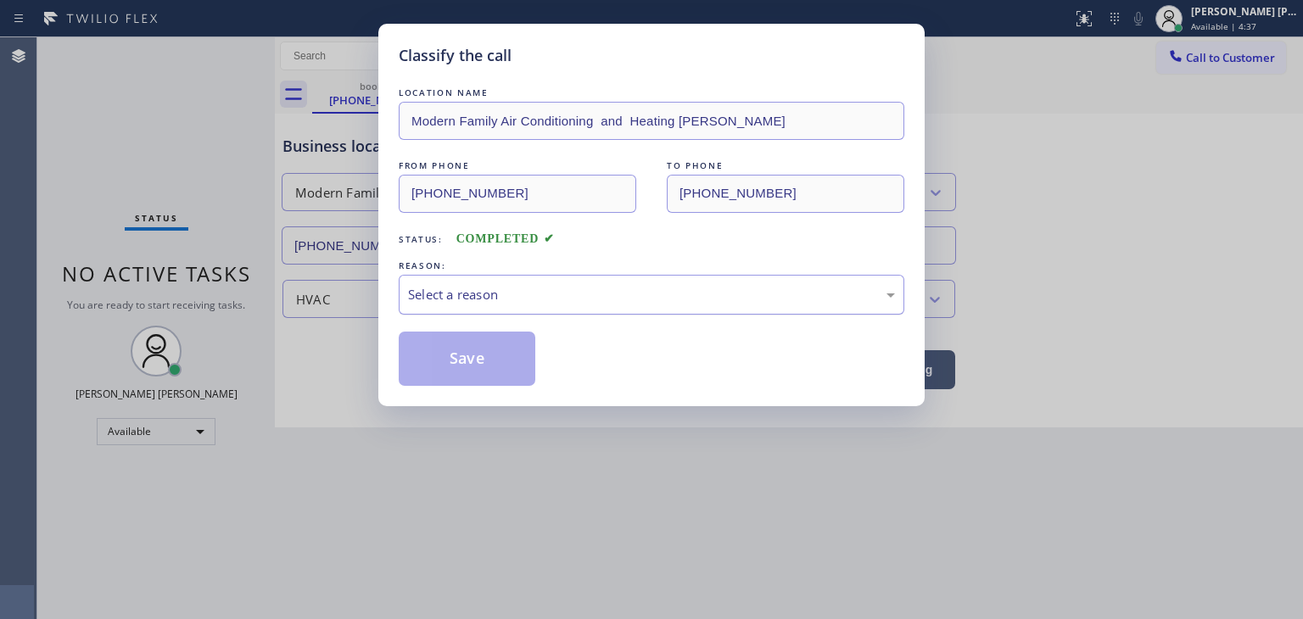
click at [503, 293] on div "Select a reason" at bounding box center [651, 295] width 487 height 20
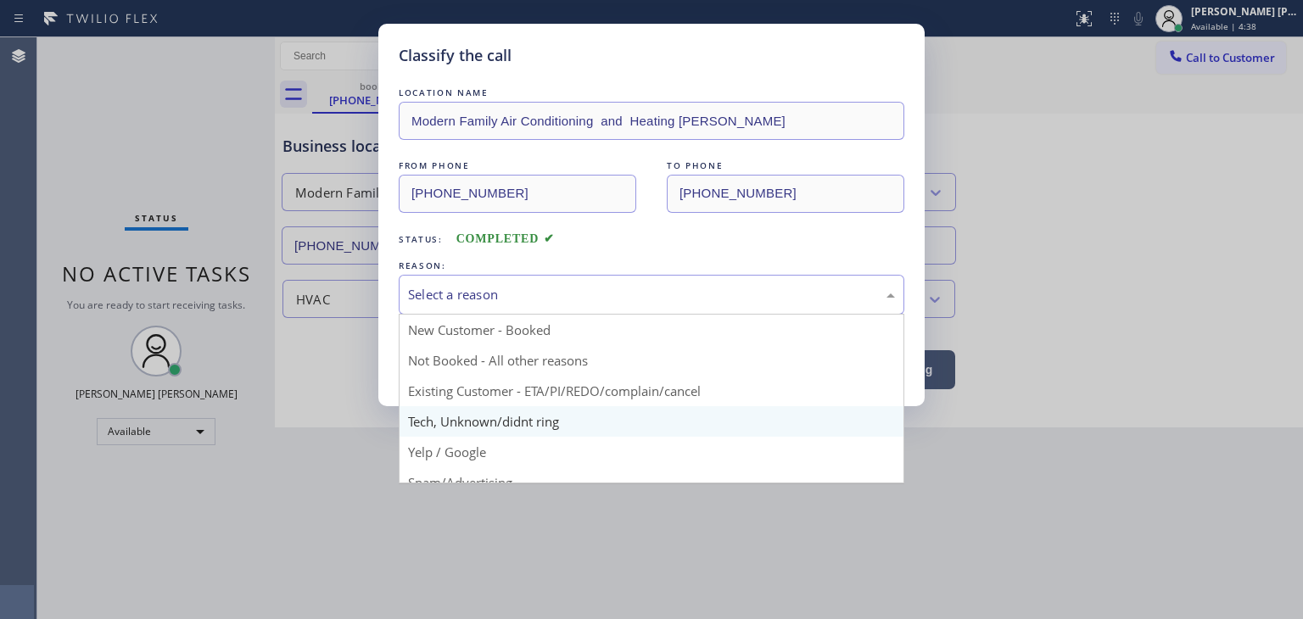
scroll to position [85, 0]
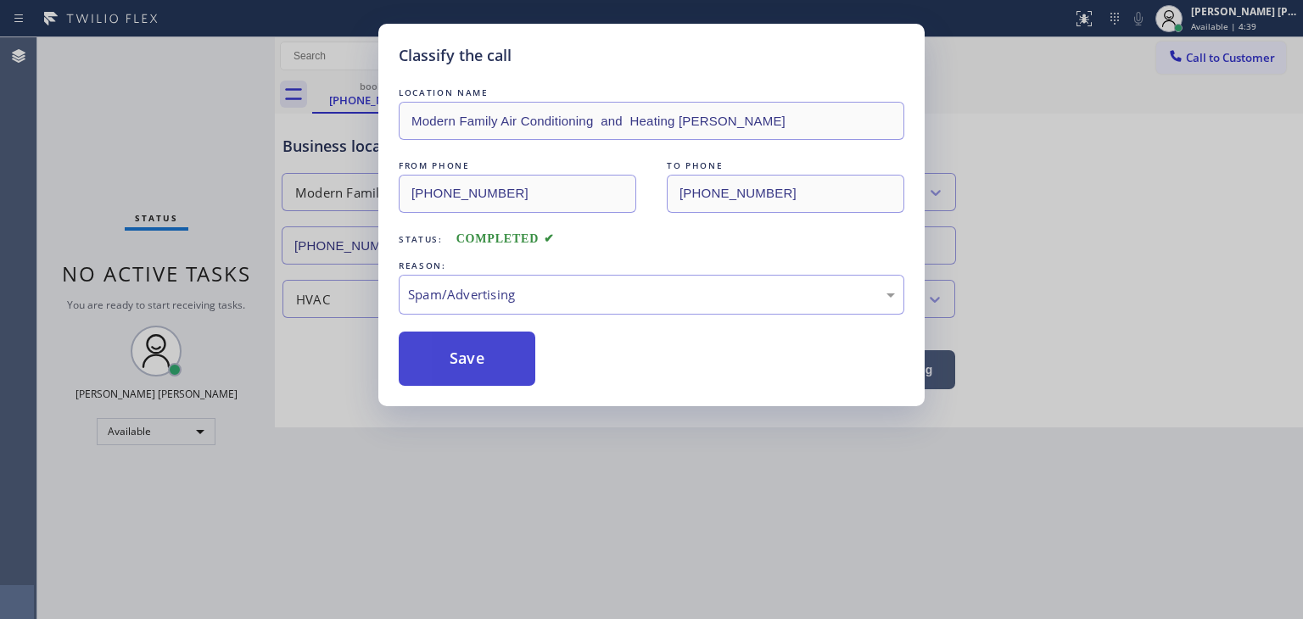
click at [461, 377] on button "Save" at bounding box center [467, 359] width 137 height 54
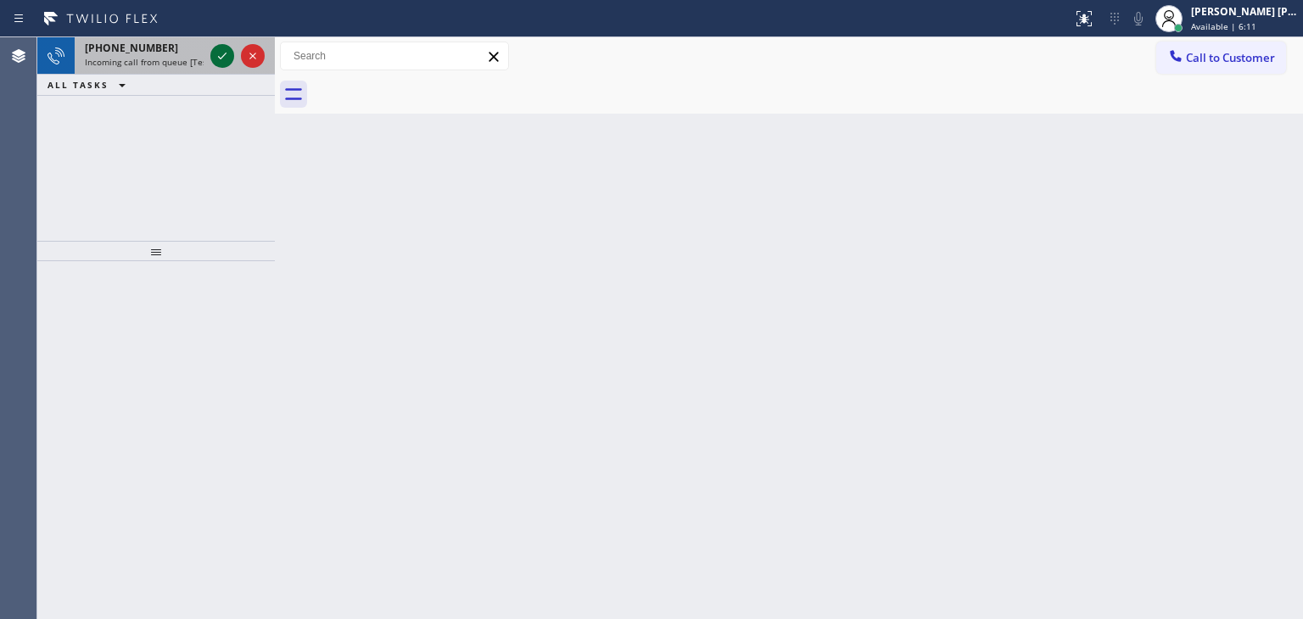
click at [220, 58] on icon at bounding box center [222, 56] width 8 height 7
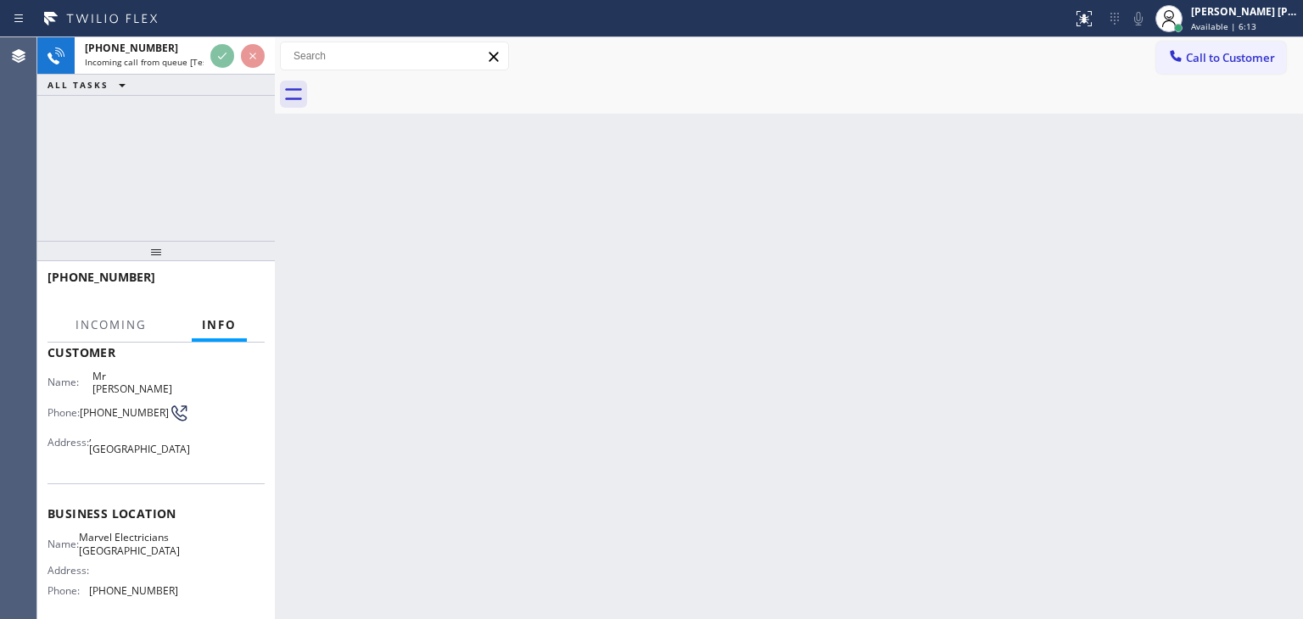
scroll to position [170, 0]
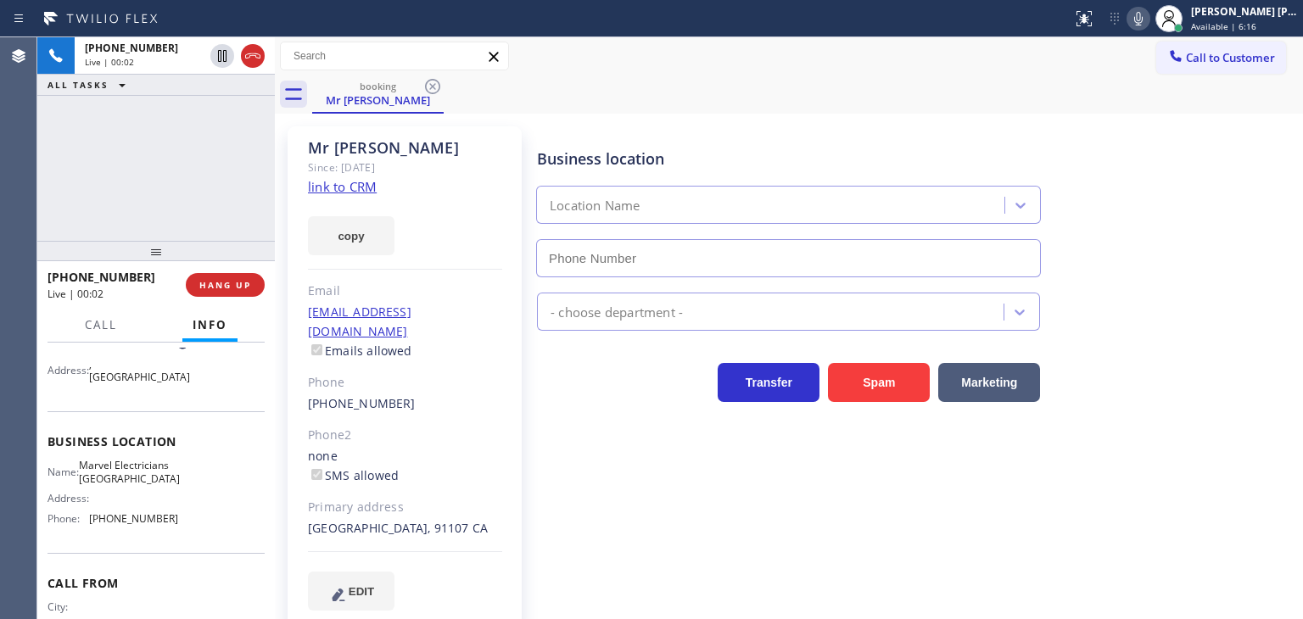
type input "[PHONE_NUMBER]"
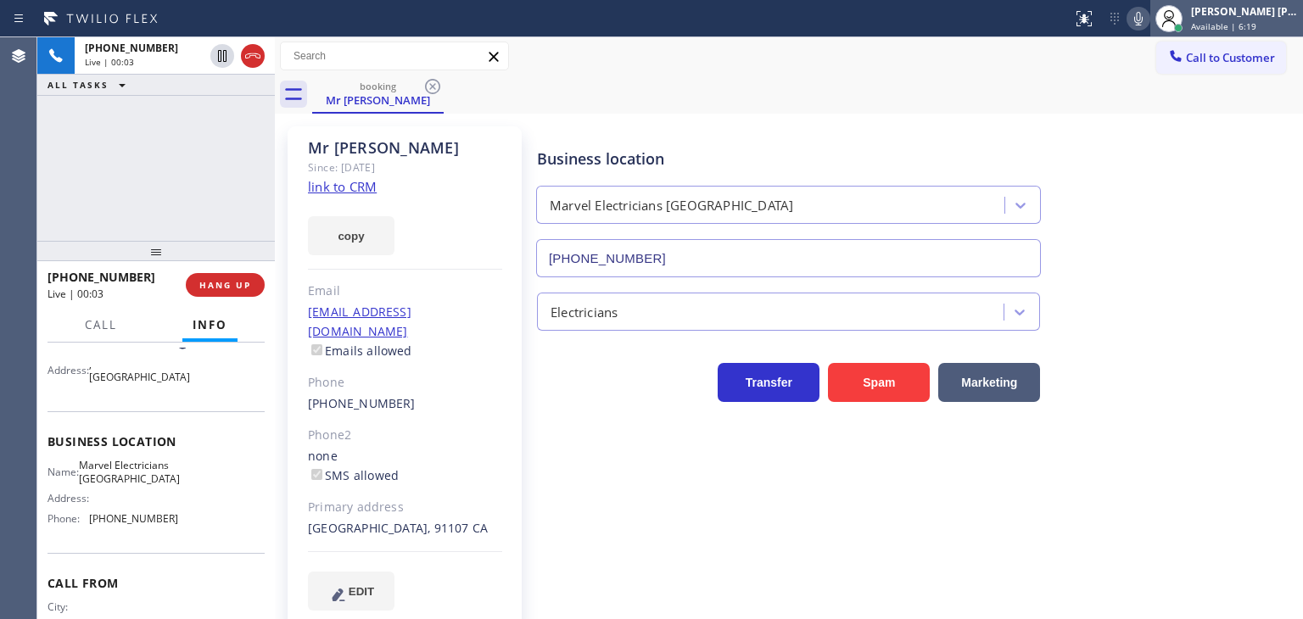
click at [1256, 14] on div "[PERSON_NAME] [PERSON_NAME]" at bounding box center [1244, 11] width 107 height 14
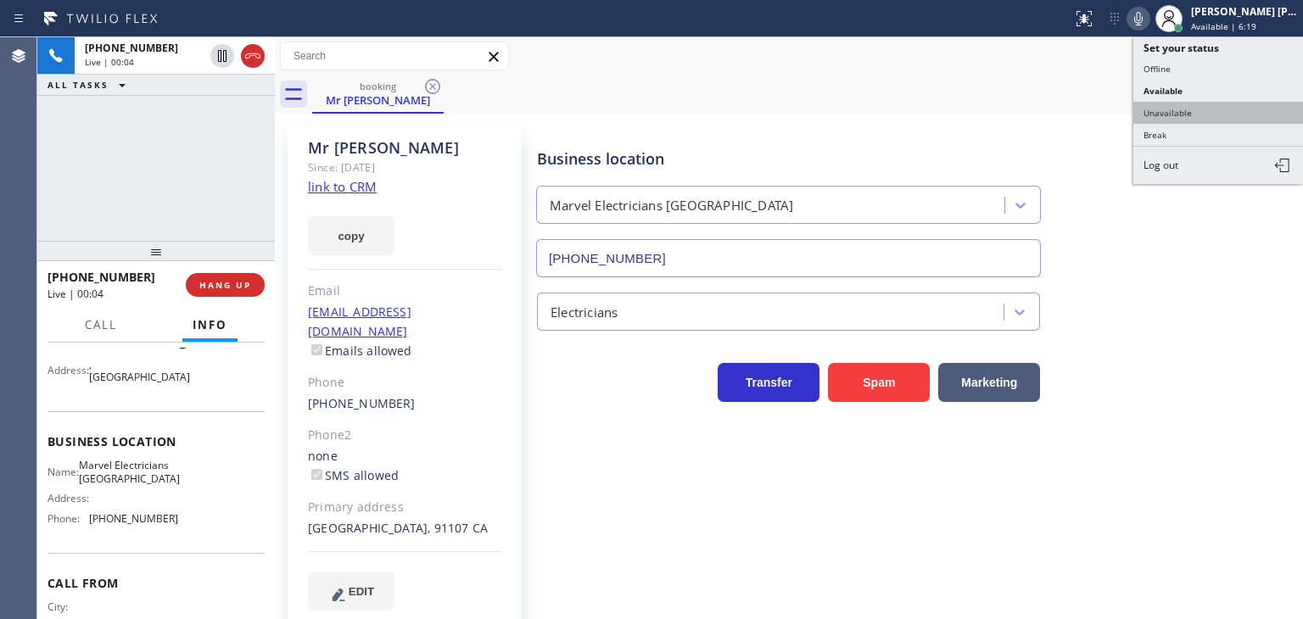
click at [1152, 113] on button "Unavailable" at bounding box center [1218, 113] width 170 height 22
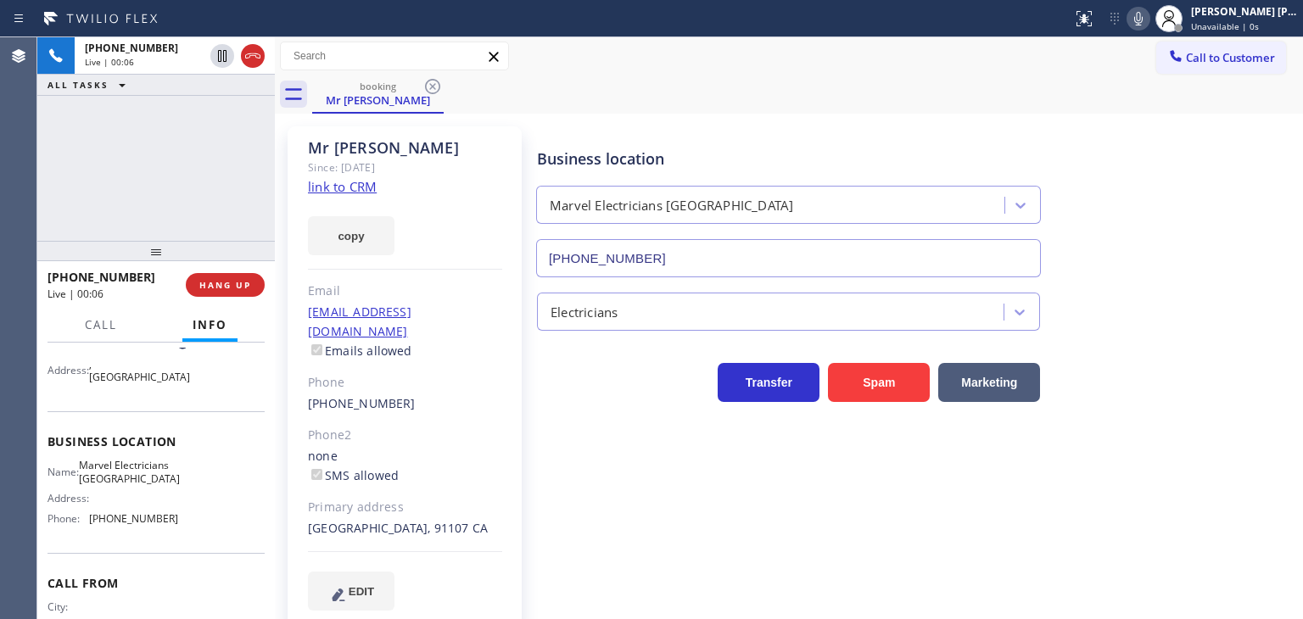
click at [333, 184] on link "link to CRM" at bounding box center [342, 186] width 69 height 17
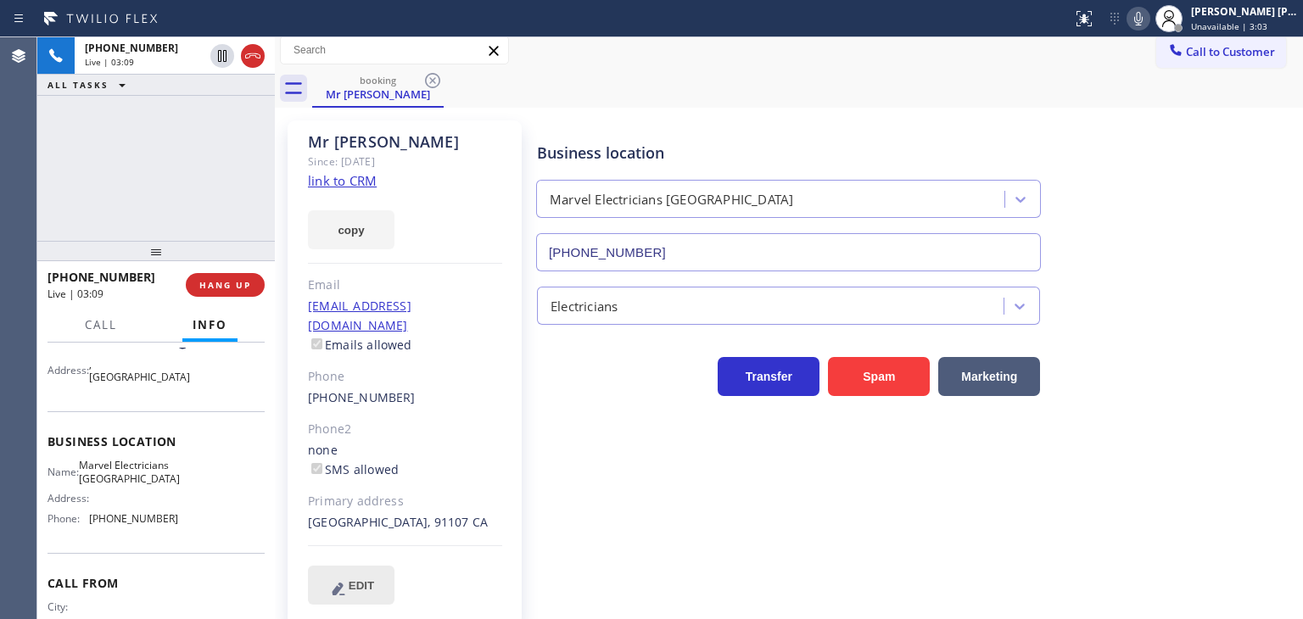
click at [370, 579] on button "EDIT" at bounding box center [351, 585] width 87 height 39
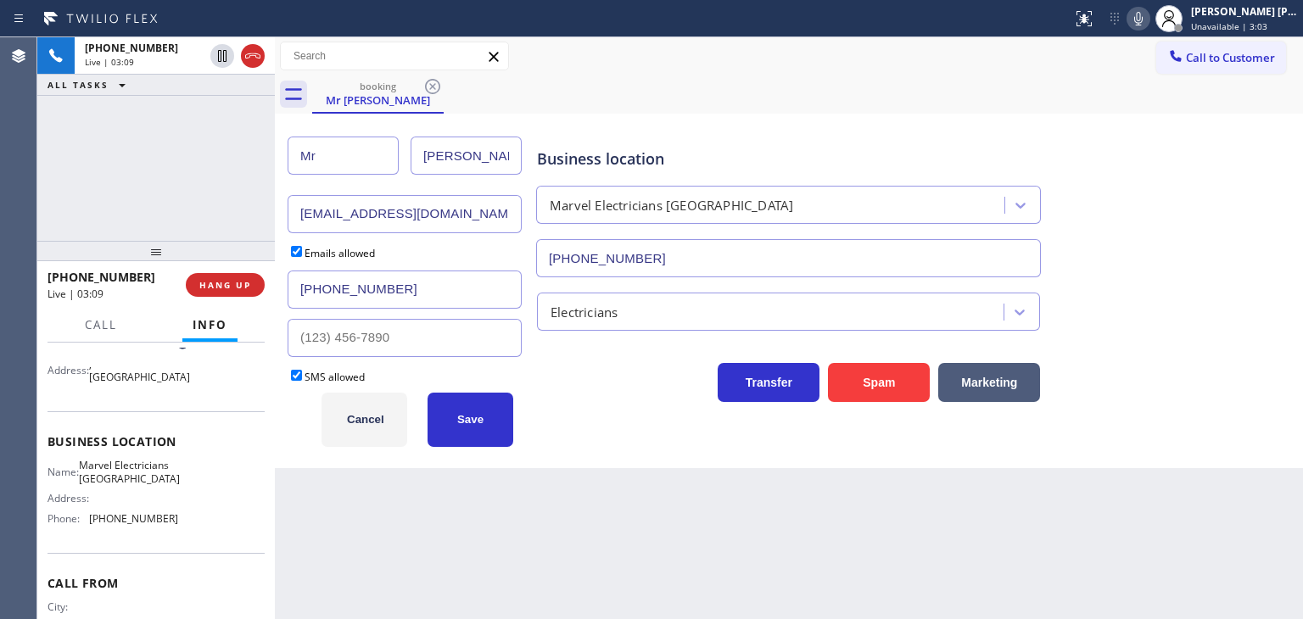
scroll to position [0, 0]
drag, startPoint x: 239, startPoint y: 159, endPoint x: 204, endPoint y: 164, distance: 35.9
click at [204, 164] on div "[PHONE_NUMBER] Live | 03:10 ALL TASKS ALL TASKS ACTIVE TASKS TASKS IN WRAP UP […" at bounding box center [670, 328] width 1266 height 582
click at [372, 418] on span "Cancel" at bounding box center [365, 419] width 37 height 13
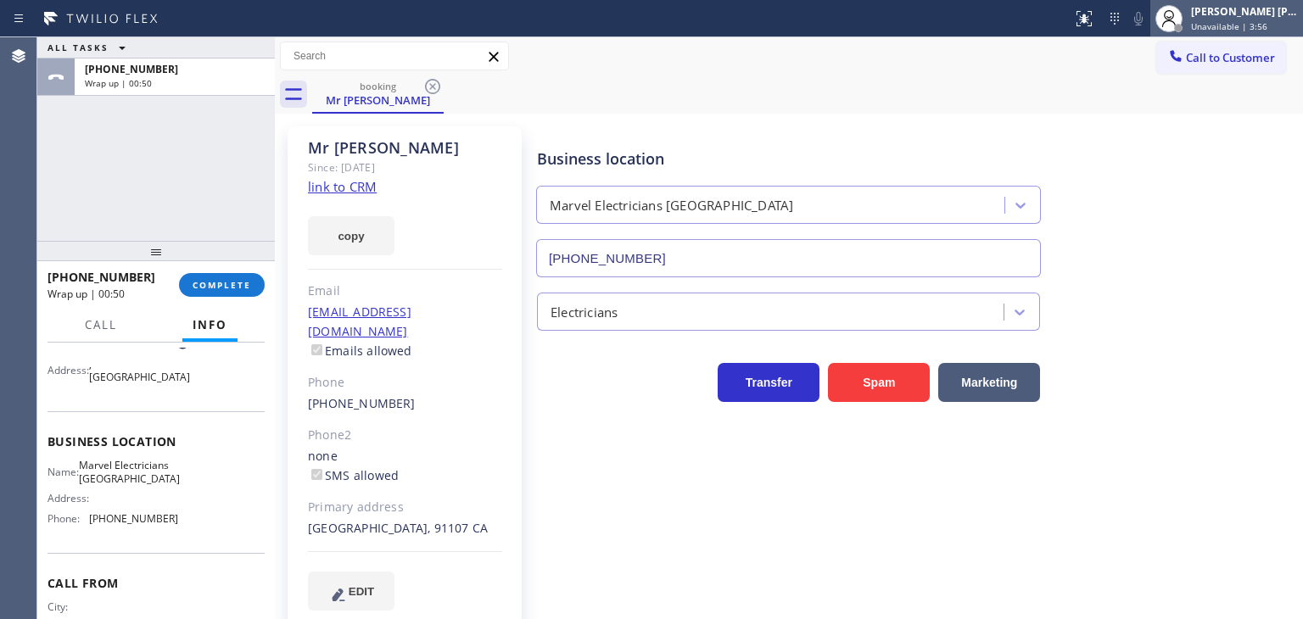
click at [1234, 21] on span "Unavailable | 3:56" at bounding box center [1229, 26] width 76 height 12
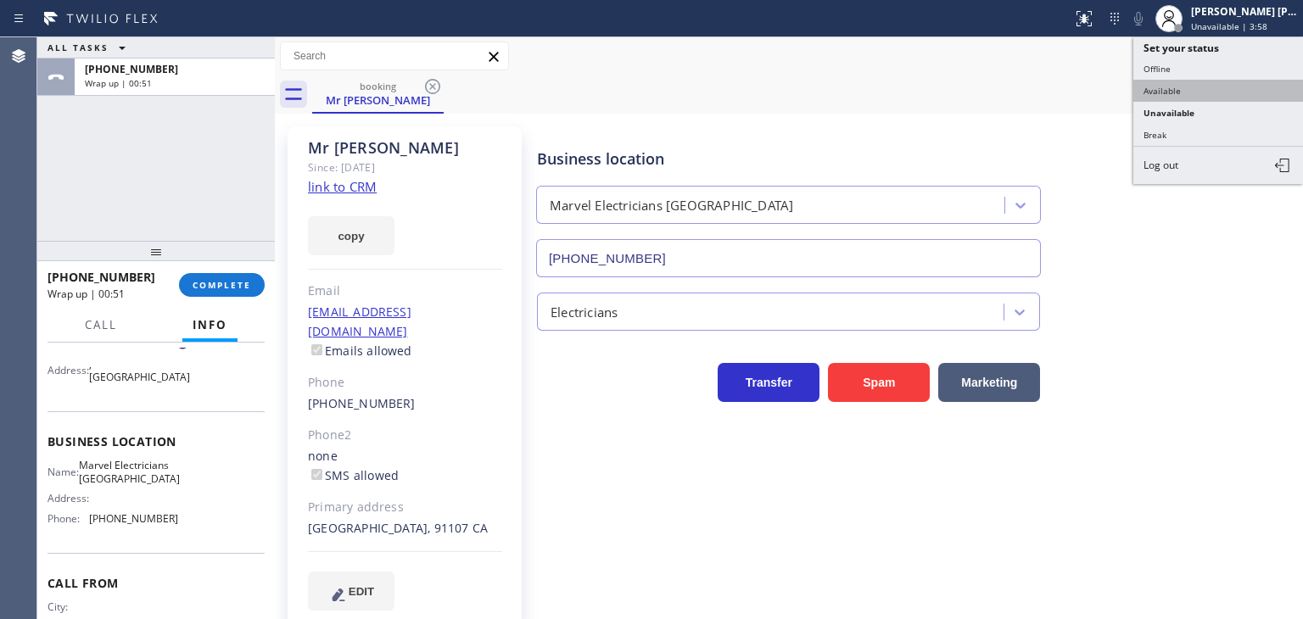
click at [1194, 82] on button "Available" at bounding box center [1218, 91] width 170 height 22
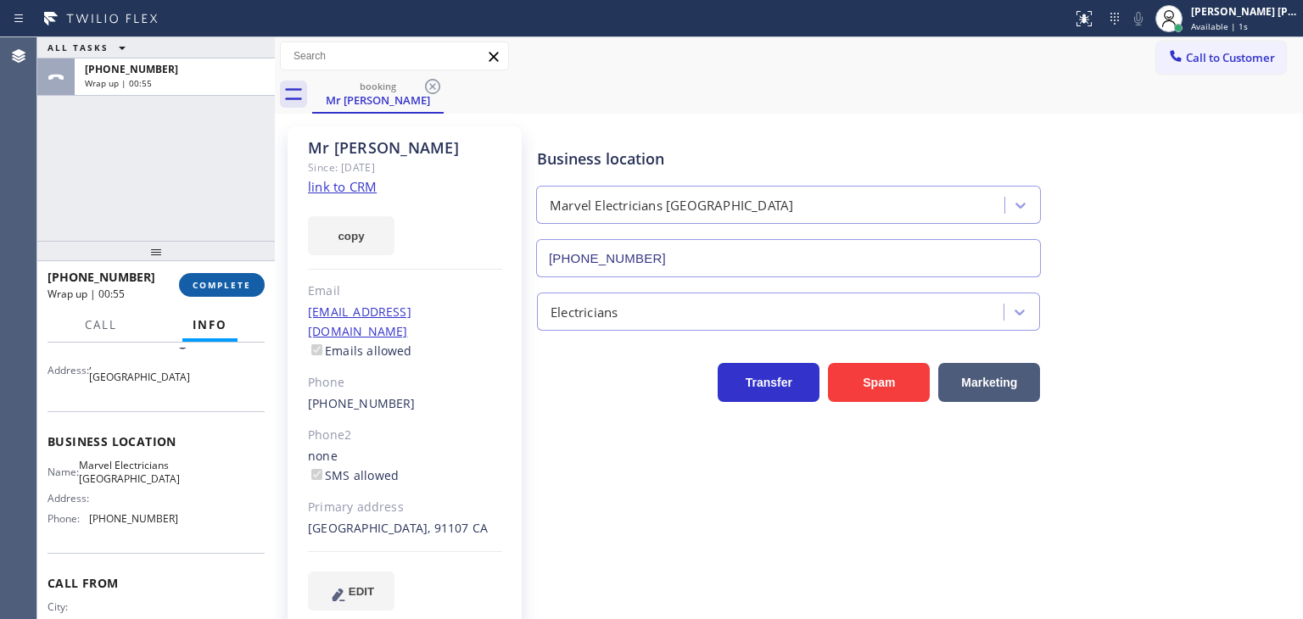
click at [222, 286] on span "COMPLETE" at bounding box center [222, 285] width 59 height 12
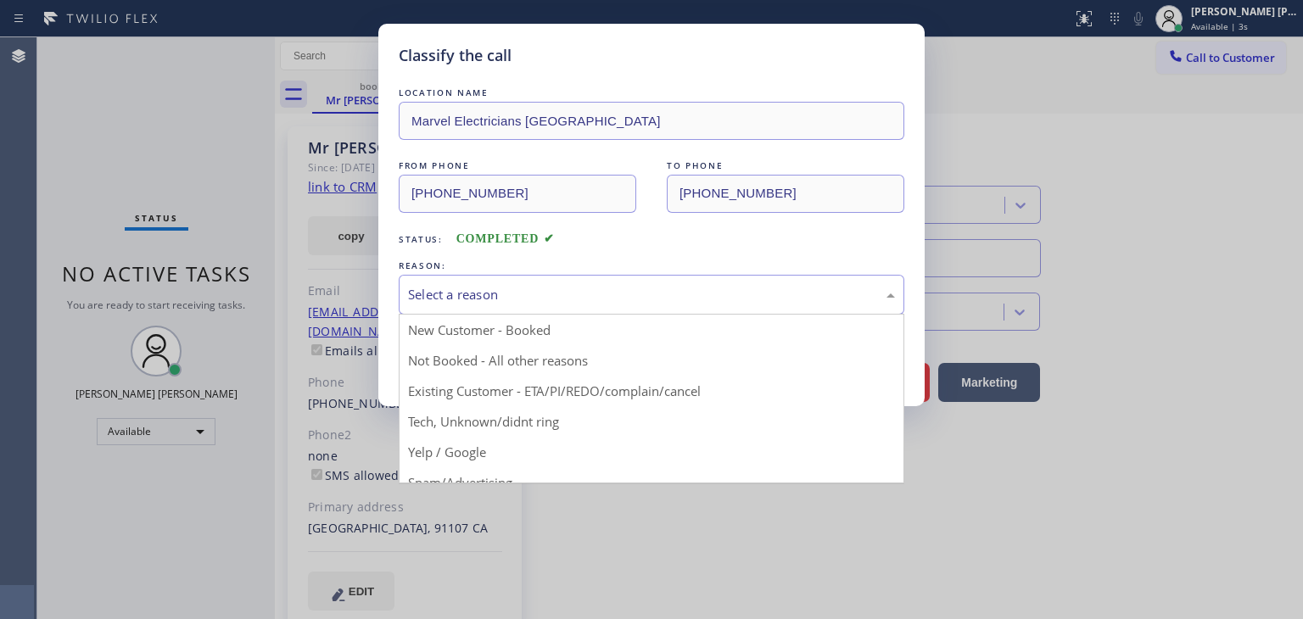
click at [503, 288] on div "Select a reason" at bounding box center [651, 295] width 487 height 20
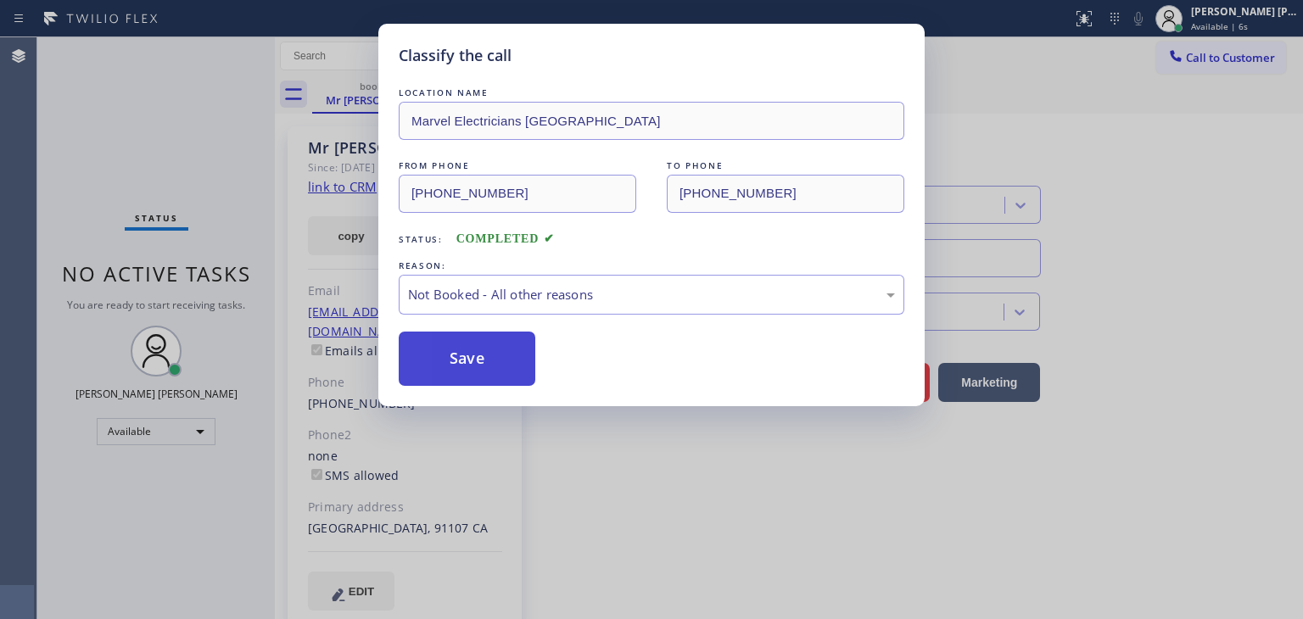
click at [482, 355] on button "Save" at bounding box center [467, 359] width 137 height 54
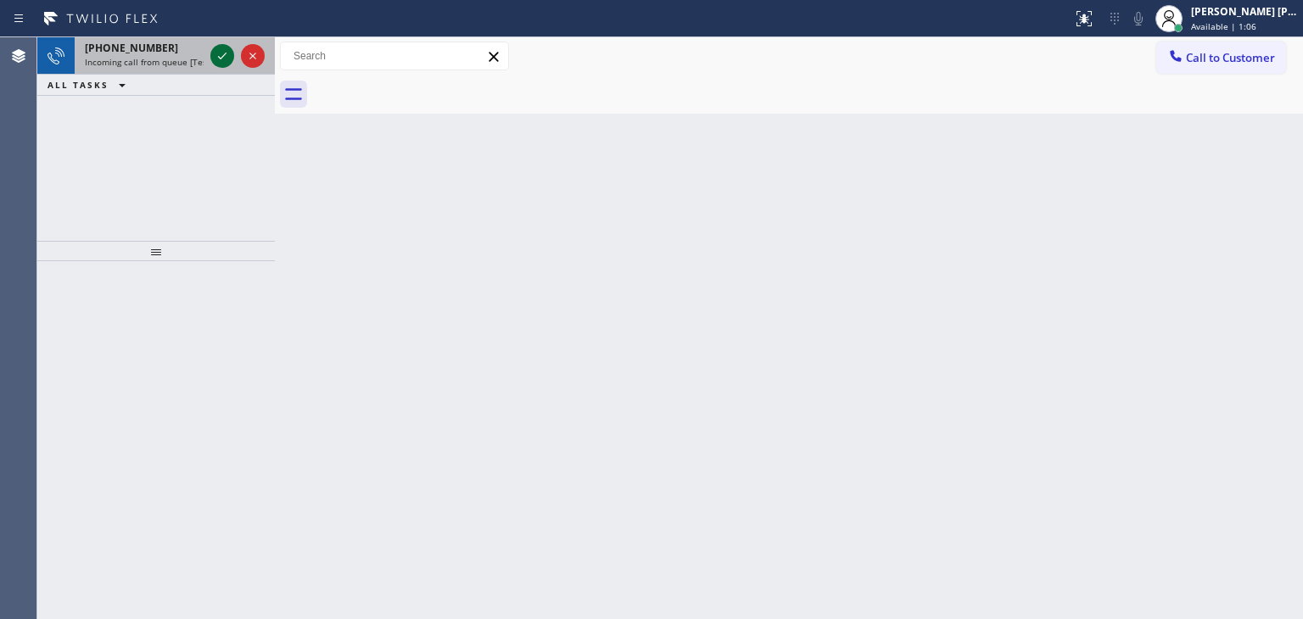
click at [220, 61] on icon at bounding box center [222, 56] width 20 height 20
click at [220, 50] on icon at bounding box center [222, 56] width 20 height 20
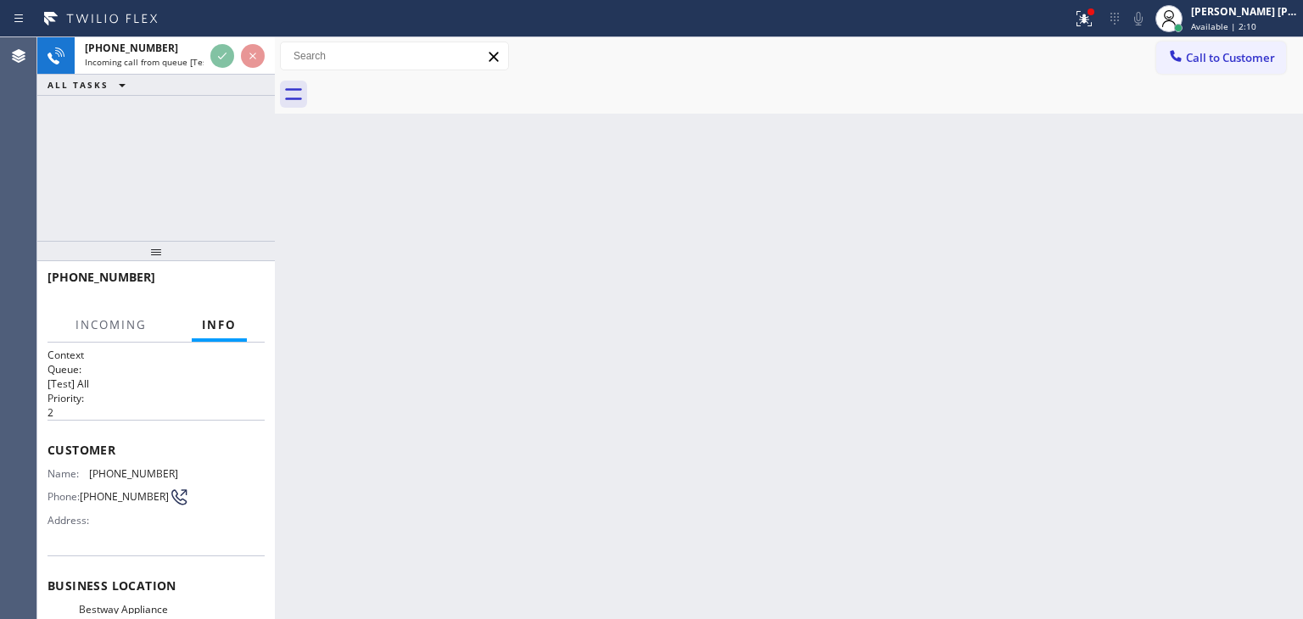
scroll to position [85, 0]
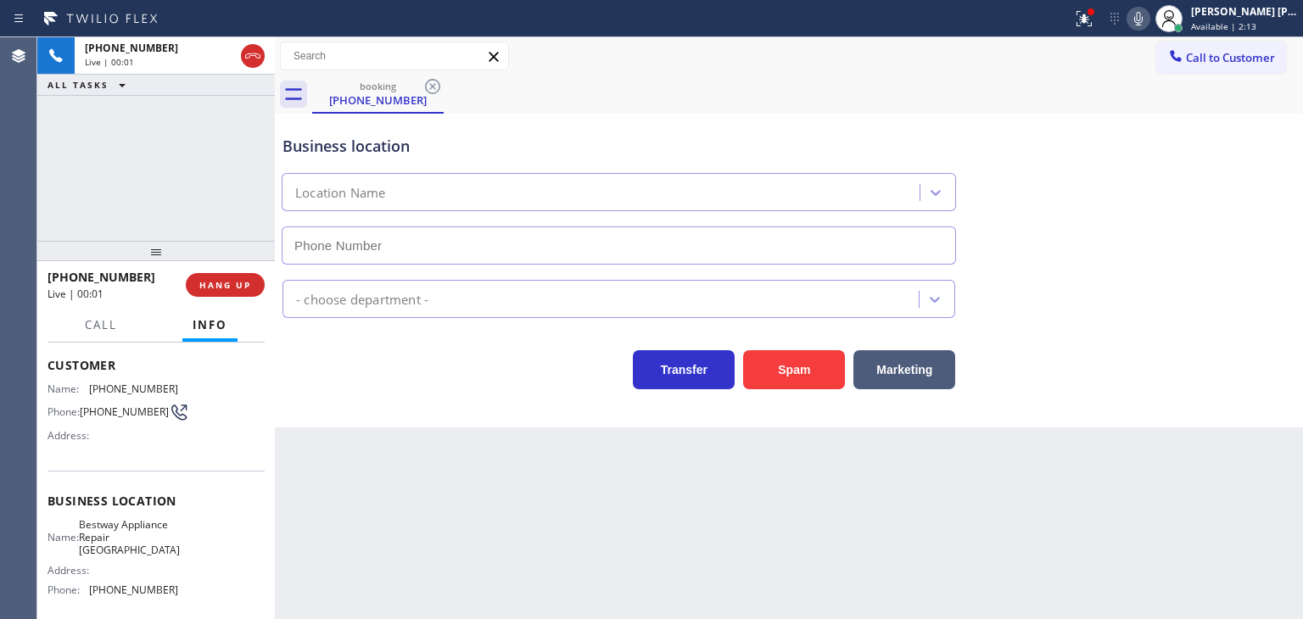
type input "[PHONE_NUMBER]"
click at [1149, 15] on icon at bounding box center [1138, 18] width 20 height 20
drag, startPoint x: 244, startPoint y: 282, endPoint x: 636, endPoint y: 337, distance: 395.6
click at [244, 282] on span "HANG UP" at bounding box center [225, 285] width 52 height 12
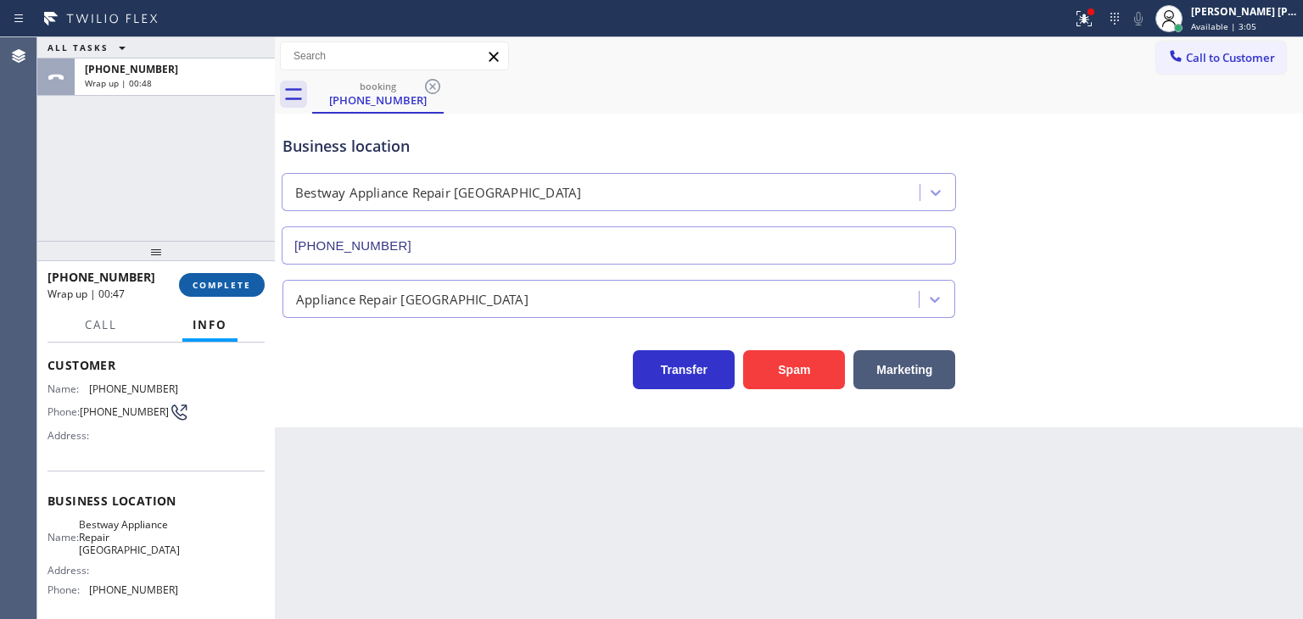
click at [238, 279] on span "COMPLETE" at bounding box center [222, 285] width 59 height 12
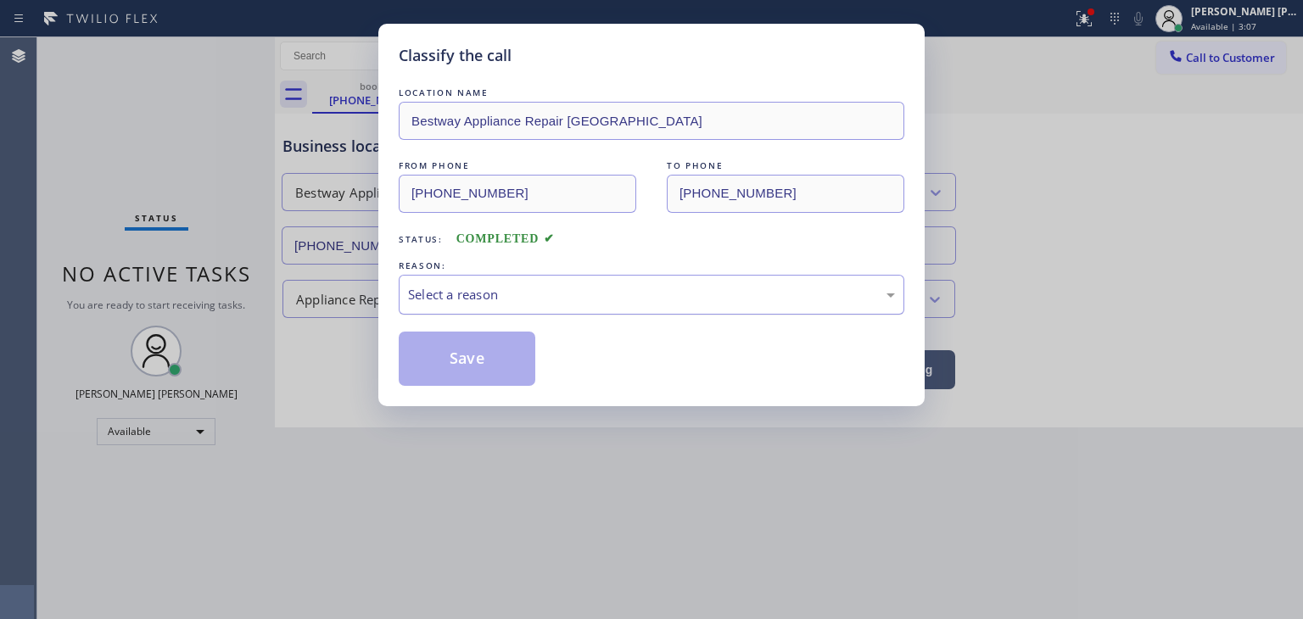
click at [478, 290] on div "Select a reason" at bounding box center [651, 295] width 487 height 20
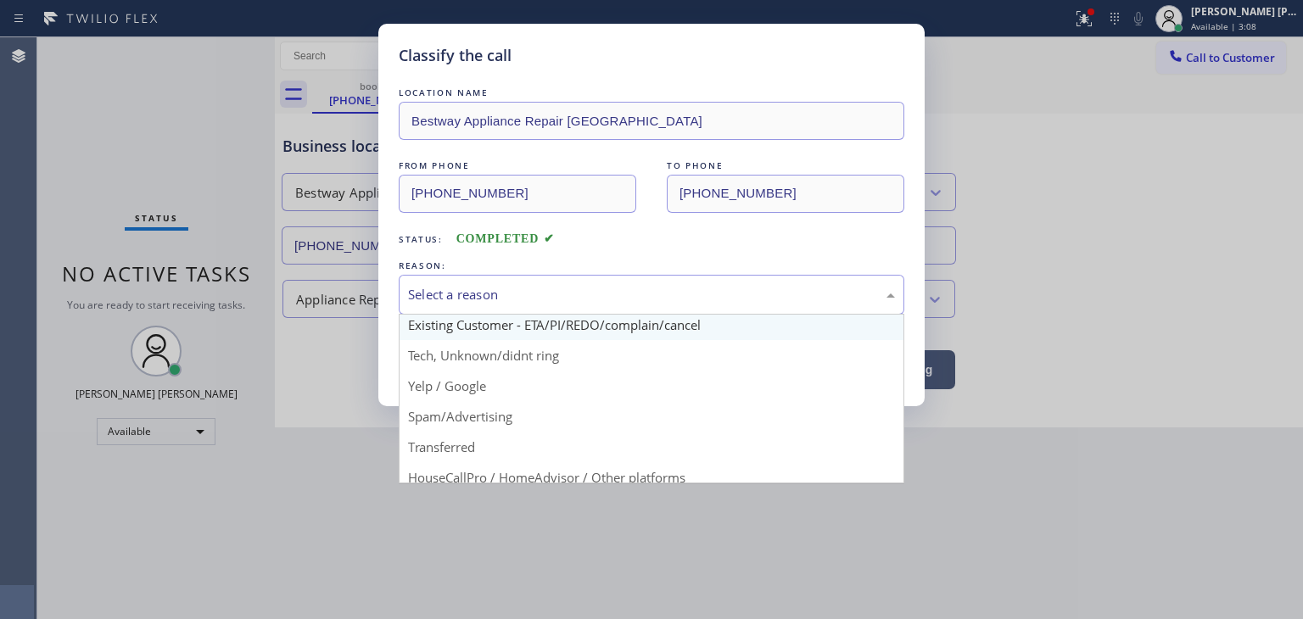
scroll to position [85, 0]
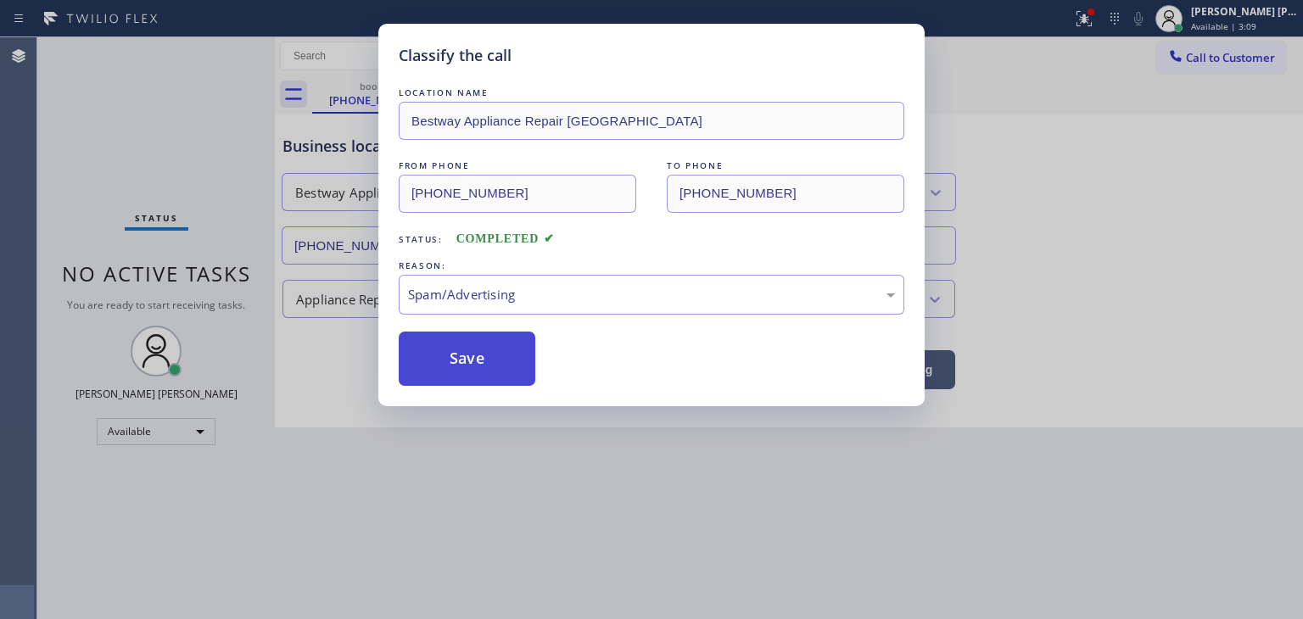
click at [467, 351] on button "Save" at bounding box center [467, 359] width 137 height 54
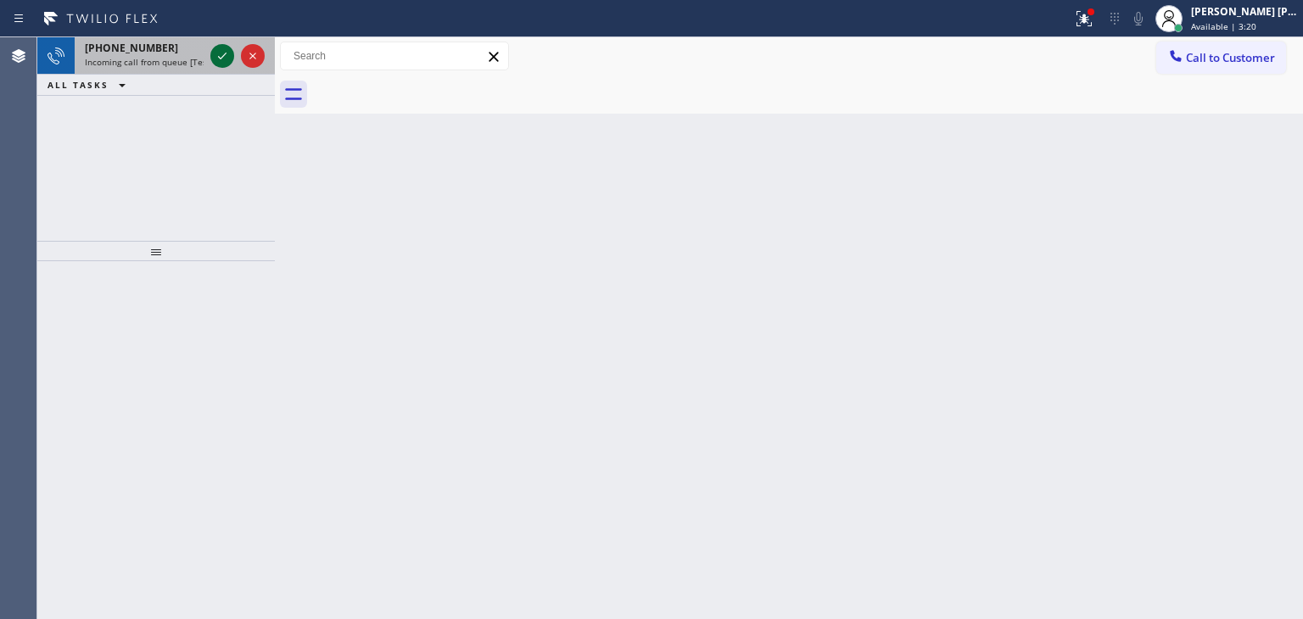
click at [223, 48] on icon at bounding box center [222, 56] width 20 height 20
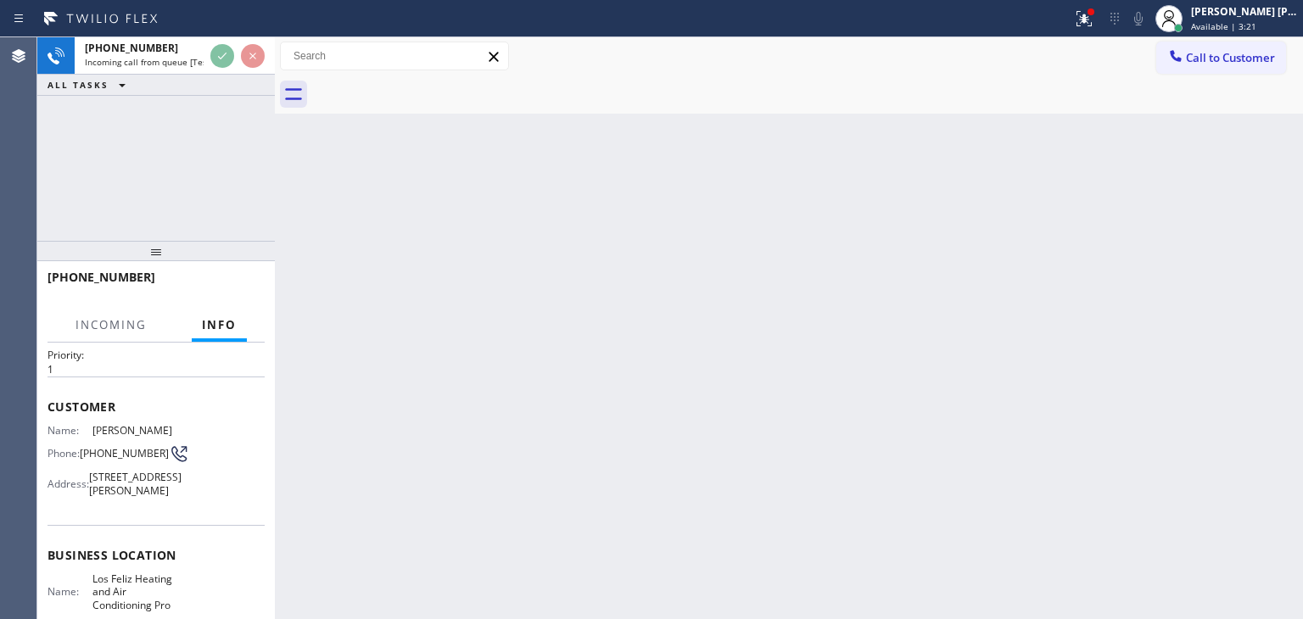
scroll to position [85, 0]
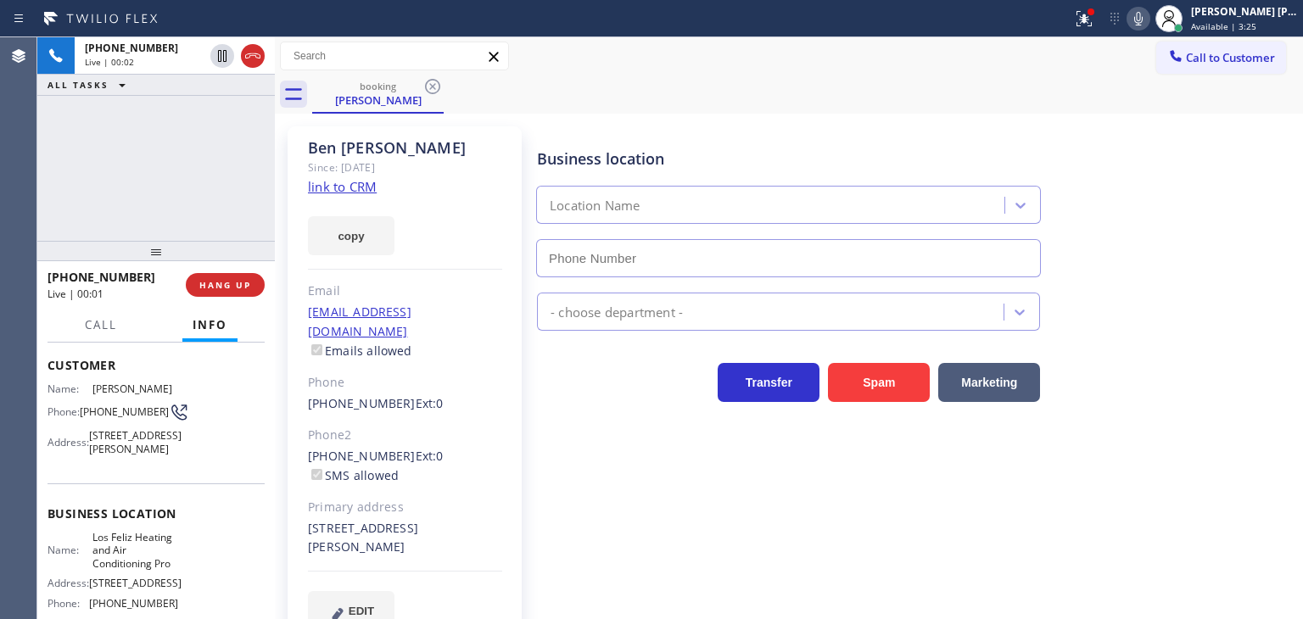
type input "[PHONE_NUMBER]"
click at [353, 181] on link "link to CRM" at bounding box center [342, 186] width 69 height 17
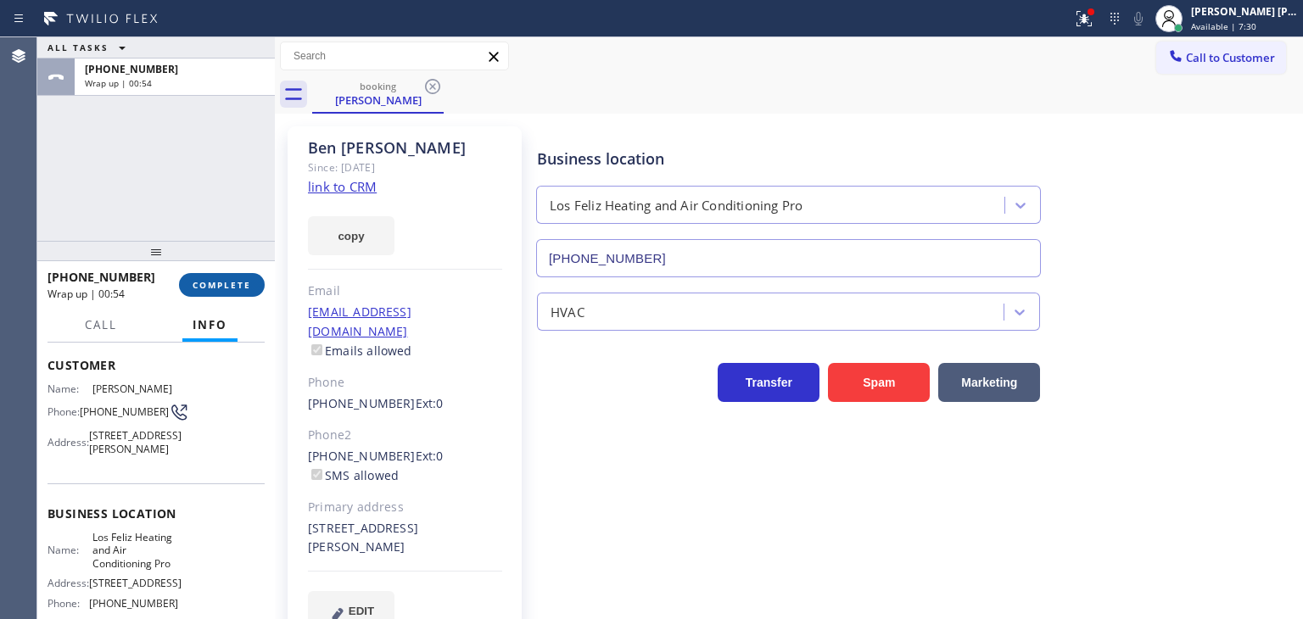
click at [224, 285] on span "COMPLETE" at bounding box center [222, 285] width 59 height 12
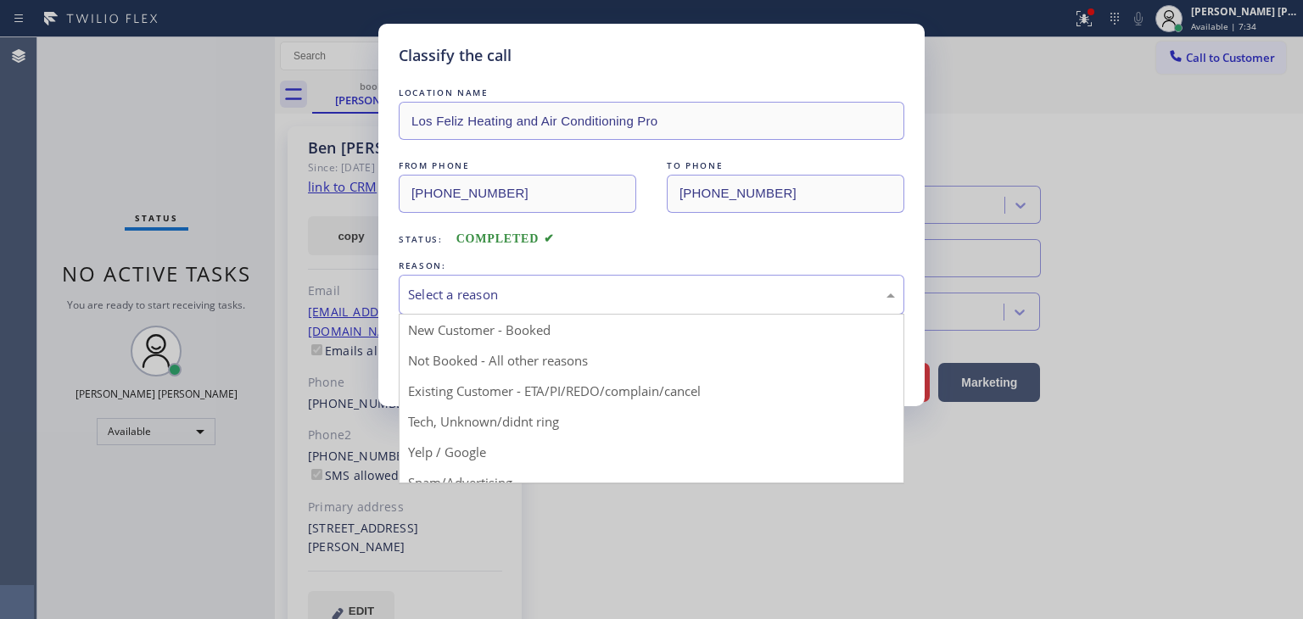
click at [484, 286] on div "Select a reason" at bounding box center [651, 295] width 487 height 20
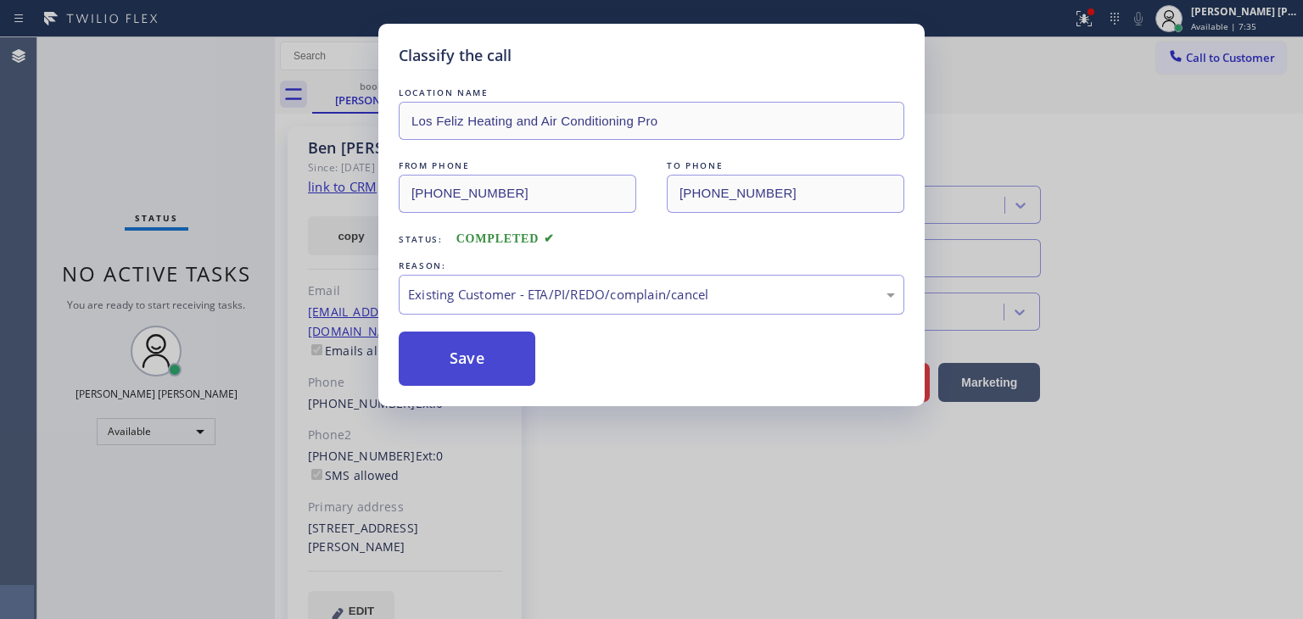
click at [472, 367] on button "Save" at bounding box center [467, 359] width 137 height 54
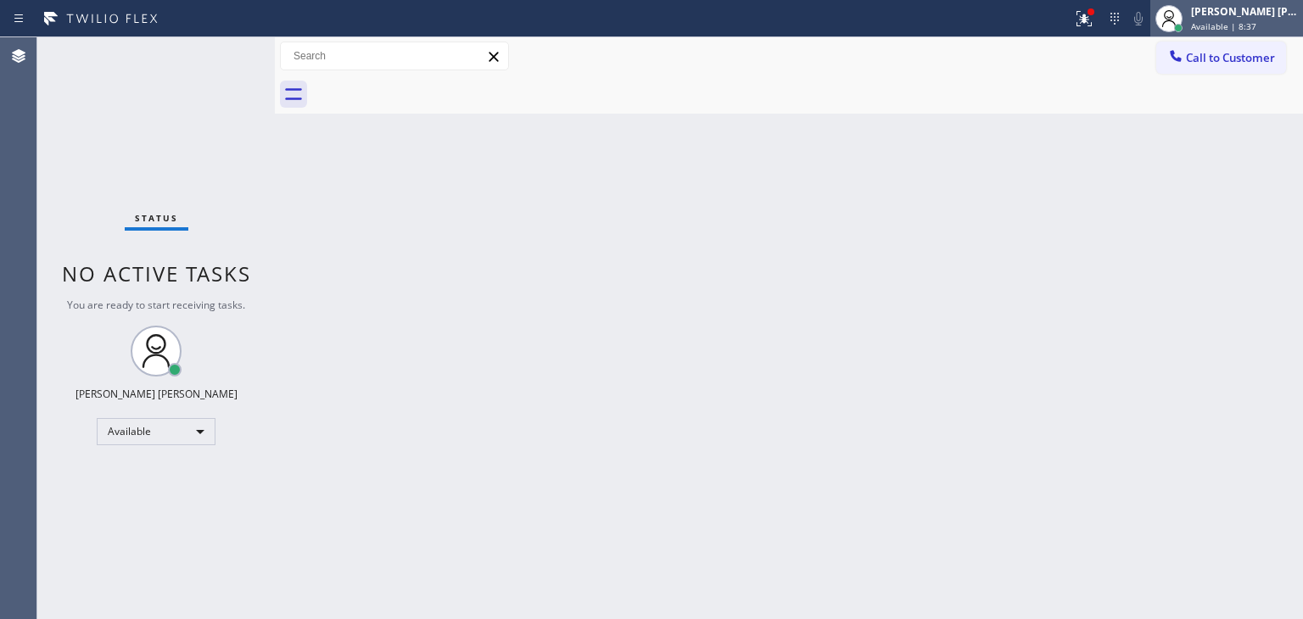
click at [1259, 18] on div "[PERSON_NAME] [PERSON_NAME]" at bounding box center [1244, 11] width 107 height 14
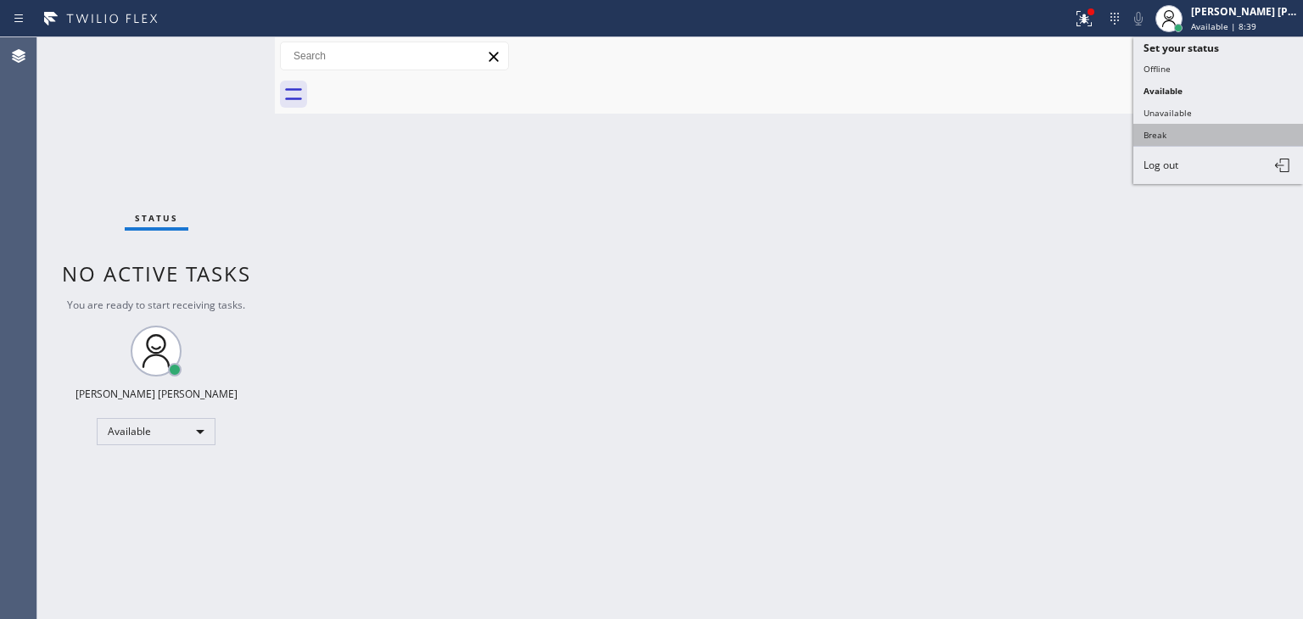
click at [1176, 131] on button "Break" at bounding box center [1218, 135] width 170 height 22
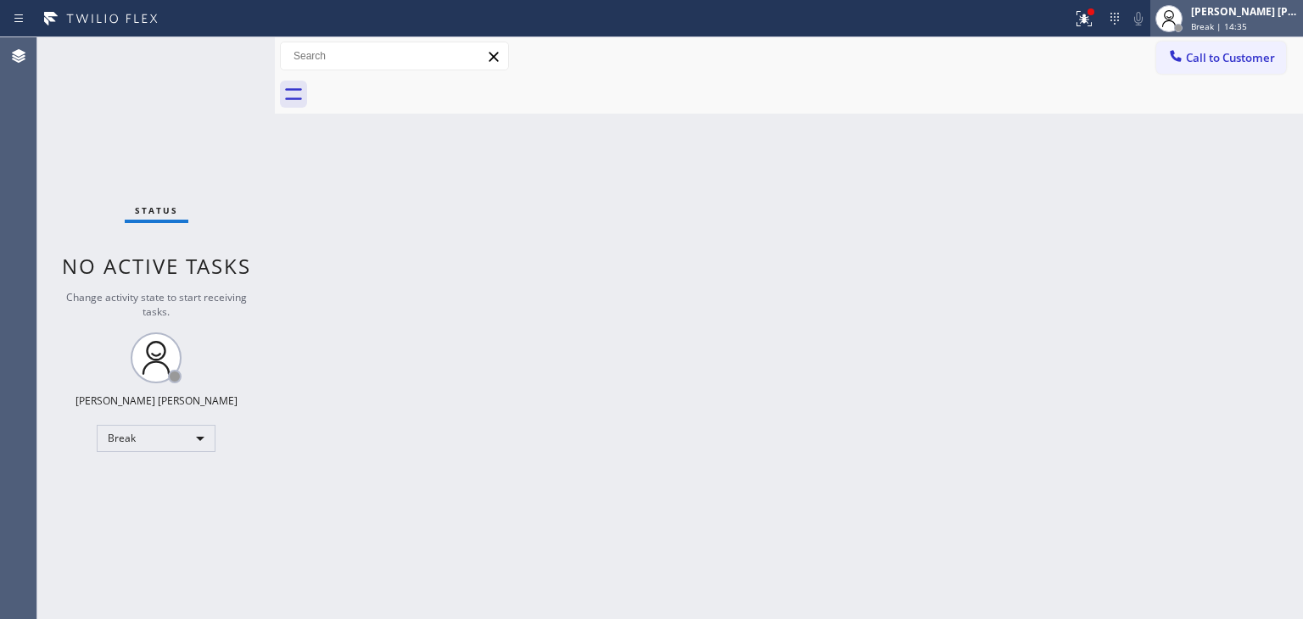
click at [1247, 21] on span "Break | 14:35" at bounding box center [1219, 26] width 56 height 12
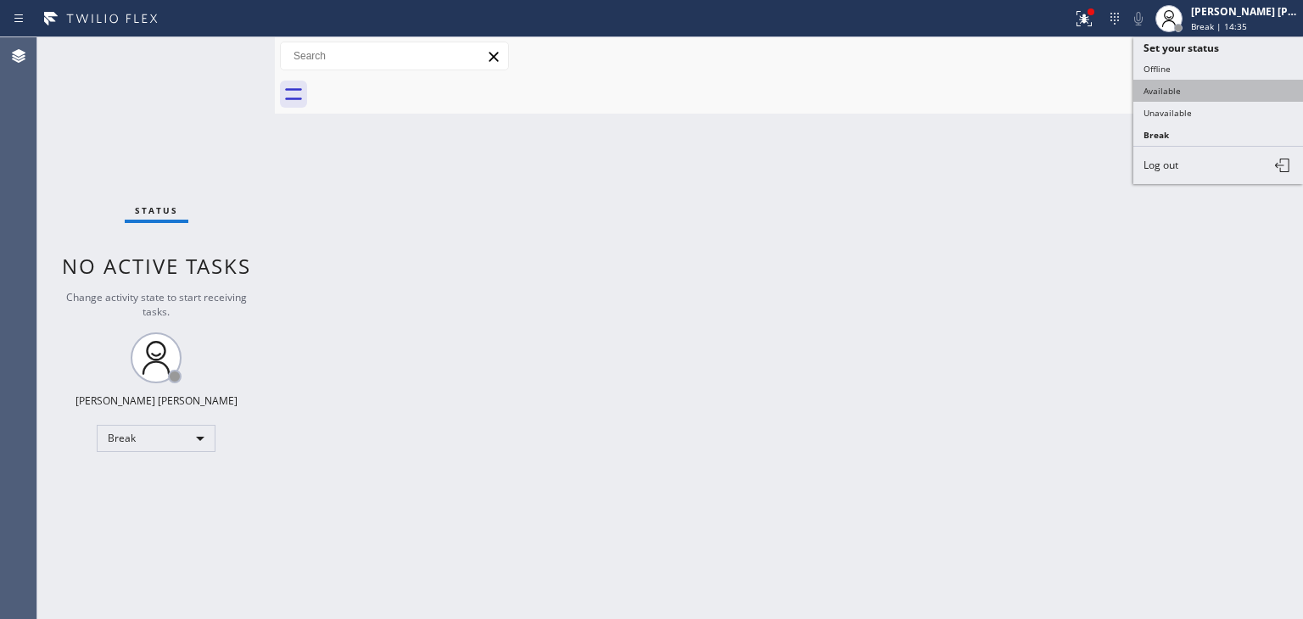
click at [1157, 82] on button "Available" at bounding box center [1218, 91] width 170 height 22
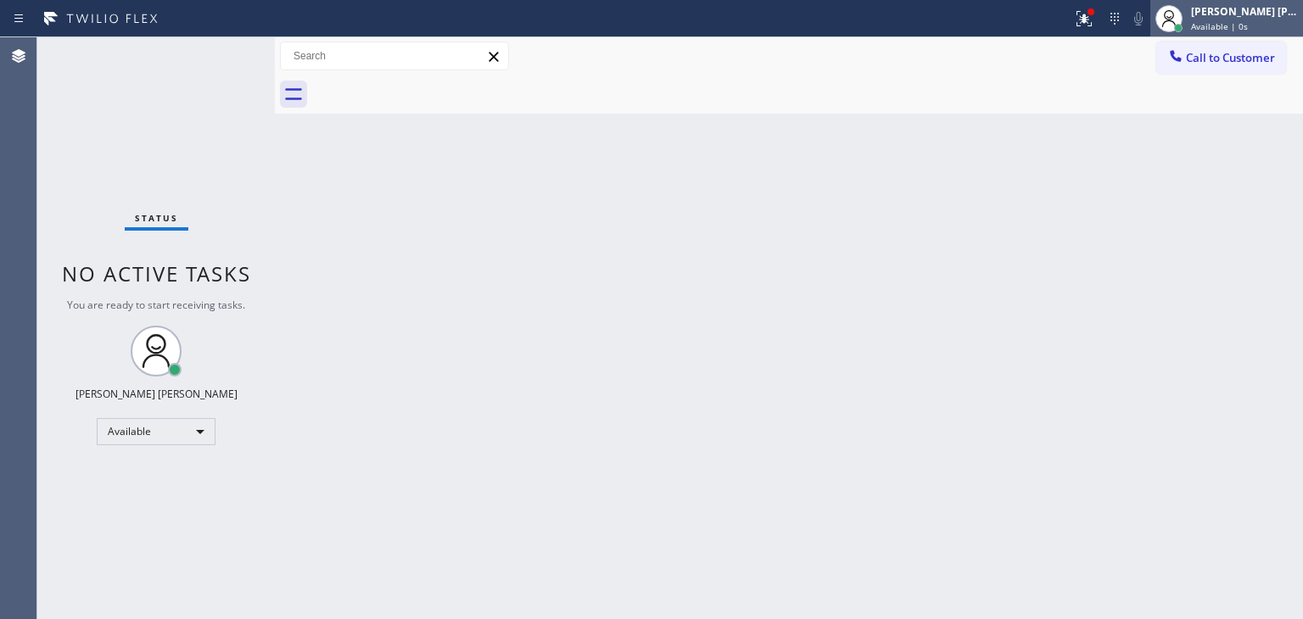
click at [1248, 24] on span "Available | 0s" at bounding box center [1219, 26] width 57 height 12
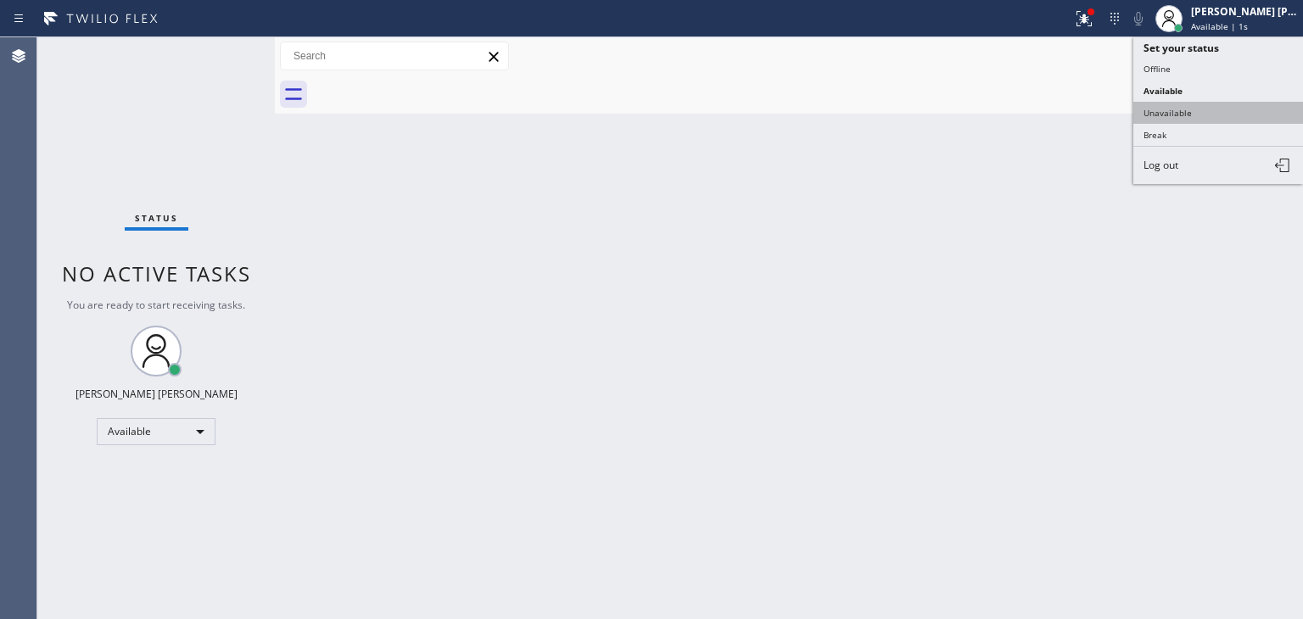
click at [1184, 112] on button "Unavailable" at bounding box center [1218, 113] width 170 height 22
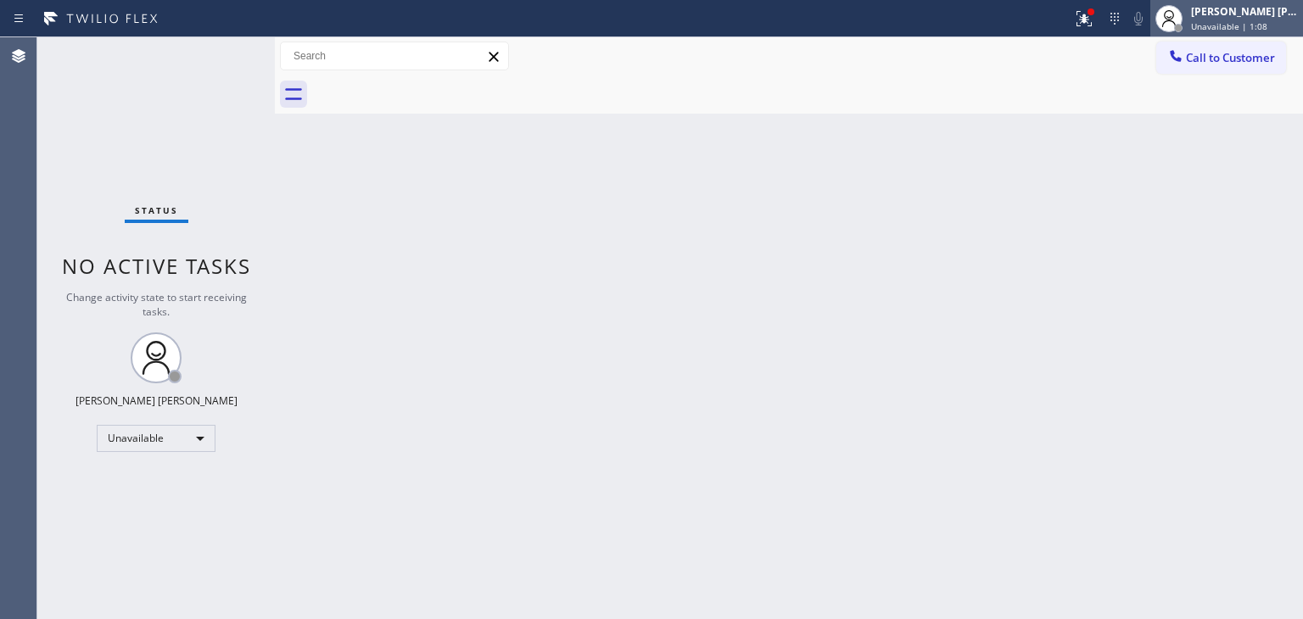
click at [1267, 23] on span "Unavailable | 1:08" at bounding box center [1229, 26] width 76 height 12
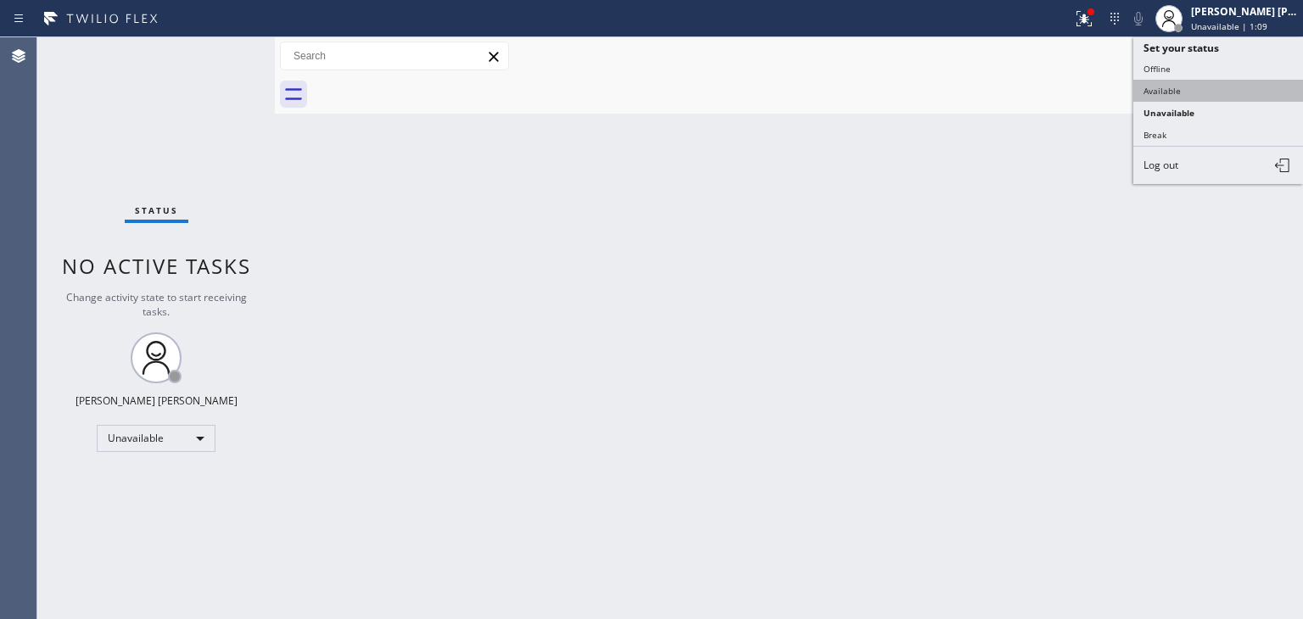
click at [1215, 87] on button "Available" at bounding box center [1218, 91] width 170 height 22
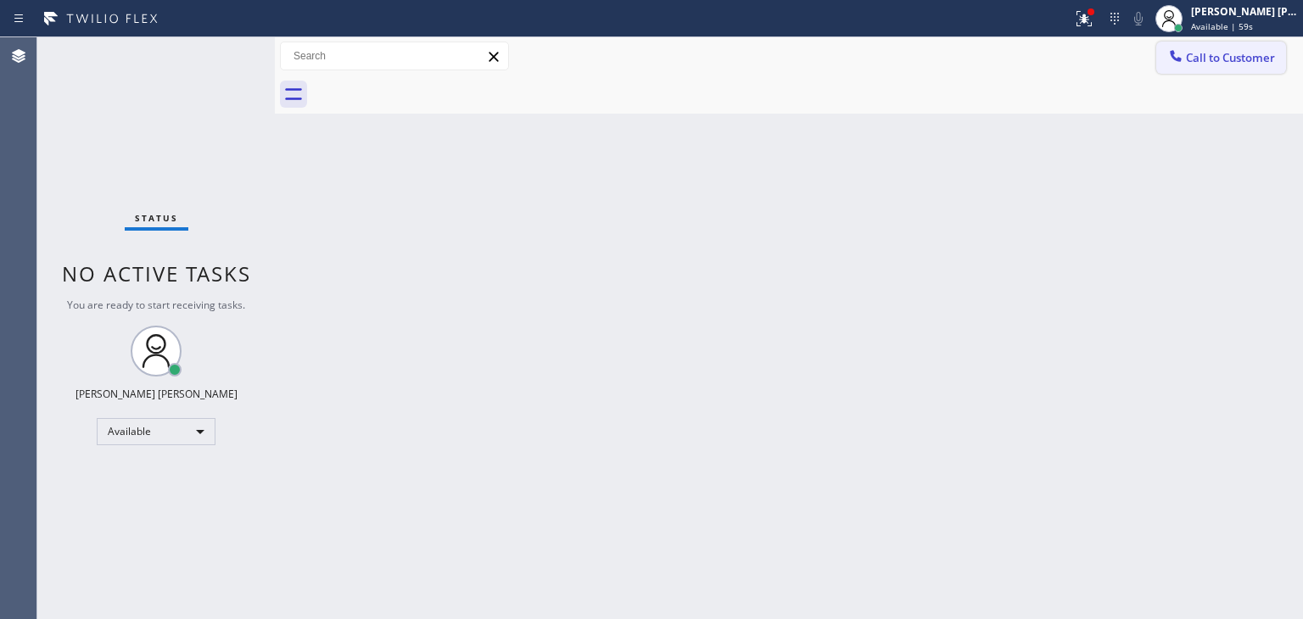
click at [1251, 59] on span "Call to Customer" at bounding box center [1230, 57] width 89 height 15
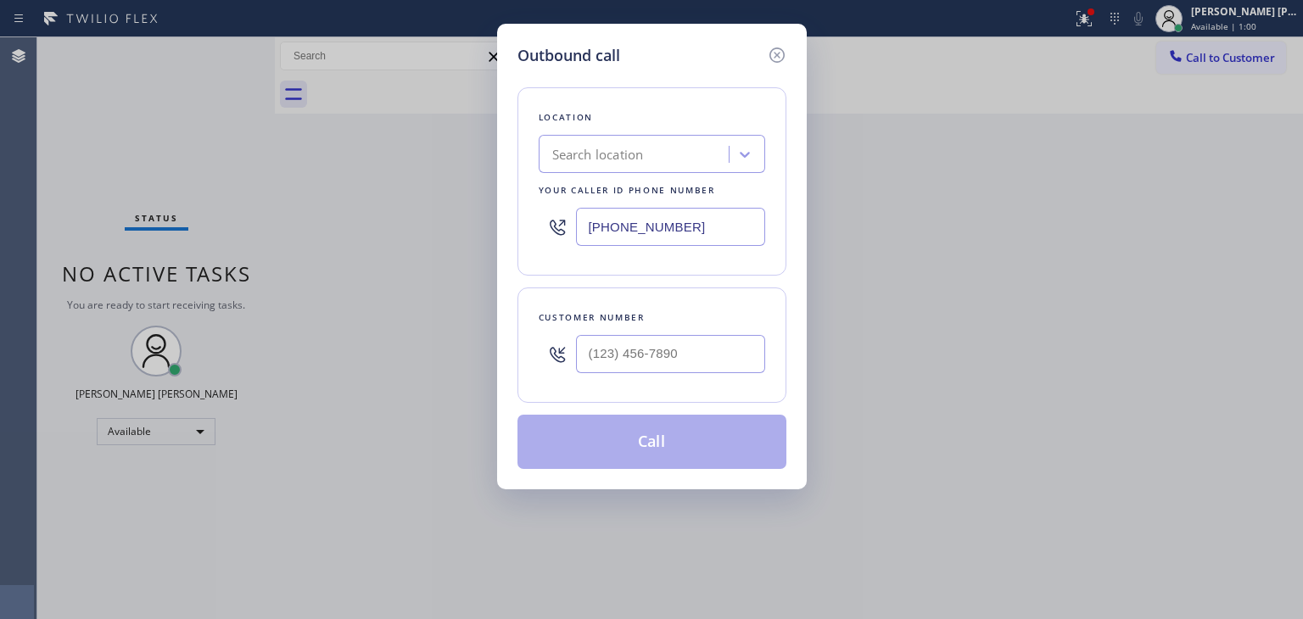
drag, startPoint x: 724, startPoint y: 218, endPoint x: 359, endPoint y: 245, distance: 366.6
click at [359, 245] on div "Outbound call Location Search location Your caller id phone number [PHONE_NUMBE…" at bounding box center [651, 309] width 1303 height 619
paste input "949) 396-0575"
type input "[PHONE_NUMBER]"
type input "(___) ___-____"
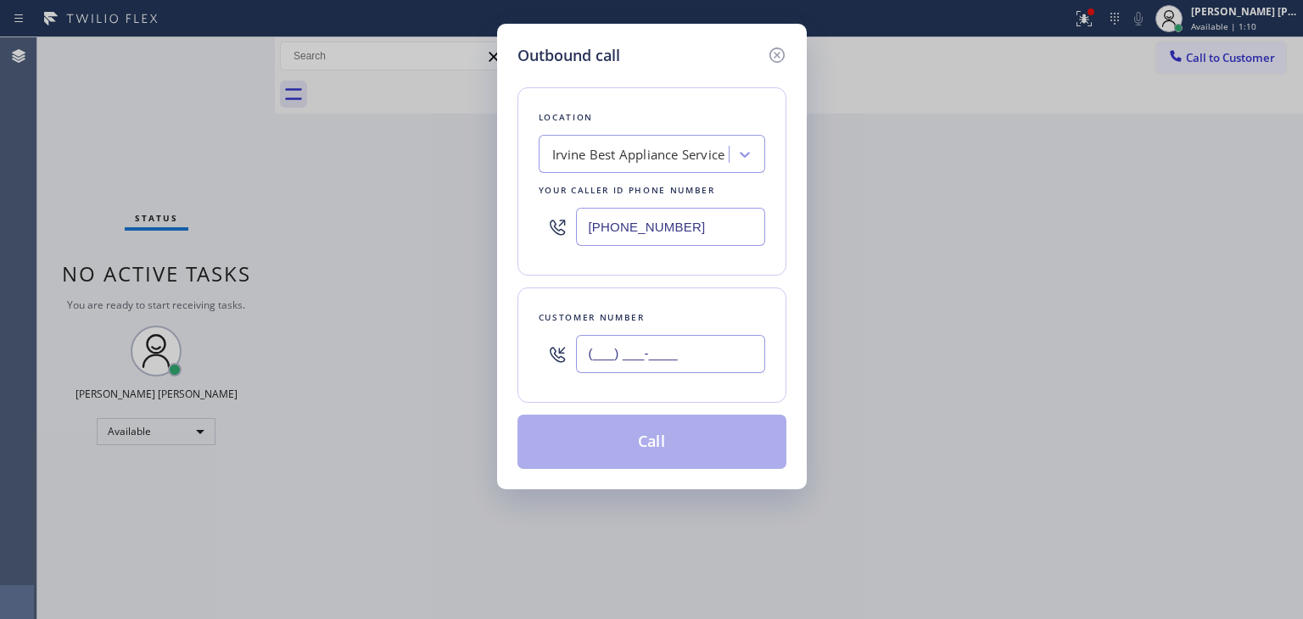
paste input "949) 439-3774"
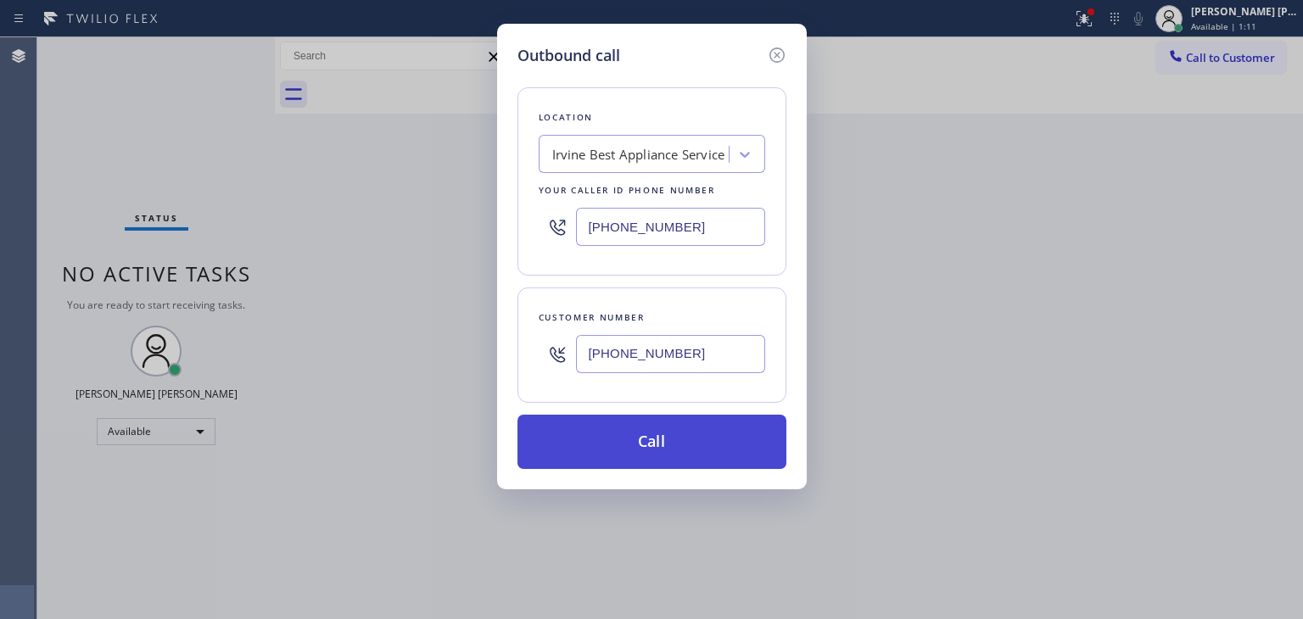
type input "[PHONE_NUMBER]"
click at [645, 439] on button "Call" at bounding box center [651, 442] width 269 height 54
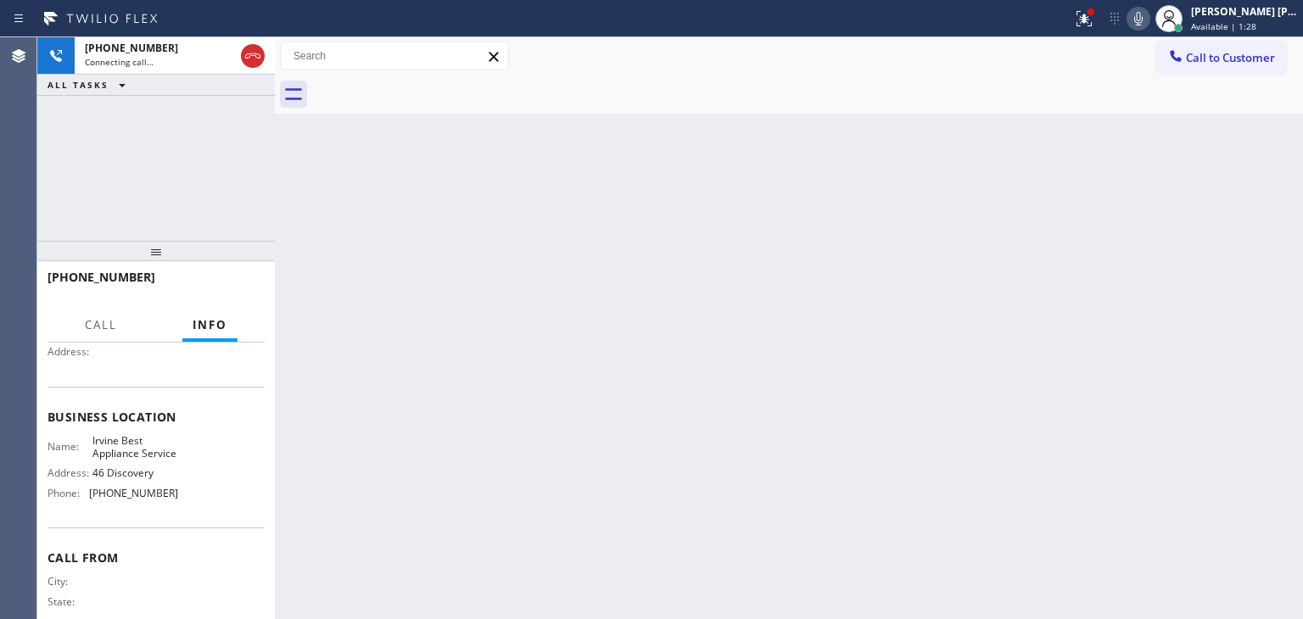
scroll to position [170, 0]
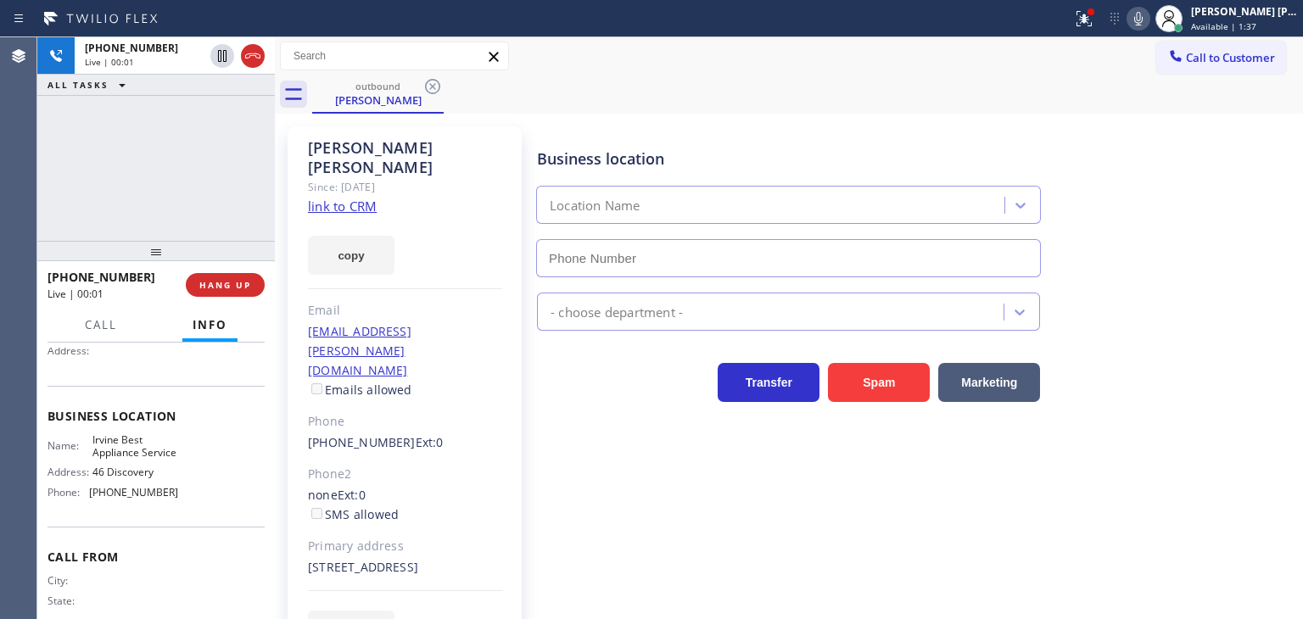
type input "[PHONE_NUMBER]"
click at [1260, 19] on div "[PERSON_NAME] [PERSON_NAME] Available | 1:53" at bounding box center [1245, 18] width 115 height 30
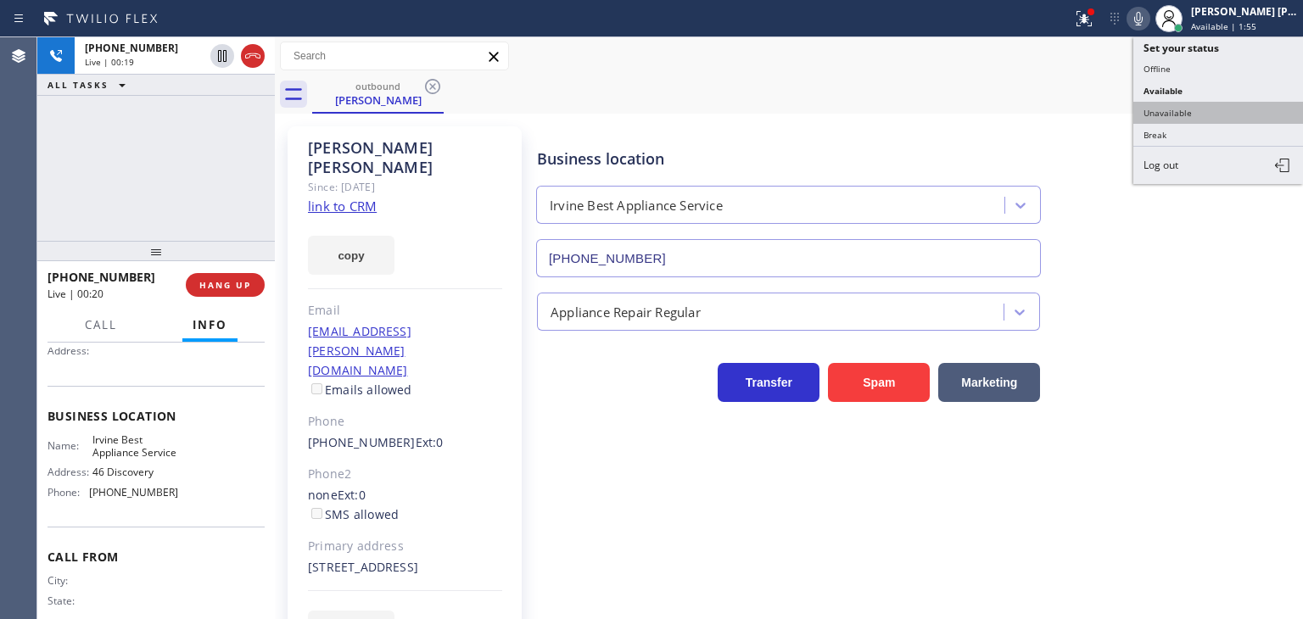
click at [1194, 112] on button "Unavailable" at bounding box center [1218, 113] width 170 height 22
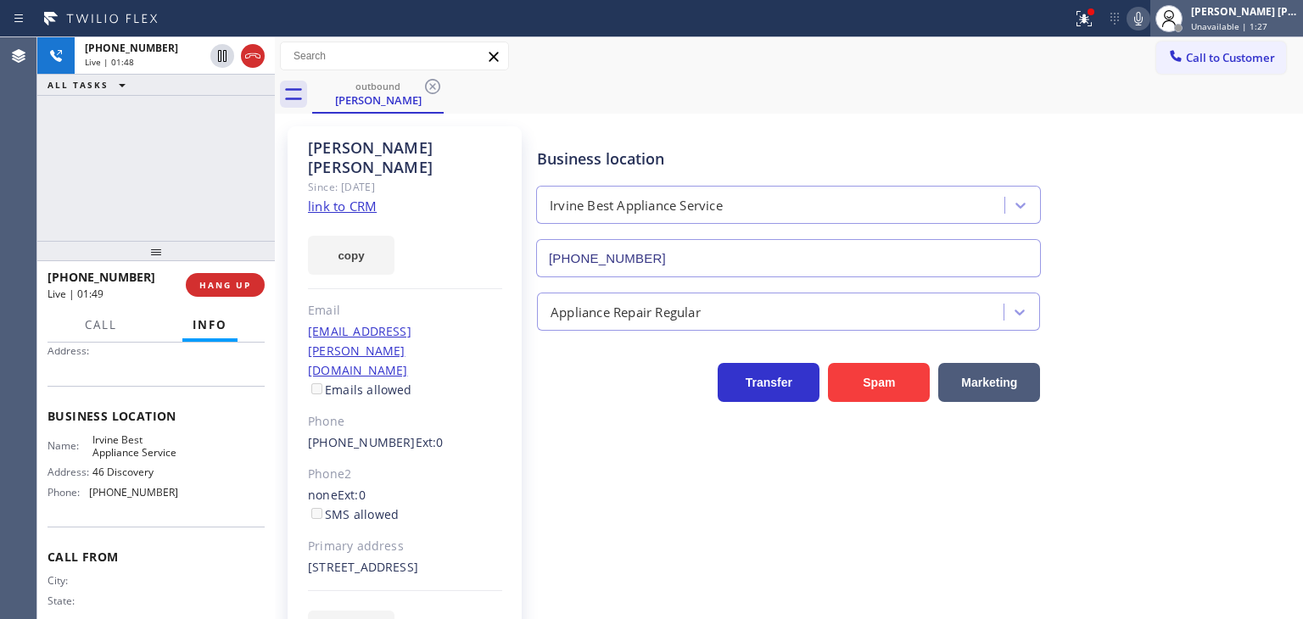
click at [1267, 25] on span "Unavailable | 1:27" at bounding box center [1229, 26] width 76 height 12
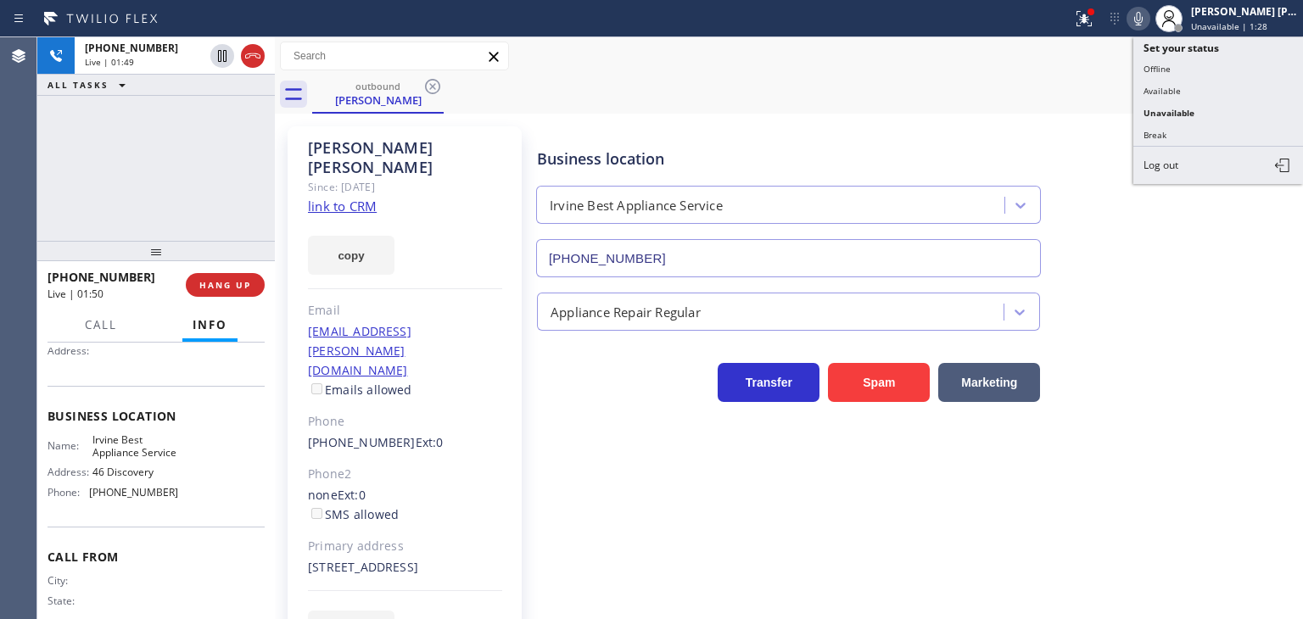
click at [1199, 82] on button "Available" at bounding box center [1218, 91] width 170 height 22
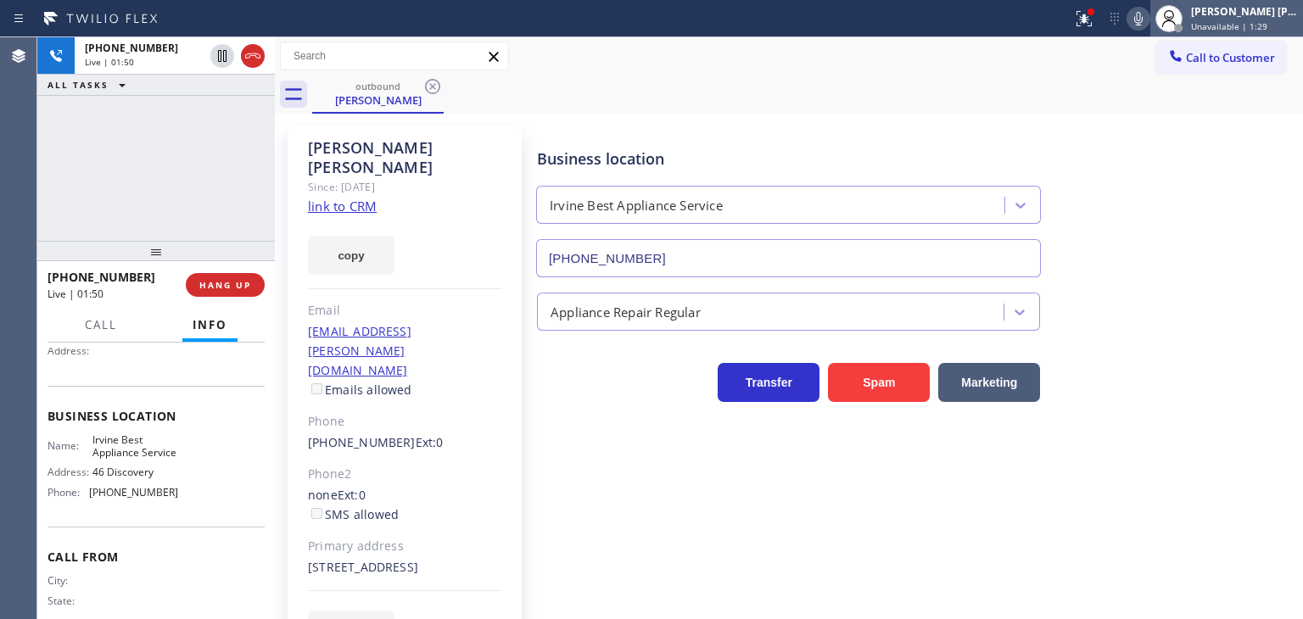
click at [1248, 19] on div "[PERSON_NAME] [PERSON_NAME] Unavailable | 1:29" at bounding box center [1245, 18] width 115 height 30
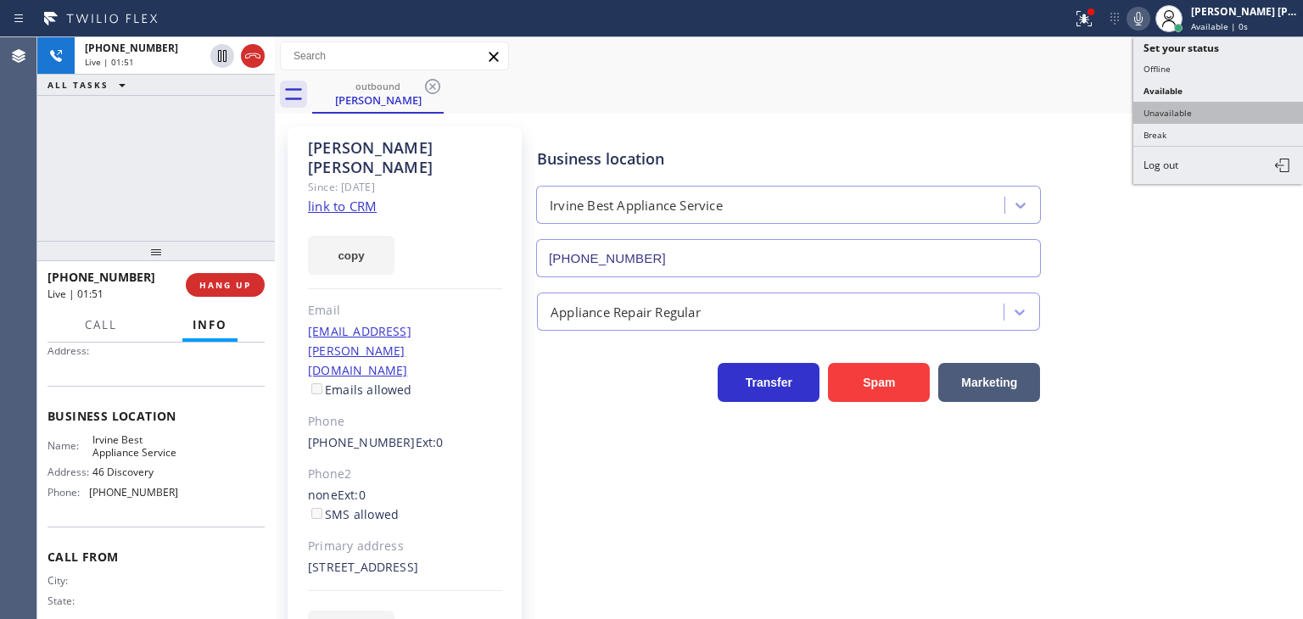
click at [1241, 114] on button "Unavailable" at bounding box center [1218, 113] width 170 height 22
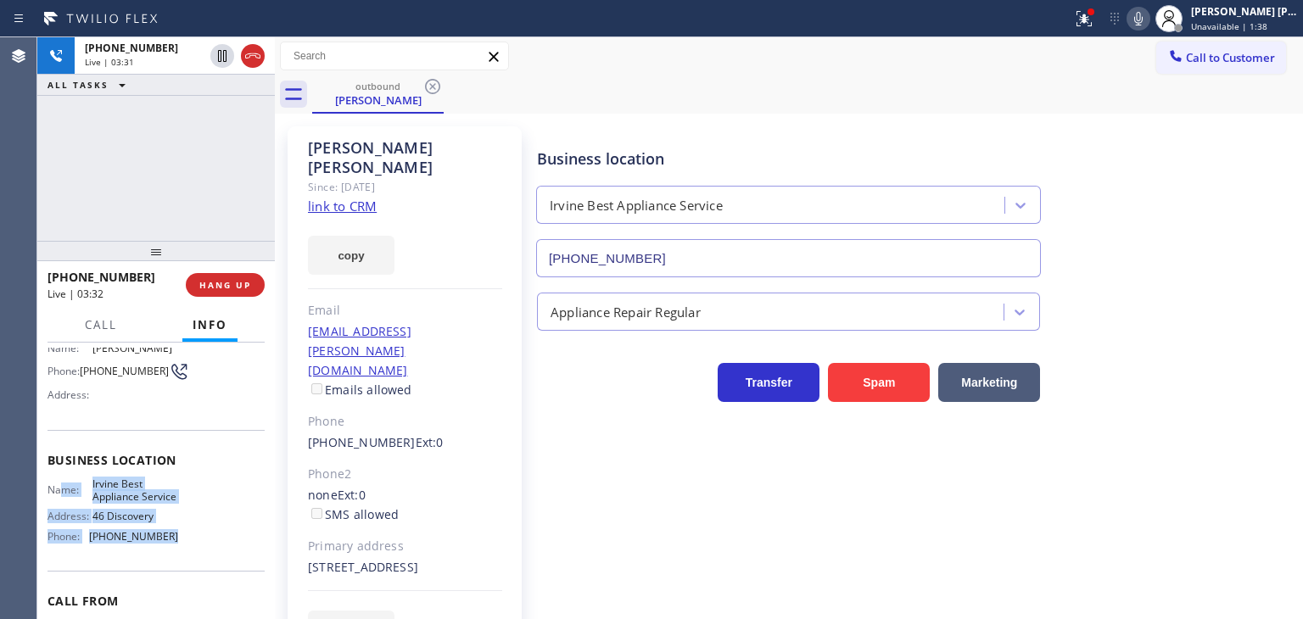
scroll to position [85, 0]
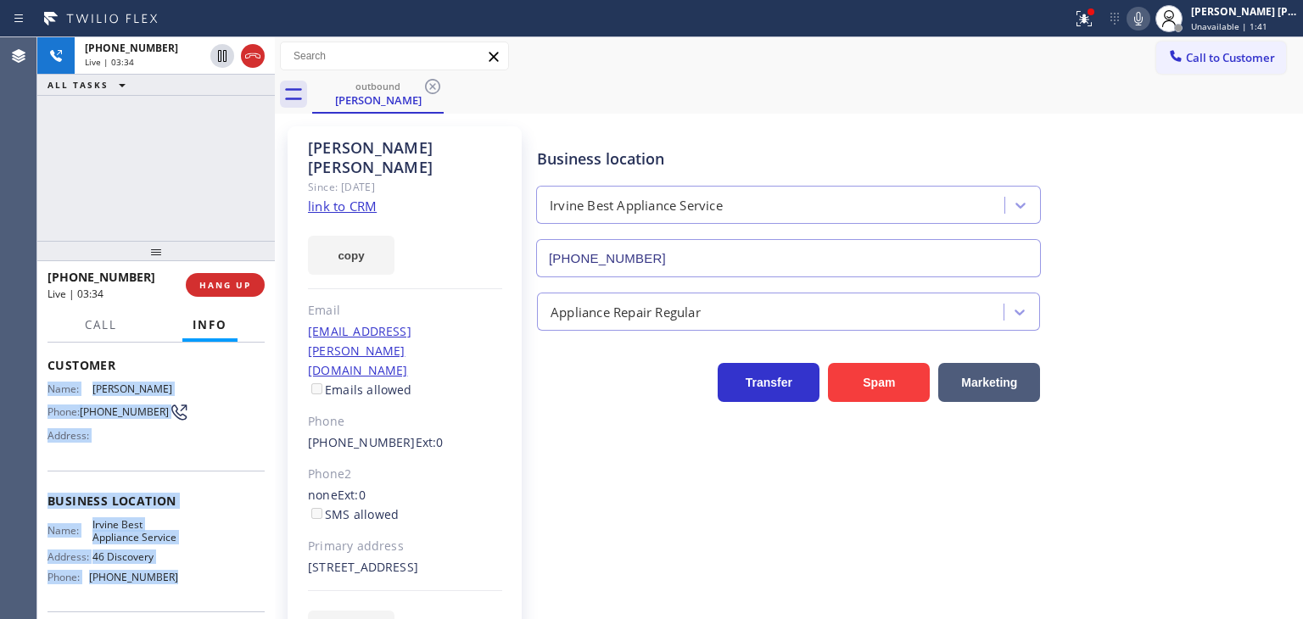
drag, startPoint x: 163, startPoint y: 523, endPoint x: 39, endPoint y: 391, distance: 181.2
click at [39, 391] on div "Context Queue: Everyone Priority: 0 Customer Name: [PERSON_NAME] Phone: [PHONE_…" at bounding box center [156, 481] width 238 height 277
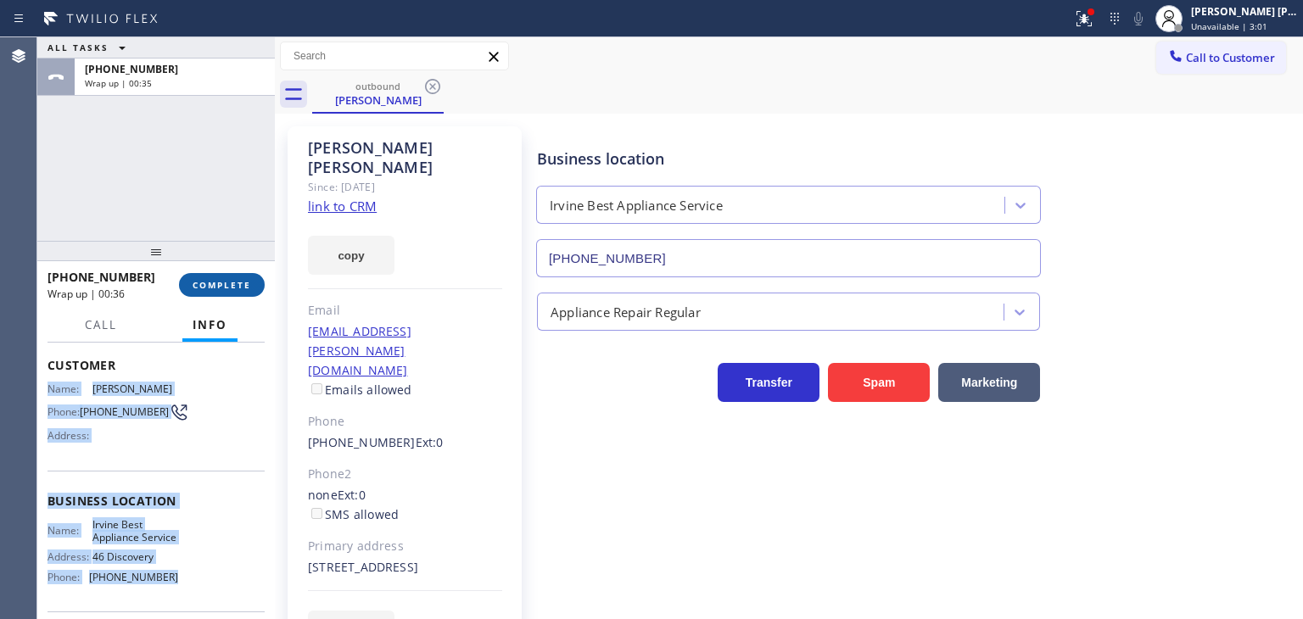
click at [227, 290] on span "COMPLETE" at bounding box center [222, 285] width 59 height 12
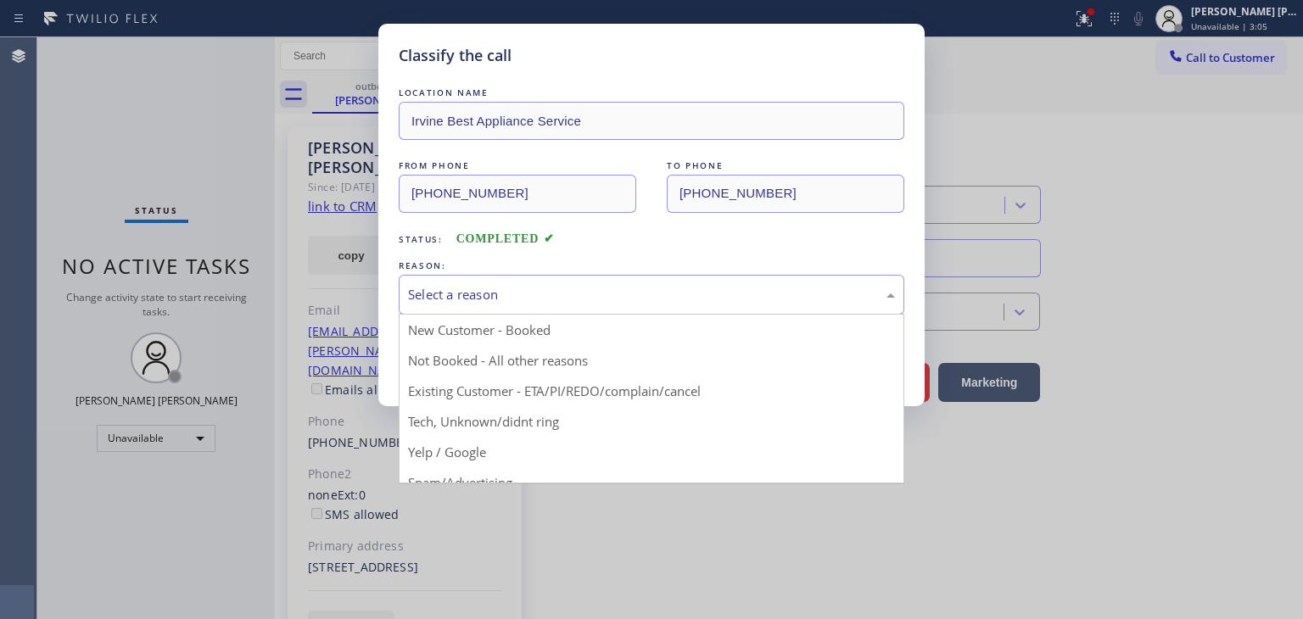
click at [526, 295] on div "Select a reason" at bounding box center [651, 295] width 487 height 20
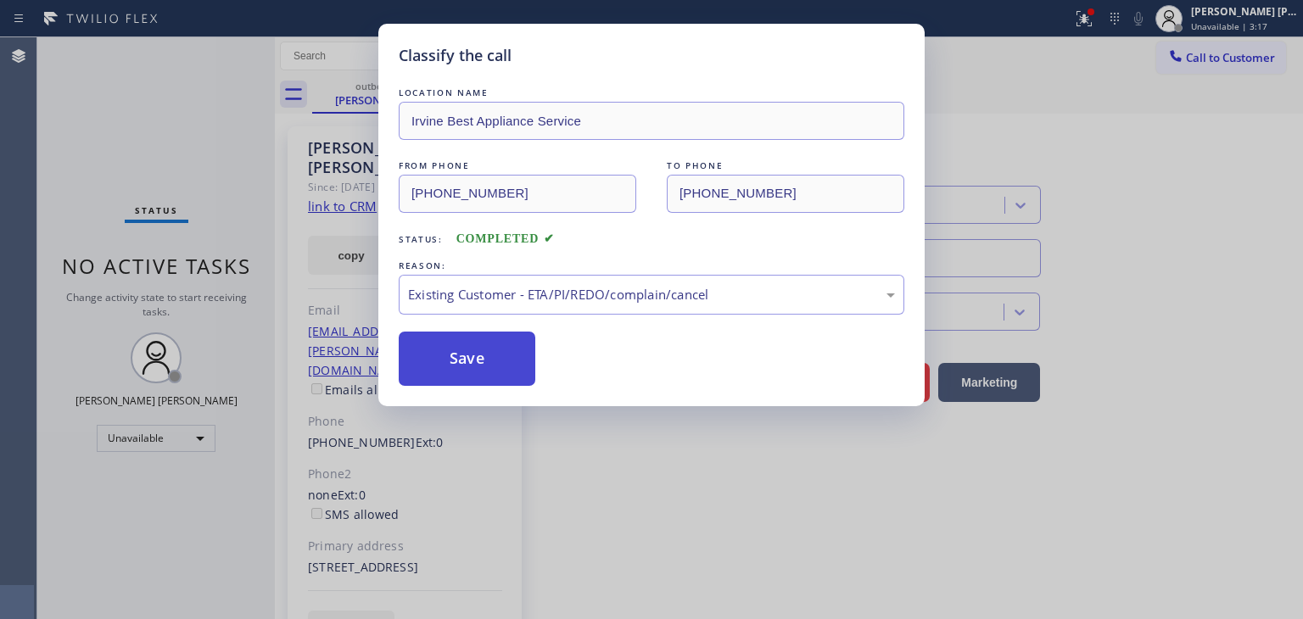
click at [445, 366] on button "Save" at bounding box center [467, 359] width 137 height 54
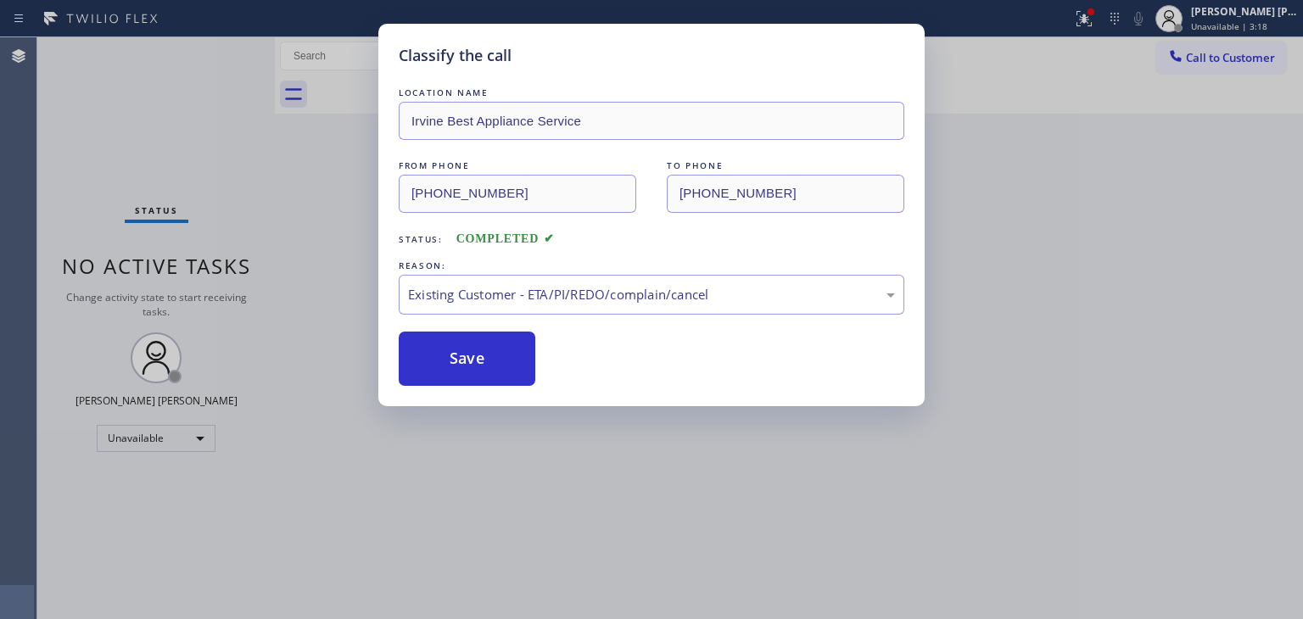
click at [1266, 25] on div "Classify the call LOCATION NAME Irvine Best Appliance Service FROM PHONE [PHONE…" at bounding box center [651, 309] width 1303 height 619
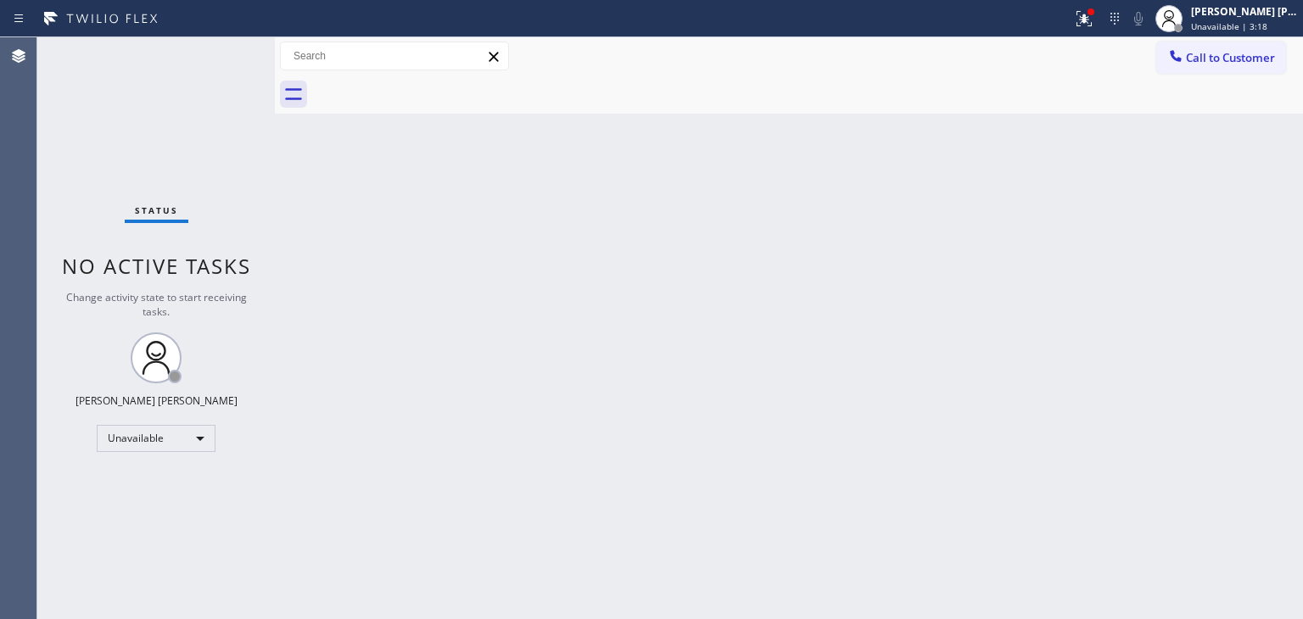
click at [1266, 25] on span "Unavailable | 3:18" at bounding box center [1229, 26] width 76 height 12
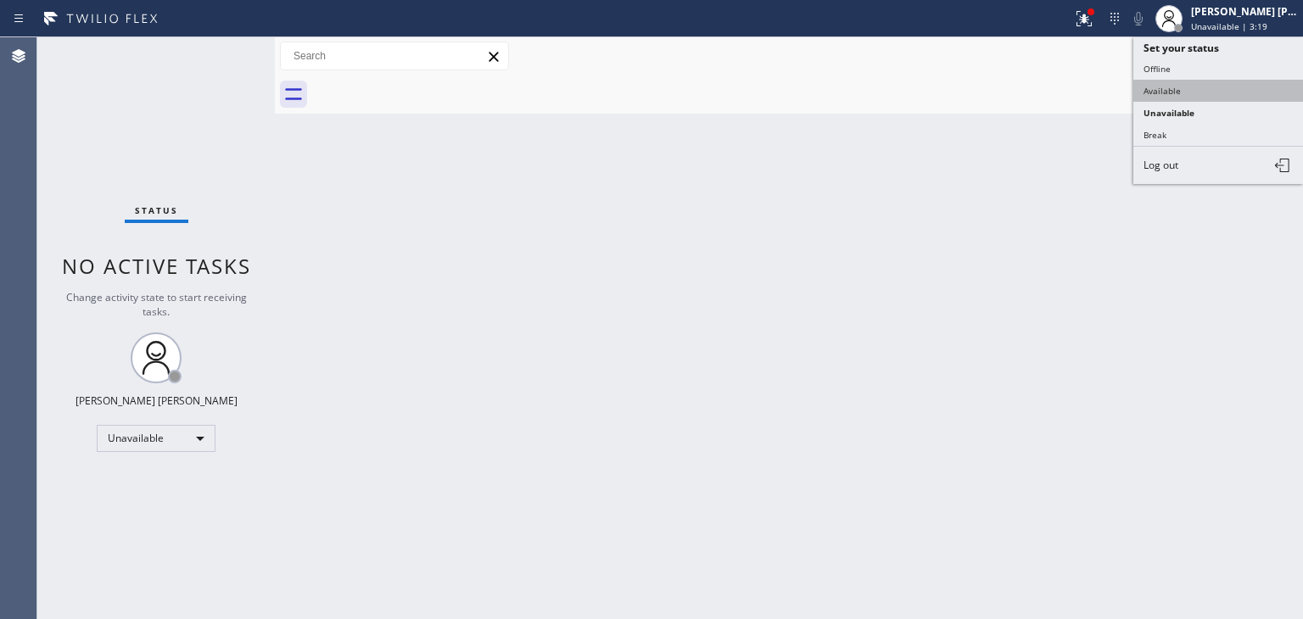
click at [1199, 80] on button "Available" at bounding box center [1218, 91] width 170 height 22
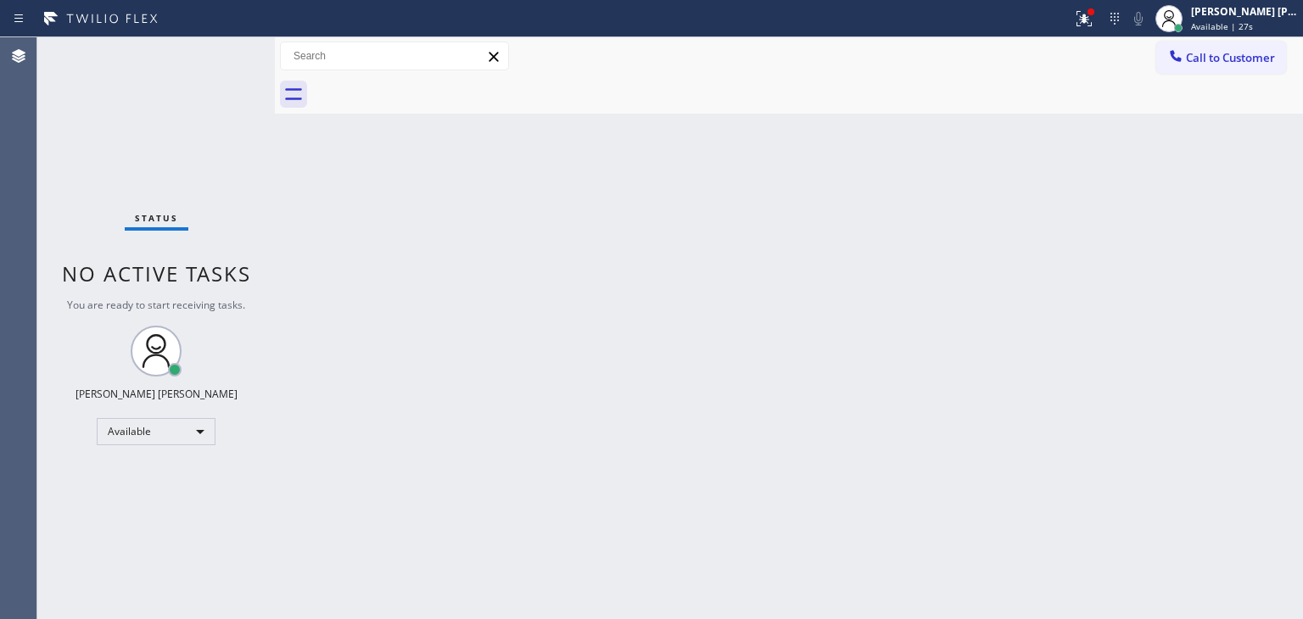
click at [222, 59] on div "Status No active tasks You are ready to start receiving tasks. [PERSON_NAME] [P…" at bounding box center [156, 328] width 238 height 582
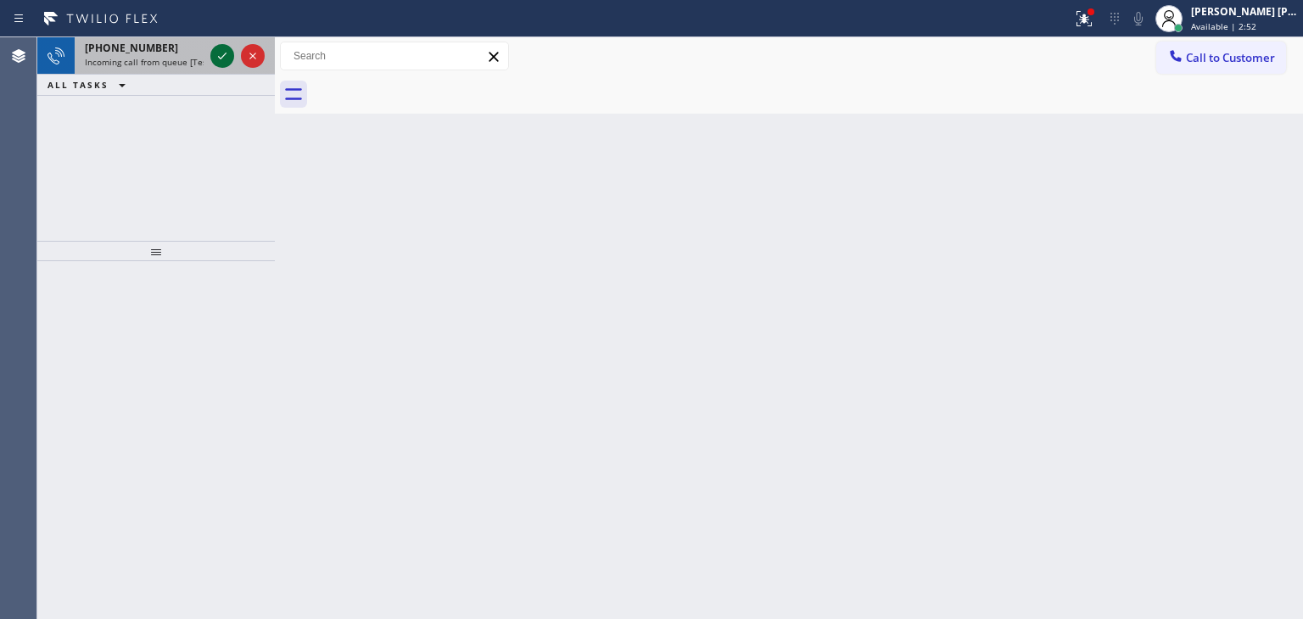
click at [215, 56] on icon at bounding box center [222, 56] width 20 height 20
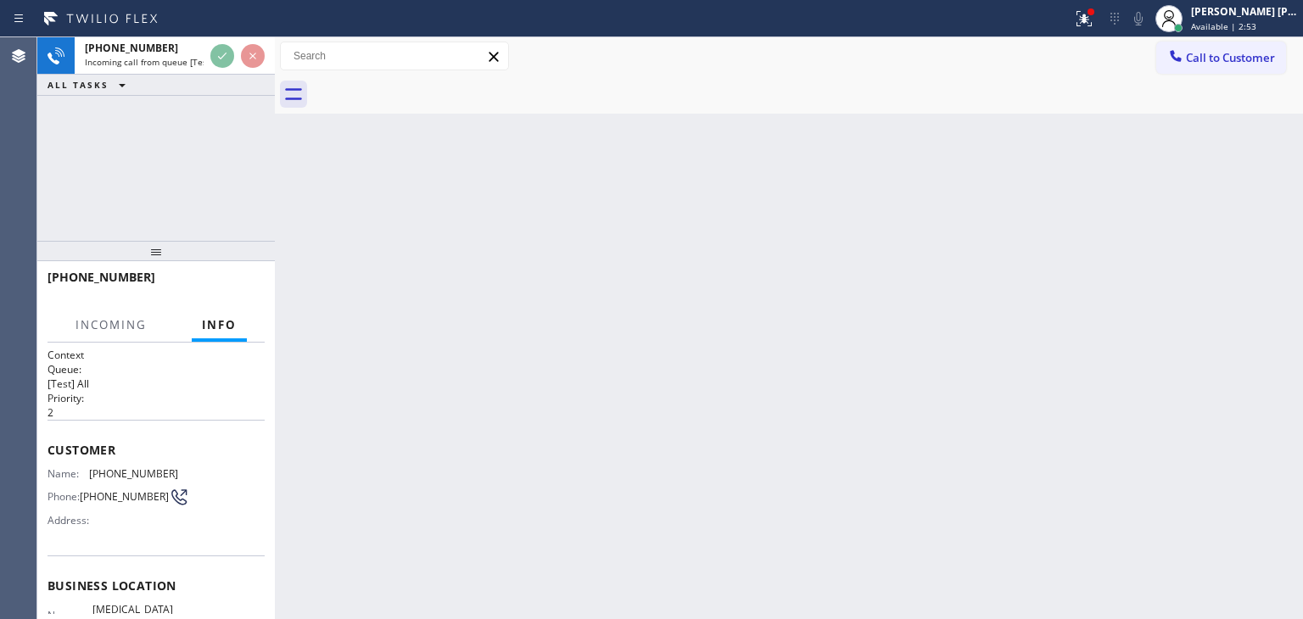
scroll to position [85, 0]
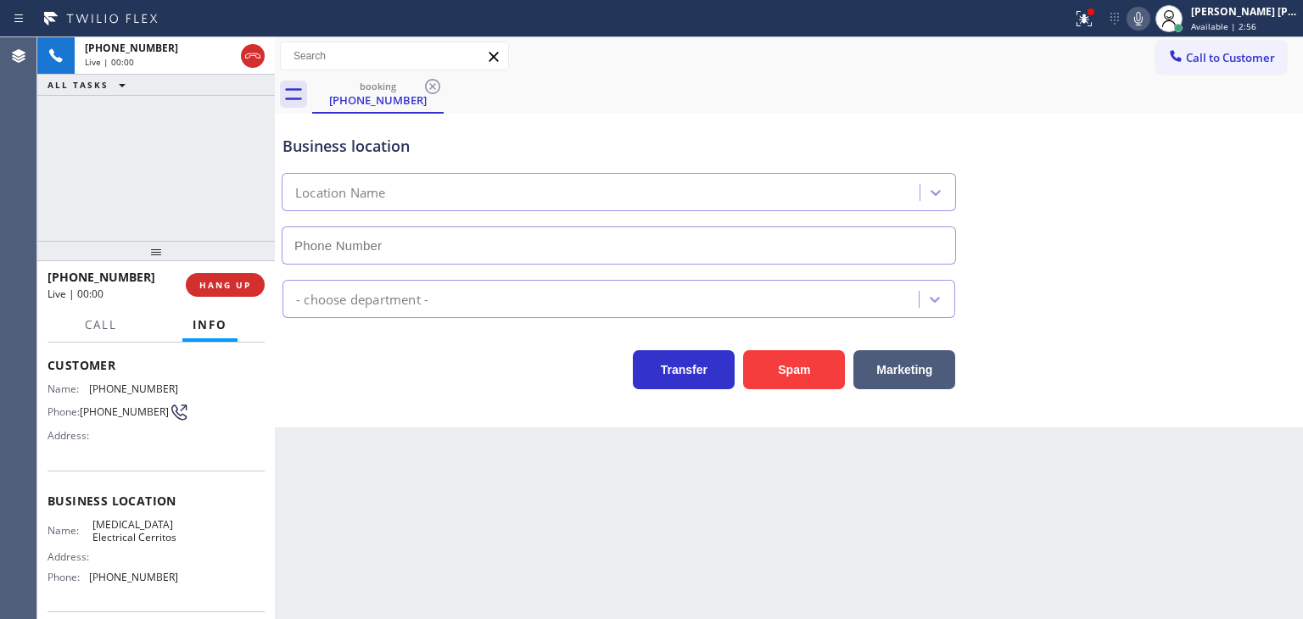
type input "[PHONE_NUMBER]"
click at [1143, 13] on icon at bounding box center [1138, 19] width 8 height 14
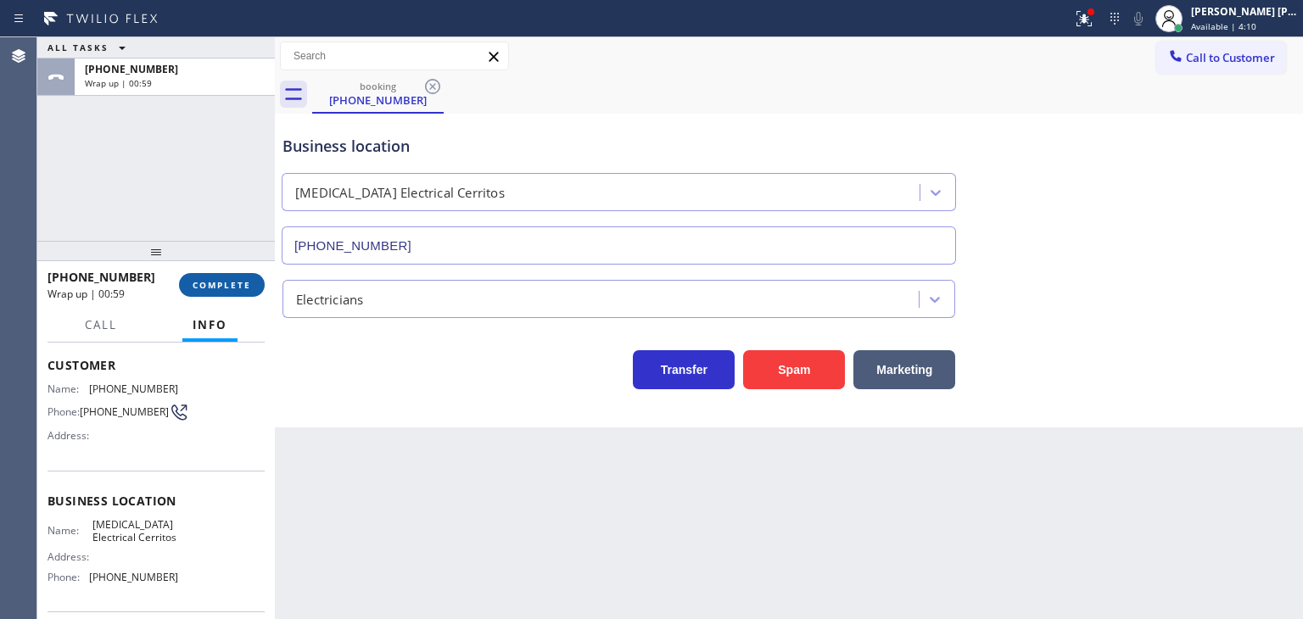
click at [222, 288] on span "COMPLETE" at bounding box center [222, 285] width 59 height 12
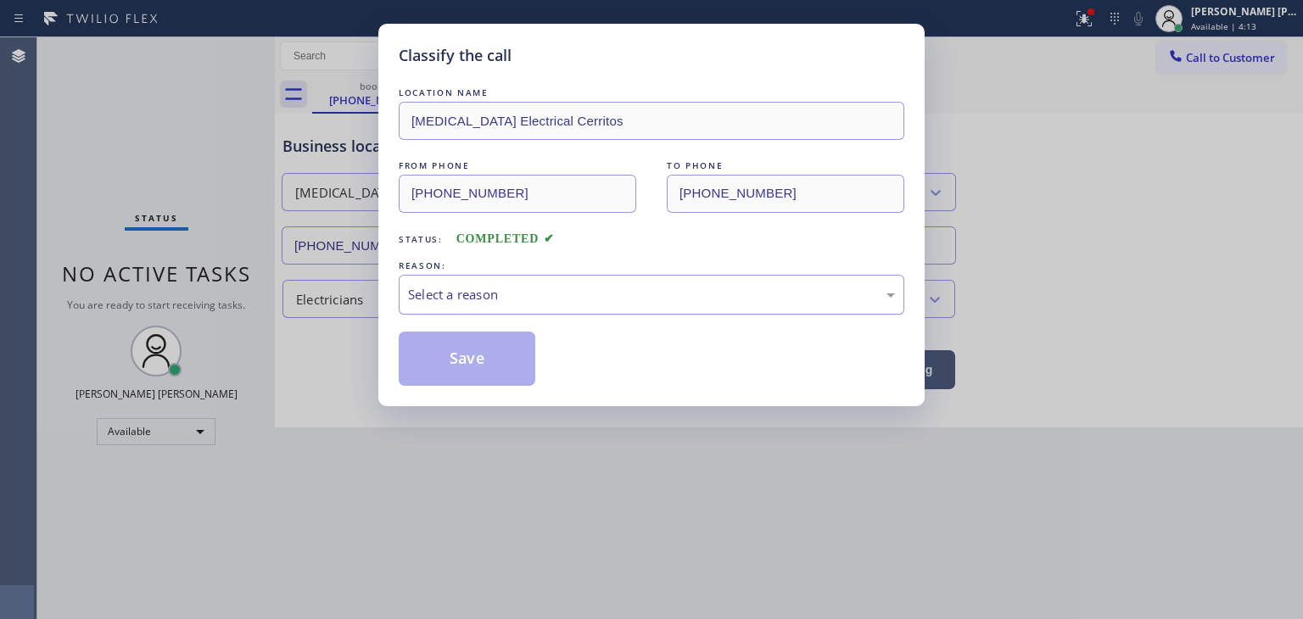
click at [459, 282] on div "Select a reason" at bounding box center [652, 295] width 506 height 40
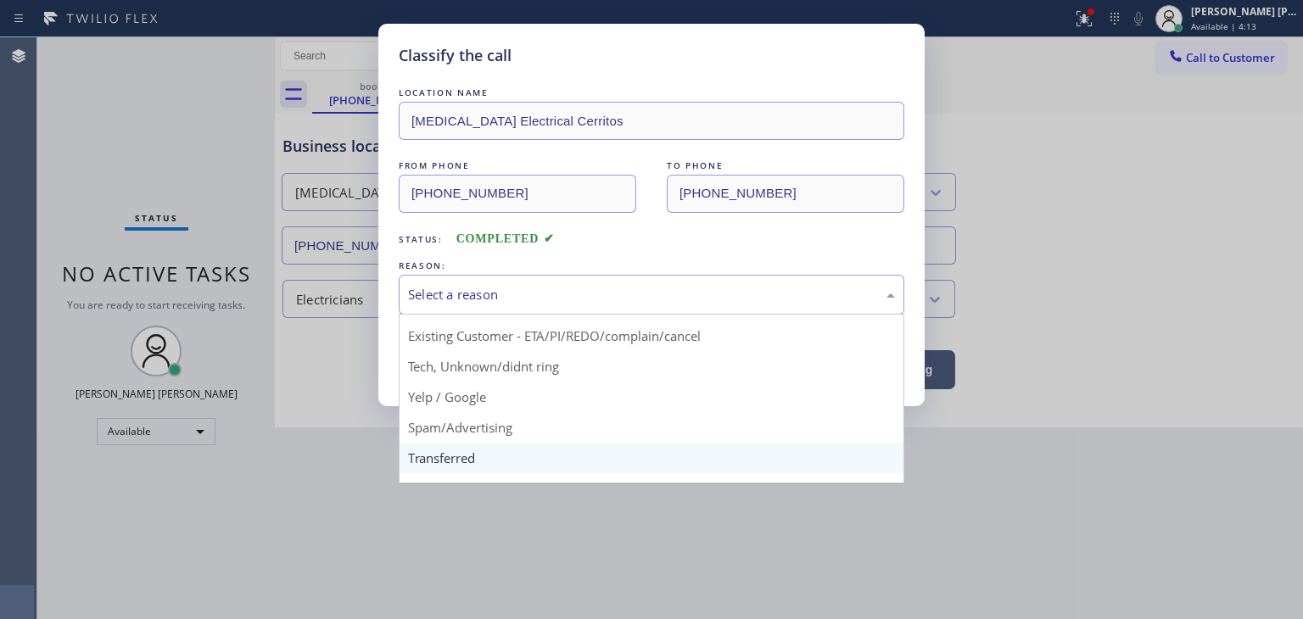
scroll to position [85, 0]
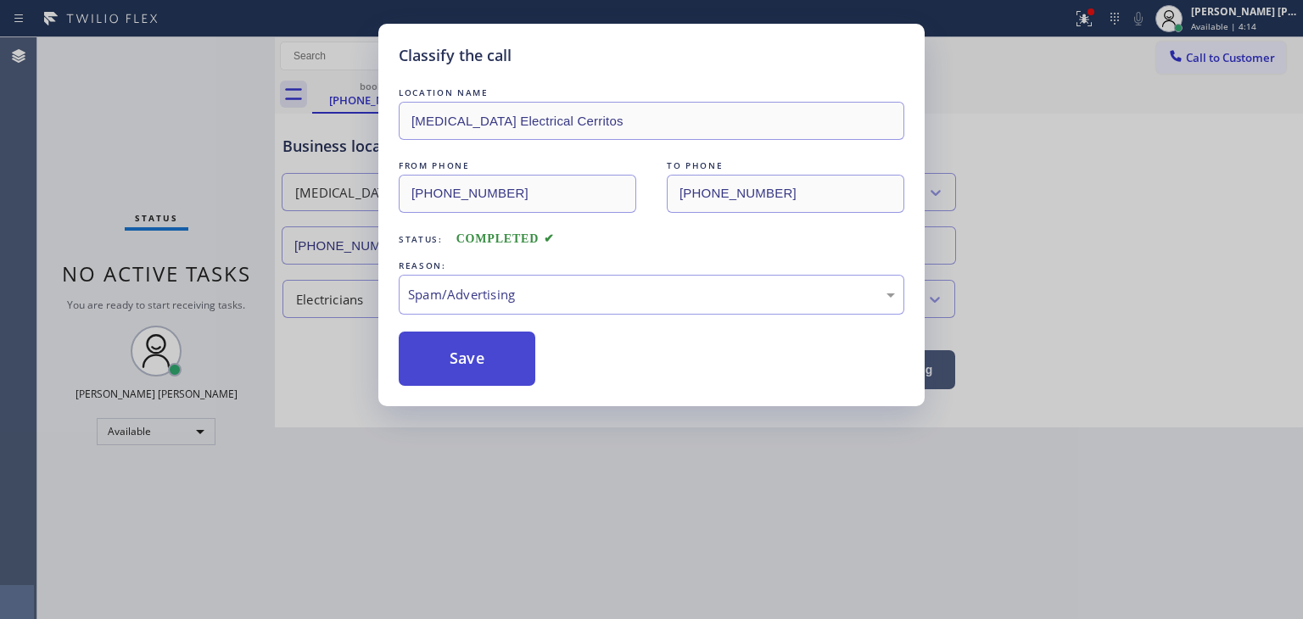
click at [477, 371] on button "Save" at bounding box center [467, 359] width 137 height 54
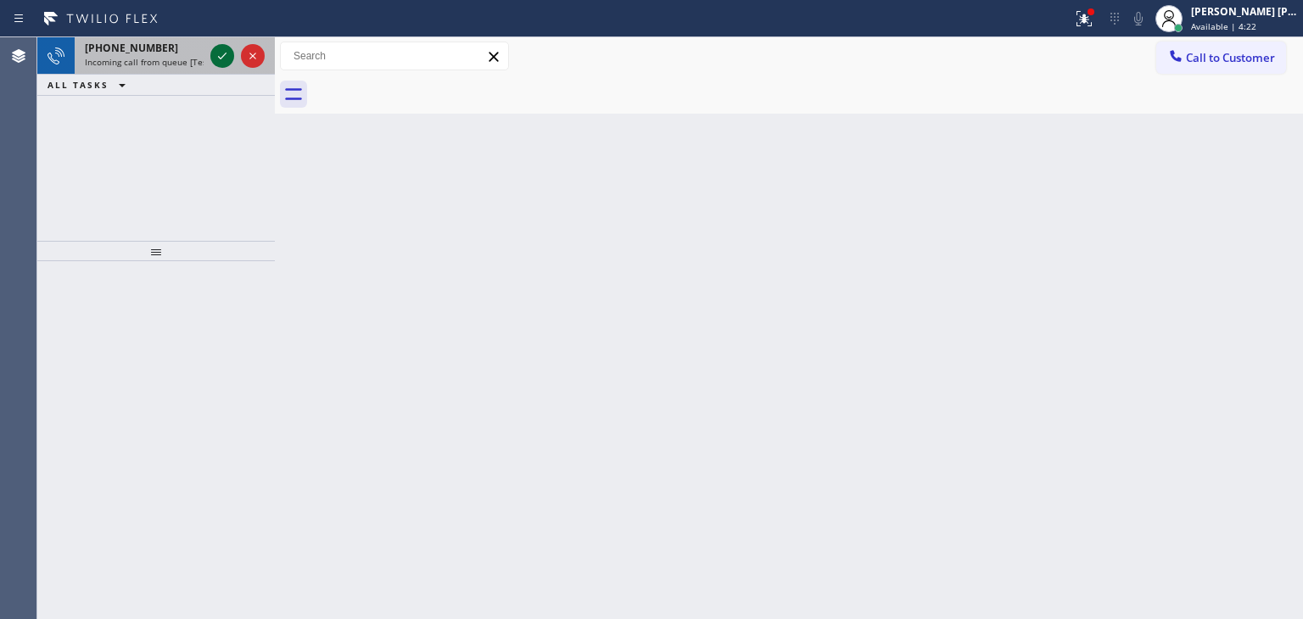
click at [220, 52] on icon at bounding box center [222, 56] width 20 height 20
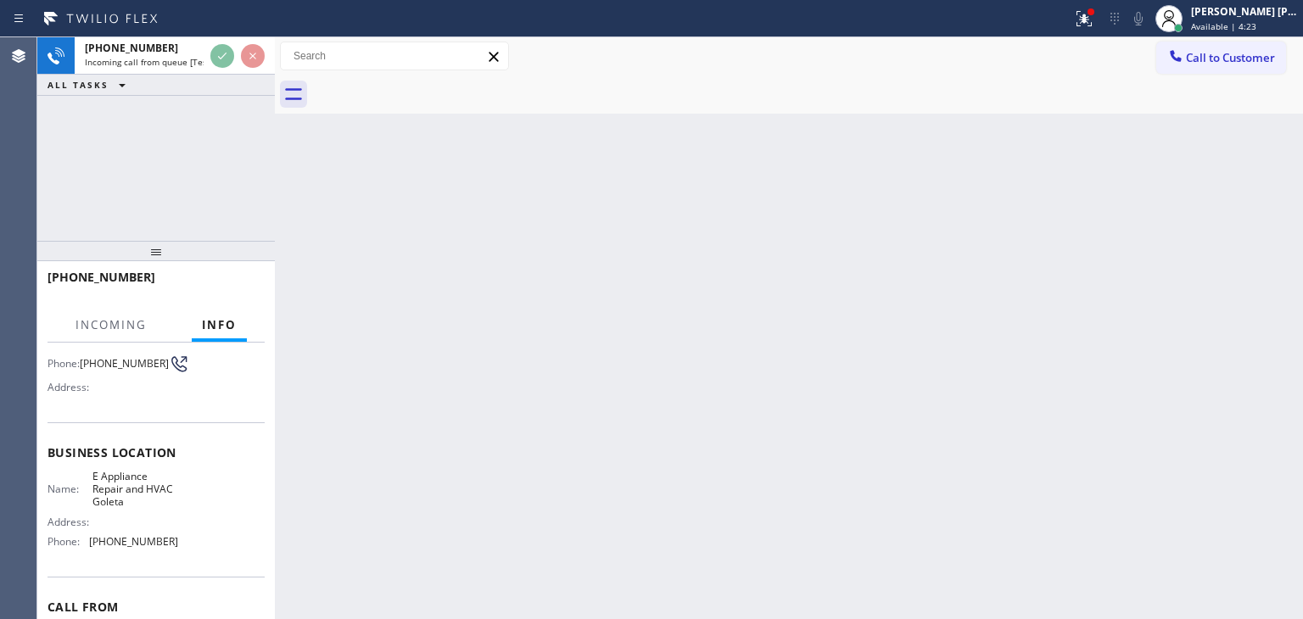
scroll to position [170, 0]
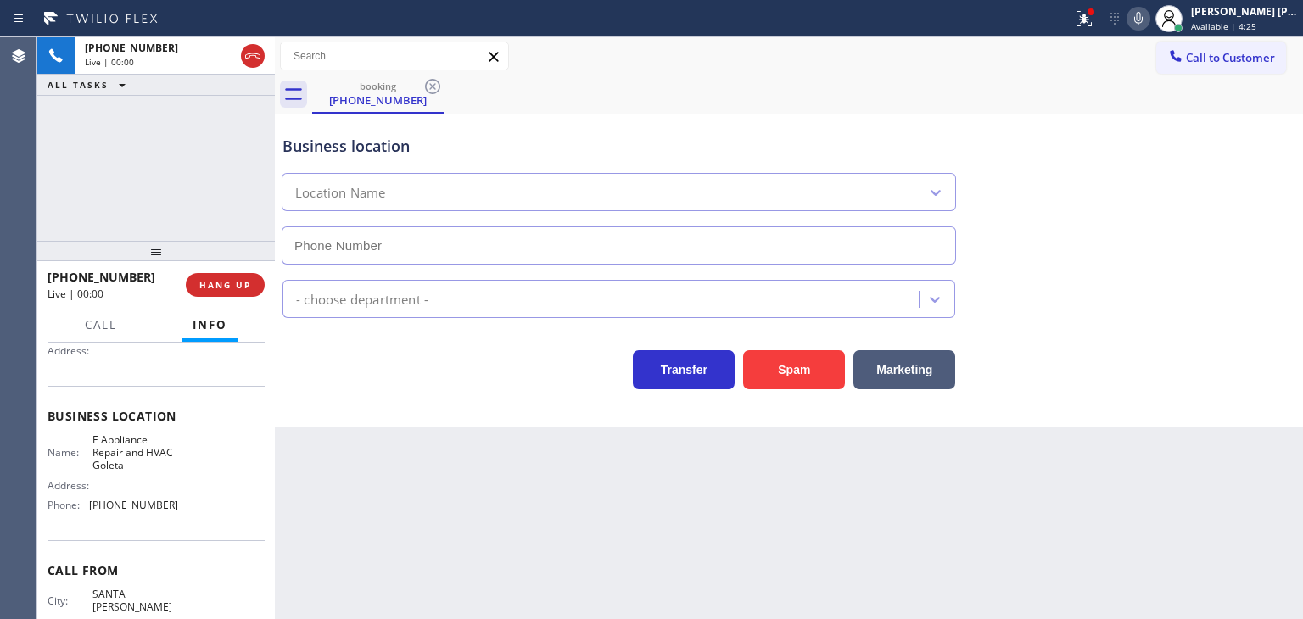
type input "[PHONE_NUMBER]"
drag, startPoint x: 147, startPoint y: 275, endPoint x: 64, endPoint y: 281, distance: 82.5
click at [63, 276] on div "[PHONE_NUMBER]" at bounding box center [111, 277] width 126 height 16
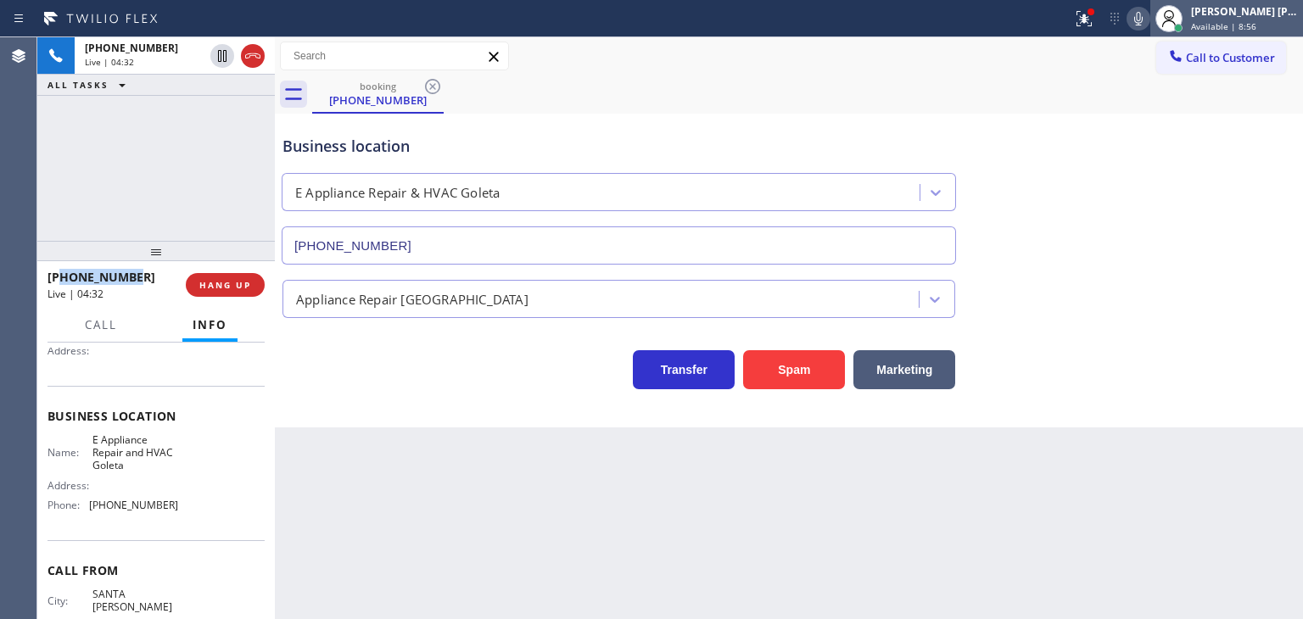
click at [1277, 12] on div "[PERSON_NAME] [PERSON_NAME]" at bounding box center [1244, 11] width 107 height 14
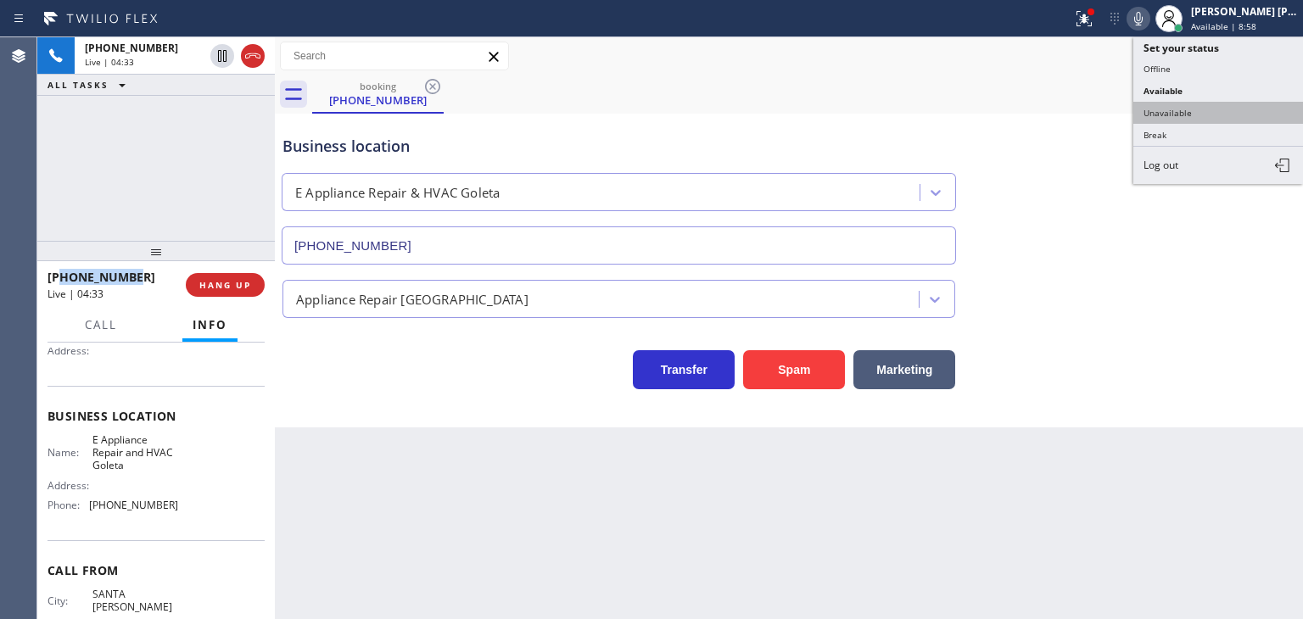
click at [1199, 108] on button "Unavailable" at bounding box center [1218, 113] width 170 height 22
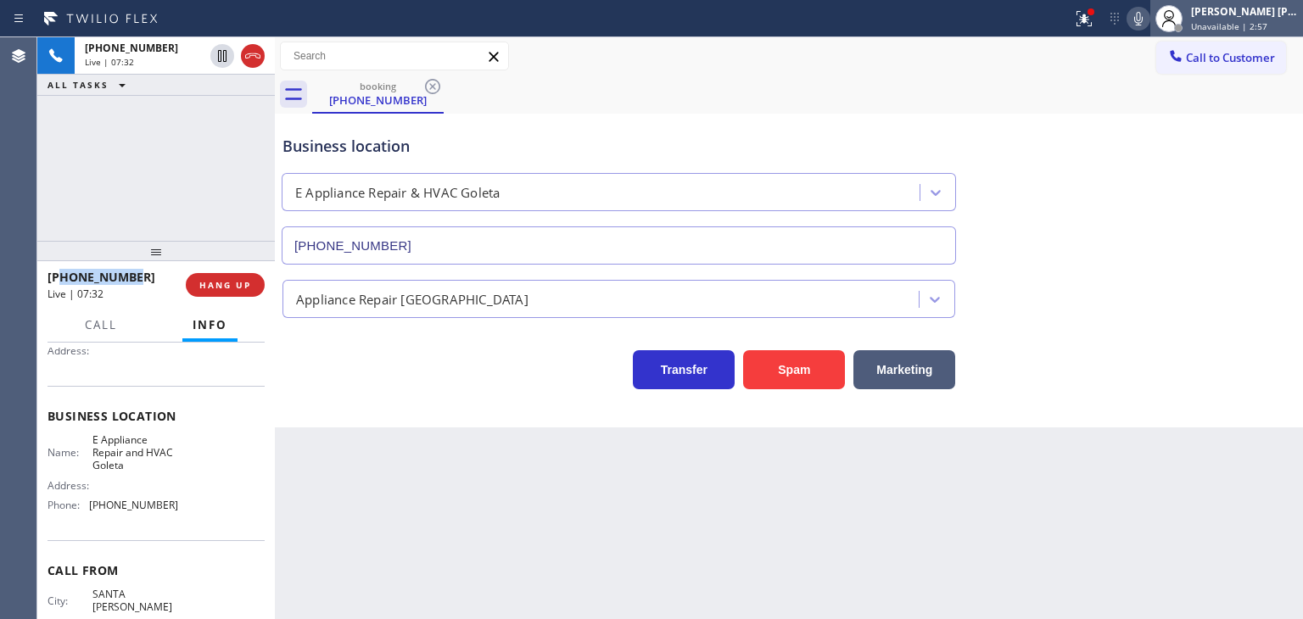
click at [1265, 21] on span "Unavailable | 2:57" at bounding box center [1229, 26] width 76 height 12
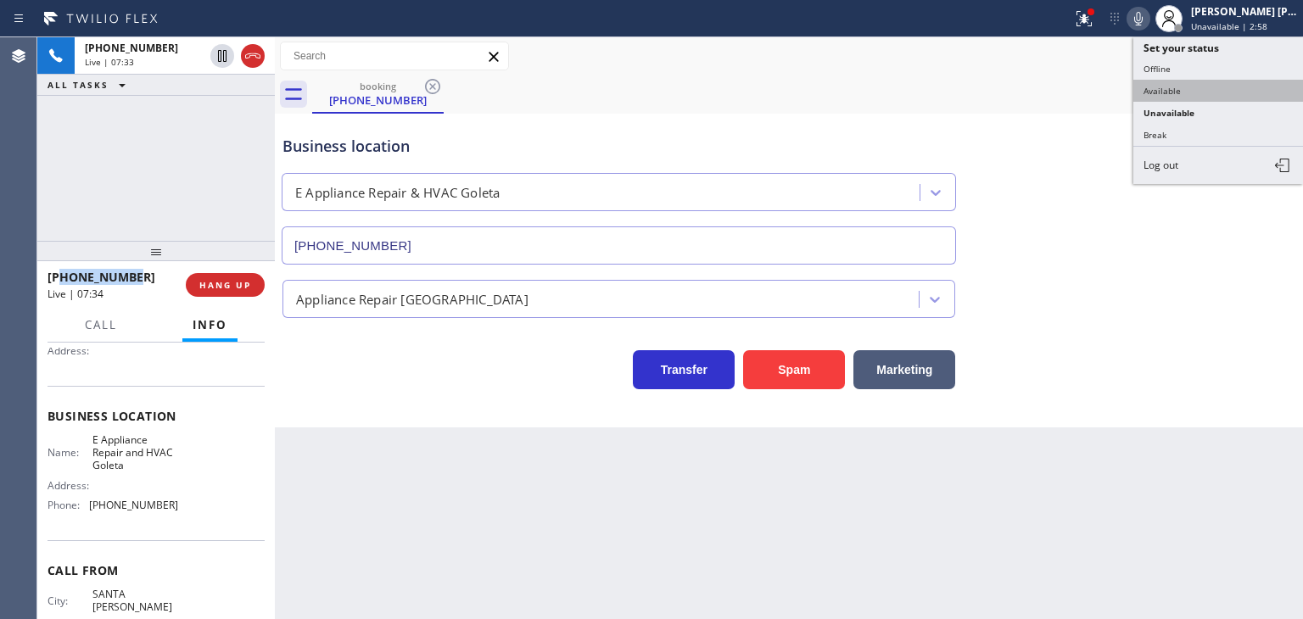
click at [1192, 91] on button "Available" at bounding box center [1218, 91] width 170 height 22
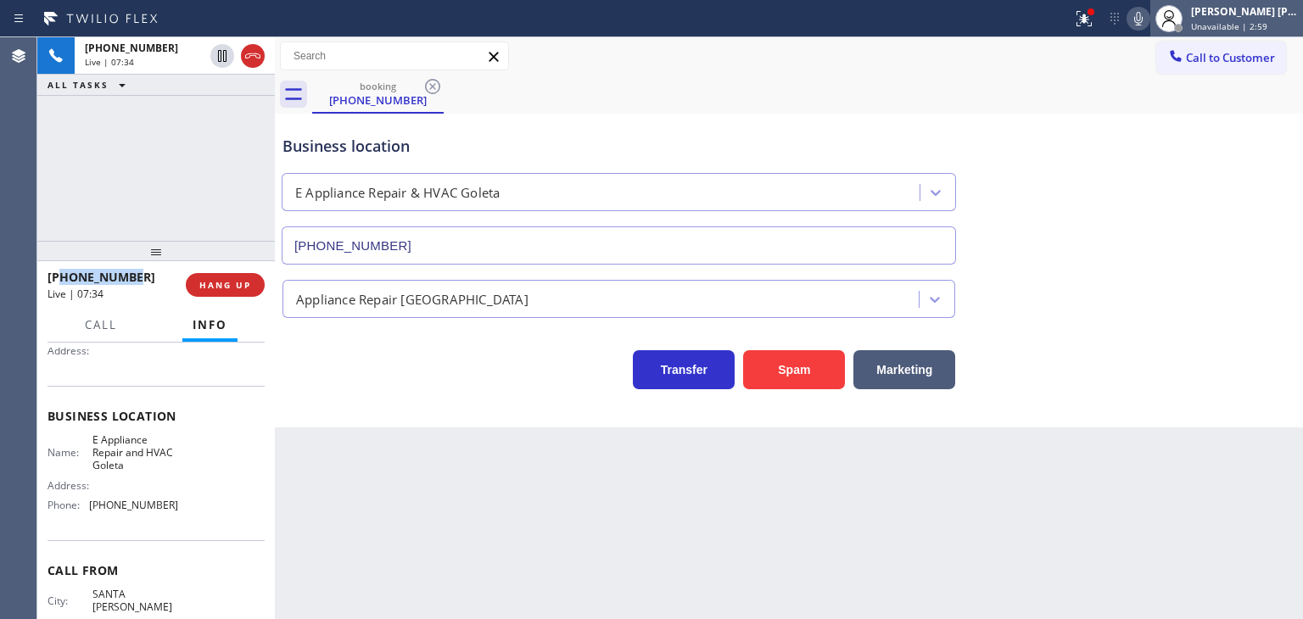
click at [1249, 20] on span "Unavailable | 2:59" at bounding box center [1229, 26] width 76 height 12
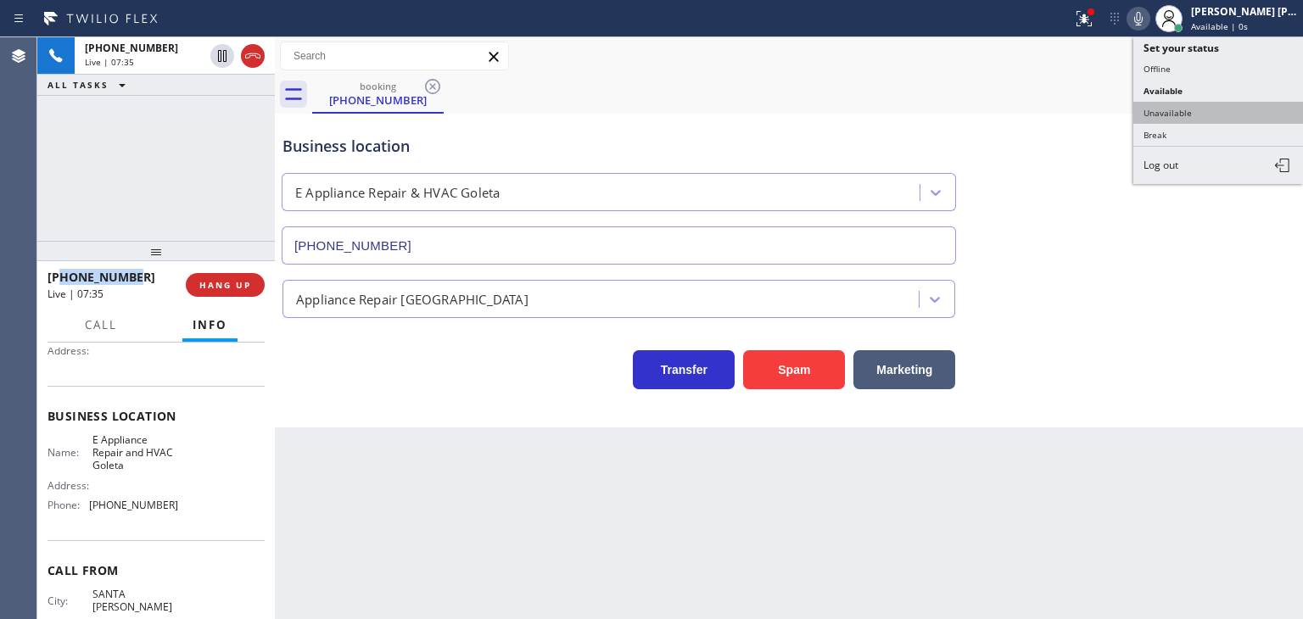
click at [1196, 113] on button "Unavailable" at bounding box center [1218, 113] width 170 height 22
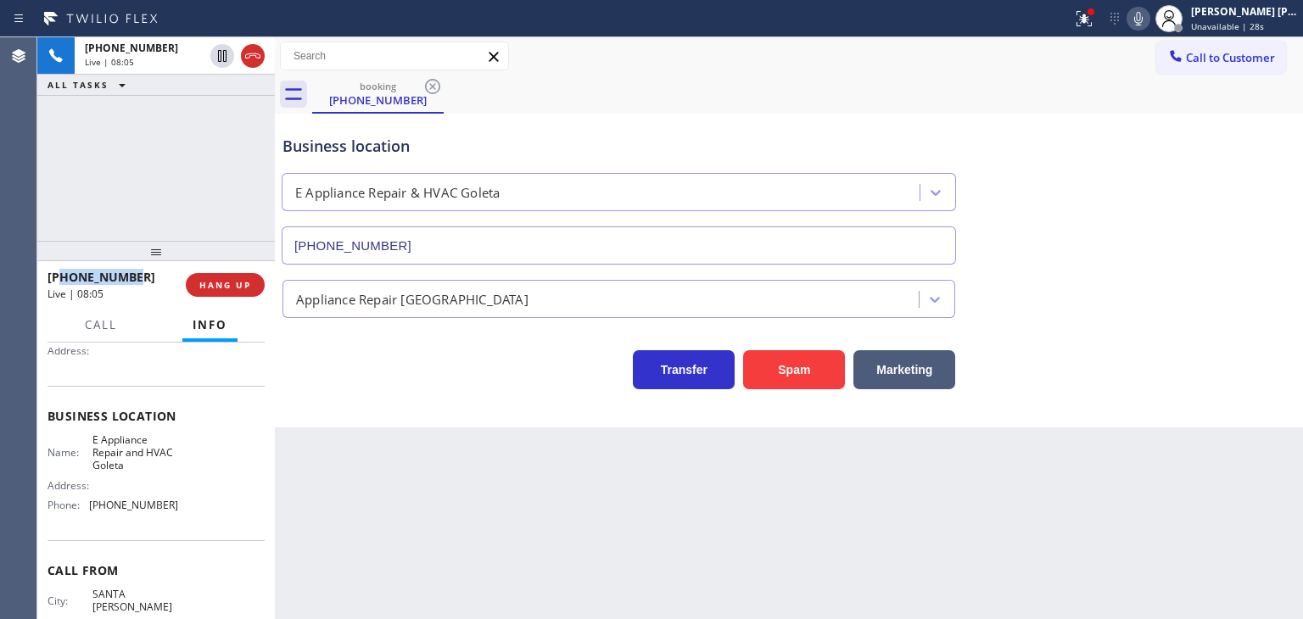
click at [1149, 19] on icon at bounding box center [1138, 18] width 20 height 20
click at [1055, 123] on div "Business location E Appliance Repair & HVAC Goleta [PHONE_NUMBER]" at bounding box center [789, 188] width 1020 height 154
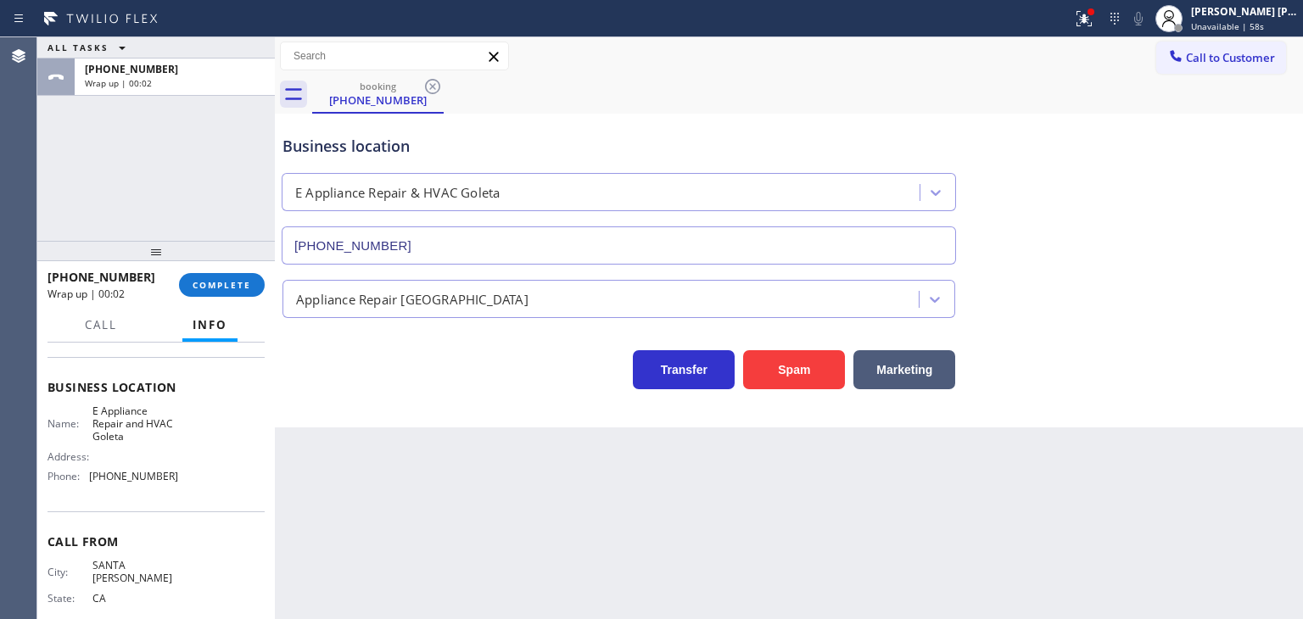
scroll to position [226, 0]
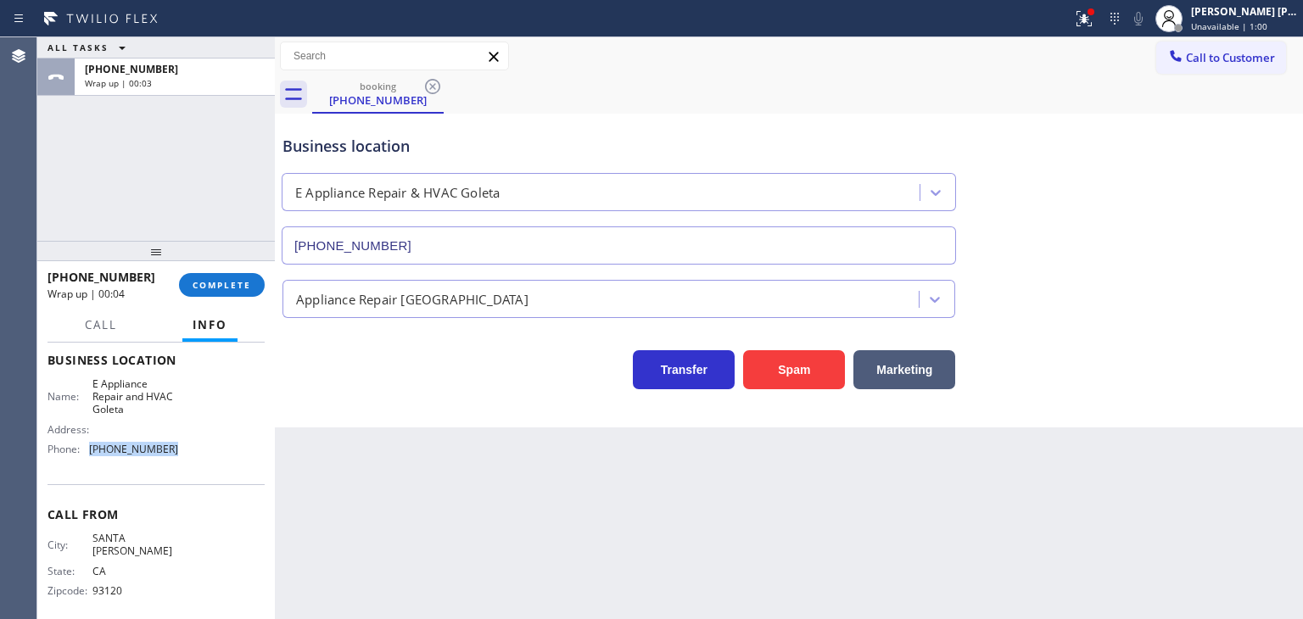
drag, startPoint x: 182, startPoint y: 449, endPoint x: 88, endPoint y: 461, distance: 94.2
click at [89, 452] on div "Name: E Appliance Repair and HVAC Goleta Address: Phone: [PHONE_NUMBER]" at bounding box center [156, 420] width 217 height 86
click at [1295, 20] on div "Unavailable | 3:08" at bounding box center [1244, 26] width 107 height 12
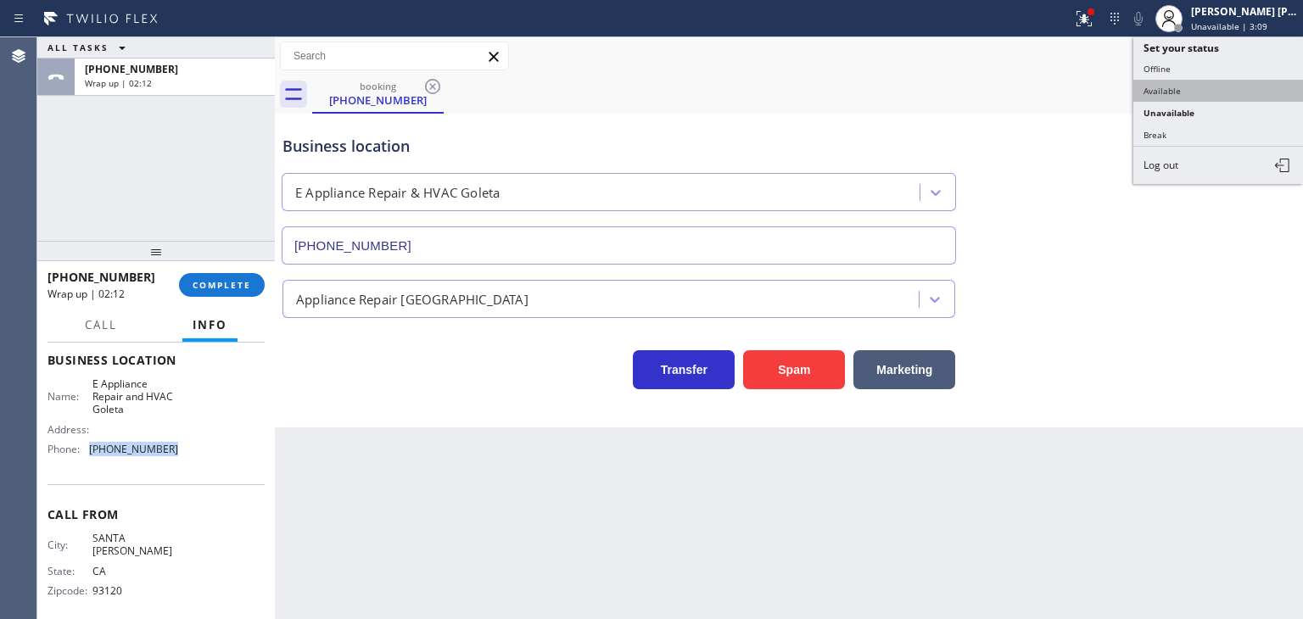
click at [1186, 88] on button "Available" at bounding box center [1218, 91] width 170 height 22
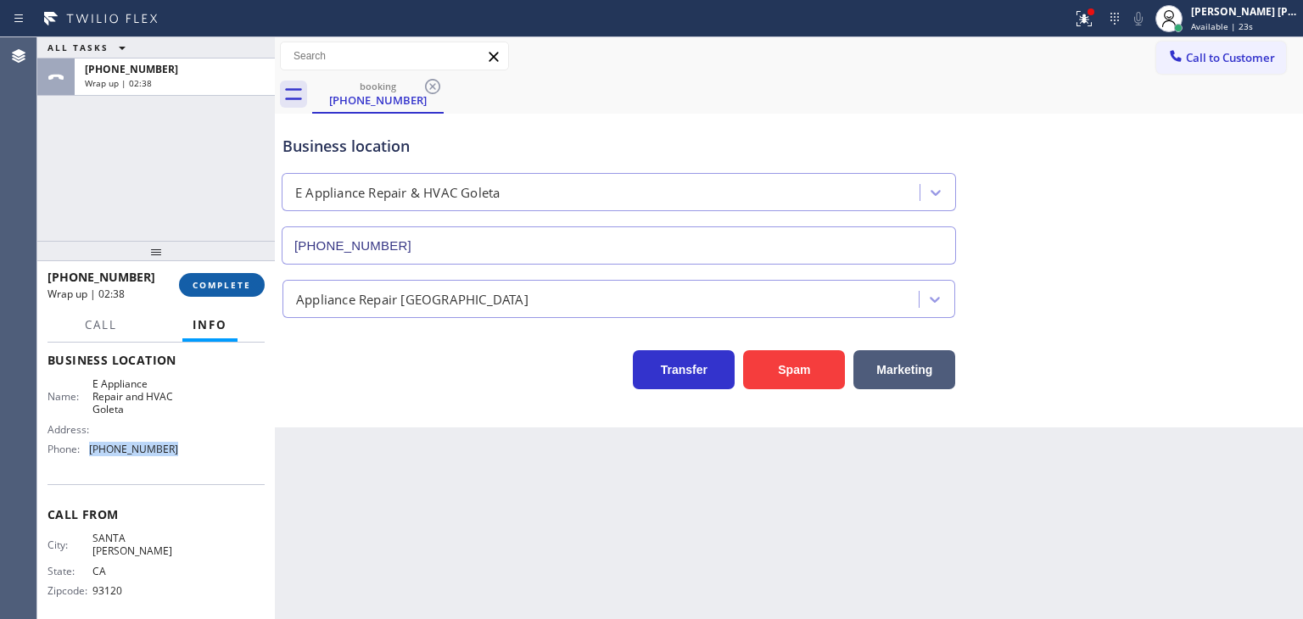
click at [232, 281] on span "COMPLETE" at bounding box center [222, 285] width 59 height 12
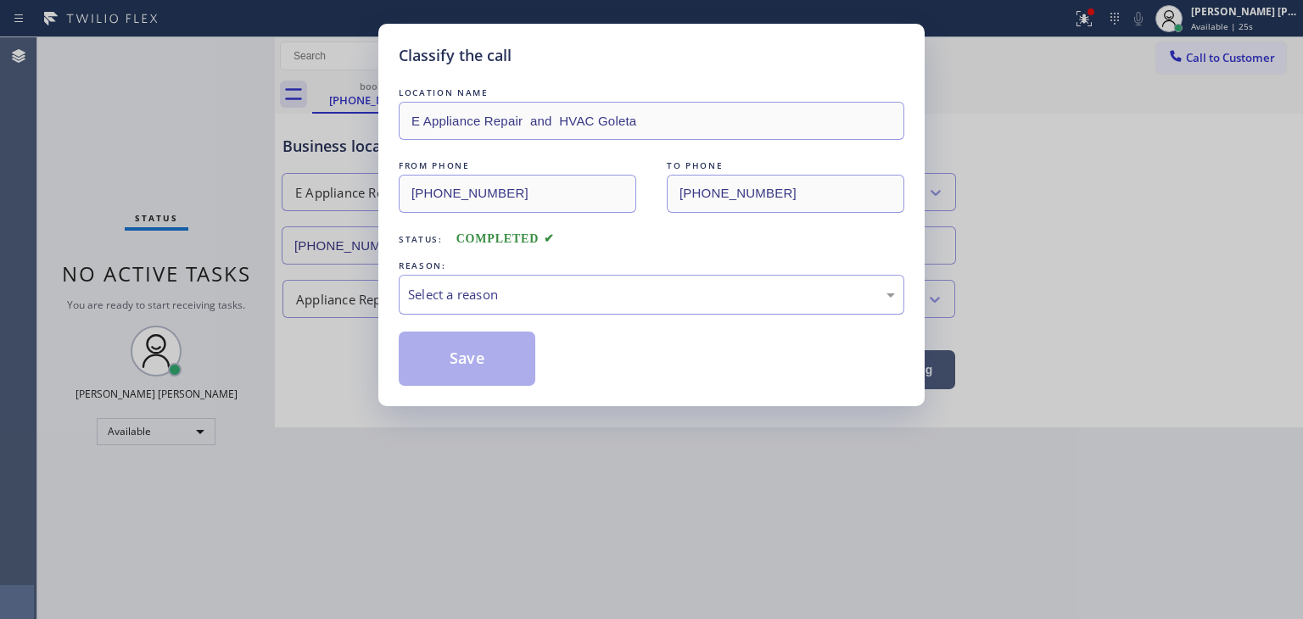
click at [550, 288] on div "Select a reason" at bounding box center [651, 295] width 487 height 20
click at [468, 362] on button "Save" at bounding box center [467, 359] width 137 height 54
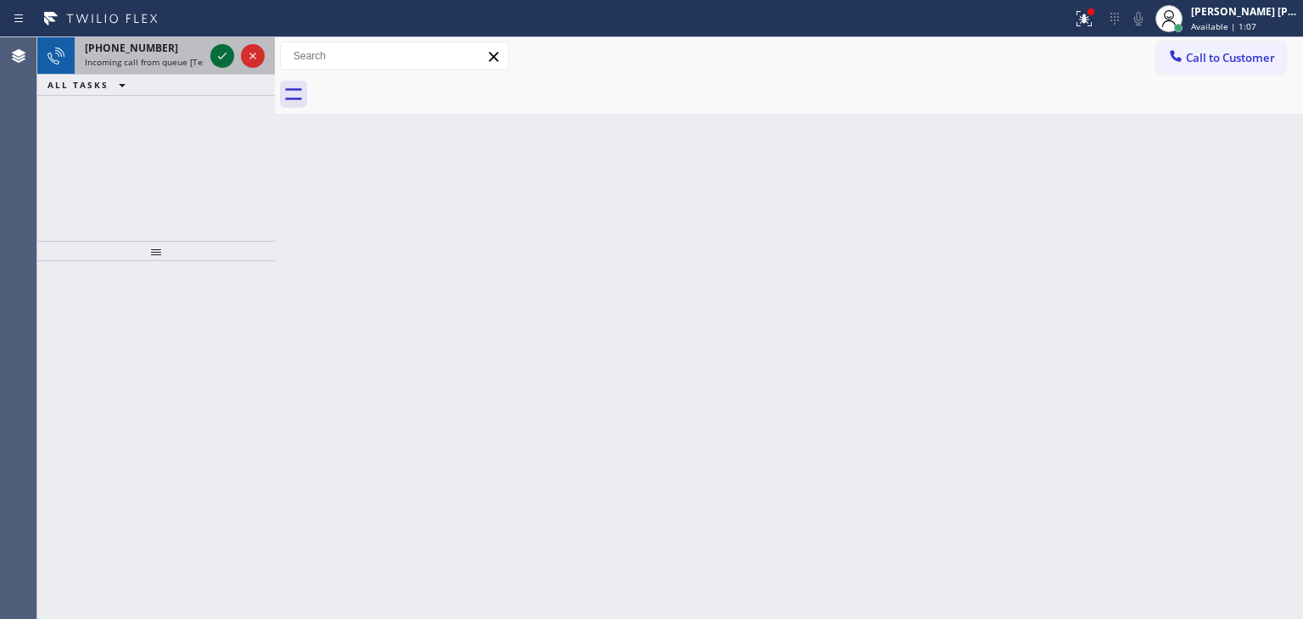
click at [225, 61] on icon at bounding box center [222, 56] width 20 height 20
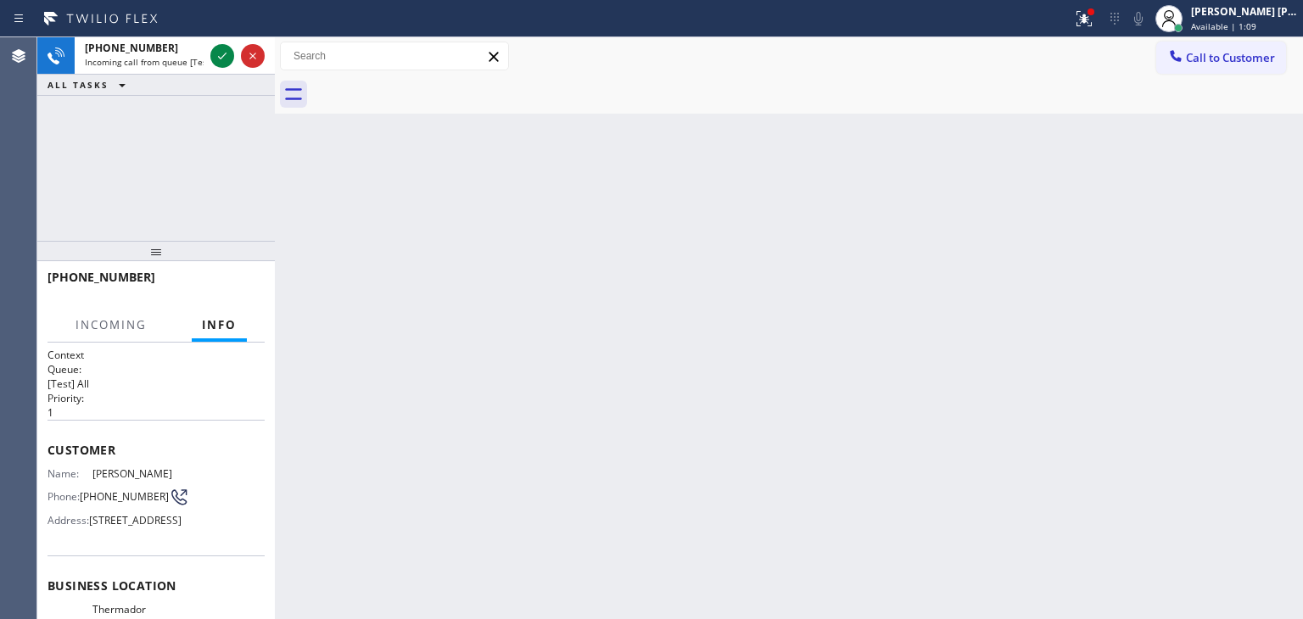
scroll to position [85, 0]
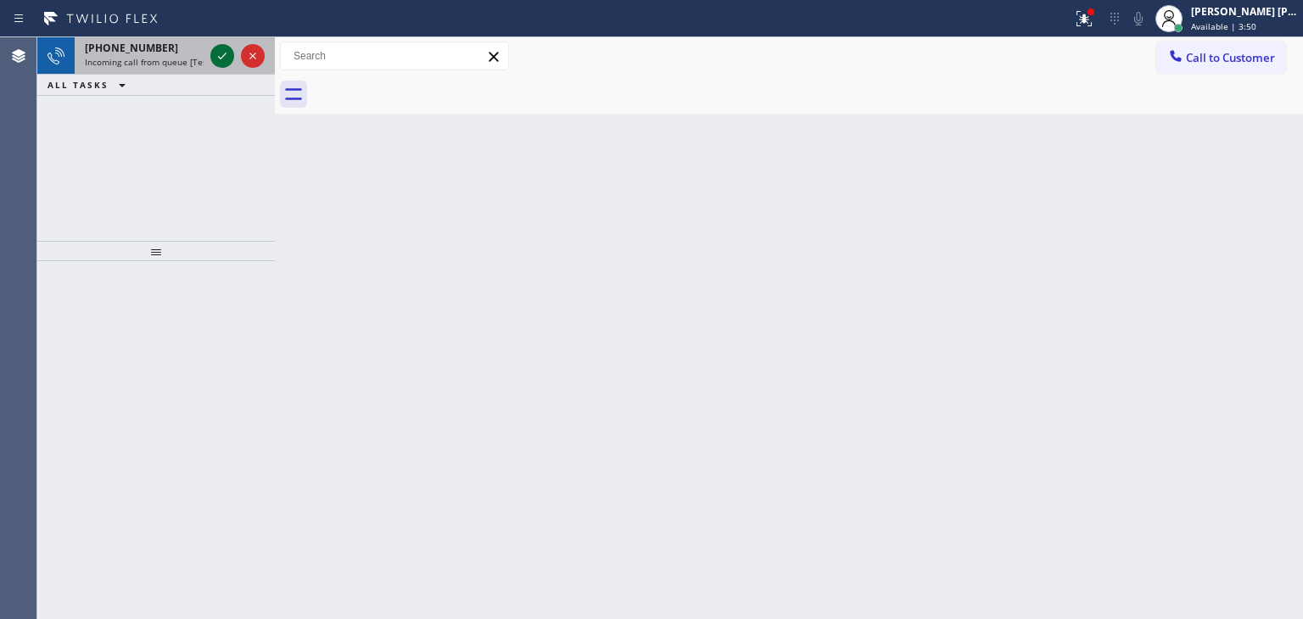
click at [223, 48] on icon at bounding box center [222, 56] width 20 height 20
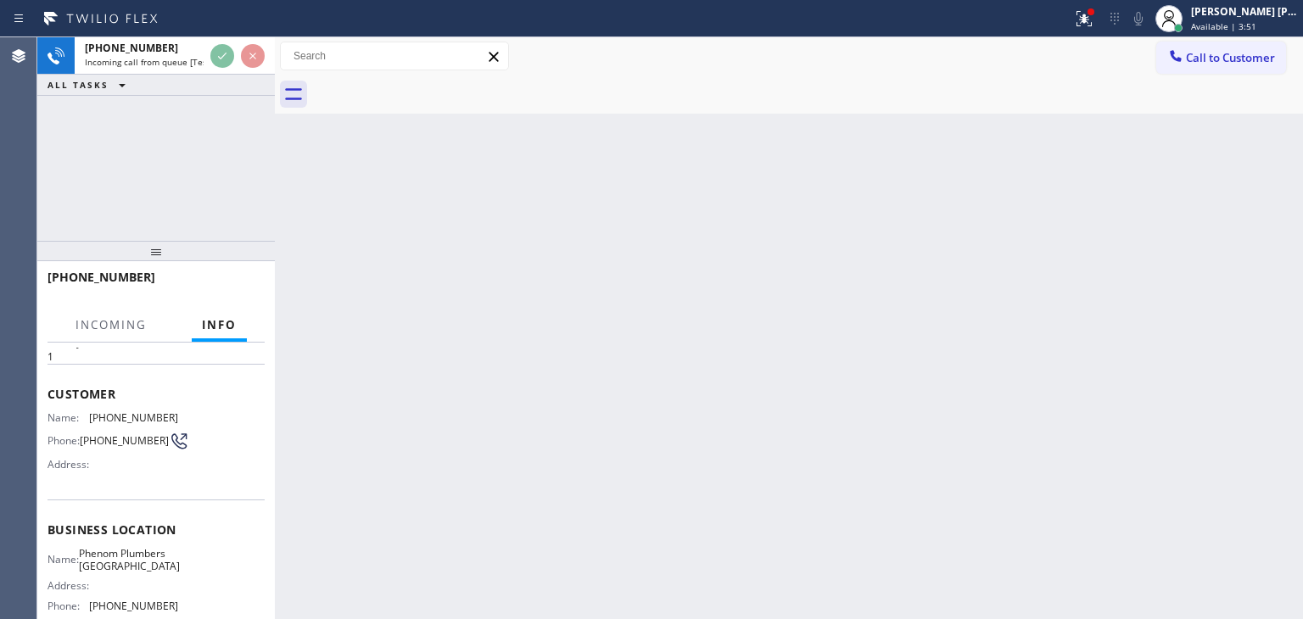
scroll to position [85, 0]
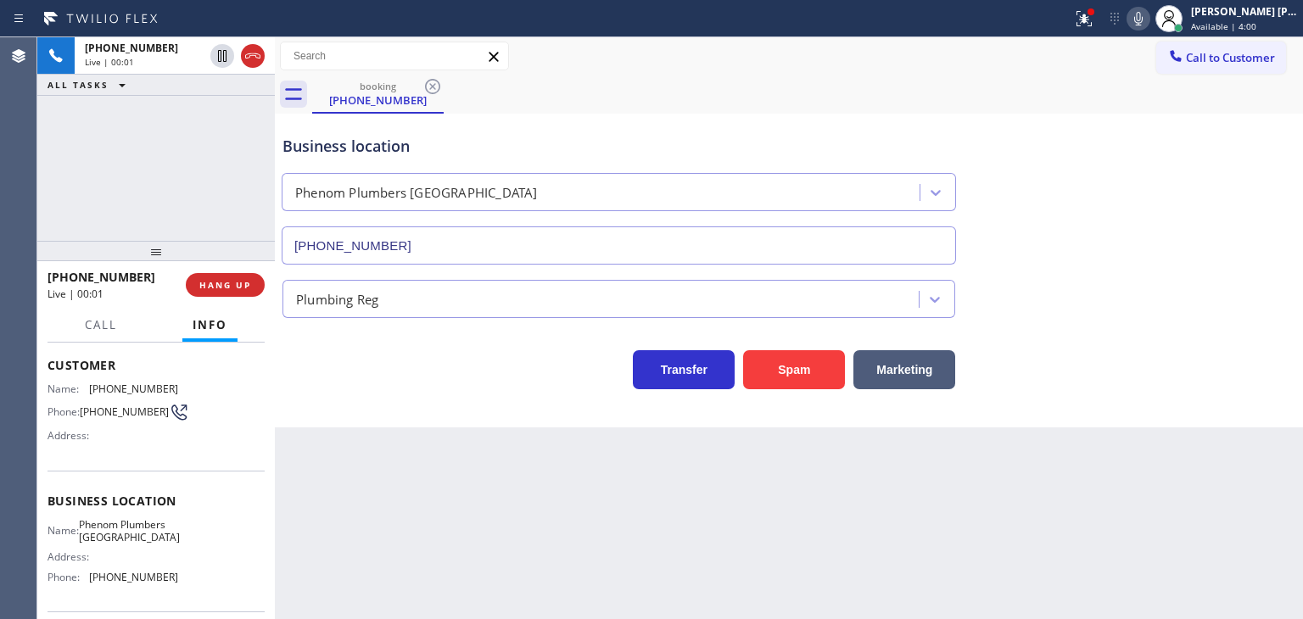
type input "[PHONE_NUMBER]"
click at [1149, 16] on icon at bounding box center [1138, 18] width 20 height 20
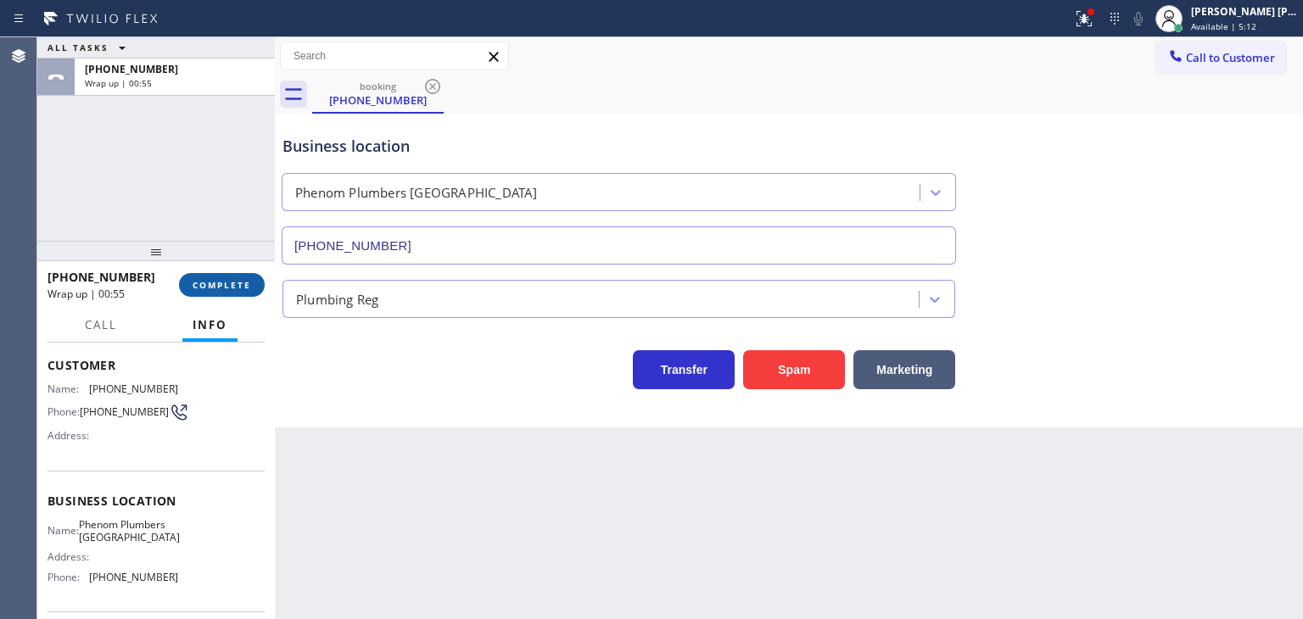
click at [221, 277] on button "COMPLETE" at bounding box center [222, 285] width 86 height 24
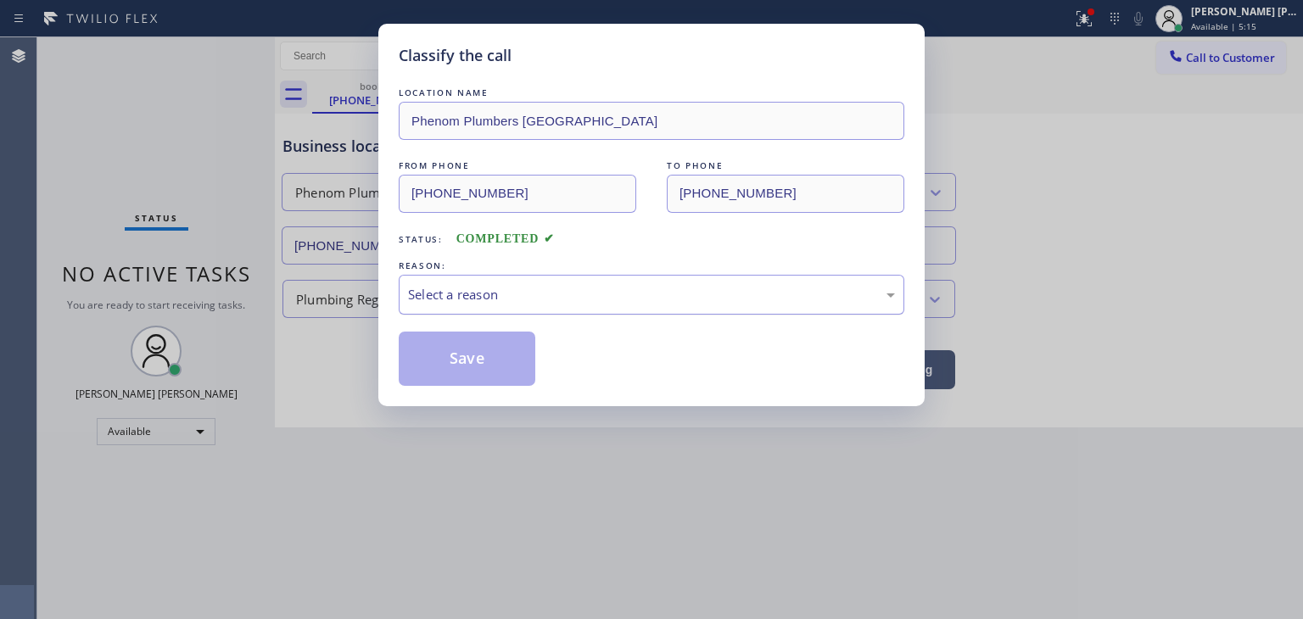
click at [474, 306] on div "Select a reason" at bounding box center [652, 295] width 506 height 40
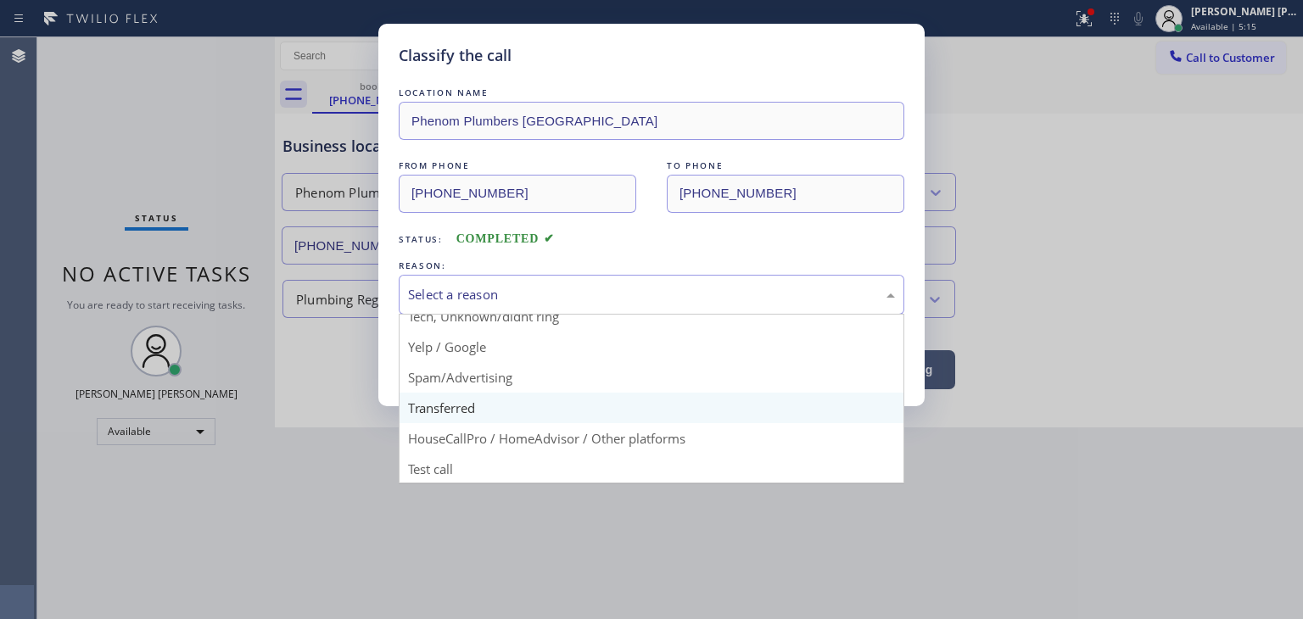
scroll to position [106, 0]
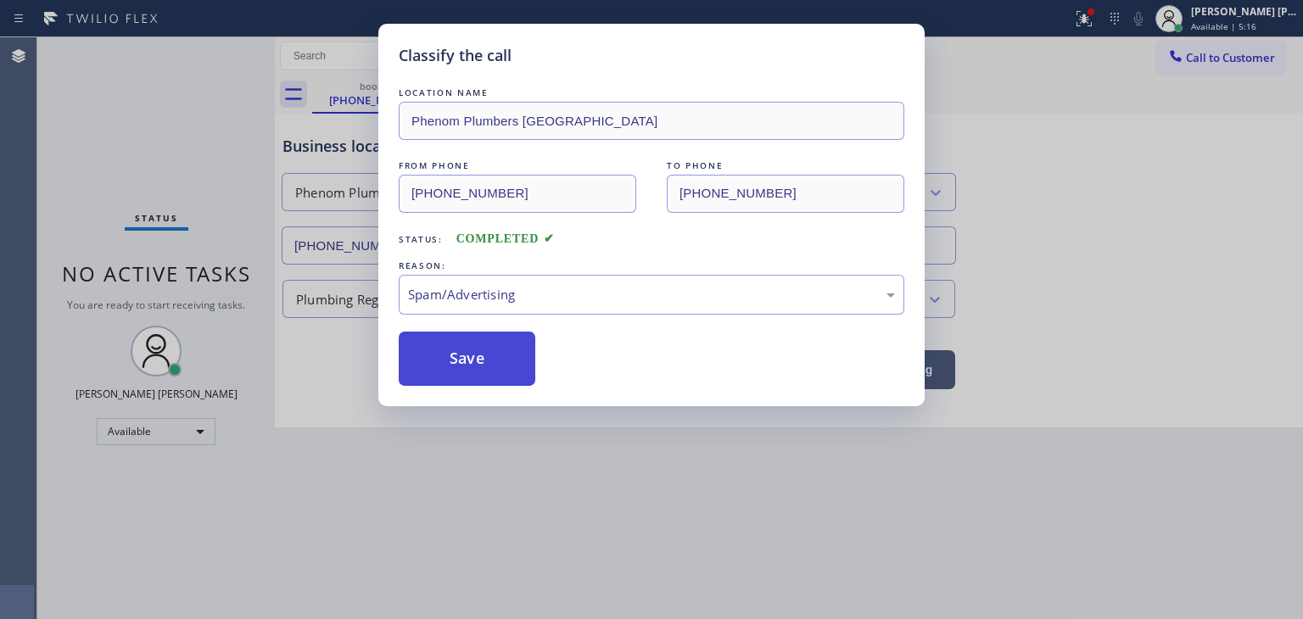
click at [472, 348] on button "Save" at bounding box center [467, 359] width 137 height 54
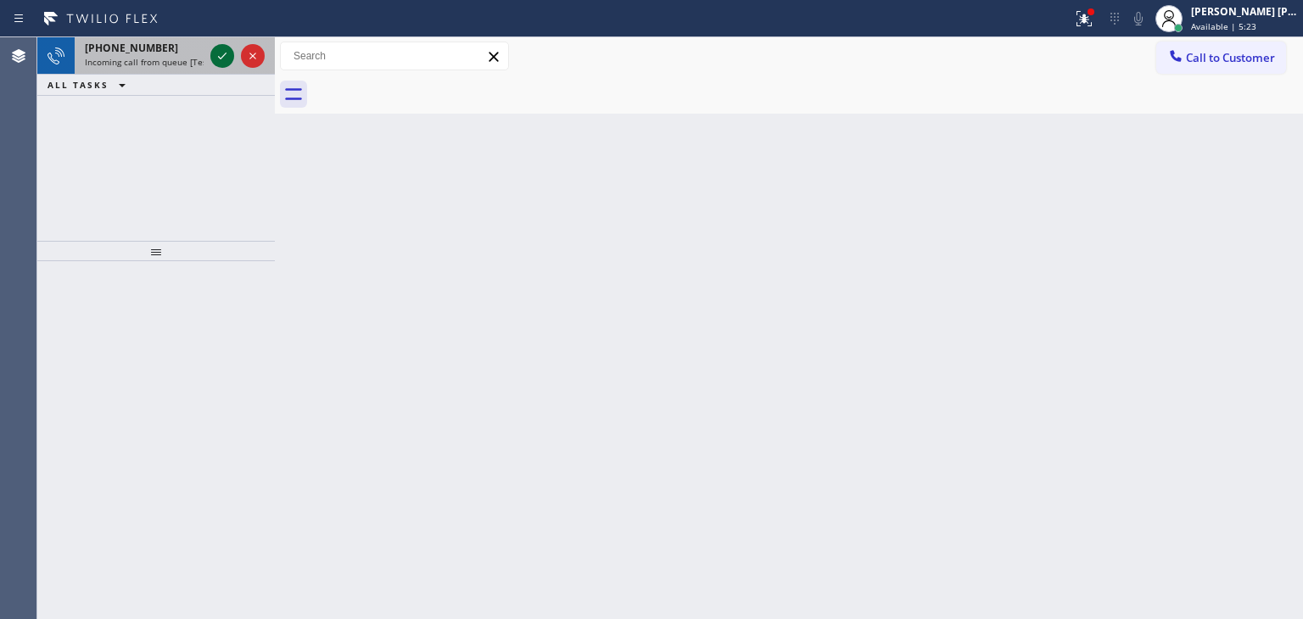
click at [224, 57] on icon at bounding box center [222, 56] width 20 height 20
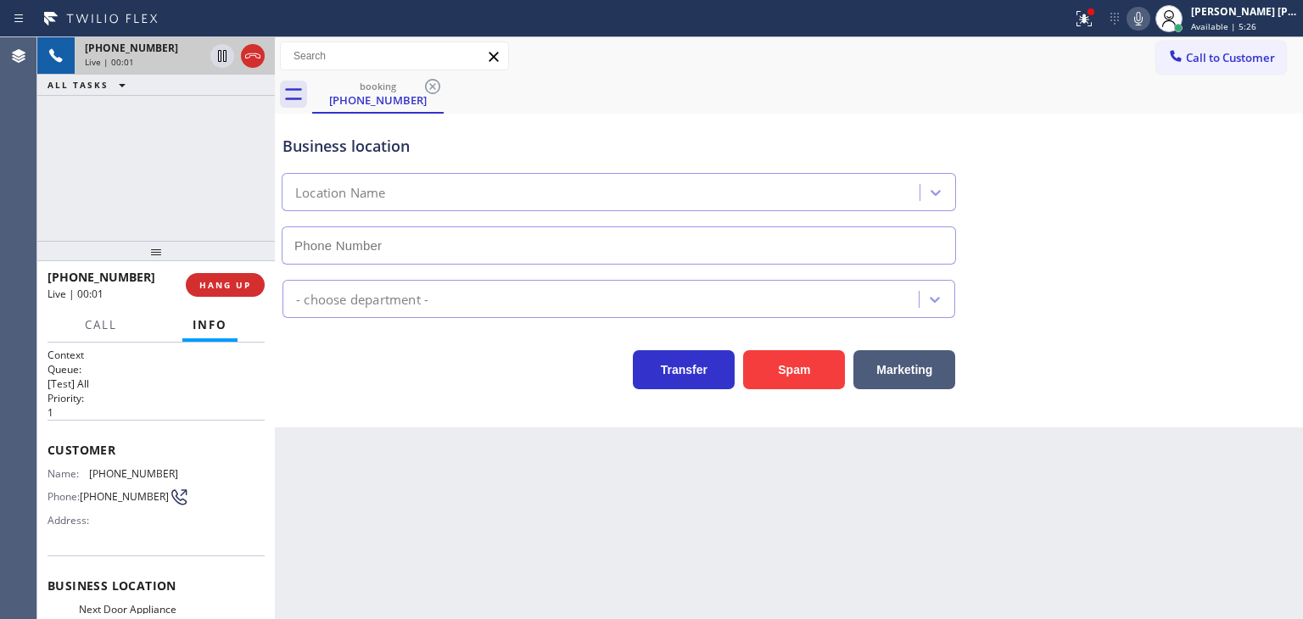
type input "[PHONE_NUMBER]"
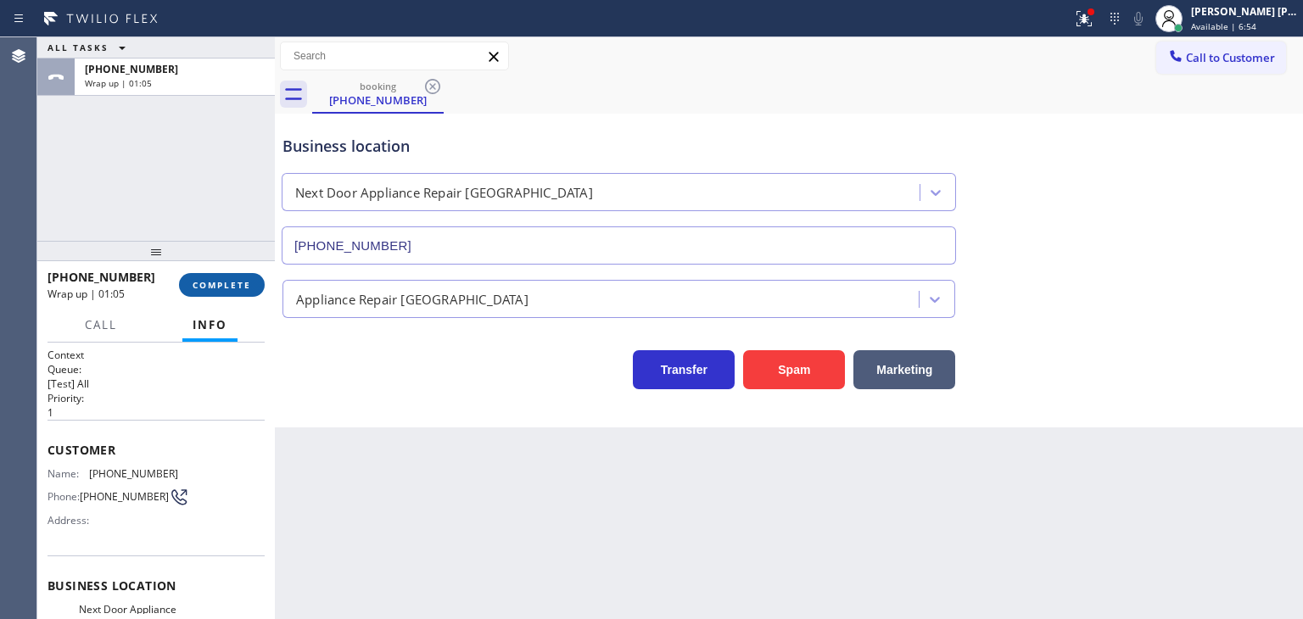
click at [239, 292] on button "COMPLETE" at bounding box center [222, 285] width 86 height 24
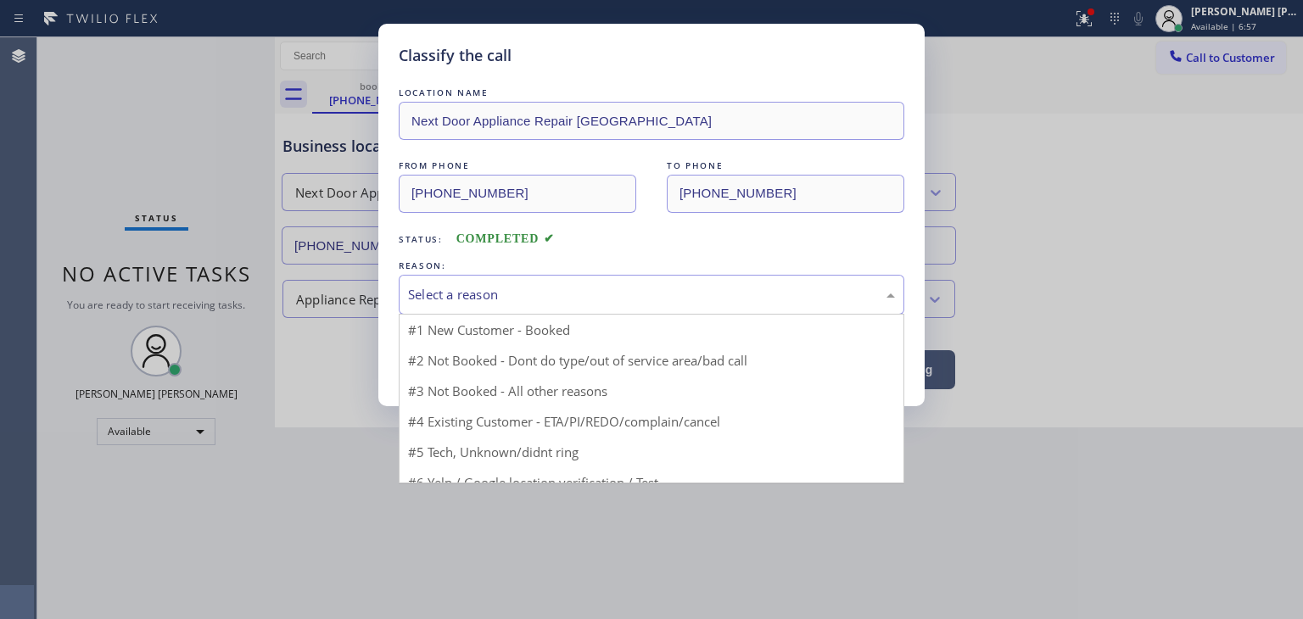
click at [455, 295] on div "Select a reason" at bounding box center [651, 295] width 487 height 20
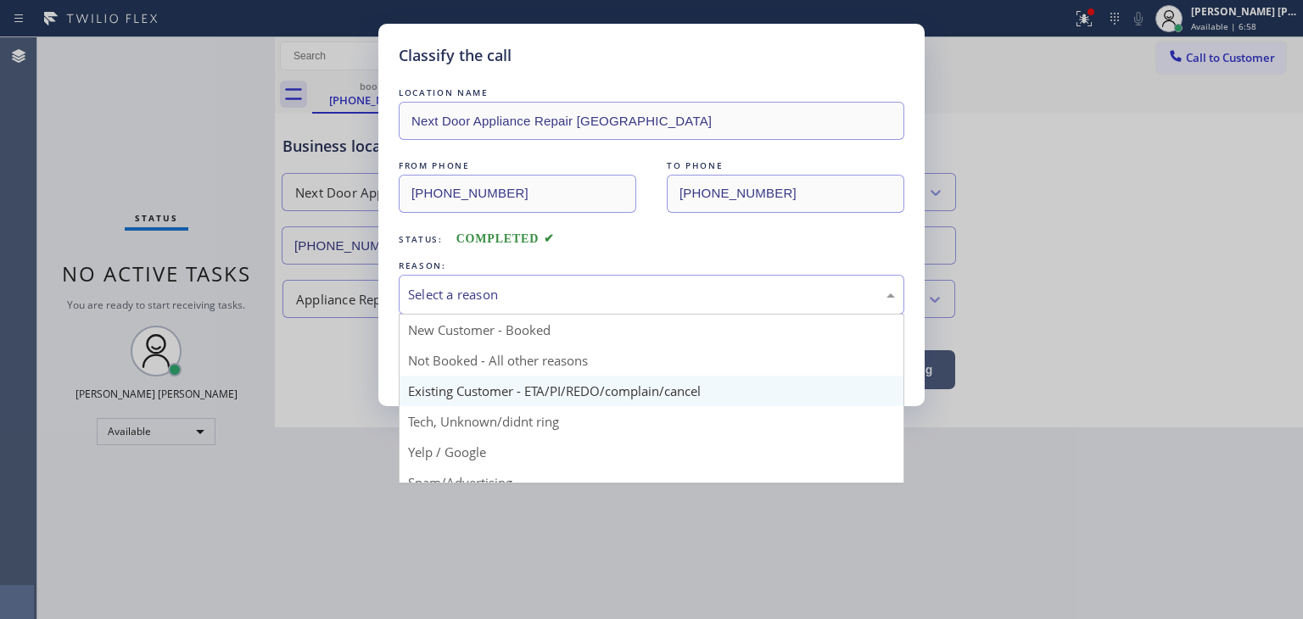
scroll to position [85, 0]
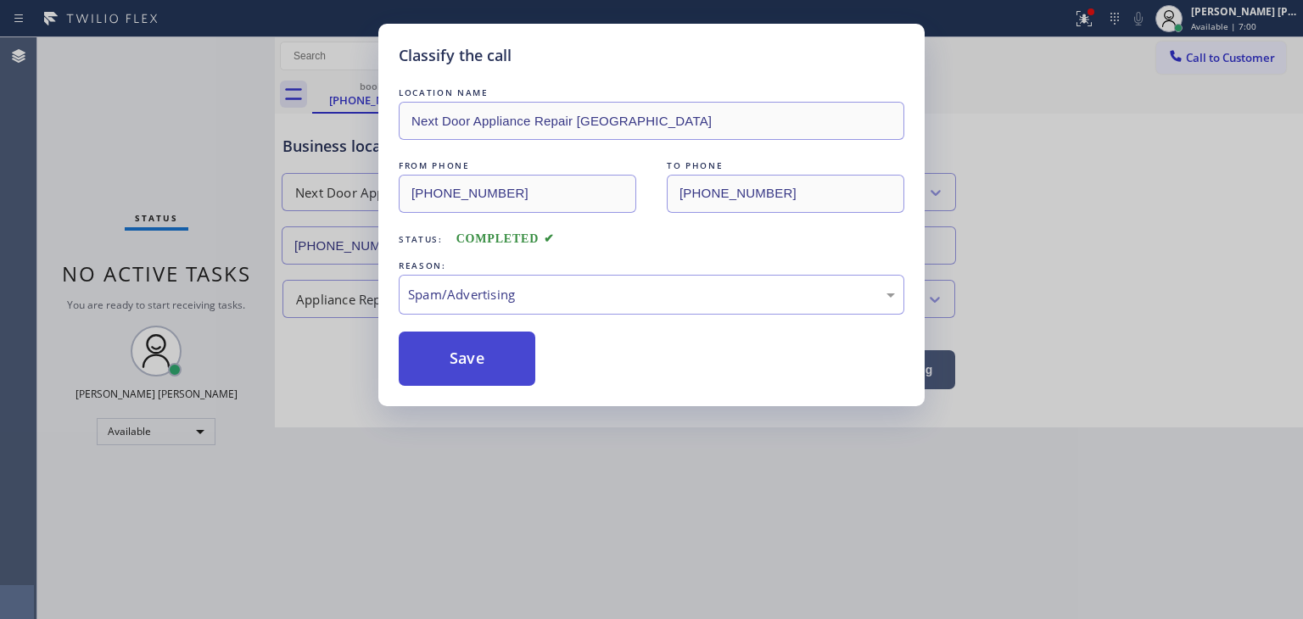
click at [456, 360] on button "Save" at bounding box center [467, 359] width 137 height 54
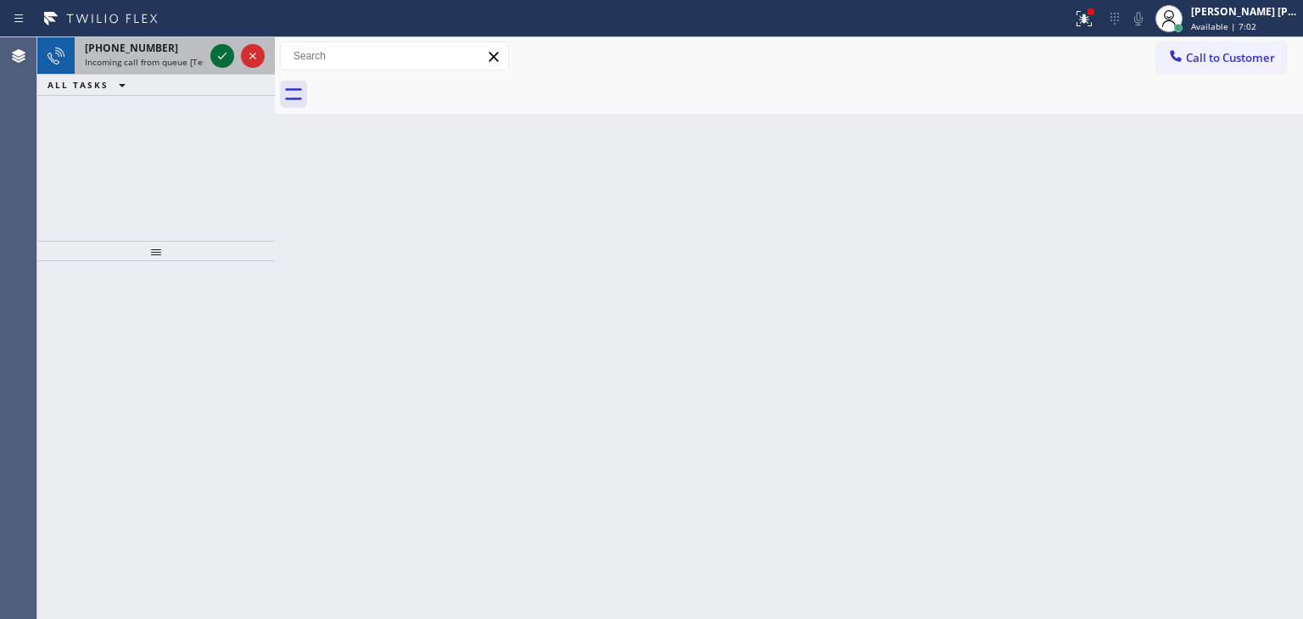
click at [224, 60] on icon at bounding box center [222, 56] width 20 height 20
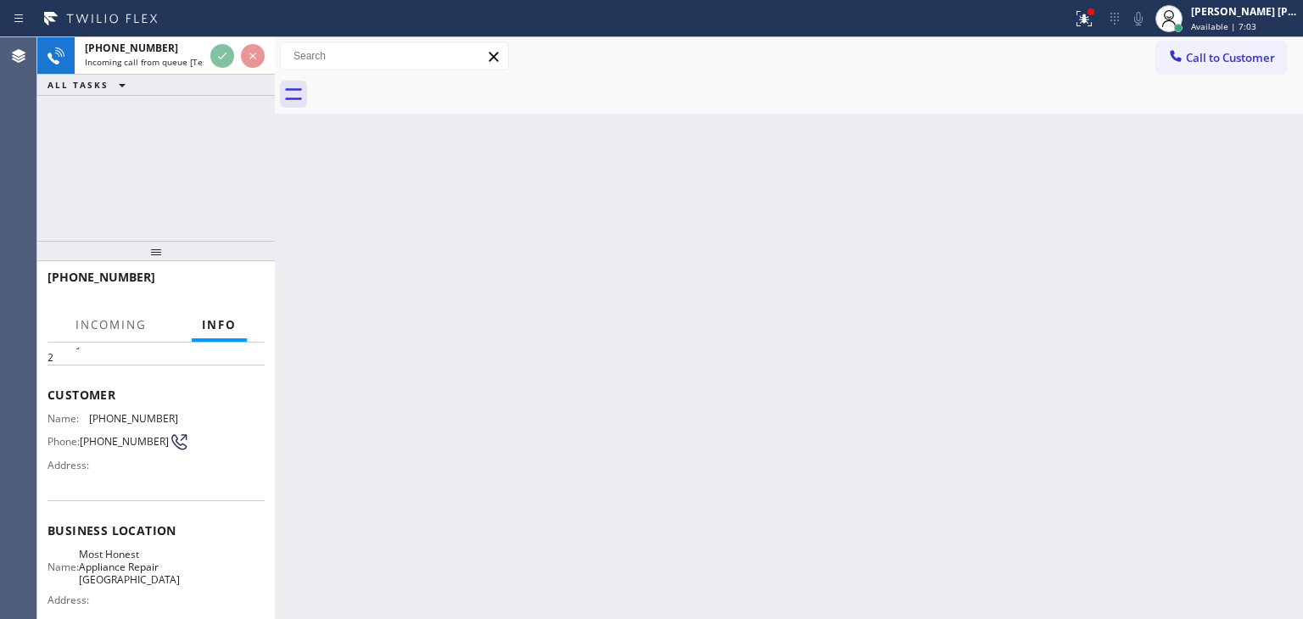
scroll to position [85, 0]
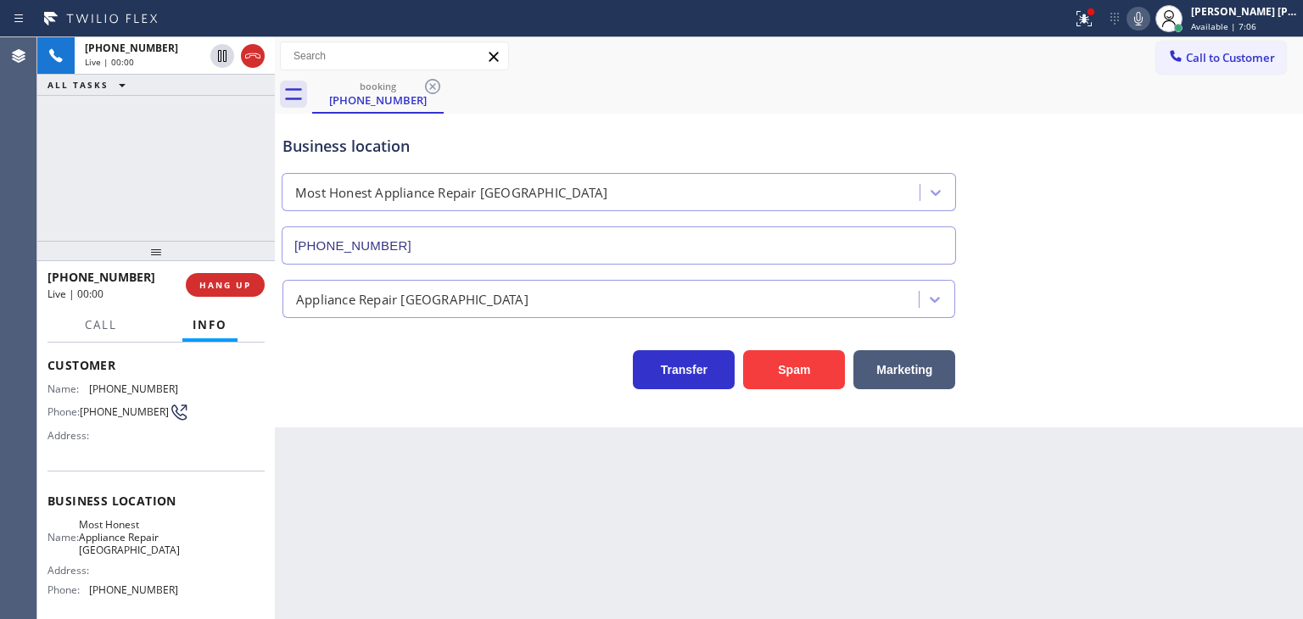
type input "[PHONE_NUMBER]"
click at [1149, 20] on icon at bounding box center [1138, 18] width 20 height 20
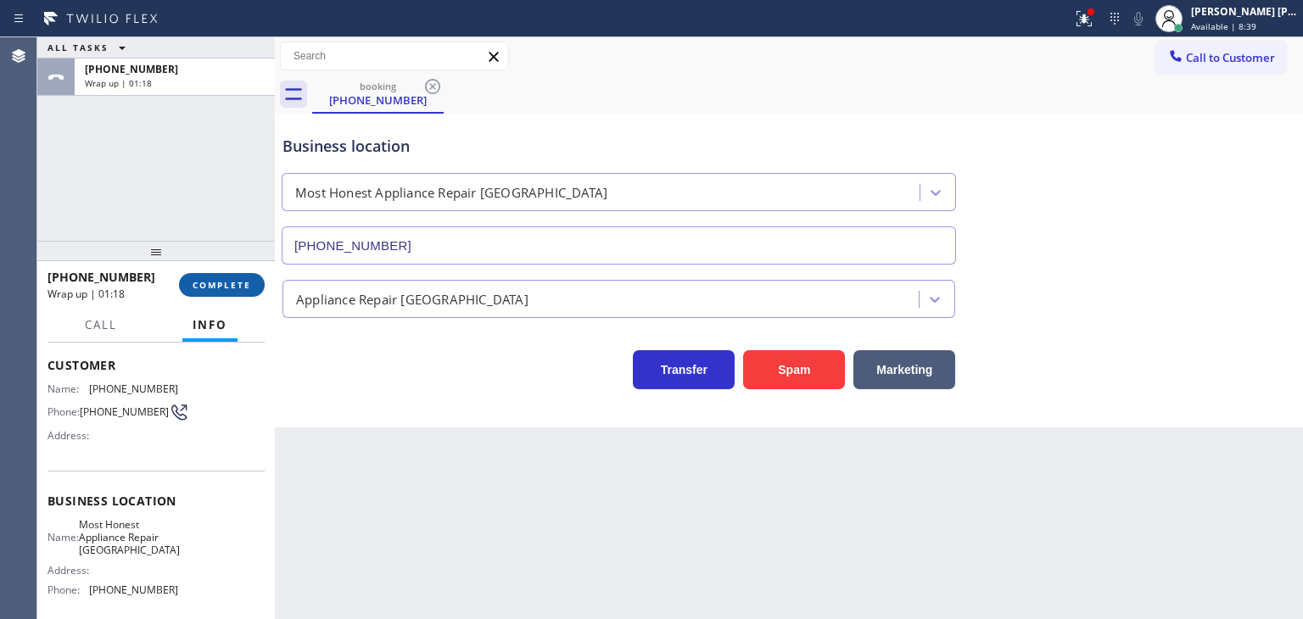
click at [223, 288] on span "COMPLETE" at bounding box center [222, 285] width 59 height 12
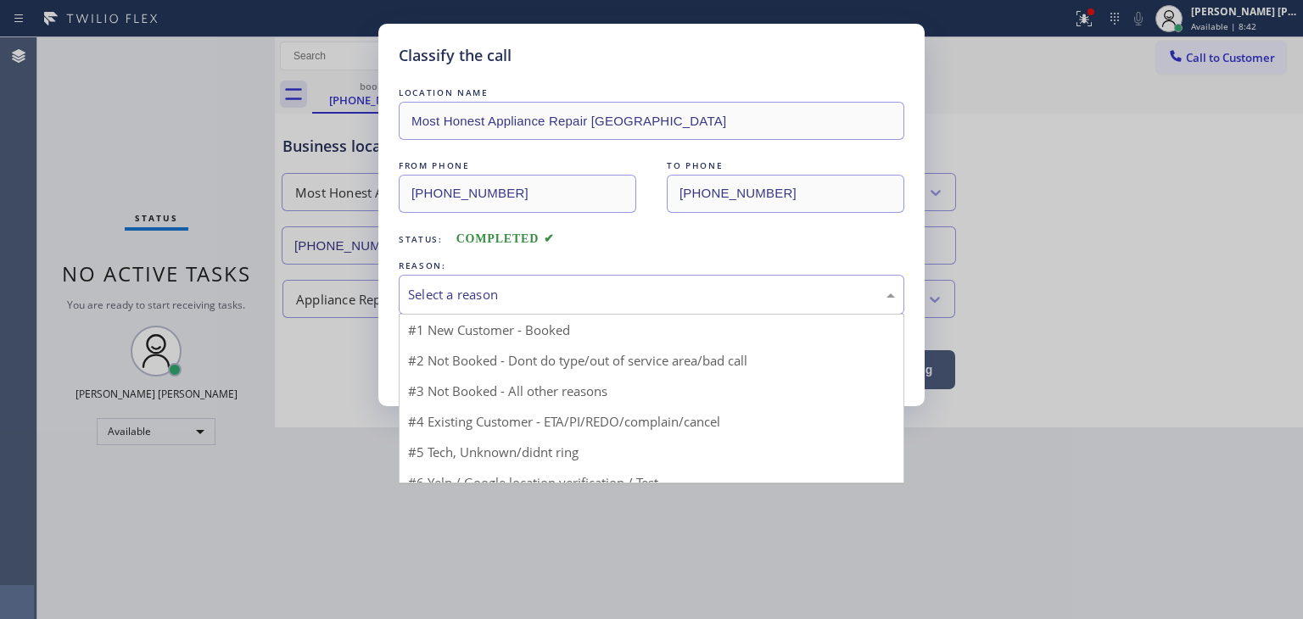
click at [444, 293] on div "Select a reason" at bounding box center [651, 295] width 487 height 20
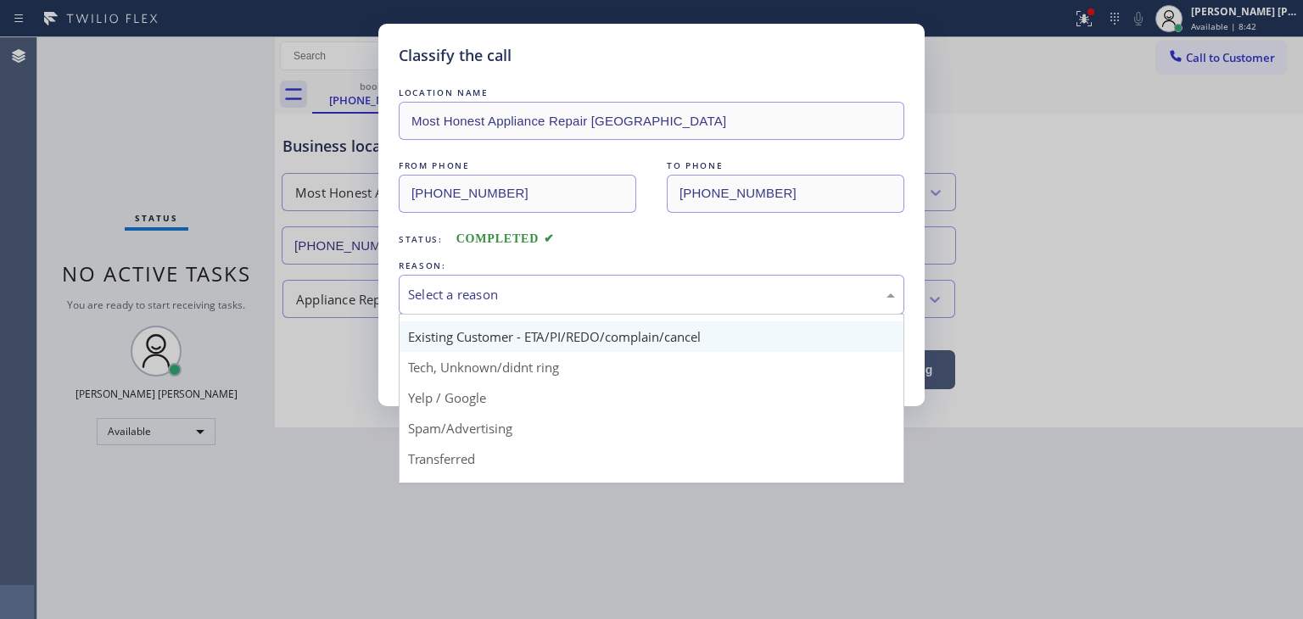
scroll to position [85, 0]
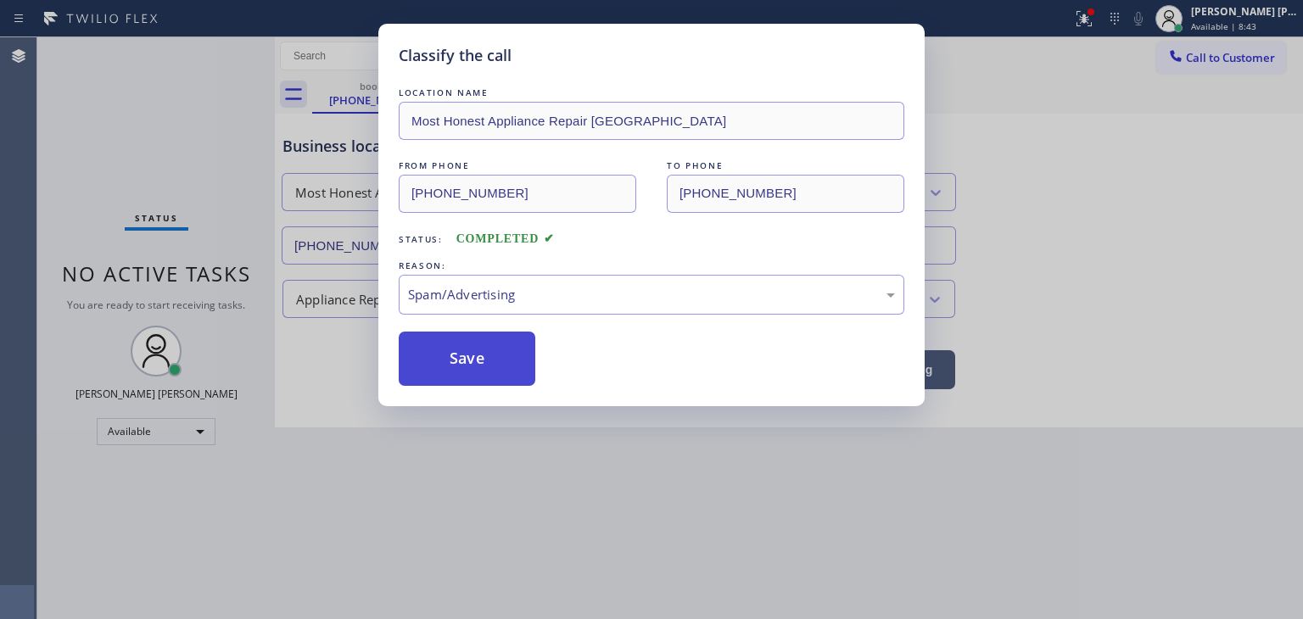
click at [485, 372] on button "Save" at bounding box center [467, 359] width 137 height 54
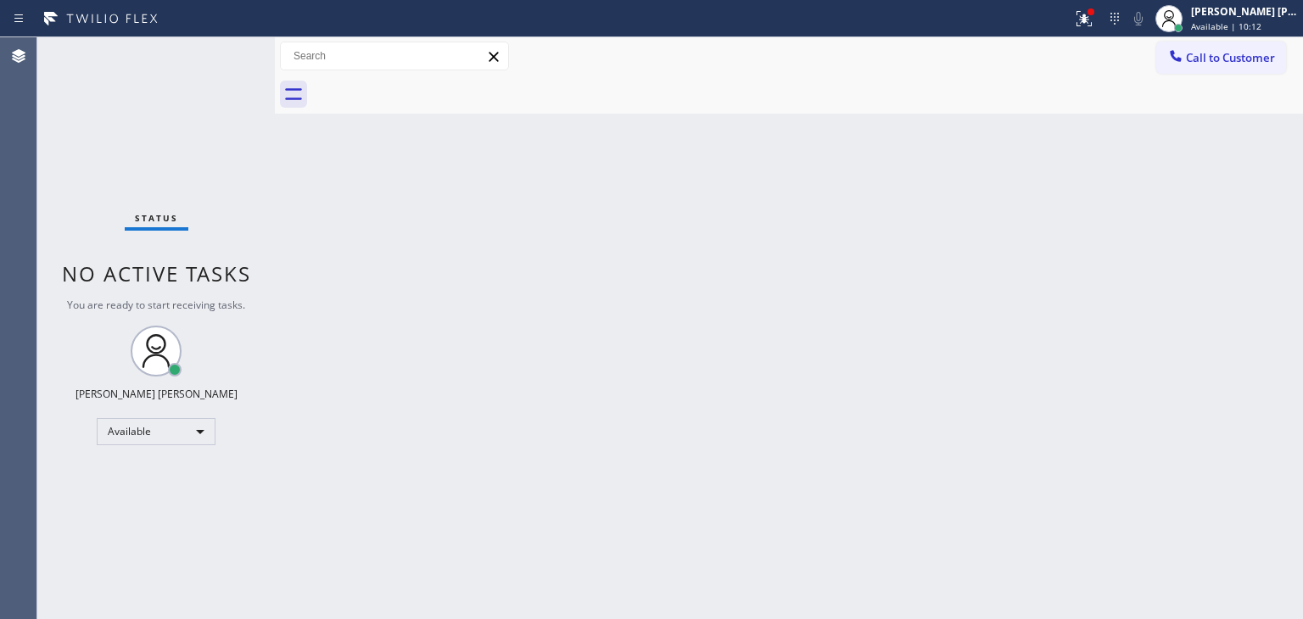
click at [221, 49] on div "Status No active tasks You are ready to start receiving tasks. [PERSON_NAME] [P…" at bounding box center [156, 328] width 238 height 582
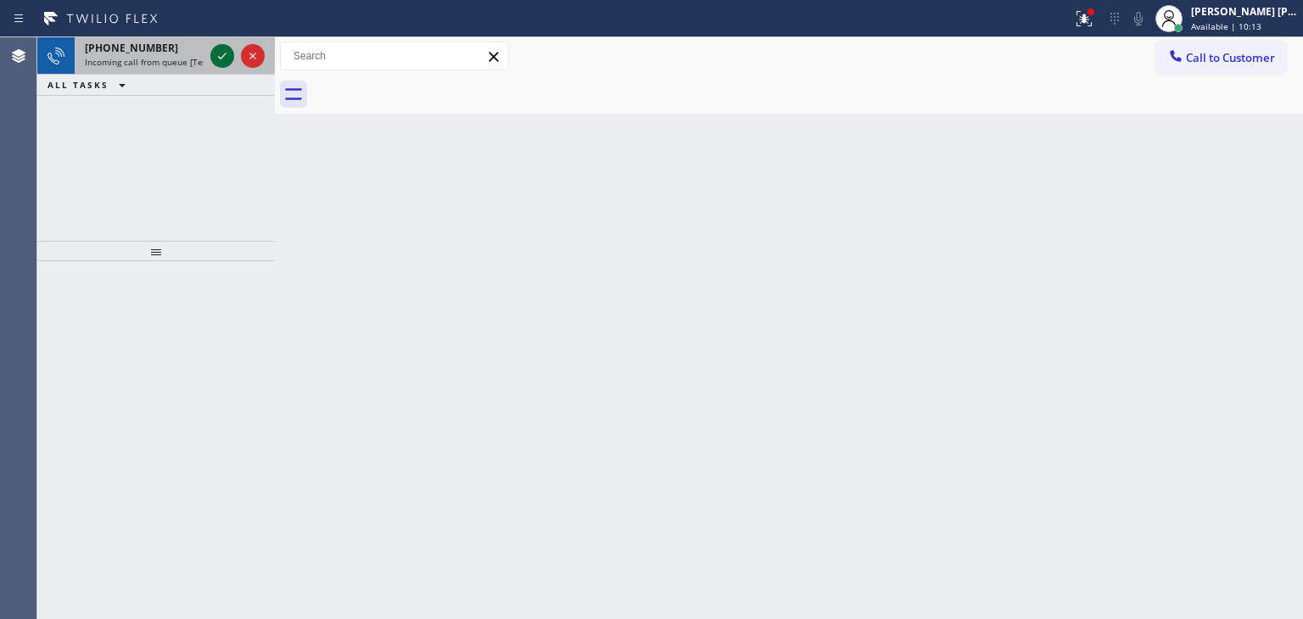
click at [227, 51] on icon at bounding box center [222, 56] width 20 height 20
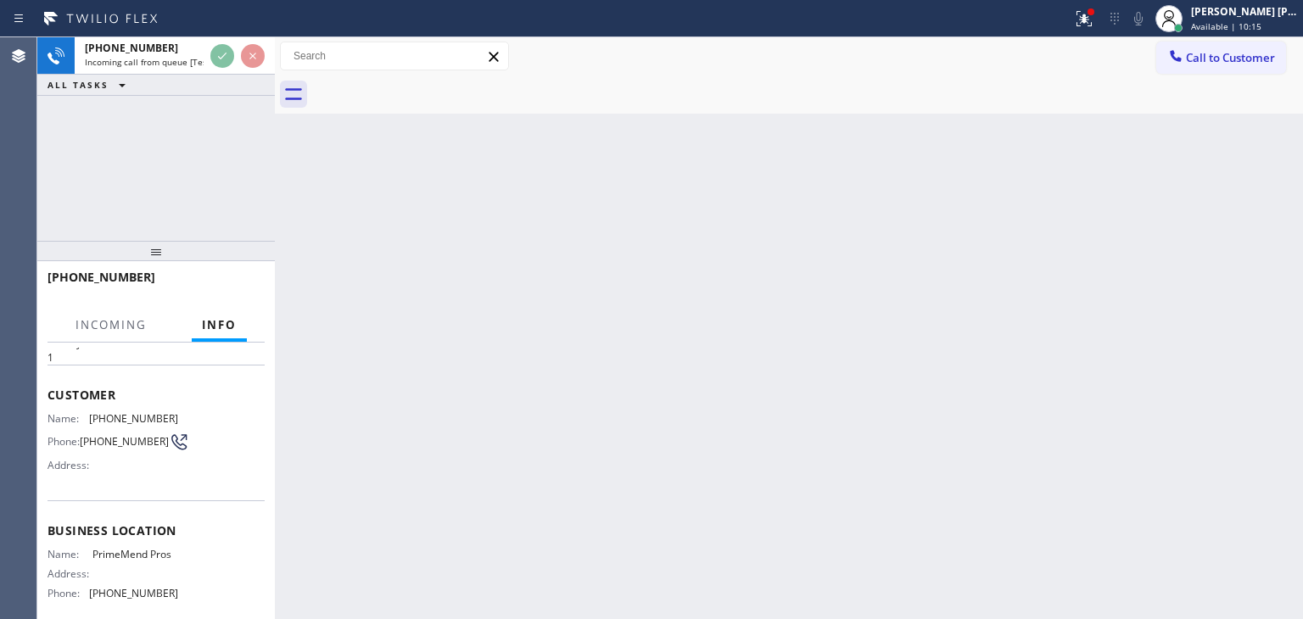
scroll to position [85, 0]
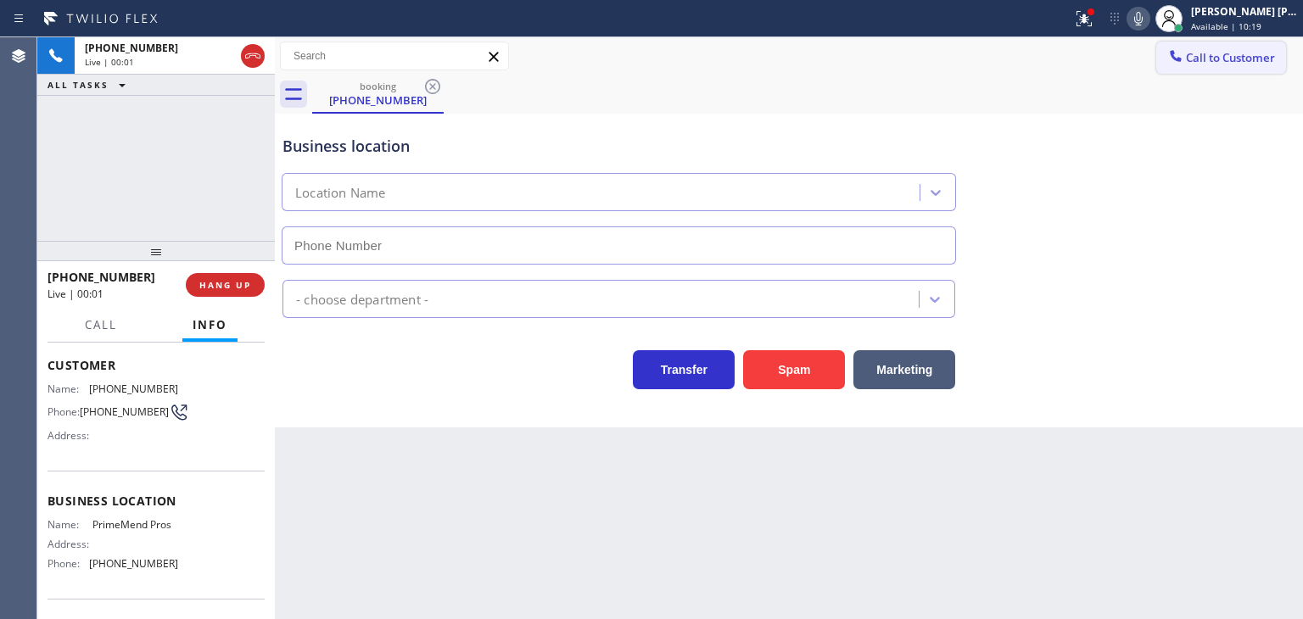
type input "[PHONE_NUMBER]"
click at [1103, 28] on button at bounding box center [1083, 18] width 37 height 37
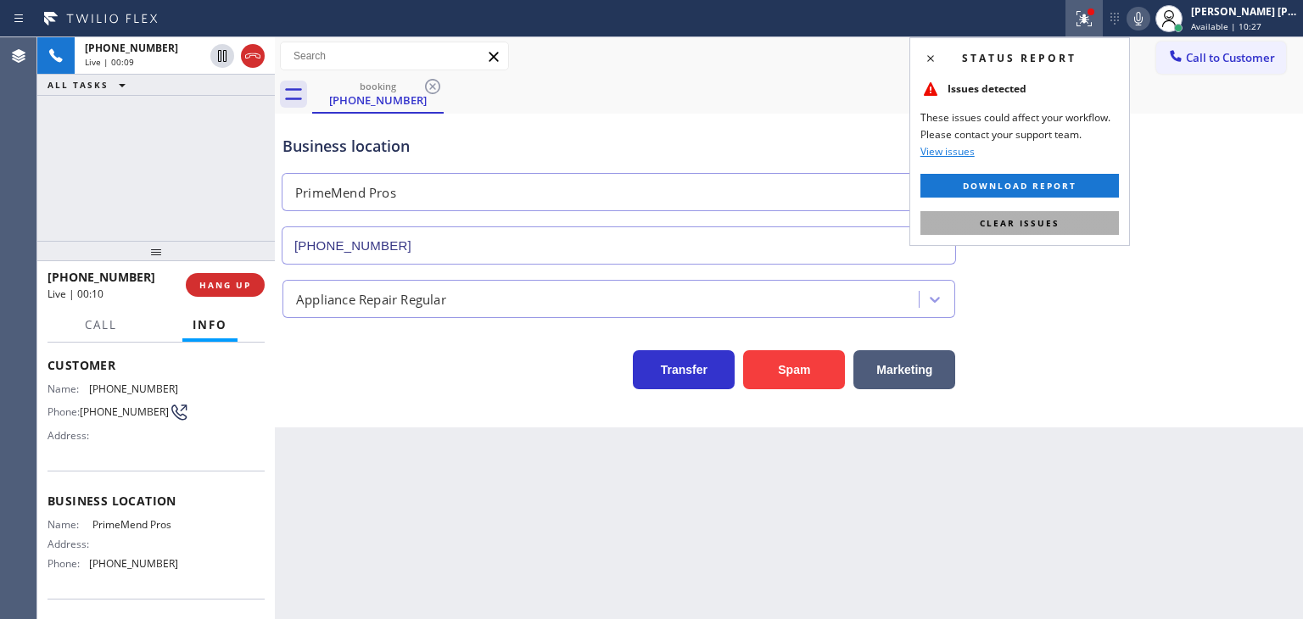
click at [1032, 215] on button "Clear issues" at bounding box center [1019, 223] width 198 height 24
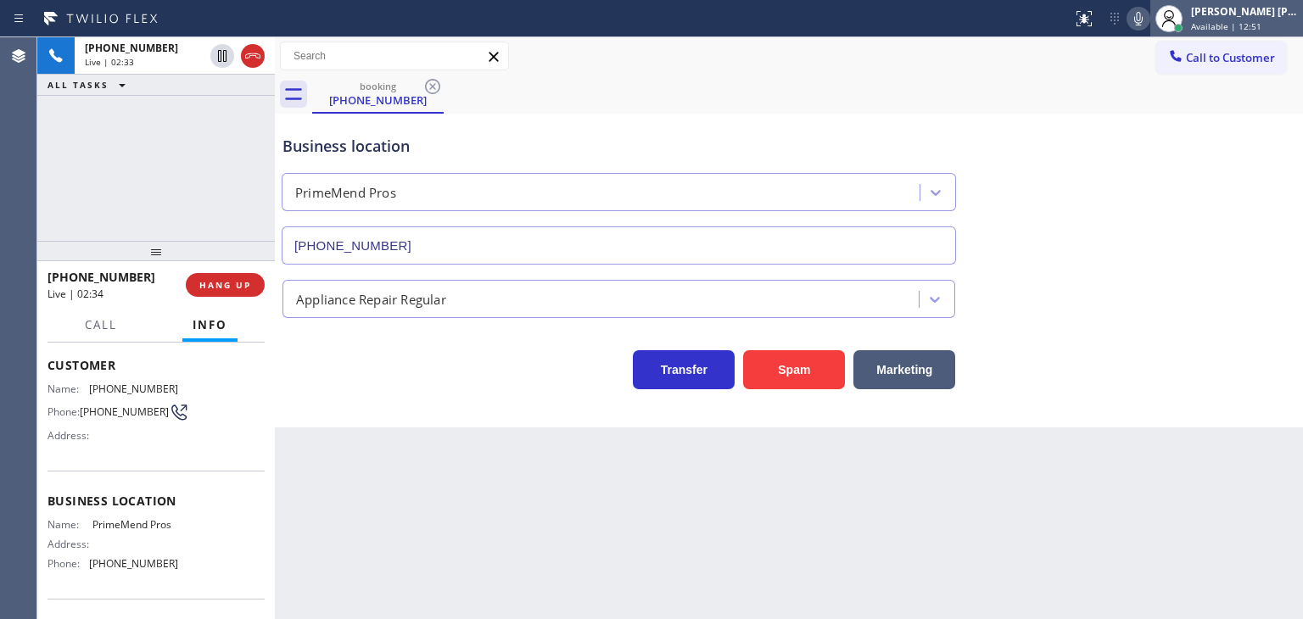
click at [1261, 23] on span "Available | 12:51" at bounding box center [1226, 26] width 70 height 12
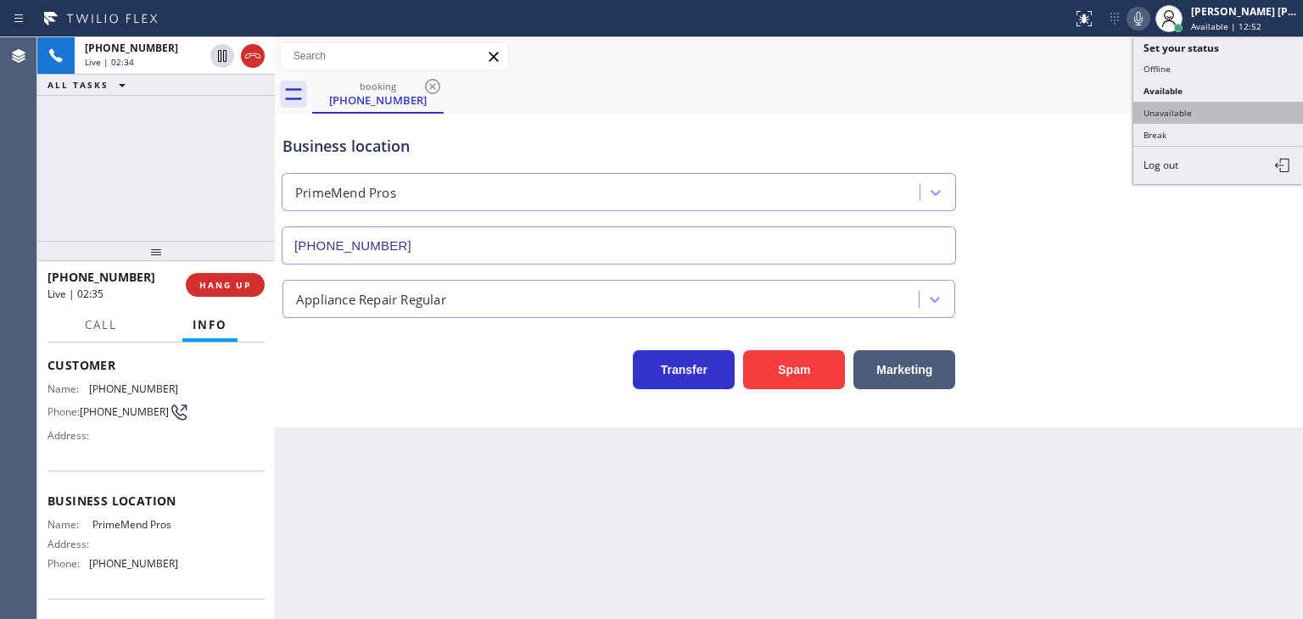
click at [1181, 106] on button "Unavailable" at bounding box center [1218, 113] width 170 height 22
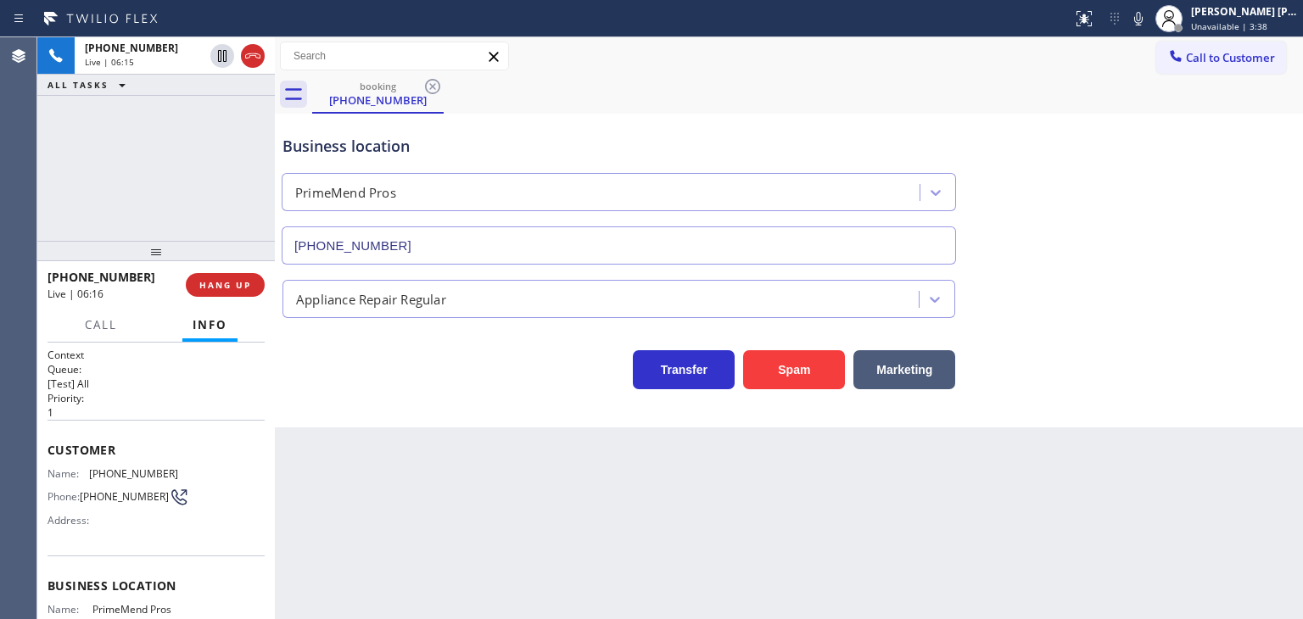
scroll to position [85, 0]
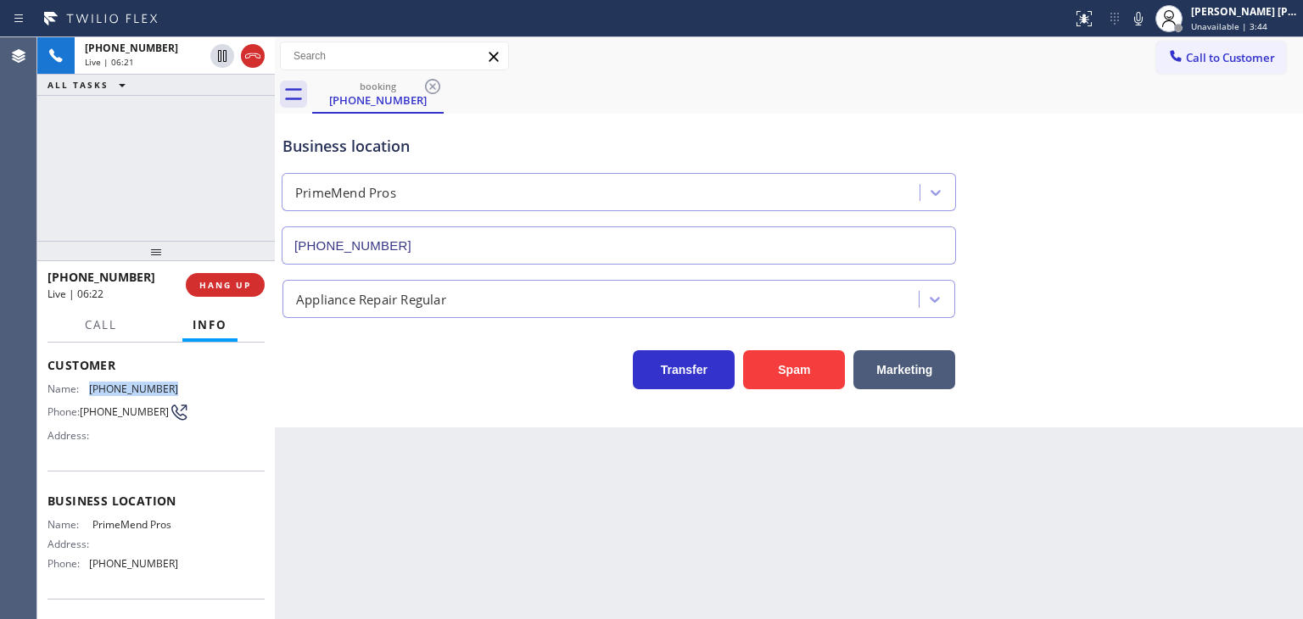
drag, startPoint x: 183, startPoint y: 377, endPoint x: 87, endPoint y: 377, distance: 96.7
click at [87, 383] on div "Name: [PHONE_NUMBER] Phone: [PHONE_NUMBER] Address:" at bounding box center [156, 416] width 217 height 67
copy div "[PHONE_NUMBER]"
click at [1257, 25] on span "Unavailable | 5:56" at bounding box center [1229, 26] width 76 height 12
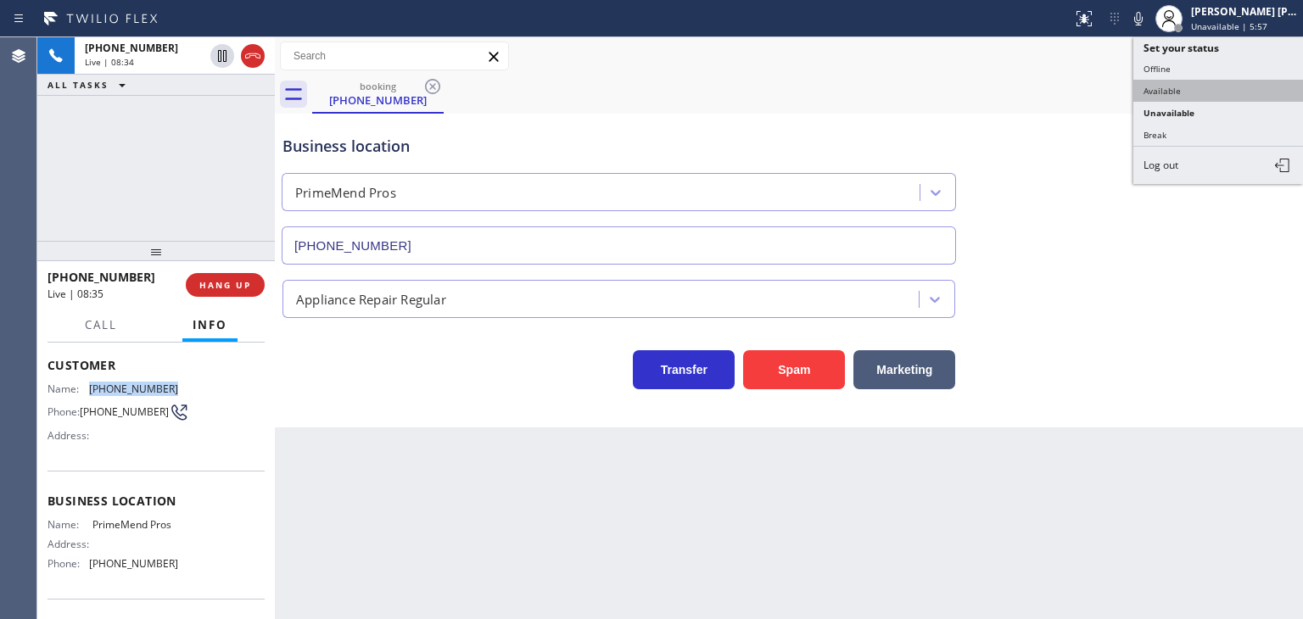
click at [1198, 86] on button "Available" at bounding box center [1218, 91] width 170 height 22
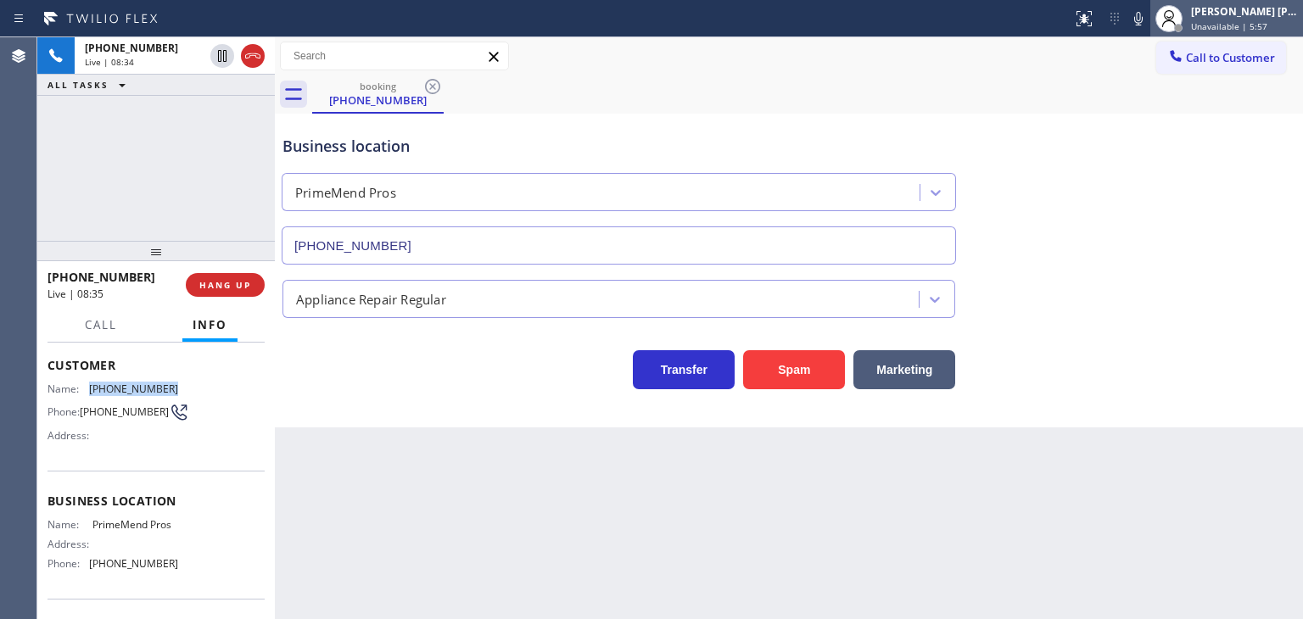
click at [1233, 24] on span "Unavailable | 5:57" at bounding box center [1229, 26] width 76 height 12
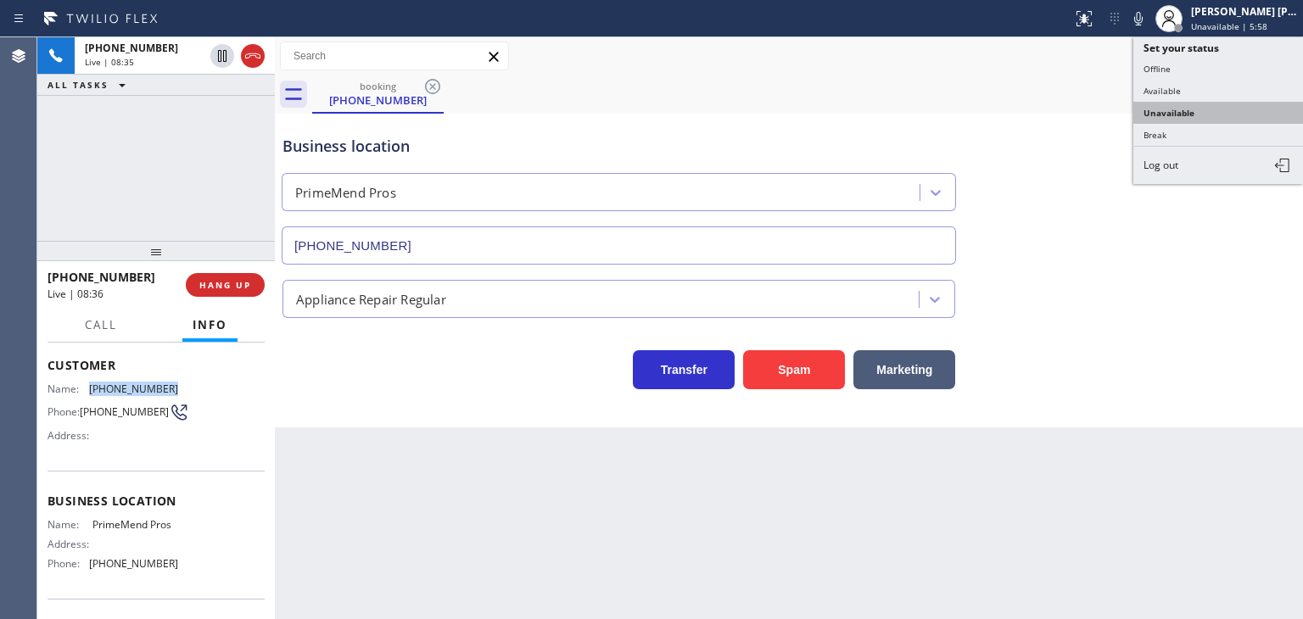
click at [1183, 109] on button "Unavailable" at bounding box center [1218, 113] width 170 height 22
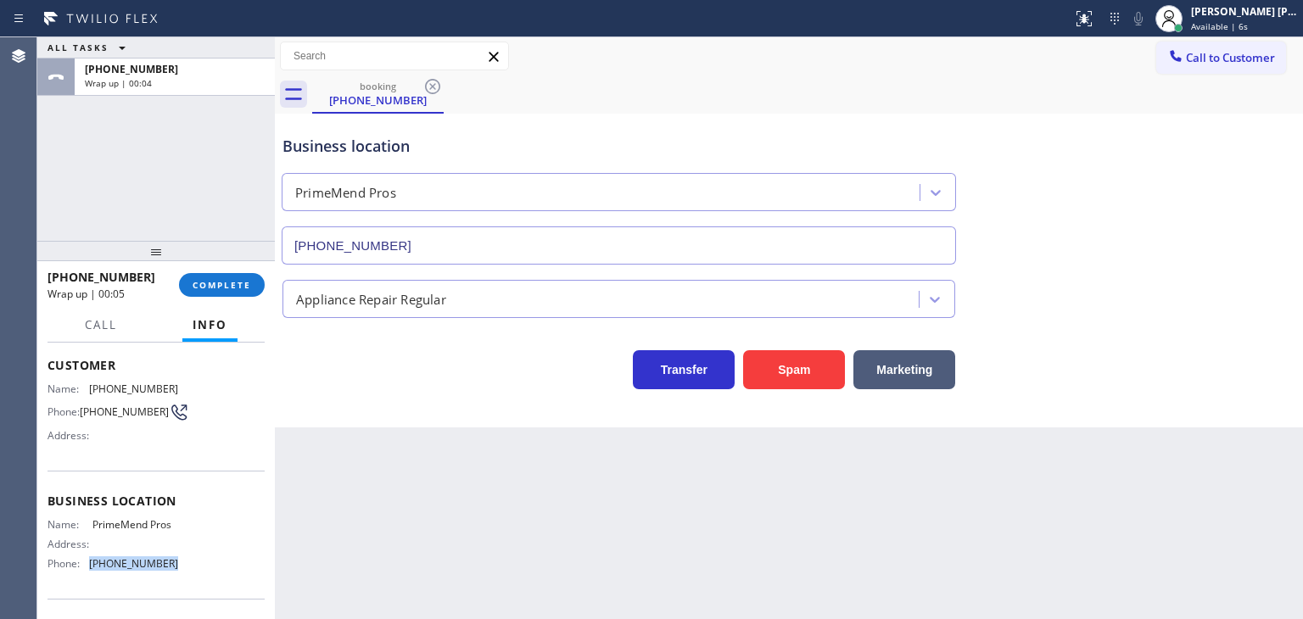
drag, startPoint x: 180, startPoint y: 562, endPoint x: 84, endPoint y: 567, distance: 96.0
click at [84, 567] on div "Name: PrimeMend Pros Address: Phone: (954) 787-0381" at bounding box center [156, 547] width 217 height 59
copy div "[PHONE_NUMBER]"
click at [1263, 18] on div "Edel John Suson Available | 2:26" at bounding box center [1245, 18] width 115 height 30
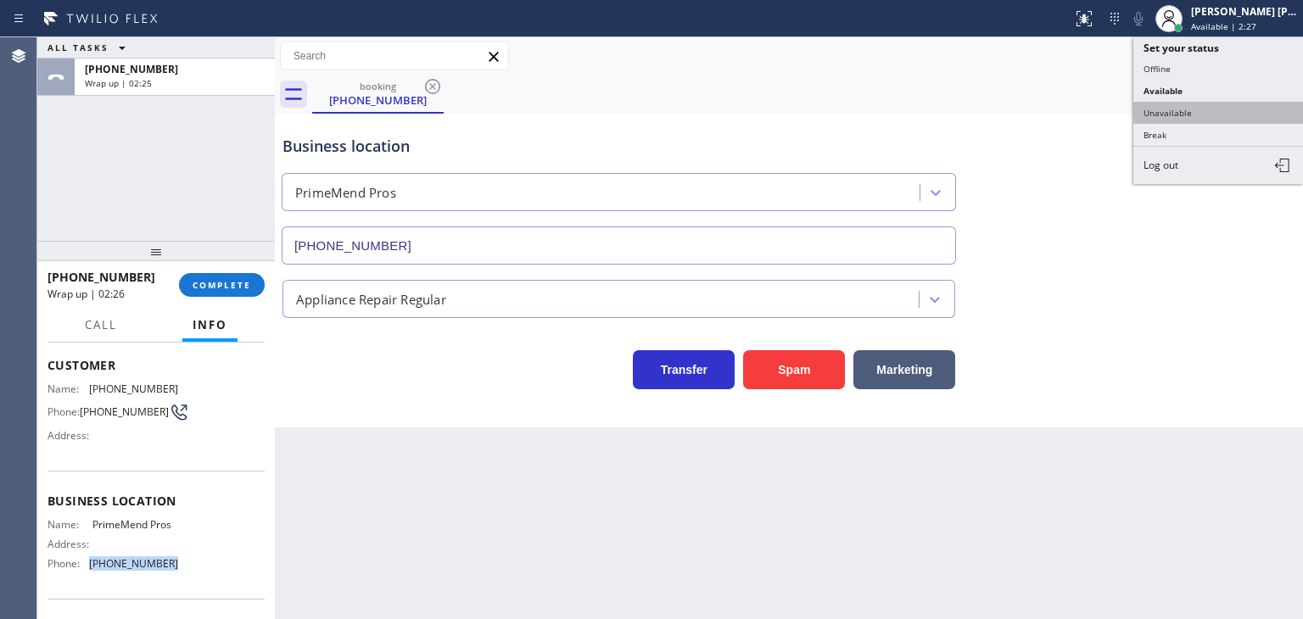
click at [1218, 108] on button "Unavailable" at bounding box center [1218, 113] width 170 height 22
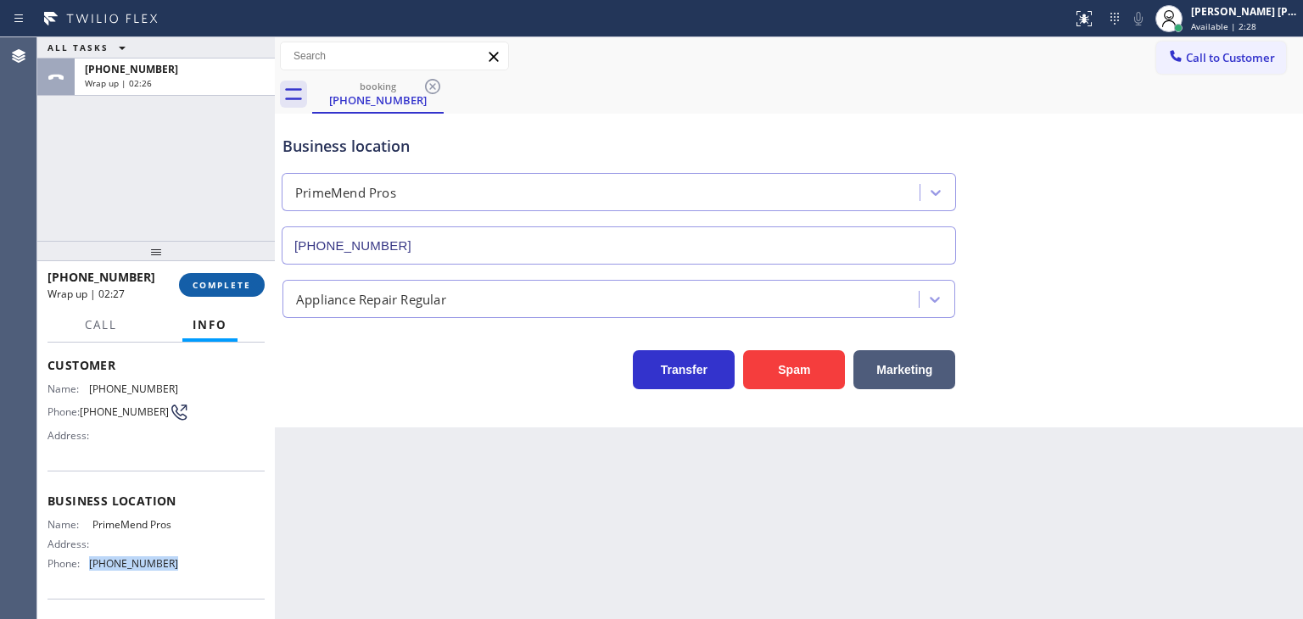
click at [222, 289] on span "COMPLETE" at bounding box center [222, 285] width 59 height 12
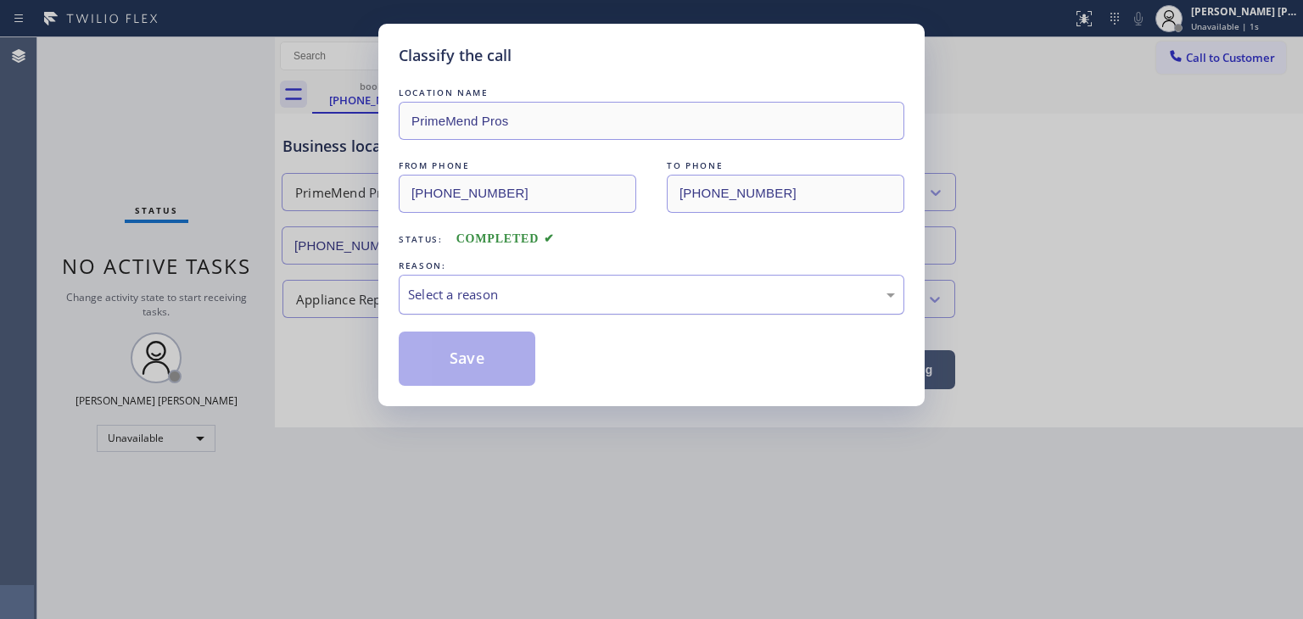
click at [461, 287] on div "Select a reason" at bounding box center [651, 295] width 487 height 20
click at [453, 361] on button "Save" at bounding box center [467, 359] width 137 height 54
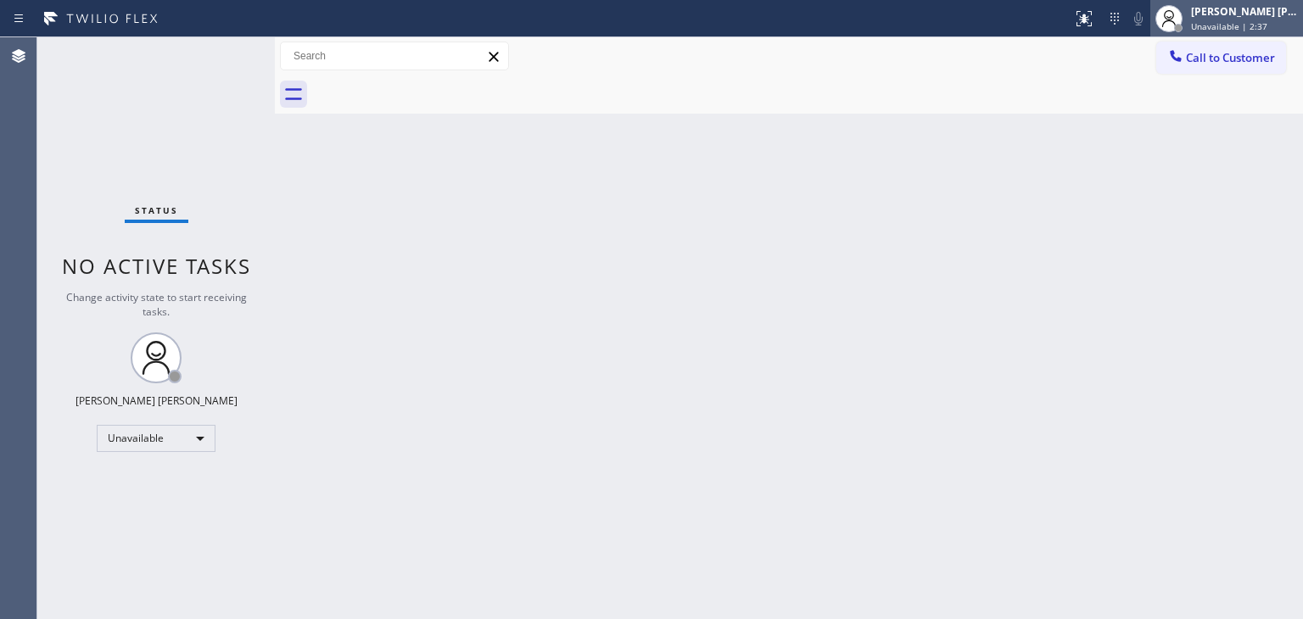
click at [1262, 13] on div "[PERSON_NAME] [PERSON_NAME]" at bounding box center [1244, 11] width 107 height 14
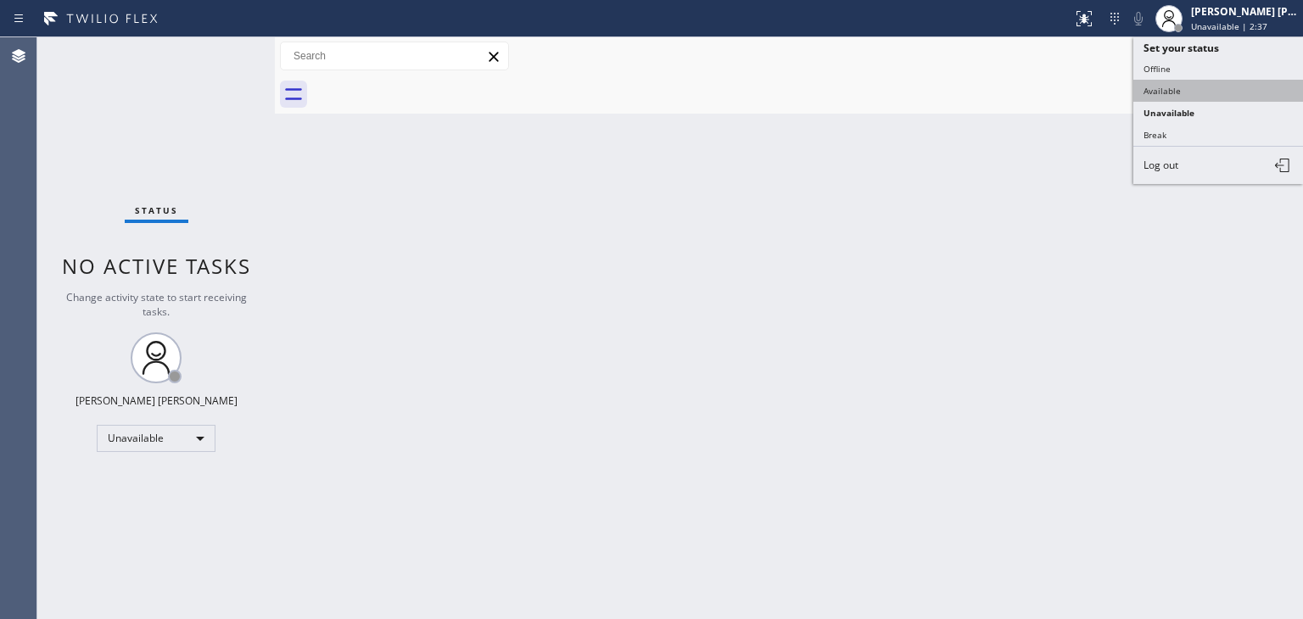
click at [1199, 82] on button "Available" at bounding box center [1218, 91] width 170 height 22
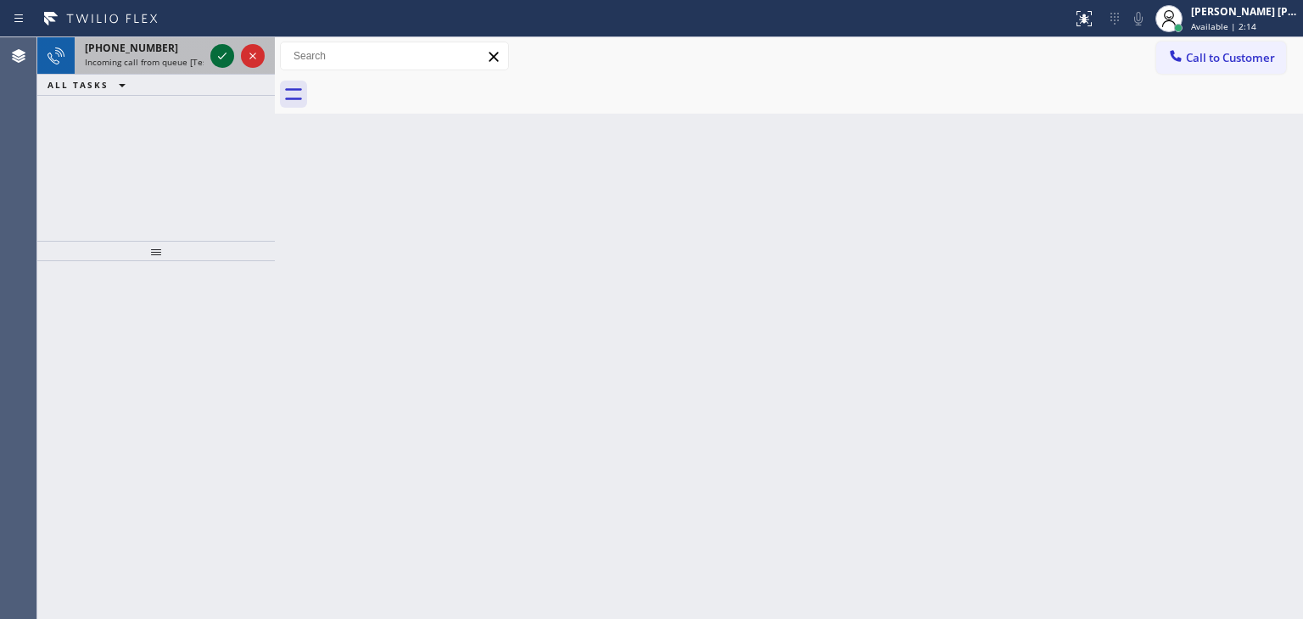
click at [222, 54] on icon at bounding box center [222, 56] width 20 height 20
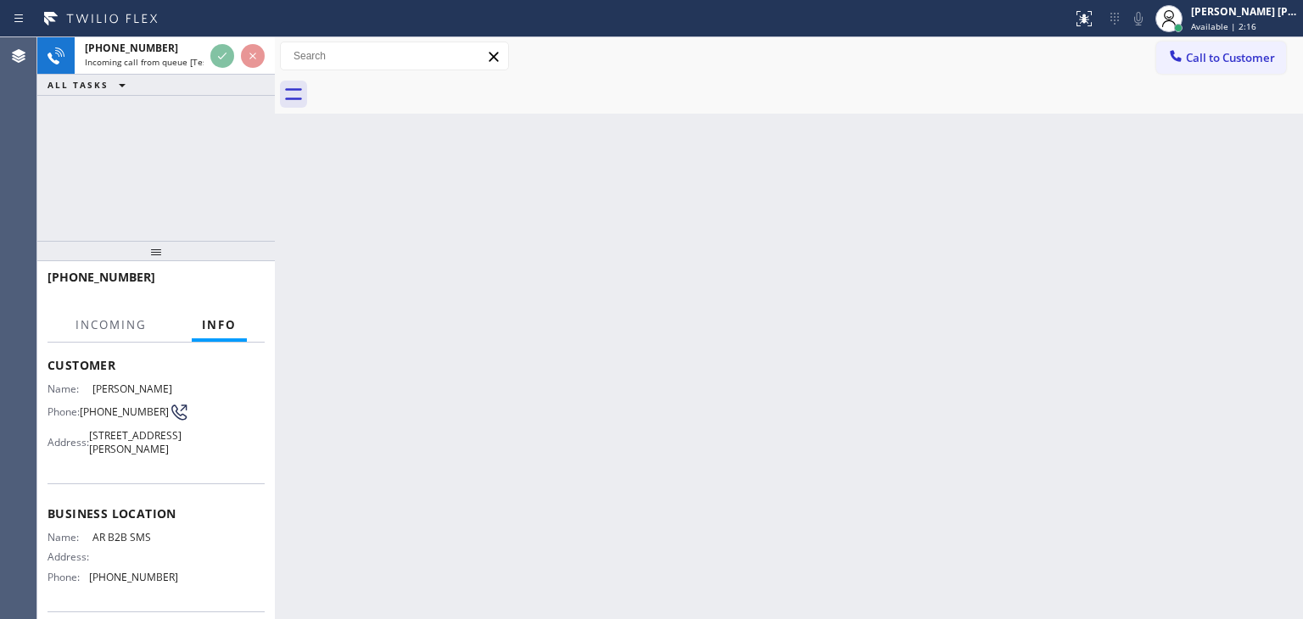
scroll to position [170, 0]
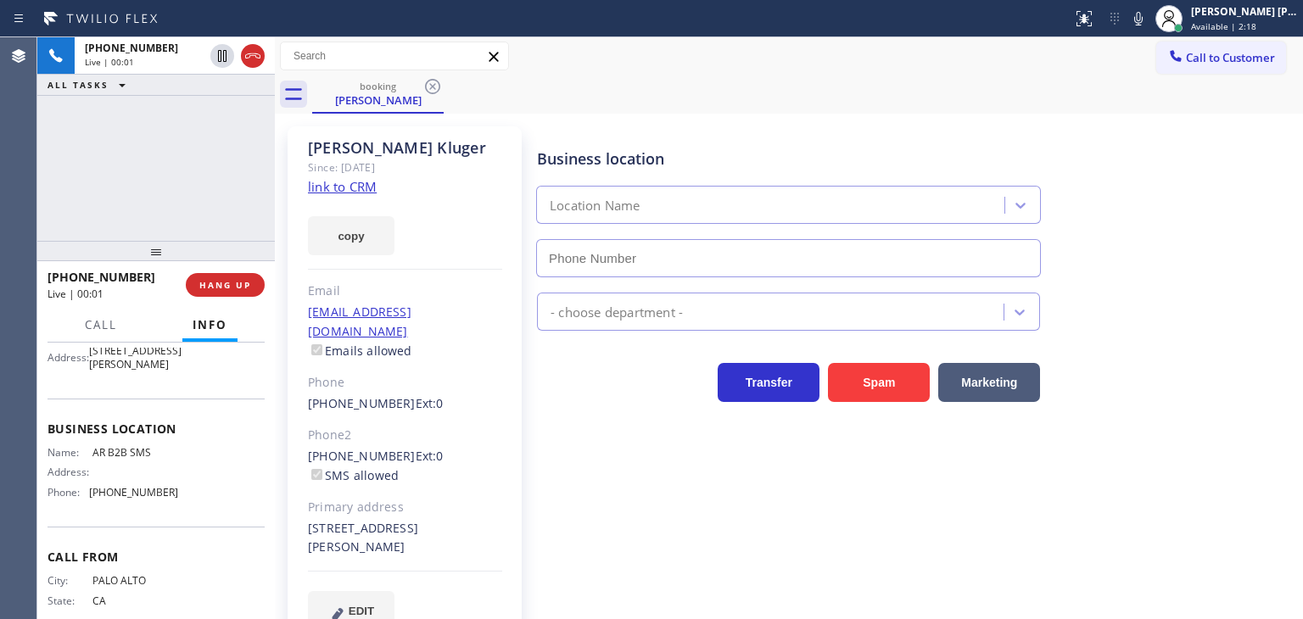
type input "(833) 692-2271"
click at [343, 186] on link "link to CRM" at bounding box center [342, 186] width 69 height 17
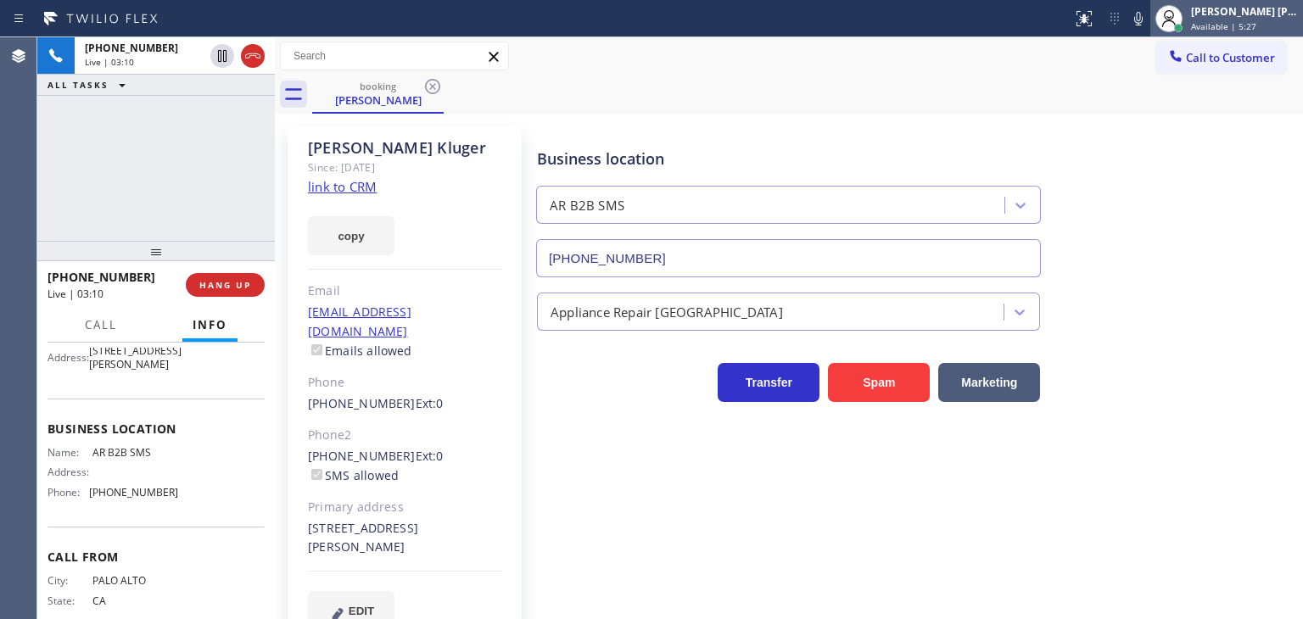
click at [1229, 23] on div "Edel John Suson Available | 5:27" at bounding box center [1245, 18] width 115 height 30
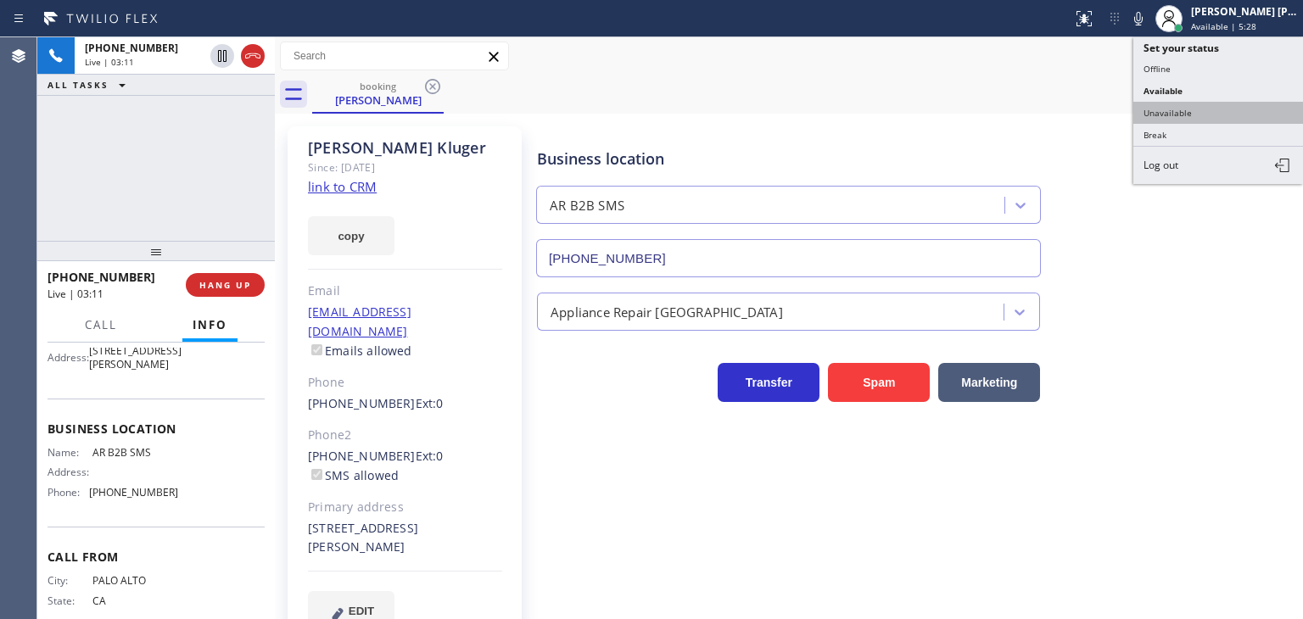
click at [1197, 111] on button "Unavailable" at bounding box center [1218, 113] width 170 height 22
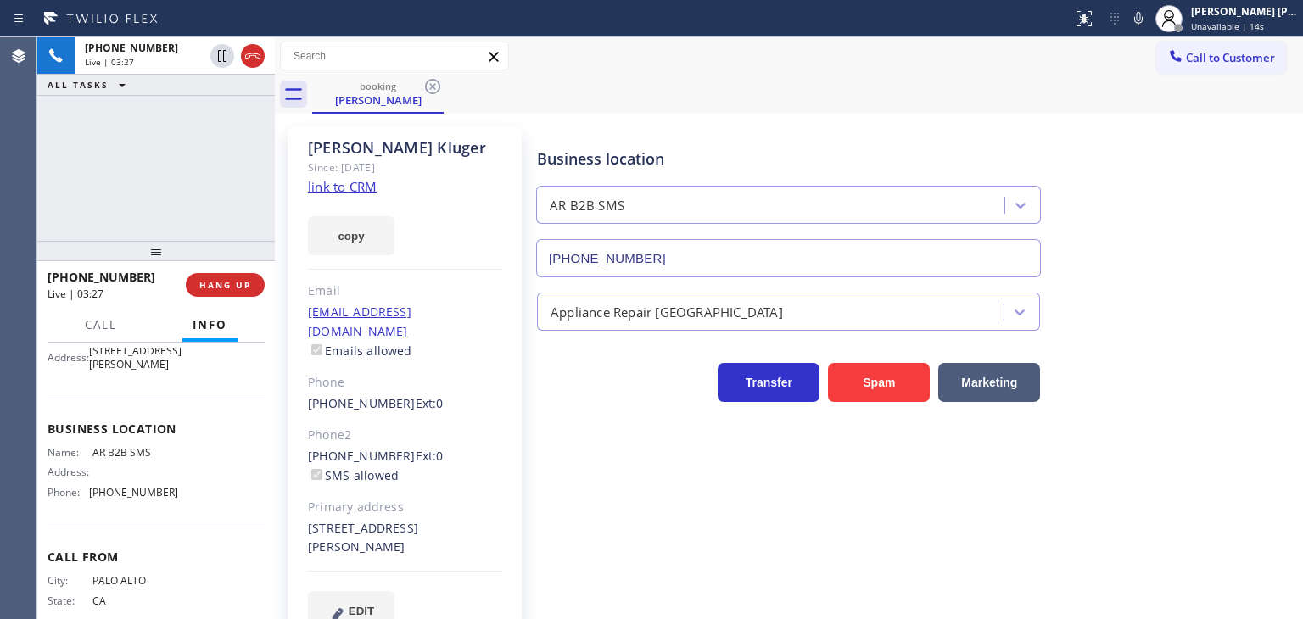
drag, startPoint x: 1277, startPoint y: 193, endPoint x: 1228, endPoint y: 115, distance: 92.5
click at [1277, 194] on div "Business location AR B2B SMS (833) 692-2271" at bounding box center [916, 201] width 765 height 154
click at [1149, 27] on icon at bounding box center [1138, 18] width 20 height 20
click at [1149, 21] on icon at bounding box center [1138, 18] width 20 height 20
click at [1143, 15] on icon at bounding box center [1138, 19] width 8 height 14
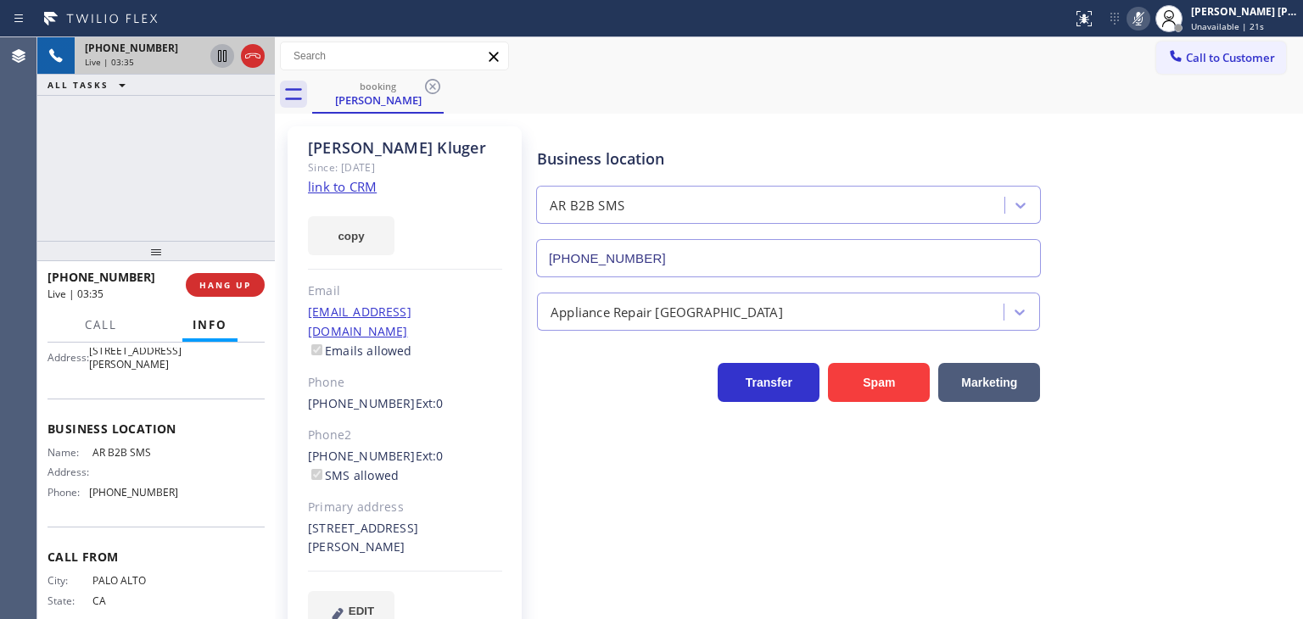
click at [226, 53] on icon at bounding box center [222, 56] width 20 height 20
click at [1255, 198] on div "Business location AR B2B SMS (833) 692-2271" at bounding box center [916, 201] width 765 height 154
click at [1149, 23] on icon at bounding box center [1138, 18] width 20 height 20
click at [224, 59] on icon at bounding box center [222, 56] width 12 height 12
click at [1256, 24] on span "Unavailable | 3:16" at bounding box center [1229, 26] width 76 height 12
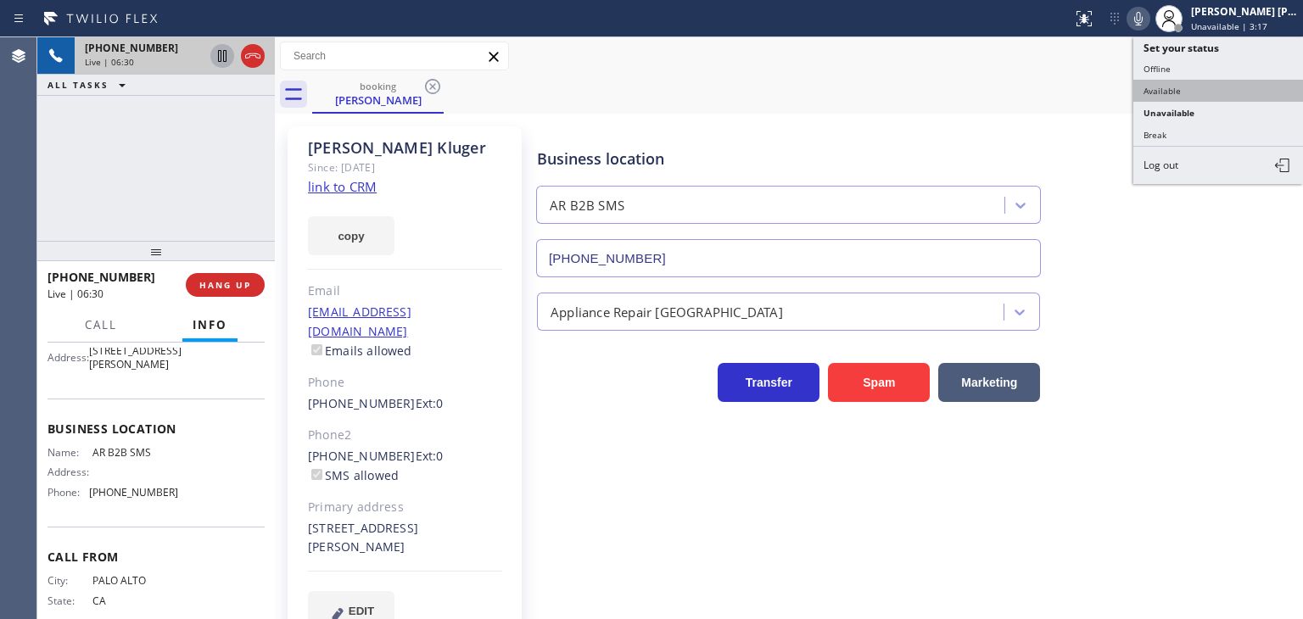
click at [1197, 85] on button "Available" at bounding box center [1218, 91] width 170 height 22
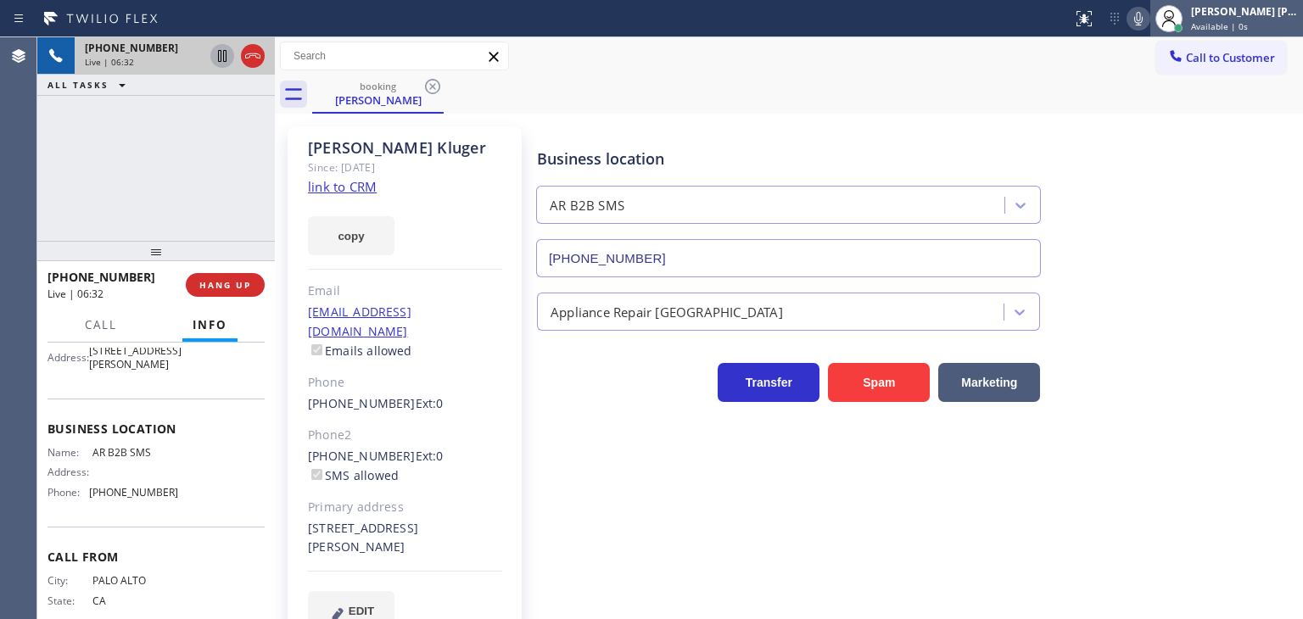
click at [1248, 20] on span "Available | 0s" at bounding box center [1219, 26] width 57 height 12
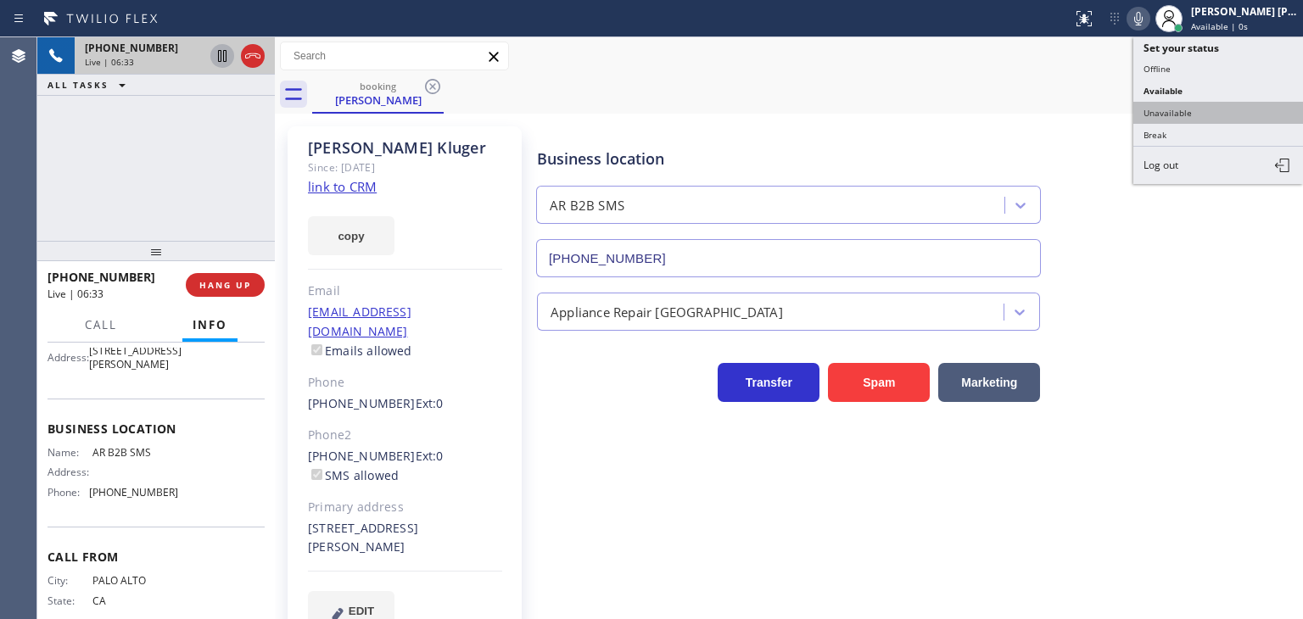
click at [1198, 107] on button "Unavailable" at bounding box center [1218, 113] width 170 height 22
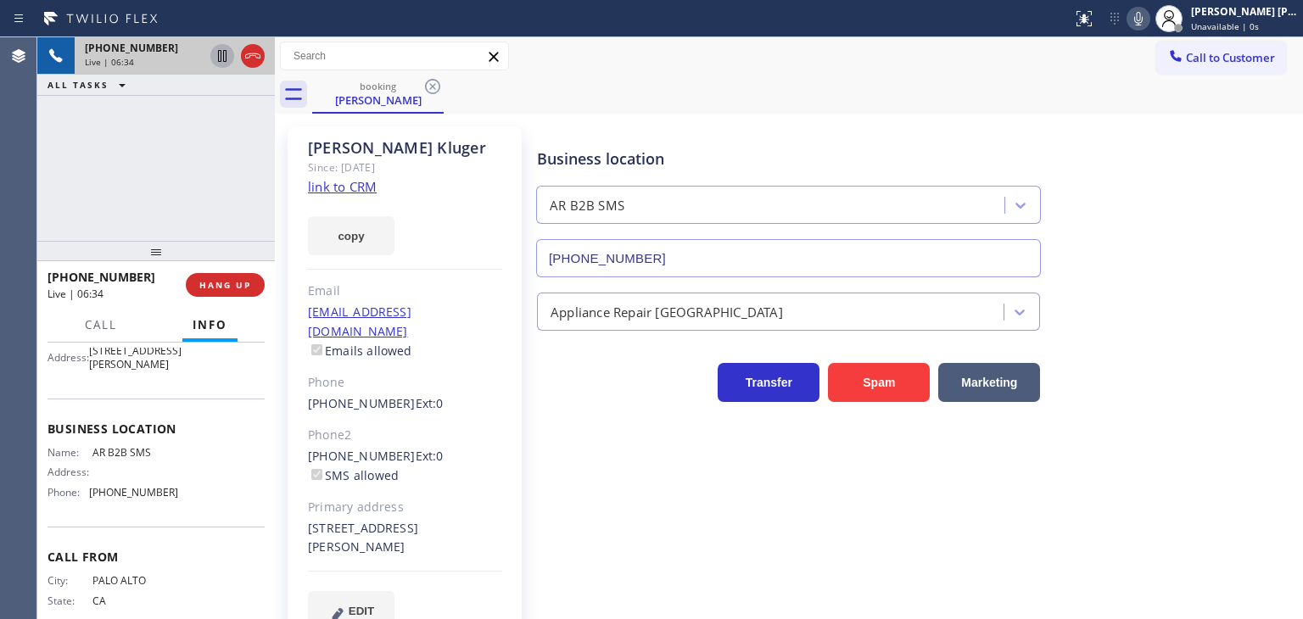
click at [1149, 18] on icon at bounding box center [1138, 18] width 20 height 20
click at [224, 48] on icon at bounding box center [222, 56] width 20 height 20
drag, startPoint x: 1227, startPoint y: 182, endPoint x: 1220, endPoint y: 141, distance: 42.3
click at [1226, 181] on div "Business location AR B2B SMS (833) 692-2271" at bounding box center [916, 201] width 765 height 154
click at [1150, 28] on button at bounding box center [1139, 19] width 24 height 24
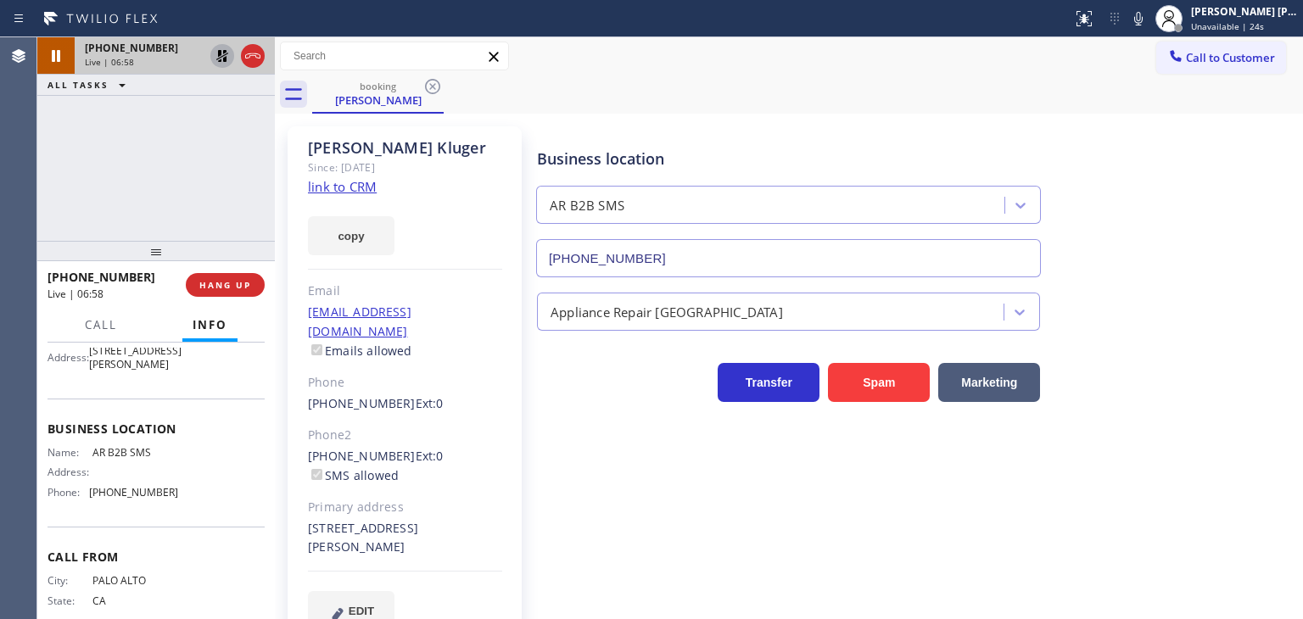
click at [222, 51] on icon at bounding box center [222, 56] width 20 height 20
drag, startPoint x: 1248, startPoint y: 154, endPoint x: 1240, endPoint y: 144, distance: 12.1
click at [1247, 154] on div "Business location AR B2B SMS (833) 692-2271" at bounding box center [916, 201] width 765 height 154
click at [1149, 27] on icon at bounding box center [1138, 18] width 20 height 20
click at [1149, 14] on icon at bounding box center [1138, 18] width 20 height 20
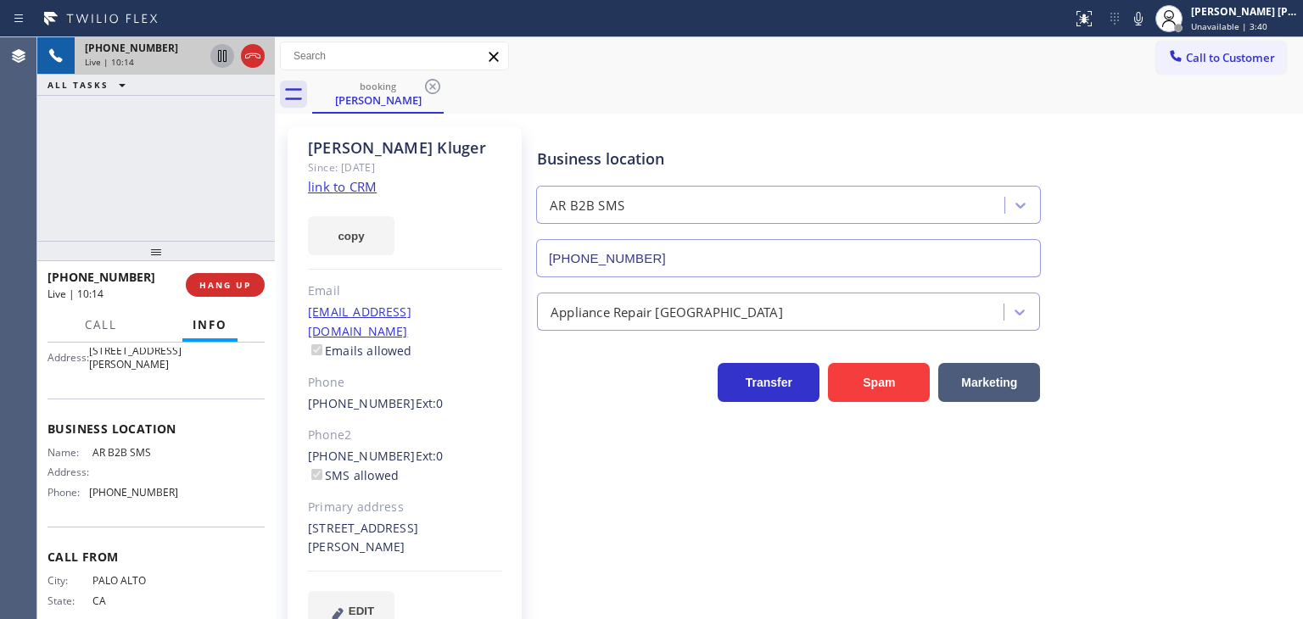
click at [1237, 226] on div "Business location AR B2B SMS (833) 692-2271" at bounding box center [916, 201] width 765 height 154
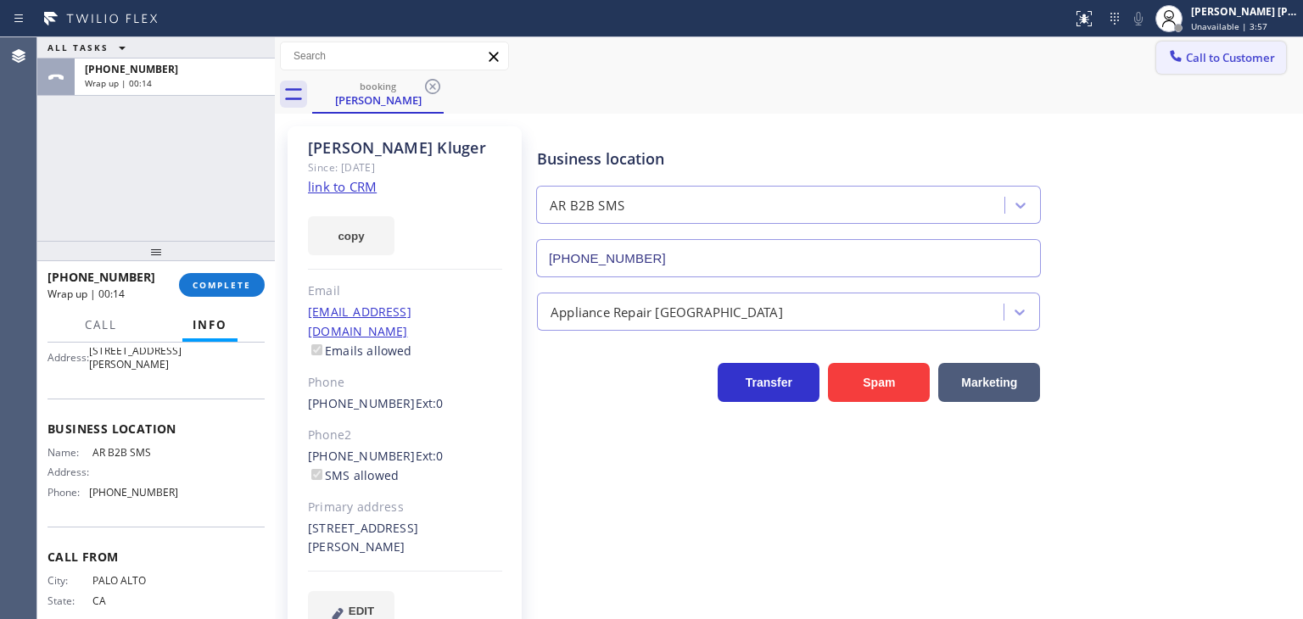
click at [1186, 61] on span "Call to Customer" at bounding box center [1230, 57] width 89 height 15
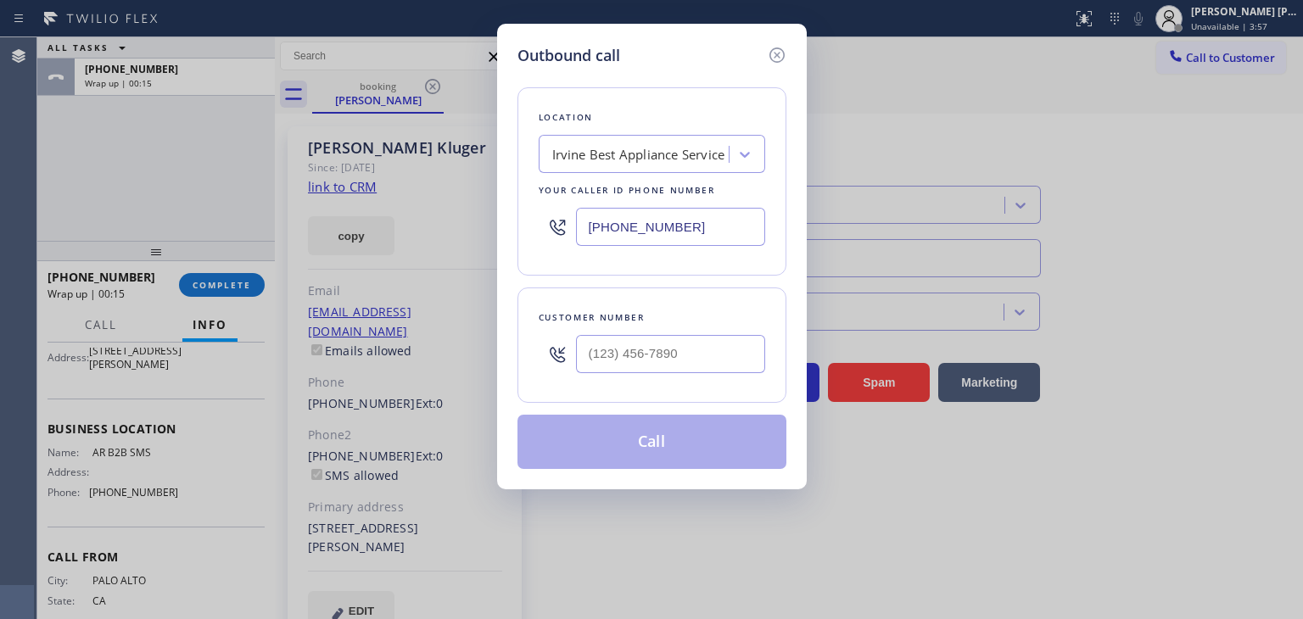
drag, startPoint x: 741, startPoint y: 232, endPoint x: 469, endPoint y: 224, distance: 272.4
click at [469, 224] on div "Outbound call Location Irvine Best Appliance Service Your caller id phone numbe…" at bounding box center [651, 309] width 1303 height 619
paste input "54) 787-0381"
type input "[PHONE_NUMBER]"
type input "(___) ___-____"
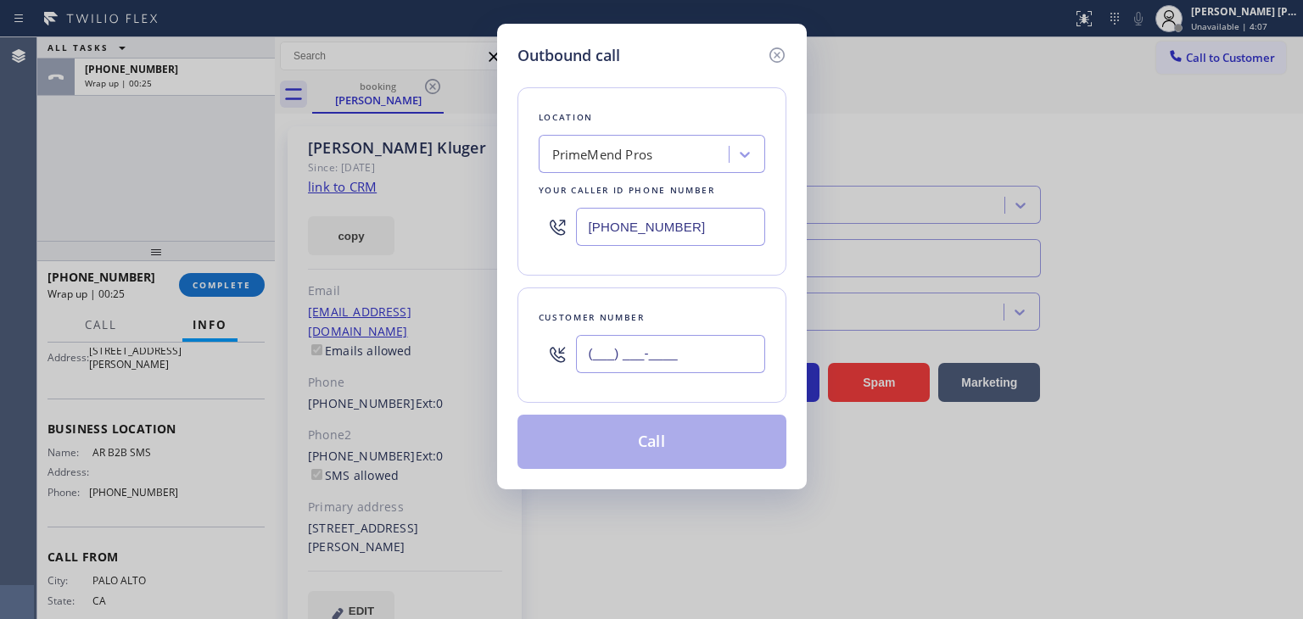
click at [668, 355] on input "(___) ___-____" at bounding box center [670, 354] width 189 height 38
paste input "305) 799-7299"
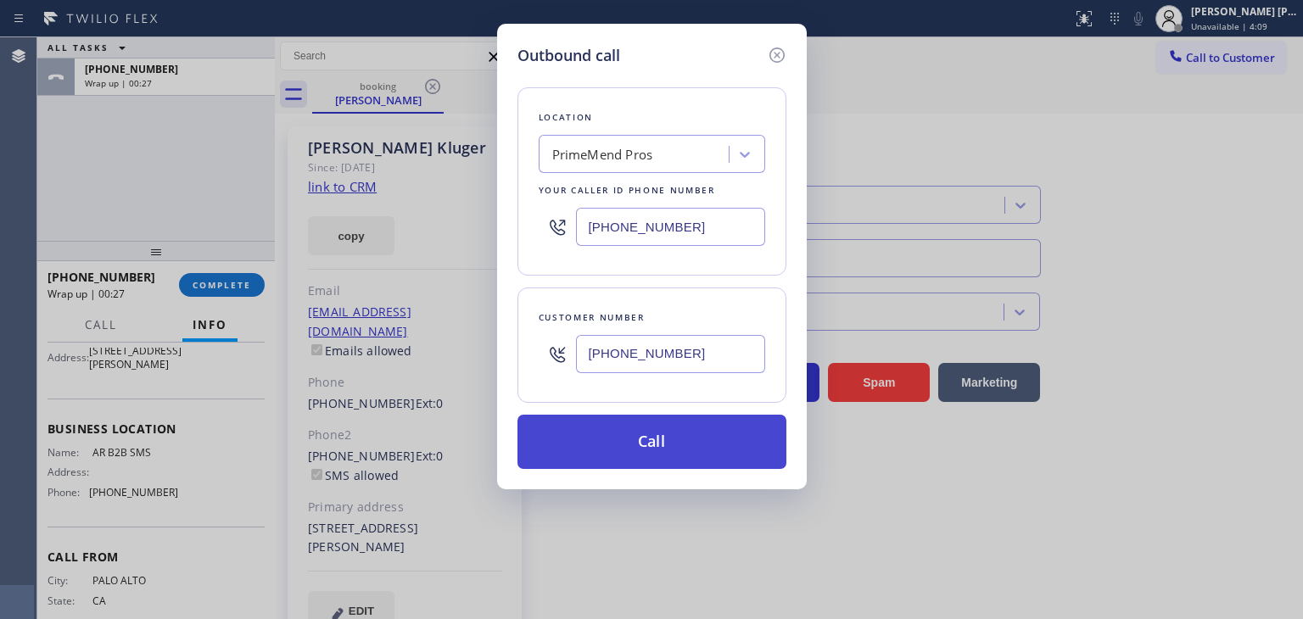
type input "[PHONE_NUMBER]"
click at [675, 453] on button "Call" at bounding box center [651, 442] width 269 height 54
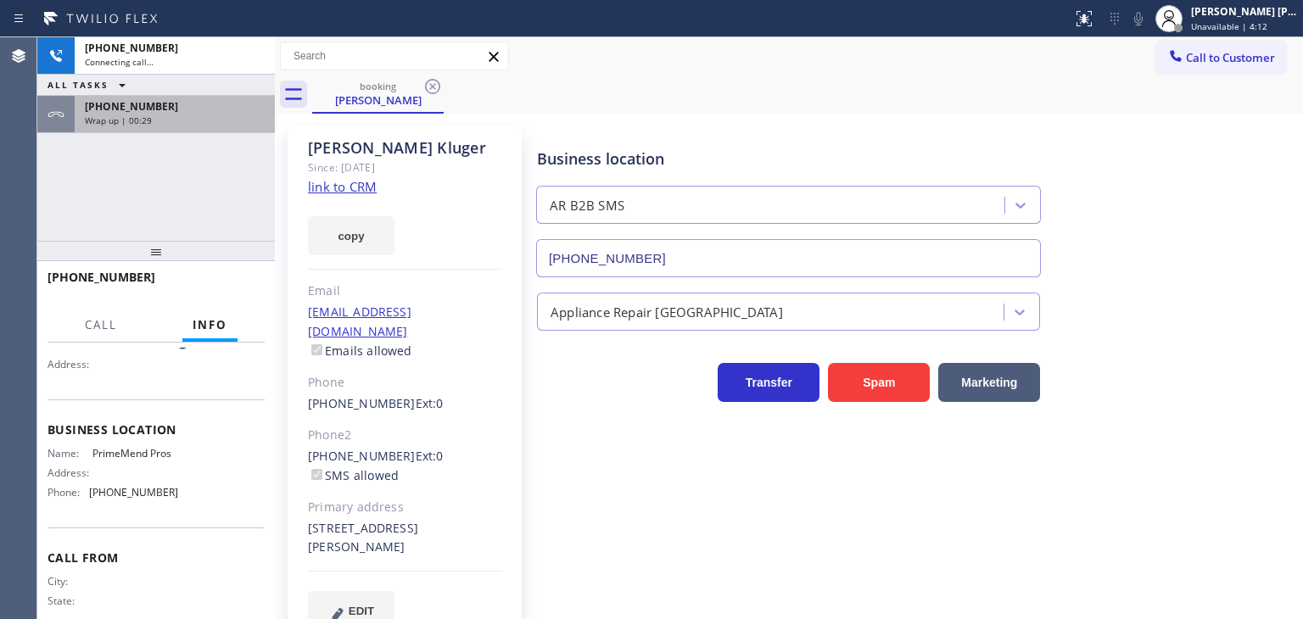
click at [187, 119] on div "Wrap up | 00:29" at bounding box center [175, 121] width 180 height 12
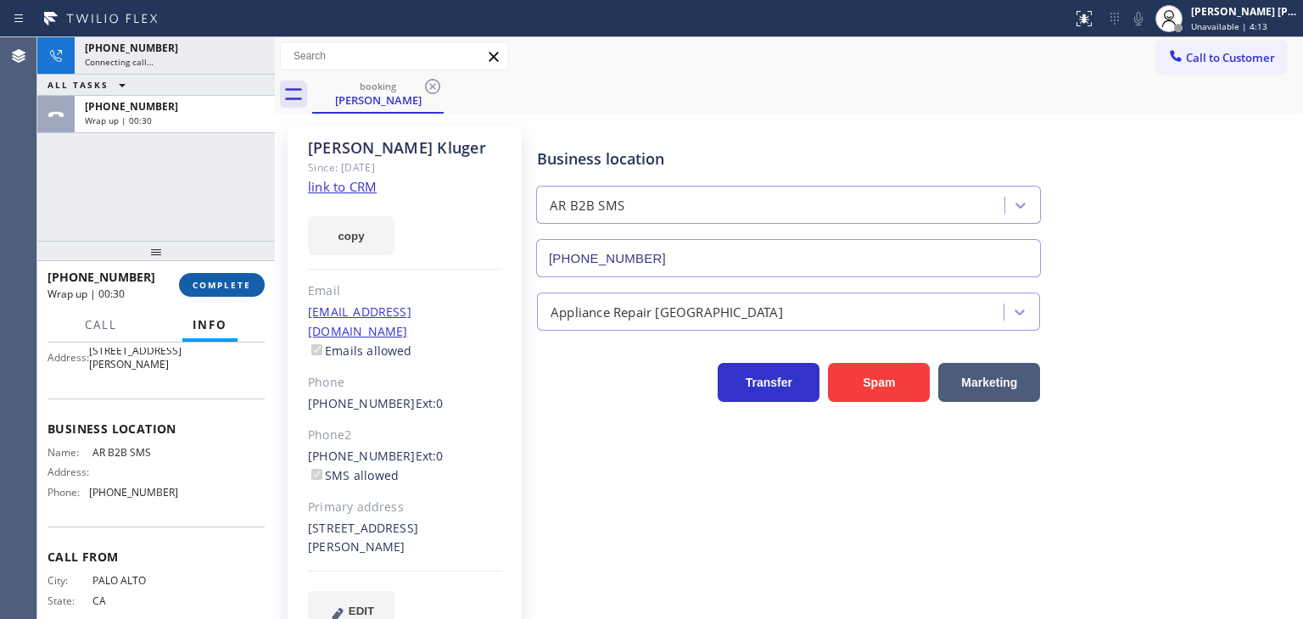
click at [234, 282] on span "COMPLETE" at bounding box center [222, 285] width 59 height 12
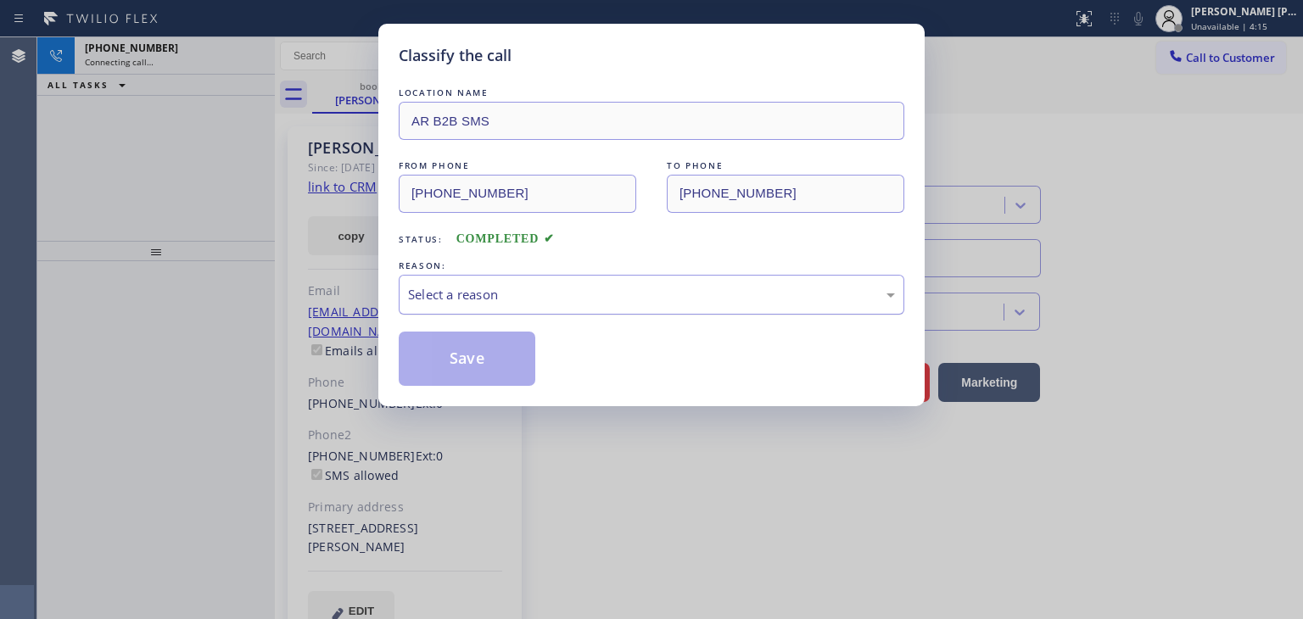
click at [460, 293] on div "Select a reason" at bounding box center [651, 295] width 487 height 20
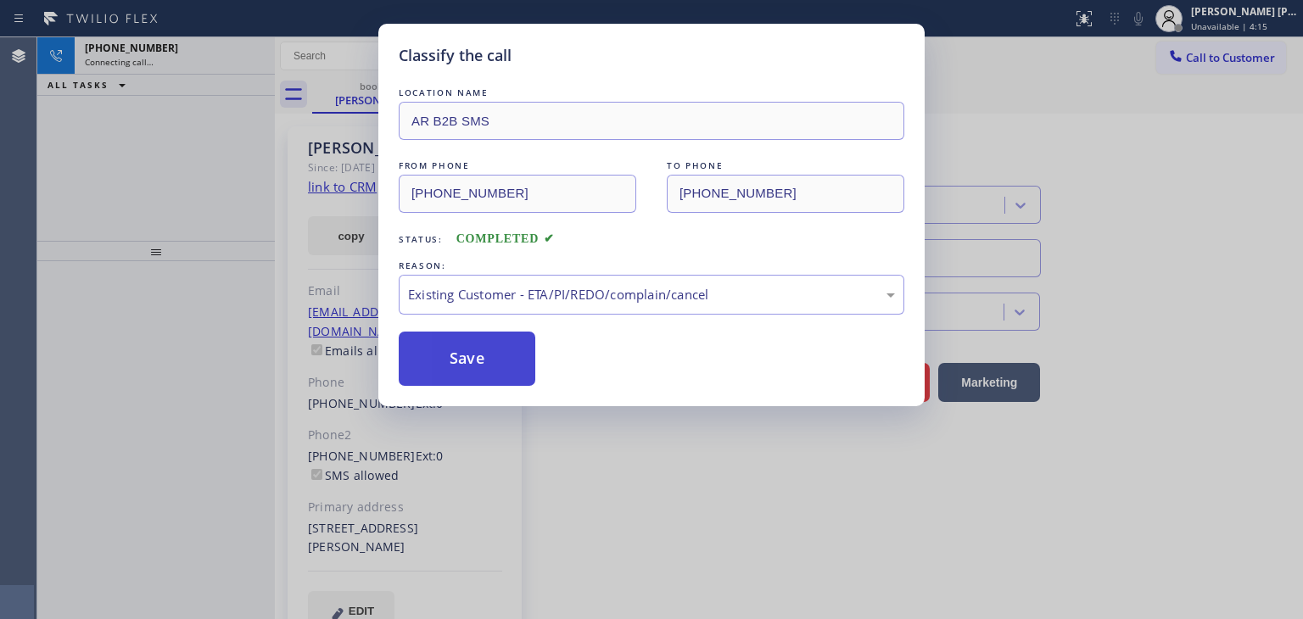
click at [484, 361] on button "Save" at bounding box center [467, 359] width 137 height 54
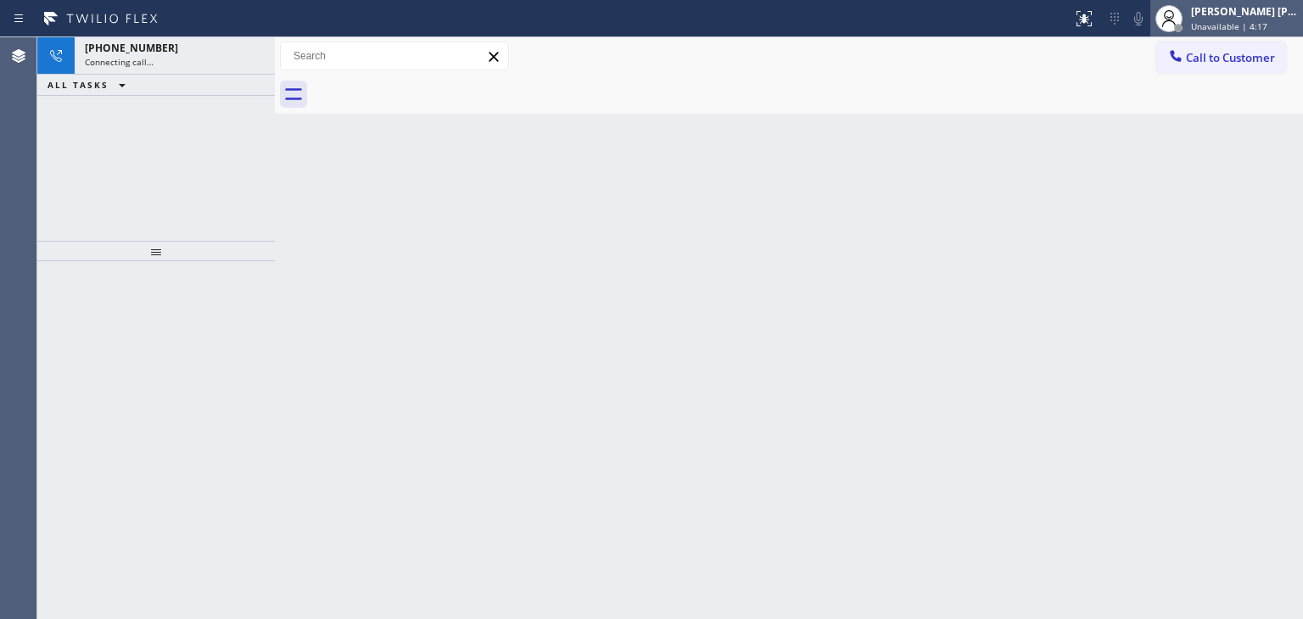
click at [1255, 14] on div "[PERSON_NAME] [PERSON_NAME]" at bounding box center [1244, 11] width 107 height 14
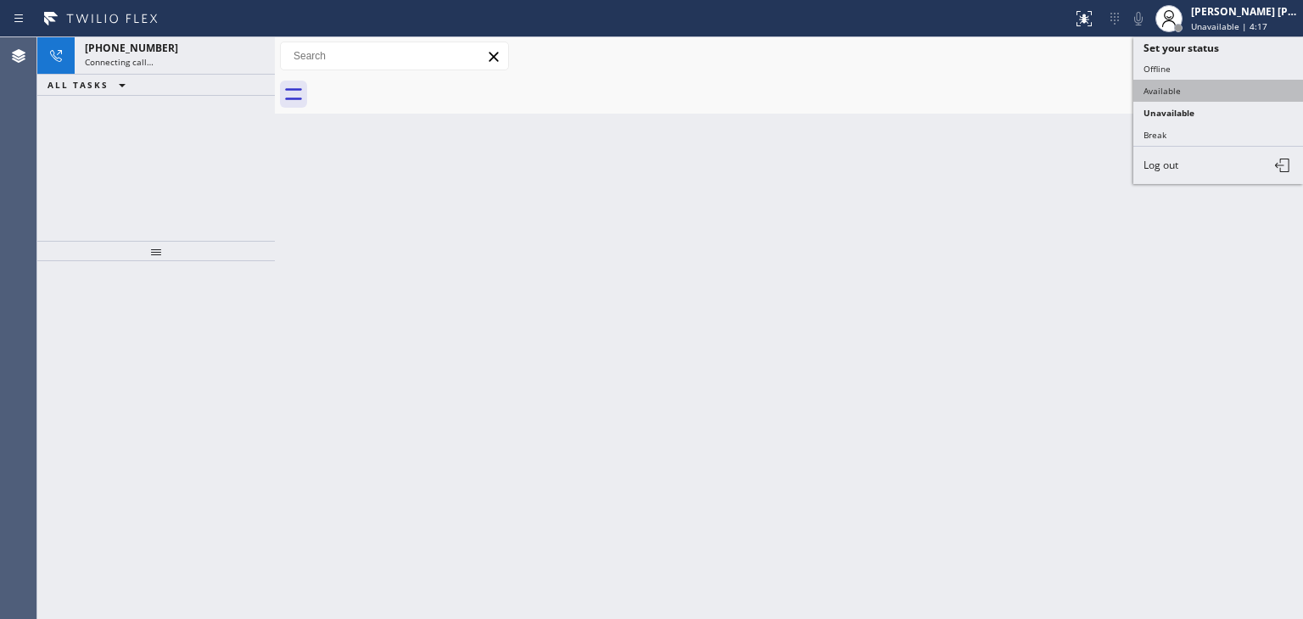
click at [1236, 91] on button "Available" at bounding box center [1218, 91] width 170 height 22
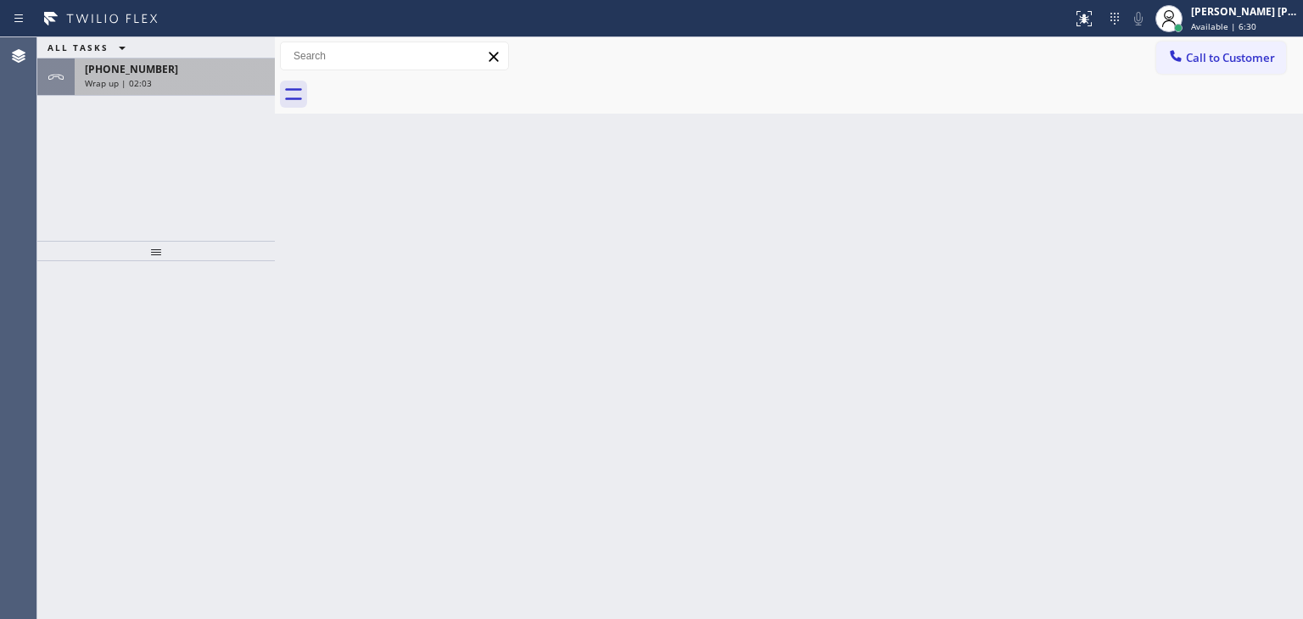
click at [200, 71] on div "[PHONE_NUMBER]" at bounding box center [175, 69] width 180 height 14
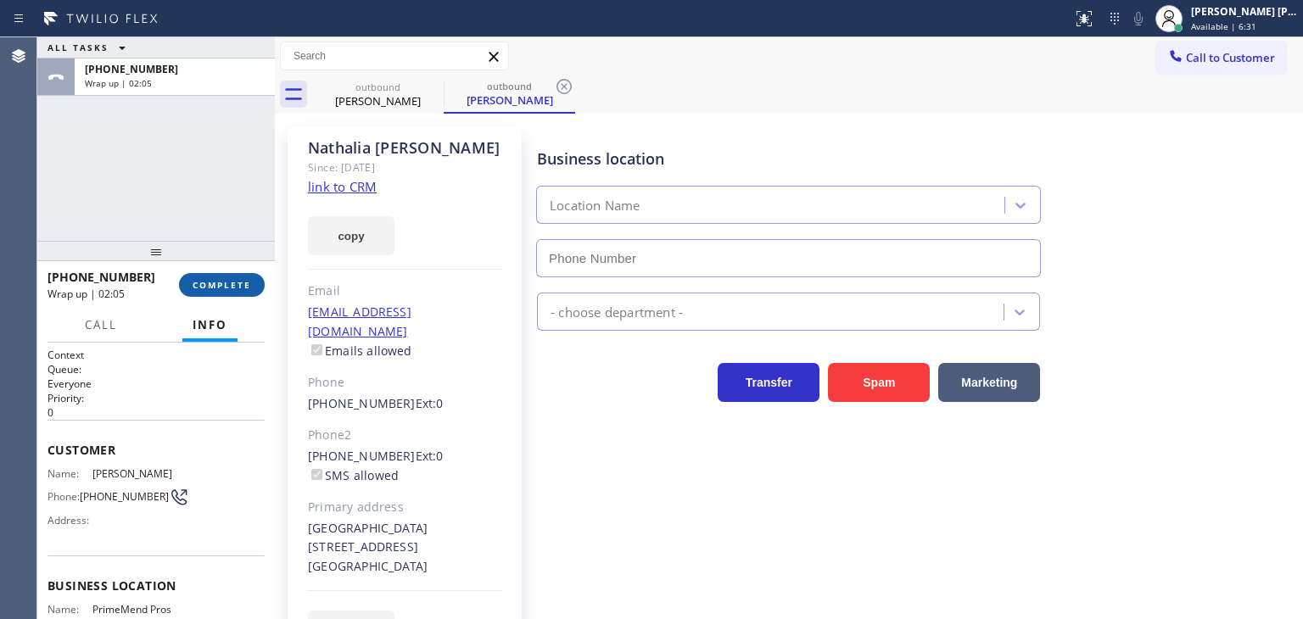
click at [236, 285] on span "COMPLETE" at bounding box center [222, 285] width 59 height 12
type input "[PHONE_NUMBER]"
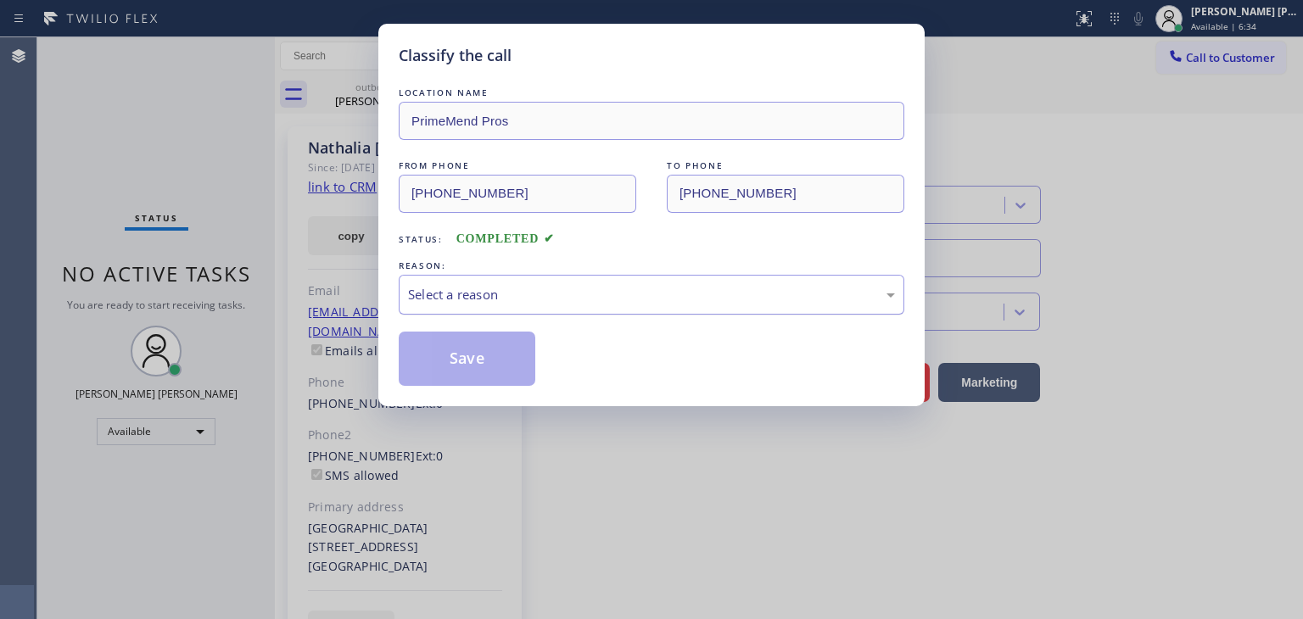
click at [503, 304] on div "Select a reason" at bounding box center [652, 295] width 506 height 40
click at [475, 355] on button "Save" at bounding box center [467, 359] width 137 height 54
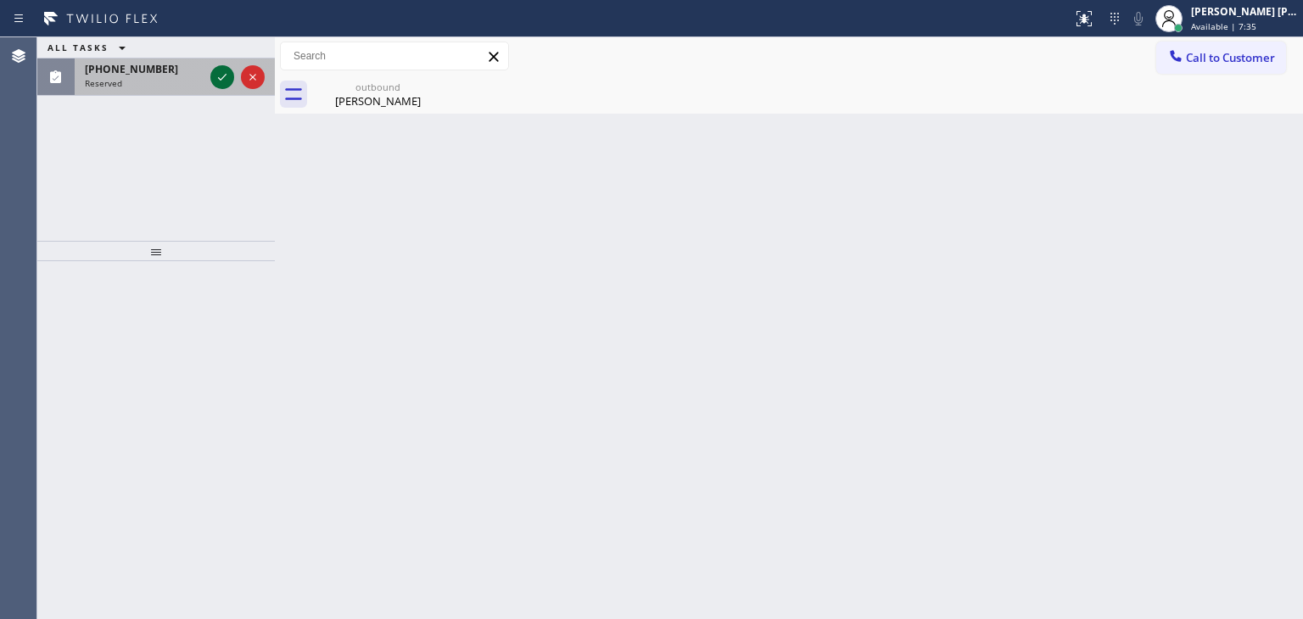
click at [230, 72] on icon at bounding box center [222, 77] width 20 height 20
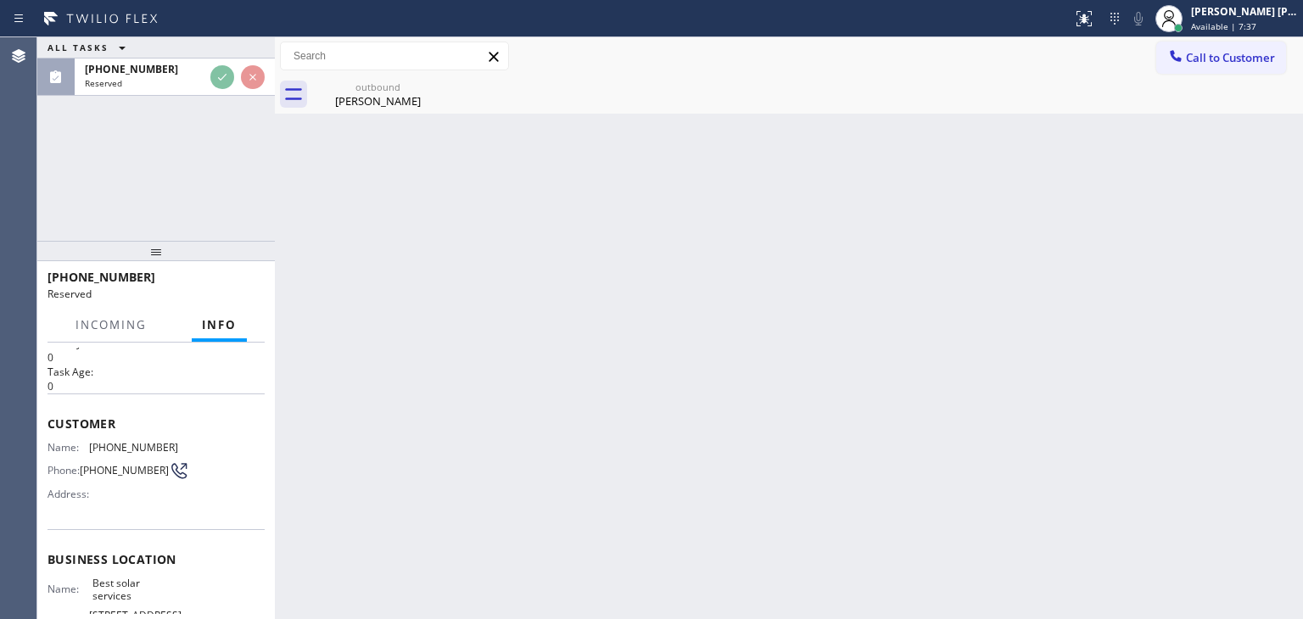
scroll to position [85, 0]
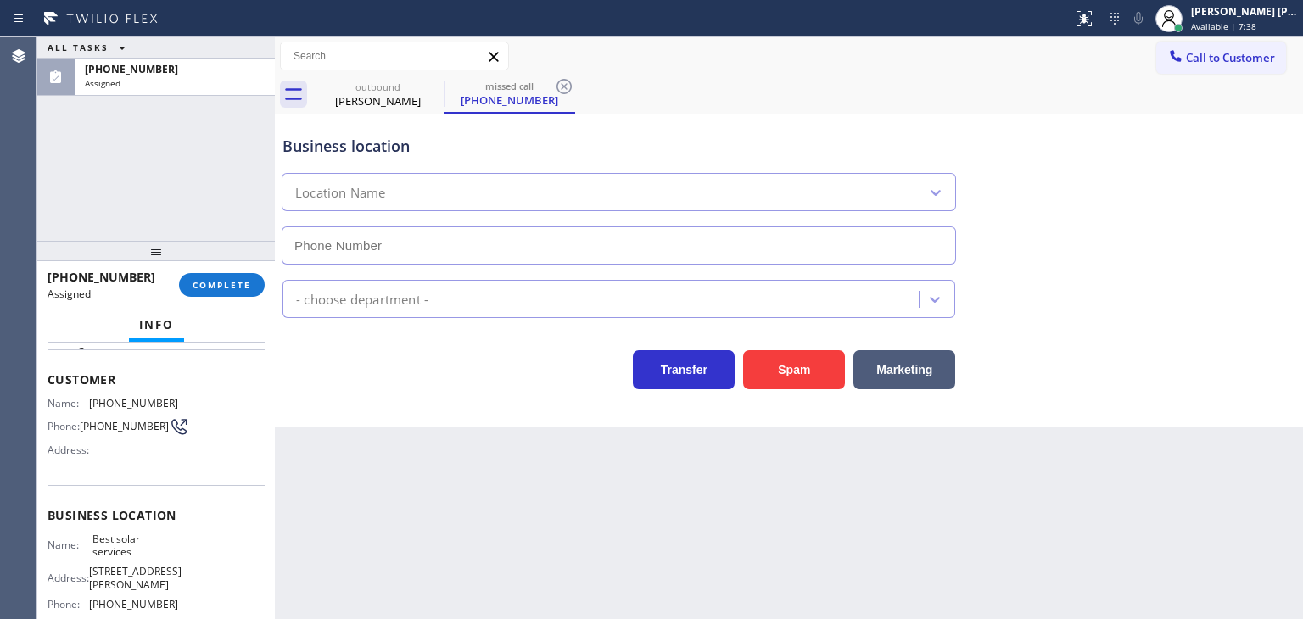
type input "(310) 553-3300"
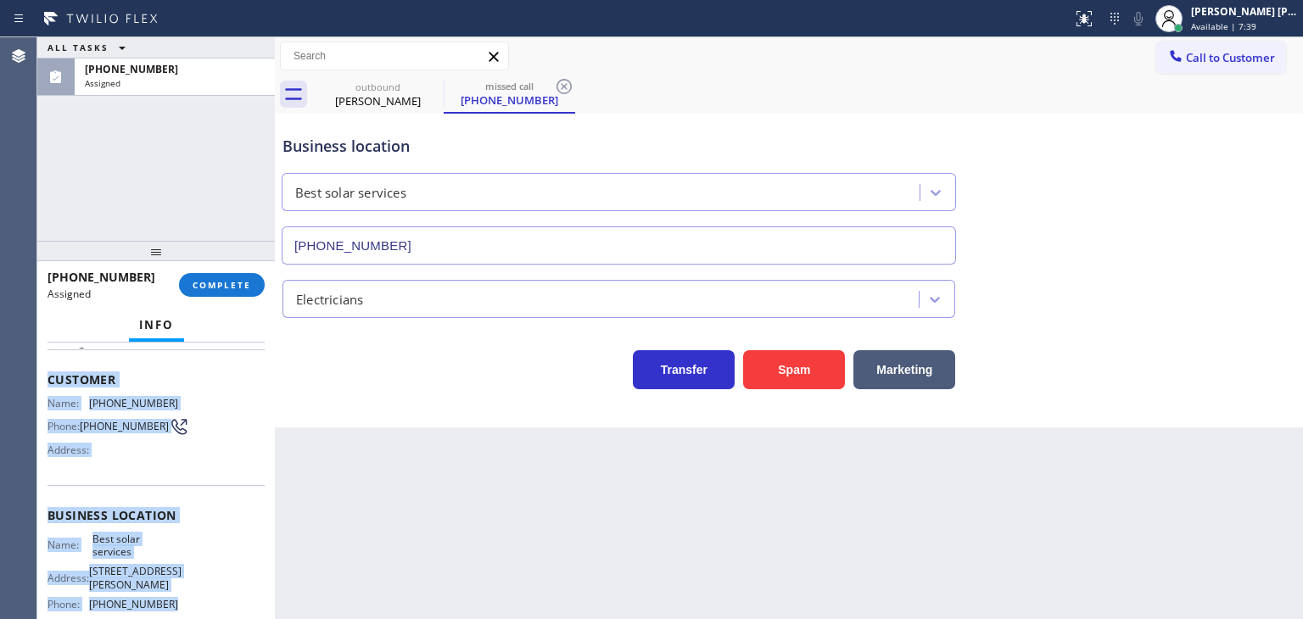
drag, startPoint x: 181, startPoint y: 588, endPoint x: 45, endPoint y: 377, distance: 250.4
click at [45, 377] on div "Context Queue: Electrical Priority: 0 Task Age: Customer Name: (226) 498-0028 P…" at bounding box center [156, 481] width 238 height 277
copy div "Customer Name: (226) 498-0028 Phone: (226) 498-0028 Address: Business location …"
click at [221, 278] on button "COMPLETE" at bounding box center [222, 285] width 86 height 24
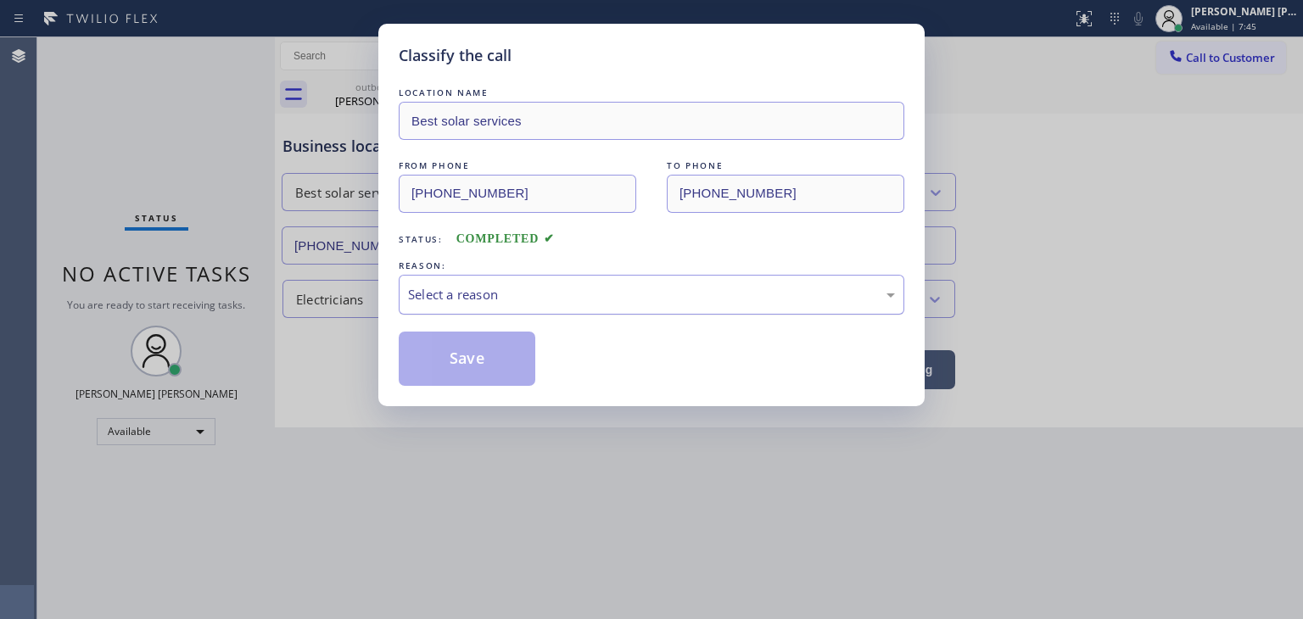
click at [558, 289] on div "Select a reason" at bounding box center [651, 295] width 487 height 20
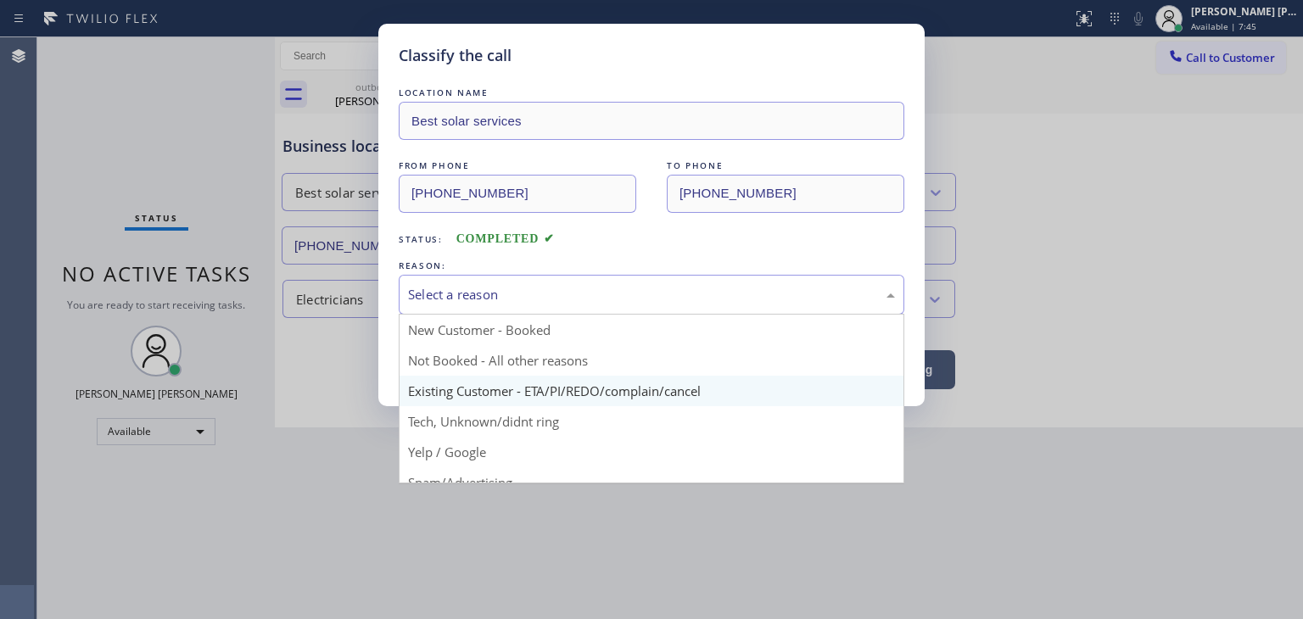
scroll to position [106, 0]
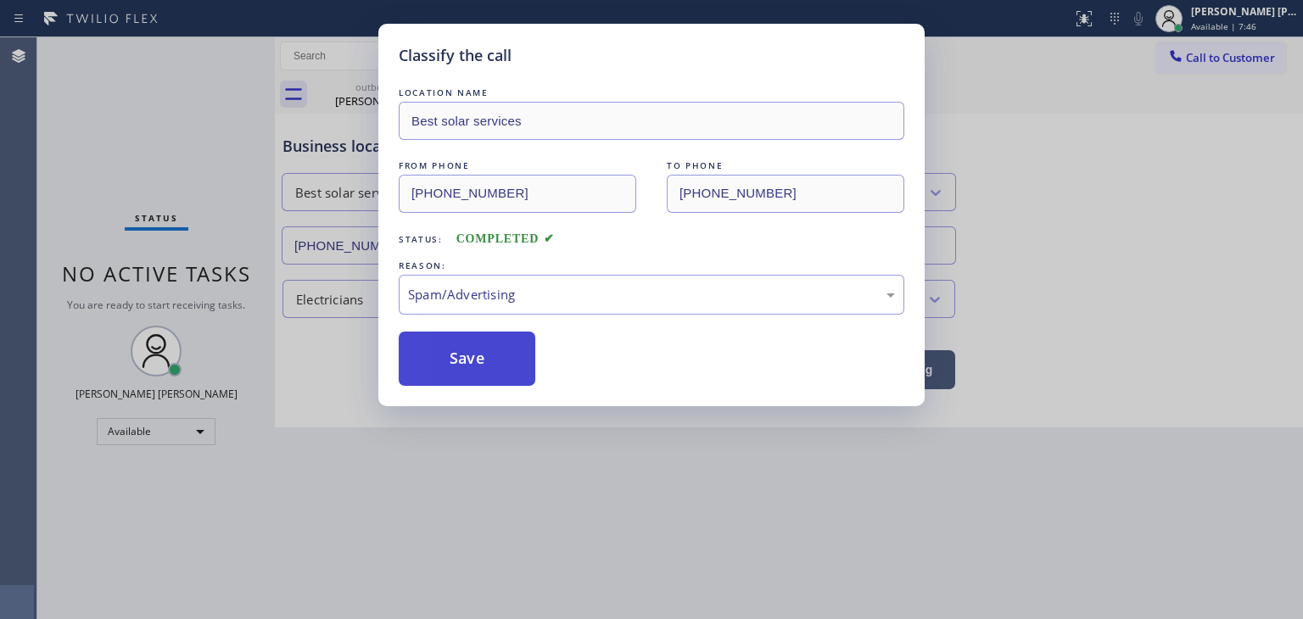
click at [484, 355] on button "Save" at bounding box center [467, 359] width 137 height 54
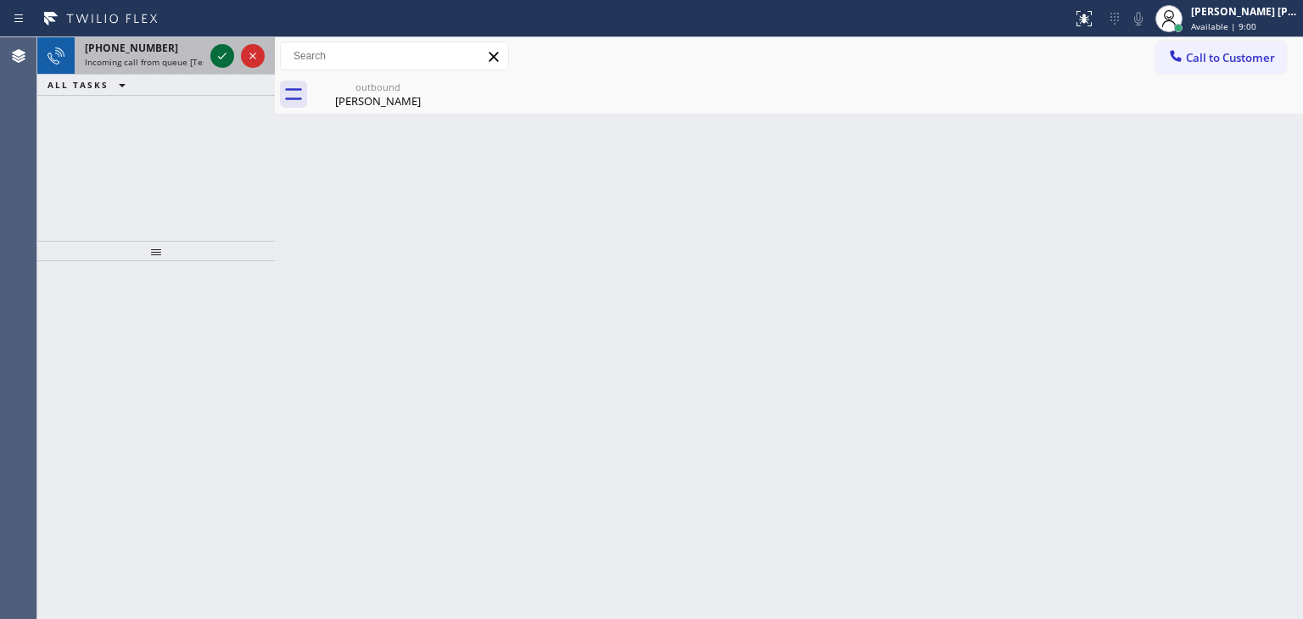
click at [223, 52] on icon at bounding box center [222, 56] width 20 height 20
click at [224, 59] on icon at bounding box center [222, 56] width 20 height 20
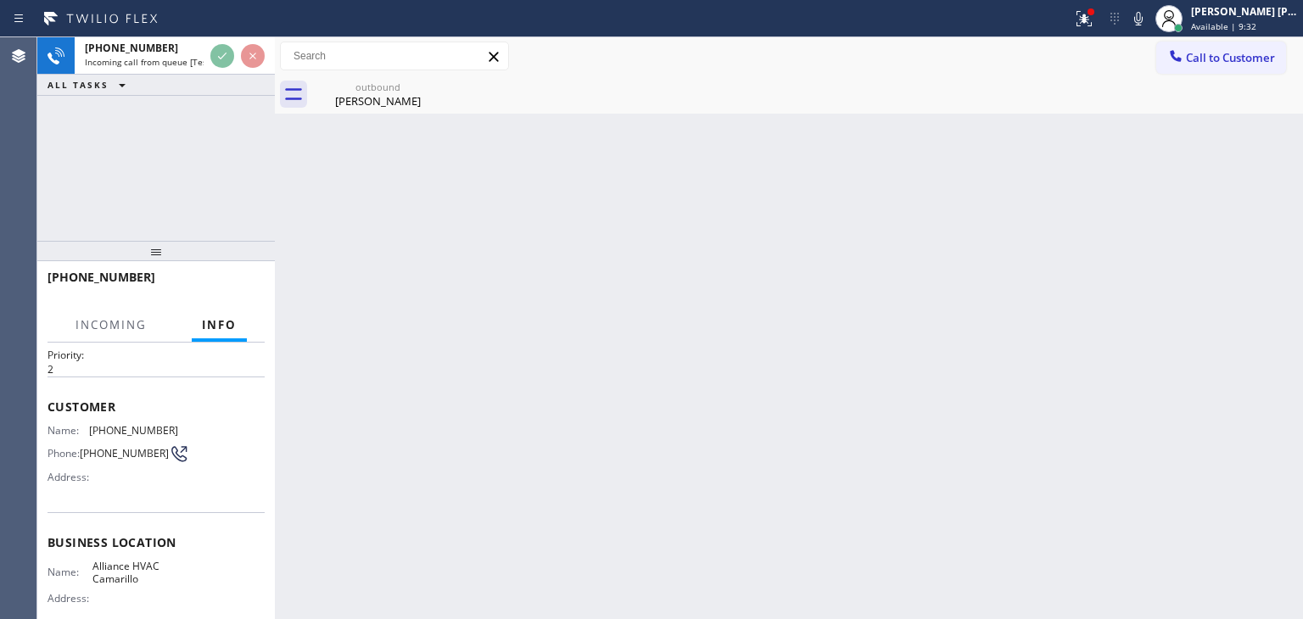
scroll to position [85, 0]
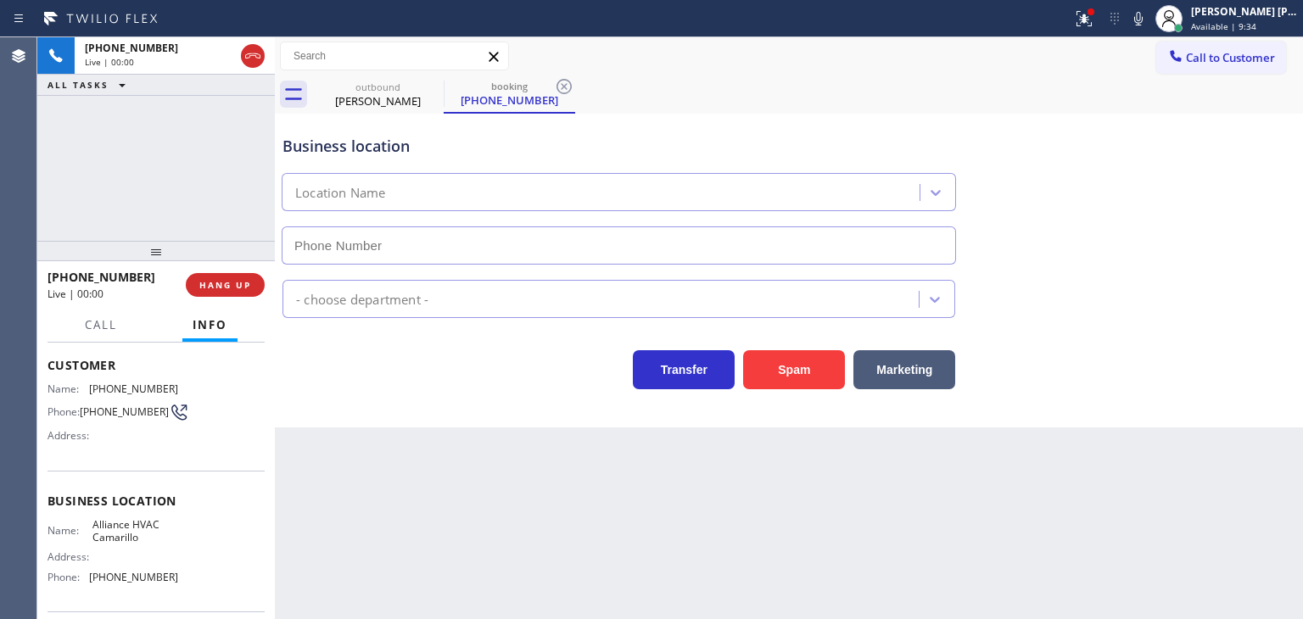
type input "(805) 323-9222"
click at [1177, 10] on div at bounding box center [1168, 18] width 37 height 37
click at [1149, 28] on icon at bounding box center [1138, 18] width 20 height 20
click at [1211, 171] on div "Business location Alliance HVAC Camarillo (805) 323-9222" at bounding box center [789, 188] width 1020 height 154
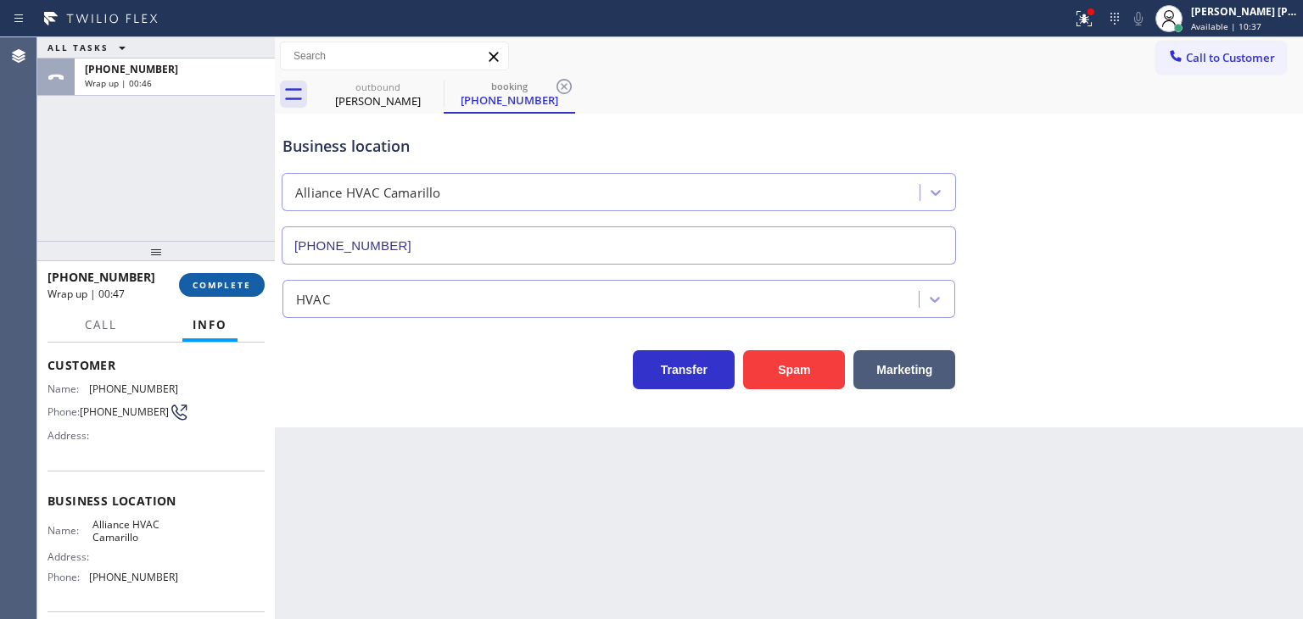
click at [248, 285] on span "COMPLETE" at bounding box center [222, 285] width 59 height 12
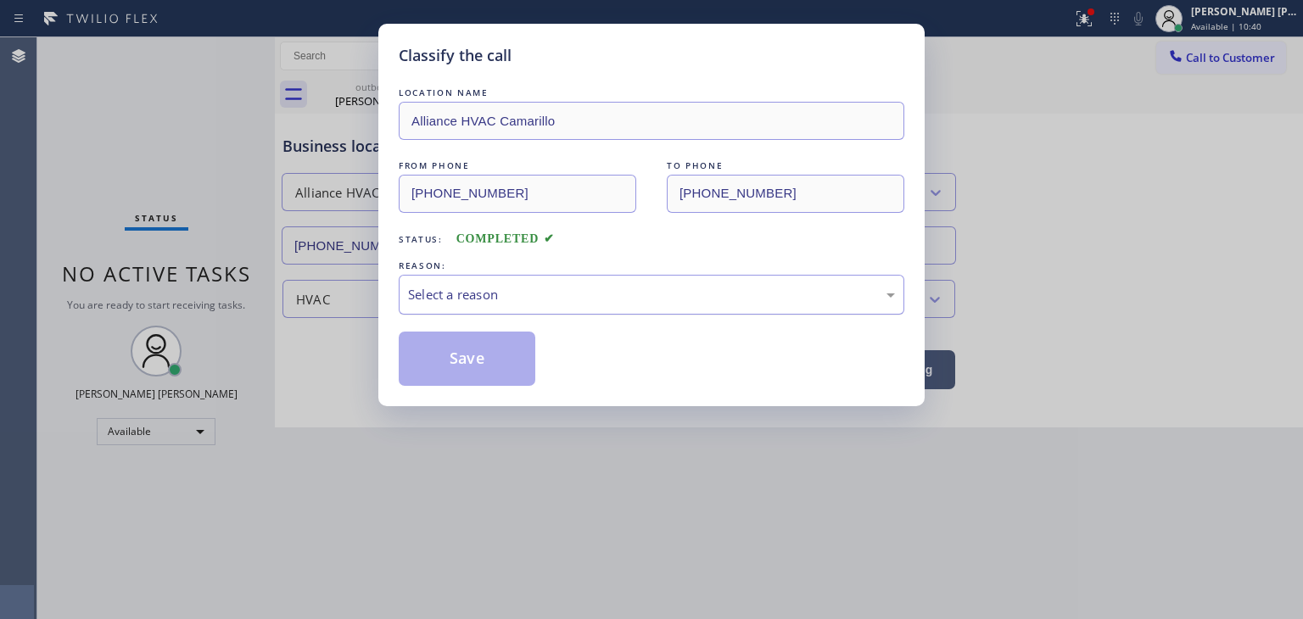
click at [593, 300] on div "Select a reason" at bounding box center [651, 295] width 487 height 20
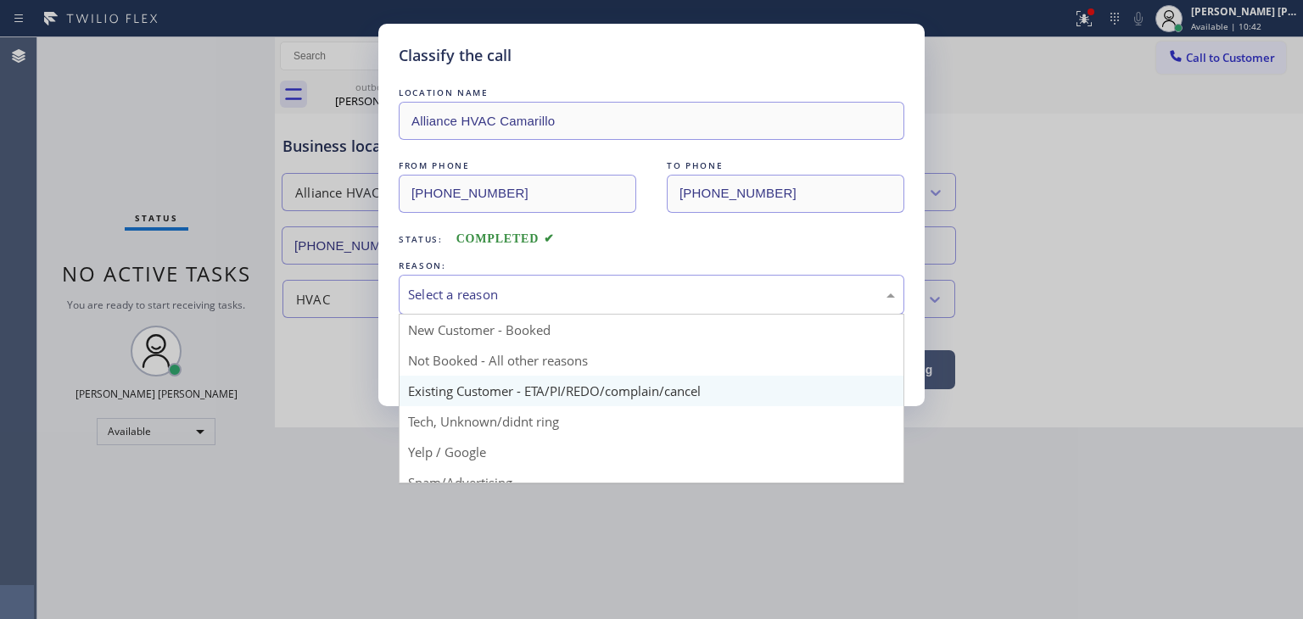
scroll to position [85, 0]
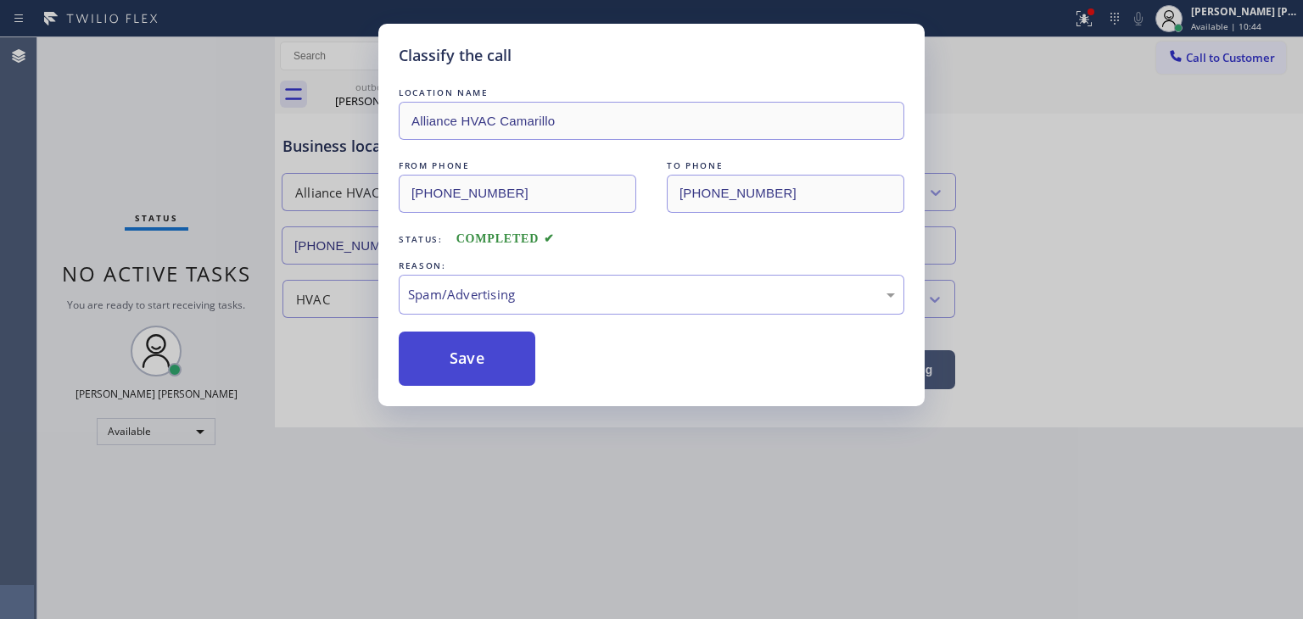
click at [479, 370] on button "Save" at bounding box center [467, 359] width 137 height 54
type input "[PHONE_NUMBER]"
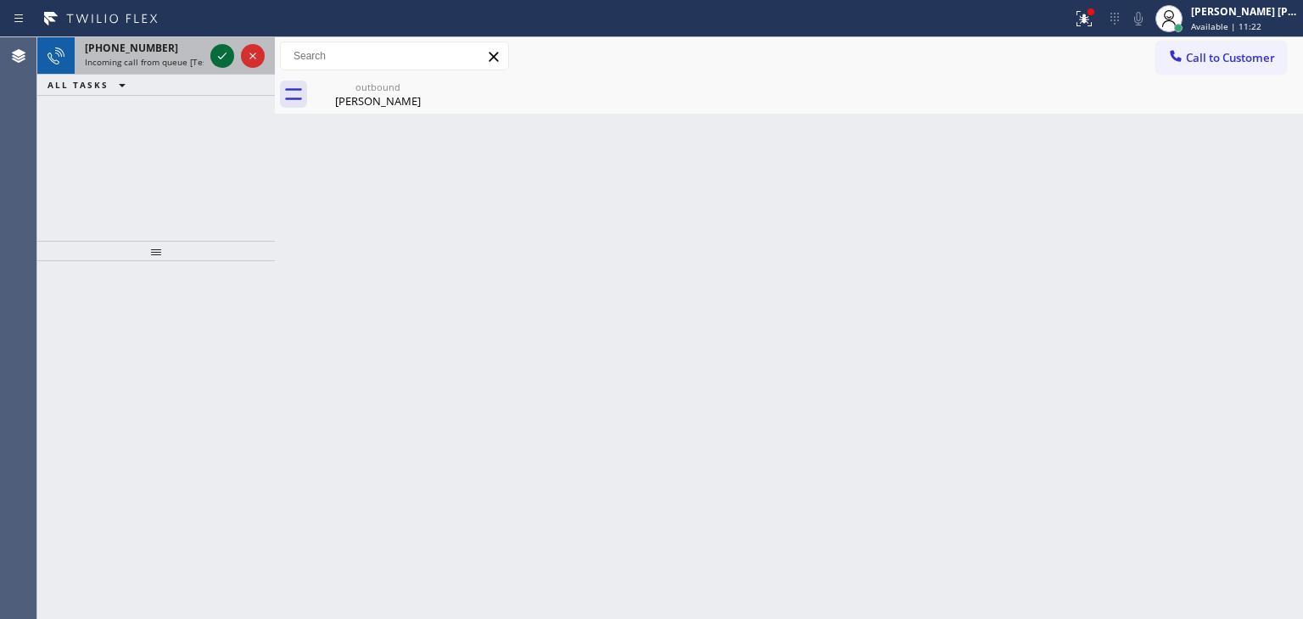
click at [224, 59] on icon at bounding box center [222, 56] width 20 height 20
click at [224, 64] on icon at bounding box center [222, 56] width 20 height 20
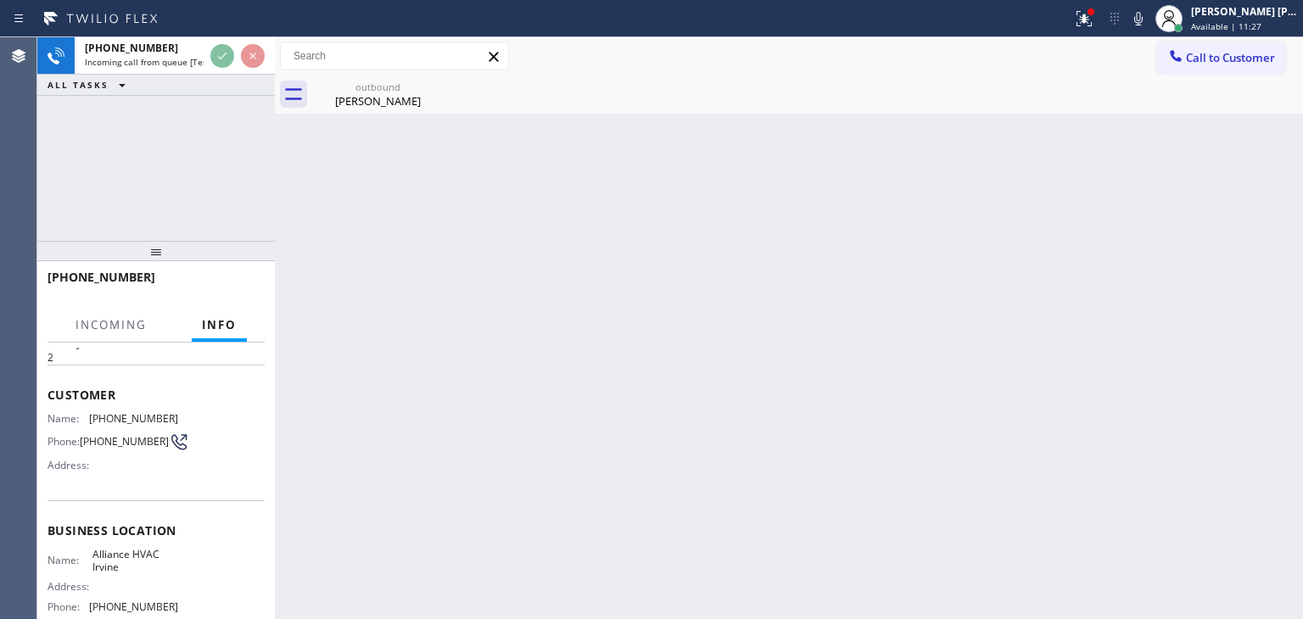
scroll to position [85, 0]
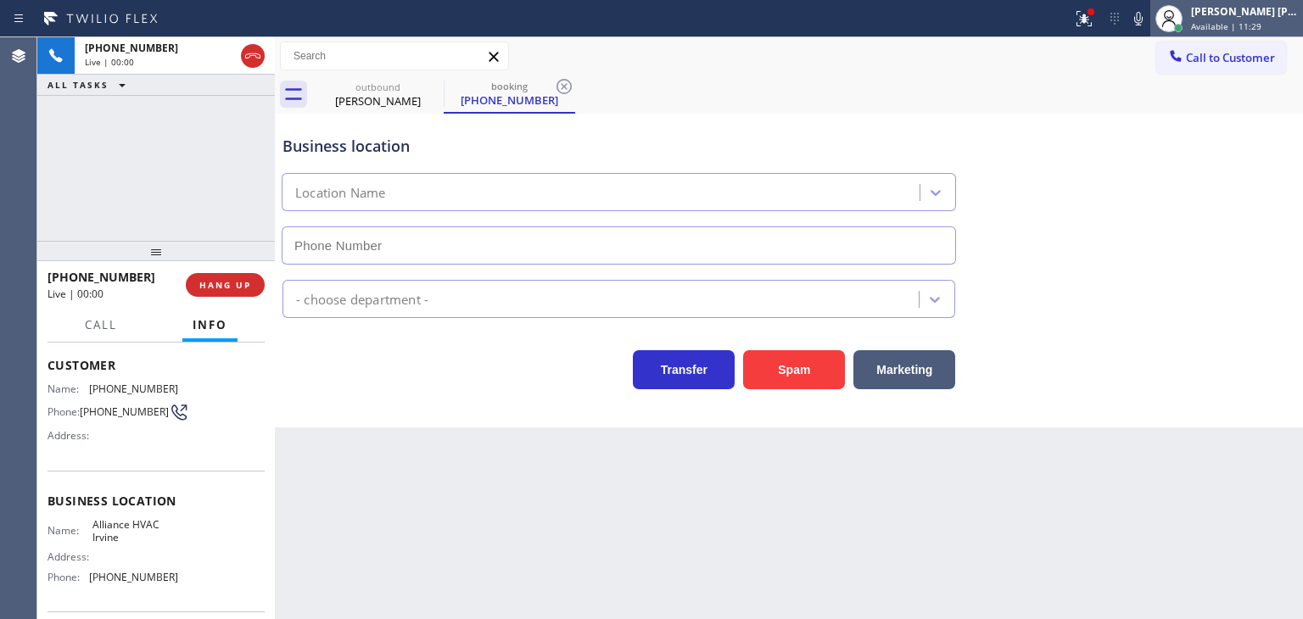
type input "(714) 942-5448"
click at [1149, 19] on icon at bounding box center [1138, 18] width 20 height 20
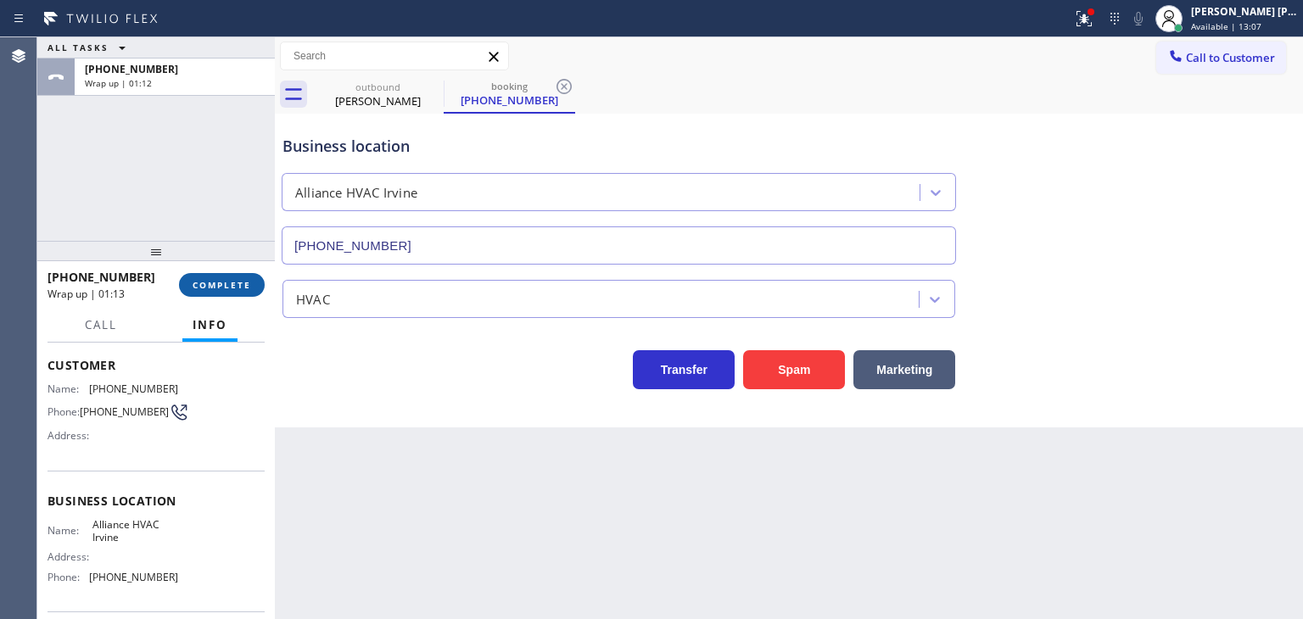
click at [216, 293] on button "COMPLETE" at bounding box center [222, 285] width 86 height 24
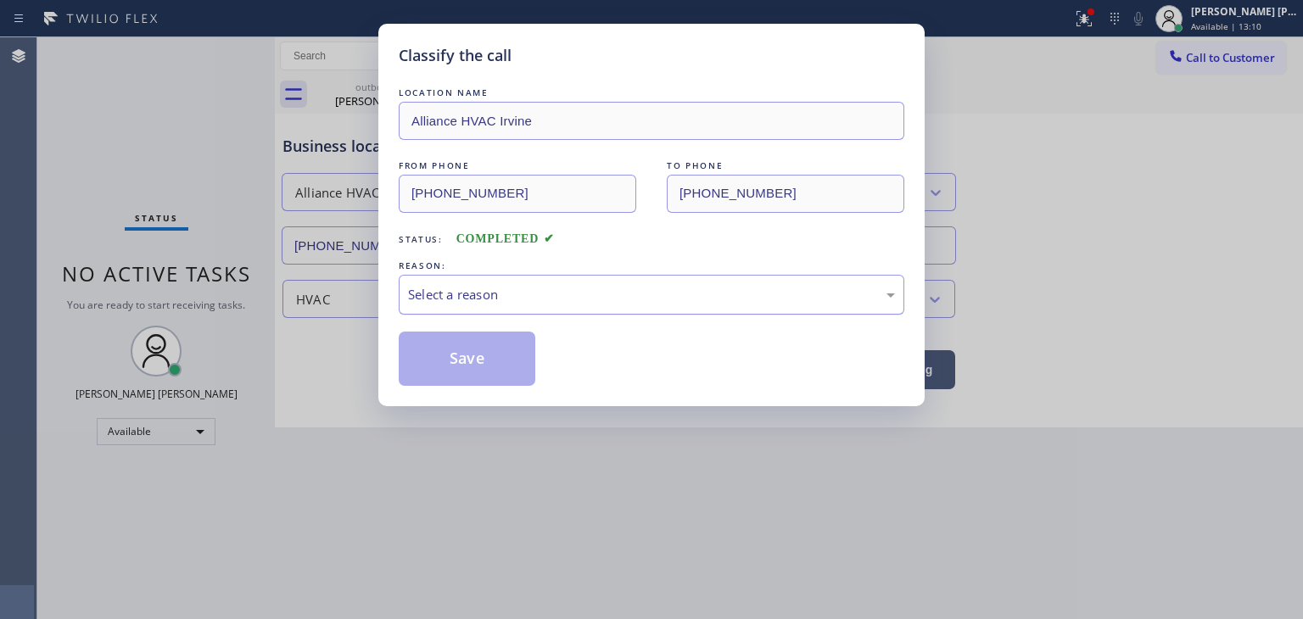
click at [518, 303] on div "Select a reason" at bounding box center [651, 295] width 487 height 20
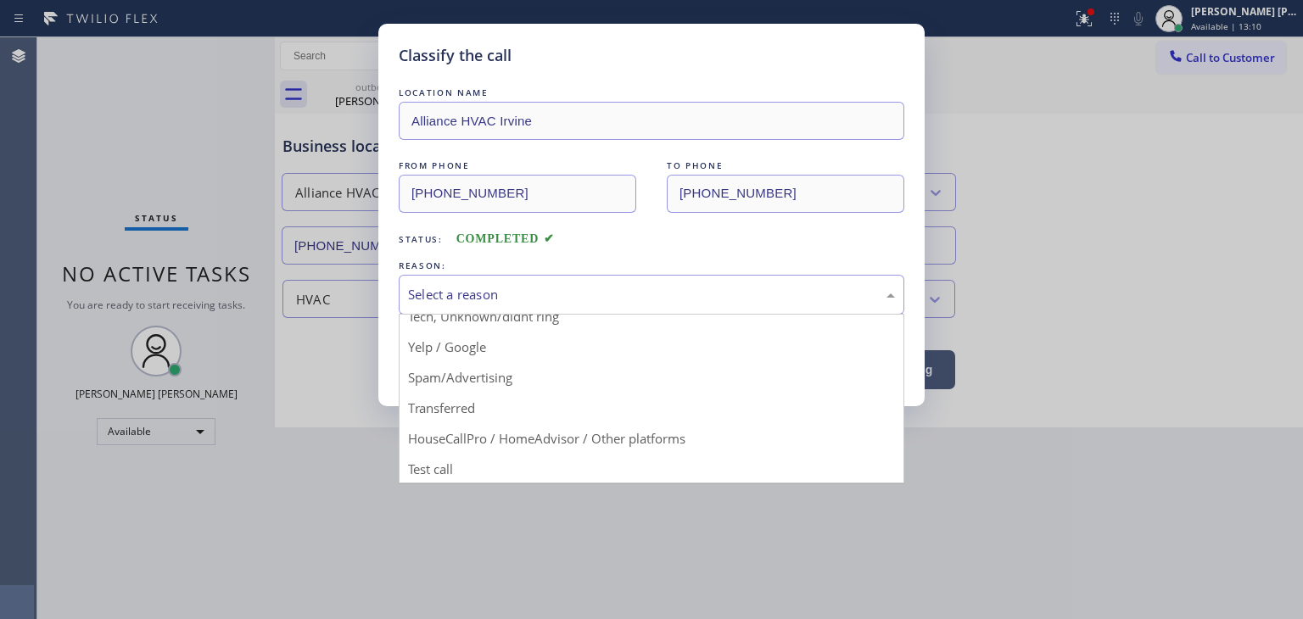
scroll to position [106, 0]
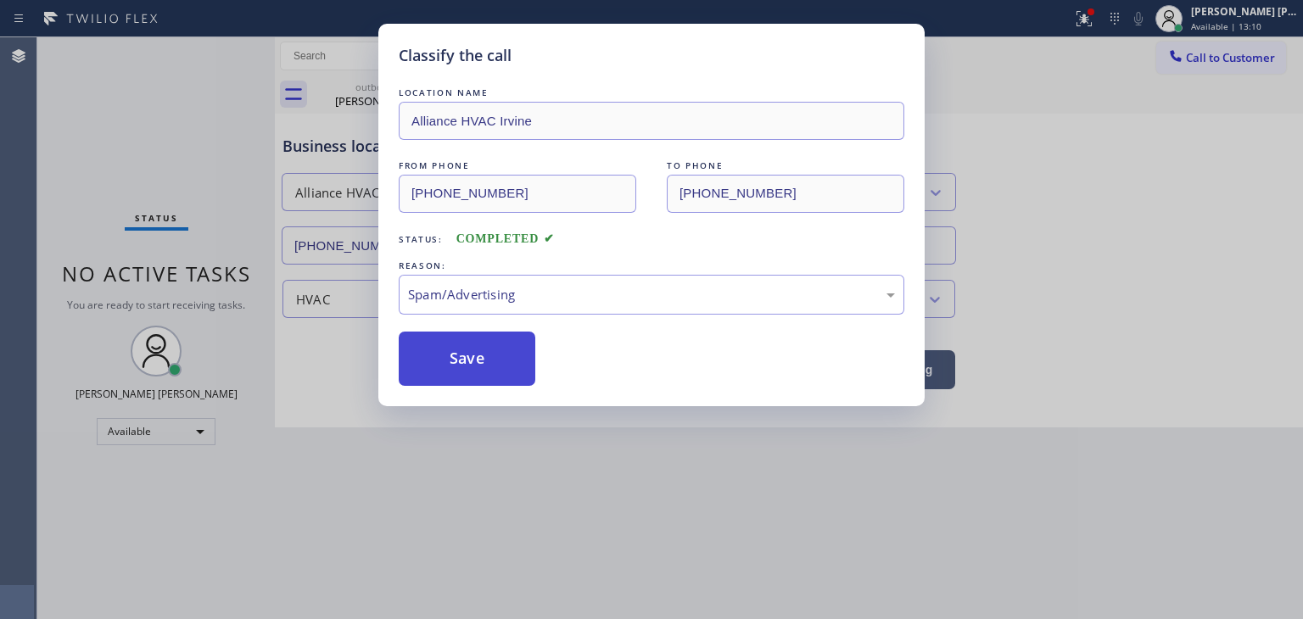
click at [475, 361] on button "Save" at bounding box center [467, 359] width 137 height 54
type input "[PHONE_NUMBER]"
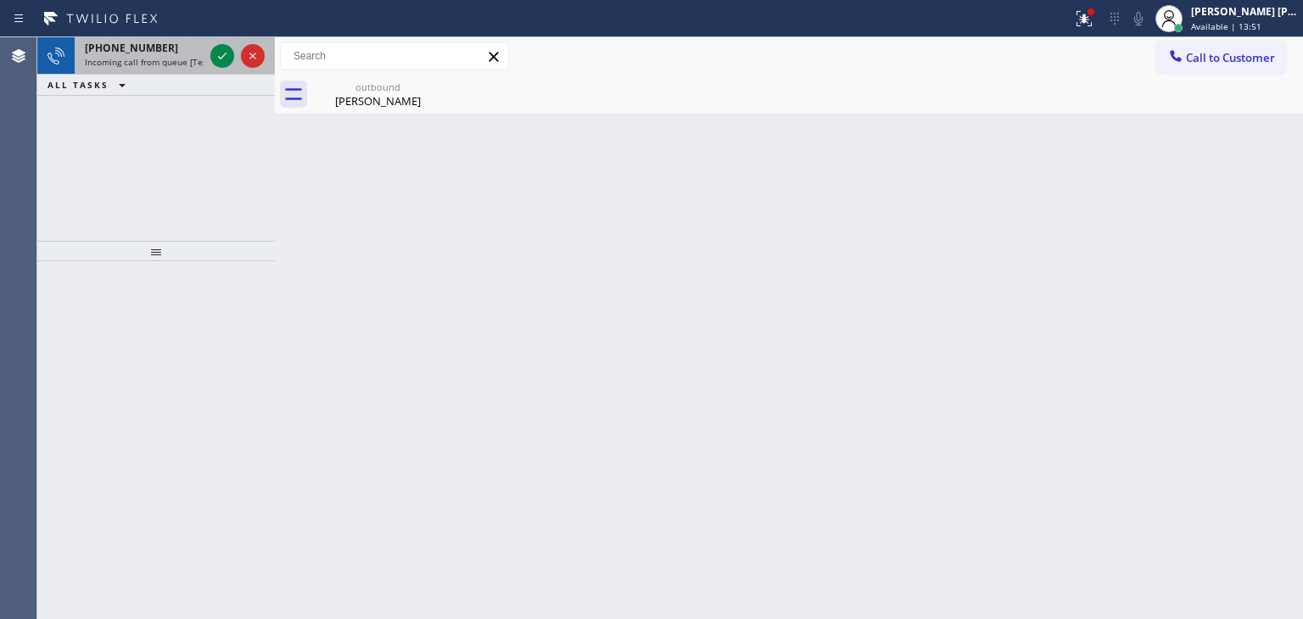
click at [209, 55] on div at bounding box center [237, 55] width 61 height 37
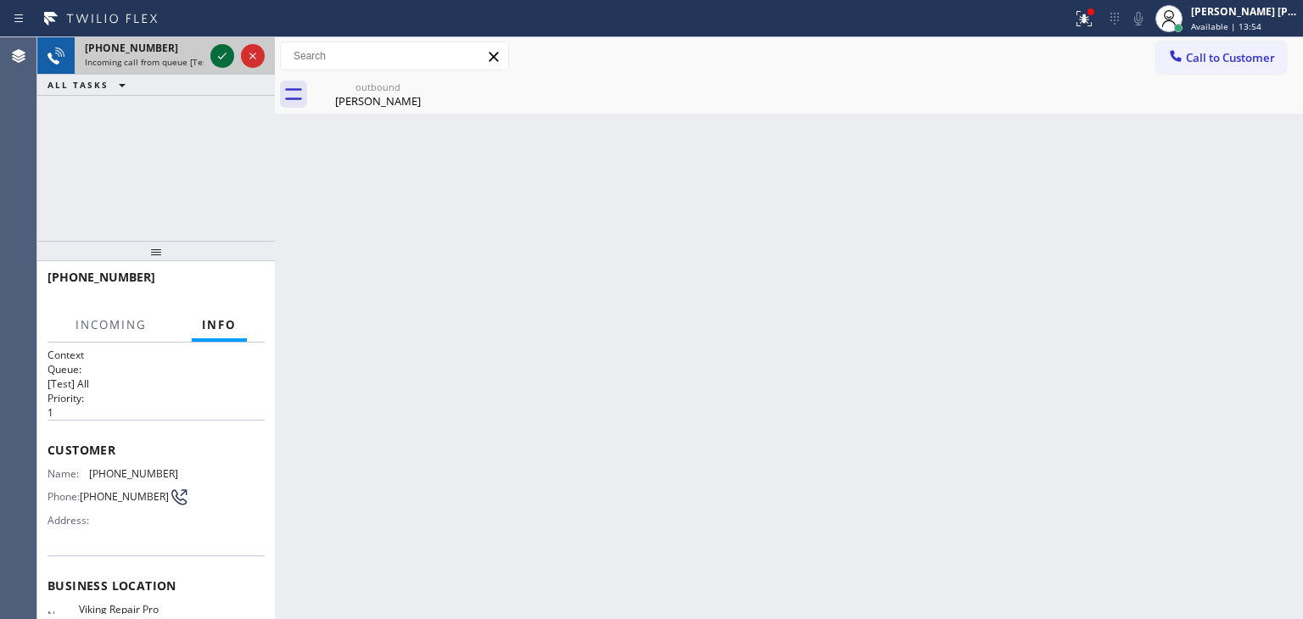
click at [230, 49] on icon at bounding box center [222, 56] width 20 height 20
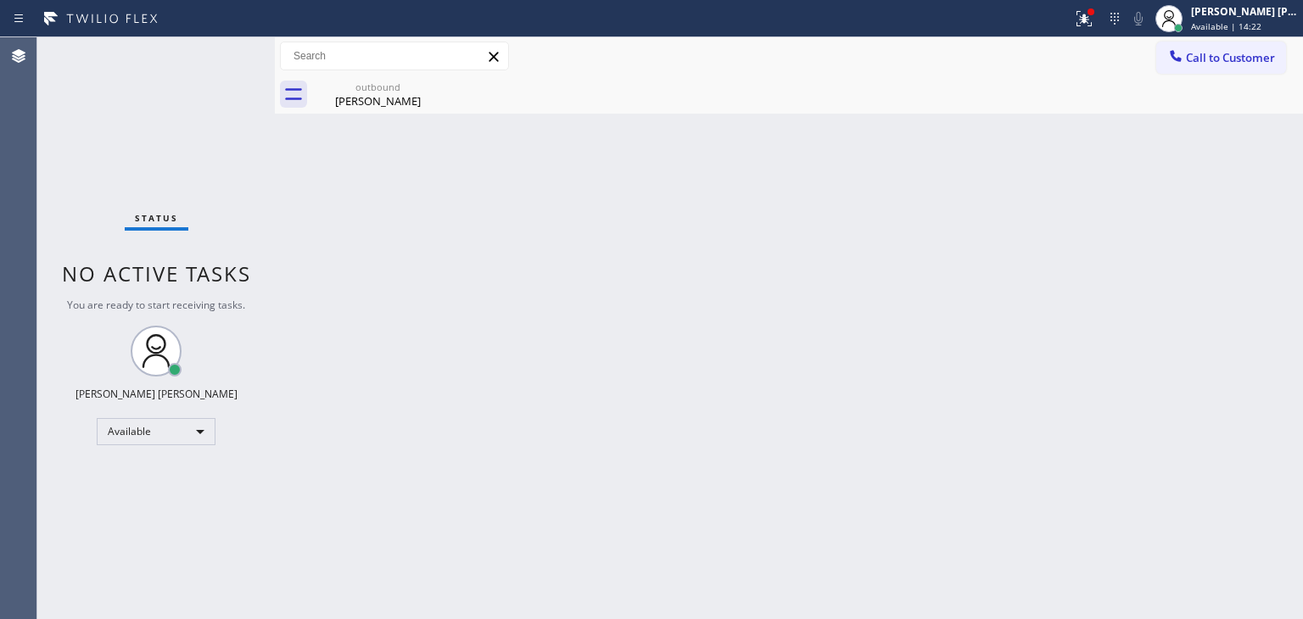
click at [223, 60] on div "Status No active tasks You are ready to start receiving tasks. [PERSON_NAME] [P…" at bounding box center [156, 328] width 238 height 582
click at [226, 59] on div "Status No active tasks You are ready to start receiving tasks. [PERSON_NAME] [P…" at bounding box center [156, 328] width 238 height 582
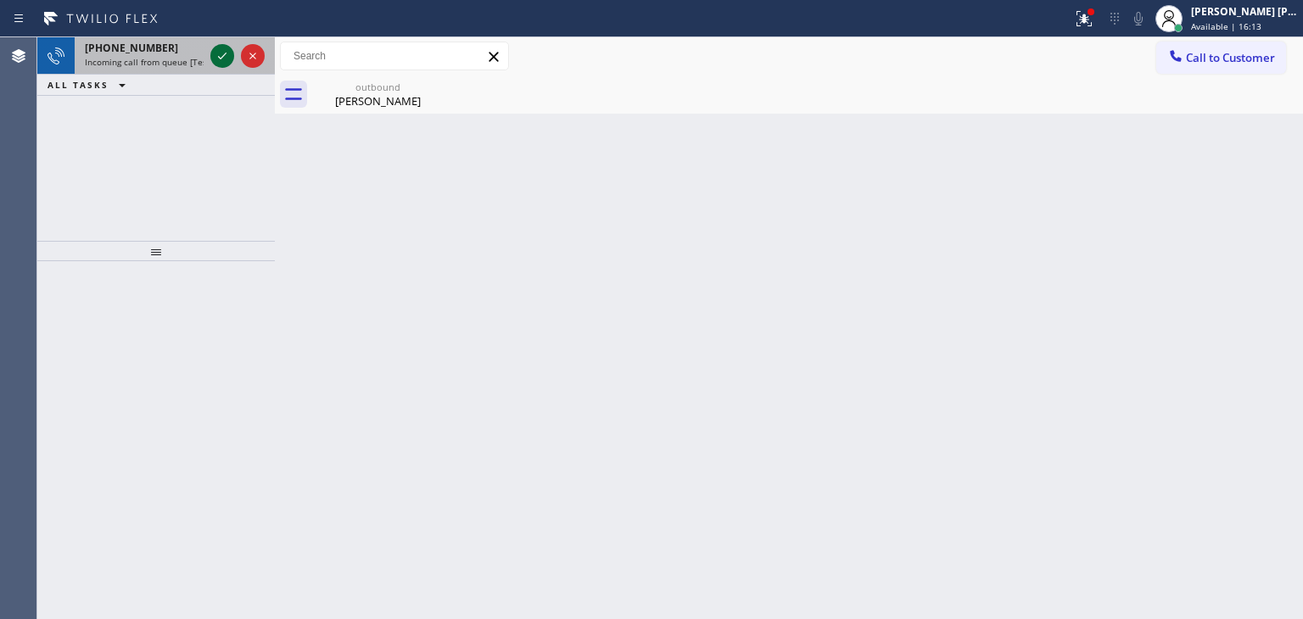
click at [216, 55] on icon at bounding box center [222, 56] width 20 height 20
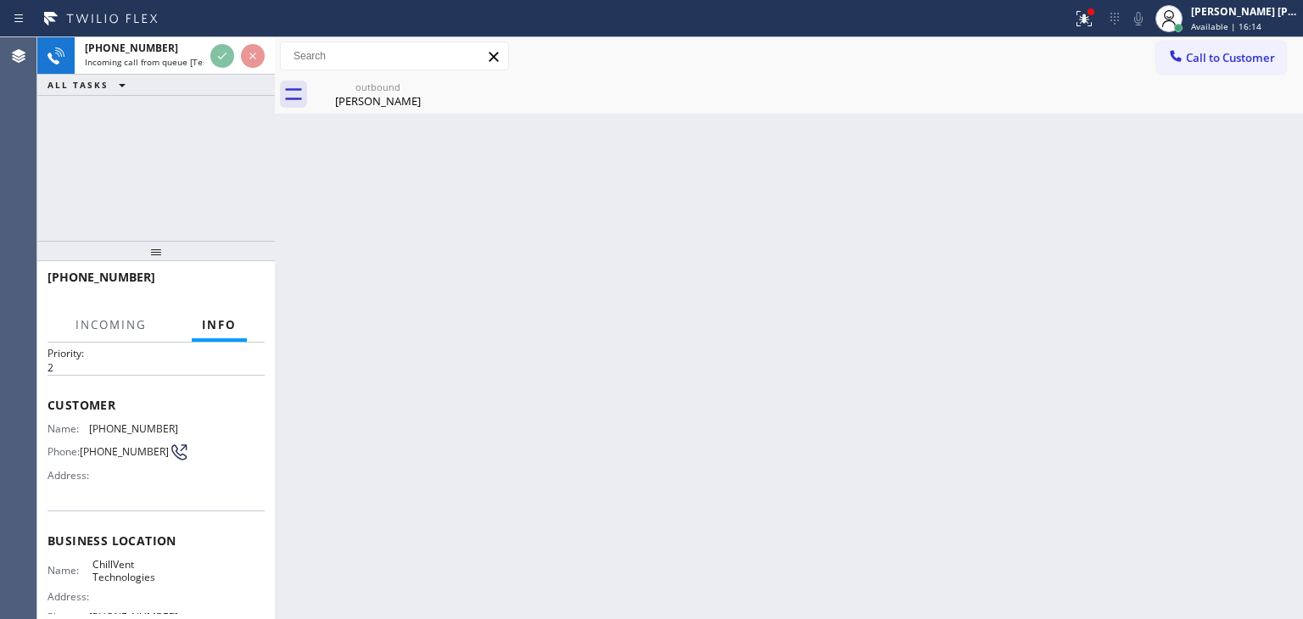
scroll to position [85, 0]
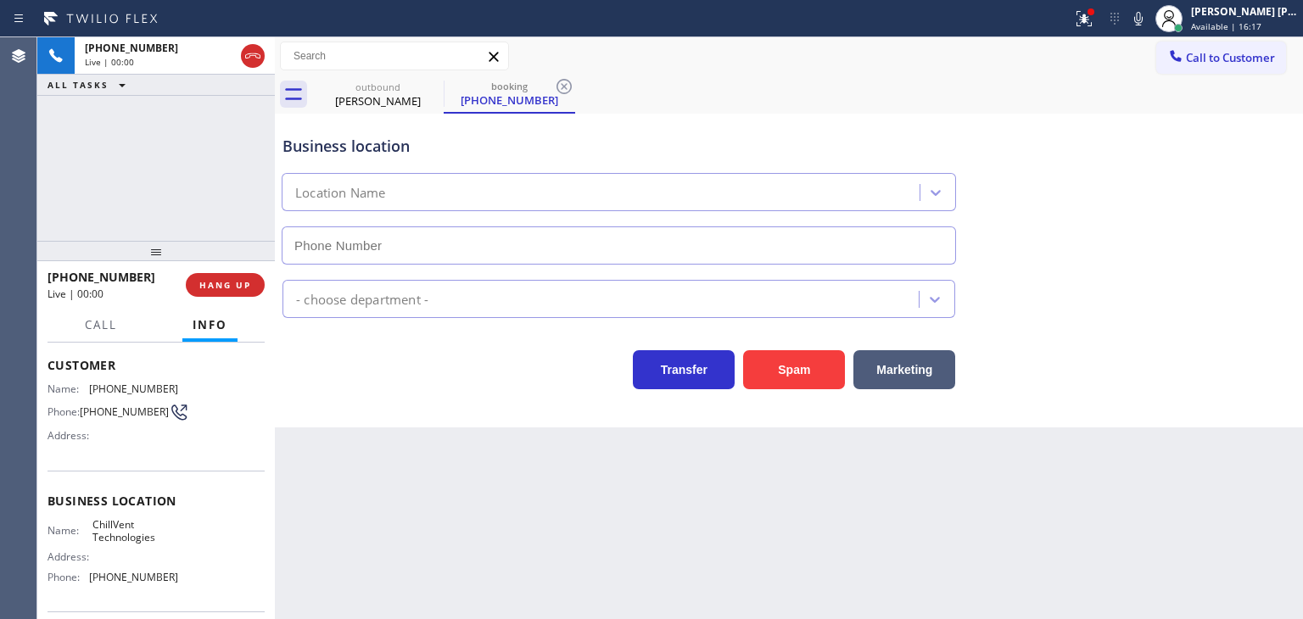
type input "(650) 547-8322"
click at [1149, 25] on icon at bounding box center [1138, 18] width 20 height 20
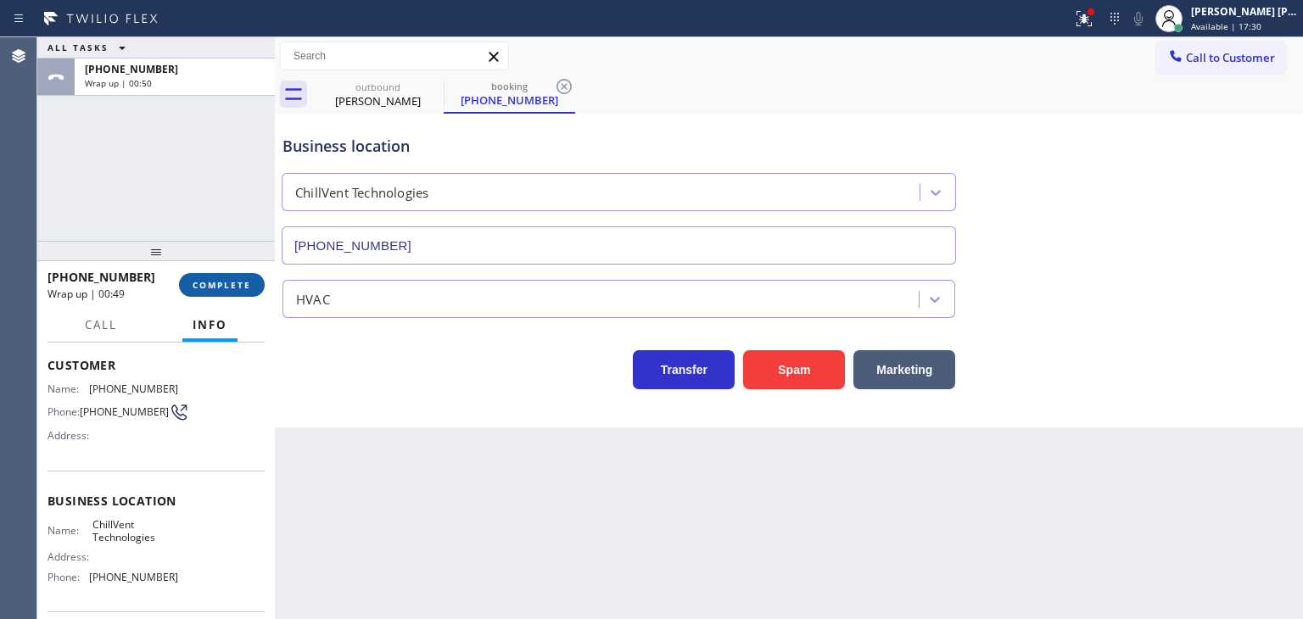
click at [227, 290] on span "COMPLETE" at bounding box center [222, 285] width 59 height 12
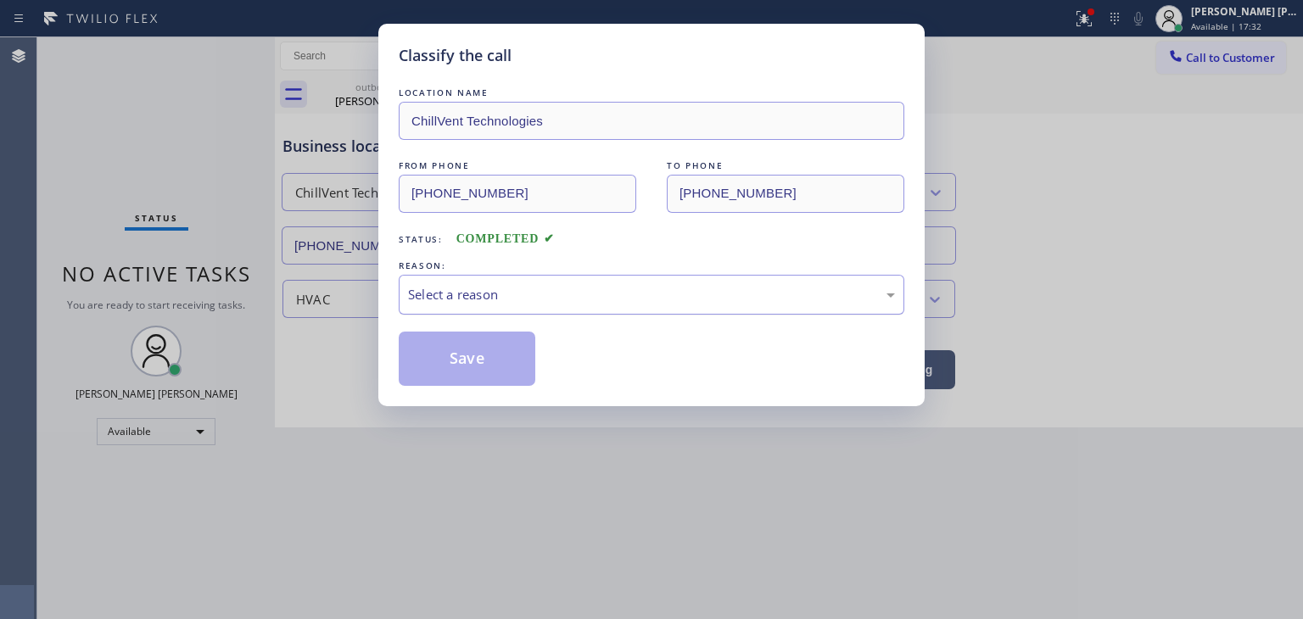
click at [444, 289] on div "Select a reason" at bounding box center [651, 295] width 487 height 20
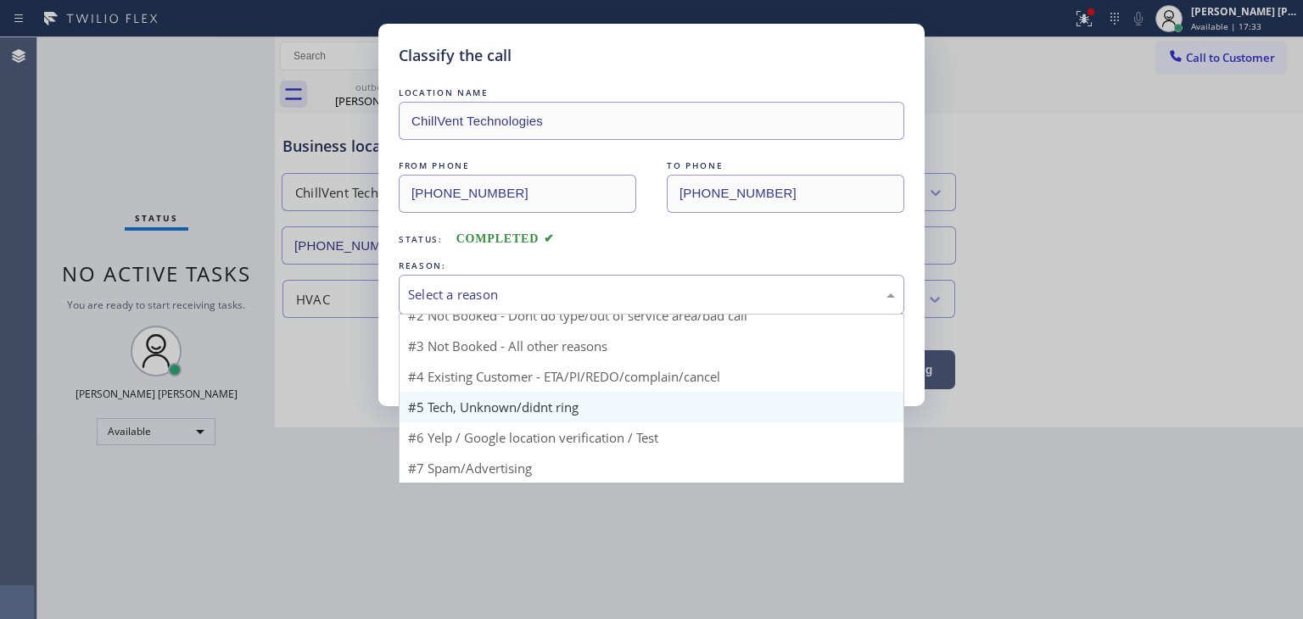
scroll to position [14, 0]
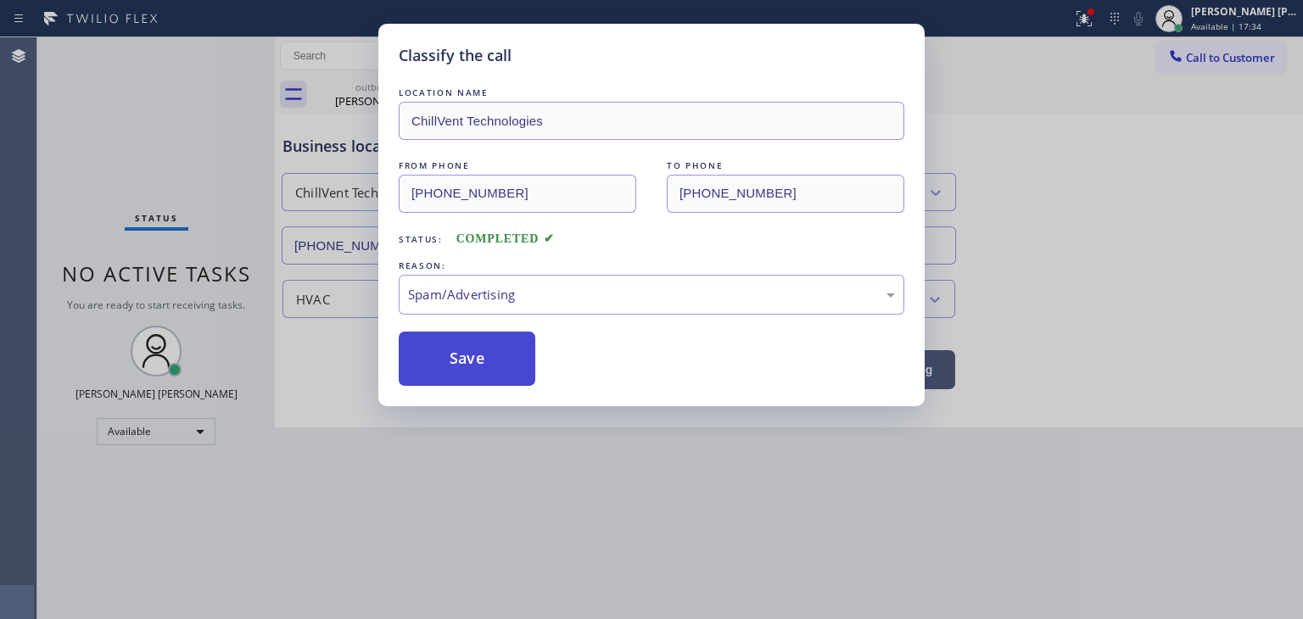
click at [485, 359] on button "Save" at bounding box center [467, 359] width 137 height 54
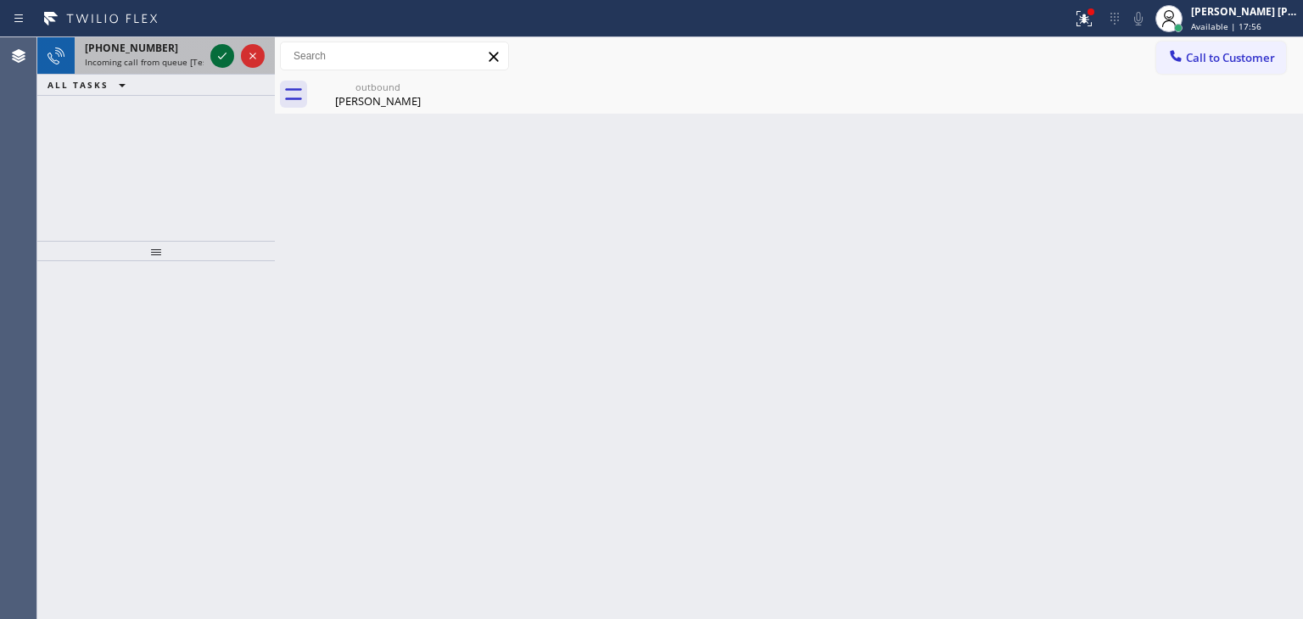
click at [228, 55] on icon at bounding box center [222, 56] width 20 height 20
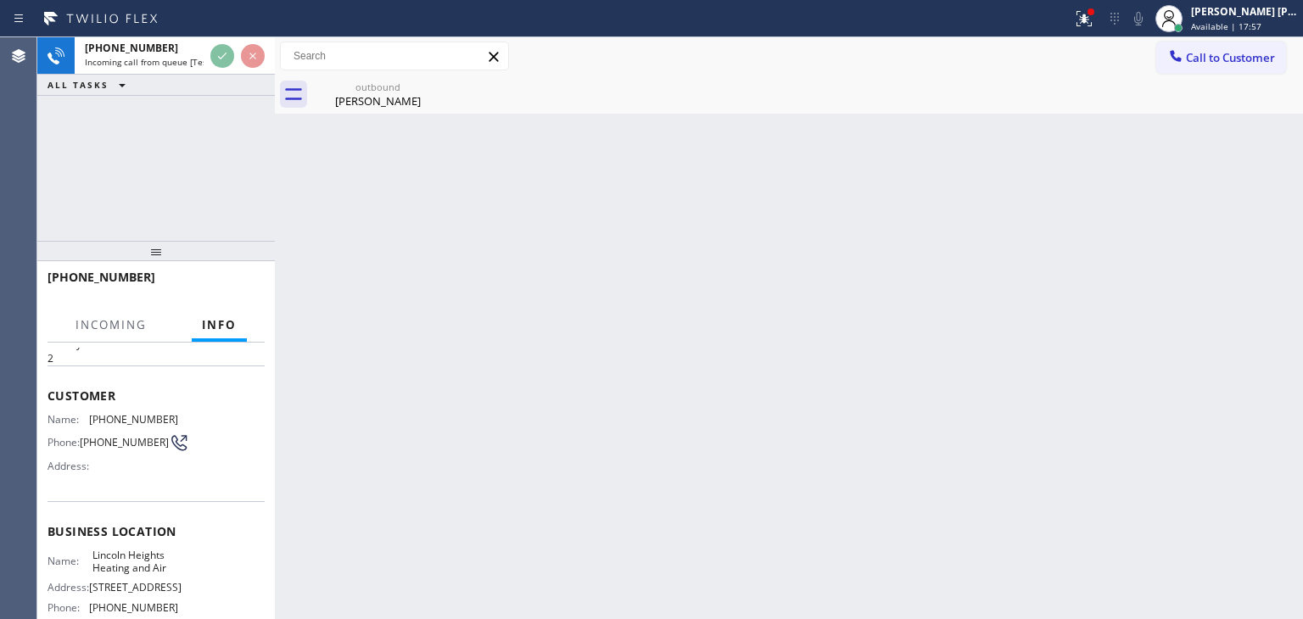
scroll to position [85, 0]
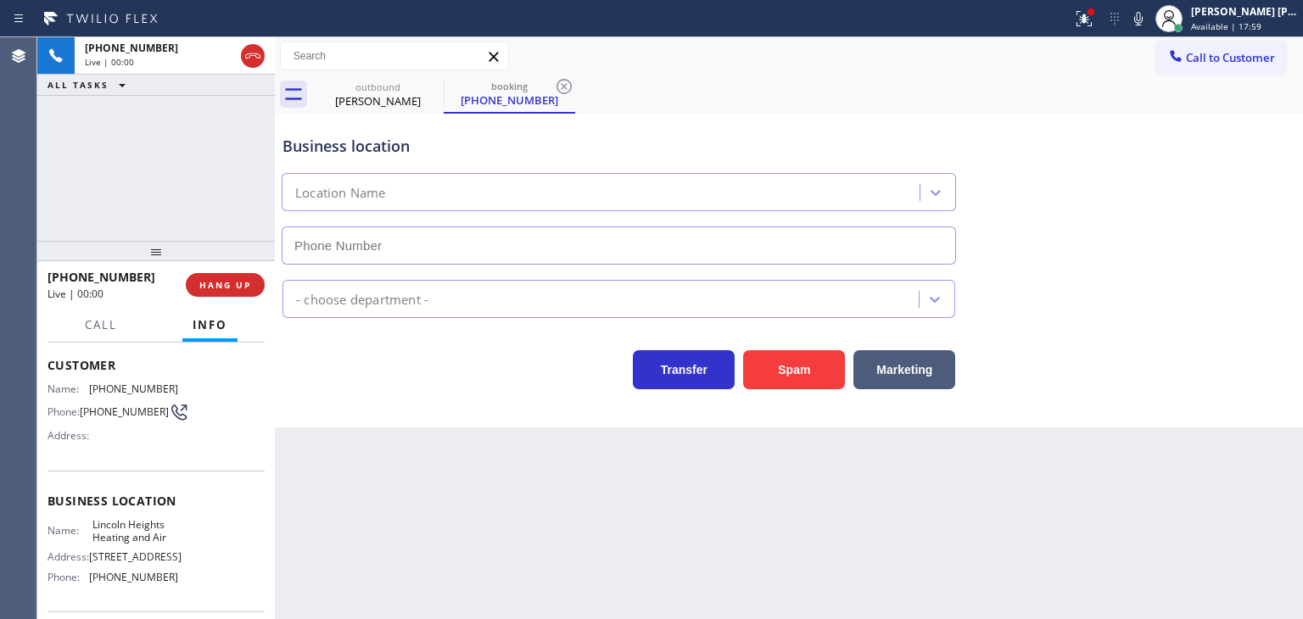
type input "(213) 223-7277"
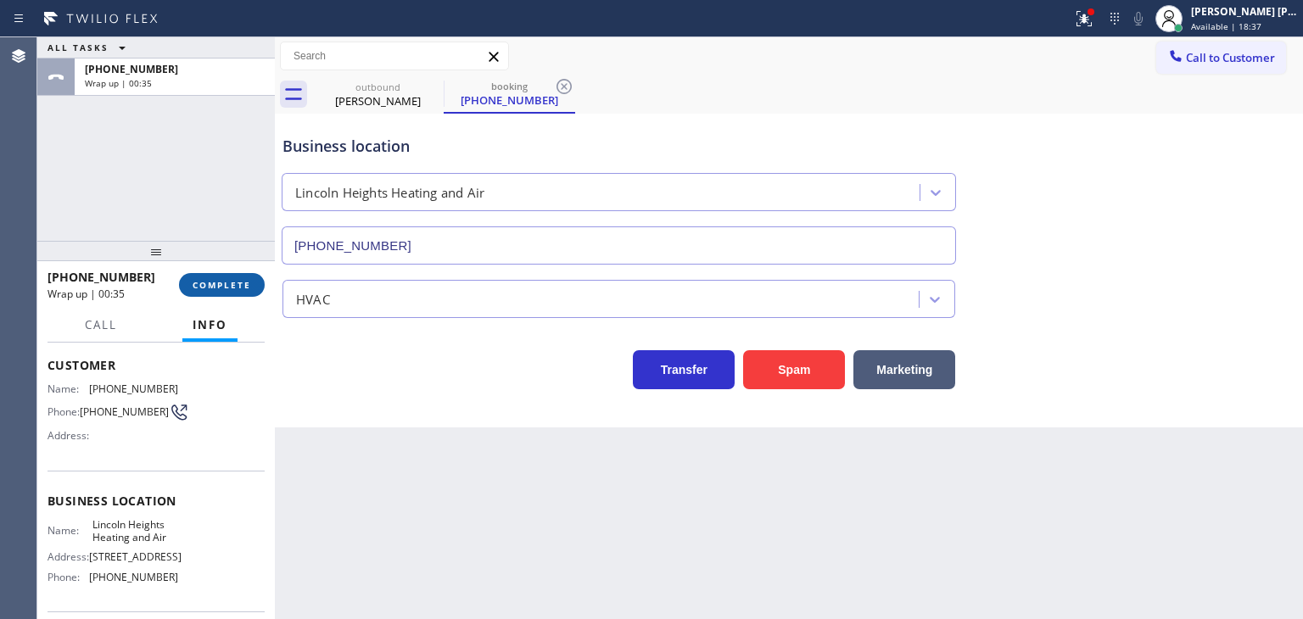
click at [255, 284] on button "COMPLETE" at bounding box center [222, 285] width 86 height 24
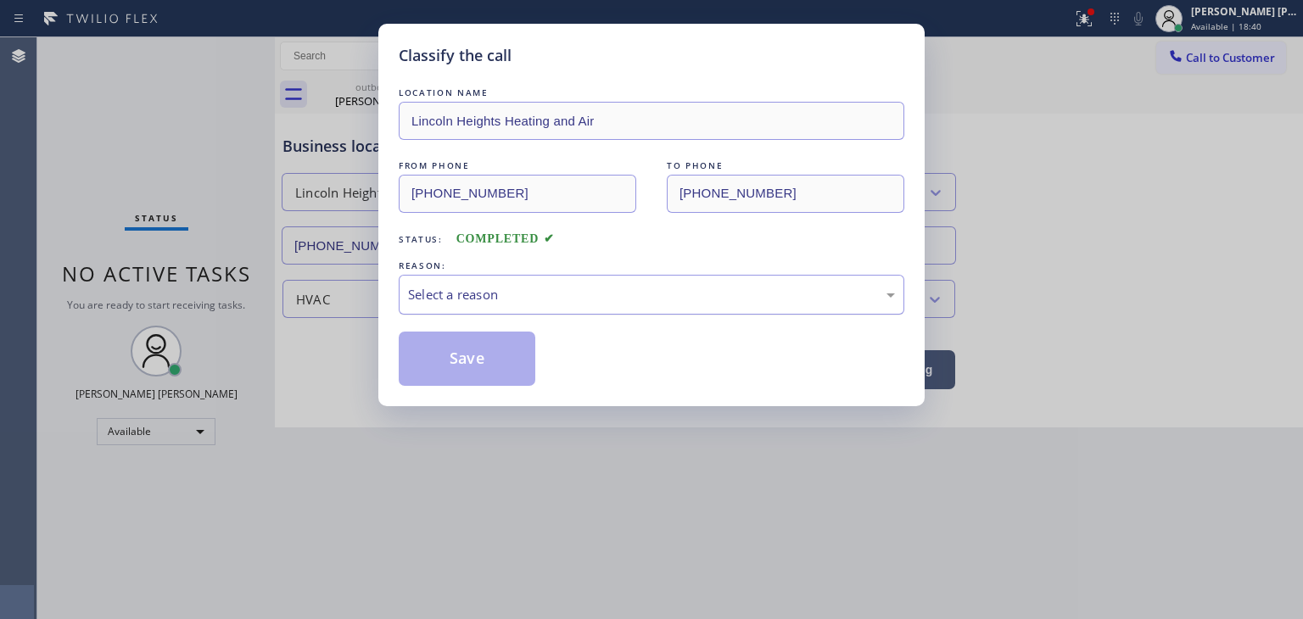
click at [462, 286] on div "Select a reason" at bounding box center [651, 295] width 487 height 20
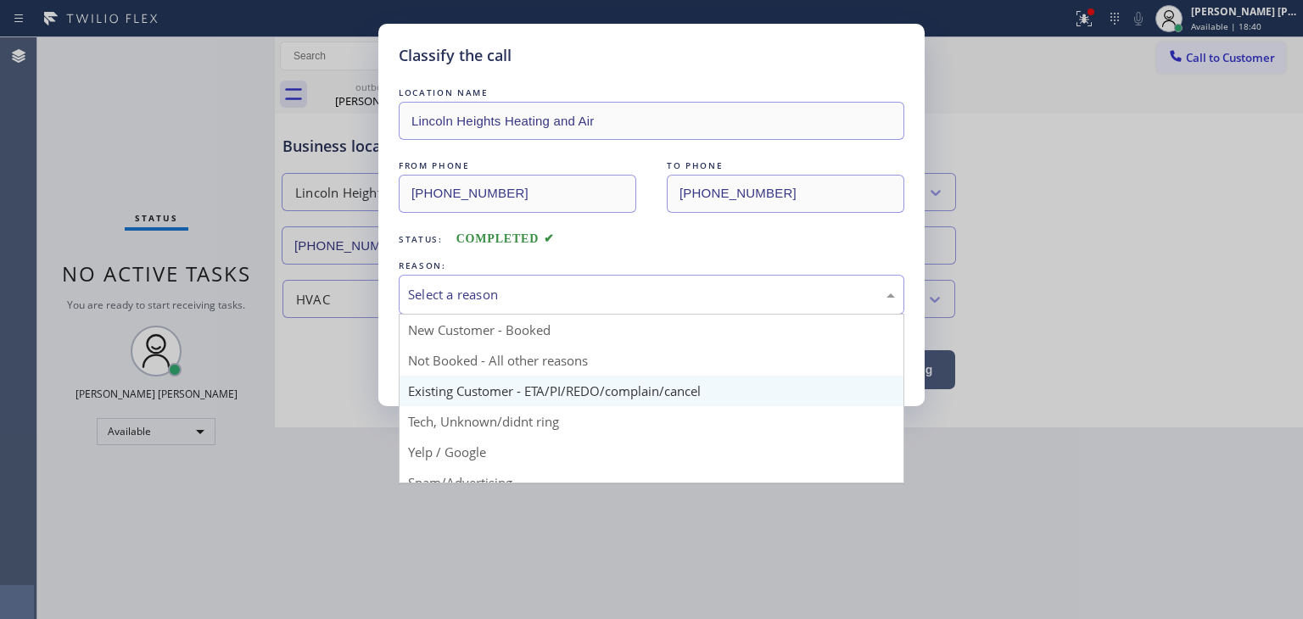
scroll to position [85, 0]
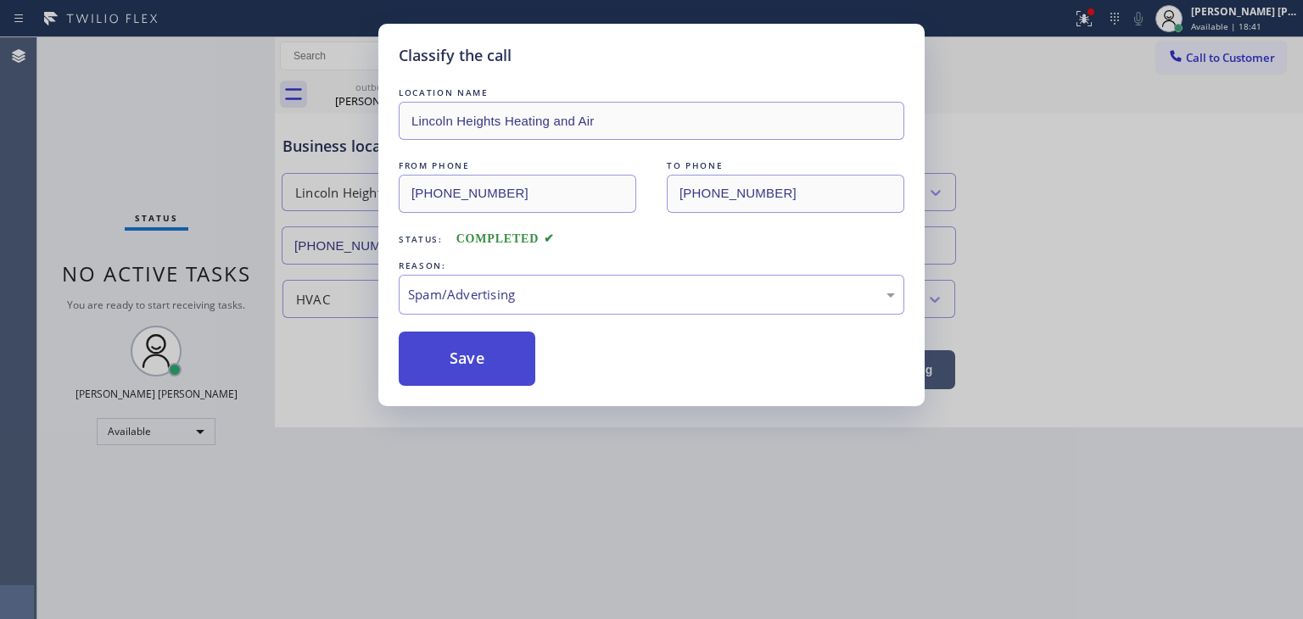
click at [474, 364] on button "Save" at bounding box center [467, 359] width 137 height 54
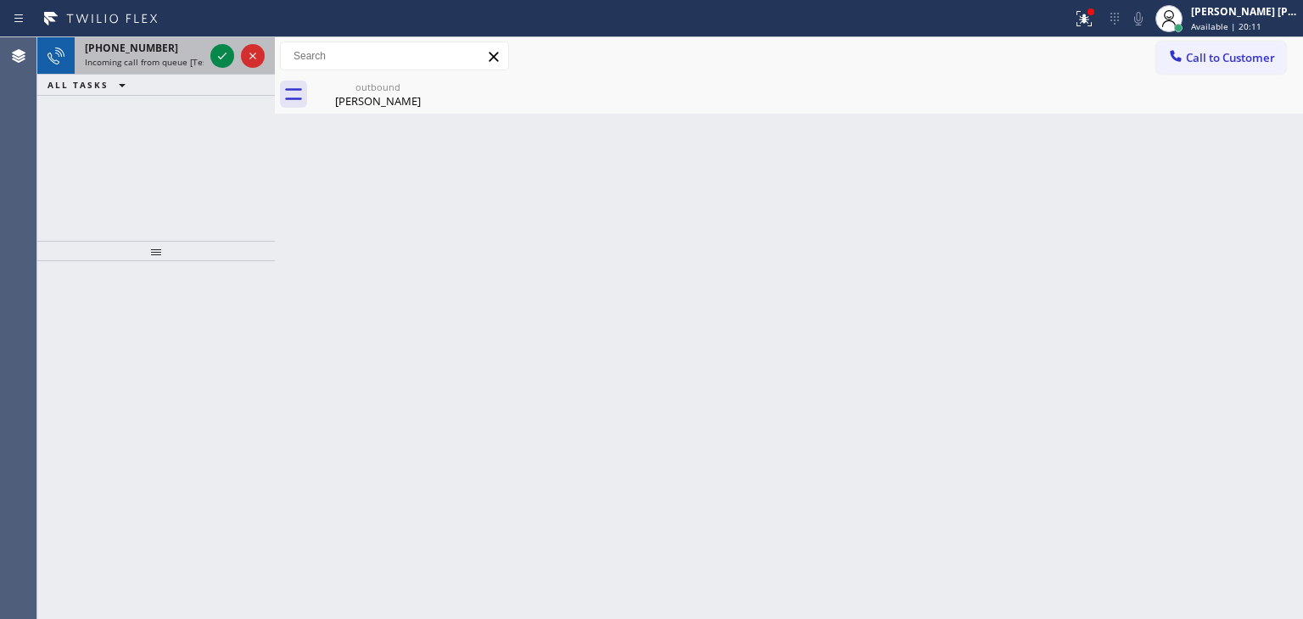
click at [226, 69] on div at bounding box center [237, 55] width 61 height 37
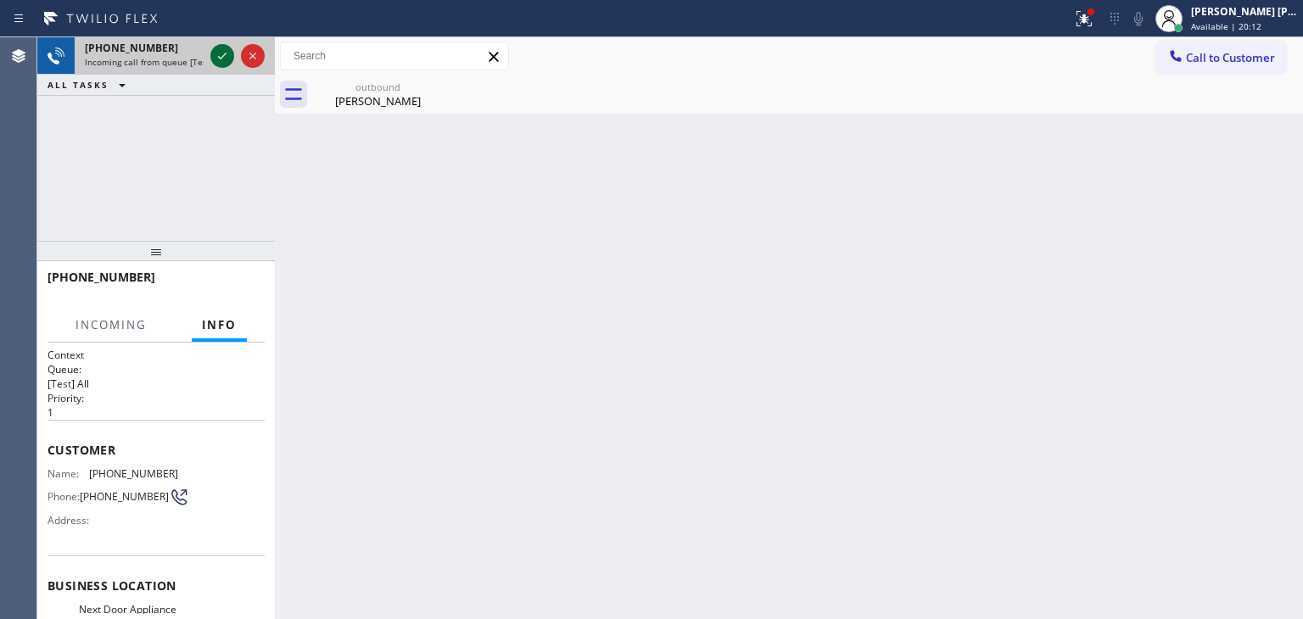
click at [226, 48] on icon at bounding box center [222, 56] width 20 height 20
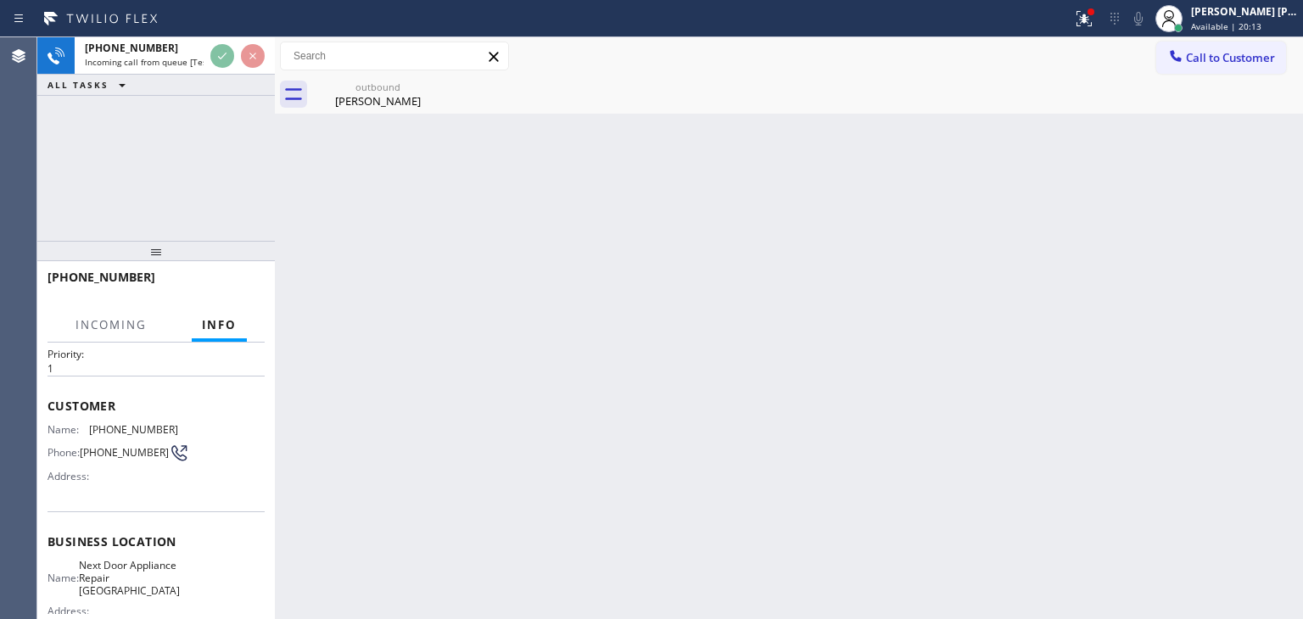
scroll to position [85, 0]
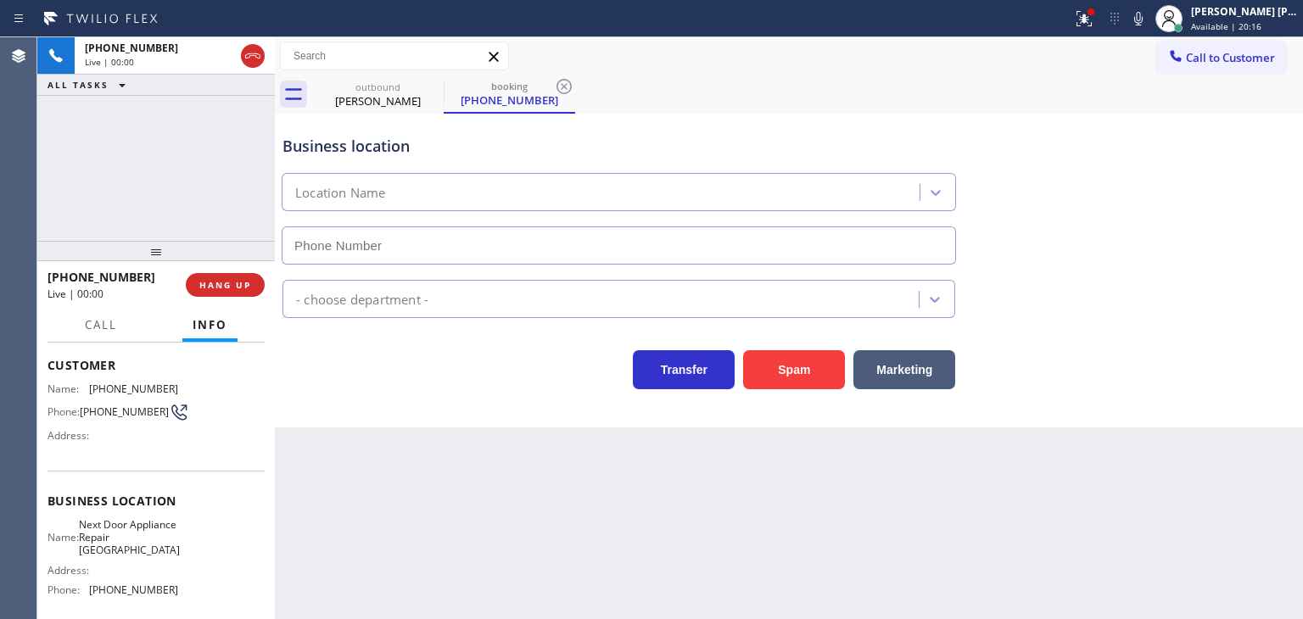
type input "(609) 710-8354"
click at [1149, 19] on icon at bounding box center [1138, 18] width 20 height 20
click at [1143, 22] on icon at bounding box center [1138, 19] width 8 height 14
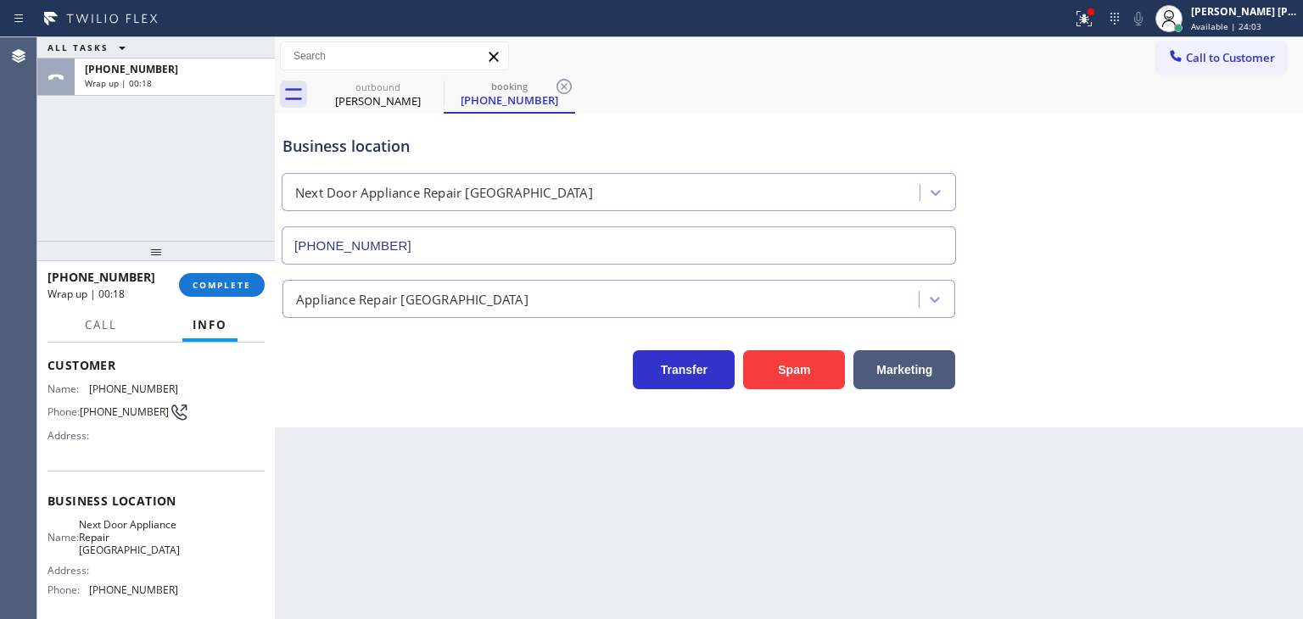
click at [174, 578] on div "Name: Next Door Appliance Repair Trenton Address: Phone: (609) 710-8354" at bounding box center [156, 561] width 217 height 86
drag, startPoint x: 187, startPoint y: 587, endPoint x: 92, endPoint y: 593, distance: 95.2
click at [92, 593] on div "Name: Next Door Appliance Repair Trenton Address: Phone: (609) 710-8354" at bounding box center [156, 561] width 217 height 86
copy span "(609) 710-8354"
drag, startPoint x: 147, startPoint y: 283, endPoint x: 63, endPoint y: 276, distance: 84.3
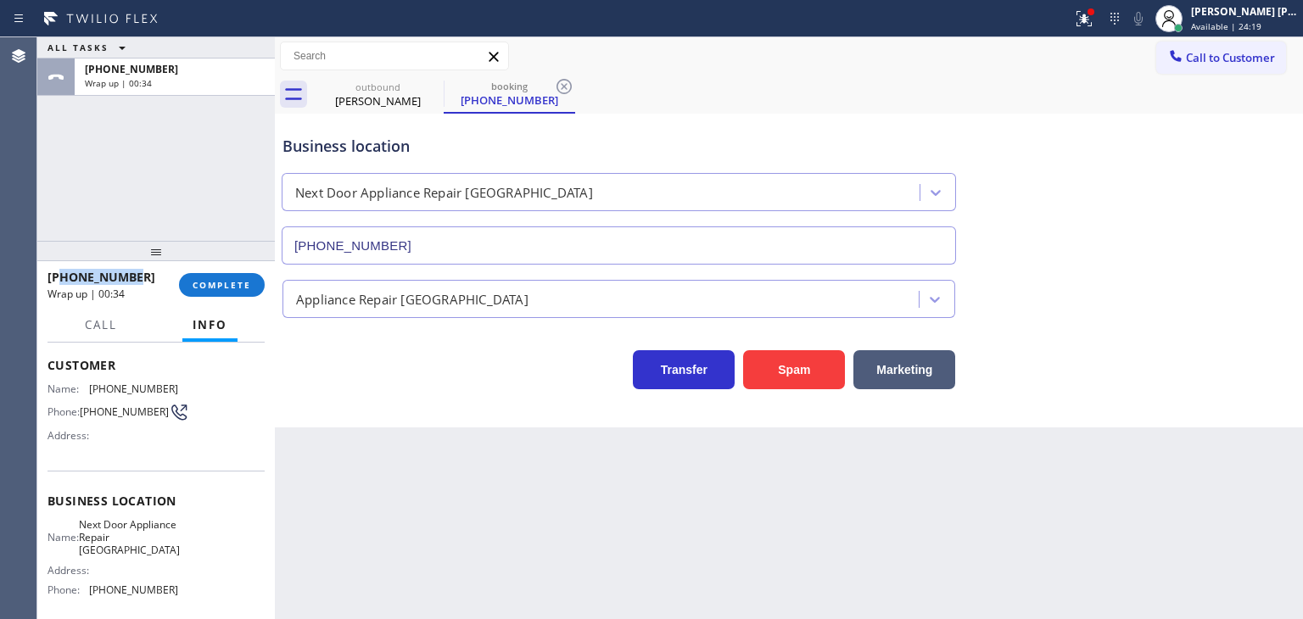
click at [63, 276] on div "+17327100526" at bounding box center [108, 277] width 120 height 16
copy span "7327100526"
drag, startPoint x: 193, startPoint y: 586, endPoint x: 183, endPoint y: 584, distance: 9.5
click at [139, 584] on div "Name: Next Door Appliance Repair Trenton Address: Phone: (609) 710-8354" at bounding box center [156, 561] width 217 height 86
click at [193, 590] on div "Name: Next Door Appliance Repair Trenton Address: Phone: (609) 710-8354" at bounding box center [156, 561] width 217 height 86
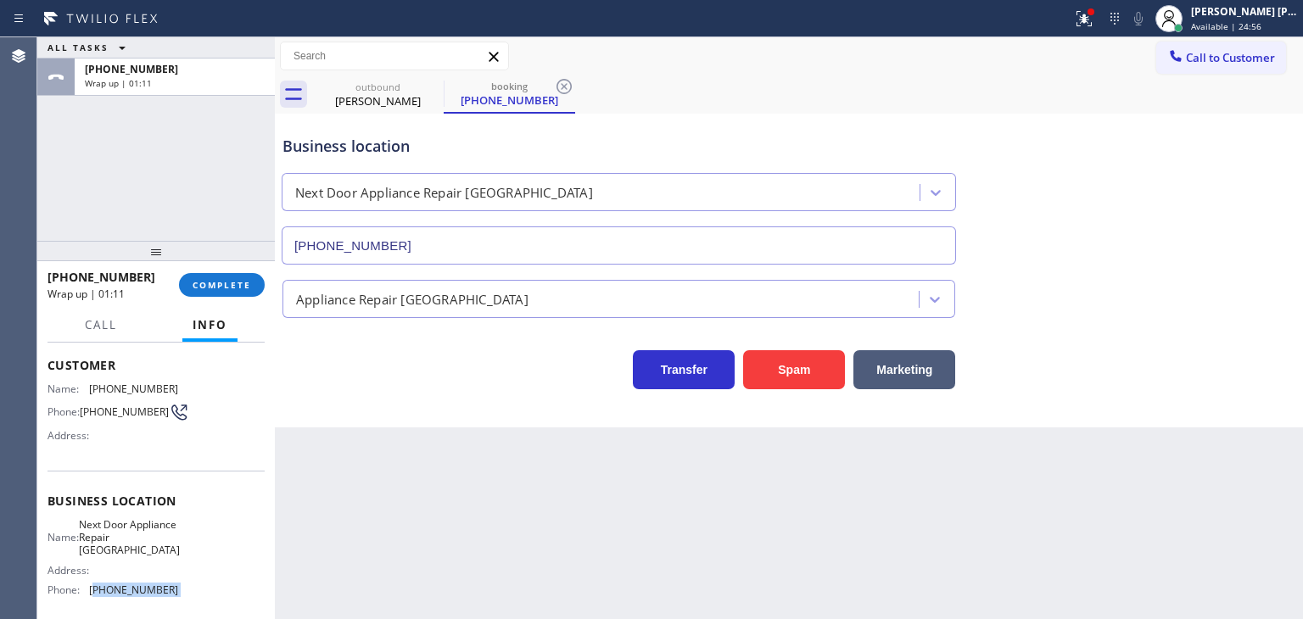
drag, startPoint x: 193, startPoint y: 590, endPoint x: 101, endPoint y: 589, distance: 92.5
click at [101, 589] on div "Name: Next Door Appliance Repair Trenton Address: Phone: (609) 710-8354" at bounding box center [156, 561] width 217 height 86
click at [224, 277] on button "COMPLETE" at bounding box center [222, 285] width 86 height 24
click at [1261, 32] on div "Edel John Suson Available | 27:18" at bounding box center [1226, 18] width 153 height 37
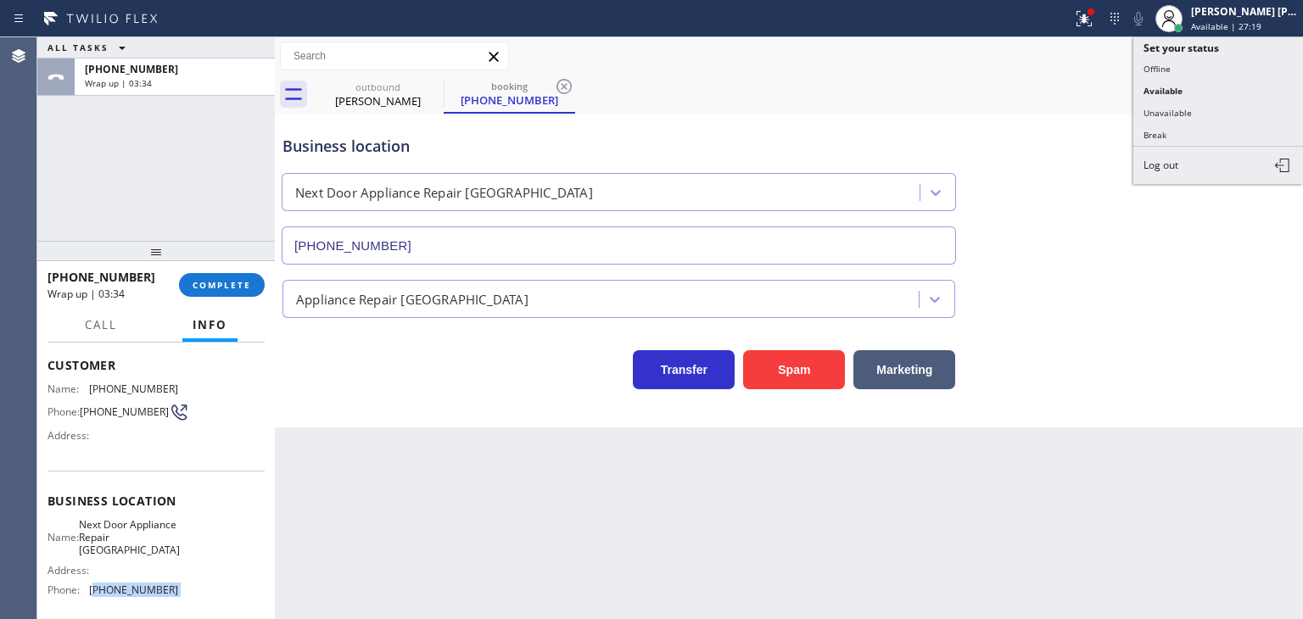
click at [1210, 106] on button "Unavailable" at bounding box center [1218, 113] width 170 height 22
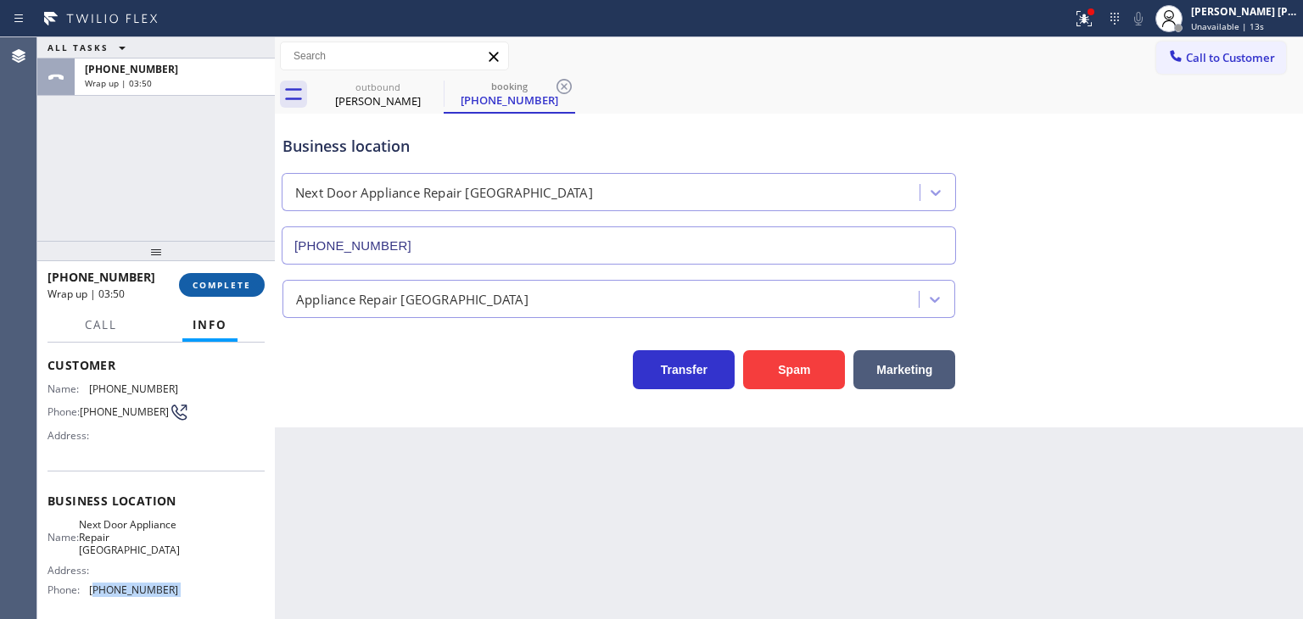
click at [234, 283] on span "COMPLETE" at bounding box center [222, 285] width 59 height 12
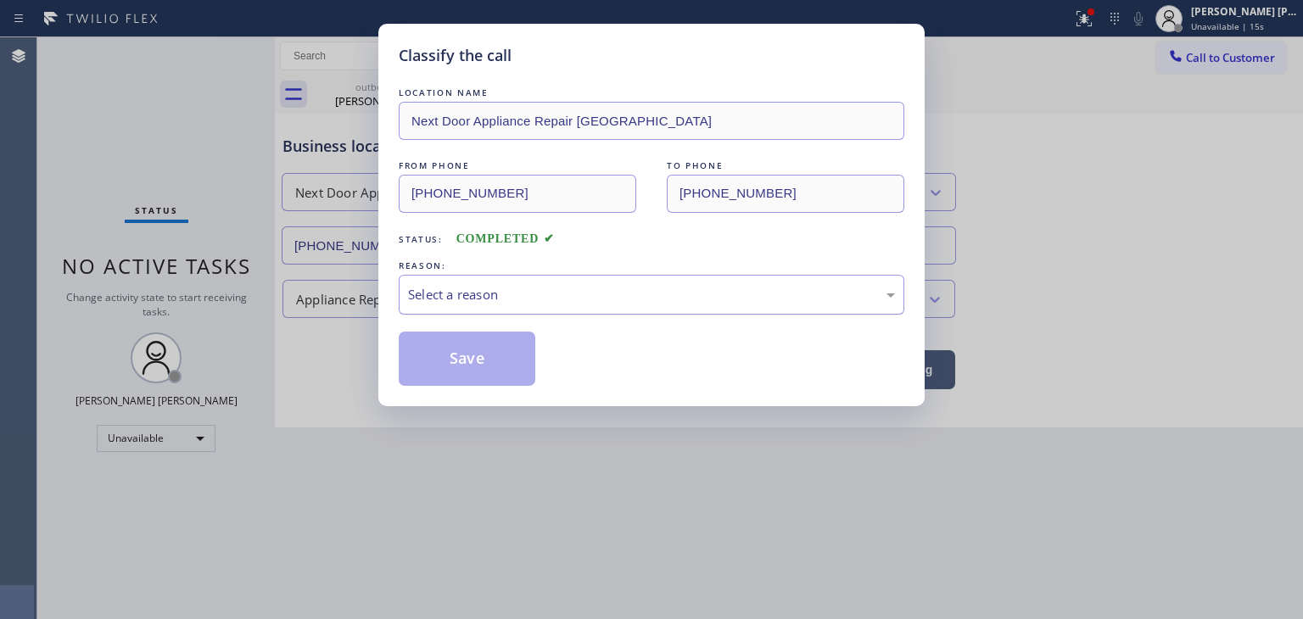
click at [629, 308] on div "Select a reason" at bounding box center [652, 295] width 506 height 40
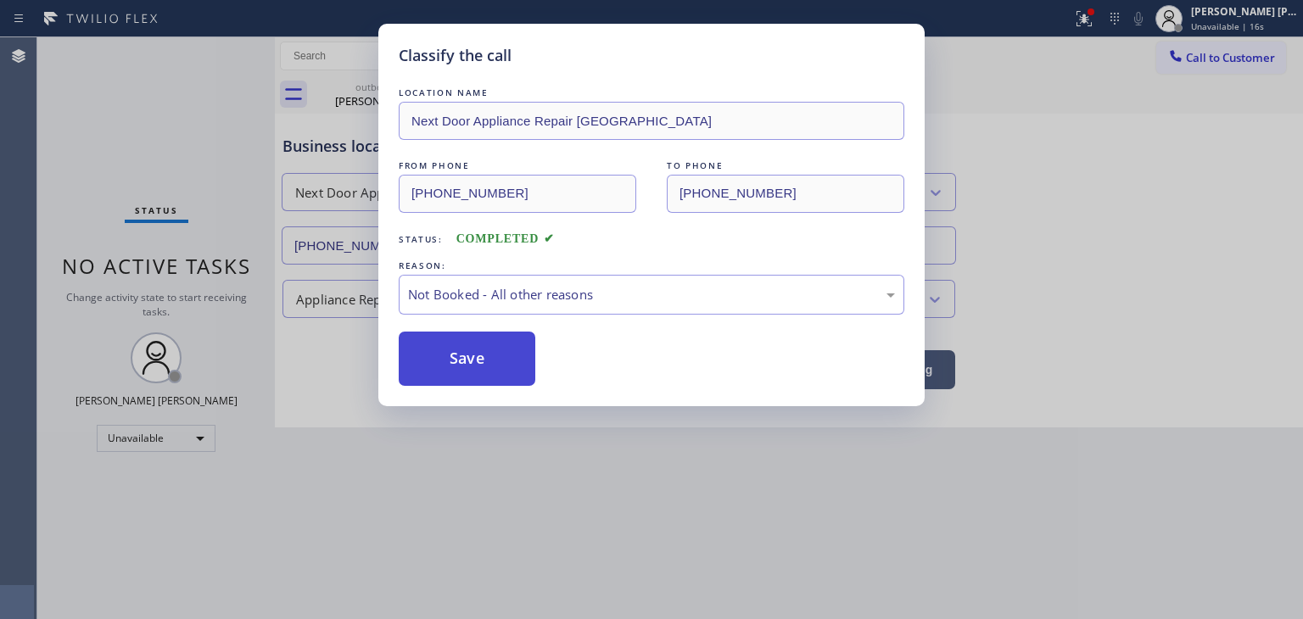
click at [506, 361] on button "Save" at bounding box center [467, 359] width 137 height 54
type input "[PHONE_NUMBER]"
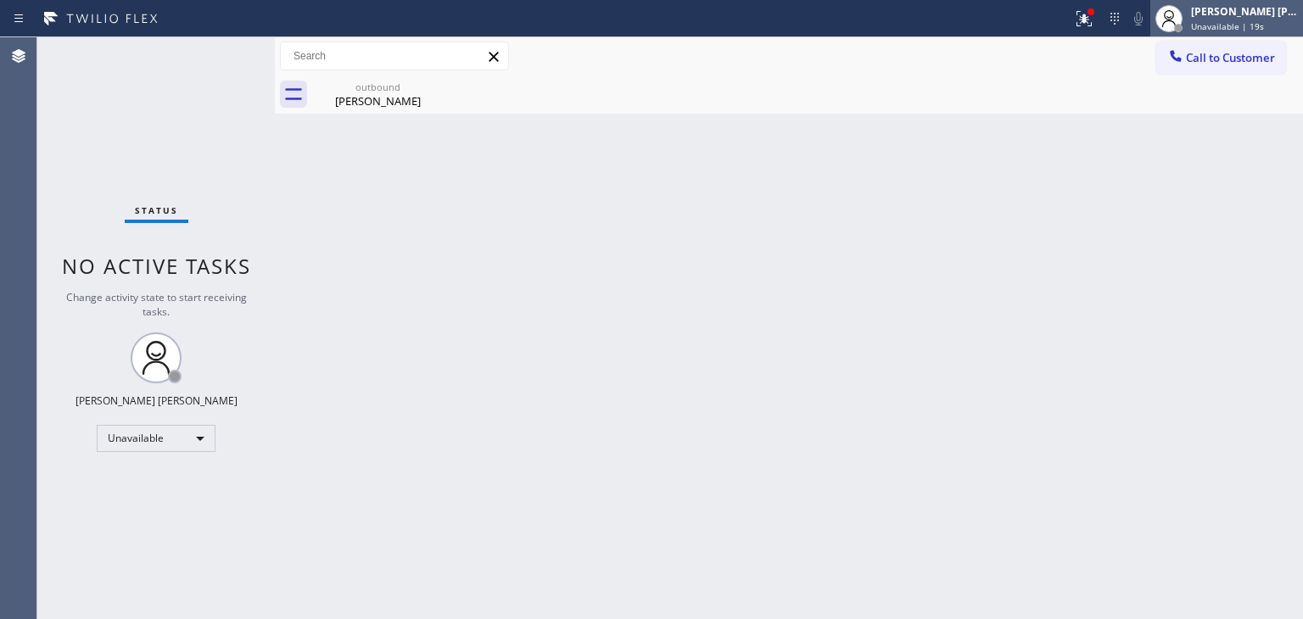
click at [1244, 31] on span "Unavailable | 19s" at bounding box center [1227, 26] width 73 height 12
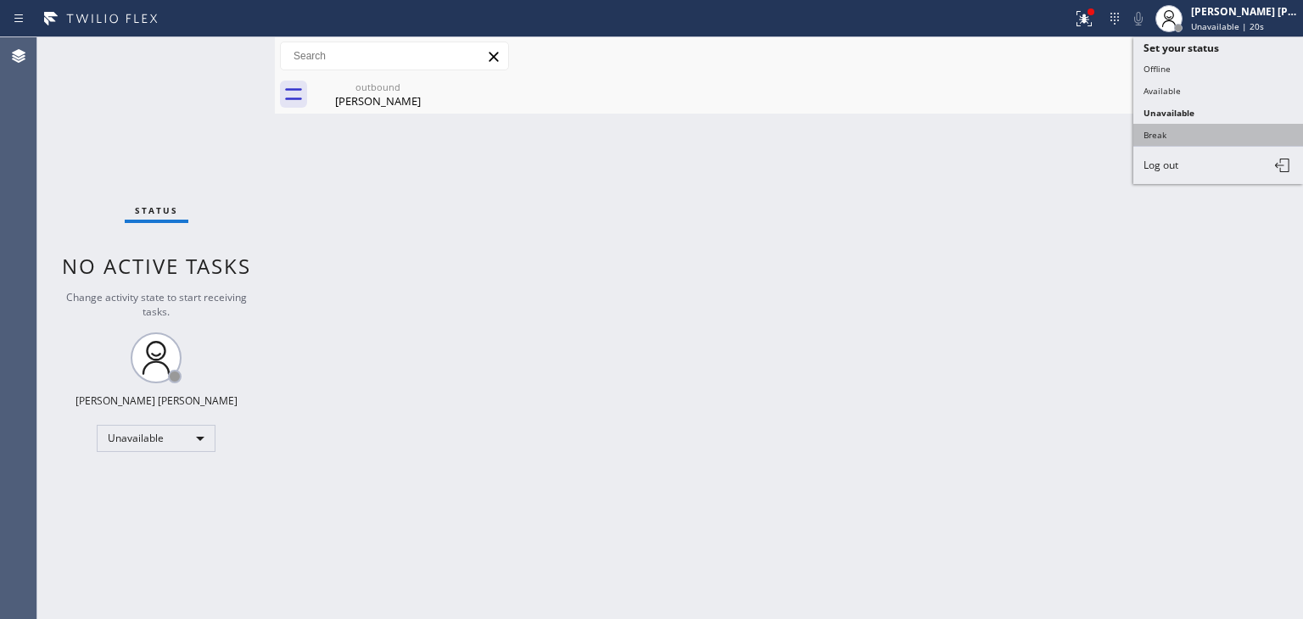
click at [1188, 131] on button "Break" at bounding box center [1218, 135] width 170 height 22
